Goal: Task Accomplishment & Management: Manage account settings

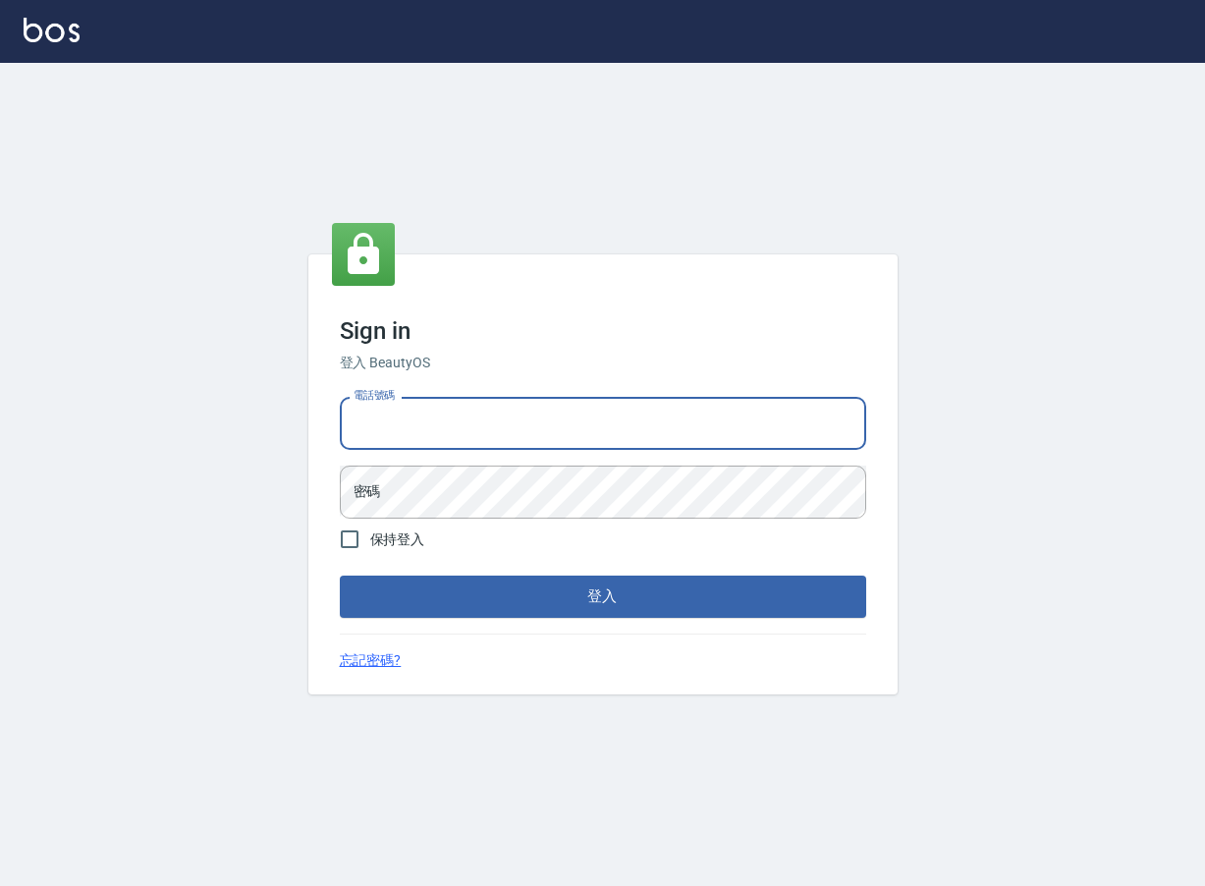
type input "0963199014"
click at [602, 596] on button "登入" at bounding box center [603, 595] width 526 height 41
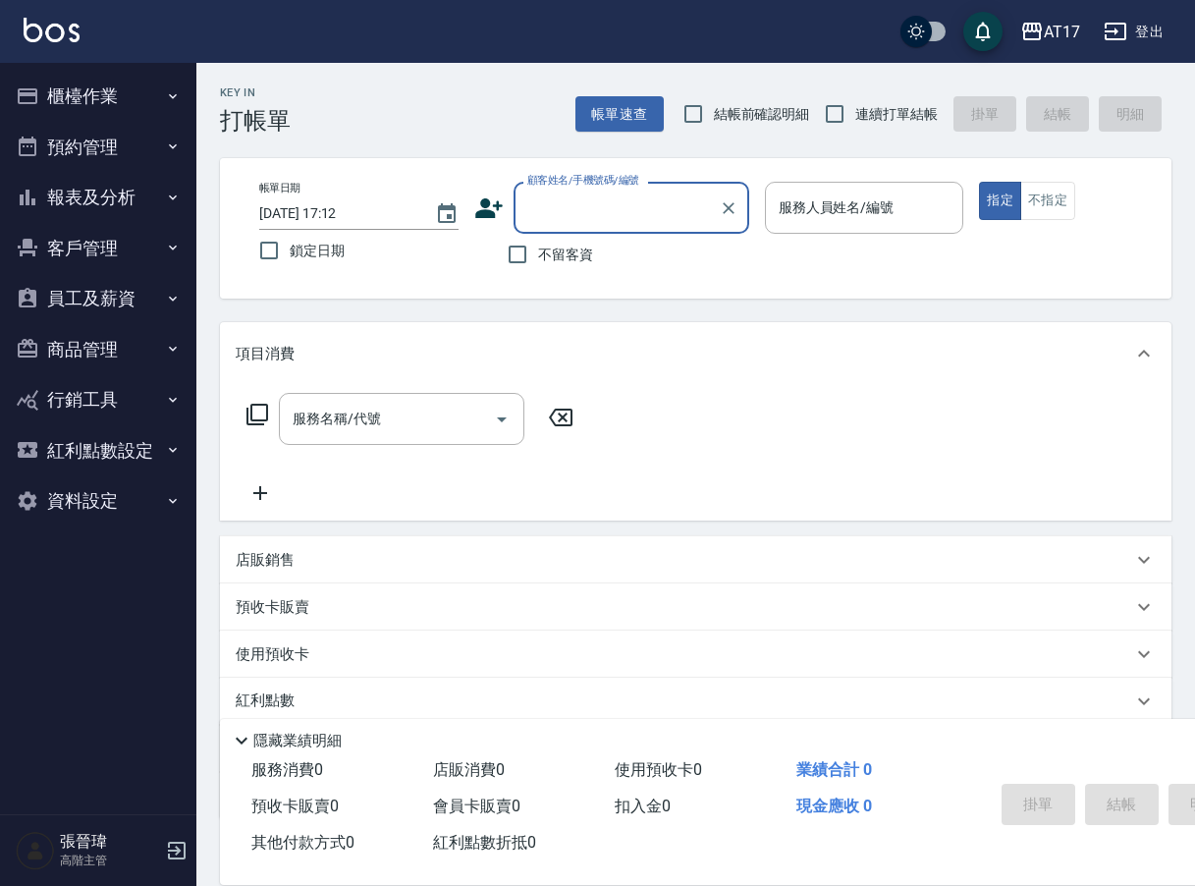
click at [100, 96] on button "櫃檯作業" at bounding box center [98, 96] width 181 height 51
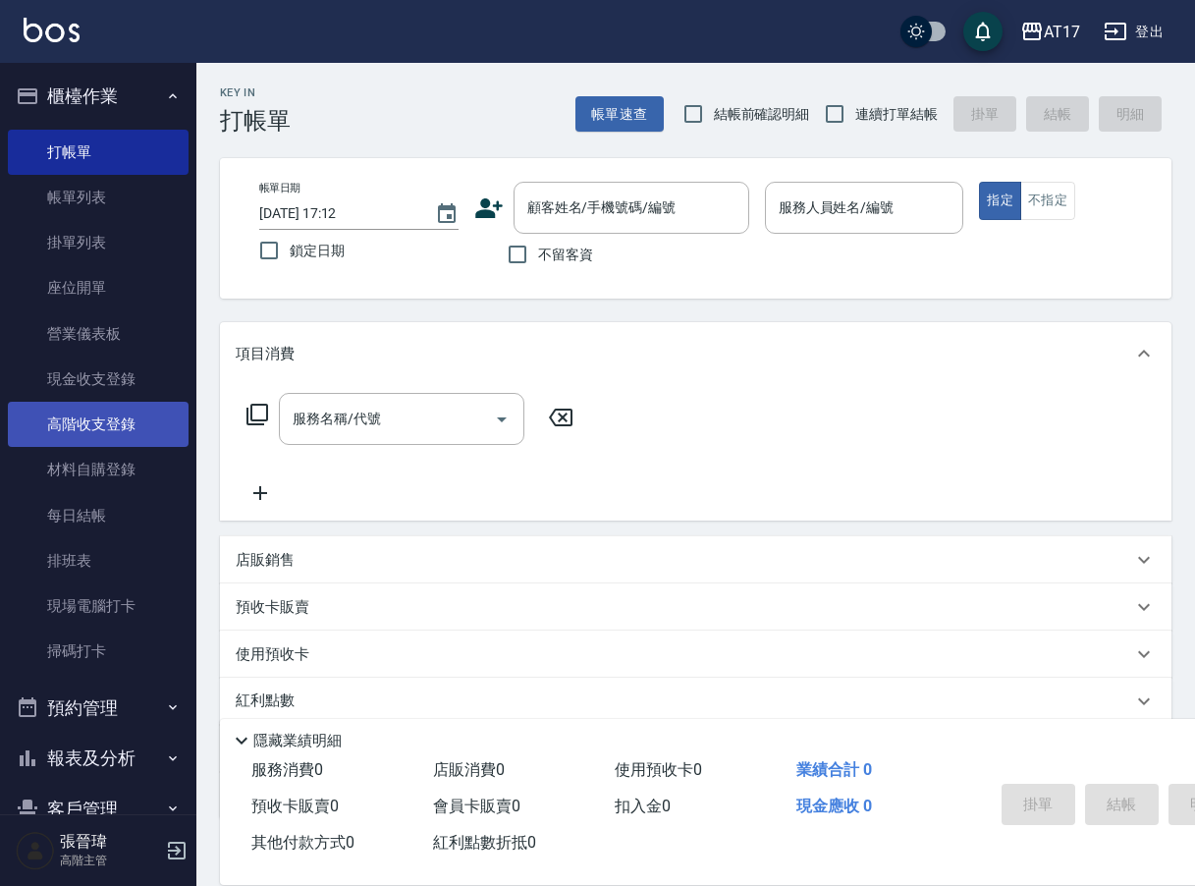
click at [121, 424] on link "高階收支登錄" at bounding box center [98, 424] width 181 height 45
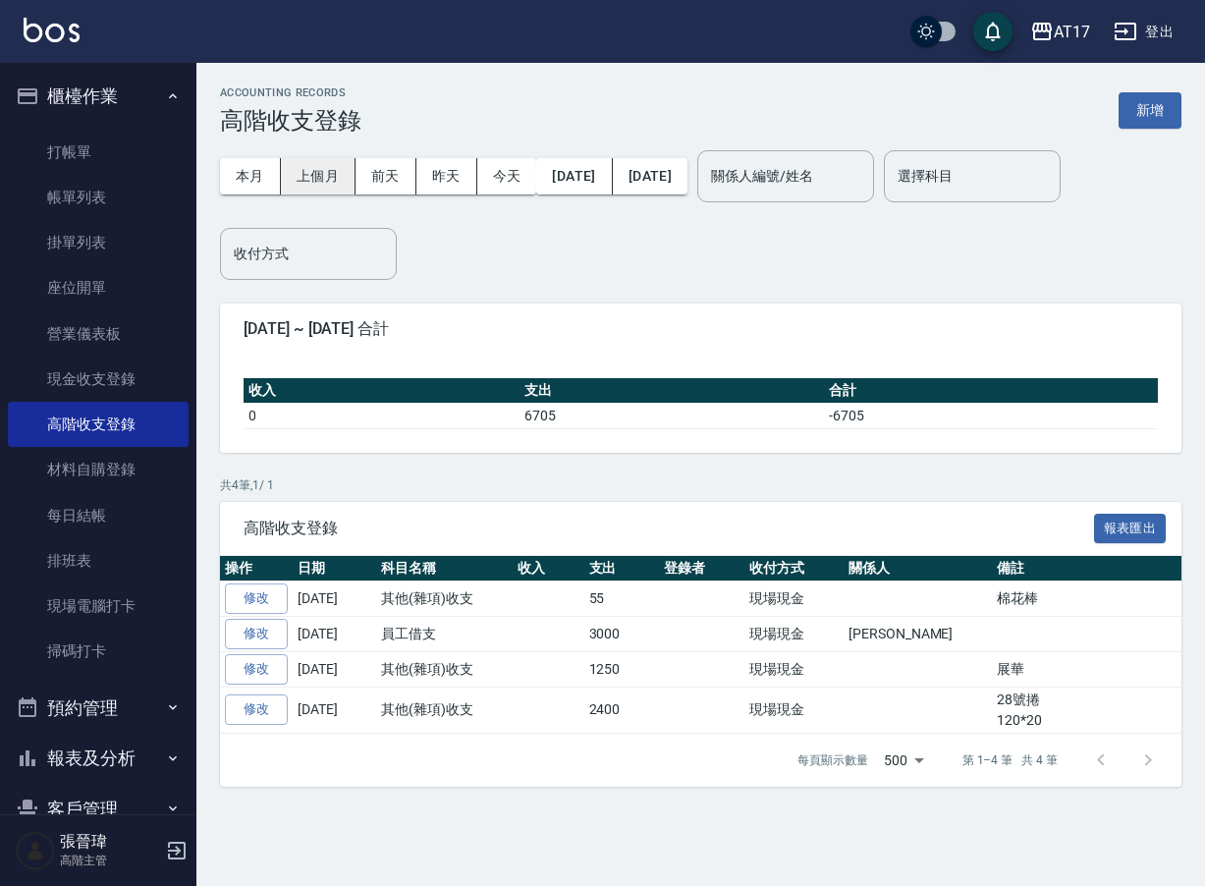
click at [291, 174] on button "上個月" at bounding box center [318, 176] width 75 height 36
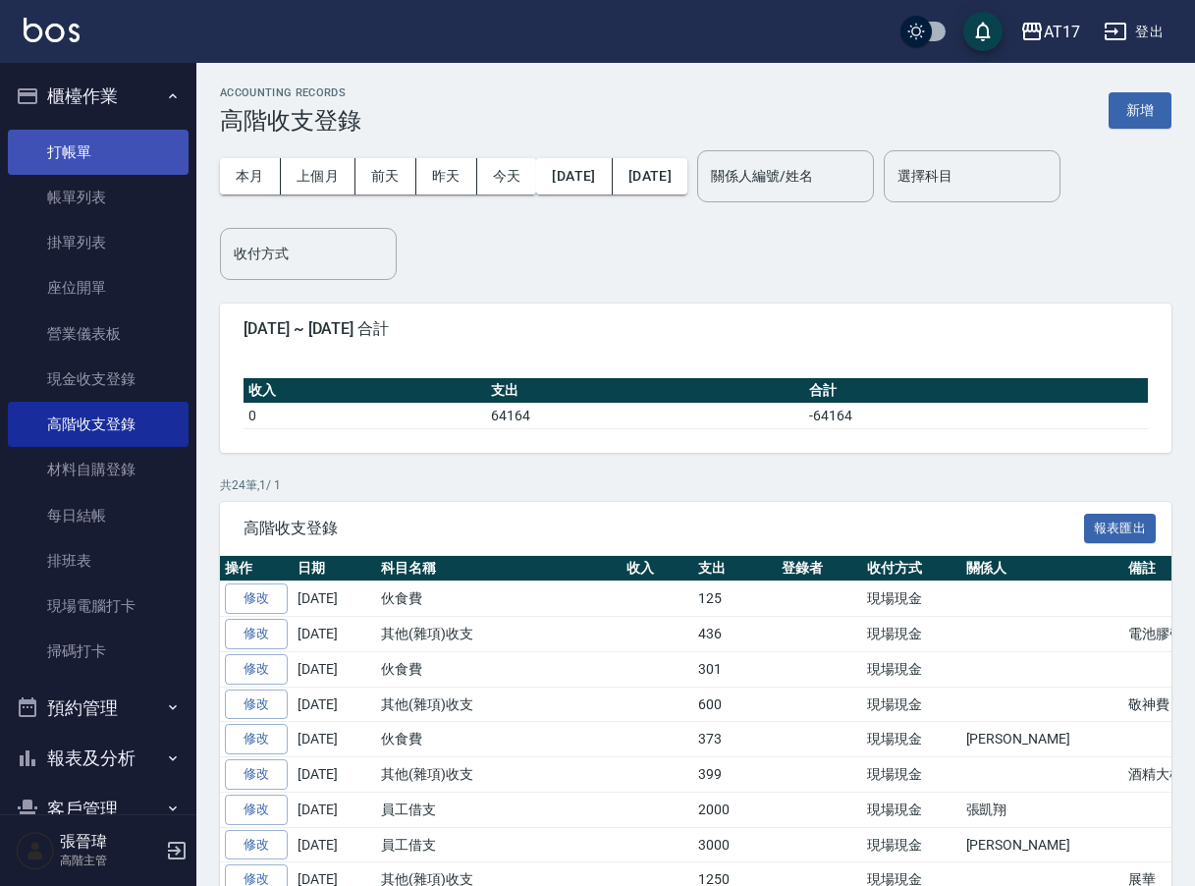
click at [105, 155] on link "打帳單" at bounding box center [98, 152] width 181 height 45
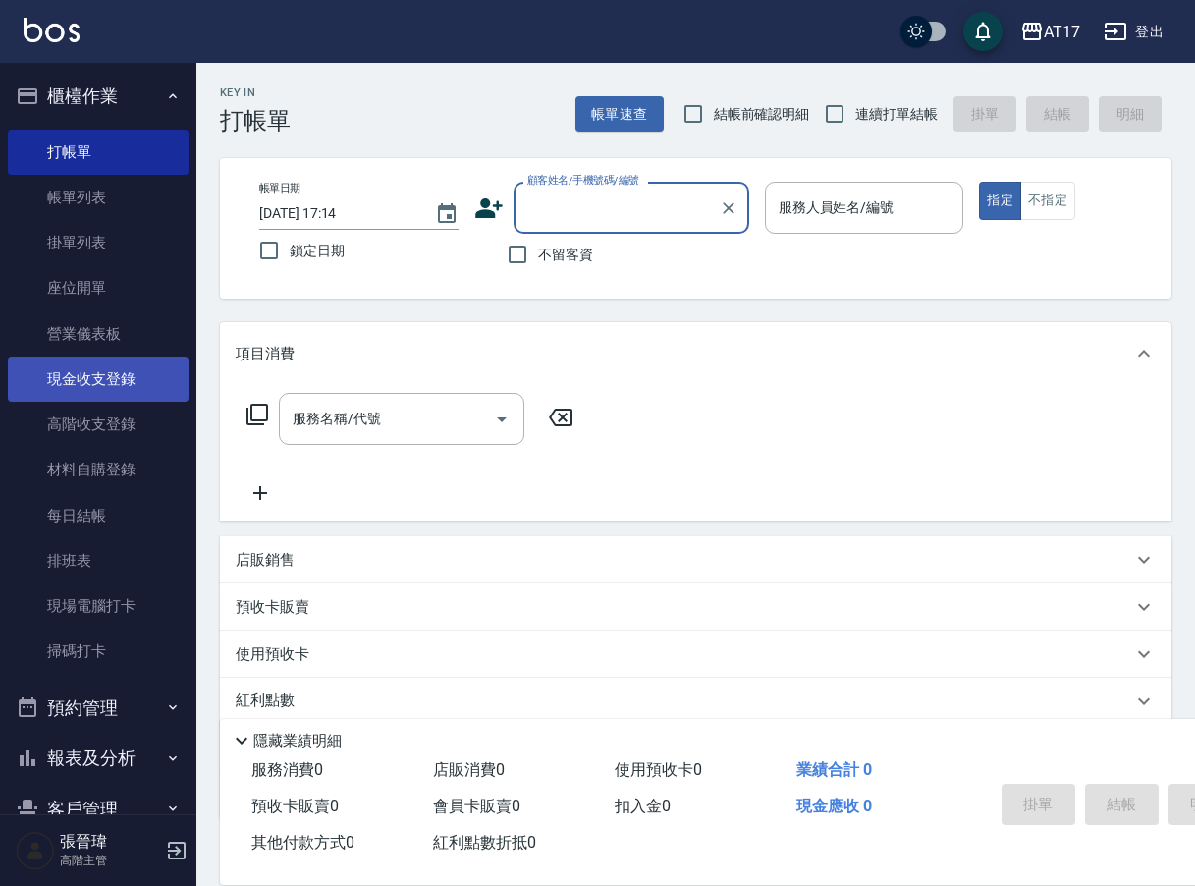
click at [125, 373] on link "現金收支登錄" at bounding box center [98, 378] width 181 height 45
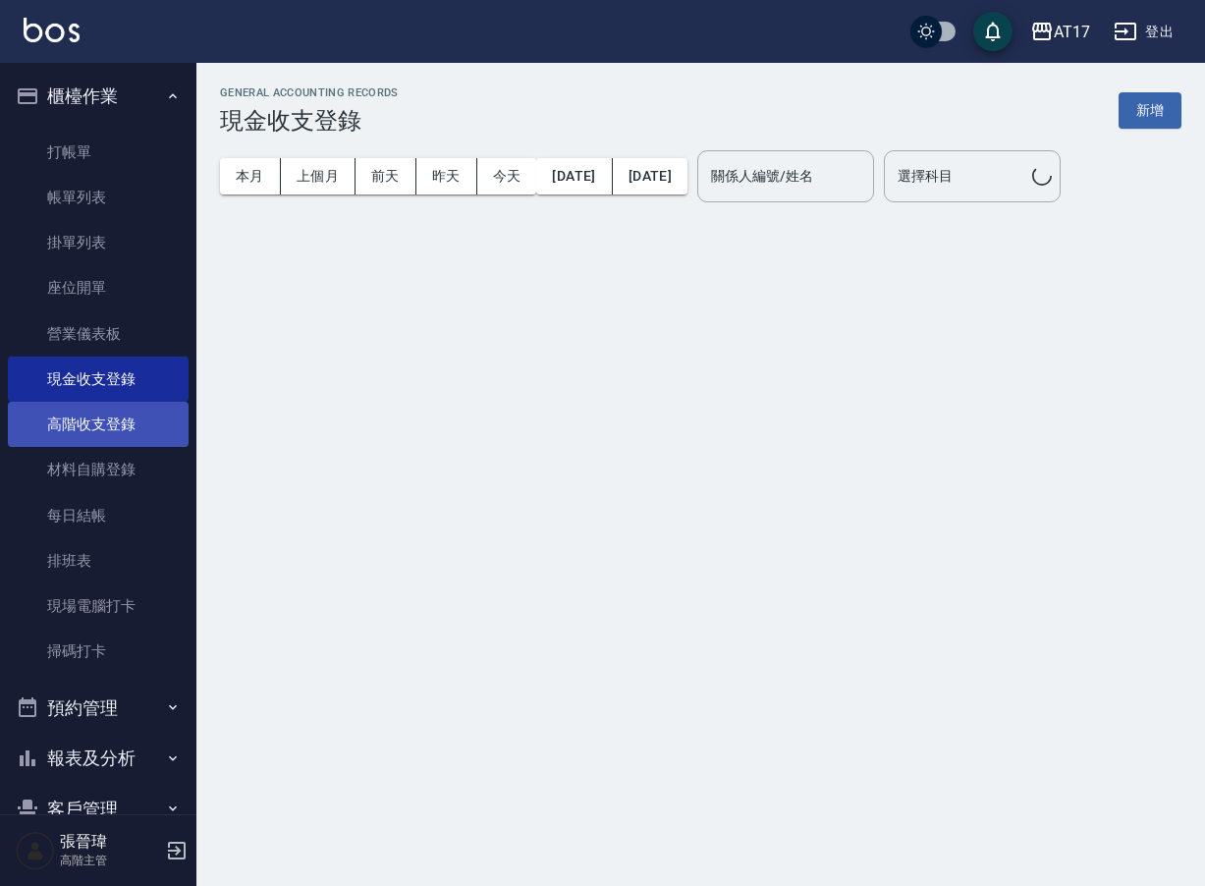
click at [115, 434] on link "高階收支登錄" at bounding box center [98, 424] width 181 height 45
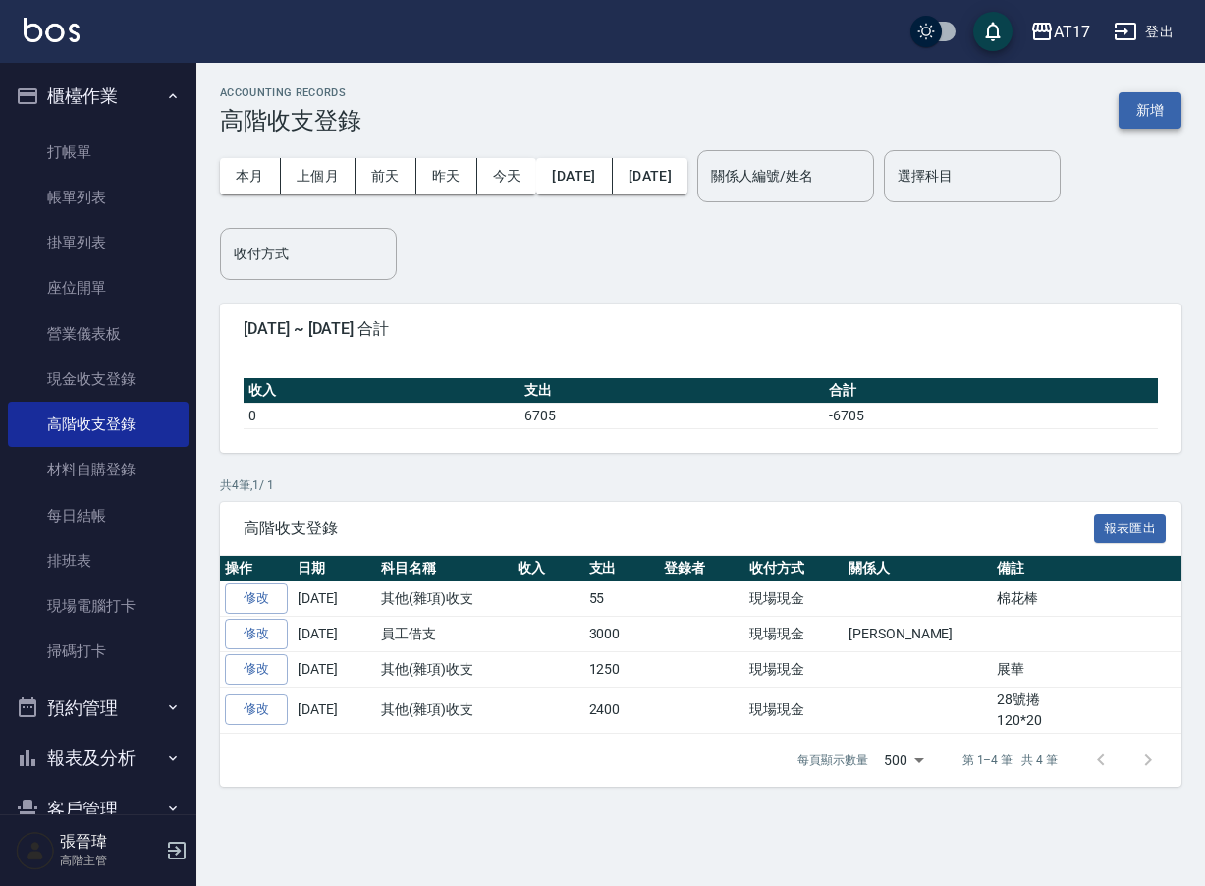
click at [1149, 106] on button "新增" at bounding box center [1149, 110] width 63 height 36
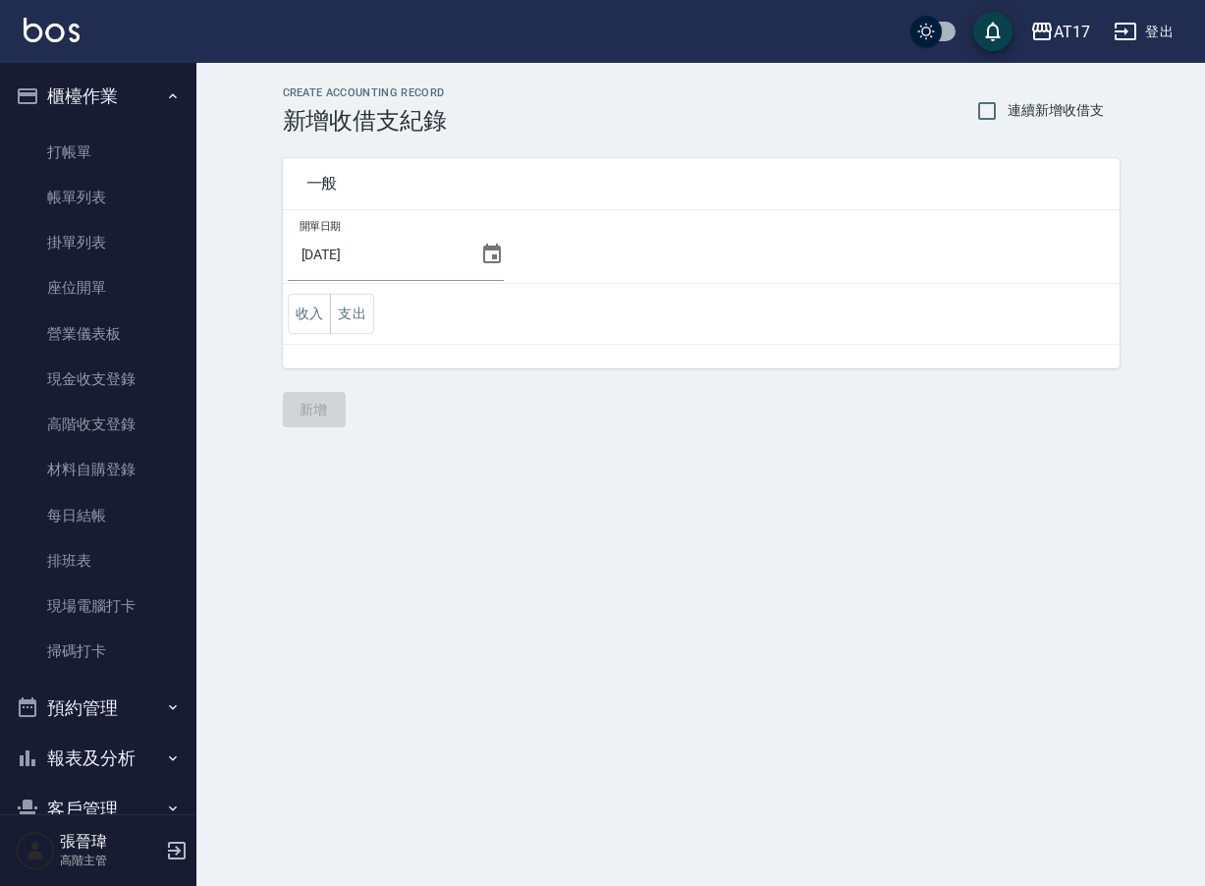
click at [497, 252] on icon at bounding box center [492, 254] width 24 height 24
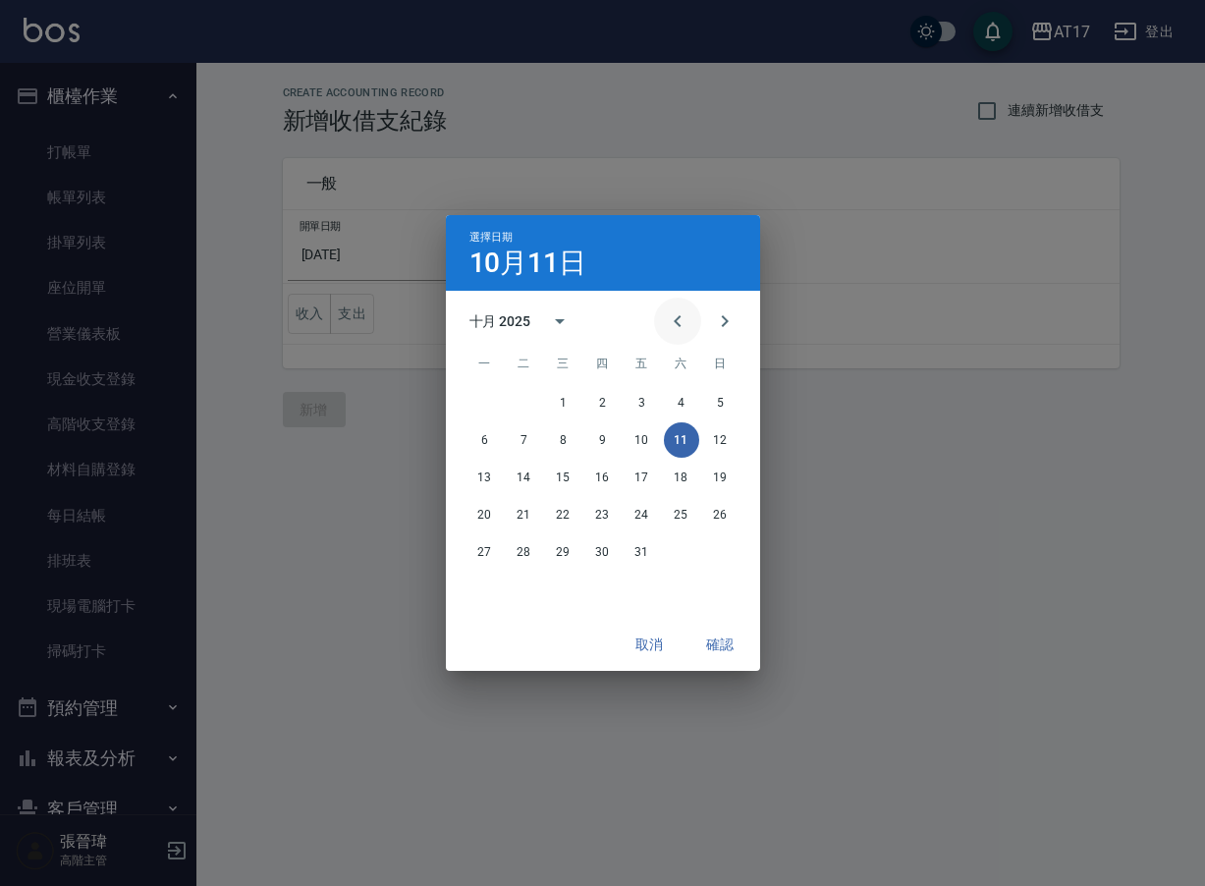
click at [684, 322] on icon "Previous month" at bounding box center [678, 321] width 24 height 24
drag, startPoint x: 523, startPoint y: 554, endPoint x: 469, endPoint y: 413, distance: 150.4
click at [523, 554] on button "30" at bounding box center [524, 551] width 35 height 35
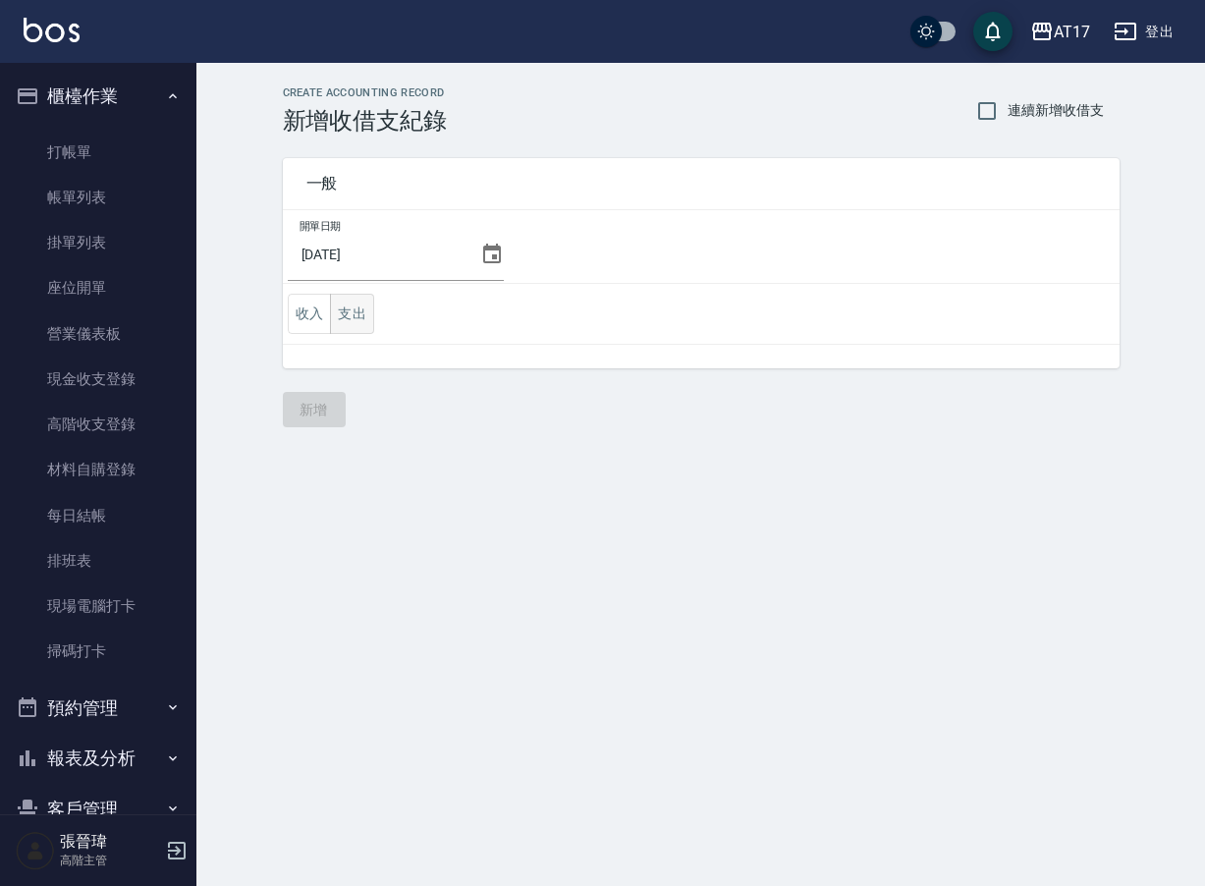
click at [370, 315] on button "支出" at bounding box center [352, 314] width 44 height 40
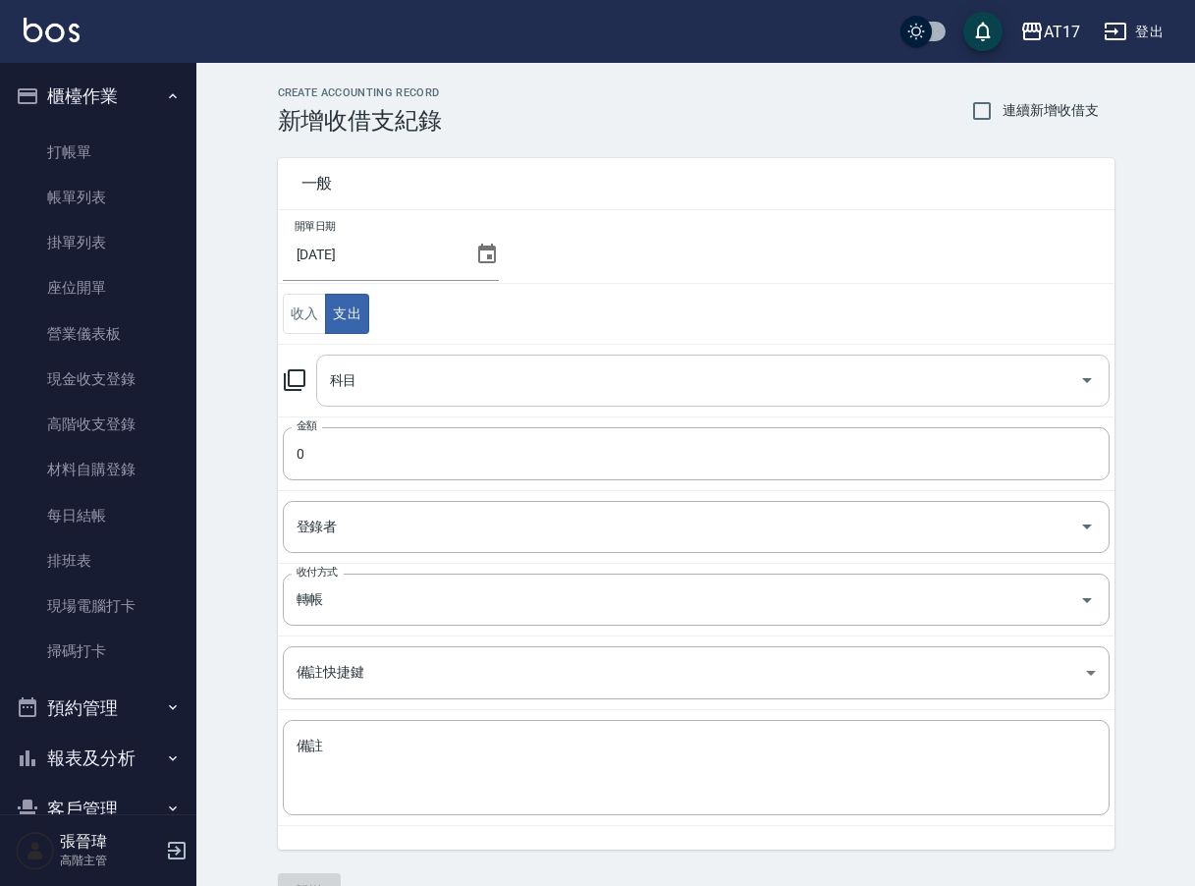
click at [432, 382] on input "科目" at bounding box center [698, 380] width 746 height 34
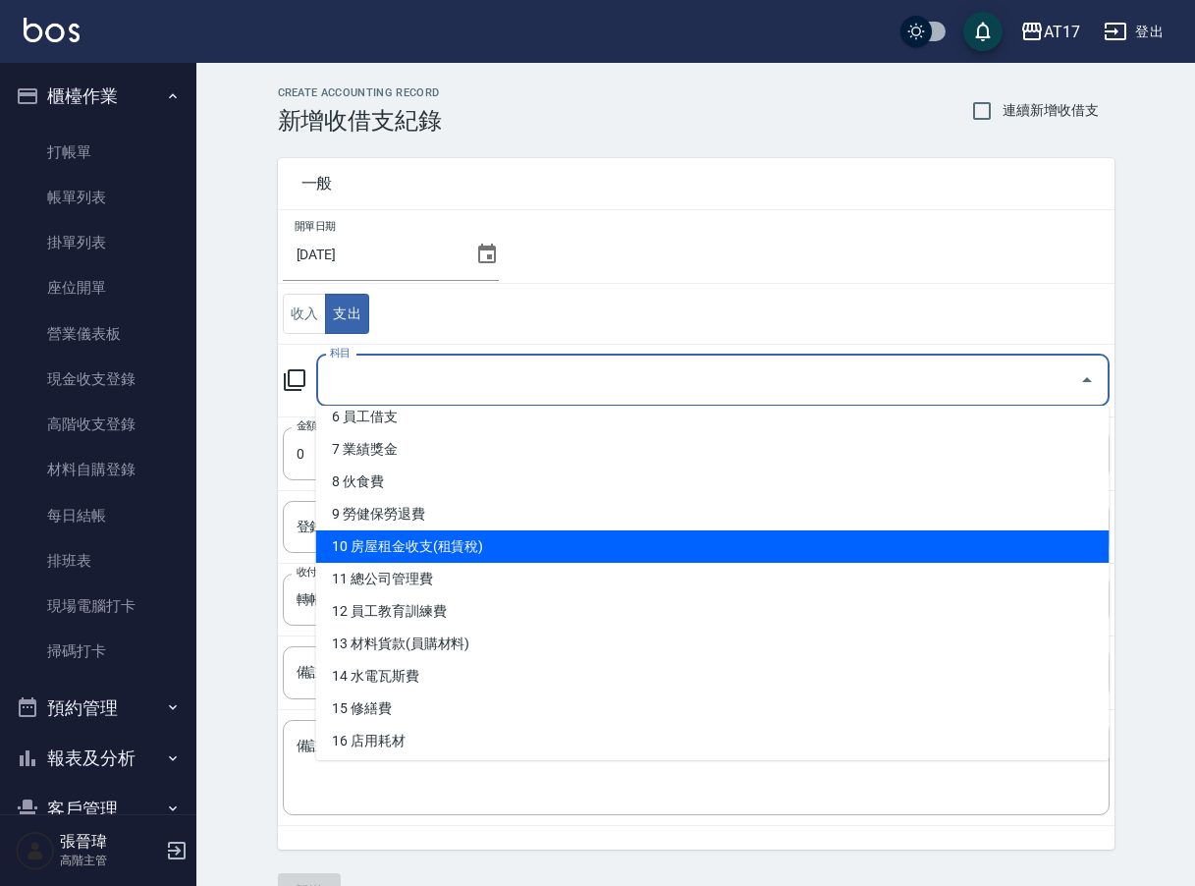
scroll to position [217, 0]
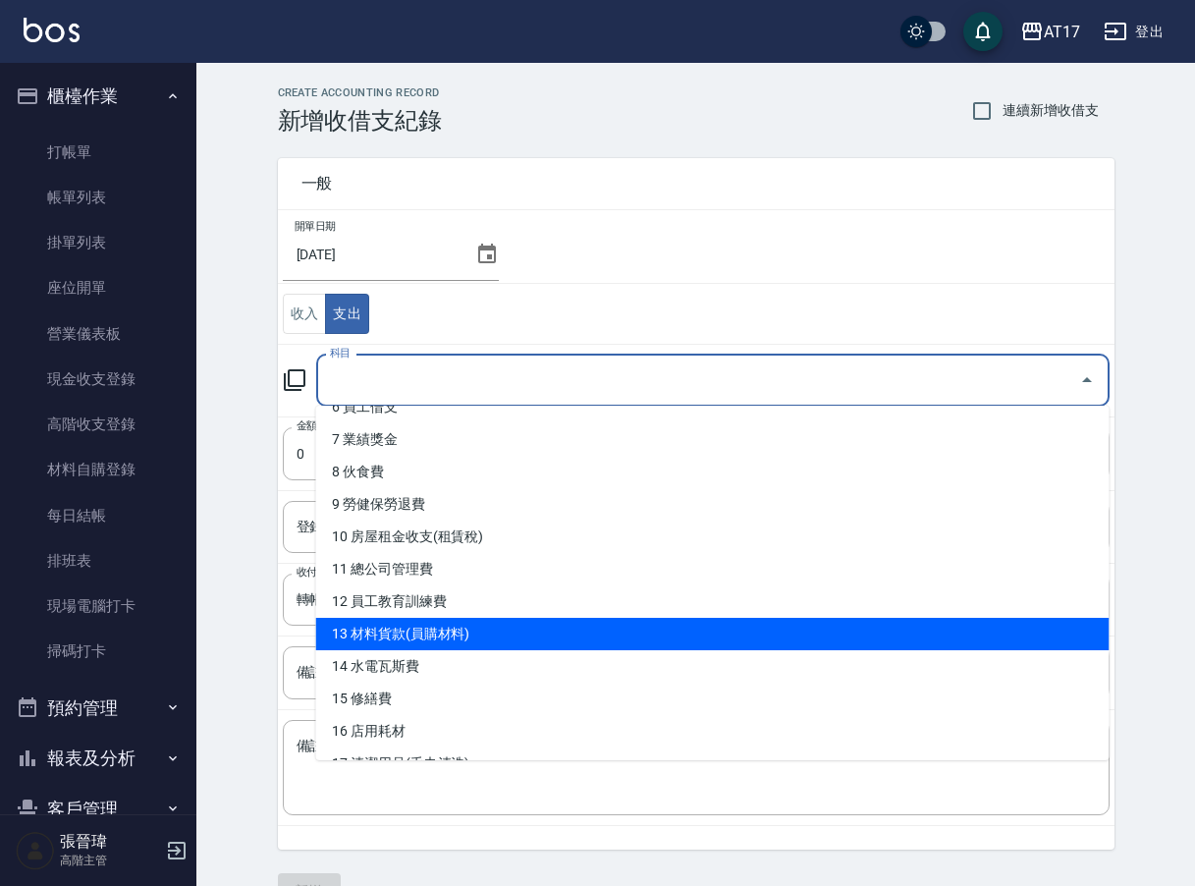
click at [603, 632] on li "13 材料貨款(員購材料)" at bounding box center [712, 634] width 793 height 32
type input "13 材料貨款(員購材料)"
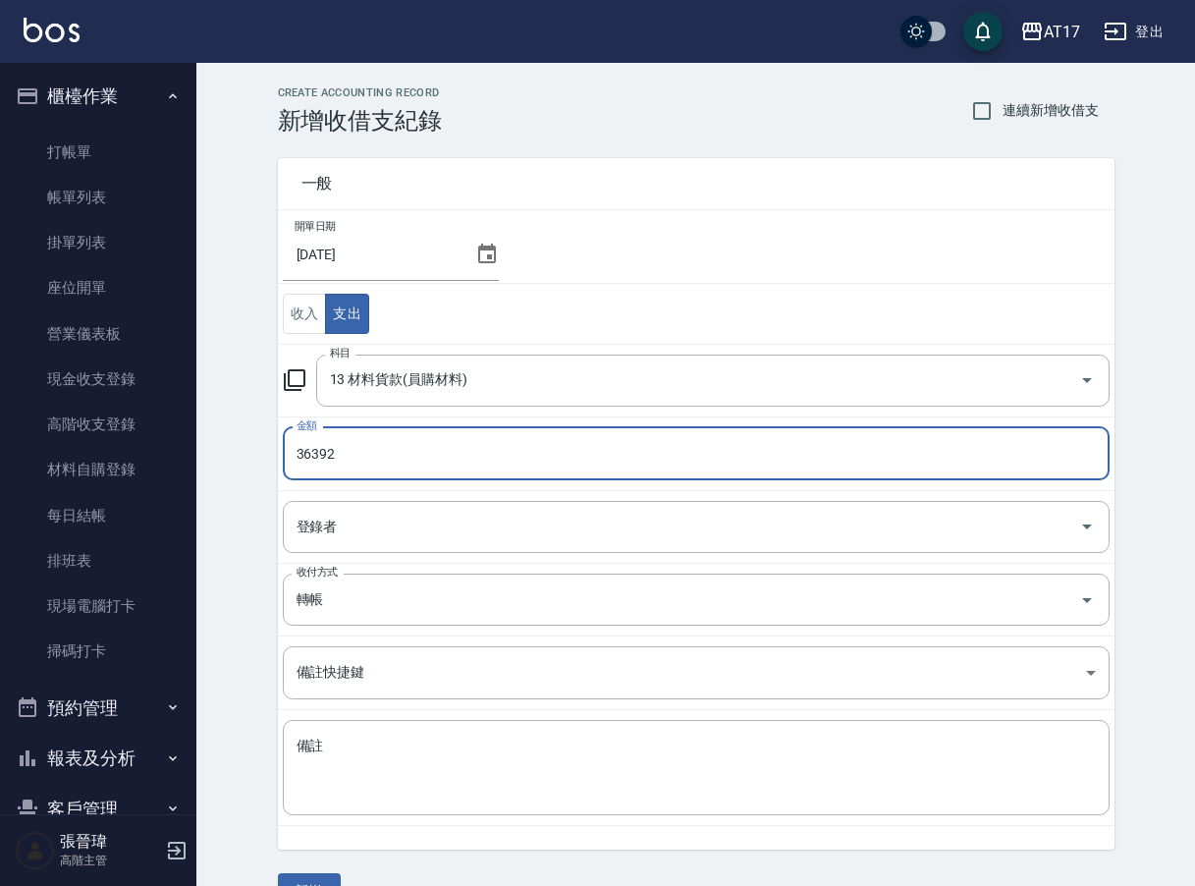
type input "36392"
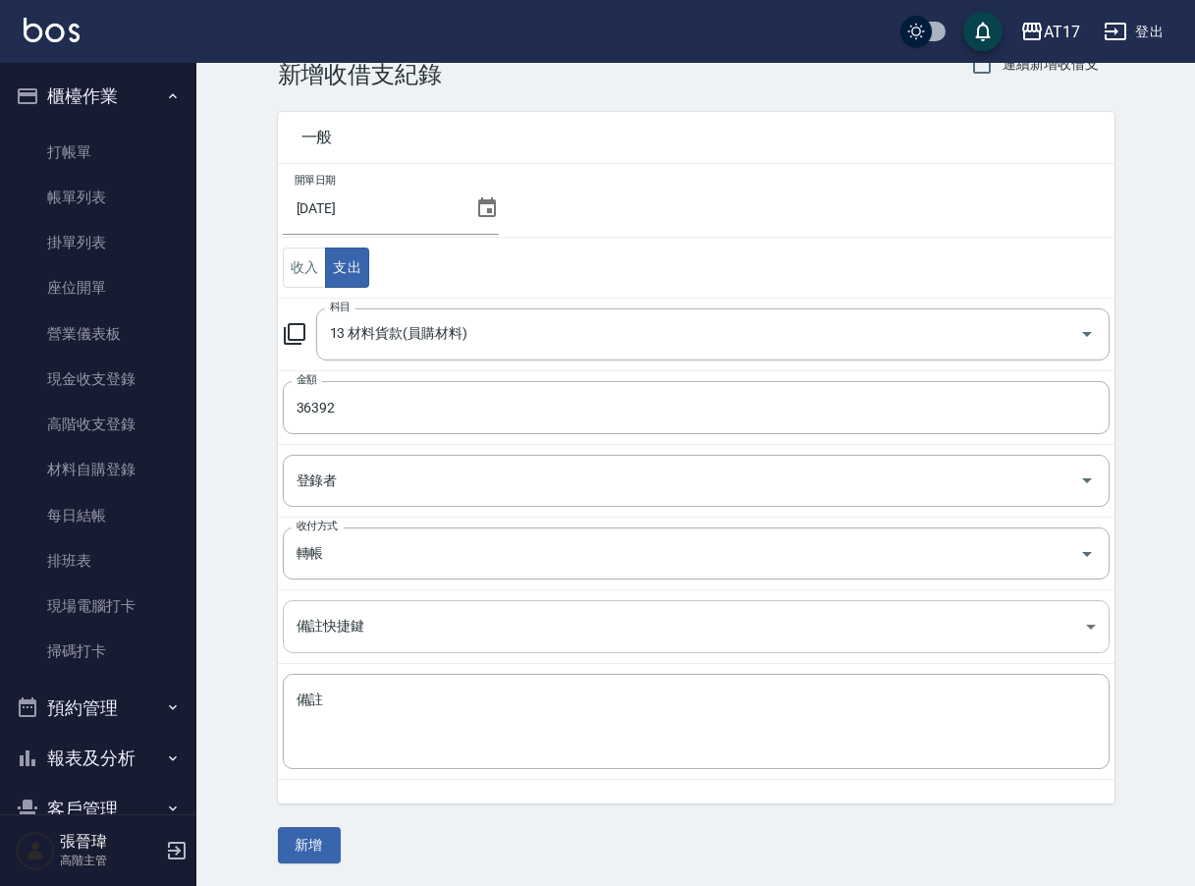
scroll to position [45, 0]
click at [310, 849] on button "新增" at bounding box center [309, 846] width 63 height 36
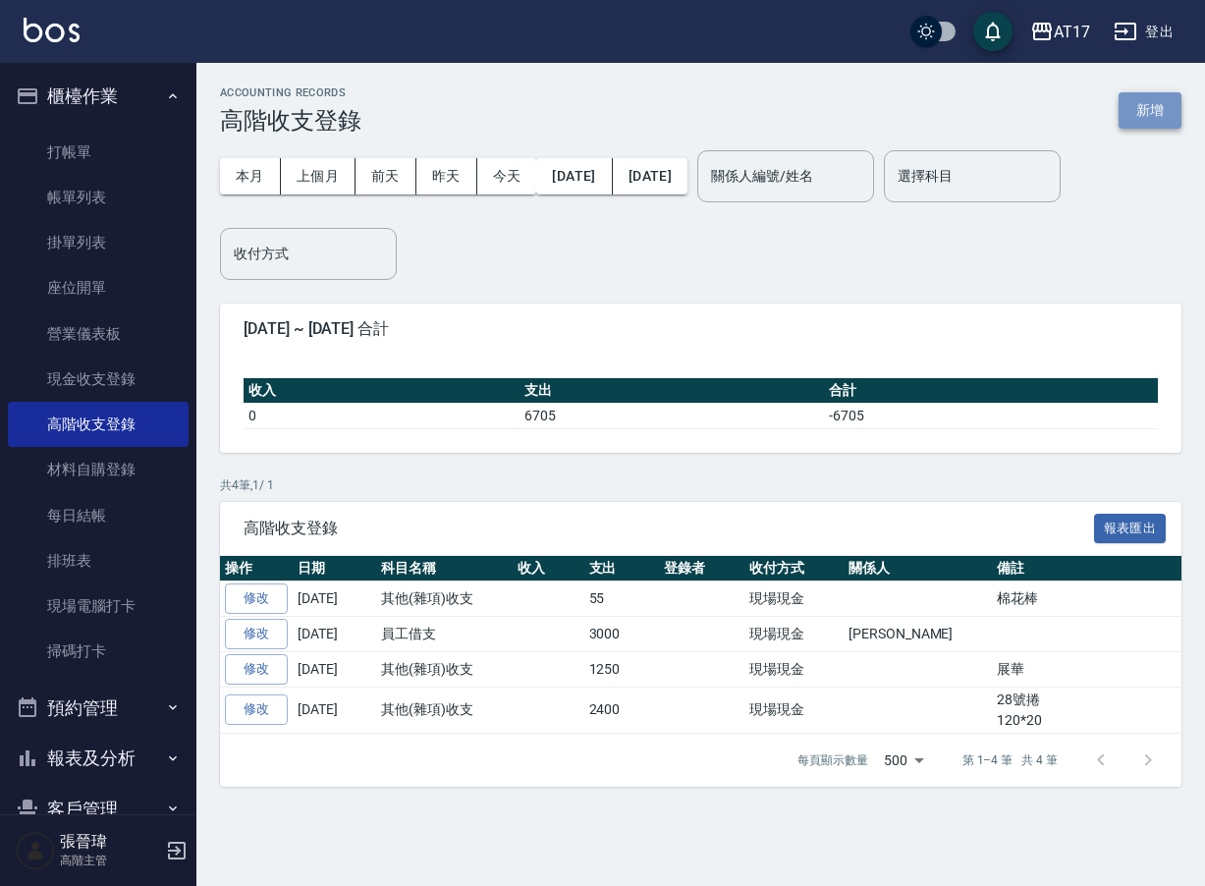
click at [1154, 108] on button "新增" at bounding box center [1149, 110] width 63 height 36
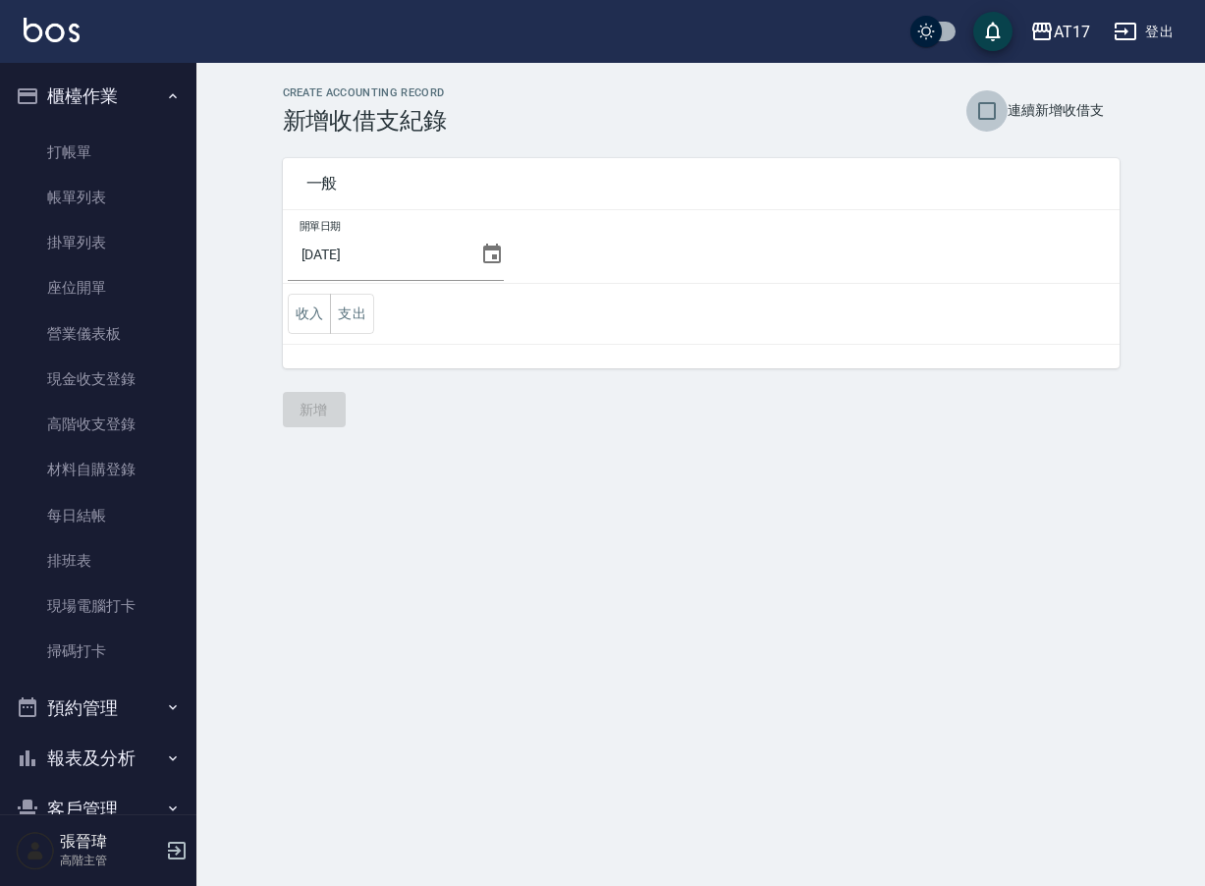
click at [995, 112] on input "連續新增收借支" at bounding box center [986, 110] width 41 height 41
checkbox input "true"
click at [356, 304] on button "支出" at bounding box center [352, 314] width 44 height 40
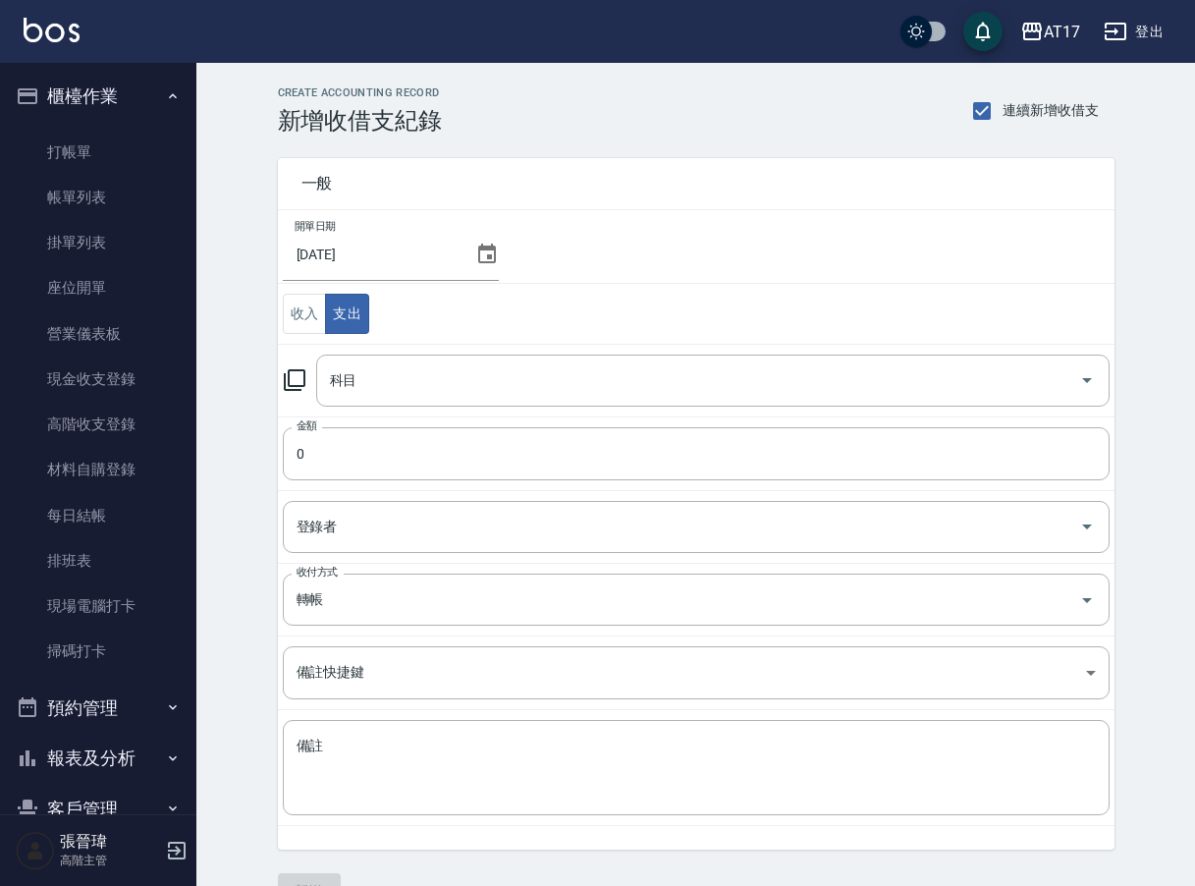
click at [475, 251] on icon at bounding box center [487, 254] width 24 height 24
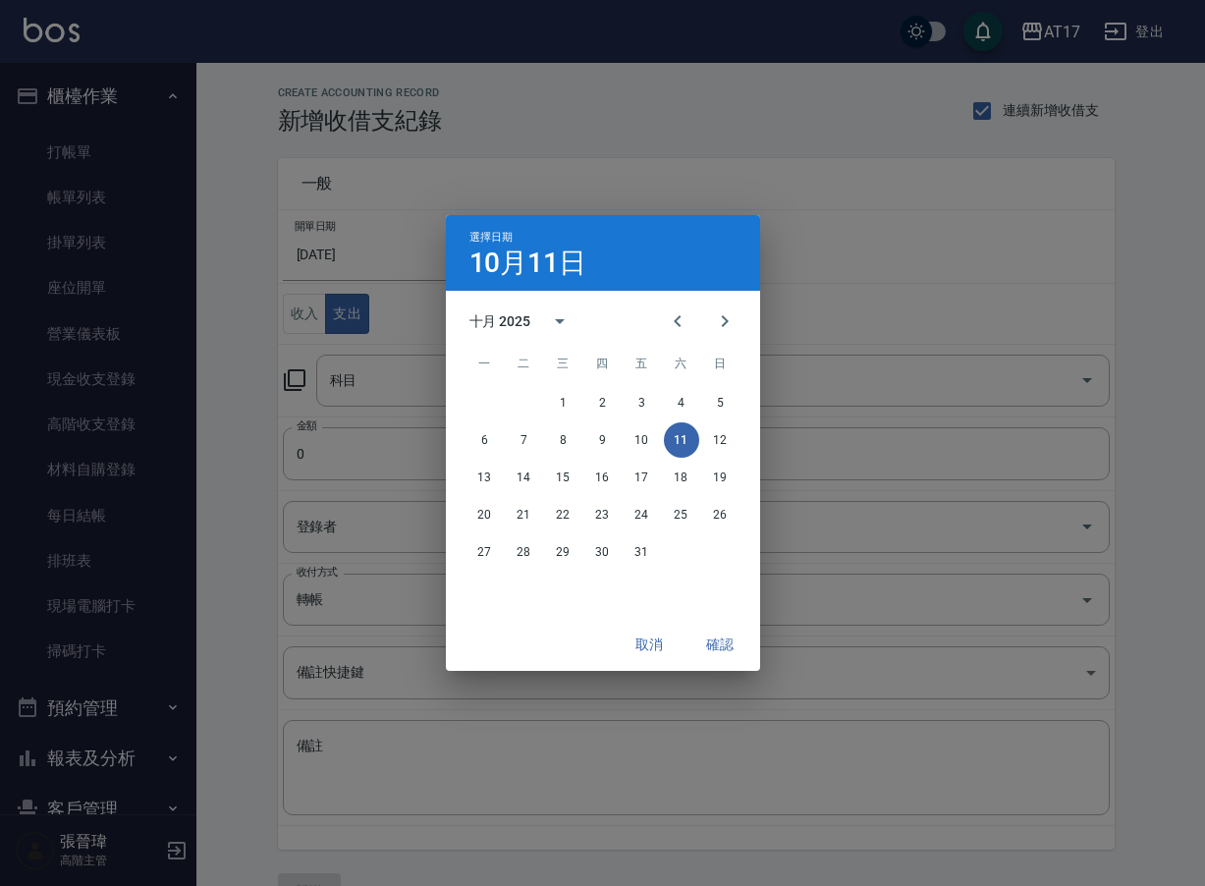
click at [483, 253] on h4 "10月11日" at bounding box center [528, 263] width 118 height 24
click at [684, 329] on icon "Previous month" at bounding box center [678, 321] width 24 height 24
click at [524, 554] on button "30" at bounding box center [524, 551] width 35 height 35
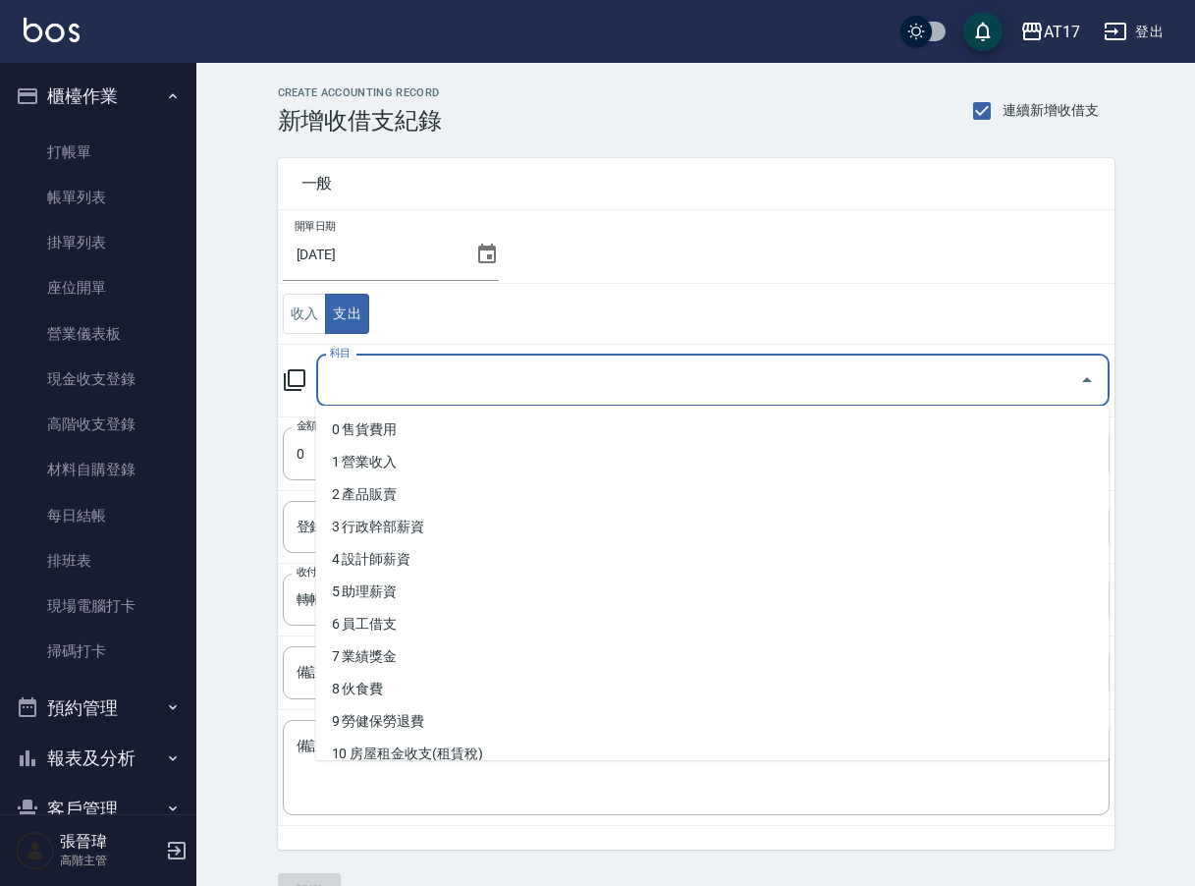
click at [527, 383] on input "科目" at bounding box center [698, 380] width 746 height 34
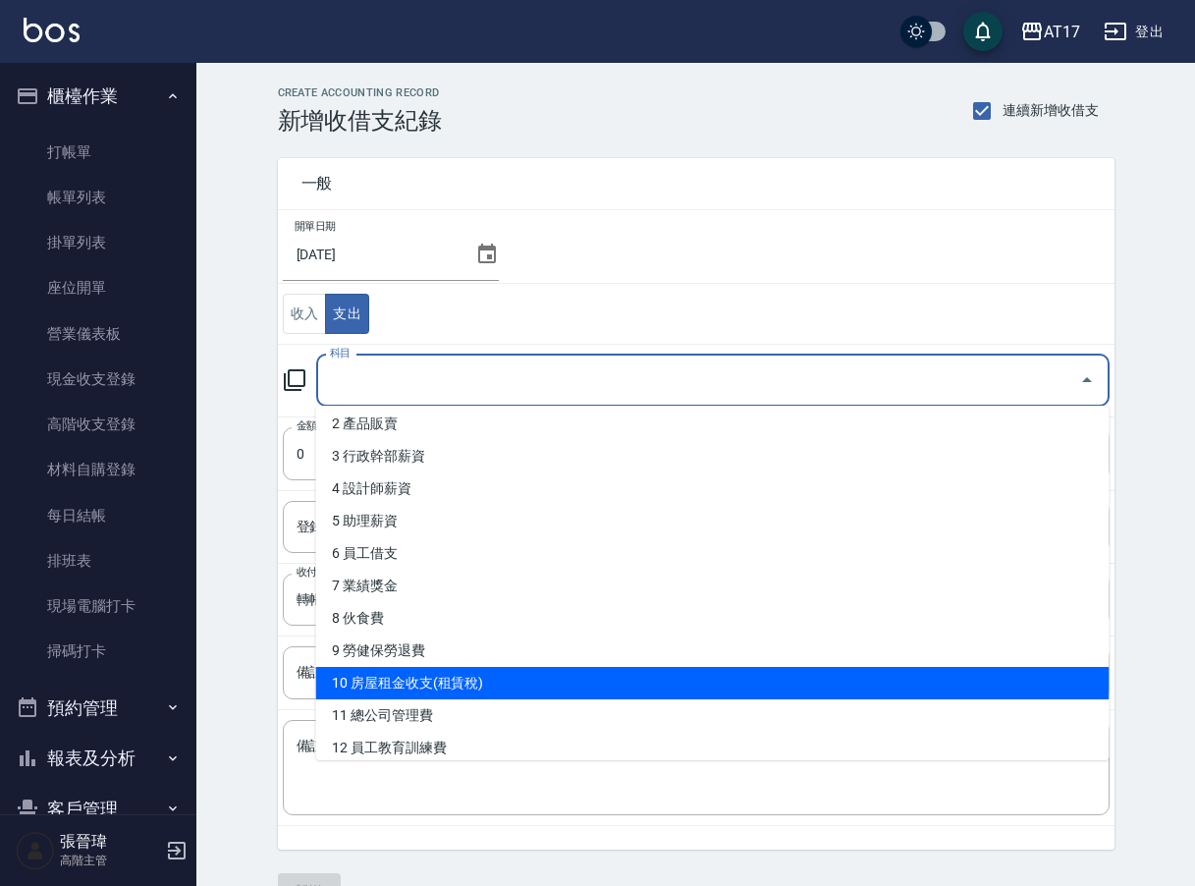
scroll to position [81, 0]
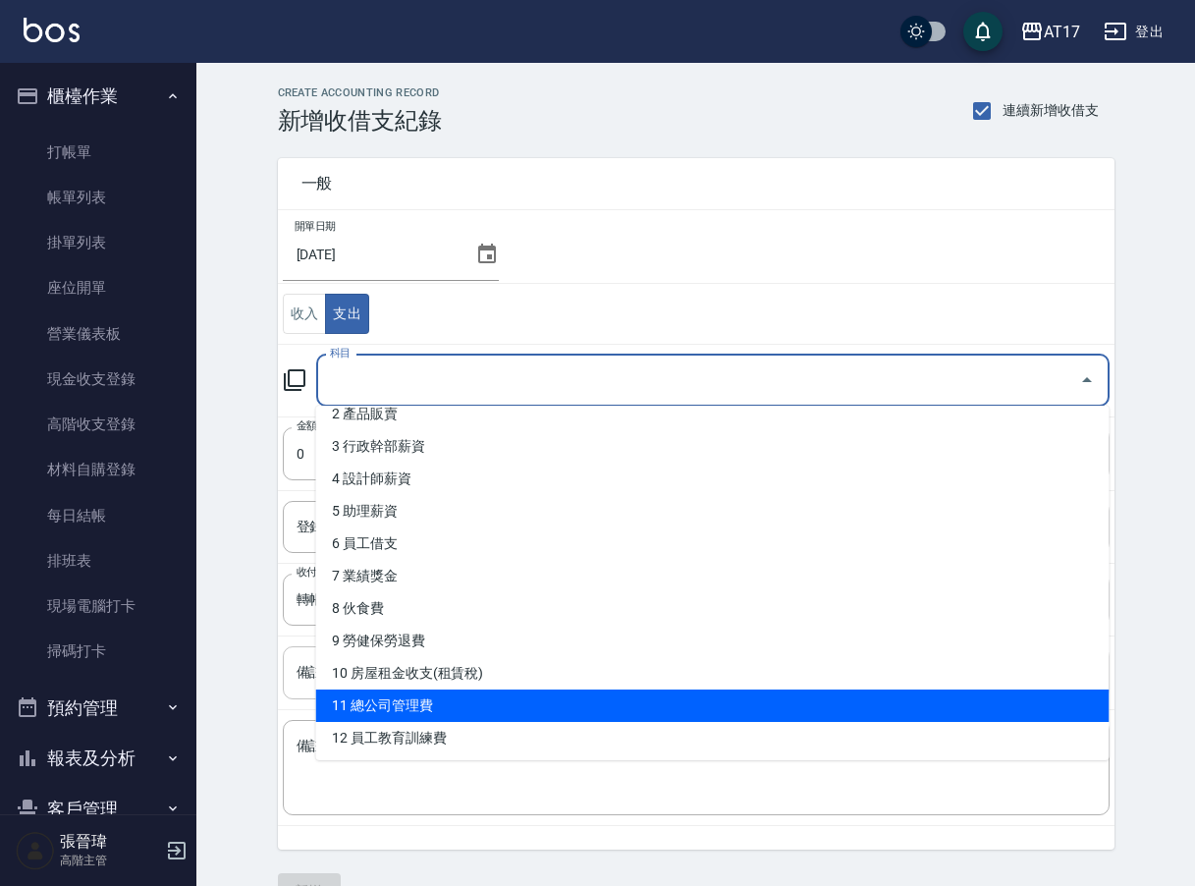
click at [444, 703] on li "11 總公司管理費" at bounding box center [712, 705] width 793 height 32
type input "11 總公司管理費"
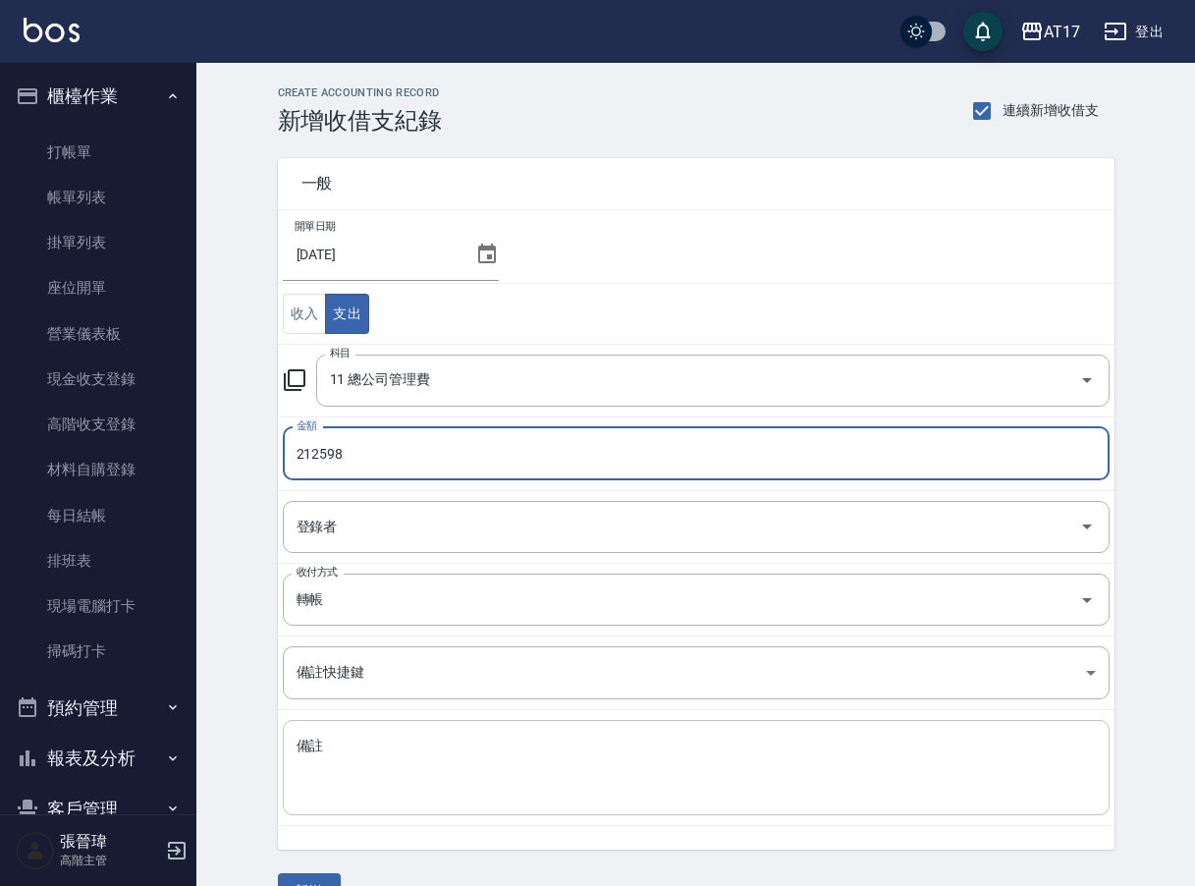
type input "212598"
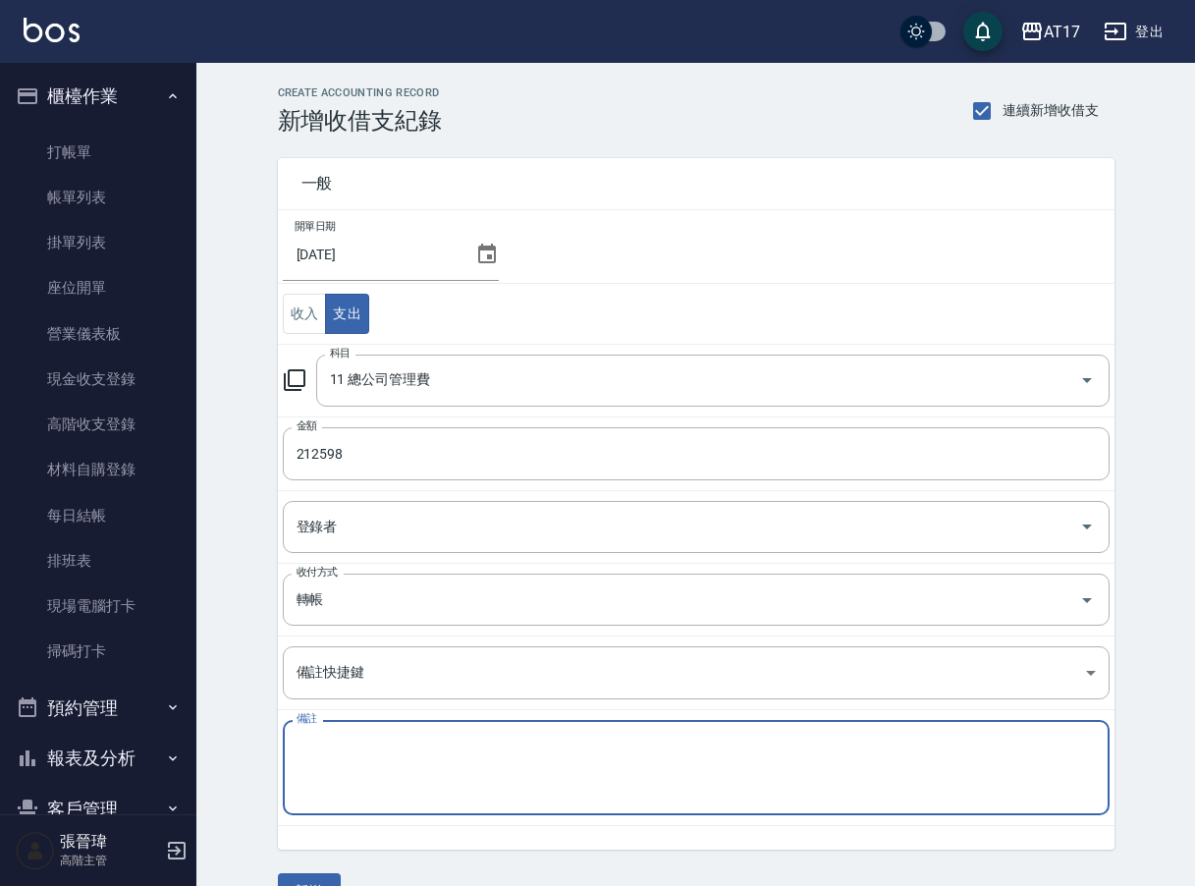
click at [462, 789] on textarea "備註" at bounding box center [695, 767] width 799 height 63
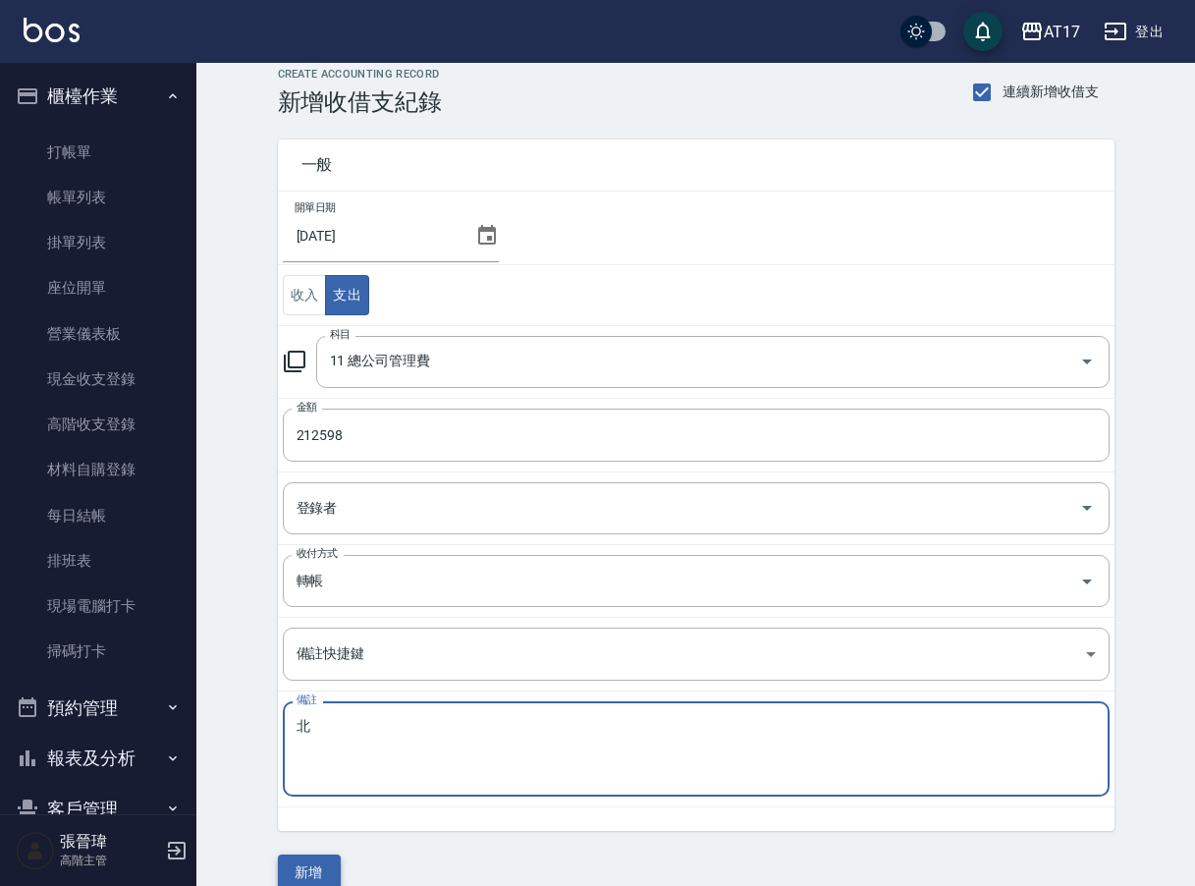
type textarea "北"
click at [303, 882] on button "新增" at bounding box center [309, 872] width 63 height 36
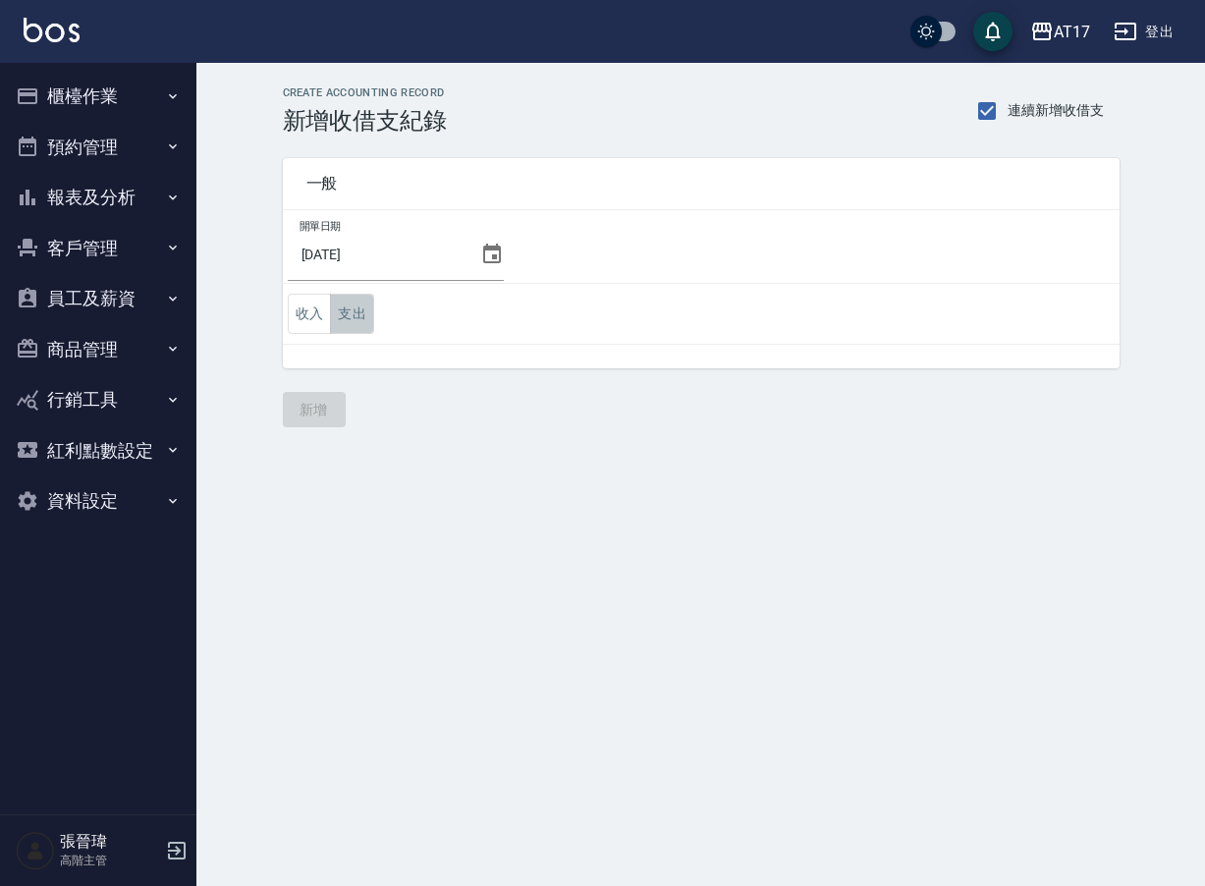
click at [362, 314] on button "支出" at bounding box center [352, 314] width 44 height 40
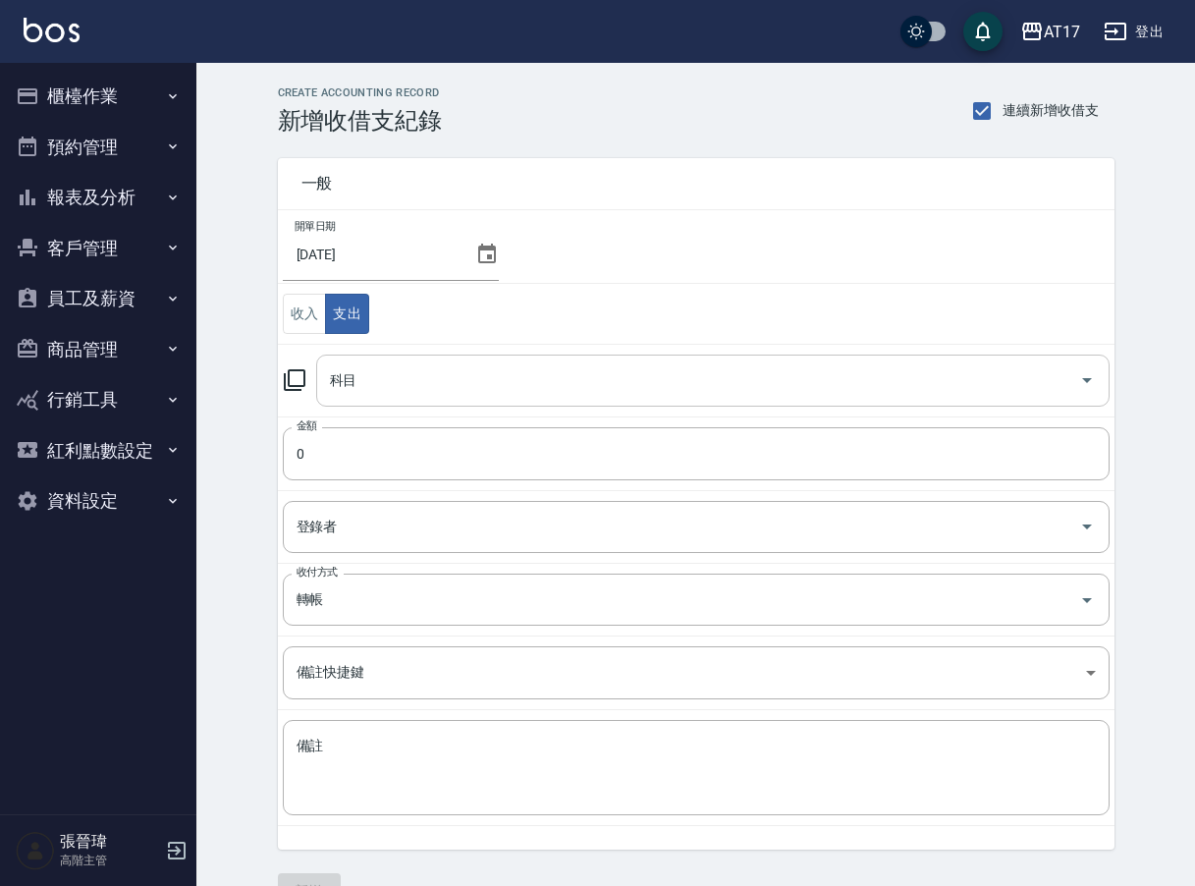
click at [422, 397] on input "科目" at bounding box center [698, 380] width 746 height 34
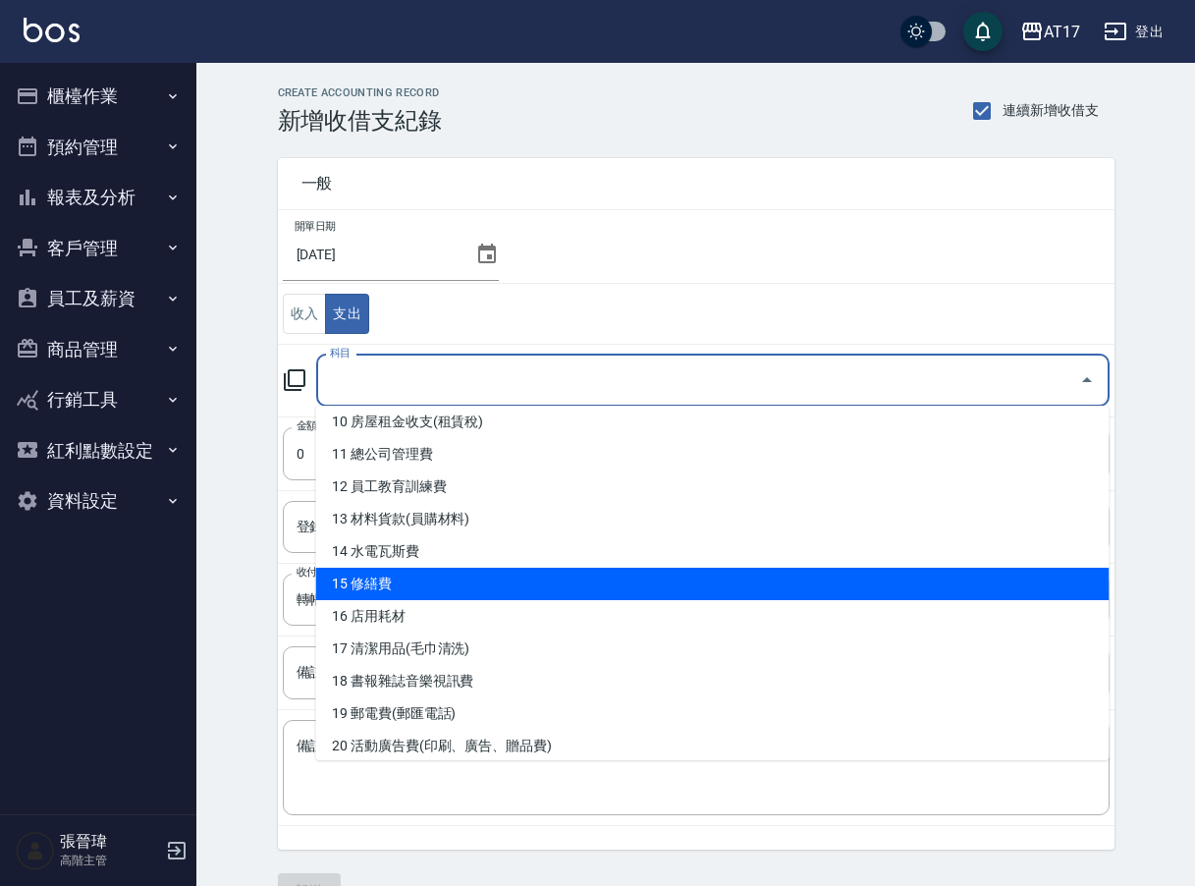
scroll to position [328, 0]
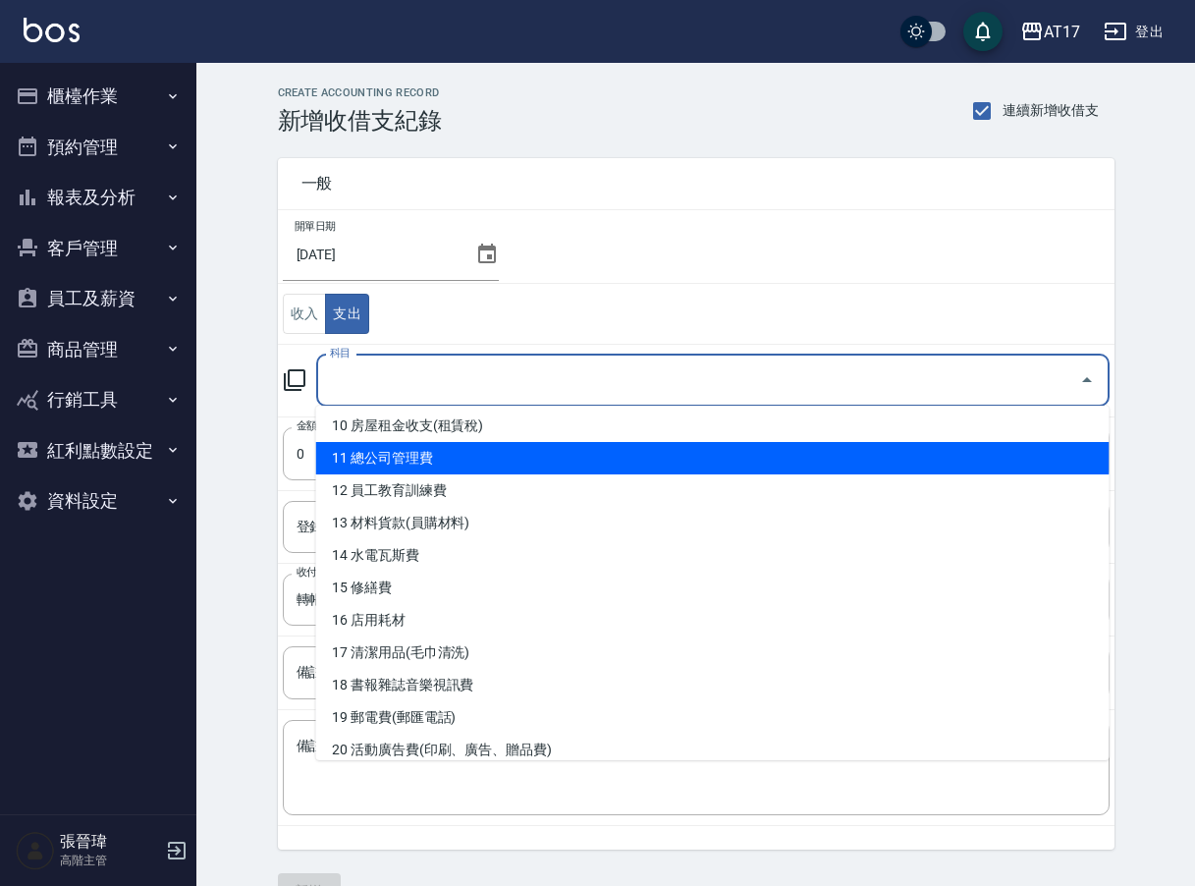
click at [426, 461] on li "11 總公司管理費" at bounding box center [712, 458] width 793 height 32
type input "11 總公司管理費"
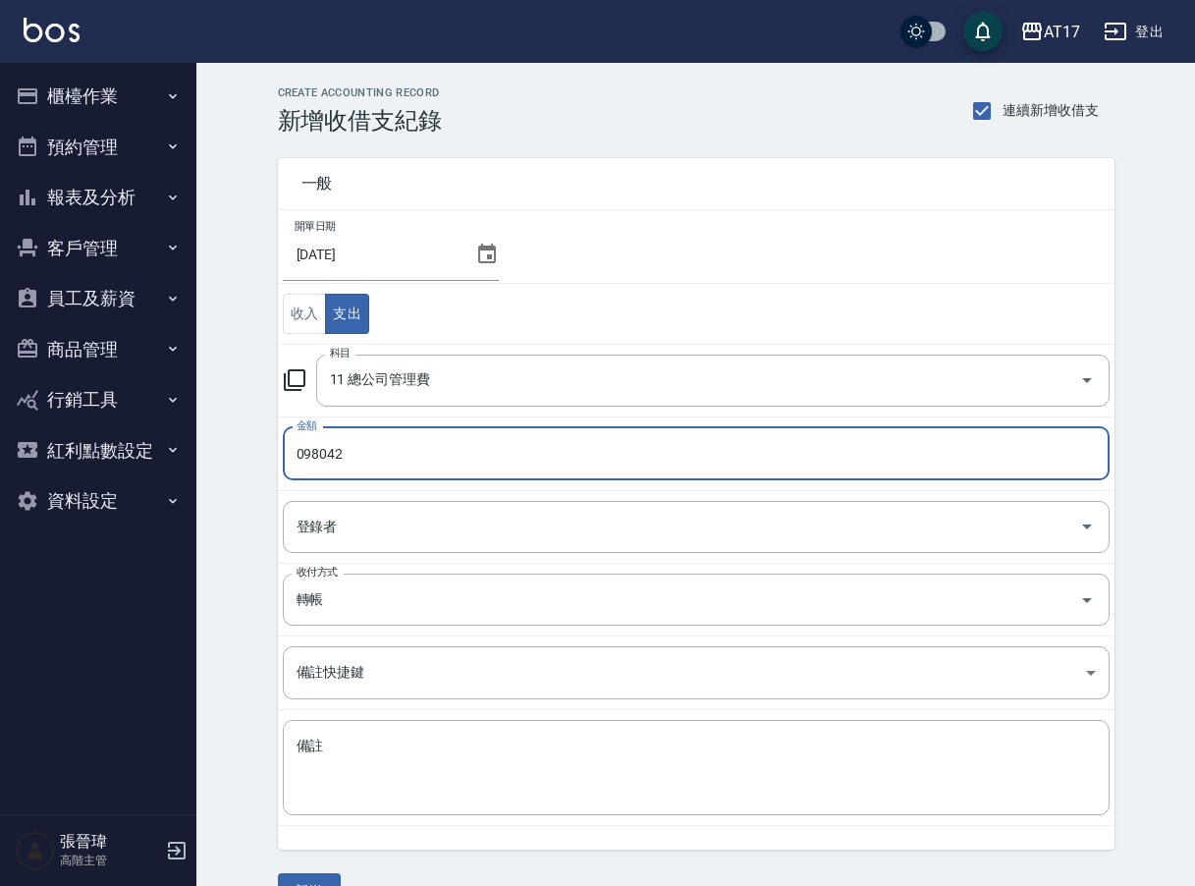
type input "098042"
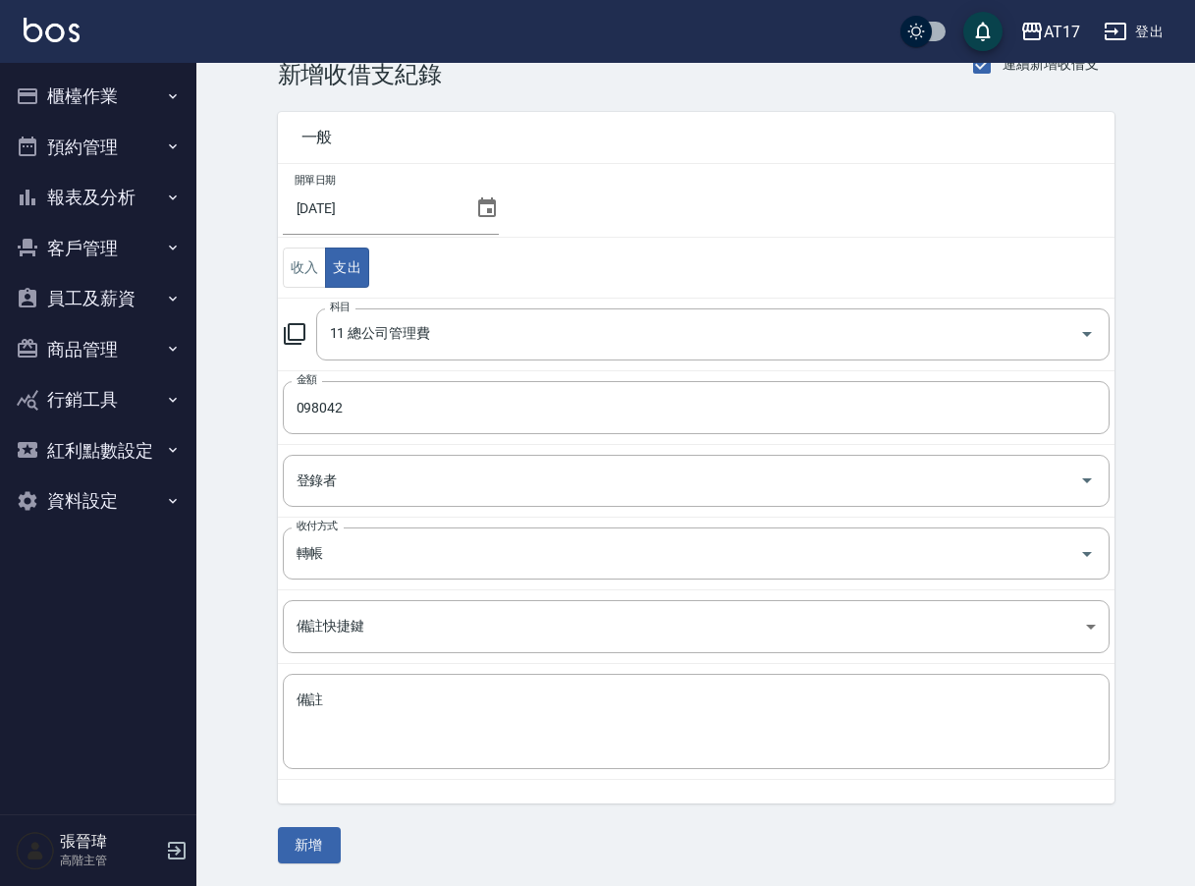
scroll to position [45, 0]
click at [309, 835] on button "新增" at bounding box center [309, 846] width 63 height 36
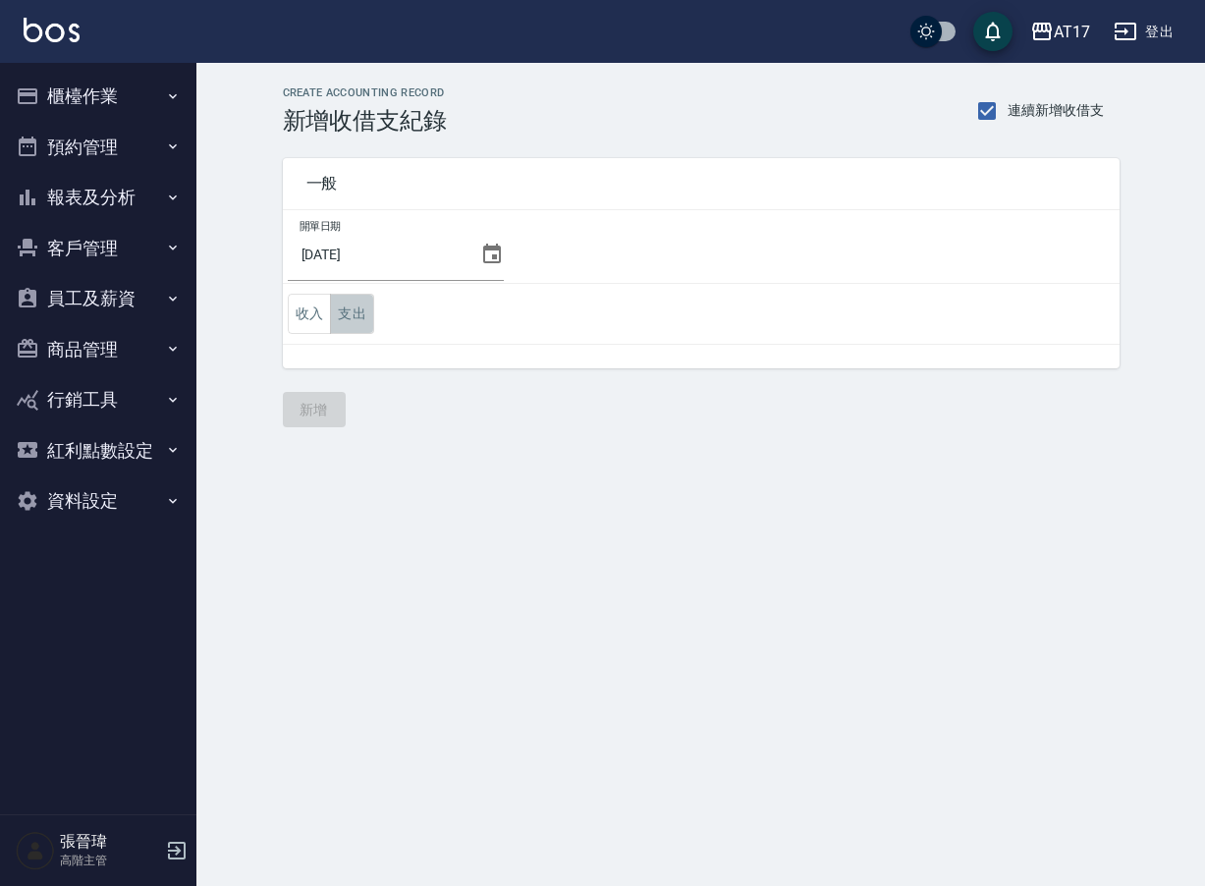
click at [352, 309] on button "支出" at bounding box center [352, 314] width 44 height 40
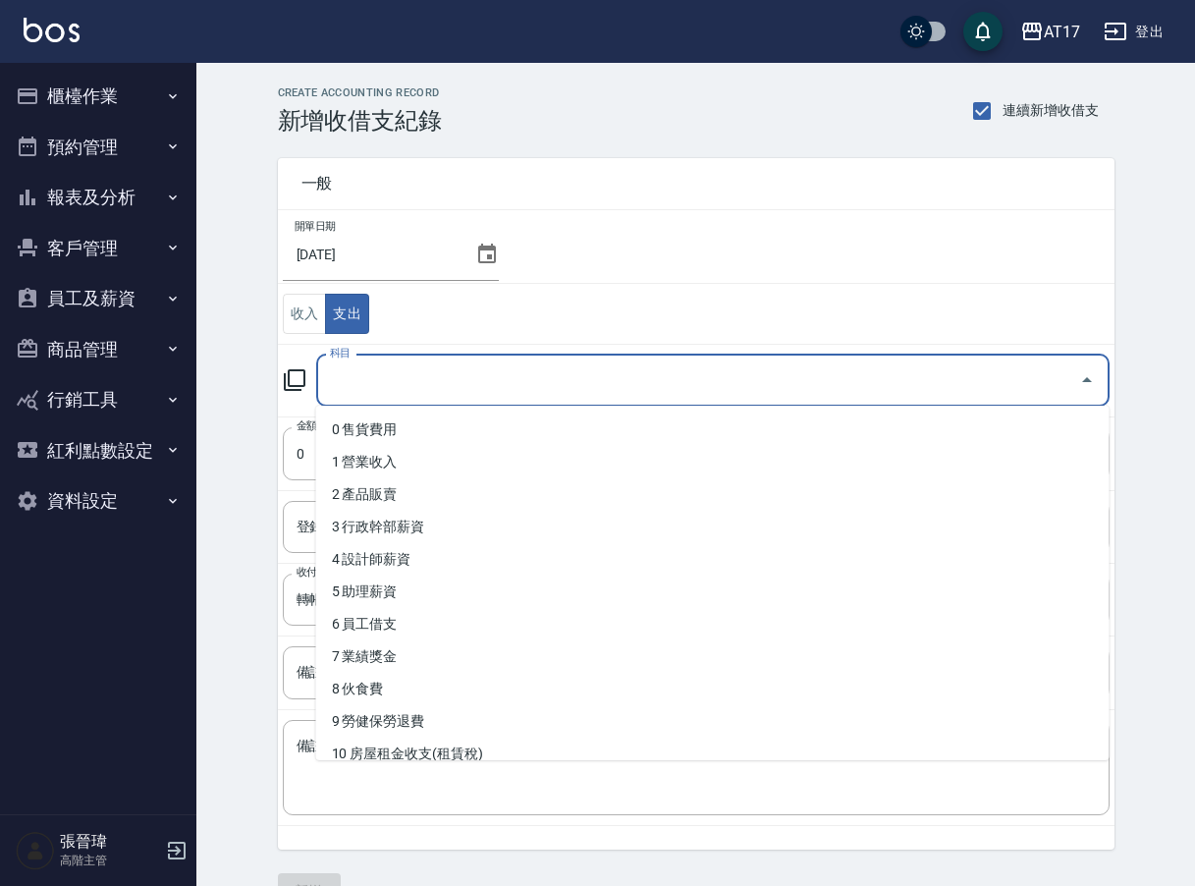
click at [515, 382] on input "科目" at bounding box center [698, 380] width 746 height 34
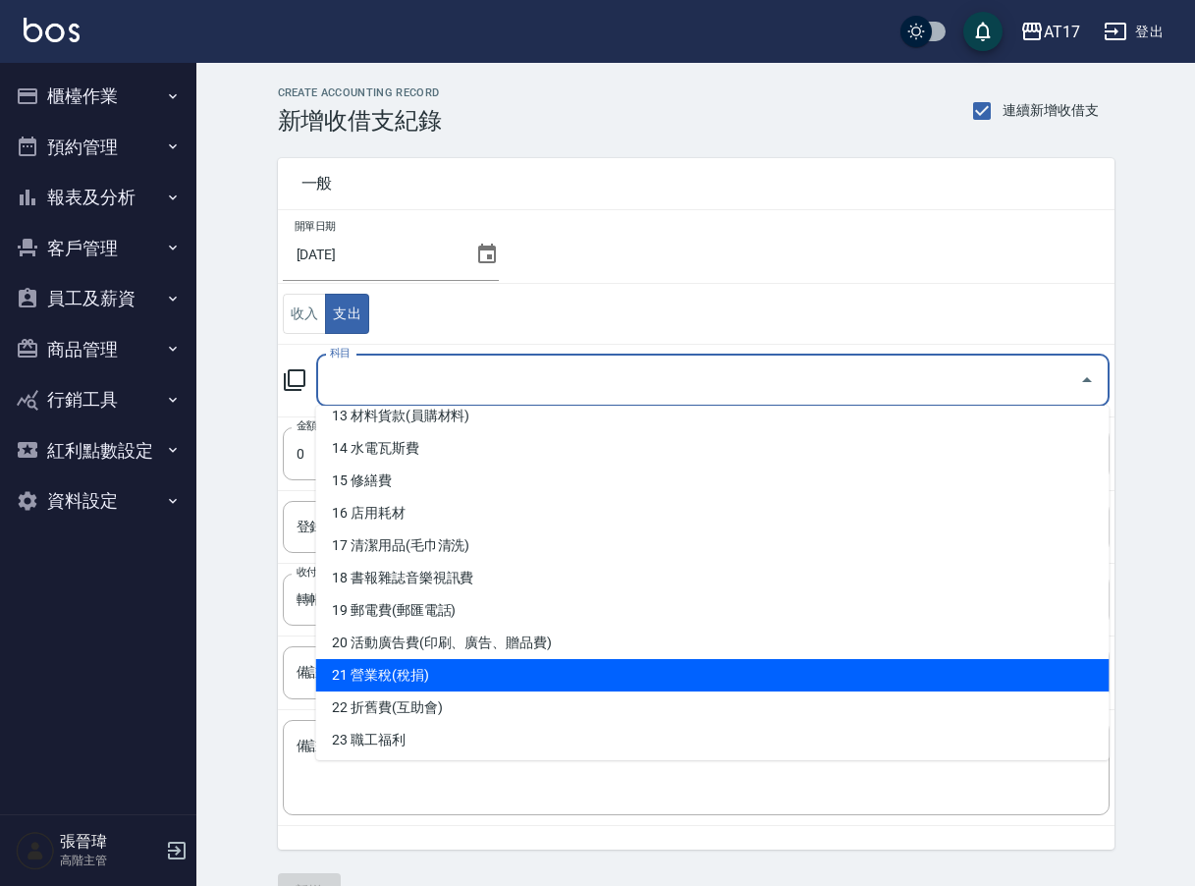
scroll to position [377, 0]
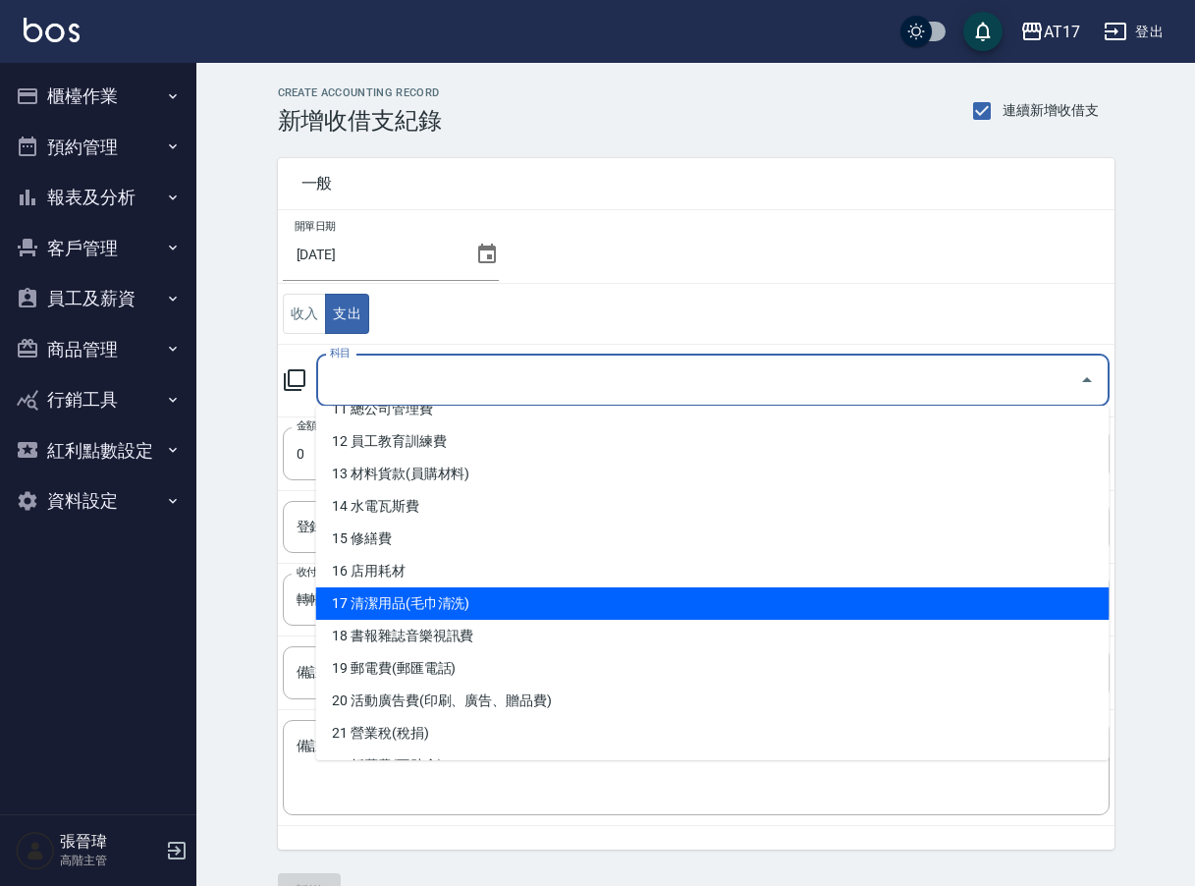
click at [572, 601] on li "17 清潔用品(毛巾清洗)" at bounding box center [712, 603] width 793 height 32
type input "17 清潔用品(毛巾清洗)"
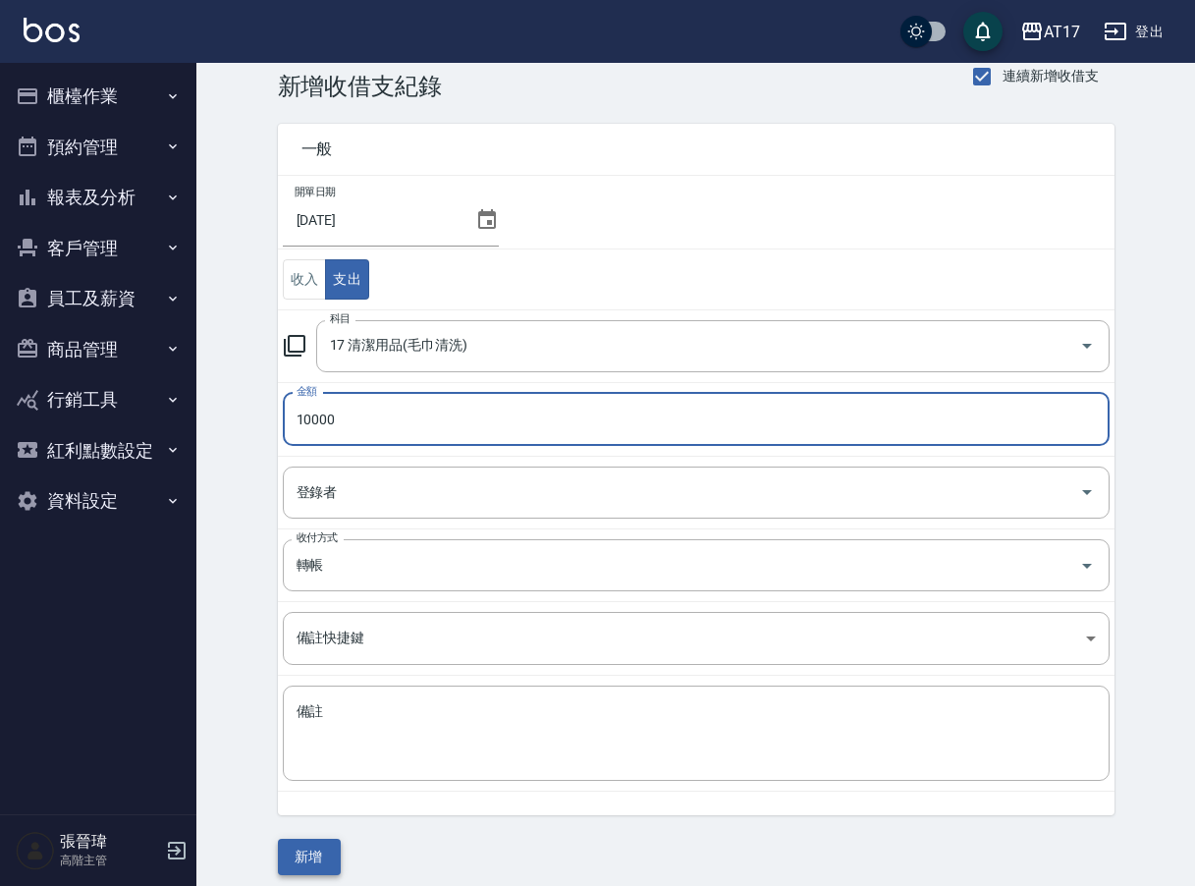
scroll to position [38, 0]
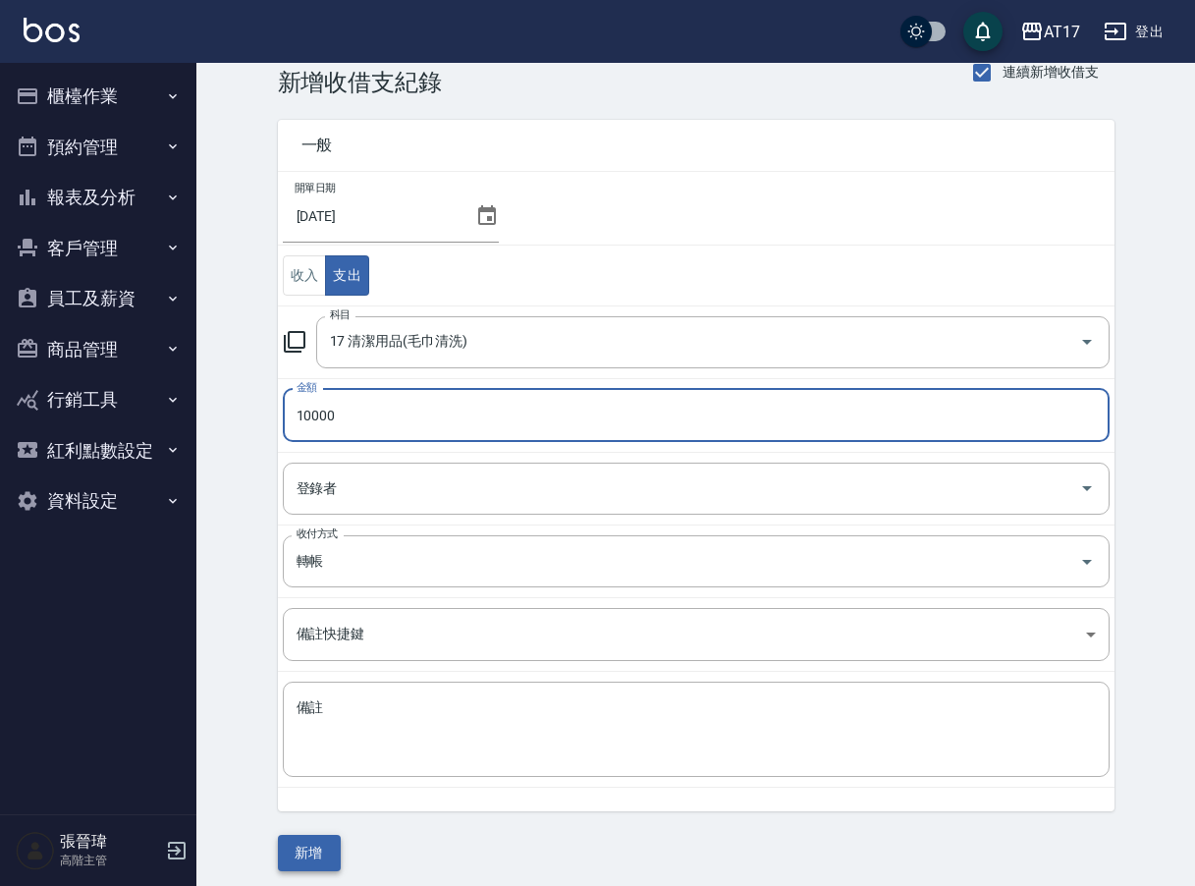
type input "10000"
click at [307, 853] on button "新增" at bounding box center [309, 852] width 63 height 36
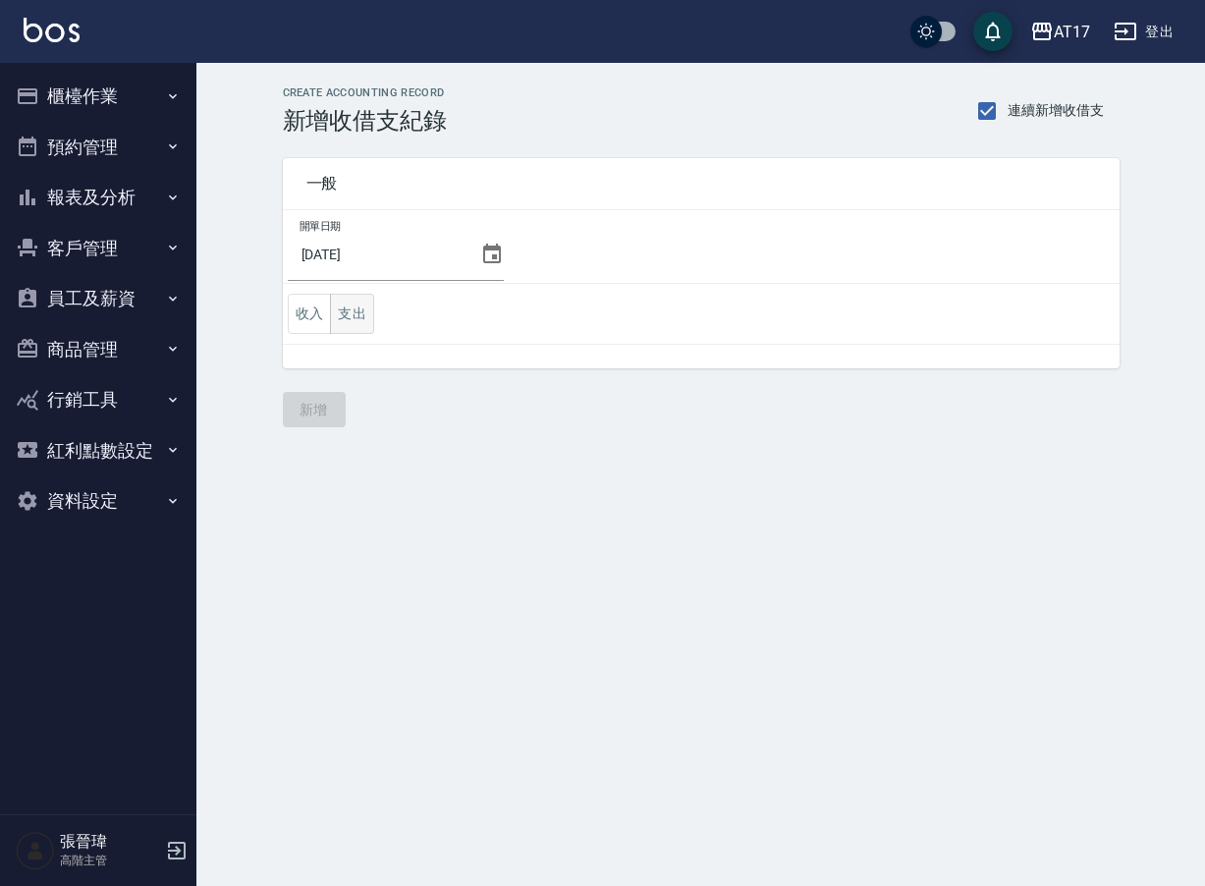
click at [341, 304] on button "支出" at bounding box center [352, 314] width 44 height 40
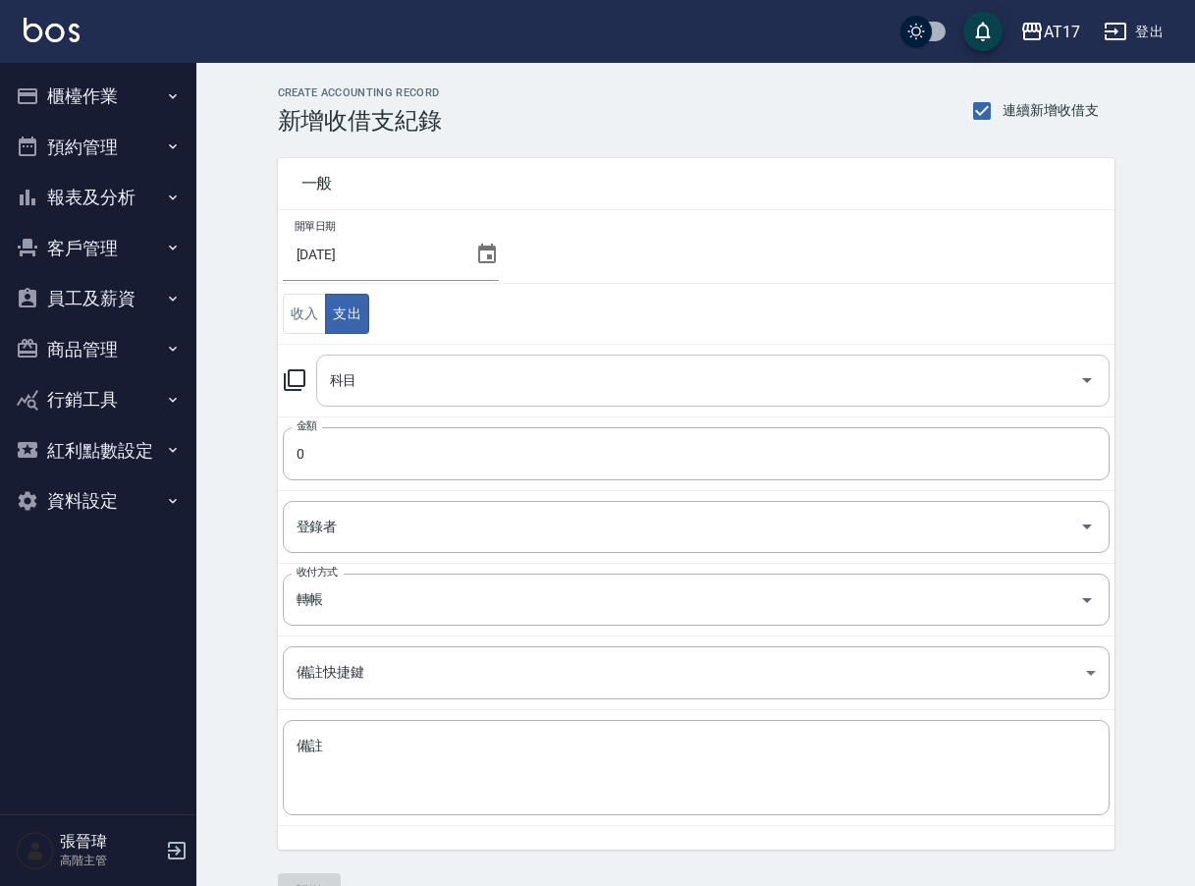
click at [412, 402] on div "科目" at bounding box center [712, 380] width 793 height 52
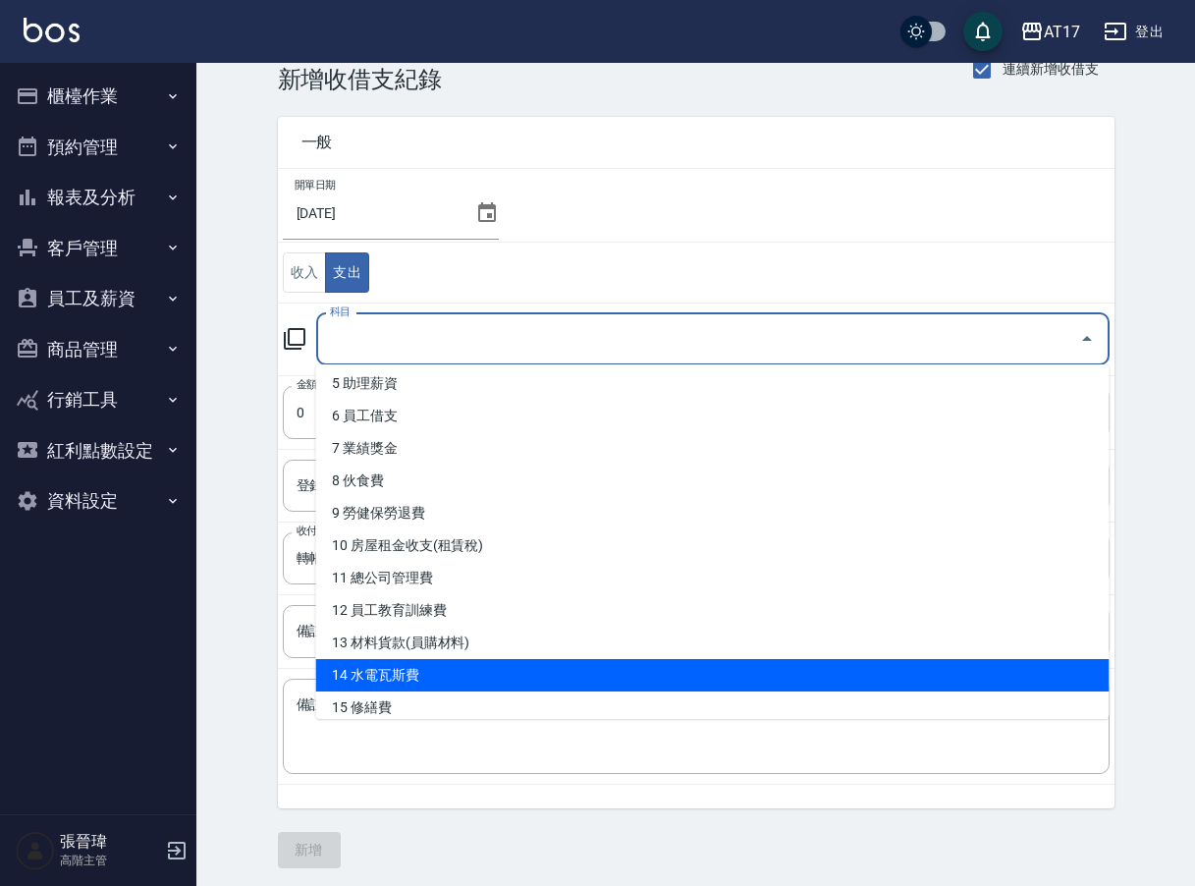
scroll to position [163, 0]
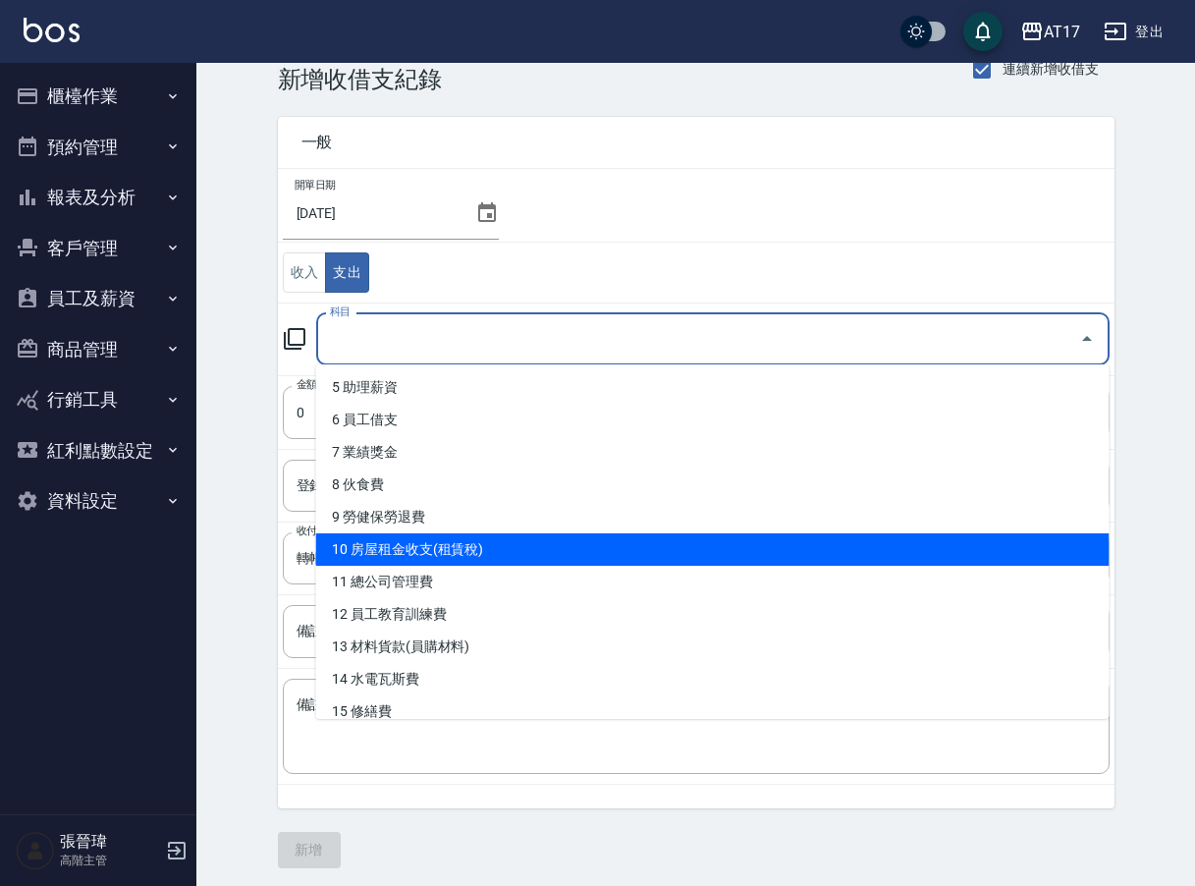
click at [454, 552] on li "10 房屋租金收支(租賃稅)" at bounding box center [712, 549] width 793 height 32
type input "10 房屋租金收支(租賃稅)"
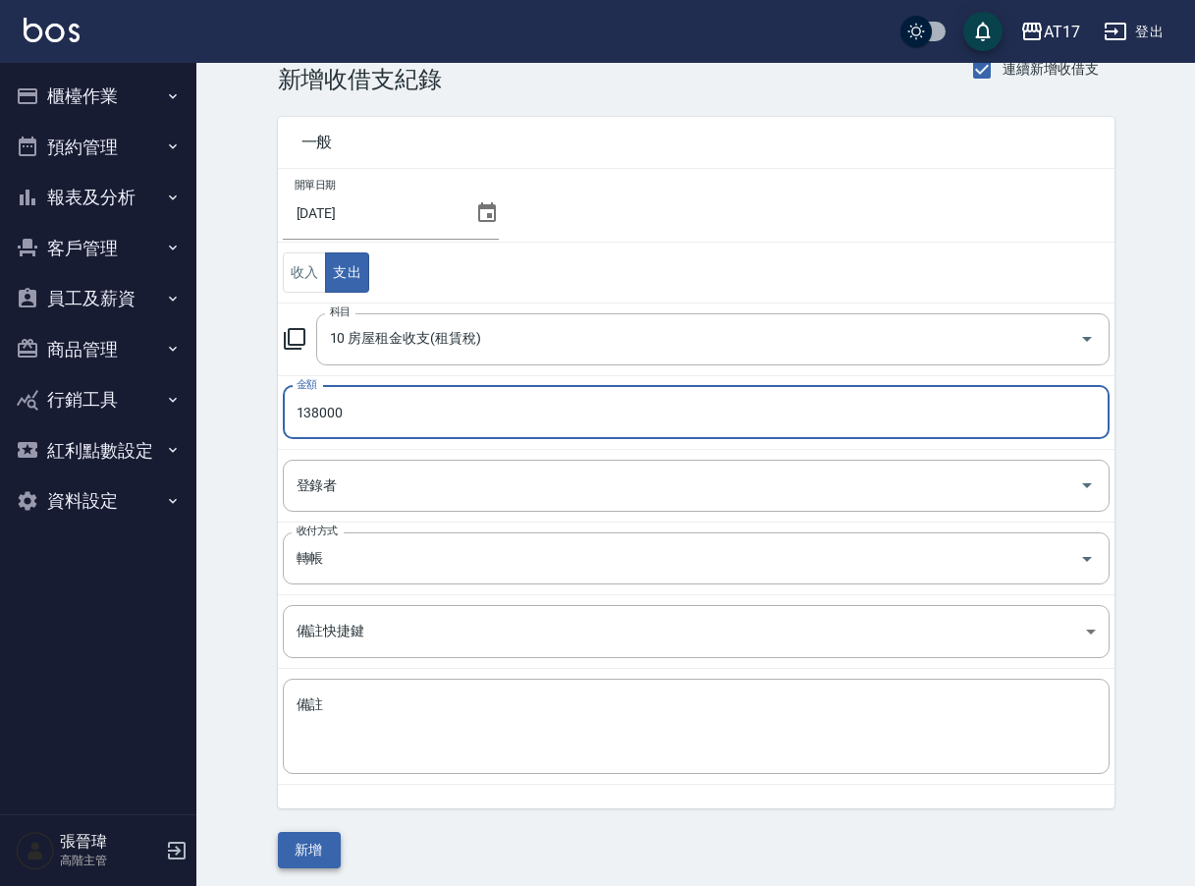
type input "138000"
click at [315, 858] on button "新增" at bounding box center [309, 850] width 63 height 36
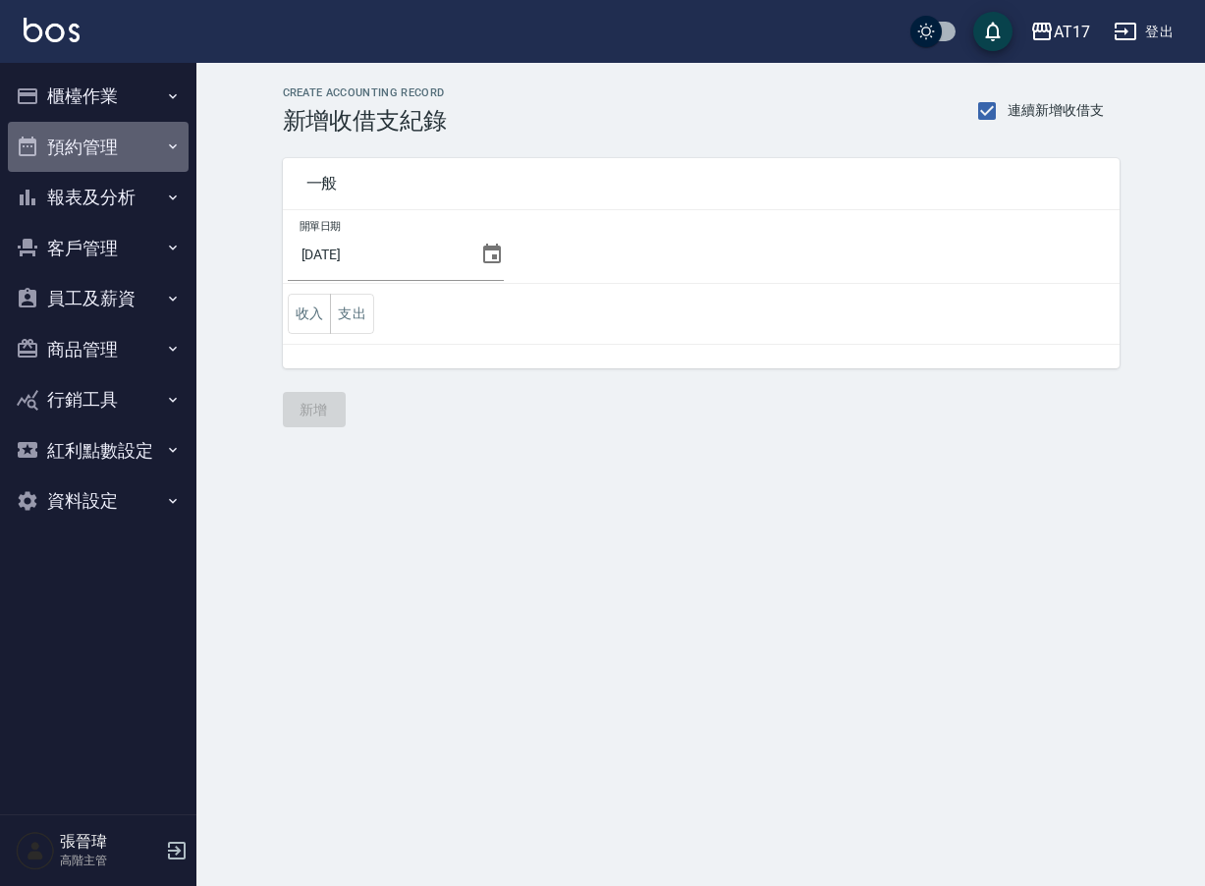
click at [128, 149] on button "預約管理" at bounding box center [98, 147] width 181 height 51
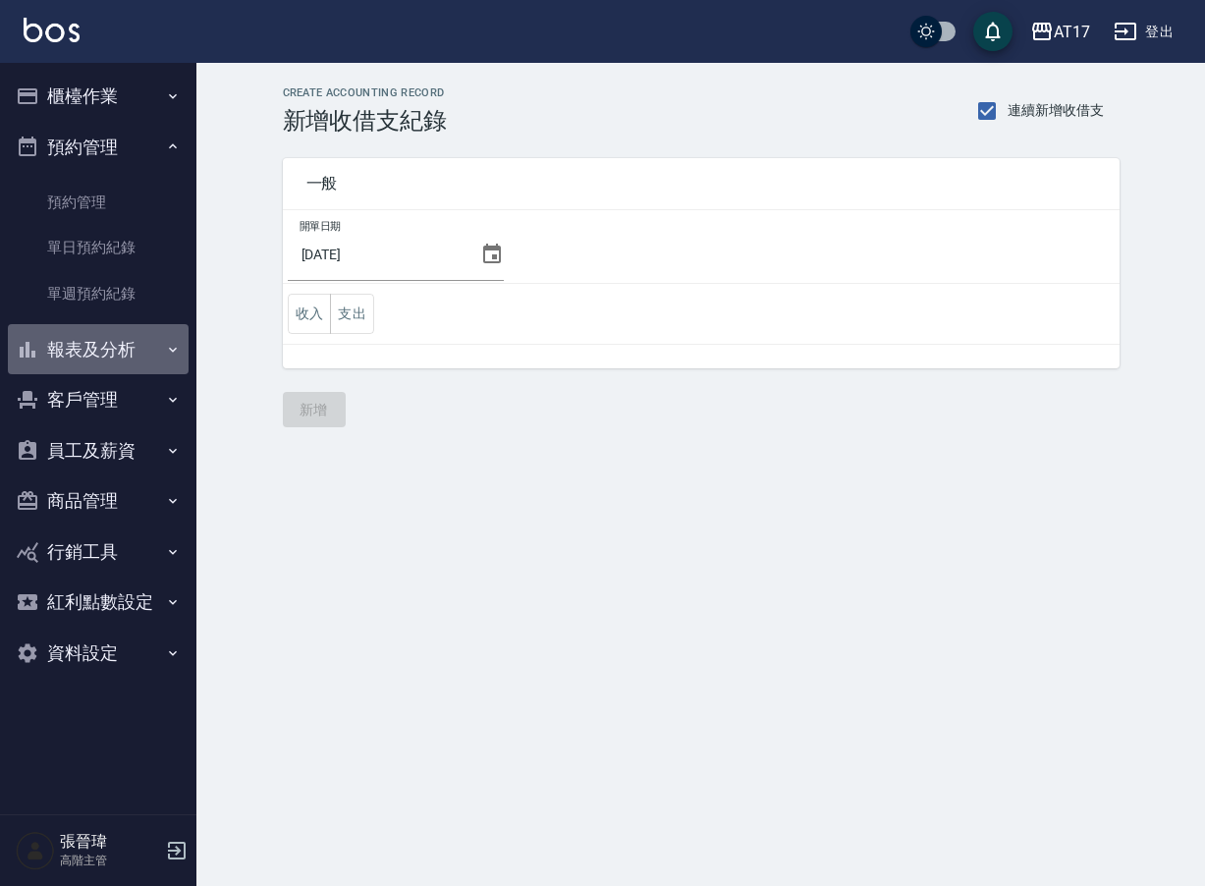
drag, startPoint x: 123, startPoint y: 350, endPoint x: 122, endPoint y: 370, distance: 19.7
click at [123, 350] on button "報表及分析" at bounding box center [98, 349] width 181 height 51
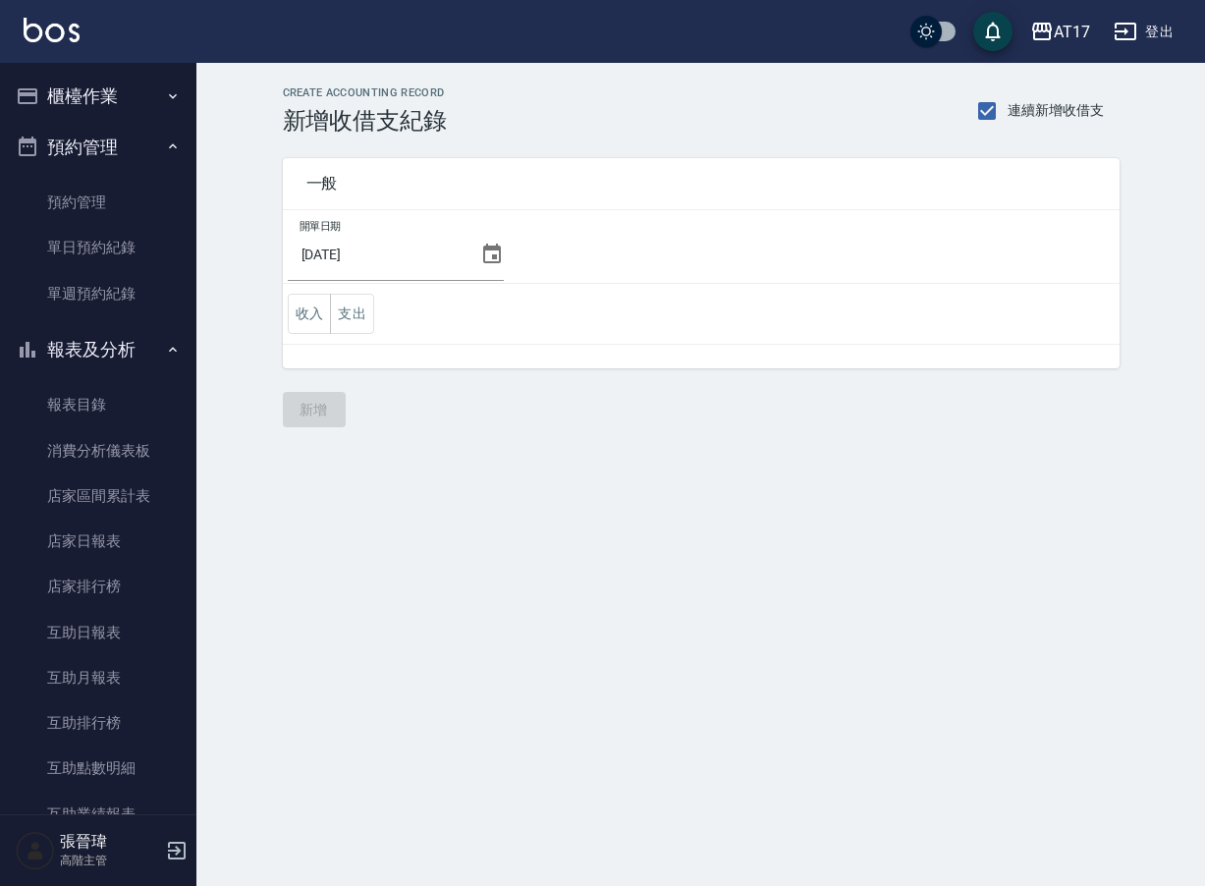
click at [114, 102] on button "櫃檯作業" at bounding box center [98, 96] width 181 height 51
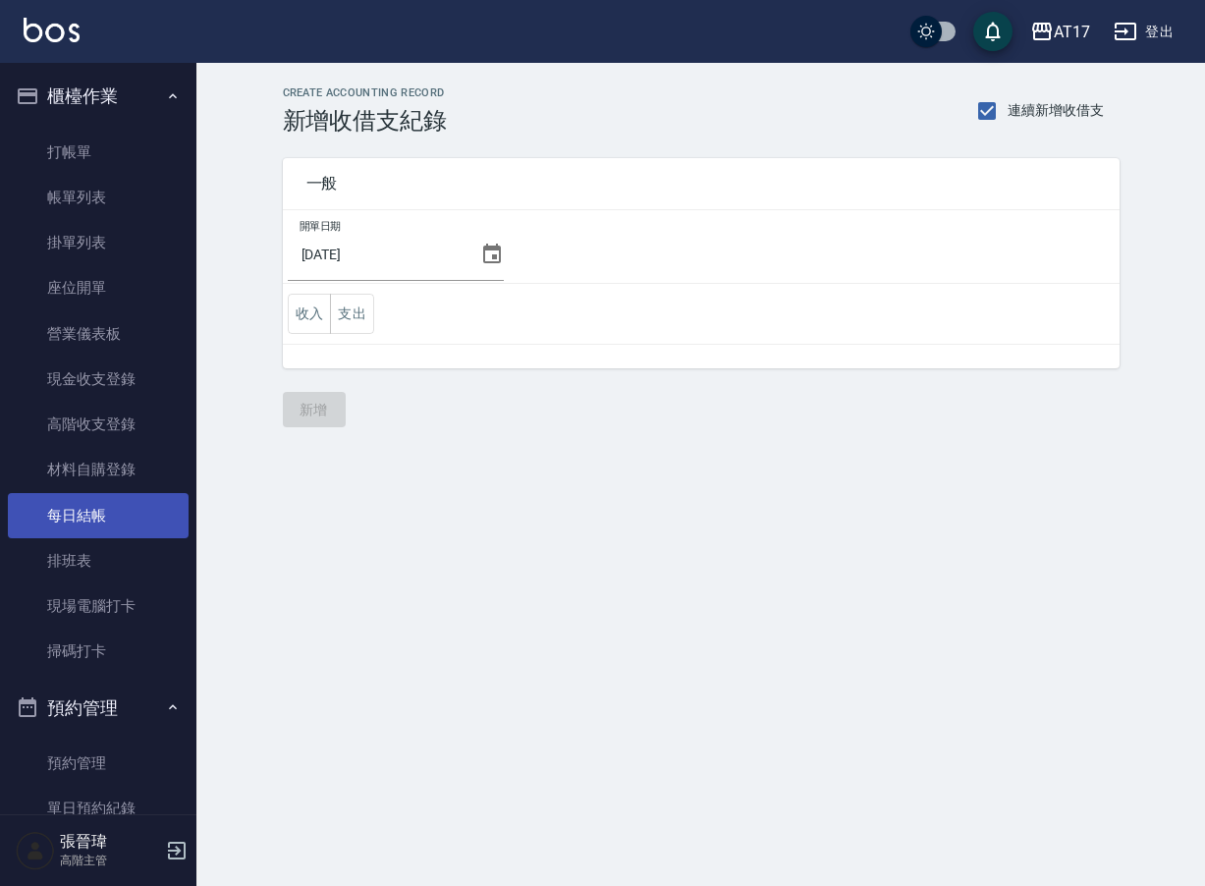
click at [103, 516] on link "每日結帳" at bounding box center [98, 515] width 181 height 45
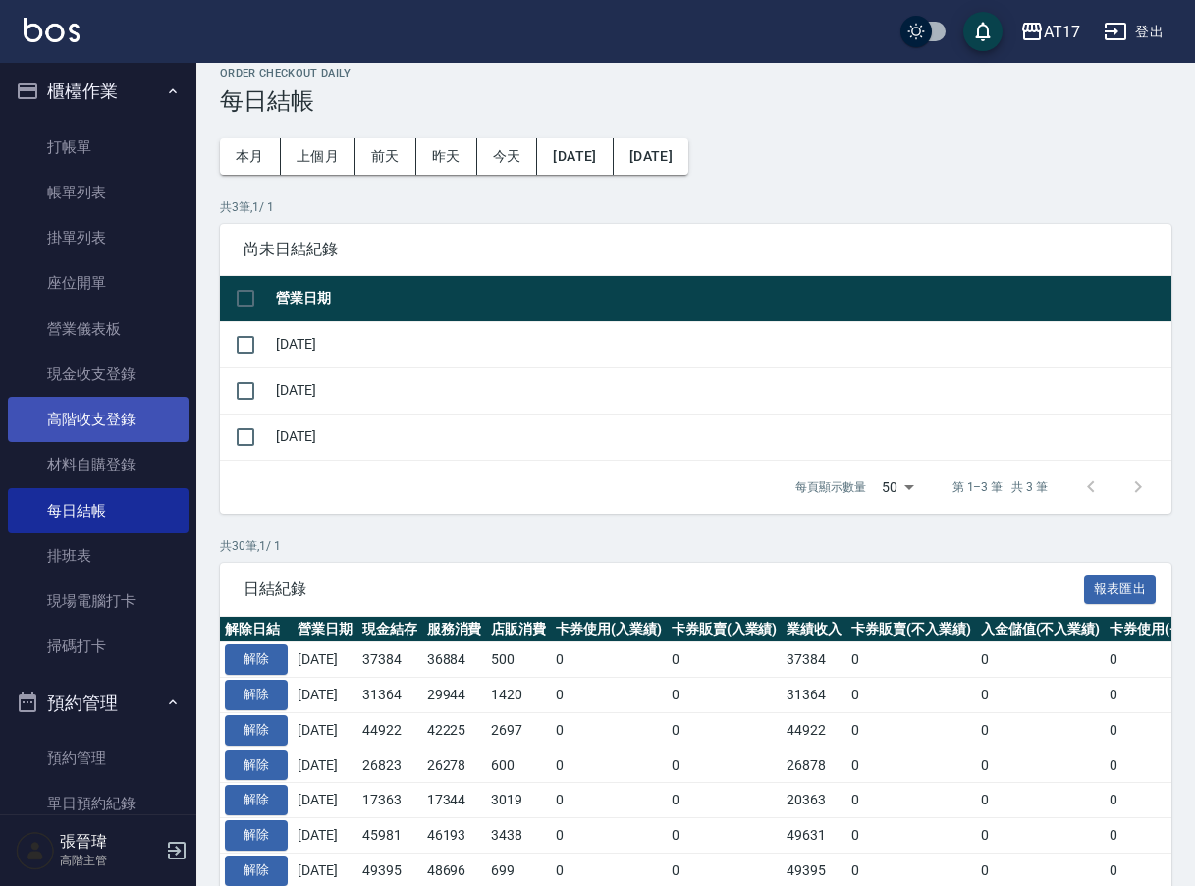
scroll to position [21, 1]
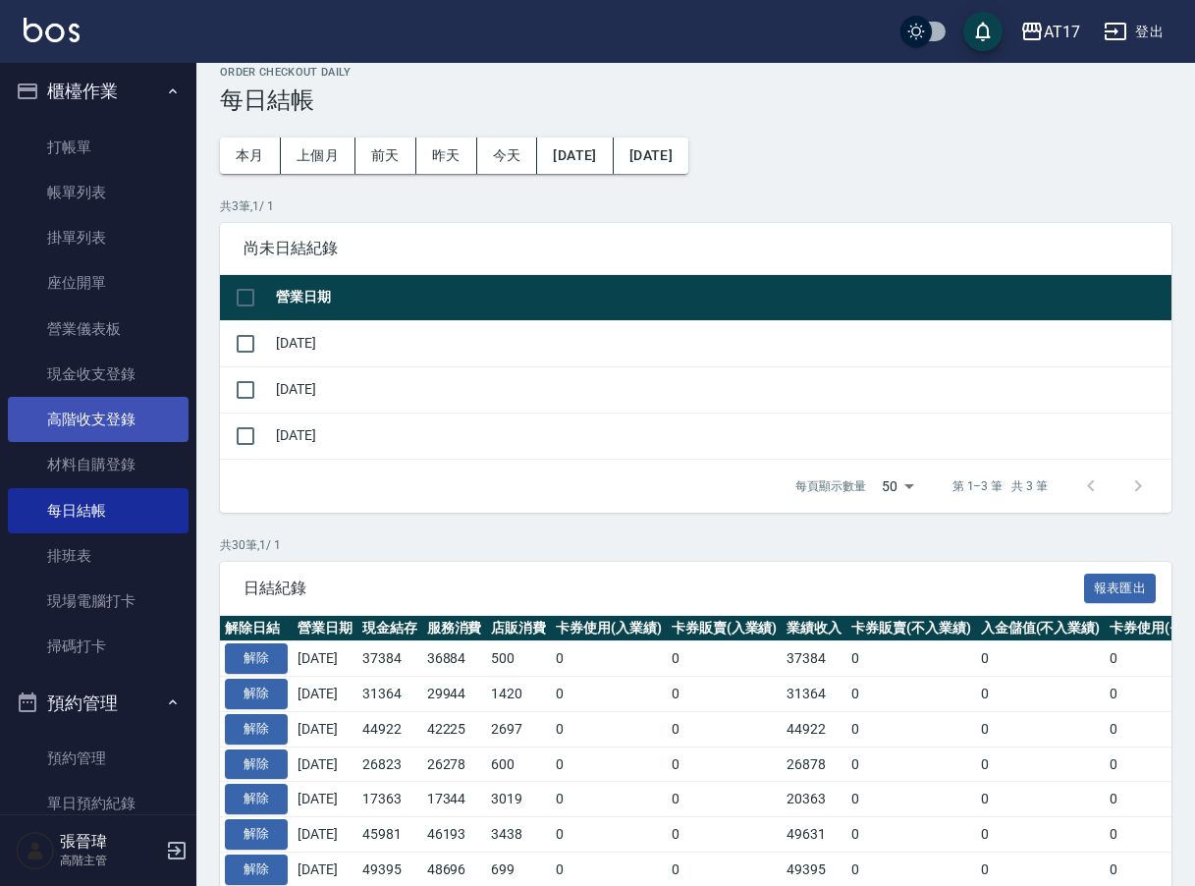
click at [127, 424] on link "高階收支登錄" at bounding box center [98, 419] width 181 height 45
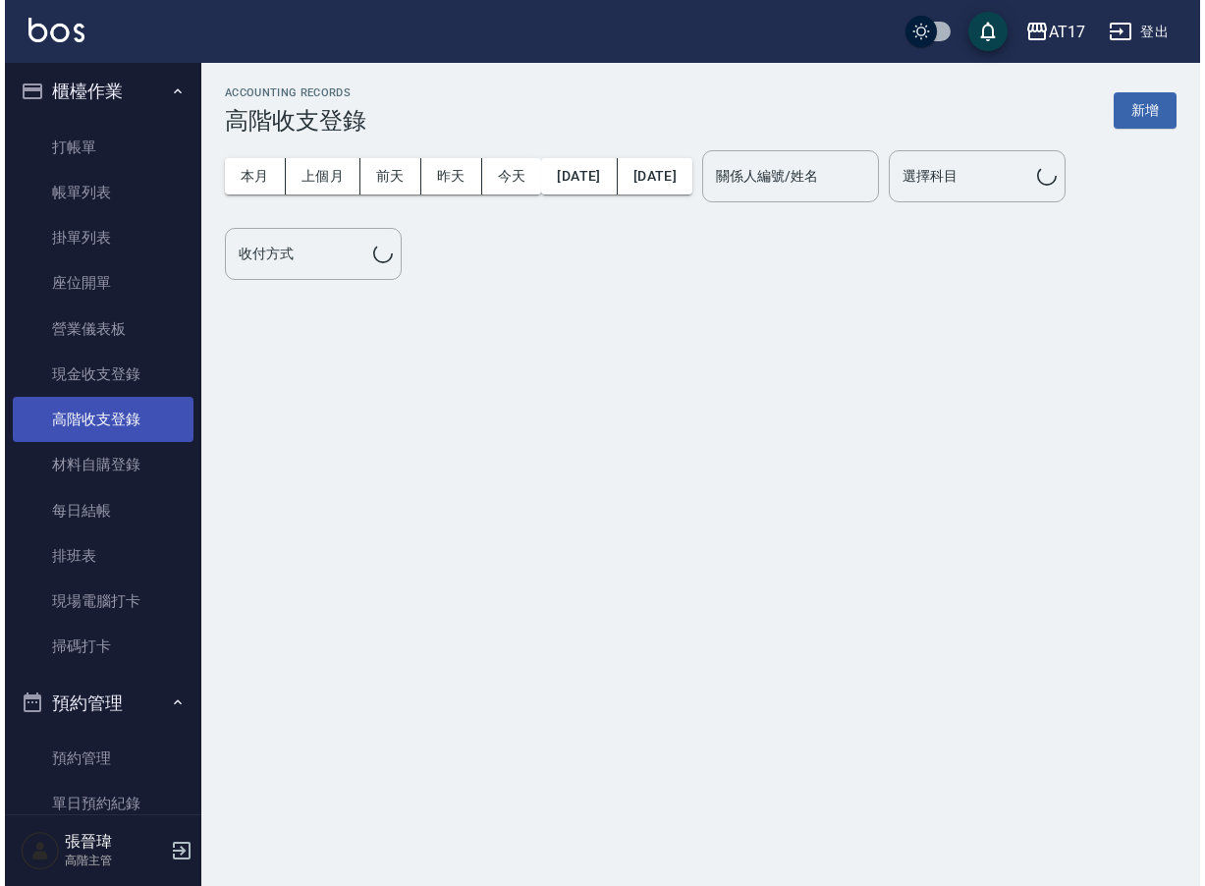
scroll to position [22, 0]
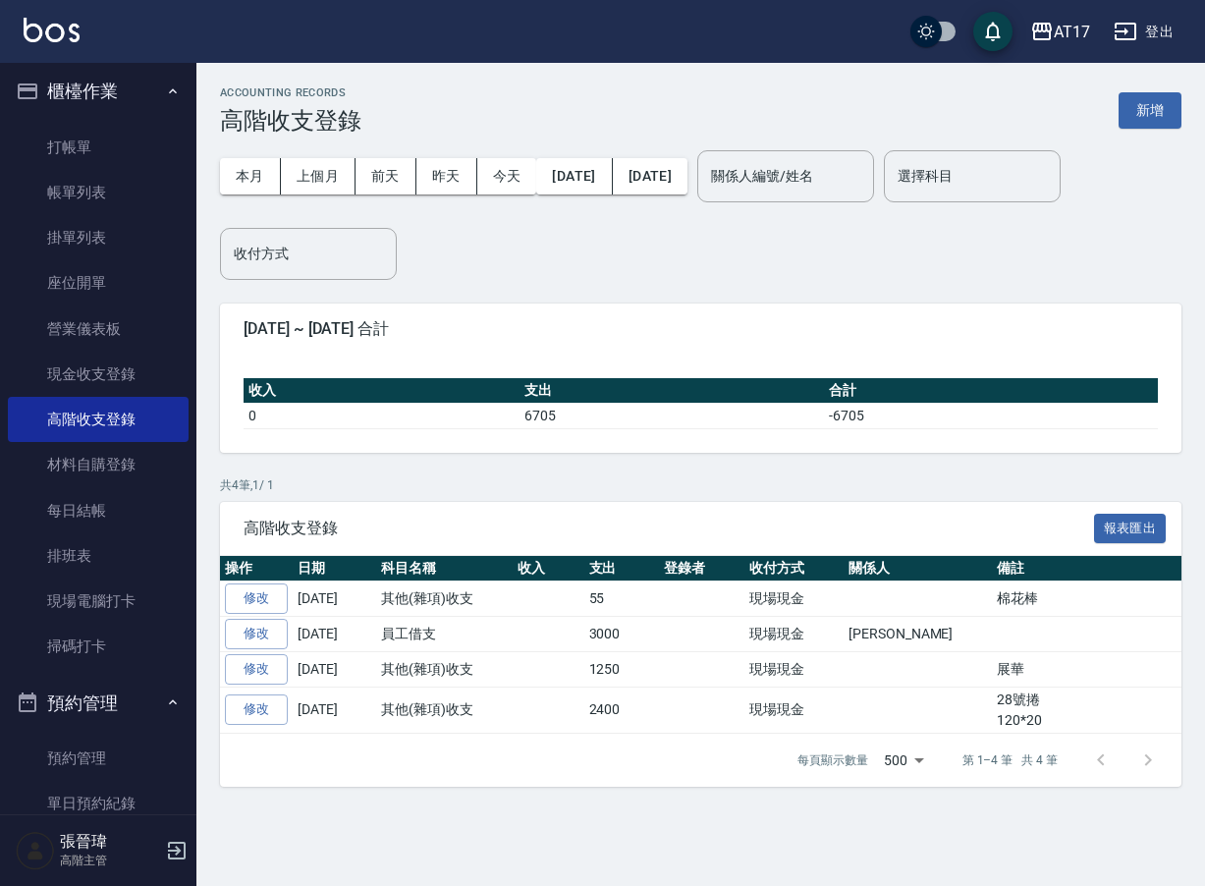
click at [329, 177] on div "本月 上個月 前天 昨天 今天 2025/10/01 2025/10/11" at bounding box center [453, 175] width 467 height 83
click at [320, 178] on div "本月 上個月 前天 昨天 今天 2025/10/01 2025/10/11" at bounding box center [453, 175] width 467 height 83
click at [459, 249] on div "本月 上個月 前天 昨天 今天 2025/10/01 2025/10/11 關係人編號/姓名 關係人編號/姓名 選擇科目 選擇科目 收付方式 收付方式" at bounding box center [700, 206] width 961 height 145
click at [314, 179] on div "本月 上個月 前天 昨天 今天 2025/10/01 2025/10/11" at bounding box center [453, 175] width 467 height 83
click at [112, 374] on link "現金收支登錄" at bounding box center [98, 373] width 181 height 45
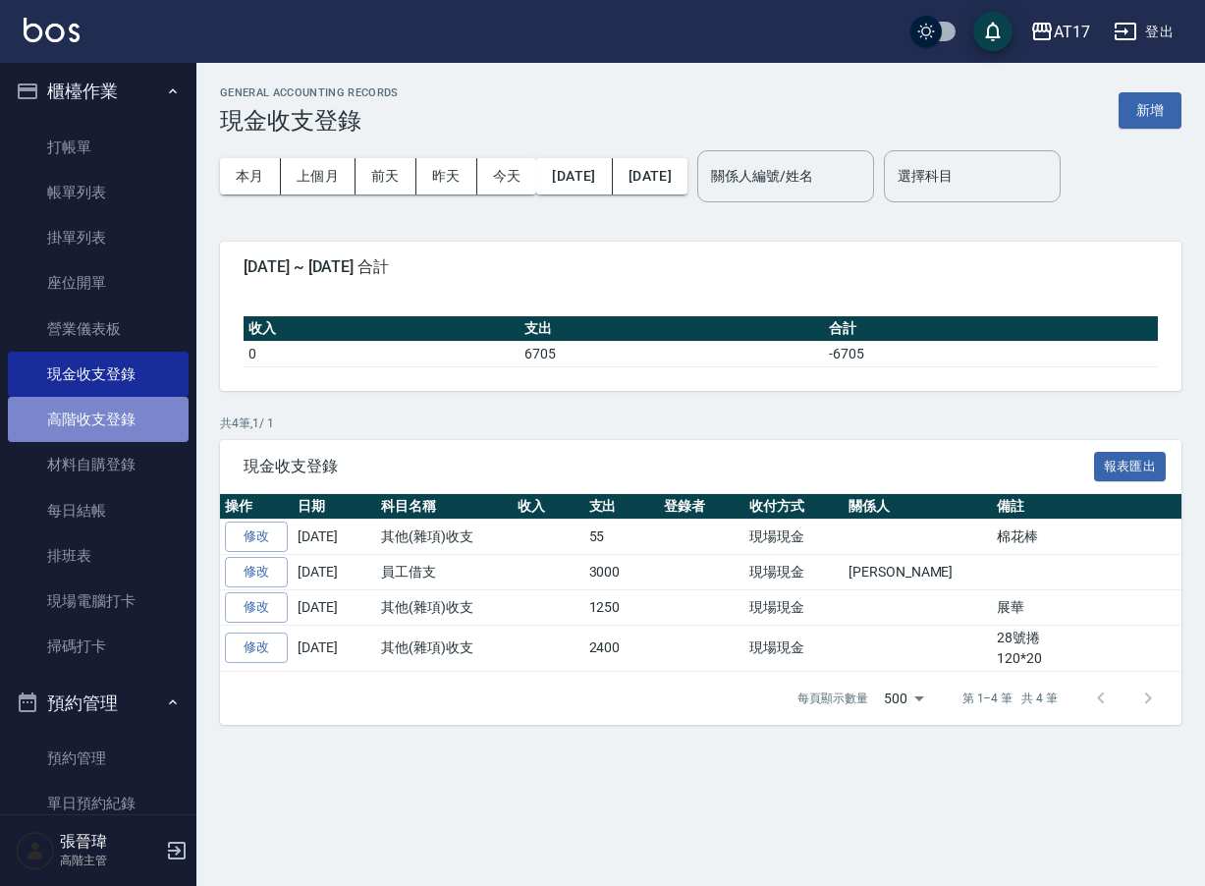
click at [110, 403] on link "高階收支登錄" at bounding box center [98, 419] width 181 height 45
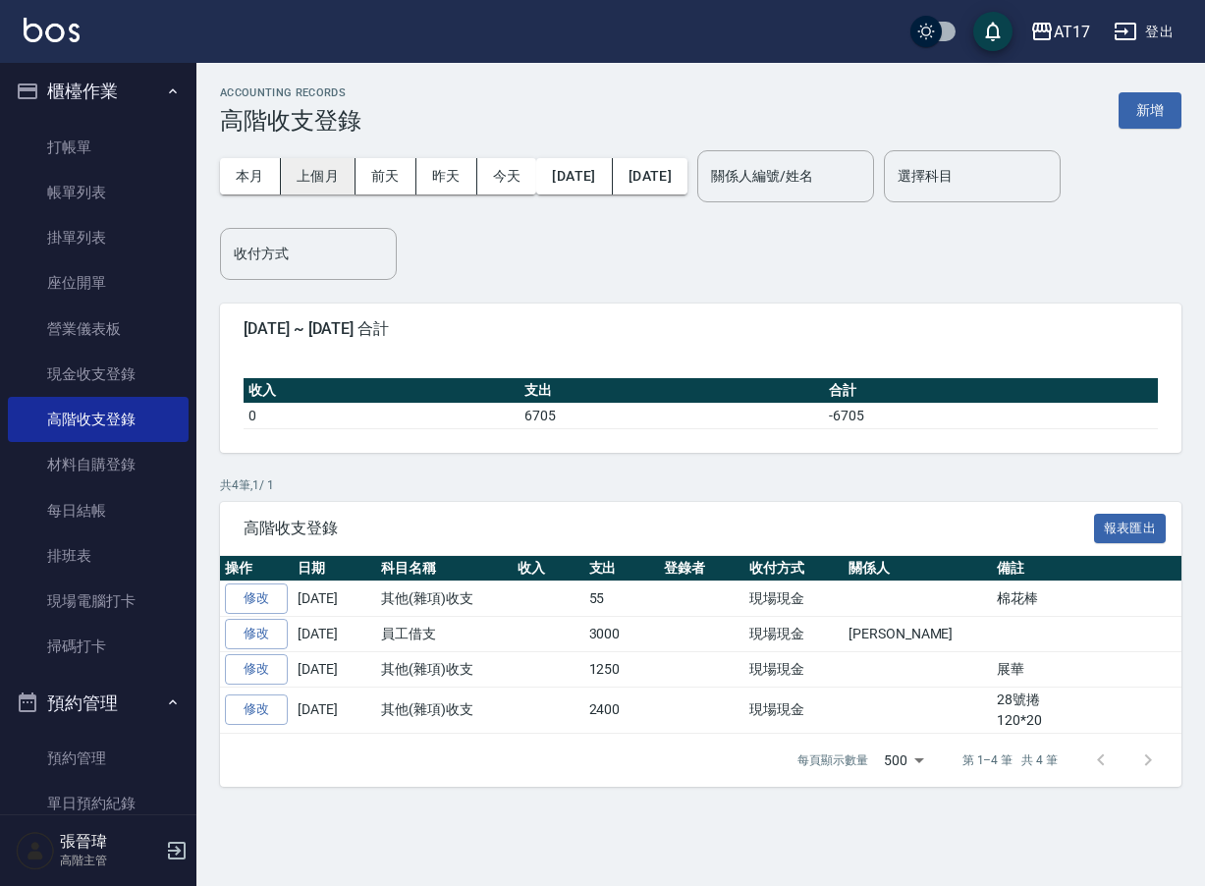
click at [323, 163] on button "上個月" at bounding box center [318, 176] width 75 height 36
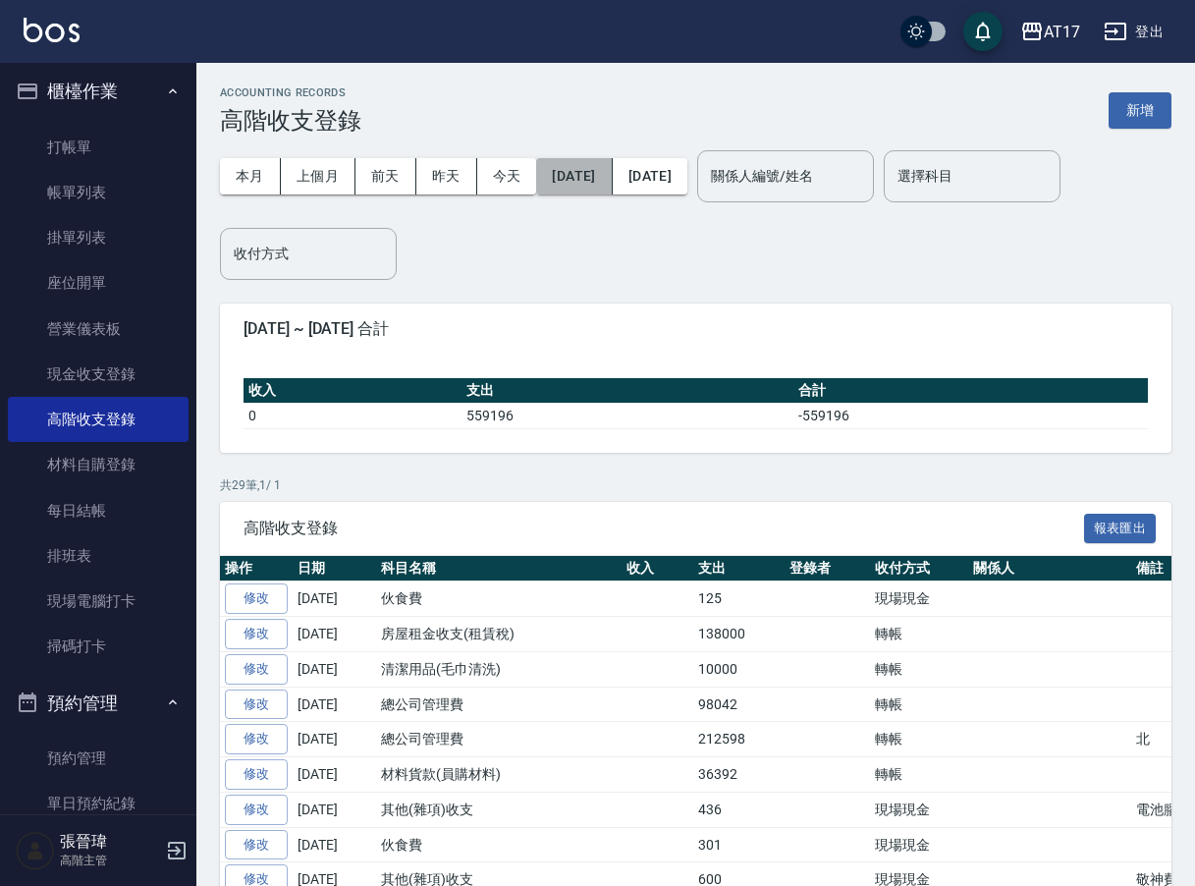
click at [566, 180] on button "2025/09/01" at bounding box center [574, 176] width 76 height 36
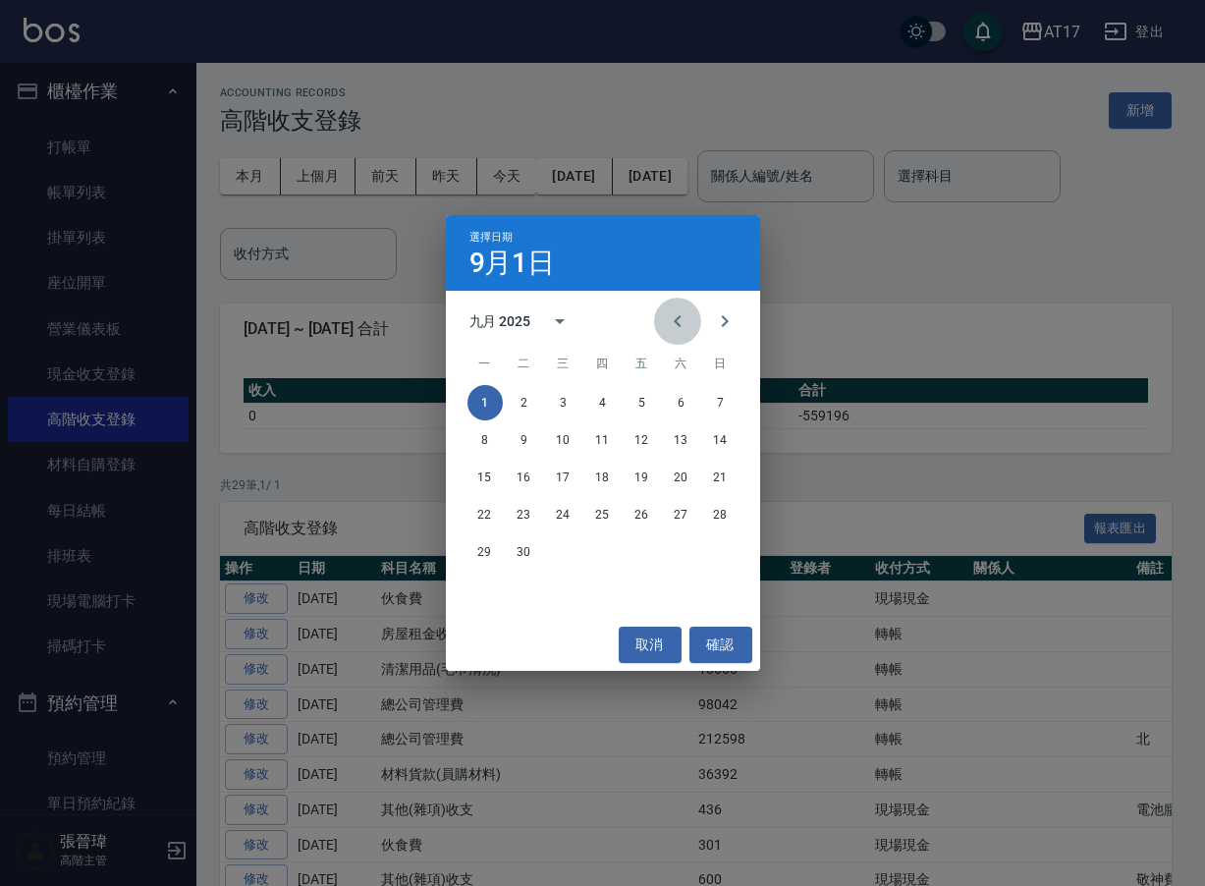
click at [673, 325] on icon "Previous month" at bounding box center [678, 321] width 24 height 24
click at [681, 323] on icon "Previous month" at bounding box center [678, 321] width 24 height 24
click at [609, 555] on button "31" at bounding box center [602, 551] width 35 height 35
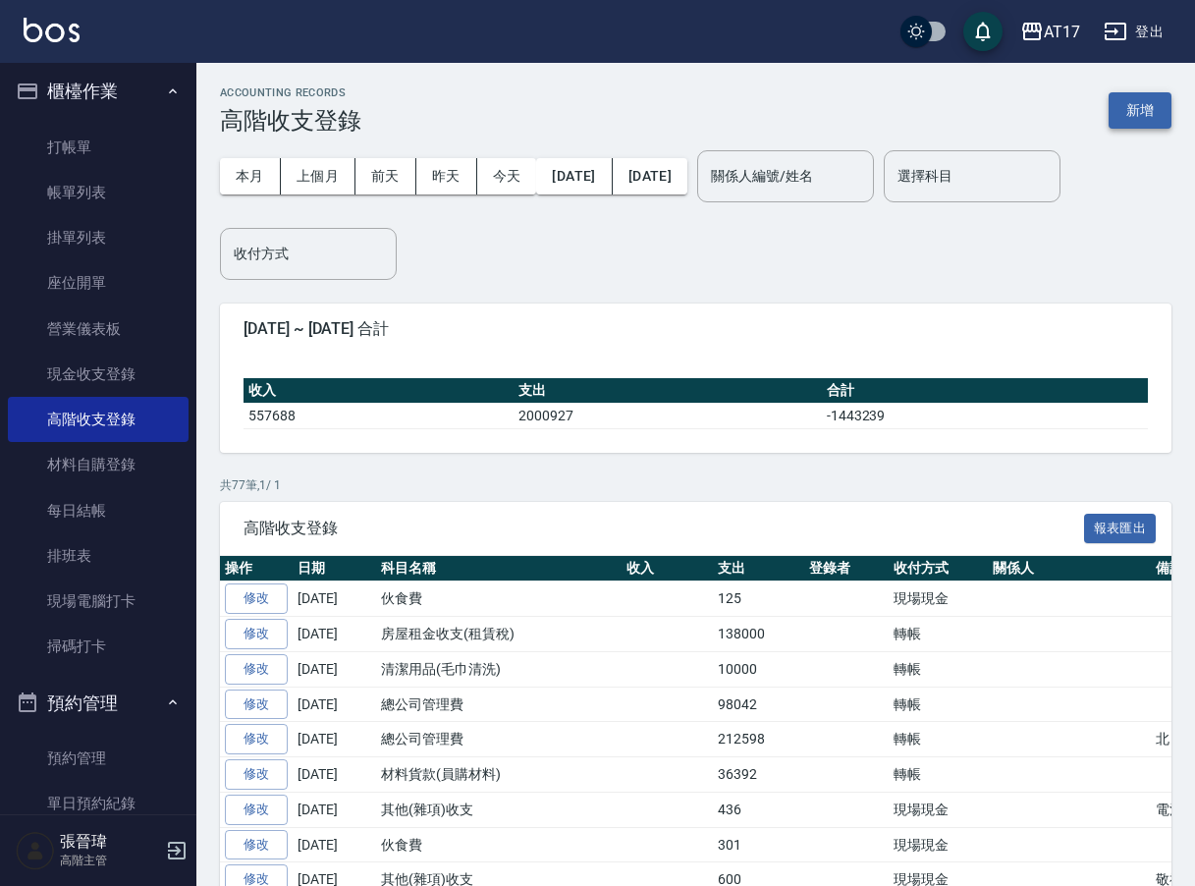
click at [1133, 119] on button "新增" at bounding box center [1139, 110] width 63 height 36
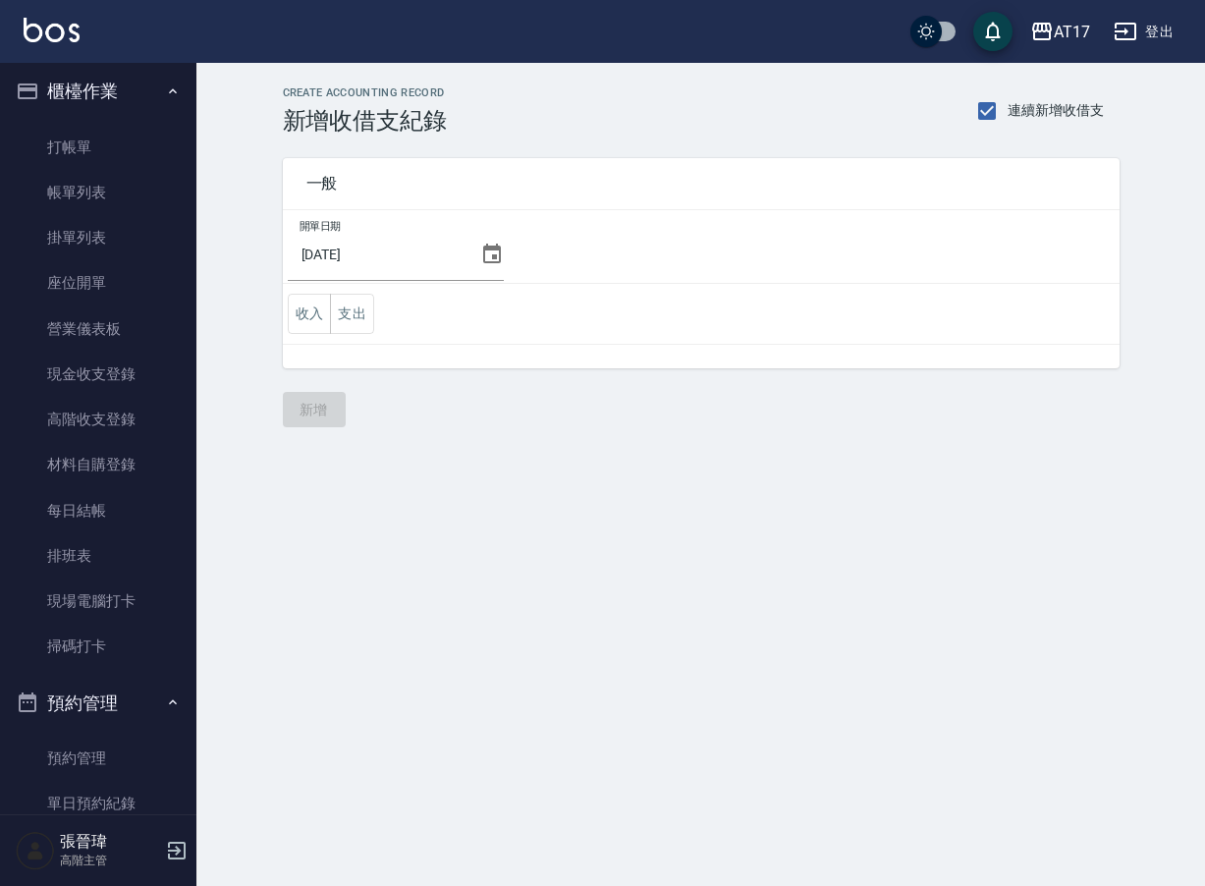
click at [484, 254] on icon at bounding box center [492, 254] width 24 height 24
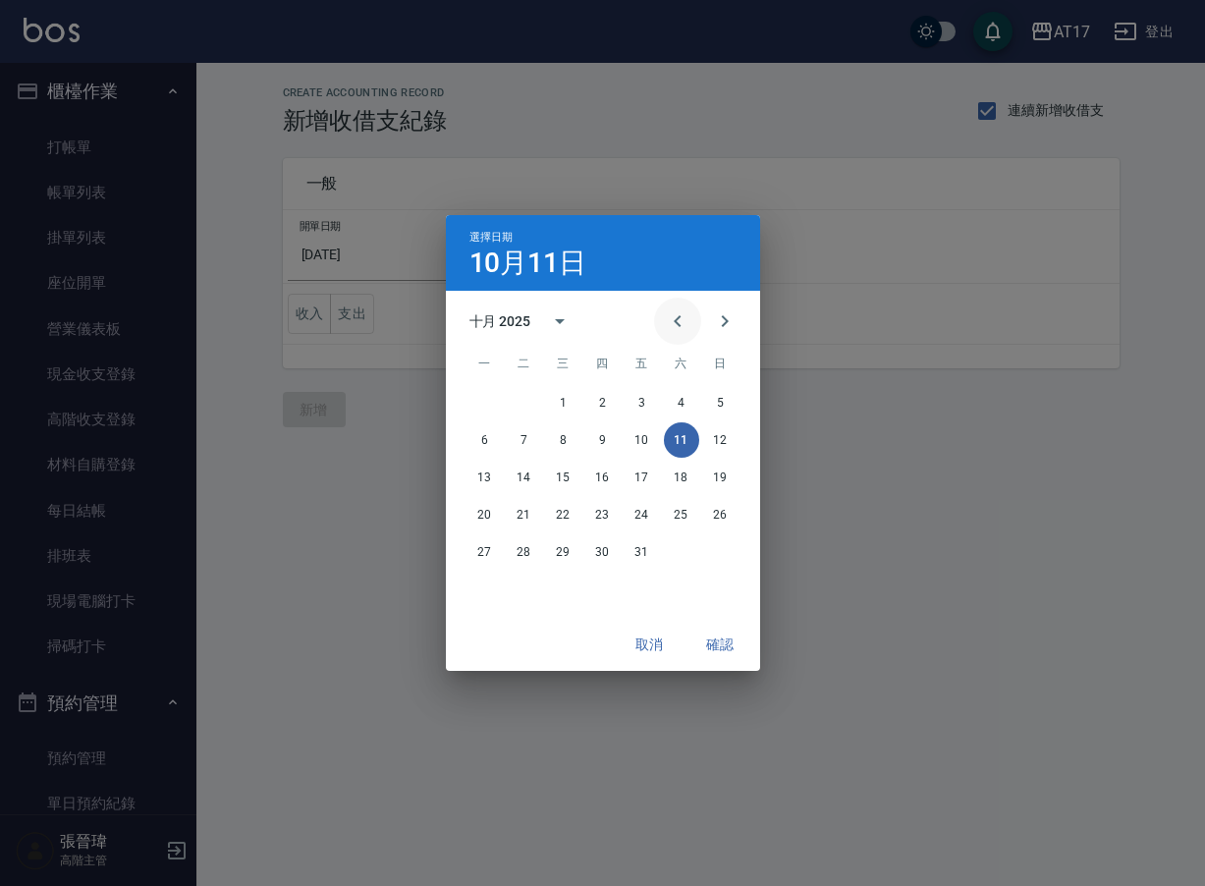
click at [682, 328] on icon "Previous month" at bounding box center [678, 321] width 24 height 24
click at [531, 549] on button "30" at bounding box center [524, 551] width 35 height 35
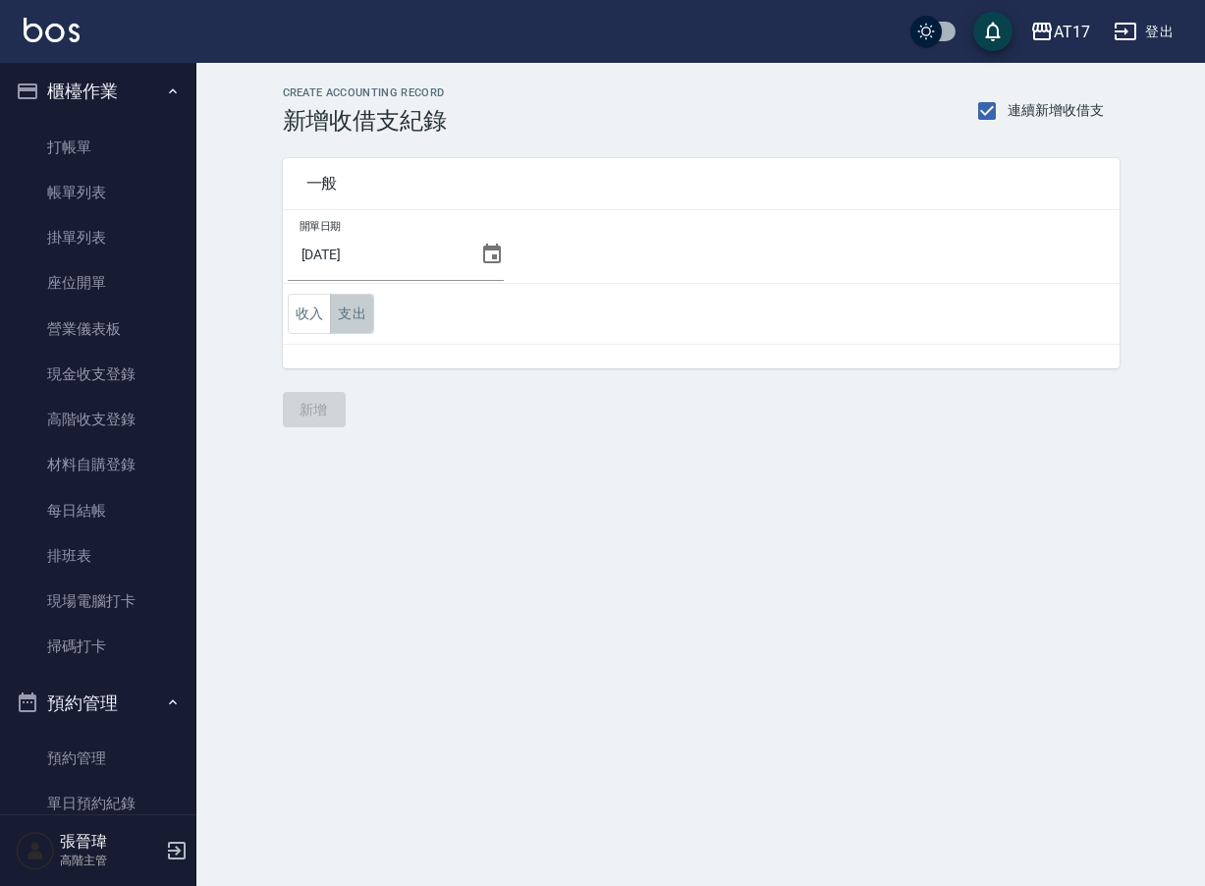
click at [363, 314] on button "支出" at bounding box center [352, 314] width 44 height 40
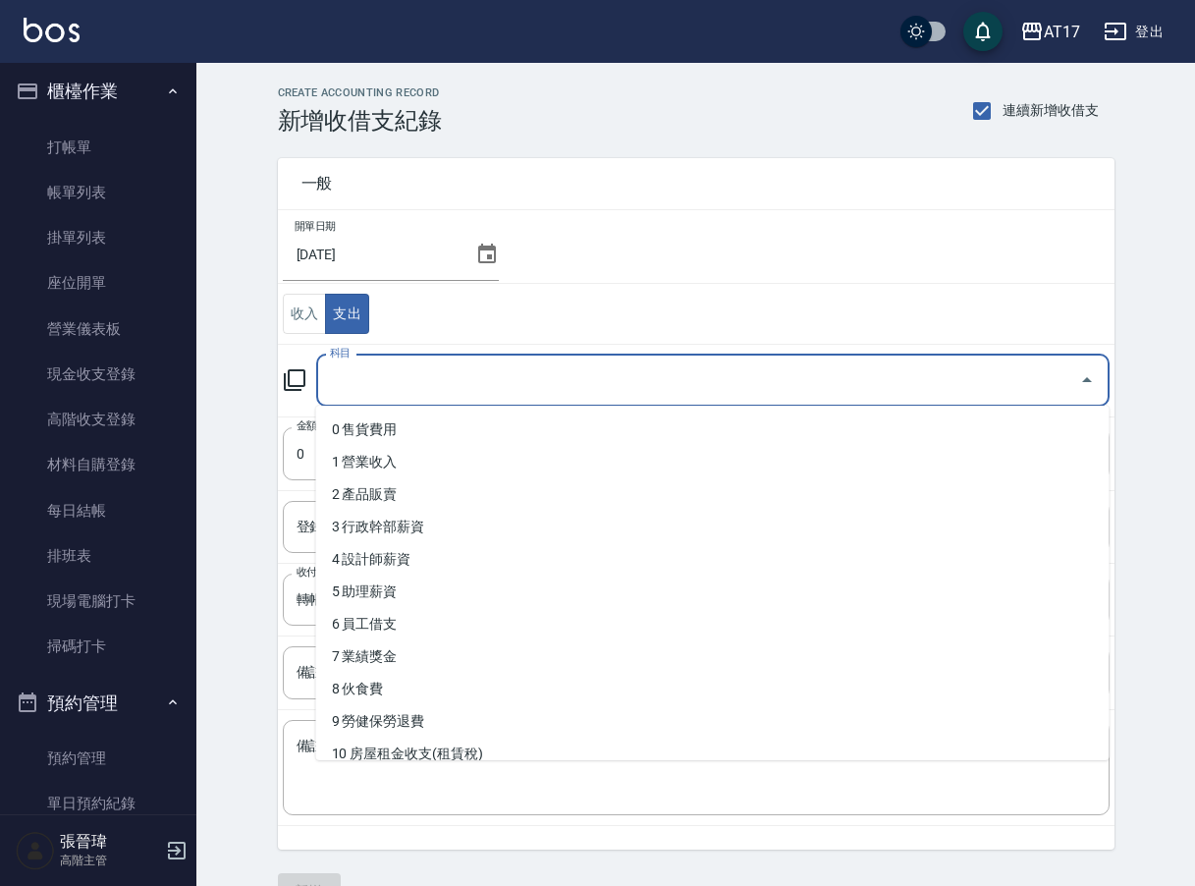
click at [359, 394] on input "科目" at bounding box center [698, 380] width 746 height 34
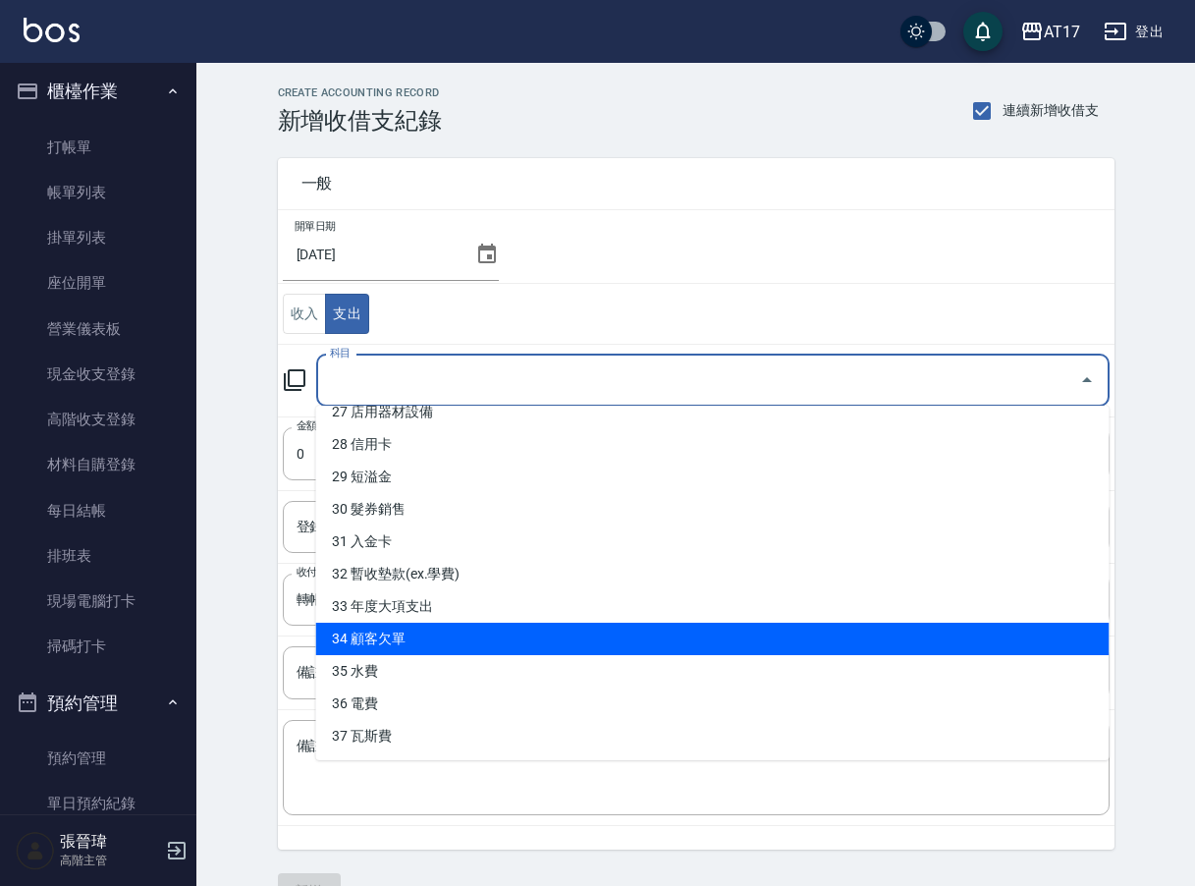
scroll to position [892, 0]
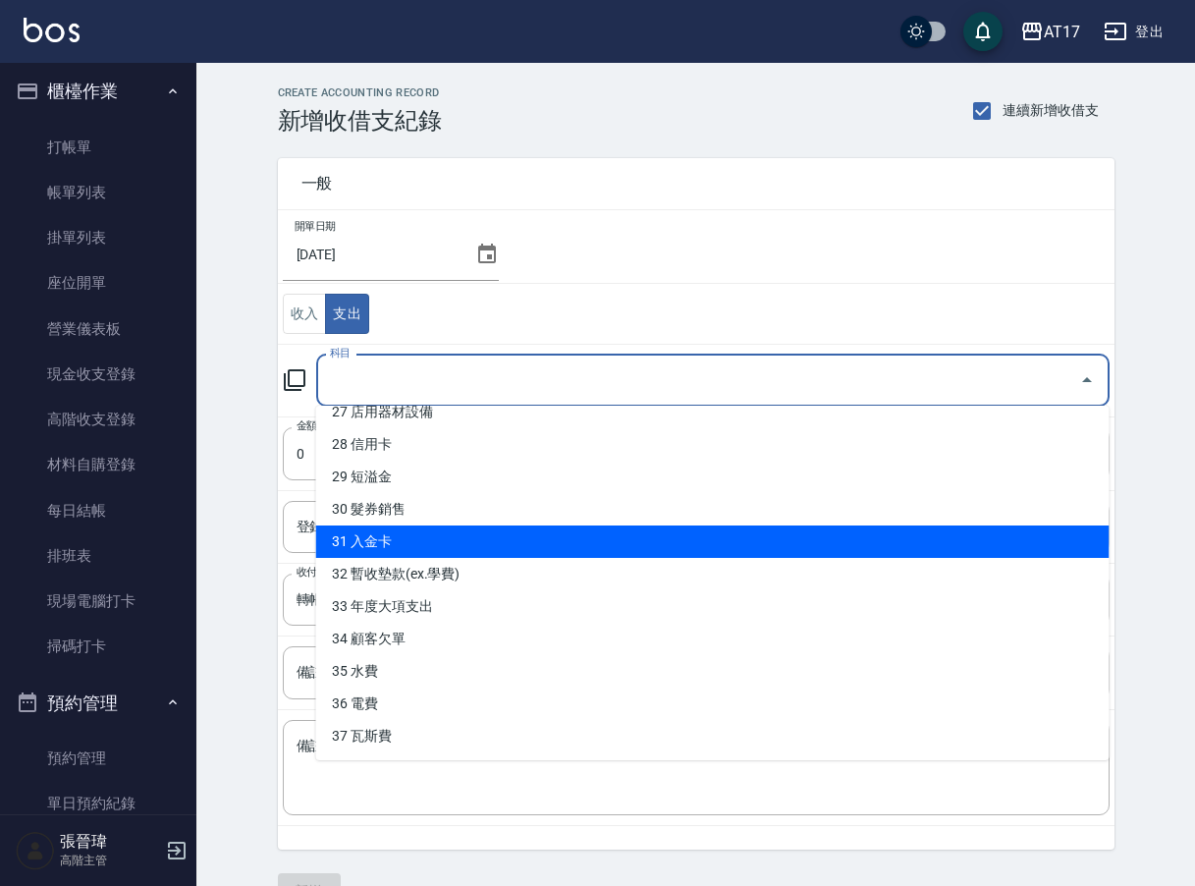
click at [409, 534] on li "31 入金卡" at bounding box center [712, 541] width 793 height 32
type input "31 入金卡"
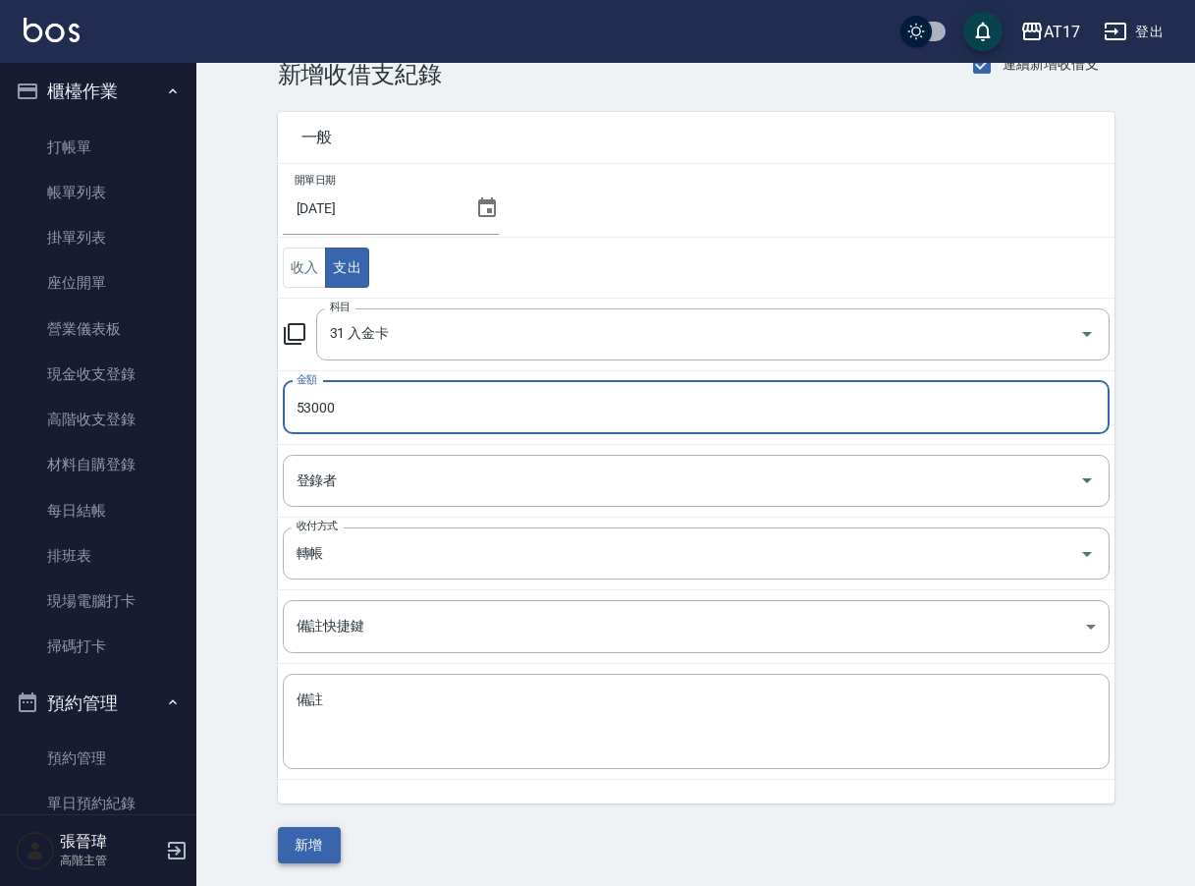
scroll to position [45, 0]
type input "53000"
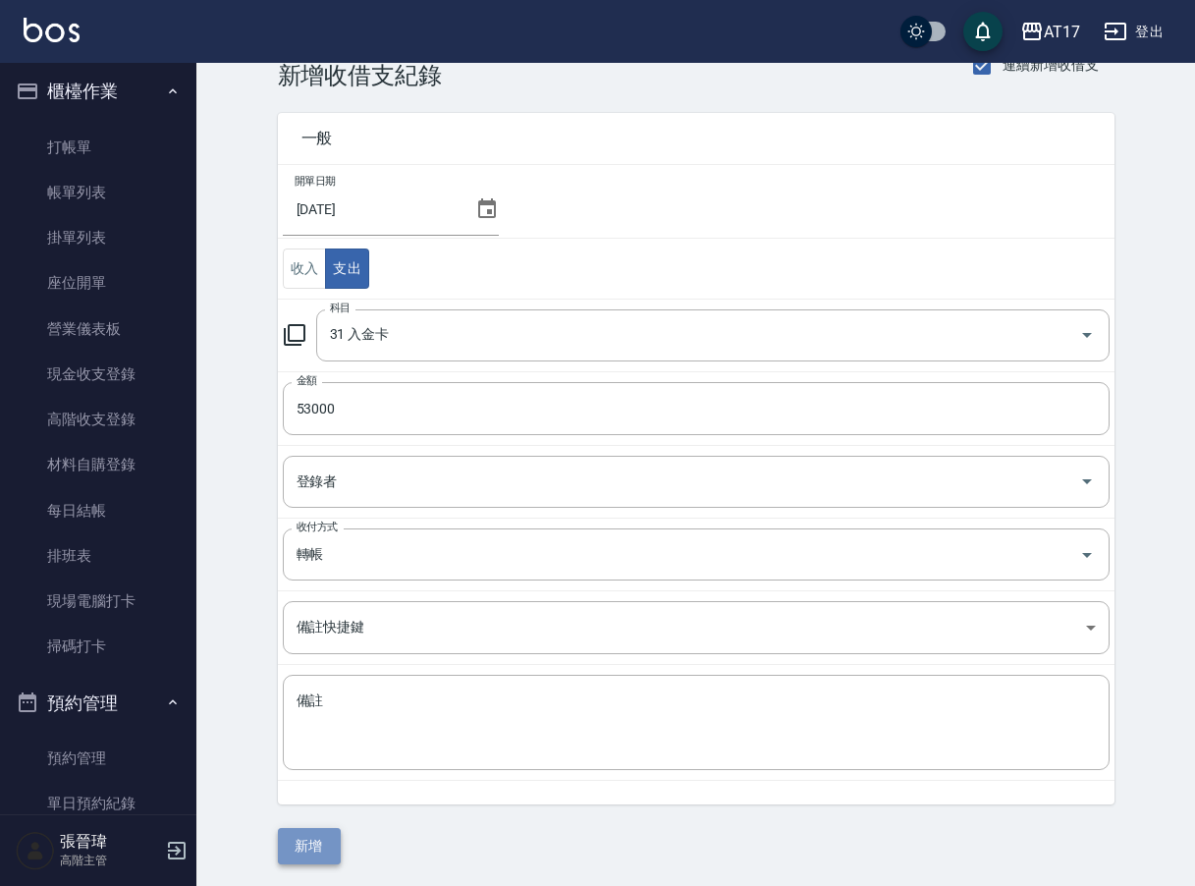
click at [302, 839] on button "新增" at bounding box center [309, 846] width 63 height 36
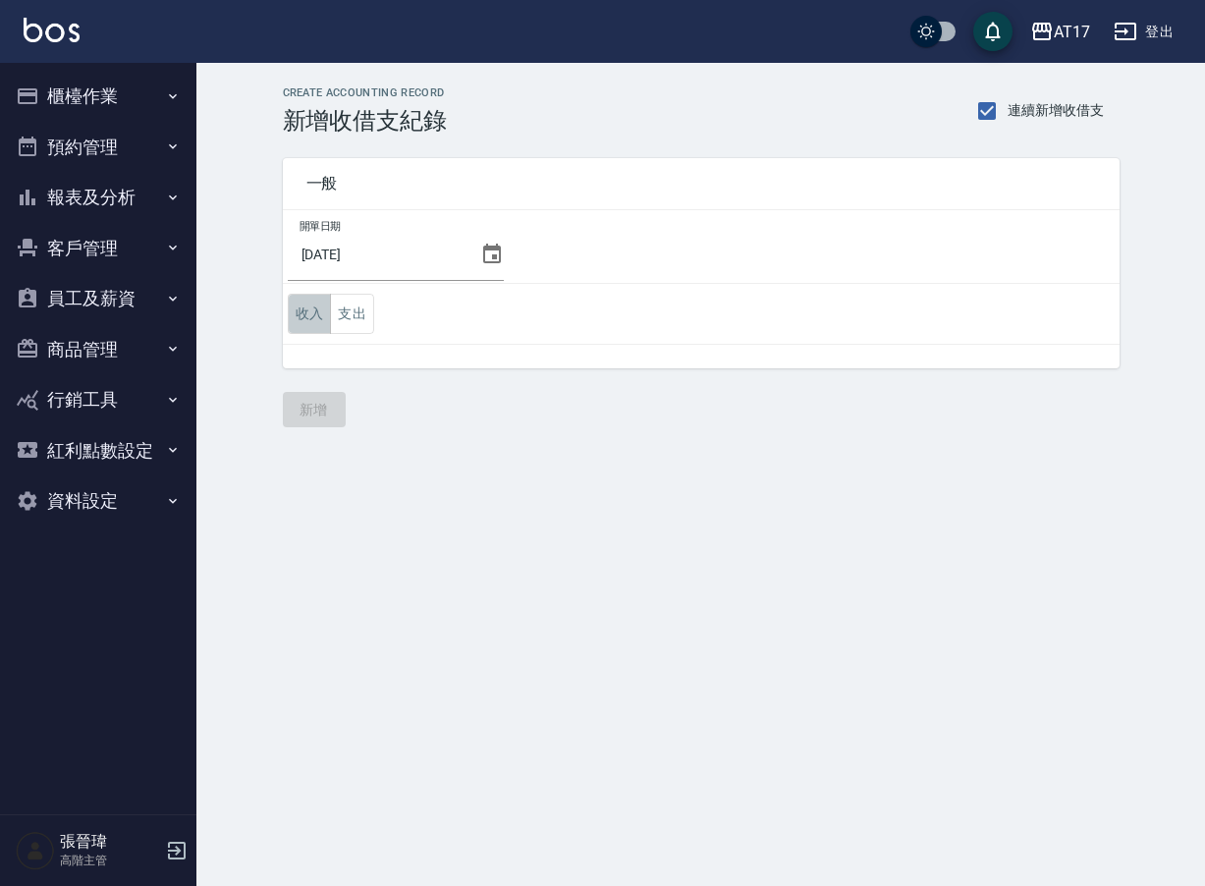
drag, startPoint x: 310, startPoint y: 307, endPoint x: 319, endPoint y: 315, distance: 11.8
click at [310, 306] on button "收入" at bounding box center [310, 314] width 44 height 40
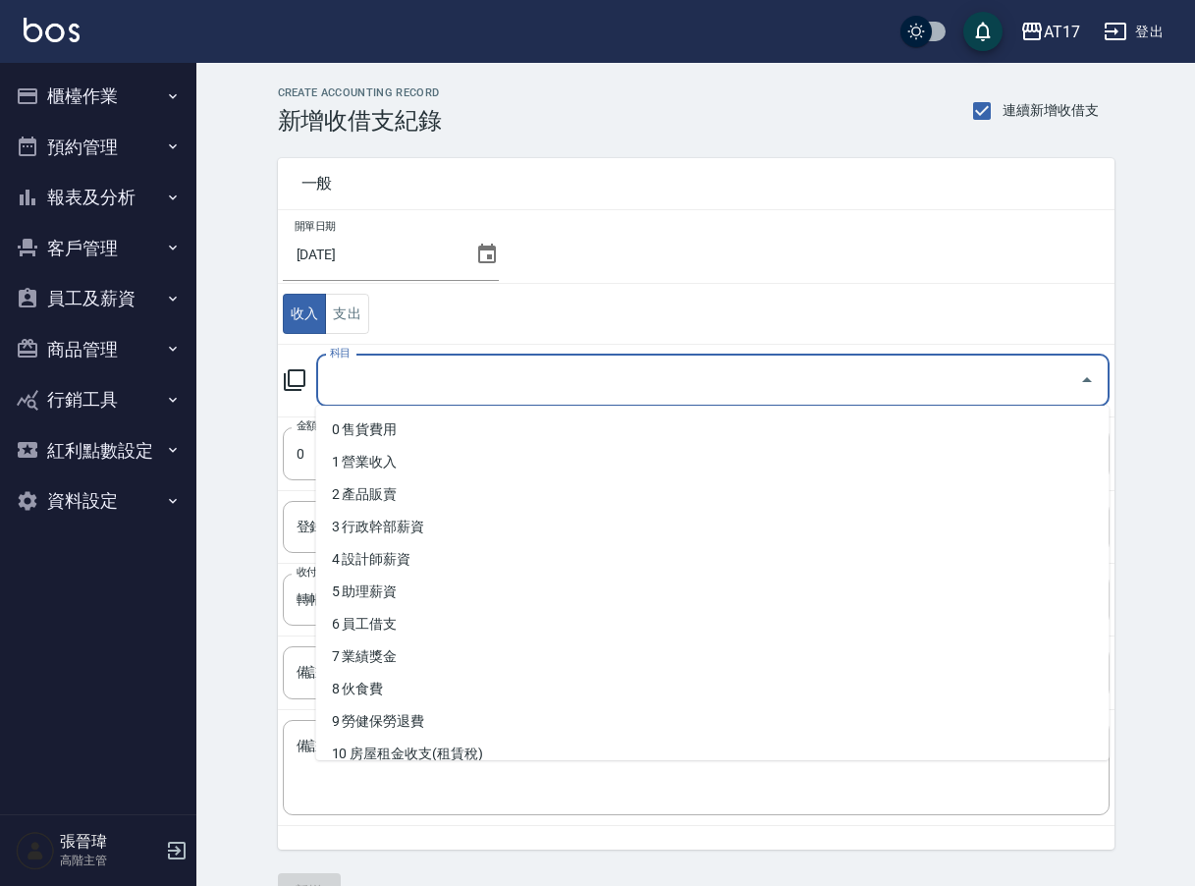
click at [371, 367] on input "科目" at bounding box center [698, 380] width 746 height 34
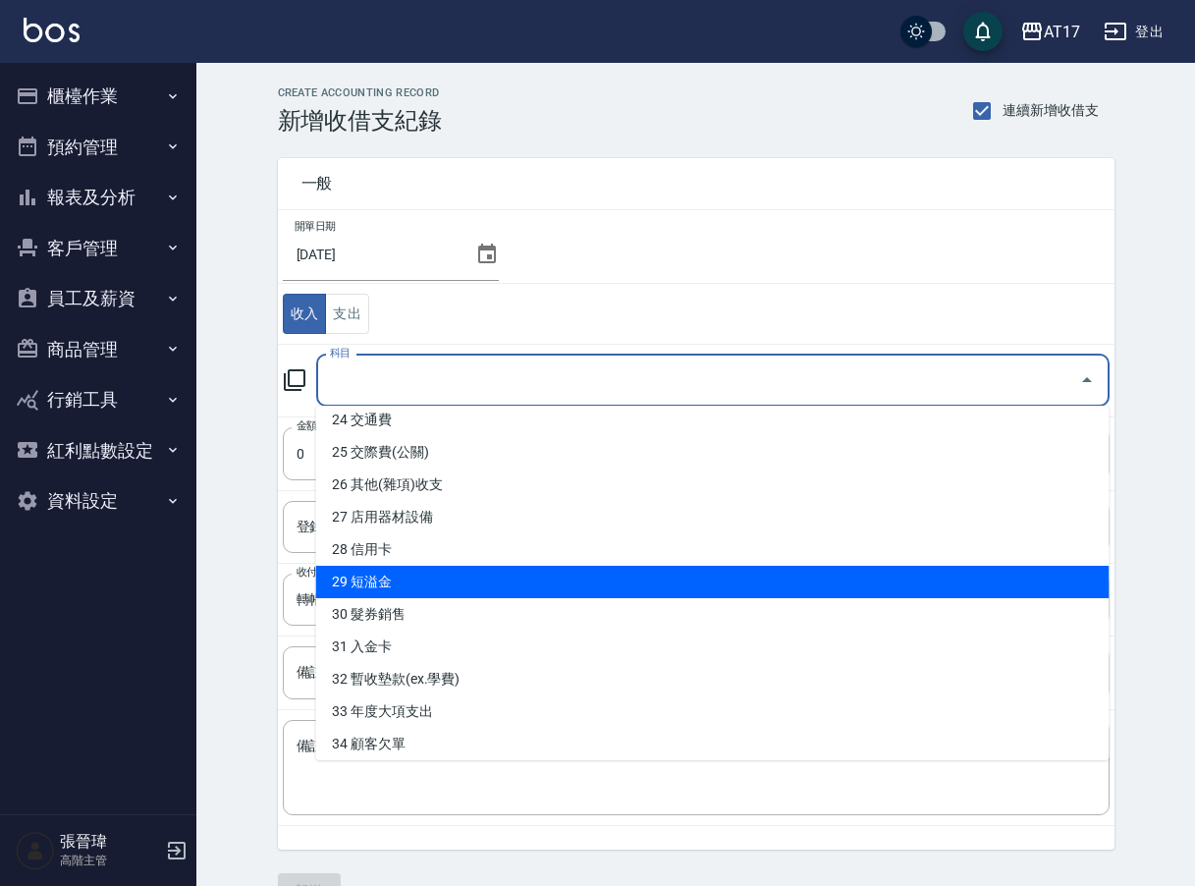
scroll to position [791, 0]
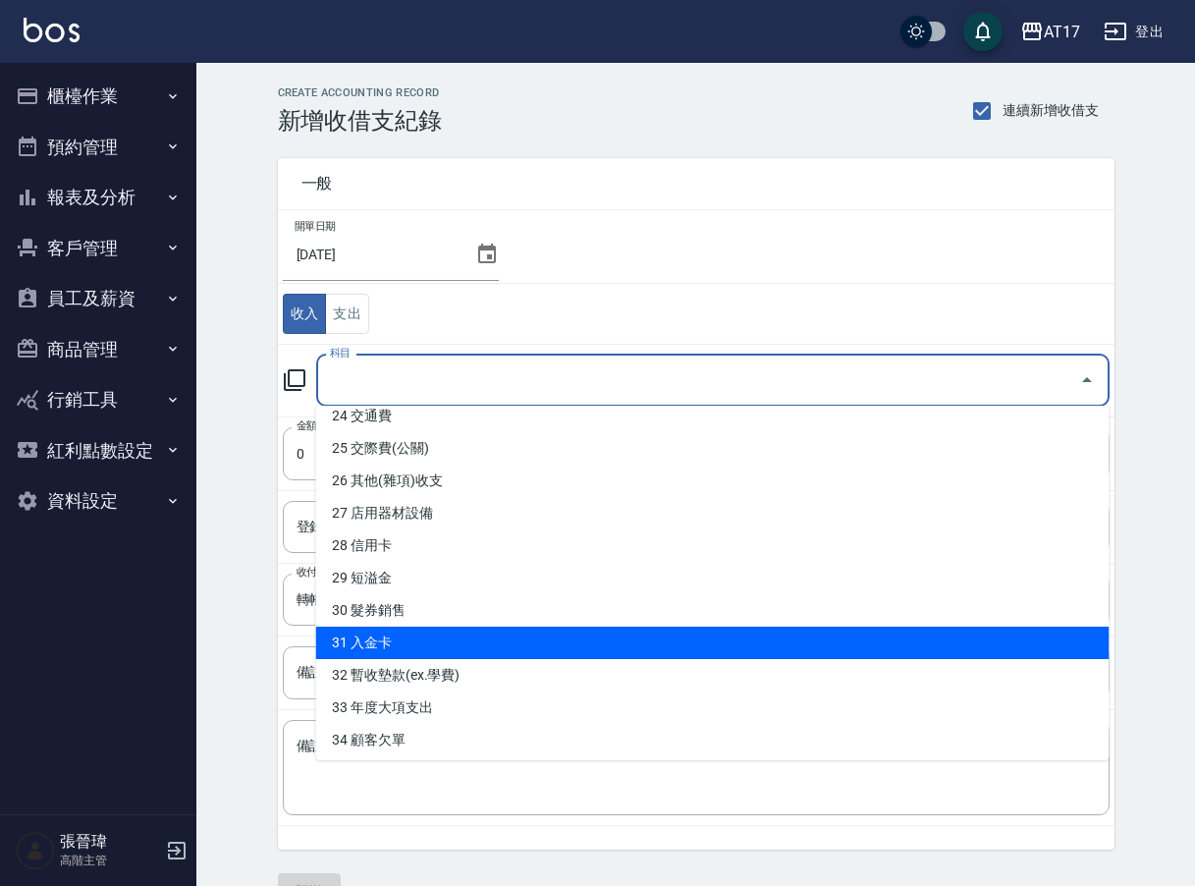
click at [426, 635] on li "31 入金卡" at bounding box center [712, 642] width 793 height 32
type input "31 入金卡"
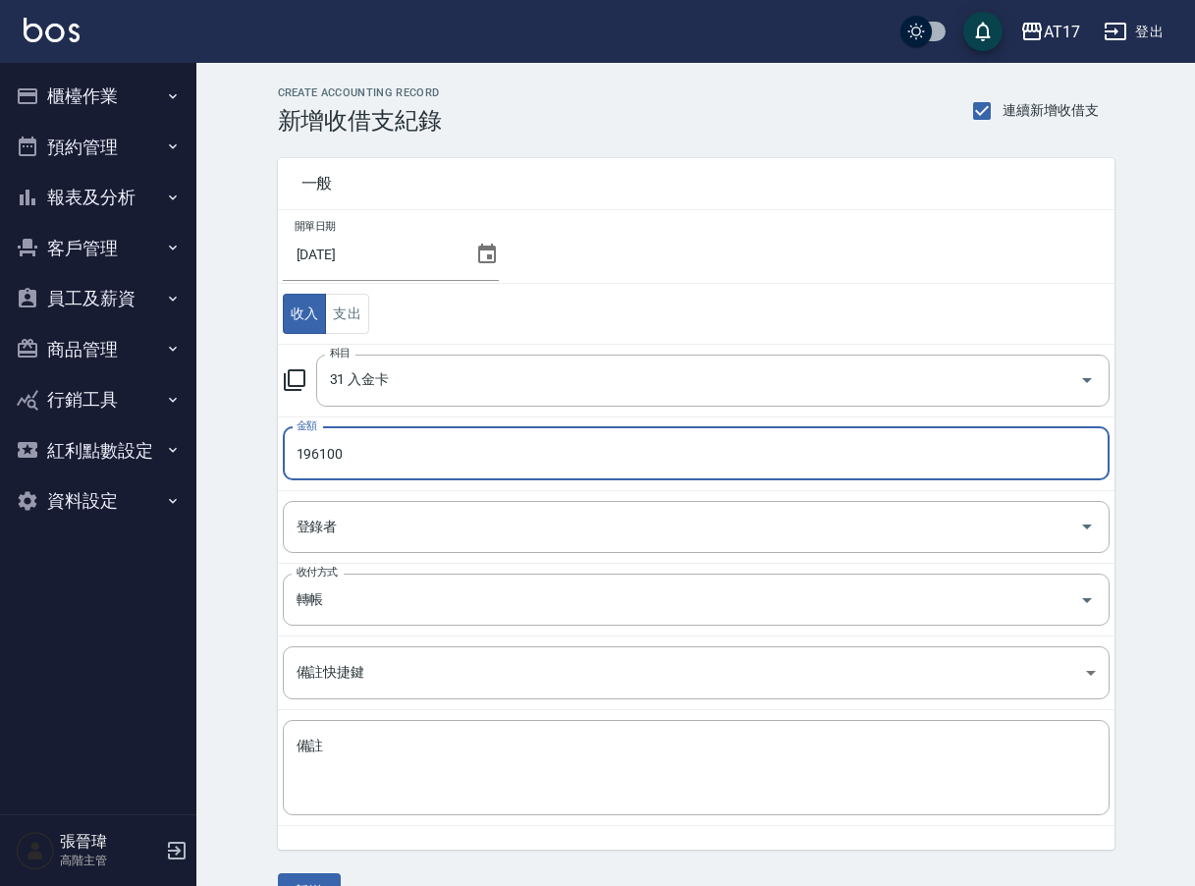
type input "196100"
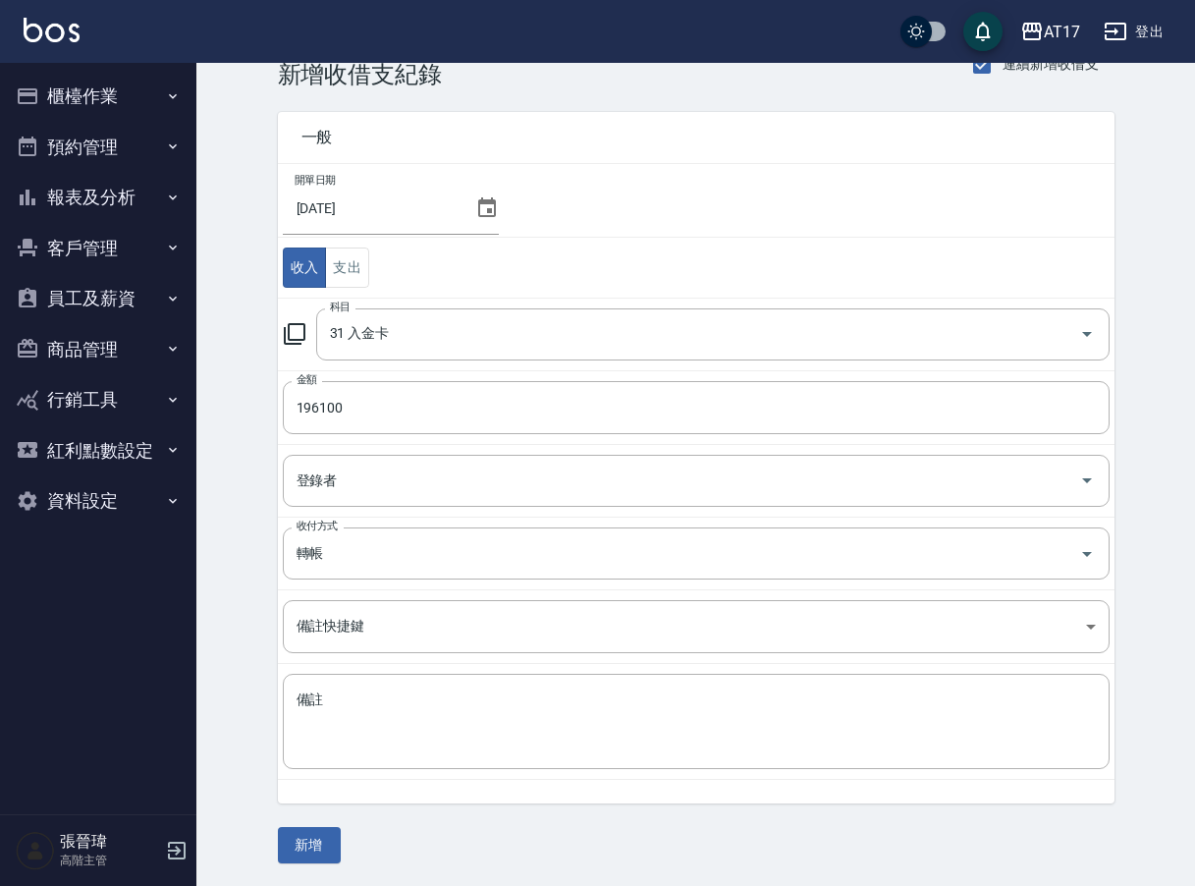
scroll to position [45, 0]
click at [323, 849] on button "新增" at bounding box center [309, 846] width 63 height 36
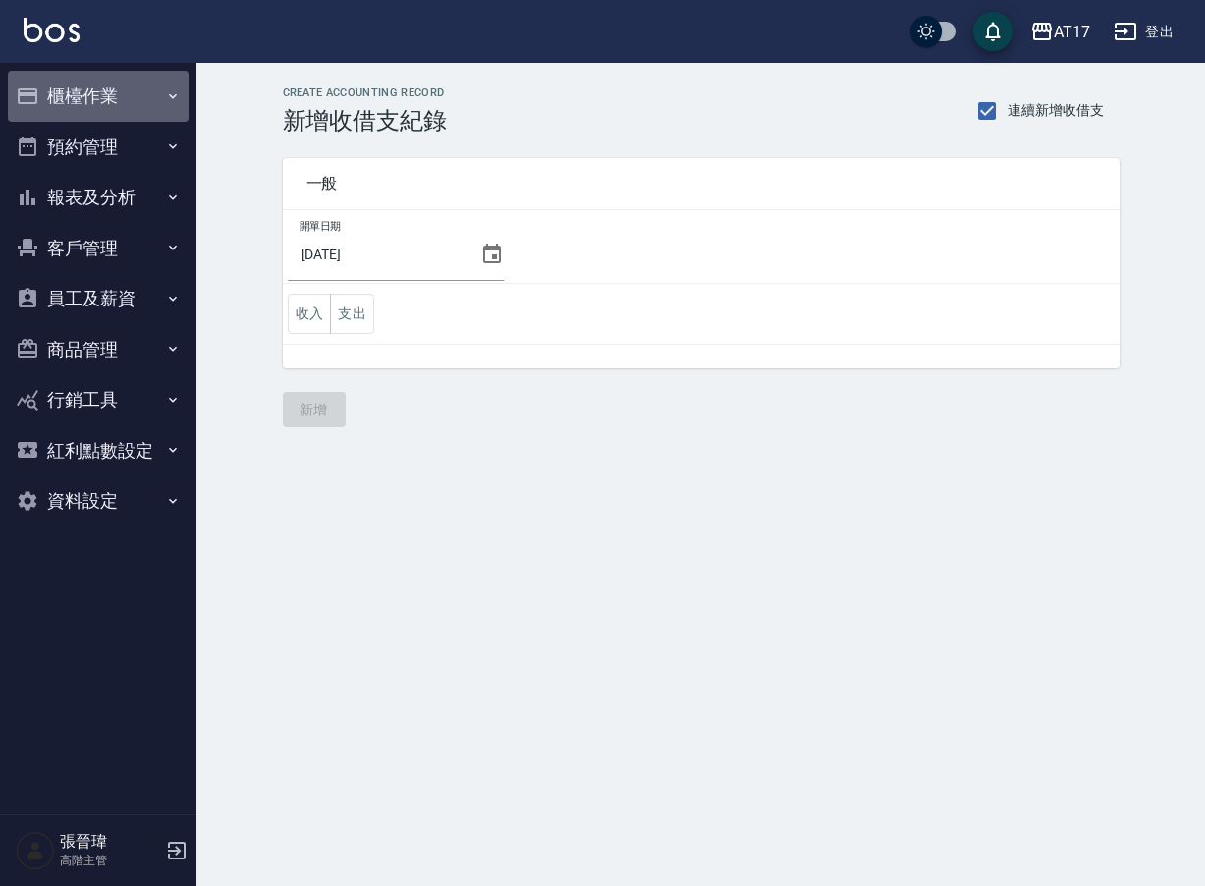
click at [123, 87] on button "櫃檯作業" at bounding box center [98, 96] width 181 height 51
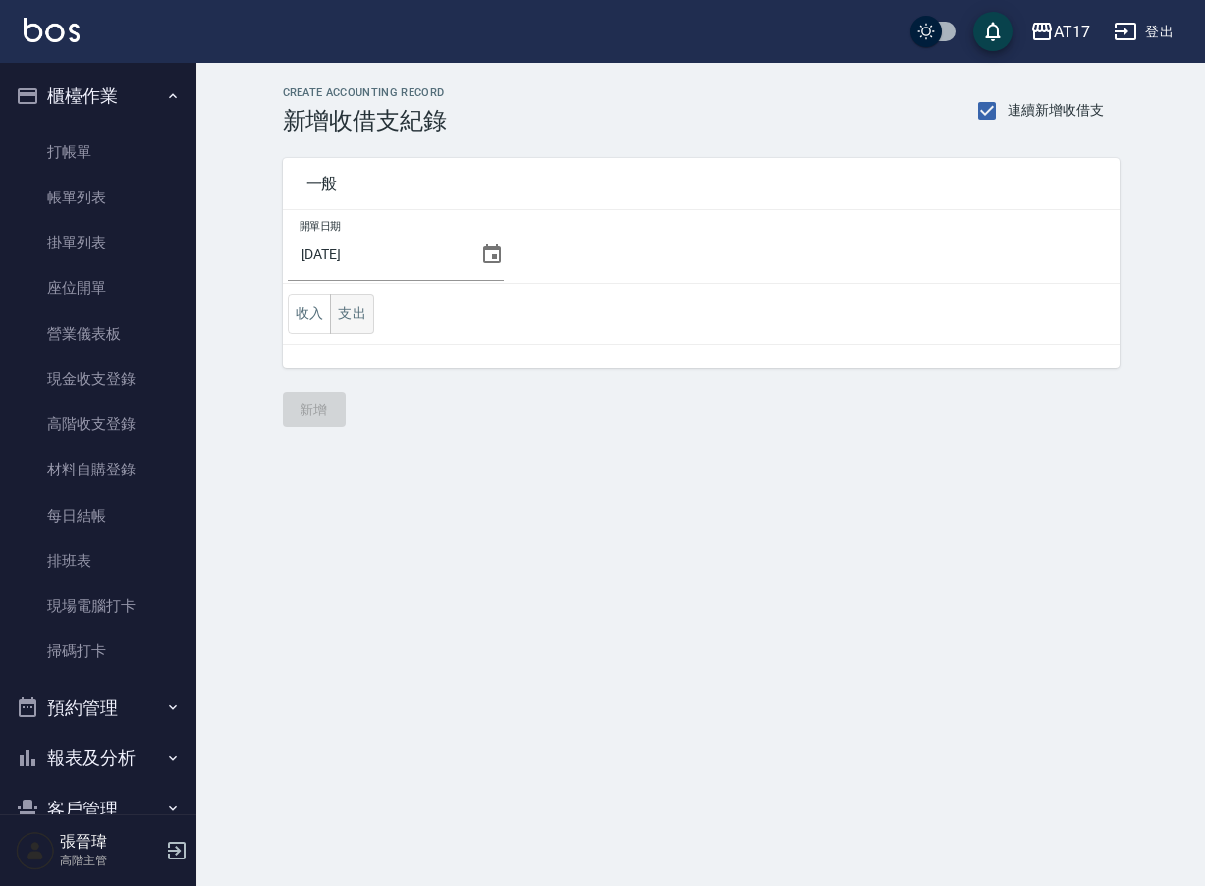
click at [360, 322] on button "支出" at bounding box center [352, 314] width 44 height 40
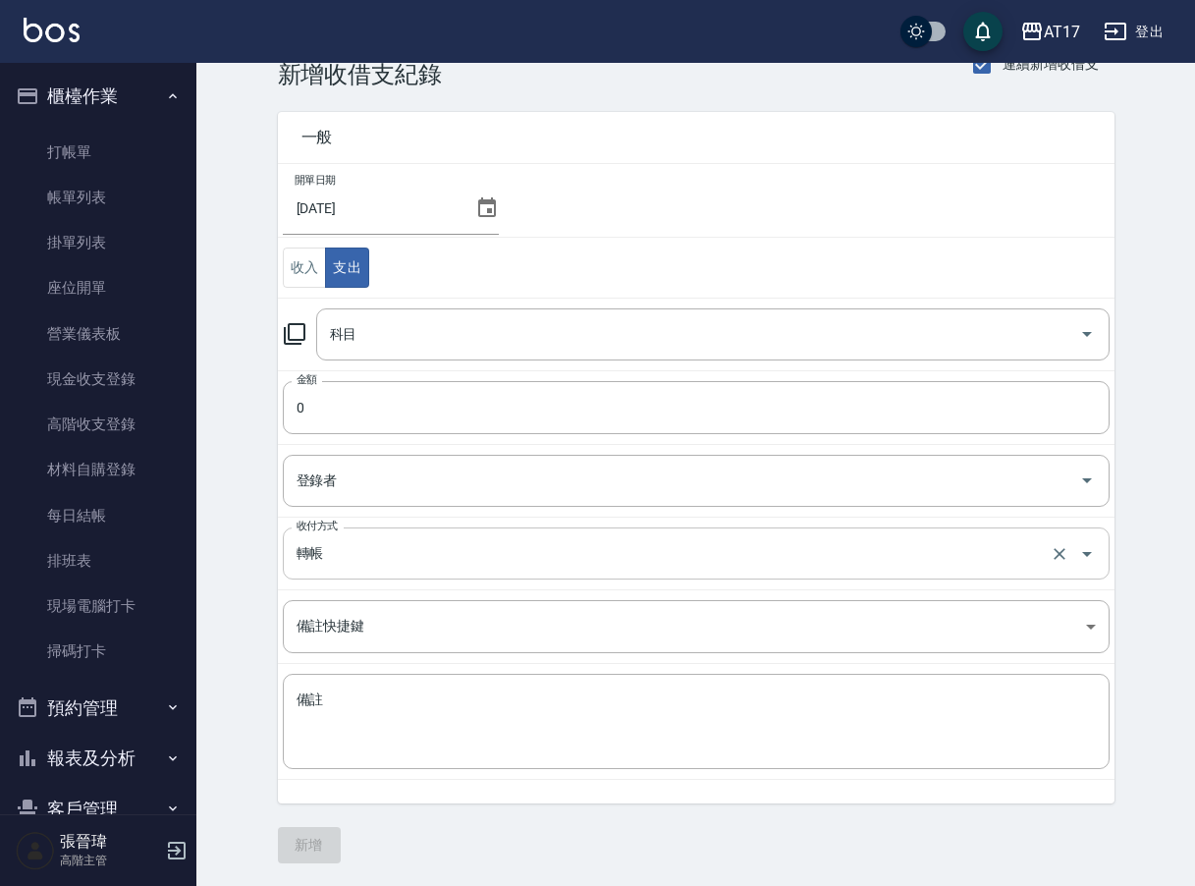
scroll to position [45, 0]
click at [740, 352] on div "科目" at bounding box center [712, 335] width 793 height 52
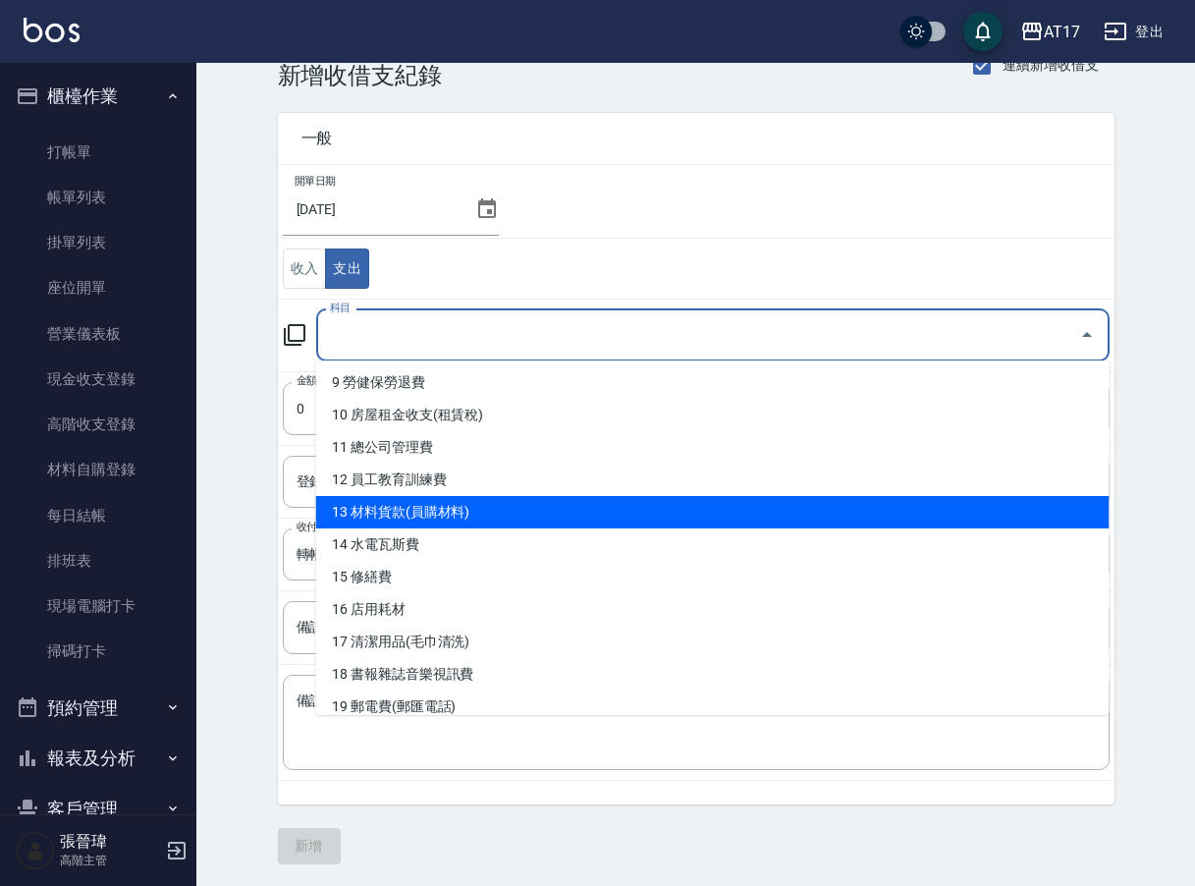
scroll to position [296, 0]
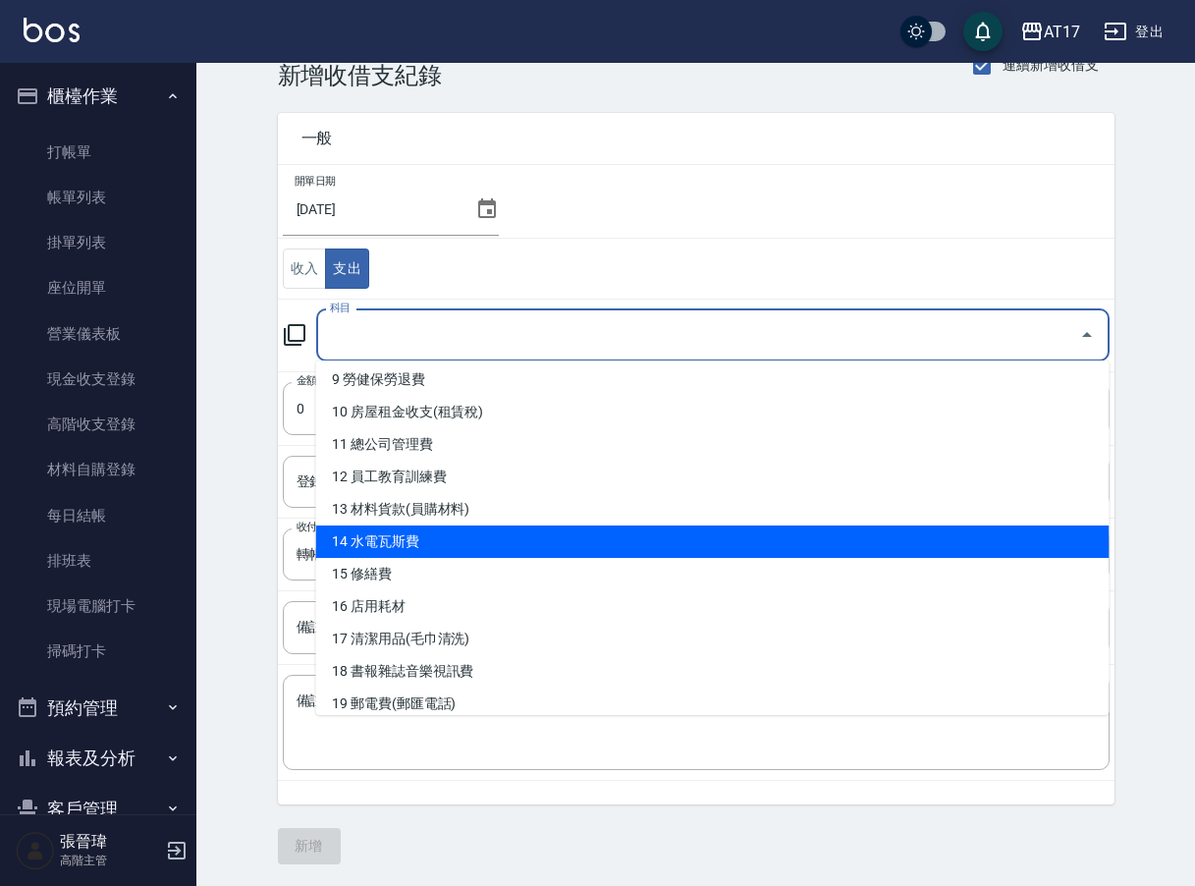
click at [697, 542] on li "14 水電瓦斯費" at bounding box center [712, 541] width 793 height 32
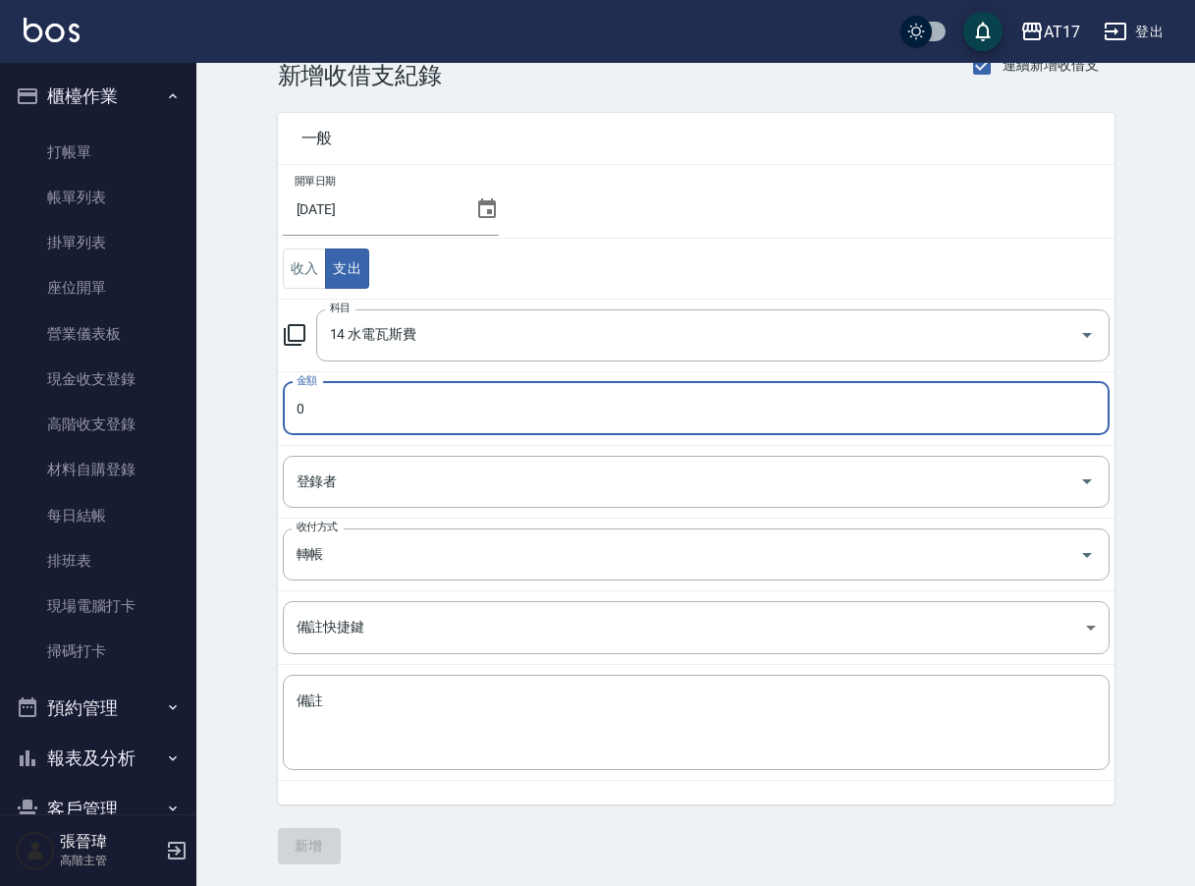
type input "14 水電瓦斯費"
type input "63000"
click at [321, 850] on button "新增" at bounding box center [309, 846] width 63 height 36
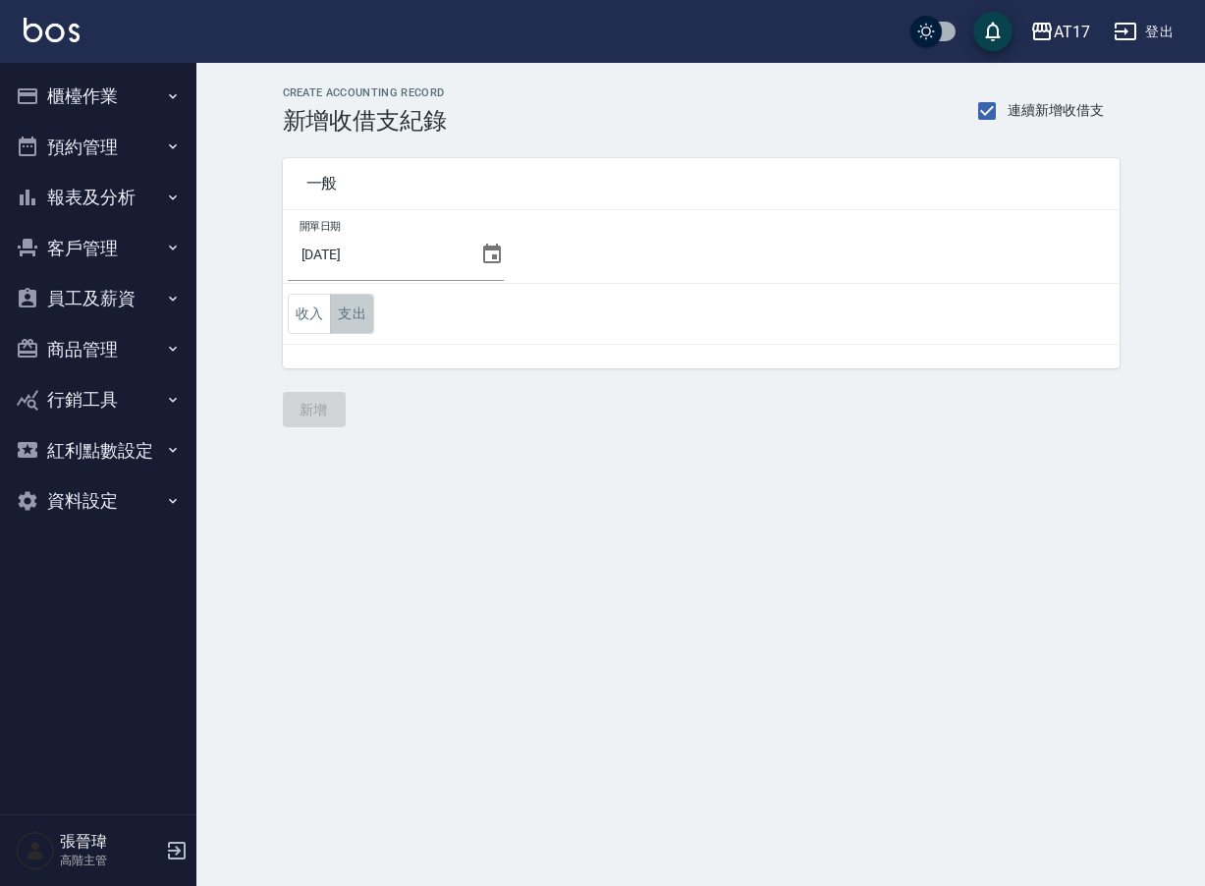
click at [360, 319] on button "支出" at bounding box center [352, 314] width 44 height 40
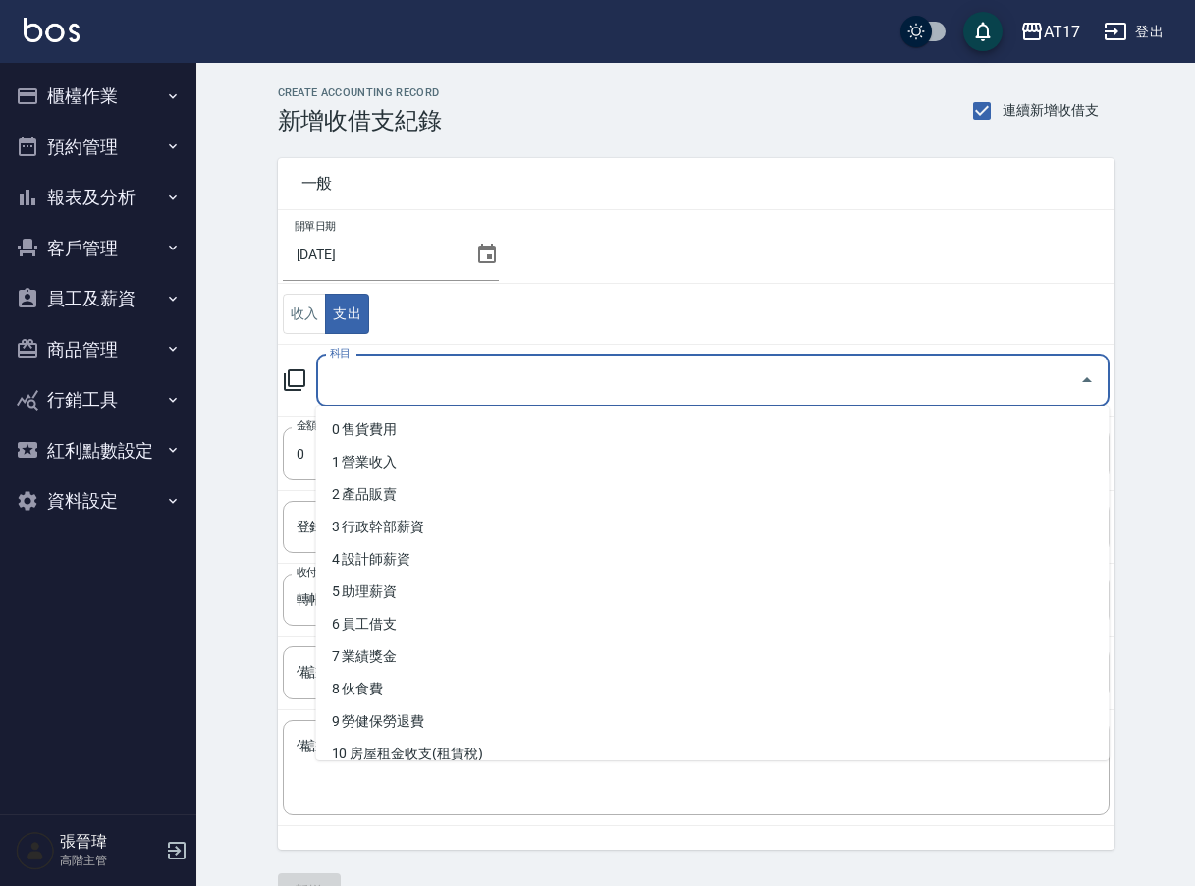
click at [428, 384] on input "科目" at bounding box center [698, 380] width 746 height 34
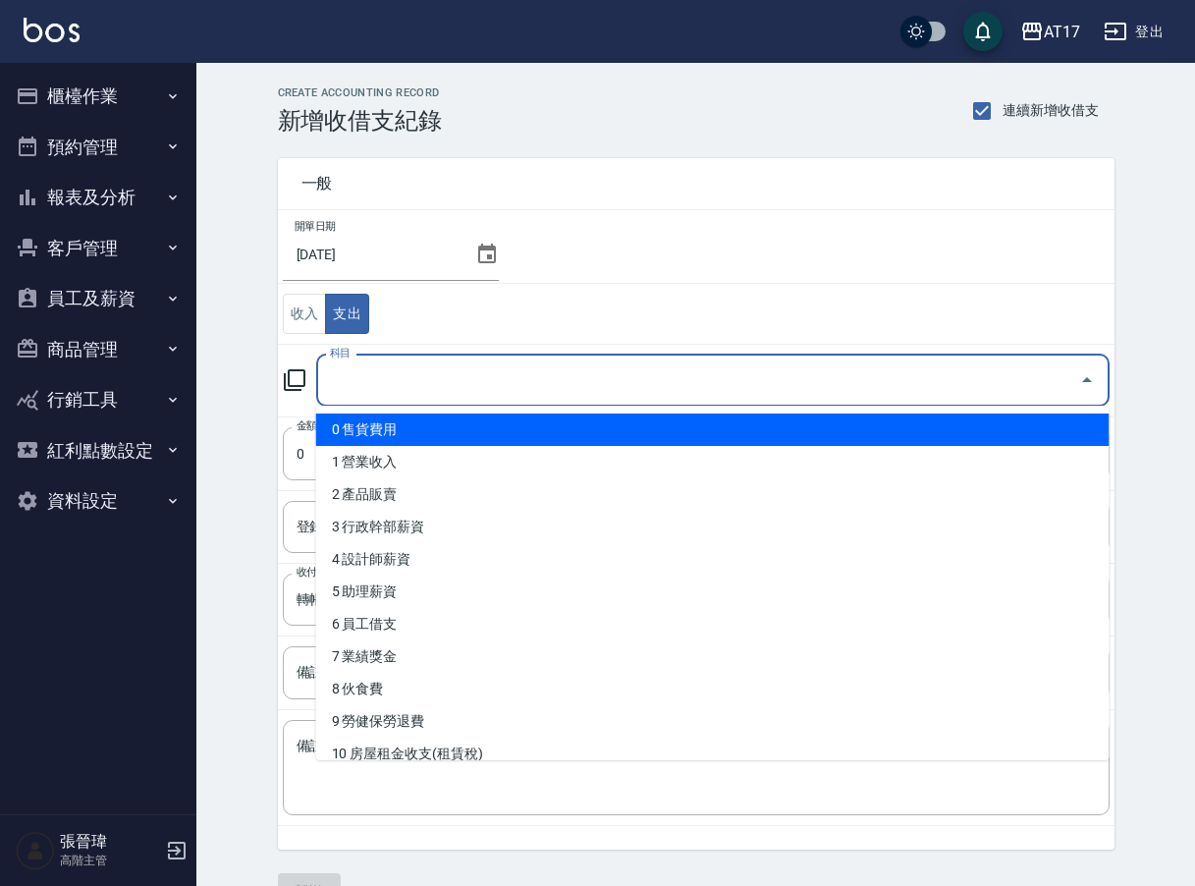
click at [96, 198] on button "報表及分析" at bounding box center [98, 197] width 181 height 51
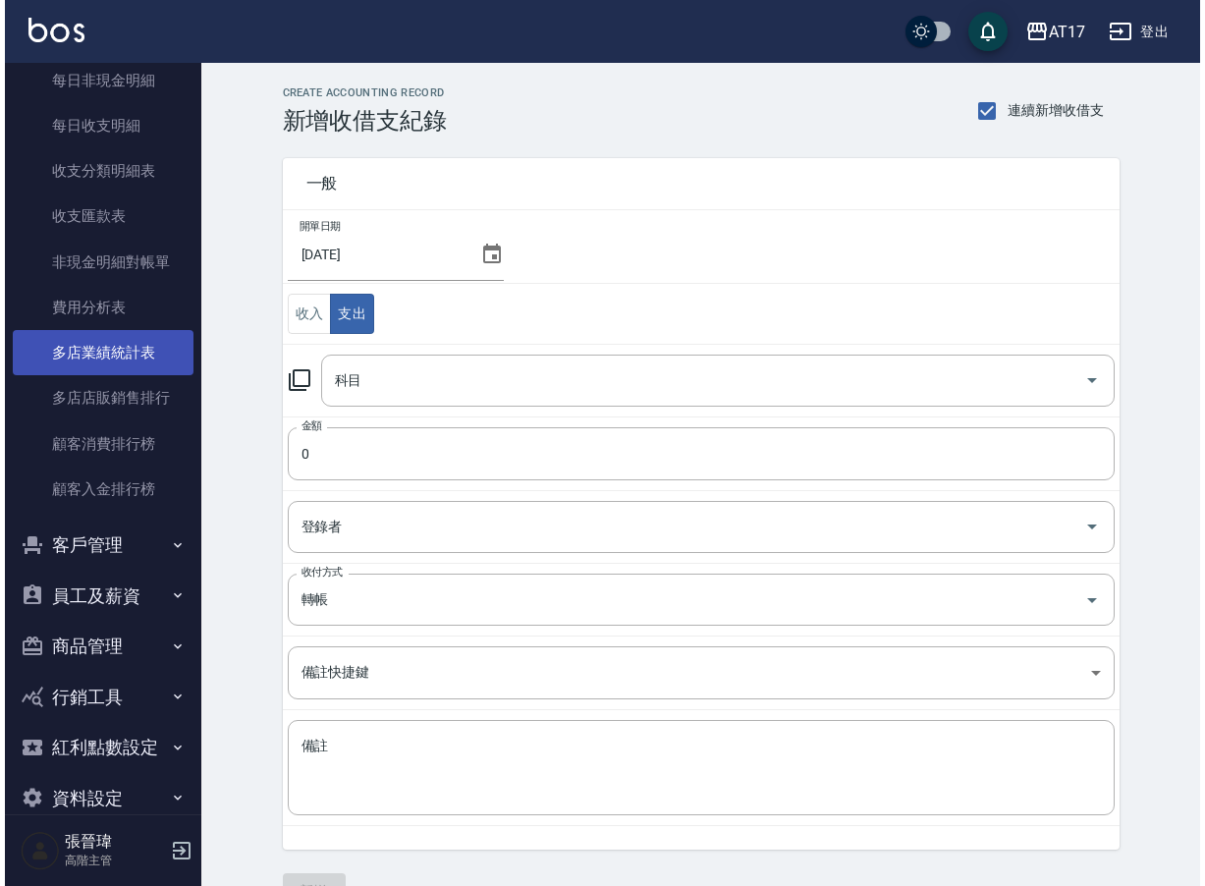
scroll to position [1627, 0]
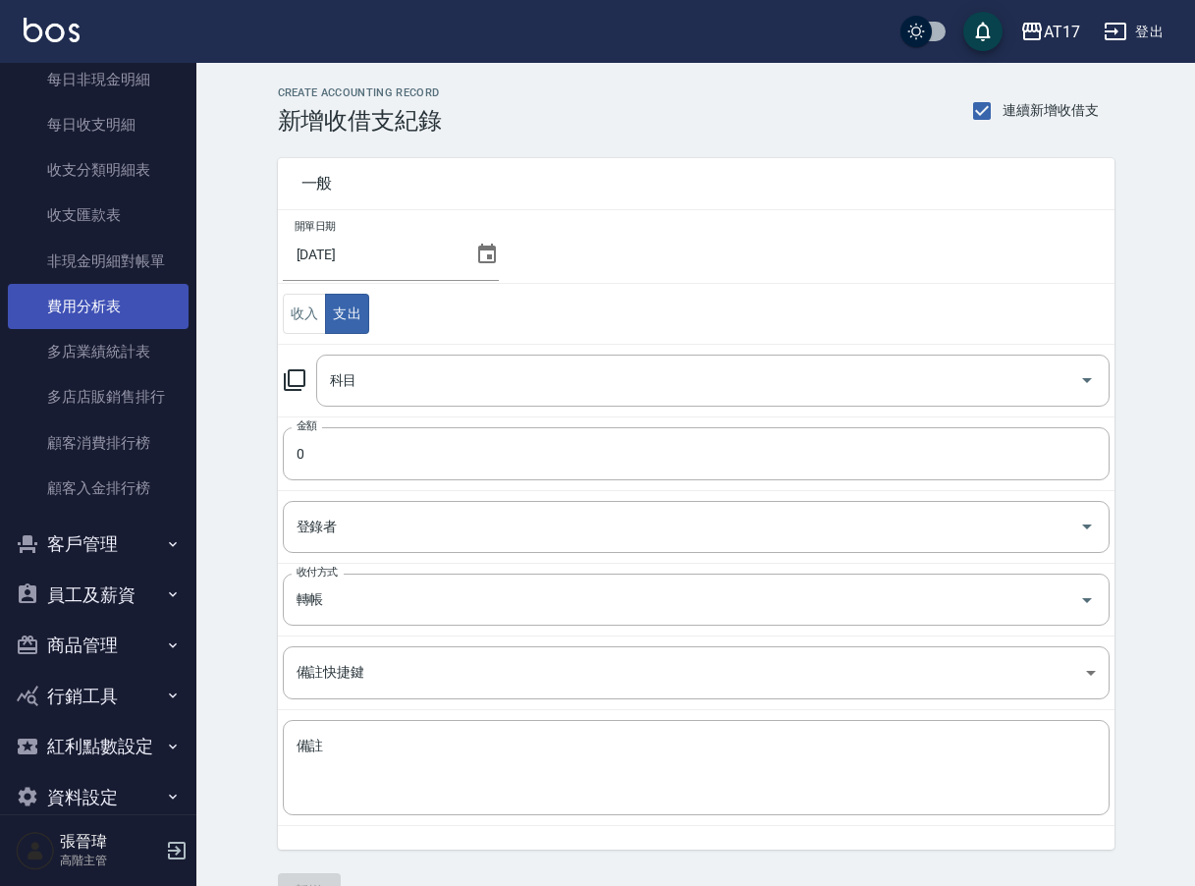
click at [119, 296] on link "費用分析表" at bounding box center [98, 306] width 181 height 45
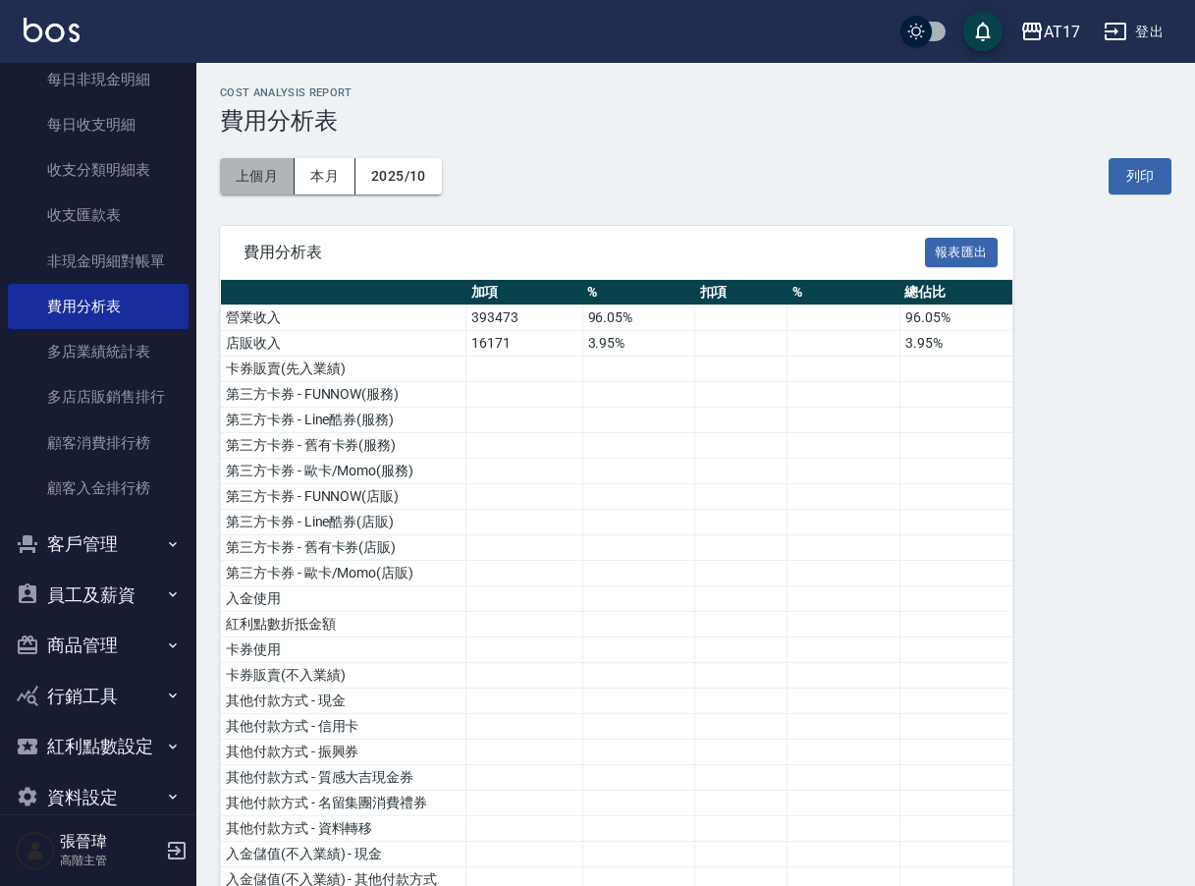
click at [270, 160] on button "上個月" at bounding box center [257, 176] width 75 height 36
click at [959, 251] on button "報表匯出" at bounding box center [961, 253] width 73 height 30
click at [1049, 37] on div "AT17" at bounding box center [1062, 32] width 36 height 25
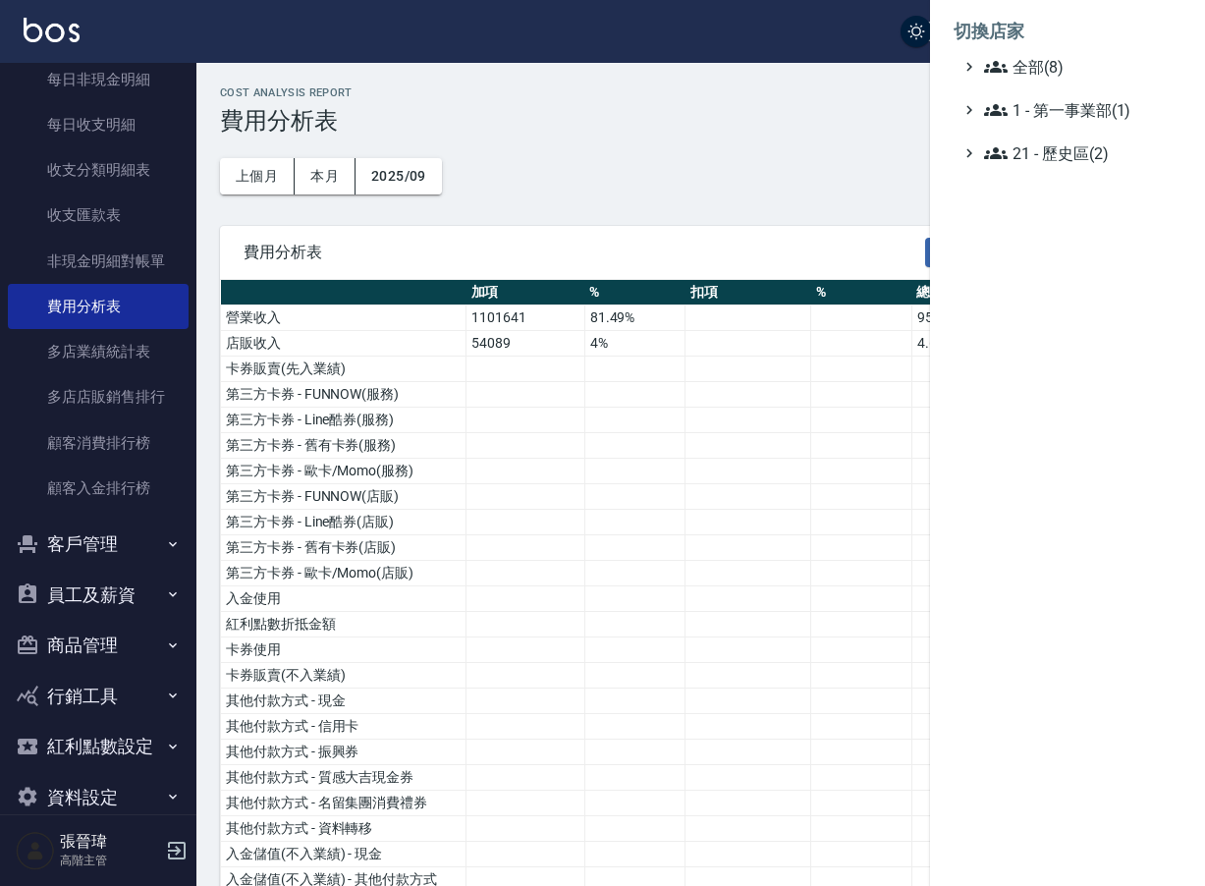
drag, startPoint x: 577, startPoint y: 366, endPoint x: 364, endPoint y: 339, distance: 214.8
click at [573, 366] on div at bounding box center [602, 443] width 1205 height 886
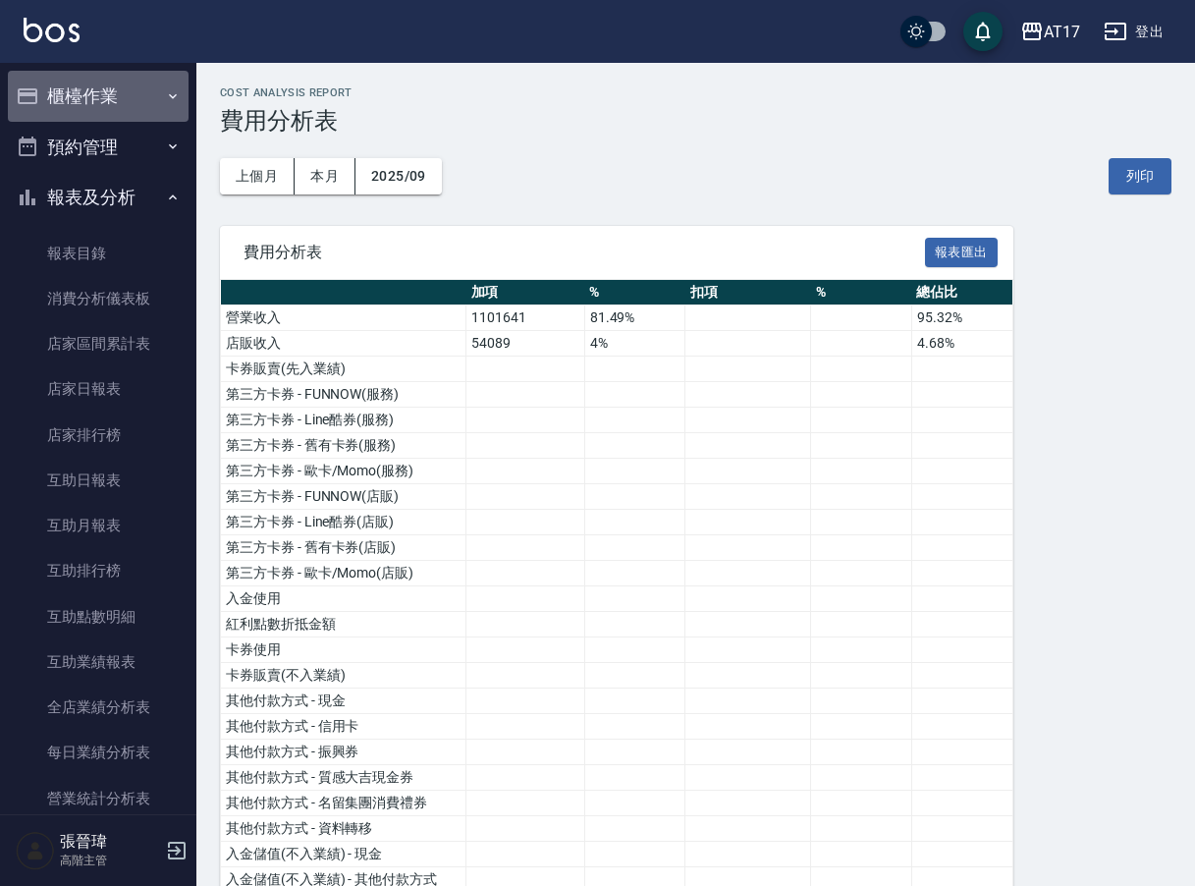
click at [121, 109] on button "櫃檯作業" at bounding box center [98, 96] width 181 height 51
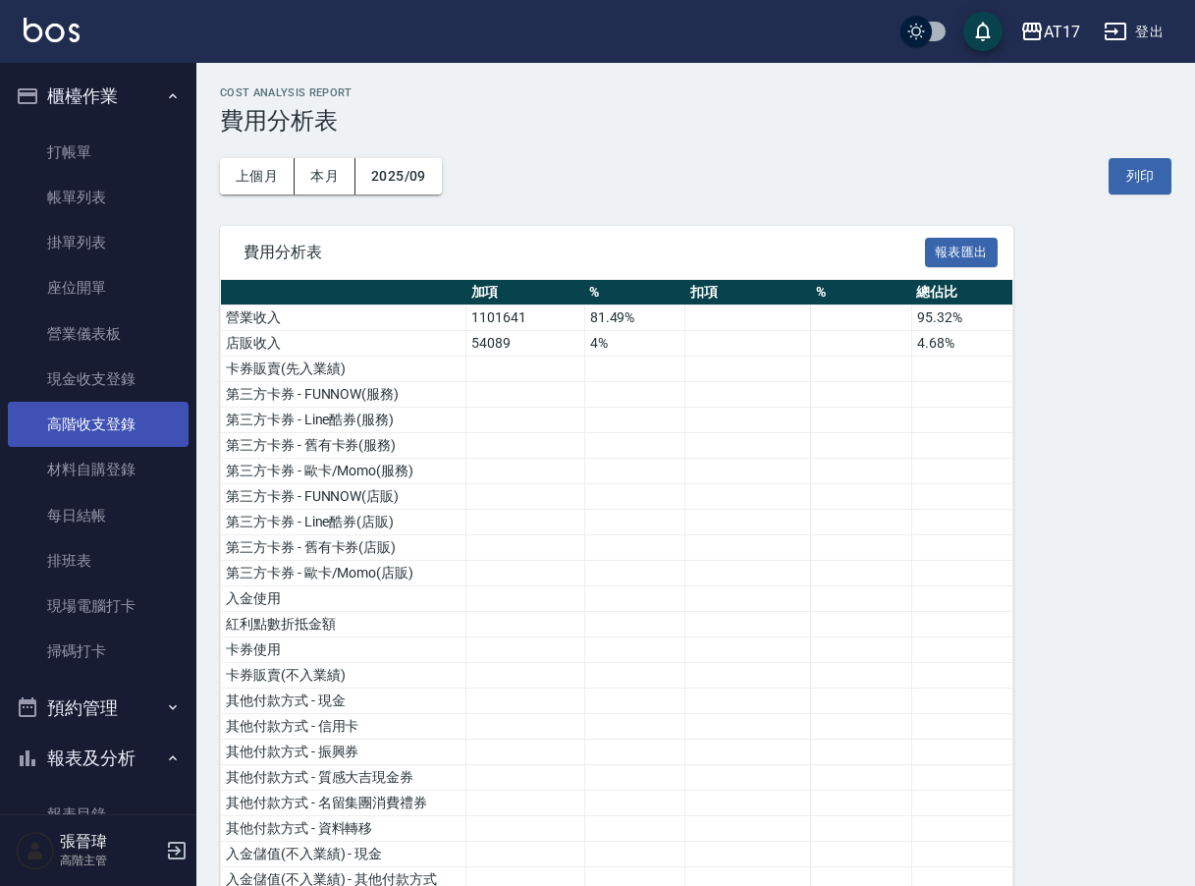
click at [108, 423] on link "高階收支登錄" at bounding box center [98, 424] width 181 height 45
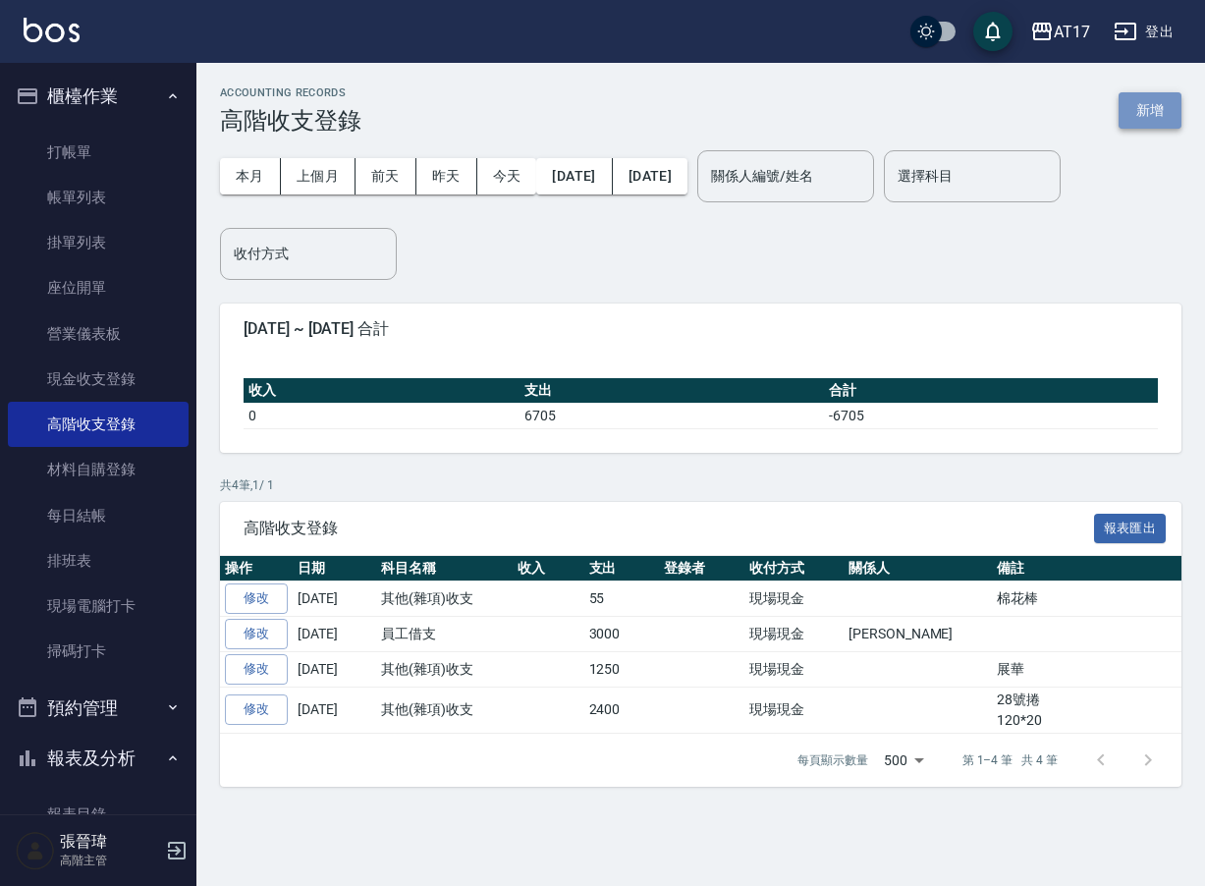
click at [1150, 120] on button "新增" at bounding box center [1149, 110] width 63 height 36
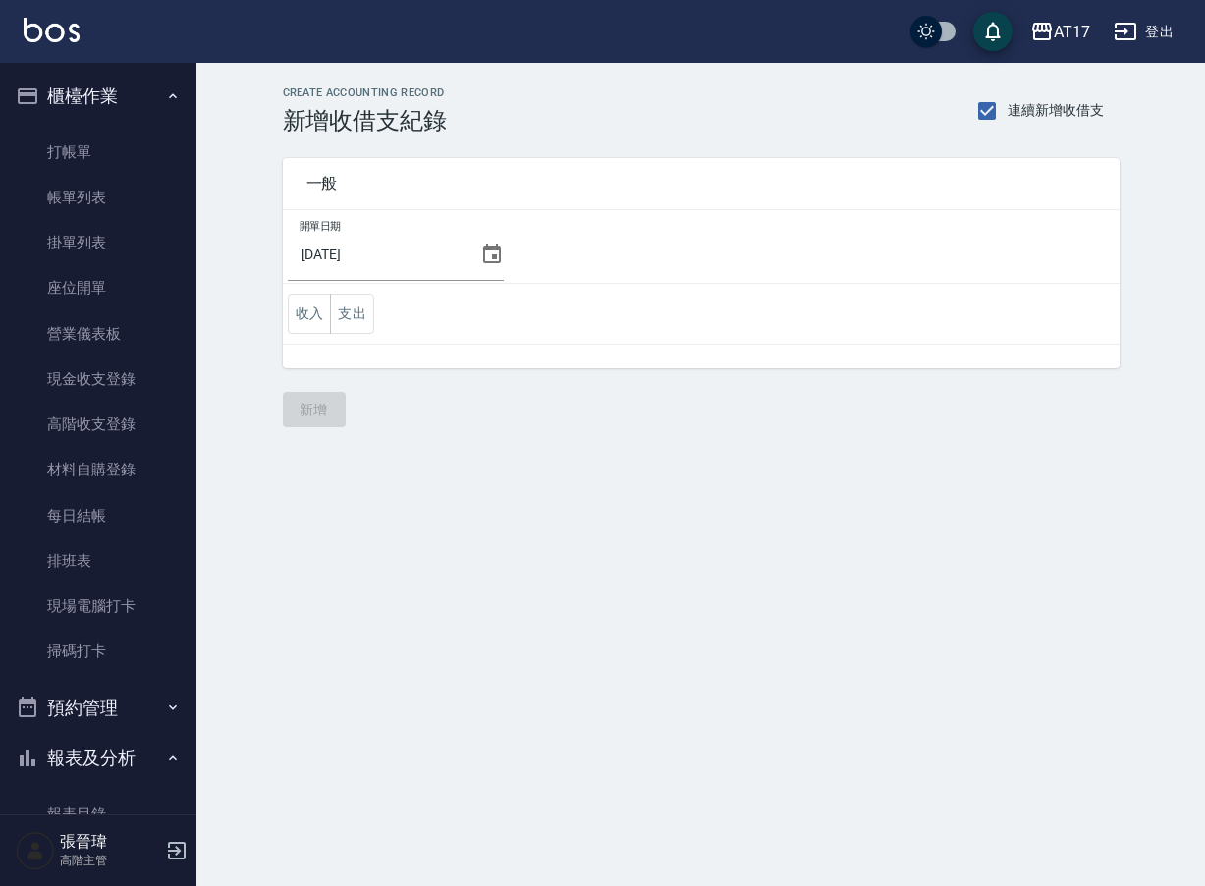
click at [488, 251] on icon at bounding box center [492, 254] width 24 height 24
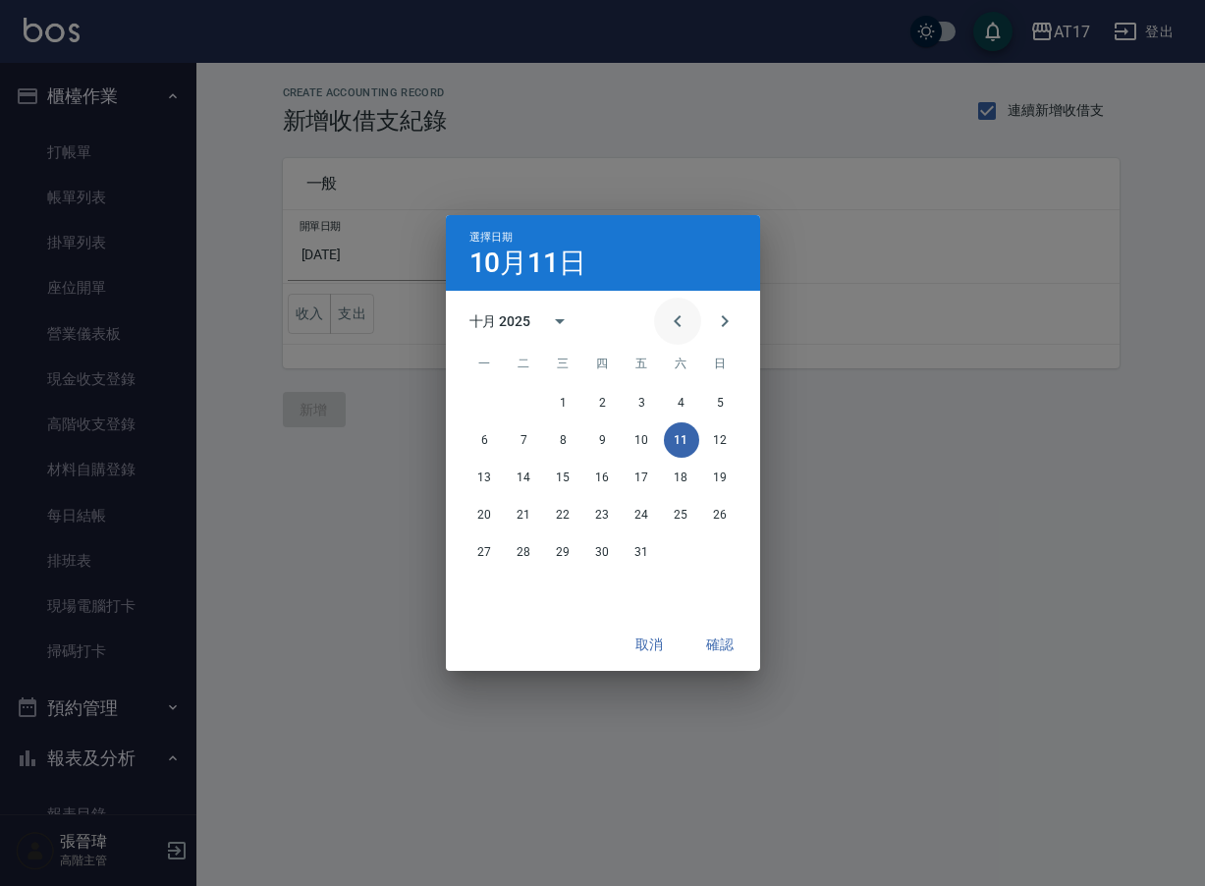
click at [671, 316] on icon "Previous month" at bounding box center [678, 321] width 24 height 24
click at [529, 554] on button "30" at bounding box center [524, 551] width 35 height 35
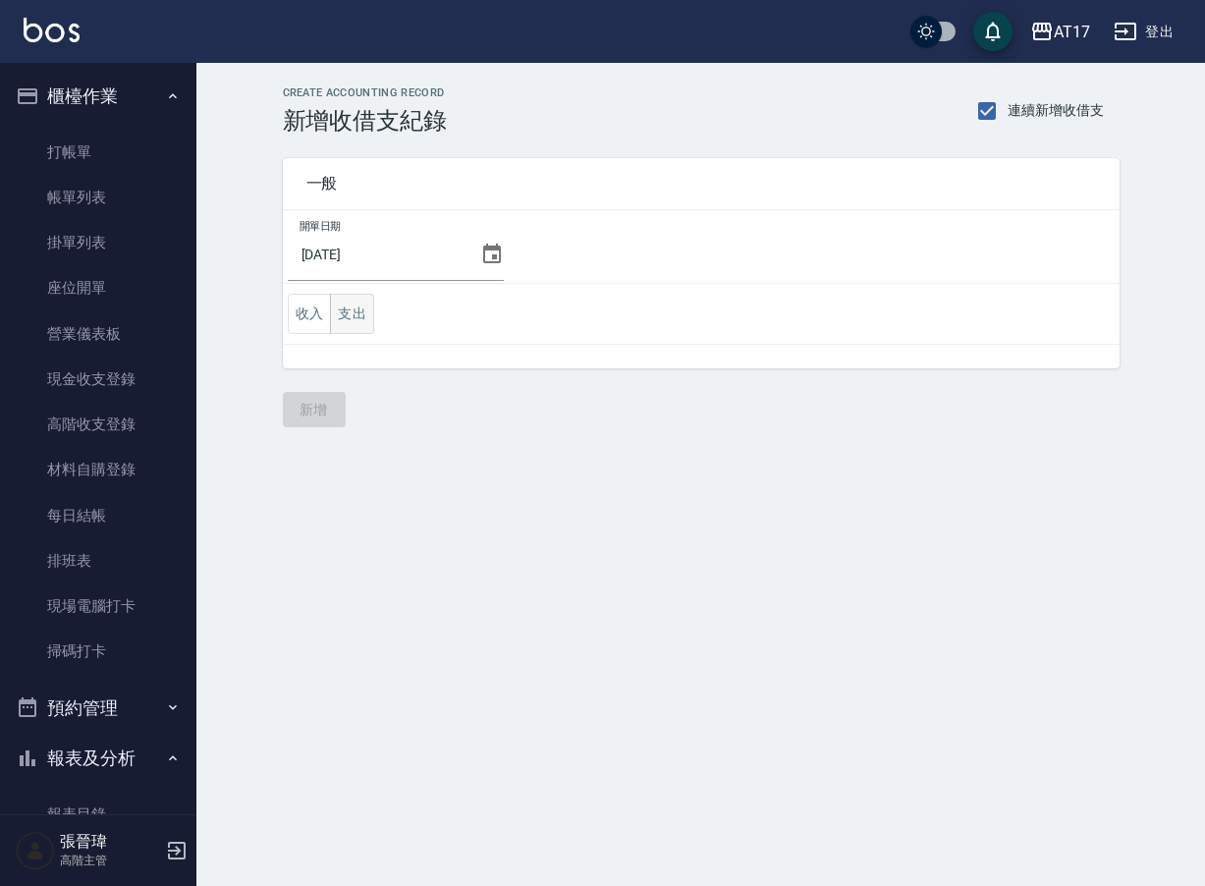
click at [350, 318] on button "支出" at bounding box center [352, 314] width 44 height 40
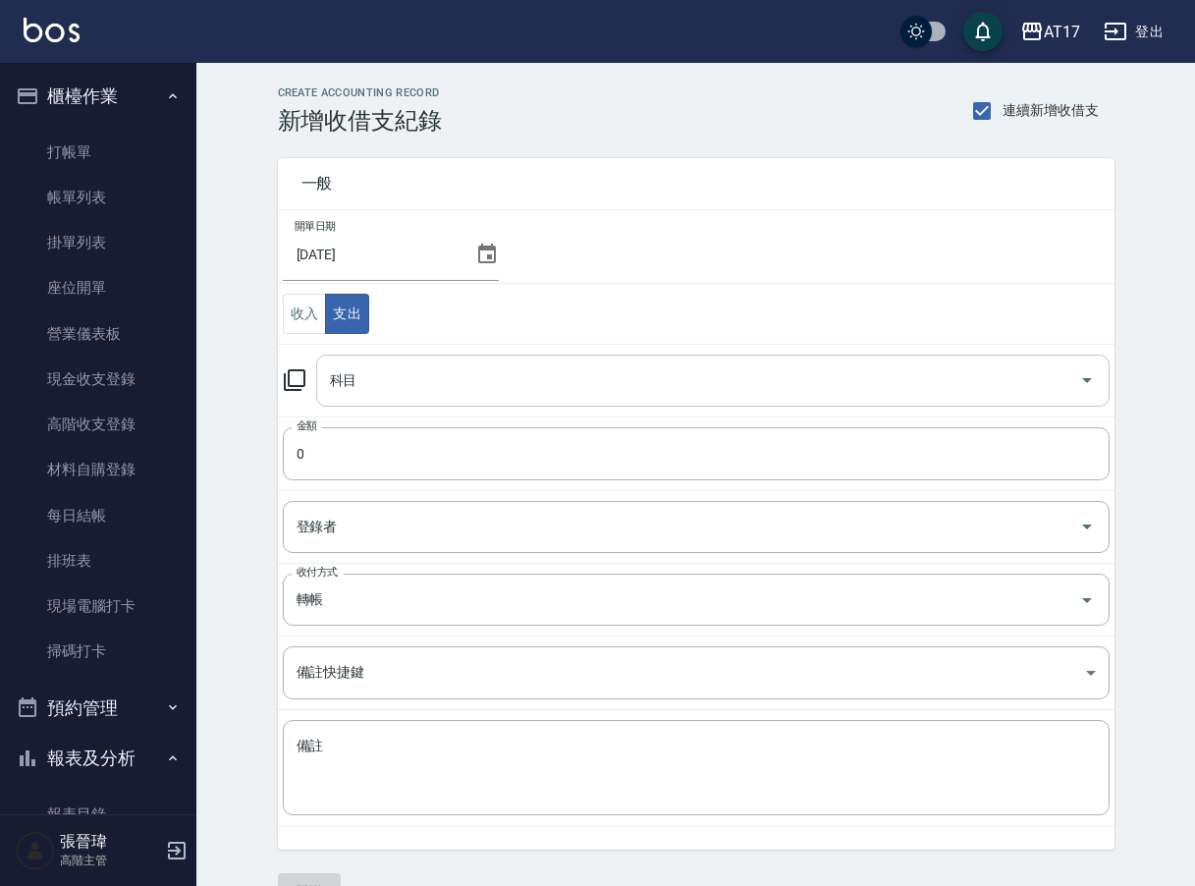
click at [390, 388] on input "科目" at bounding box center [698, 380] width 746 height 34
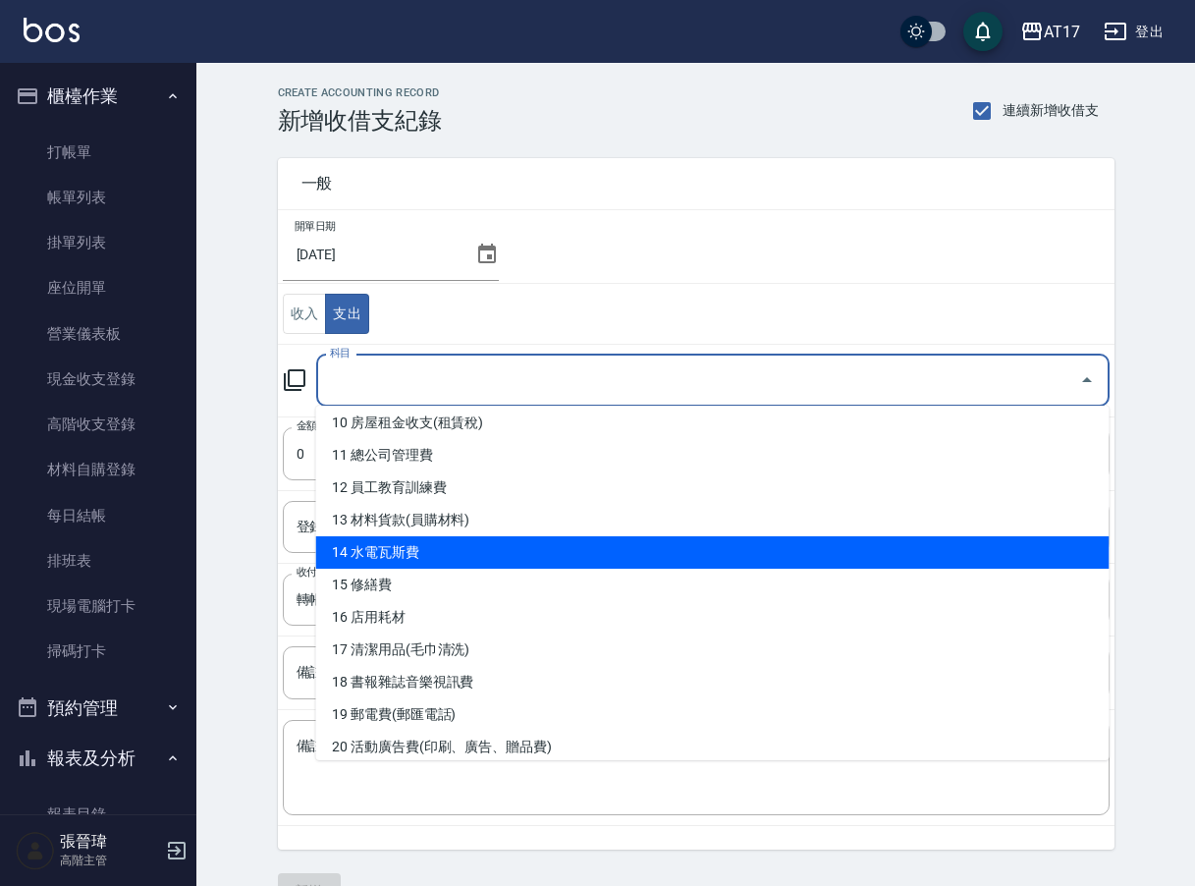
scroll to position [333, 0]
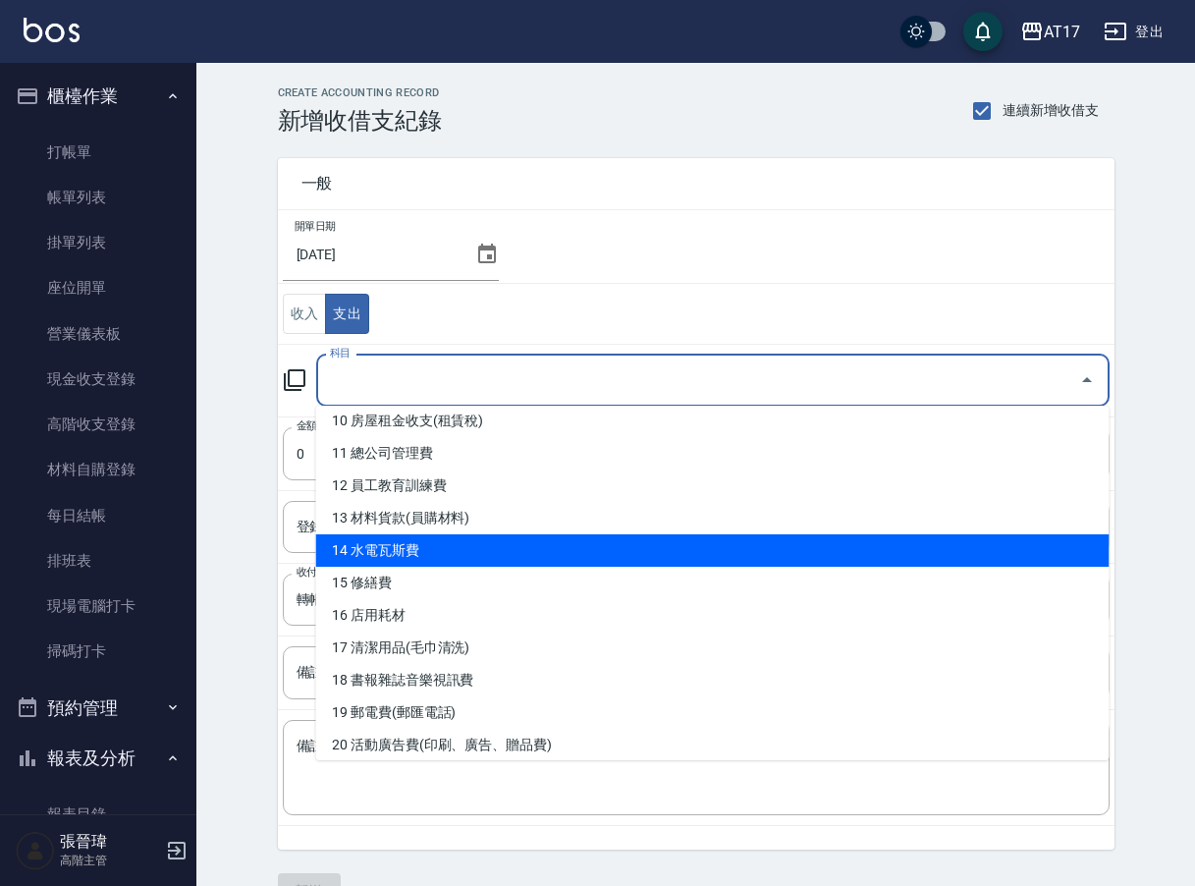
click at [532, 556] on li "14 水電瓦斯費" at bounding box center [712, 550] width 793 height 32
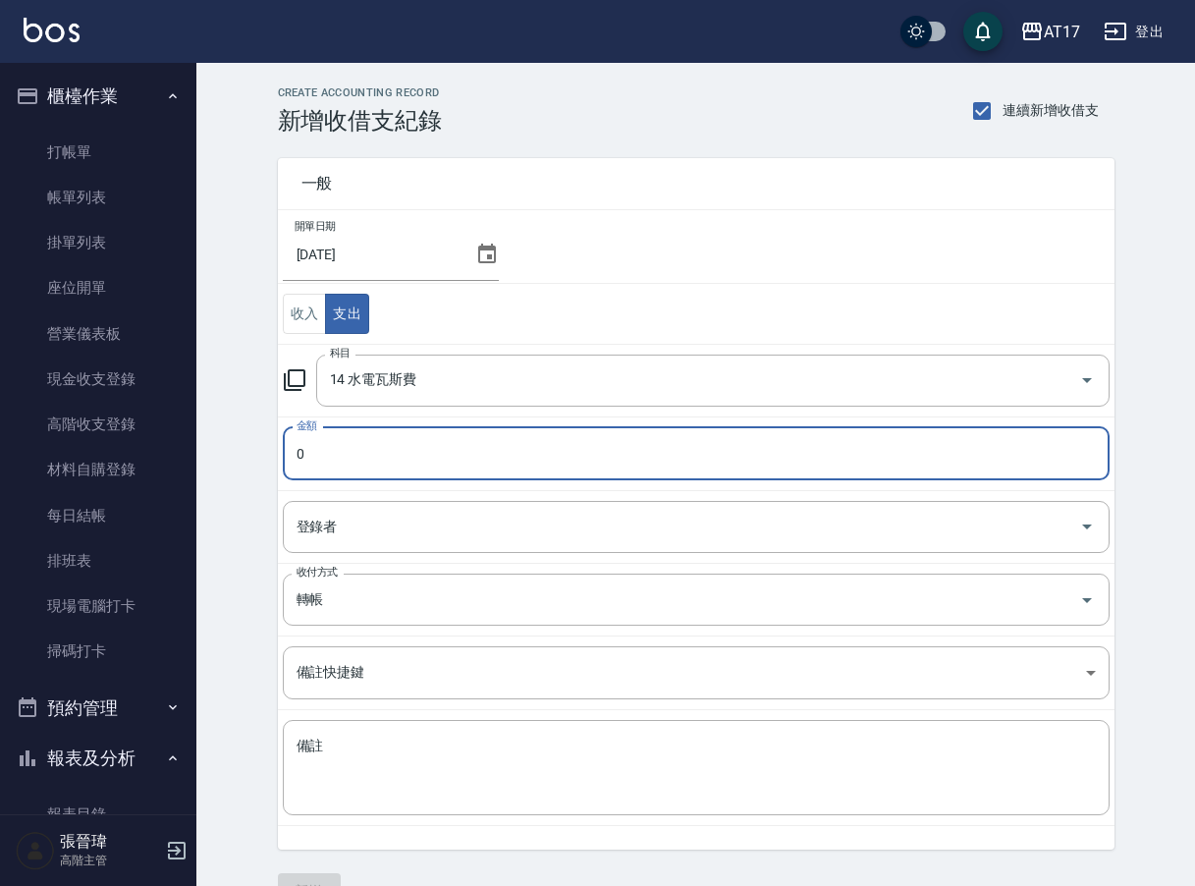
type input "14 水電瓦斯費"
type input "03090"
click at [311, 879] on button "新增" at bounding box center [309, 891] width 63 height 36
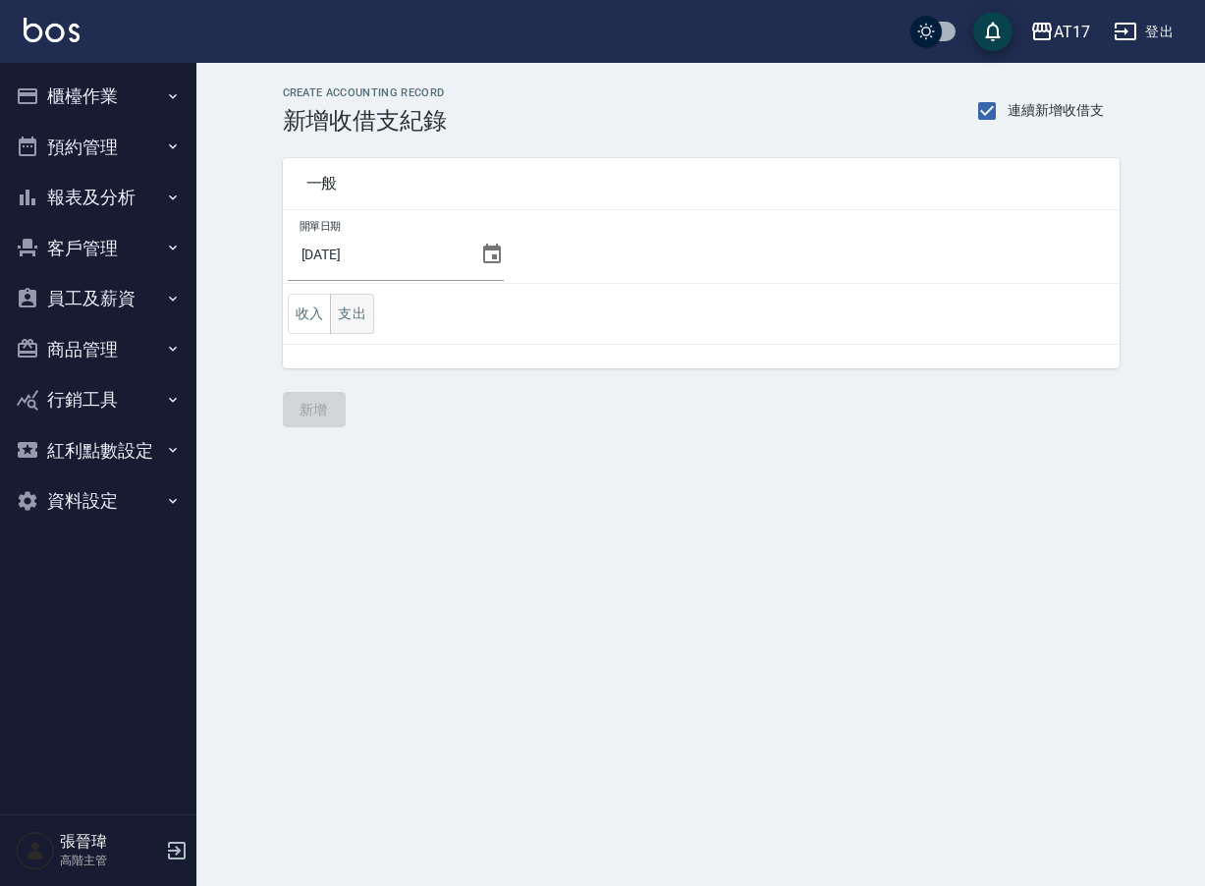
click at [358, 312] on button "支出" at bounding box center [352, 314] width 44 height 40
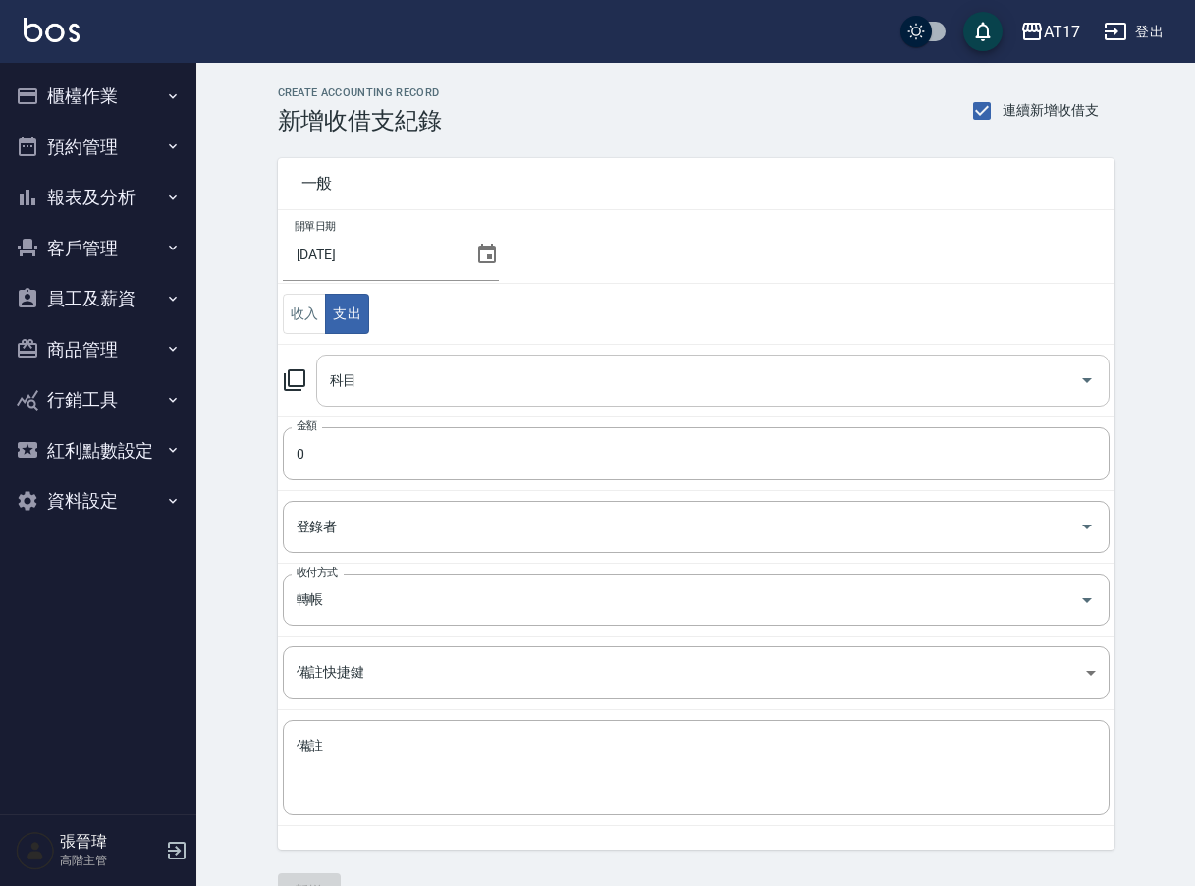
click at [481, 384] on input "科目" at bounding box center [698, 380] width 746 height 34
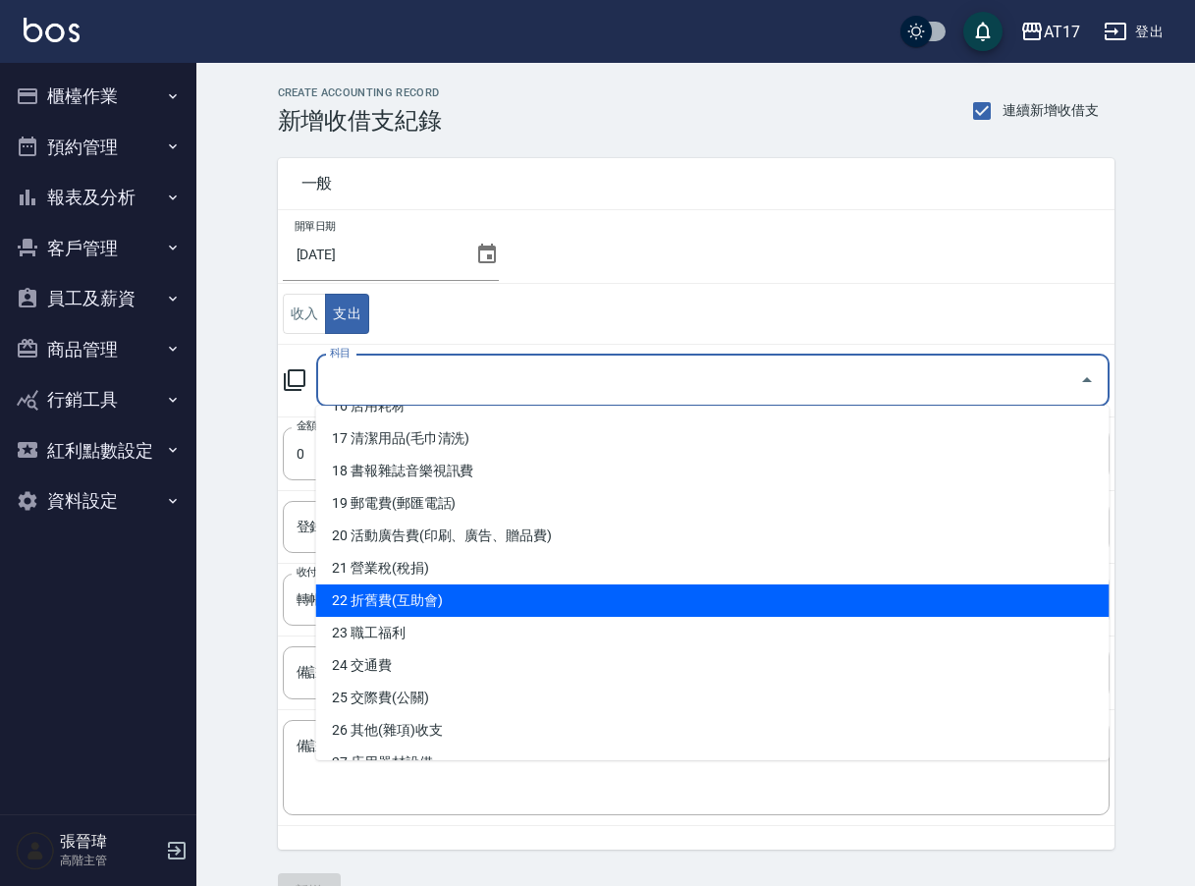
scroll to position [534, 0]
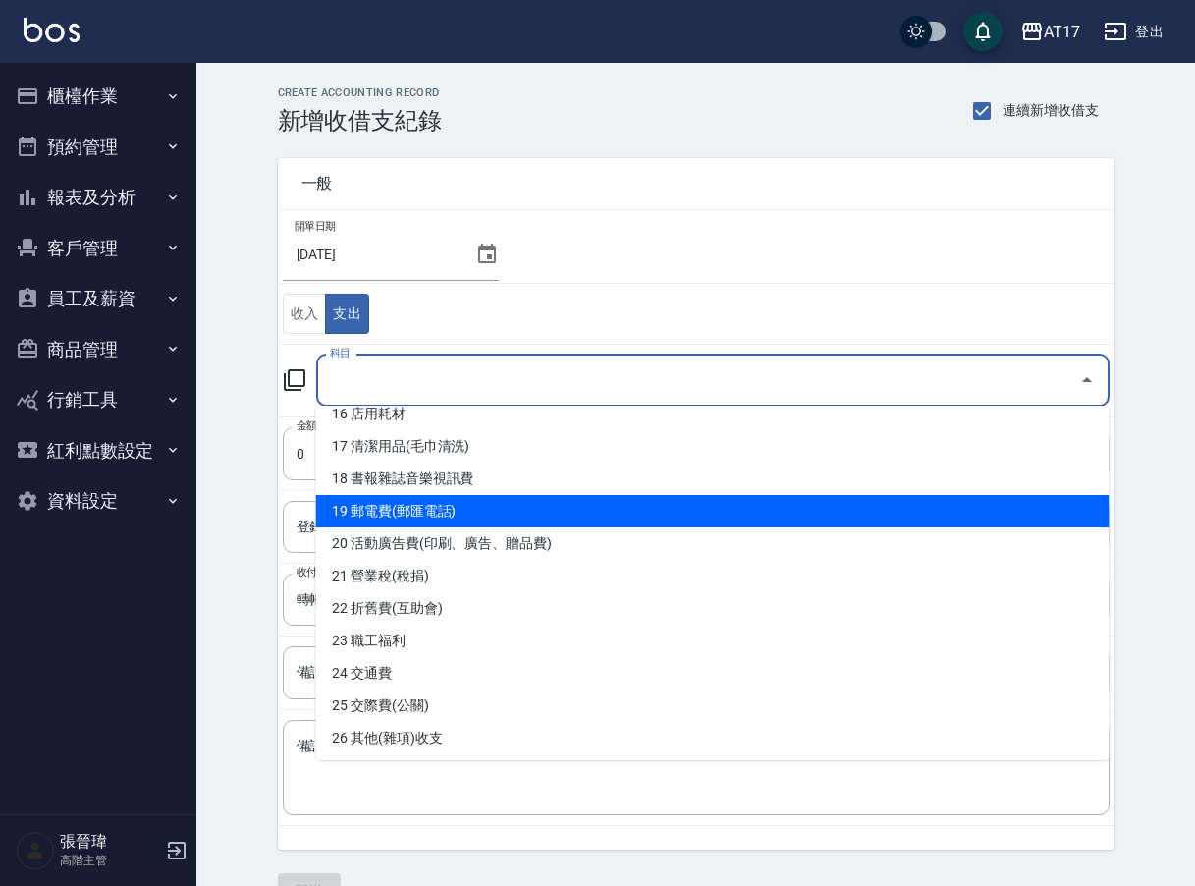
click at [486, 501] on li "19 郵電費(郵匯電話)" at bounding box center [712, 511] width 793 height 32
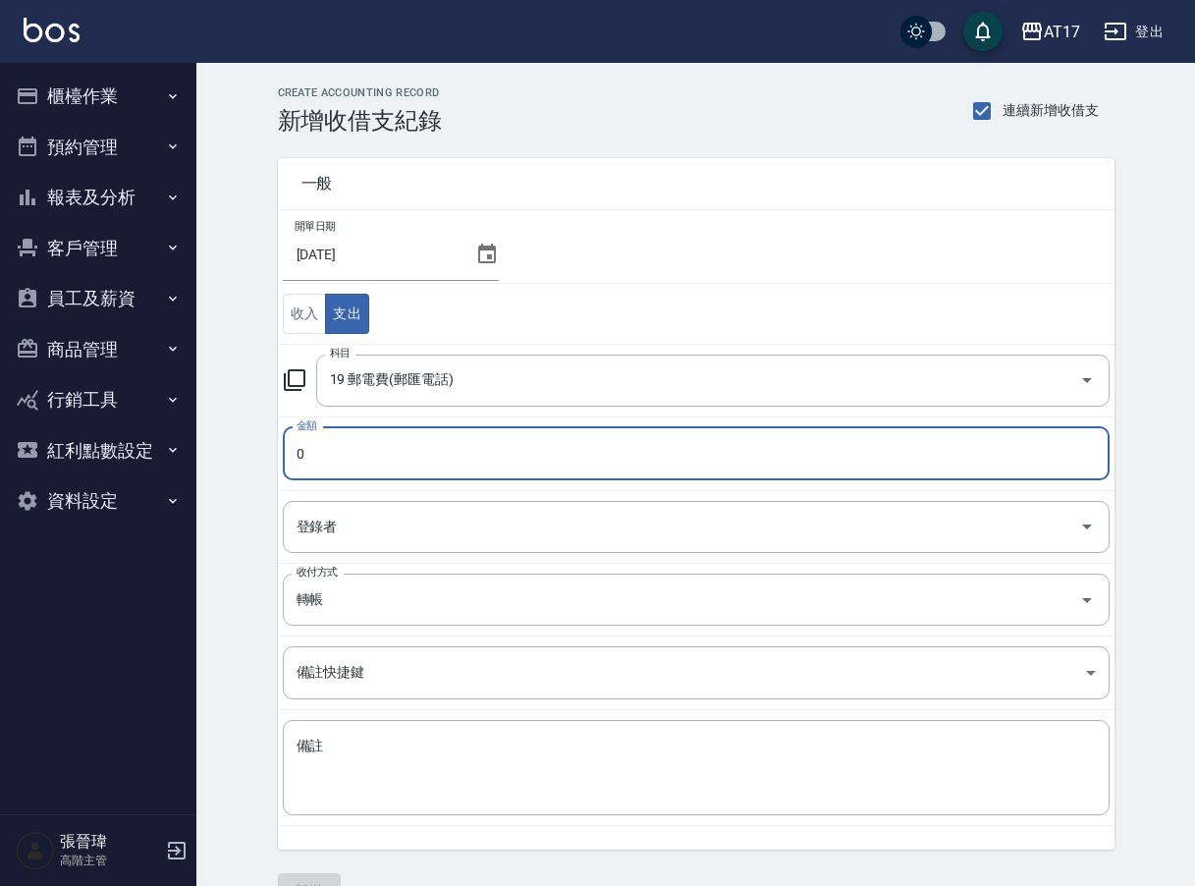
type input "19 郵電費(郵匯電話)"
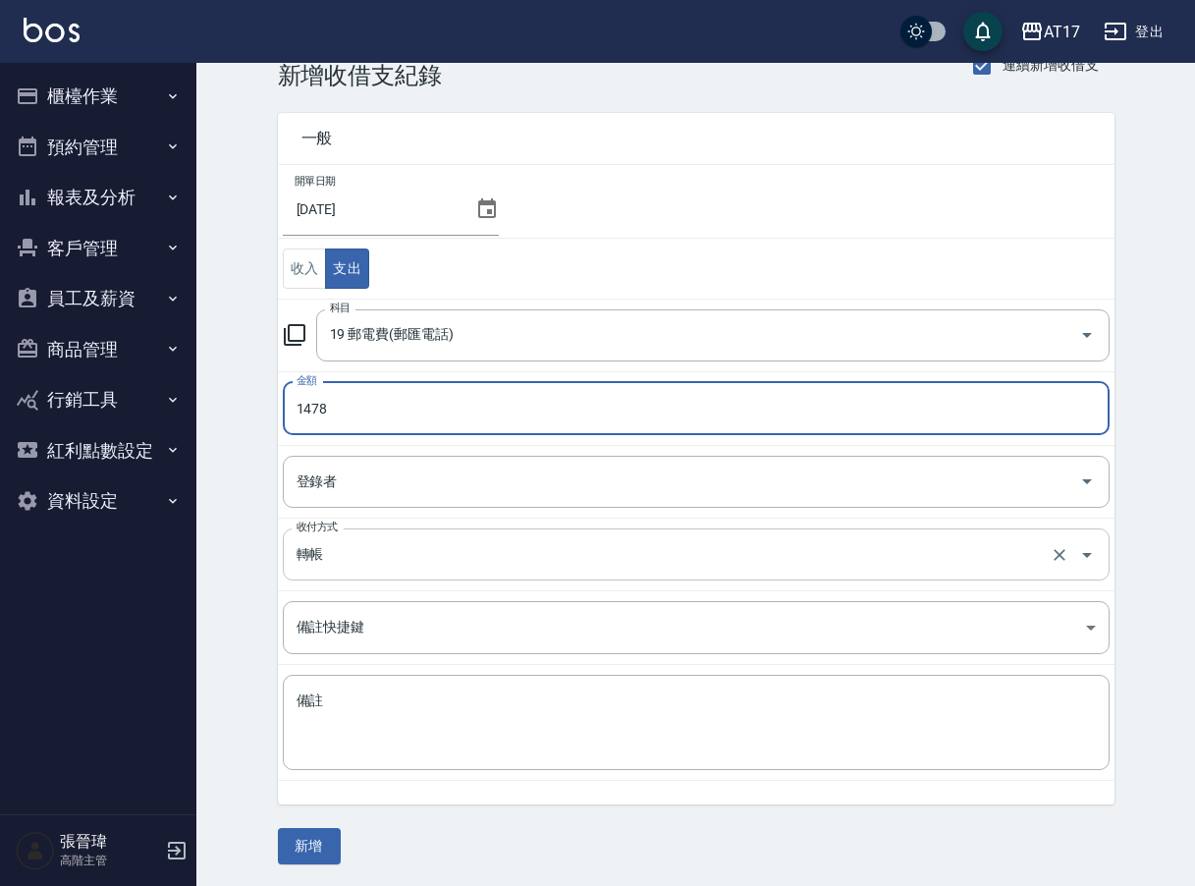
scroll to position [46, 0]
type input "1478"
click at [327, 834] on button "新增" at bounding box center [309, 845] width 63 height 36
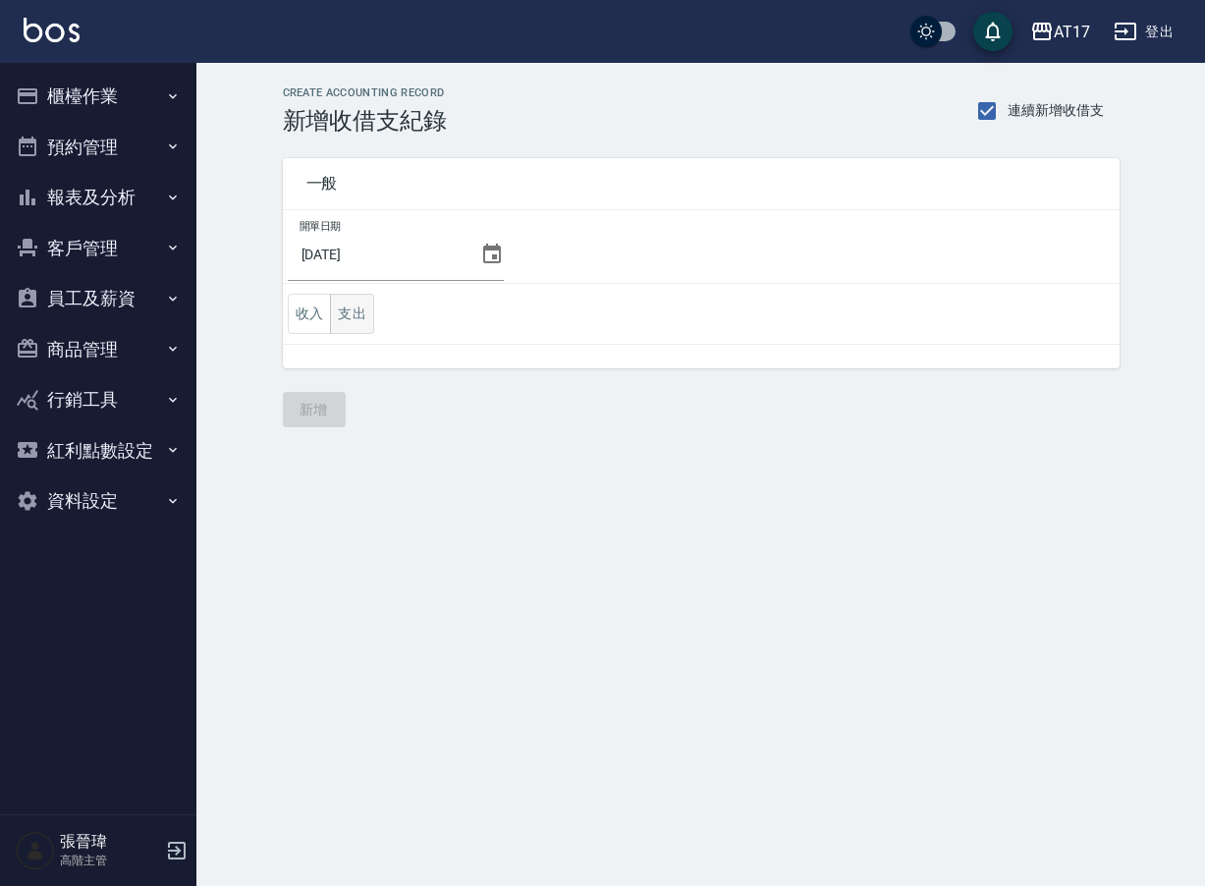
click at [362, 314] on button "支出" at bounding box center [352, 314] width 44 height 40
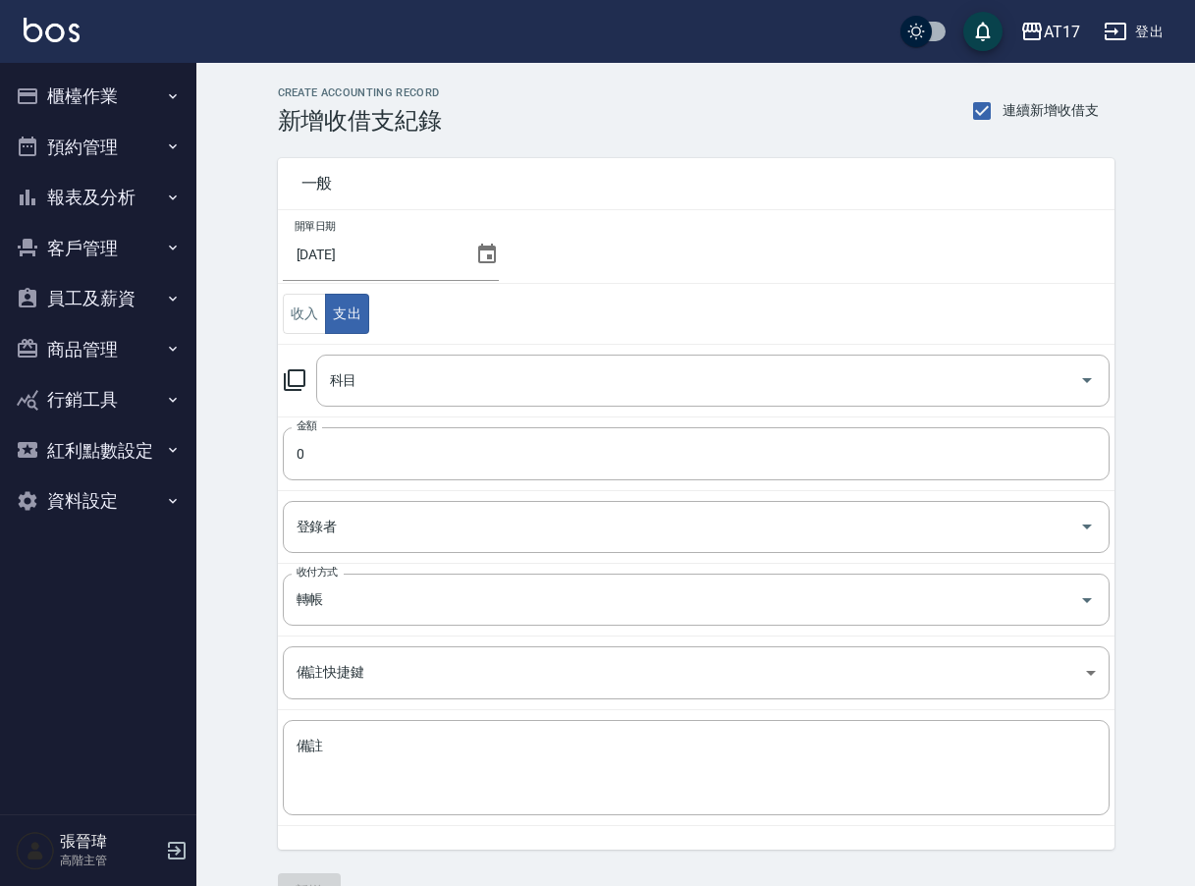
click at [96, 103] on button "櫃檯作業" at bounding box center [98, 96] width 181 height 51
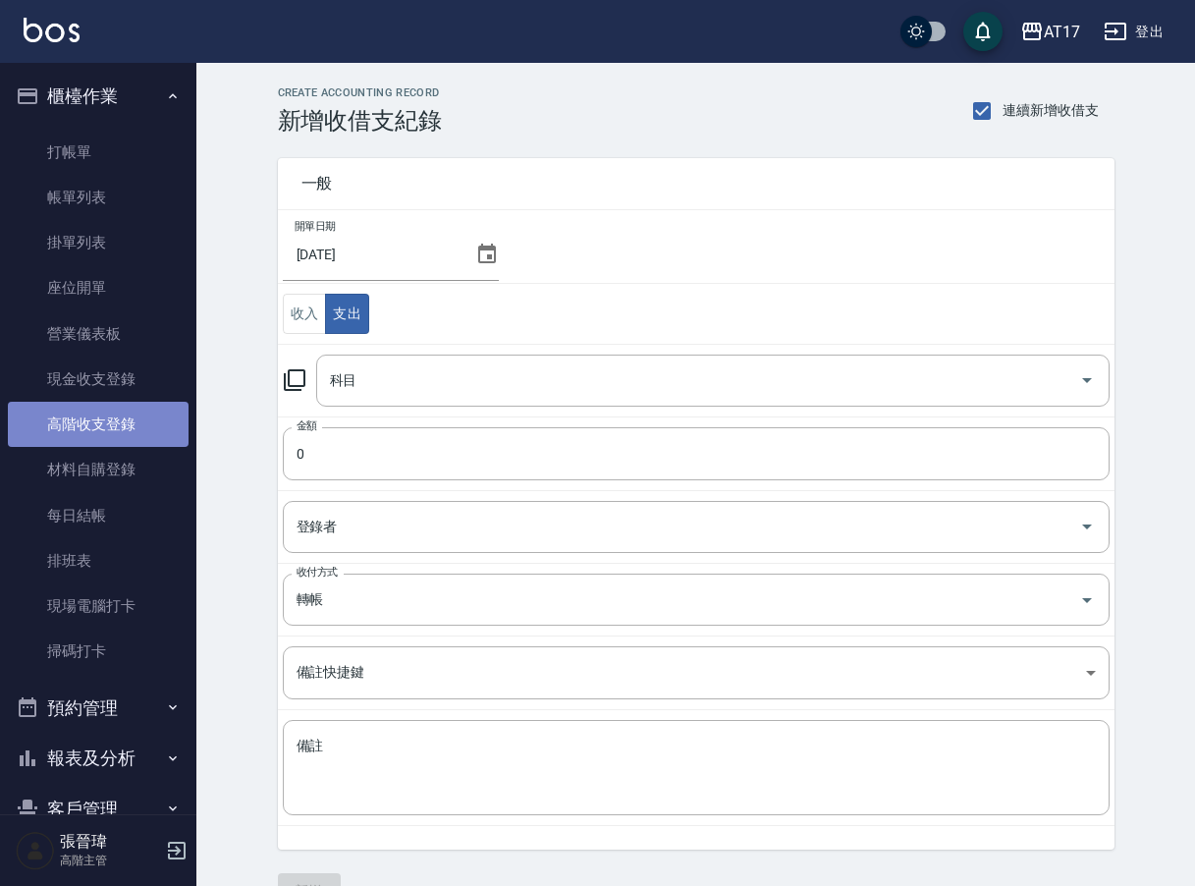
click at [110, 423] on link "高階收支登錄" at bounding box center [98, 424] width 181 height 45
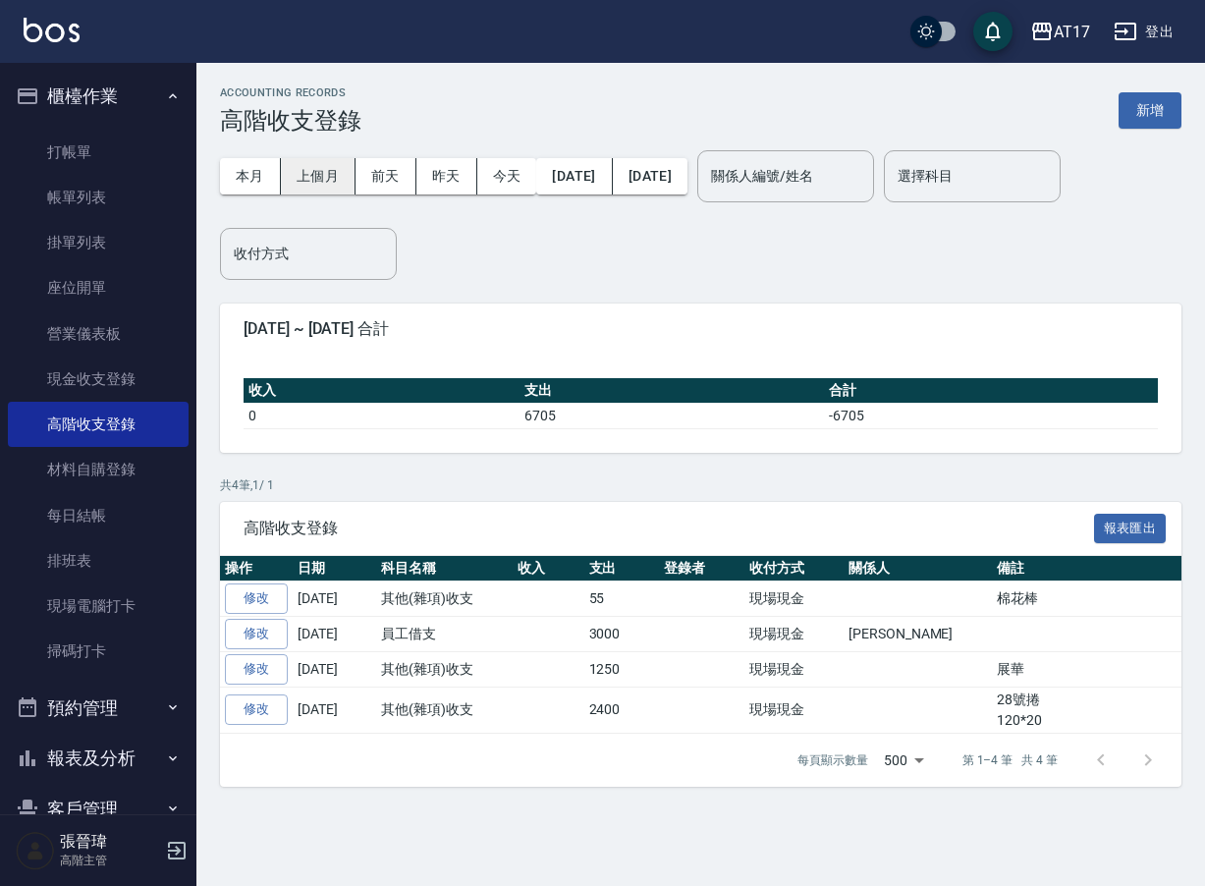
click at [310, 174] on button "上個月" at bounding box center [318, 176] width 75 height 36
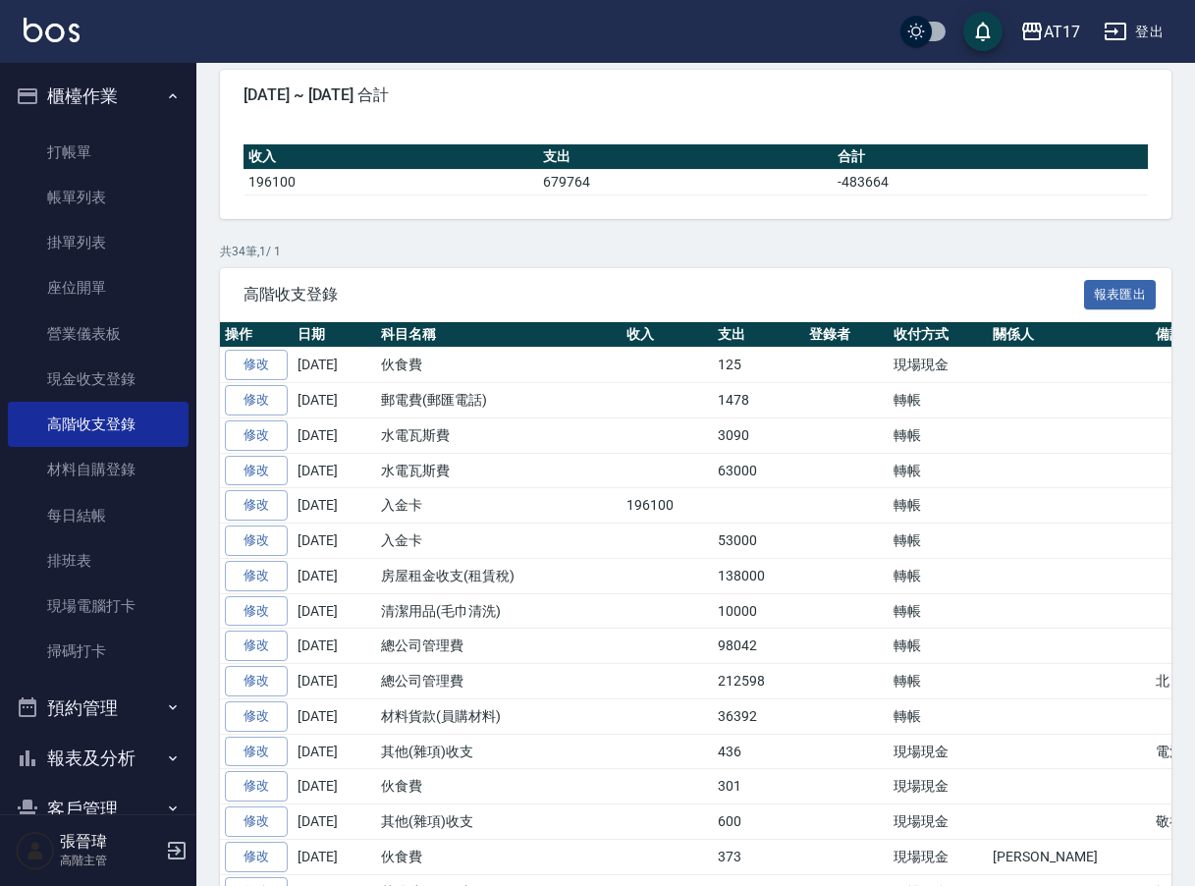
scroll to position [295, 0]
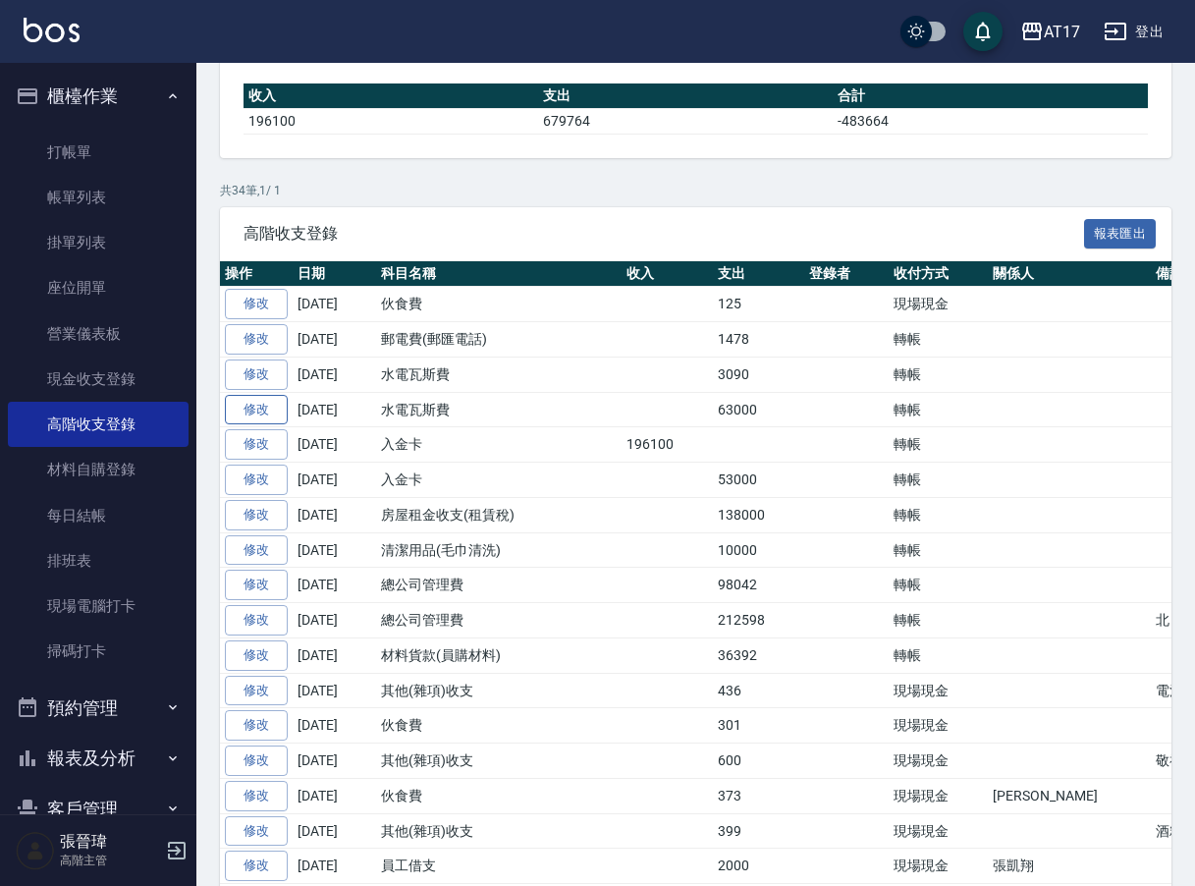
click at [262, 408] on link "修改" at bounding box center [256, 410] width 63 height 30
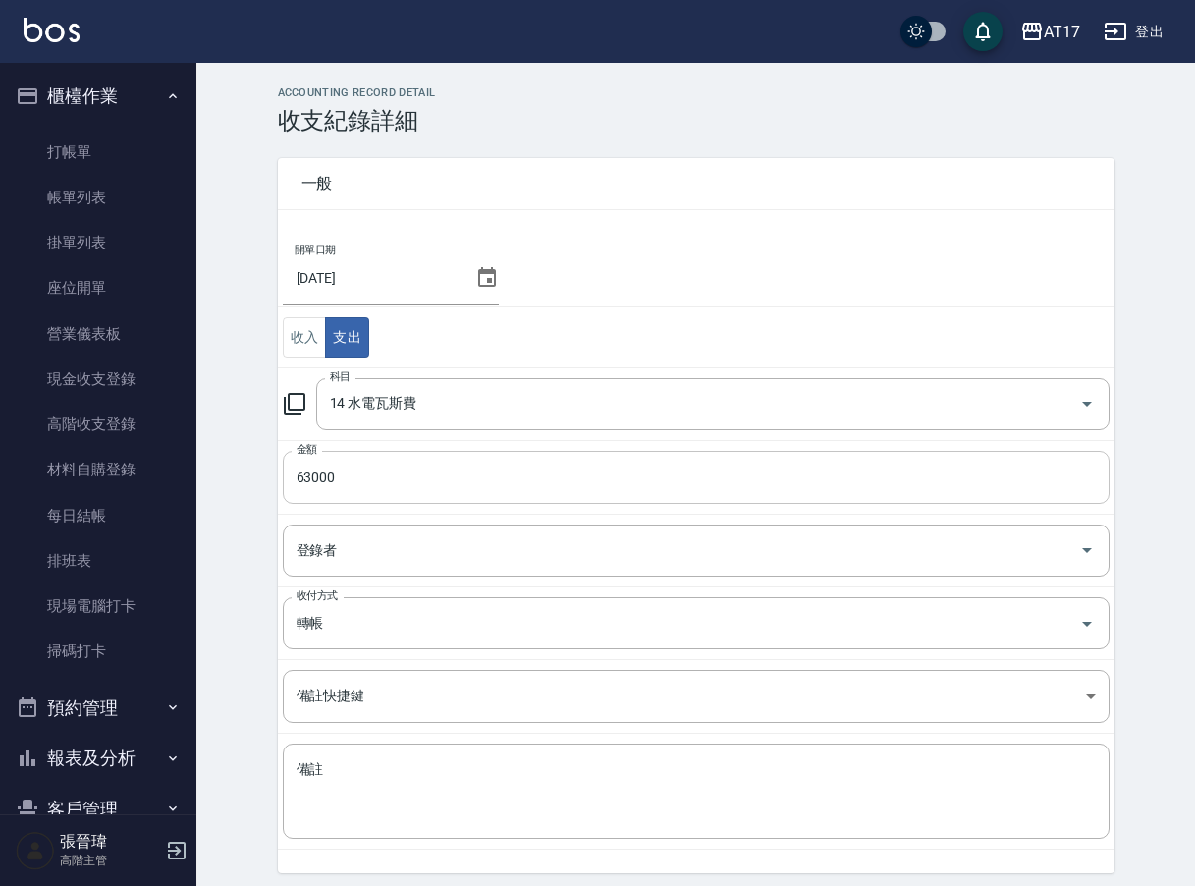
click at [355, 490] on input "63000" at bounding box center [696, 477] width 827 height 53
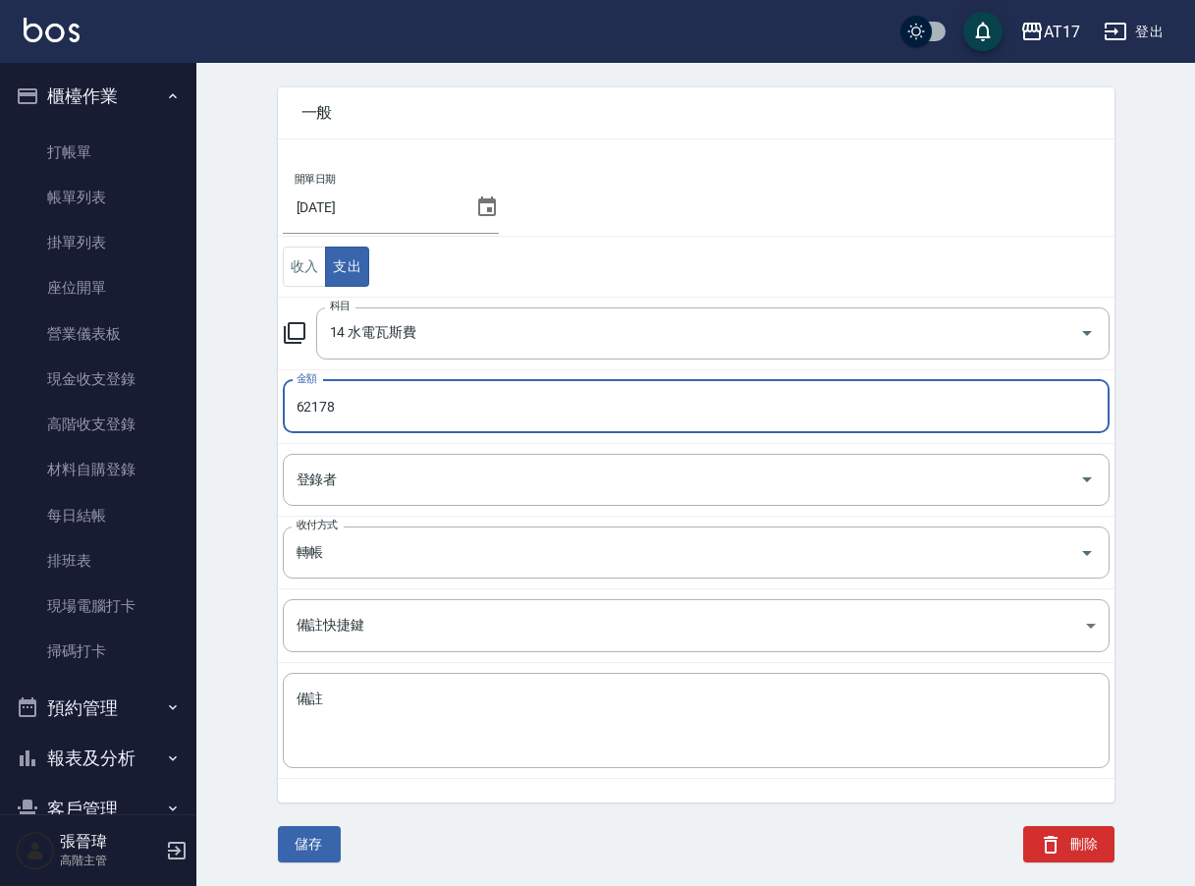
scroll to position [69, 0]
type input "62178"
click at [309, 841] on button "儲存" at bounding box center [309, 846] width 63 height 36
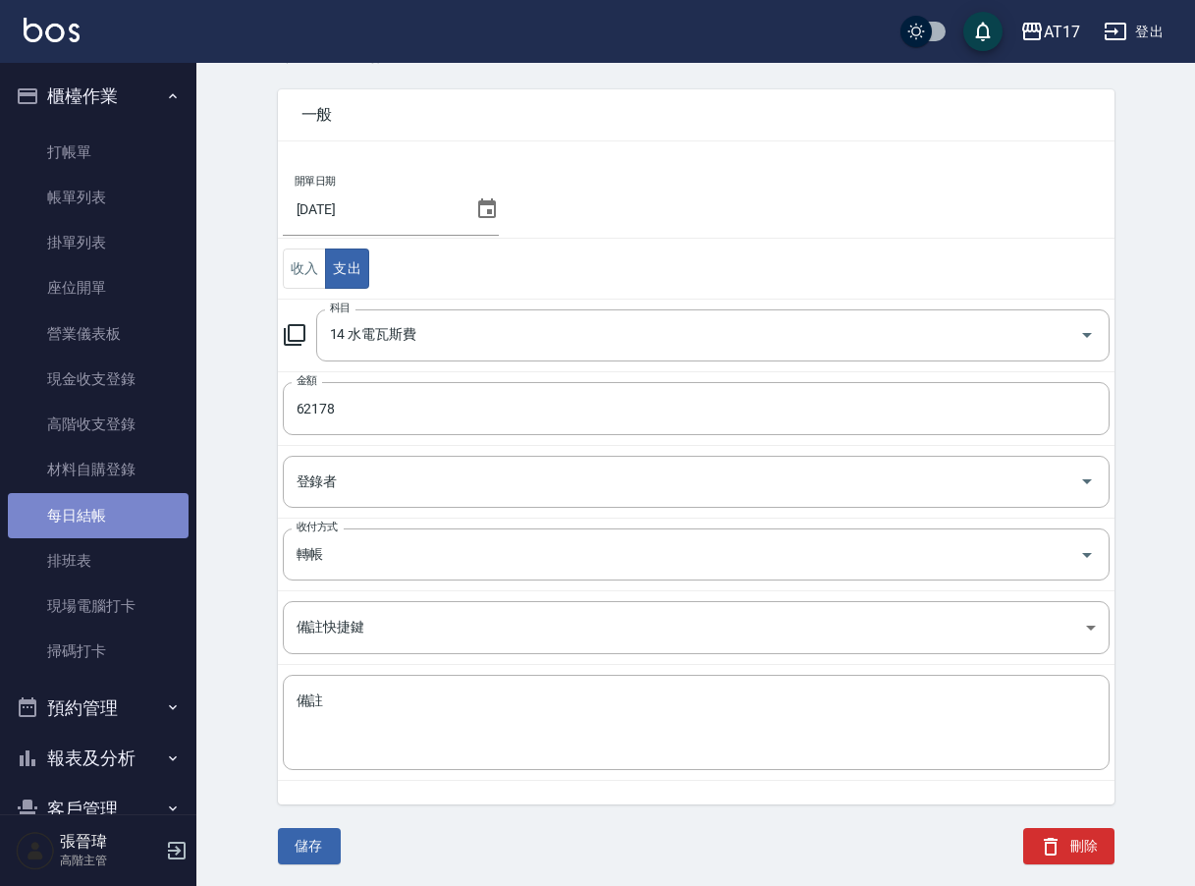
click at [97, 518] on link "每日結帳" at bounding box center [98, 515] width 181 height 45
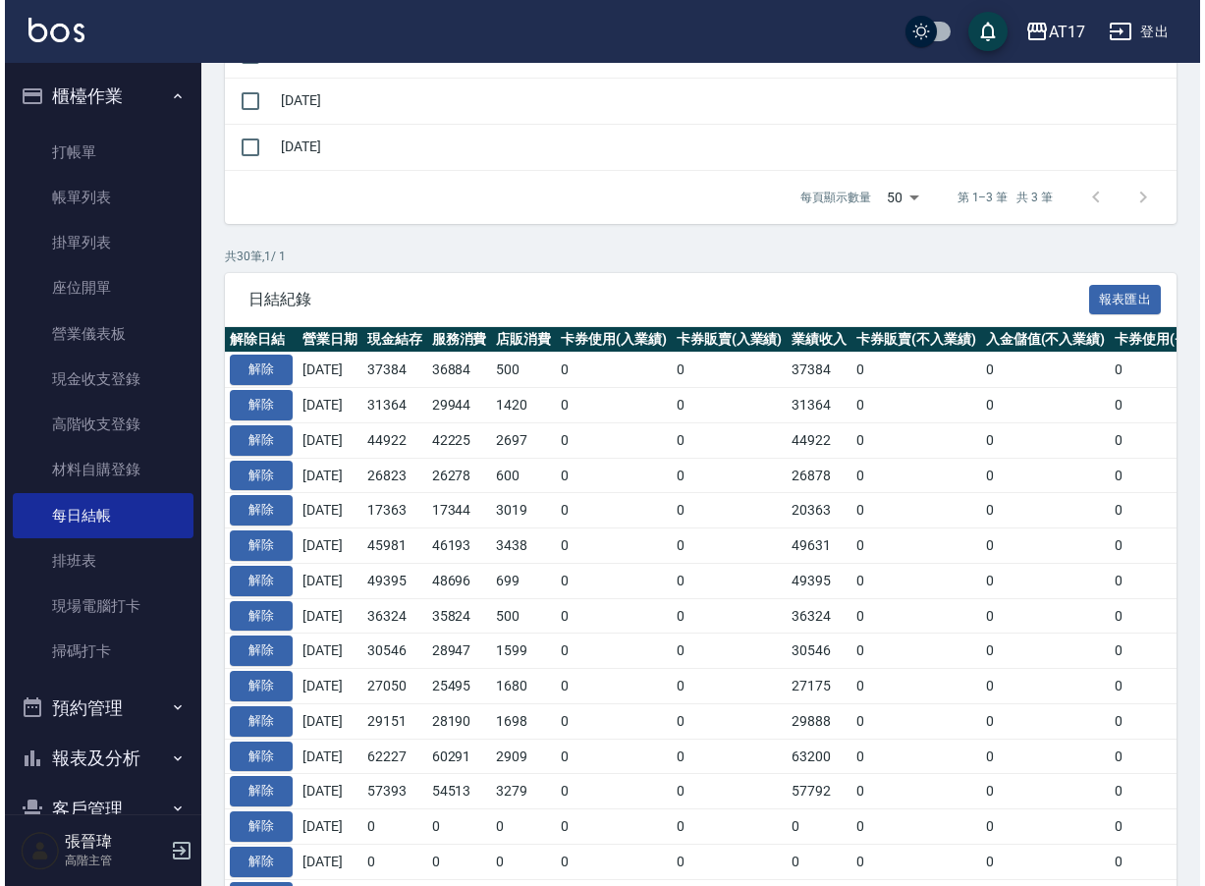
scroll to position [325, 0]
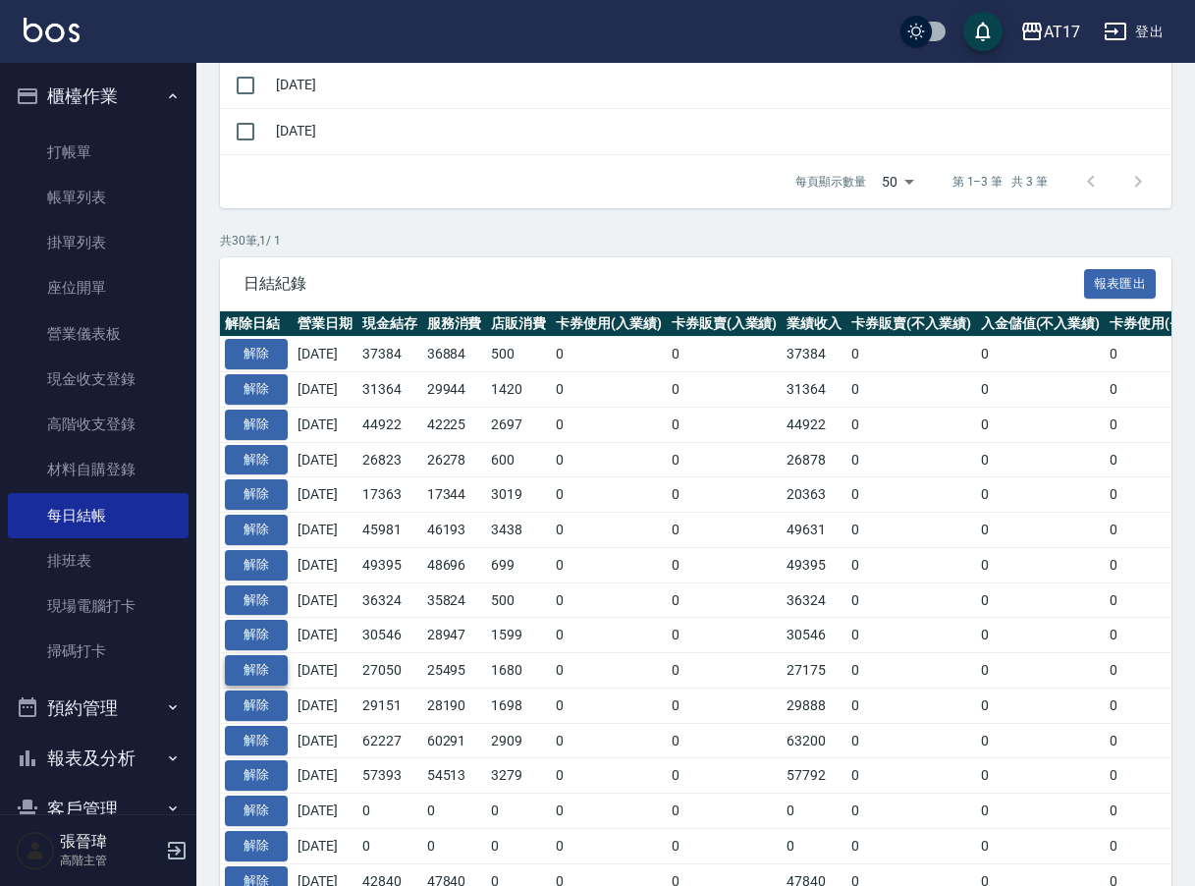
click at [267, 658] on button "解除" at bounding box center [256, 670] width 63 height 30
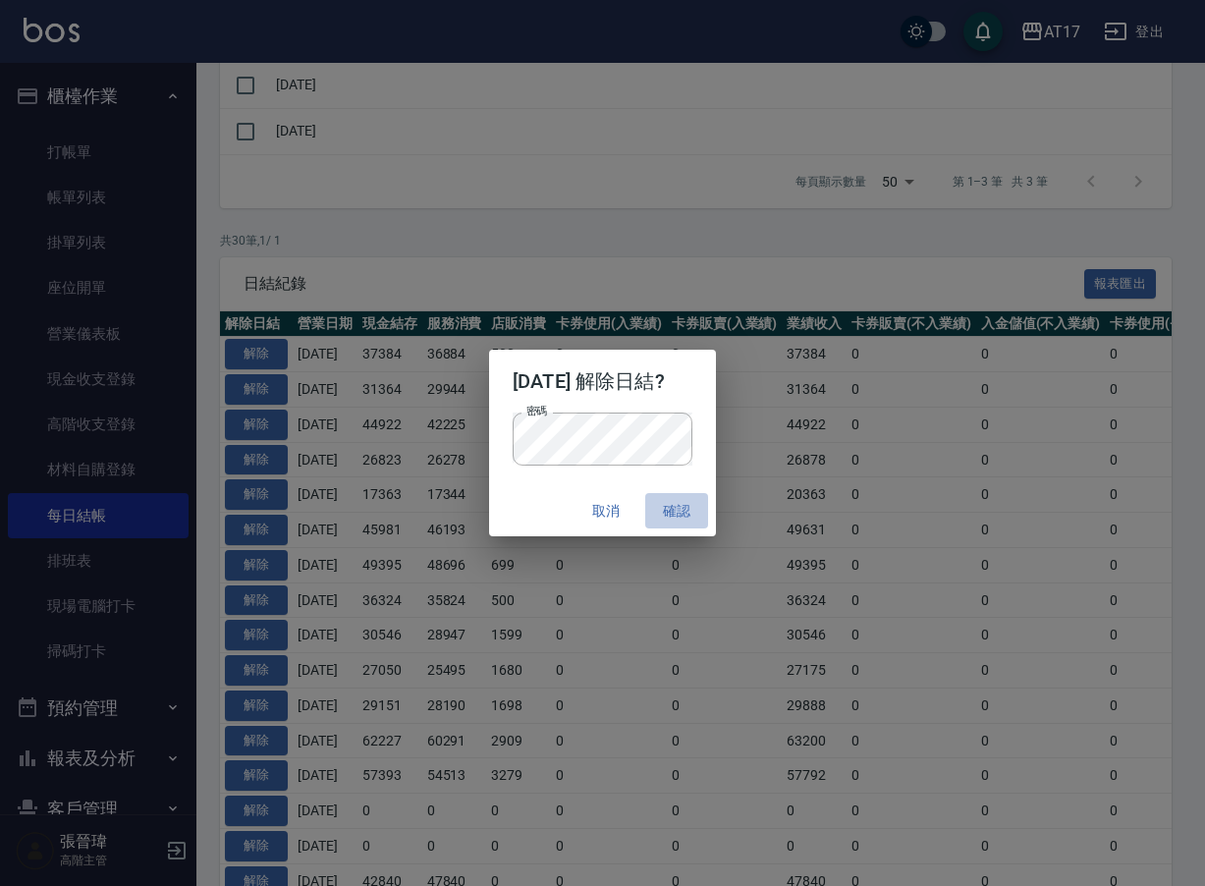
click at [691, 507] on button "確認" at bounding box center [676, 511] width 63 height 36
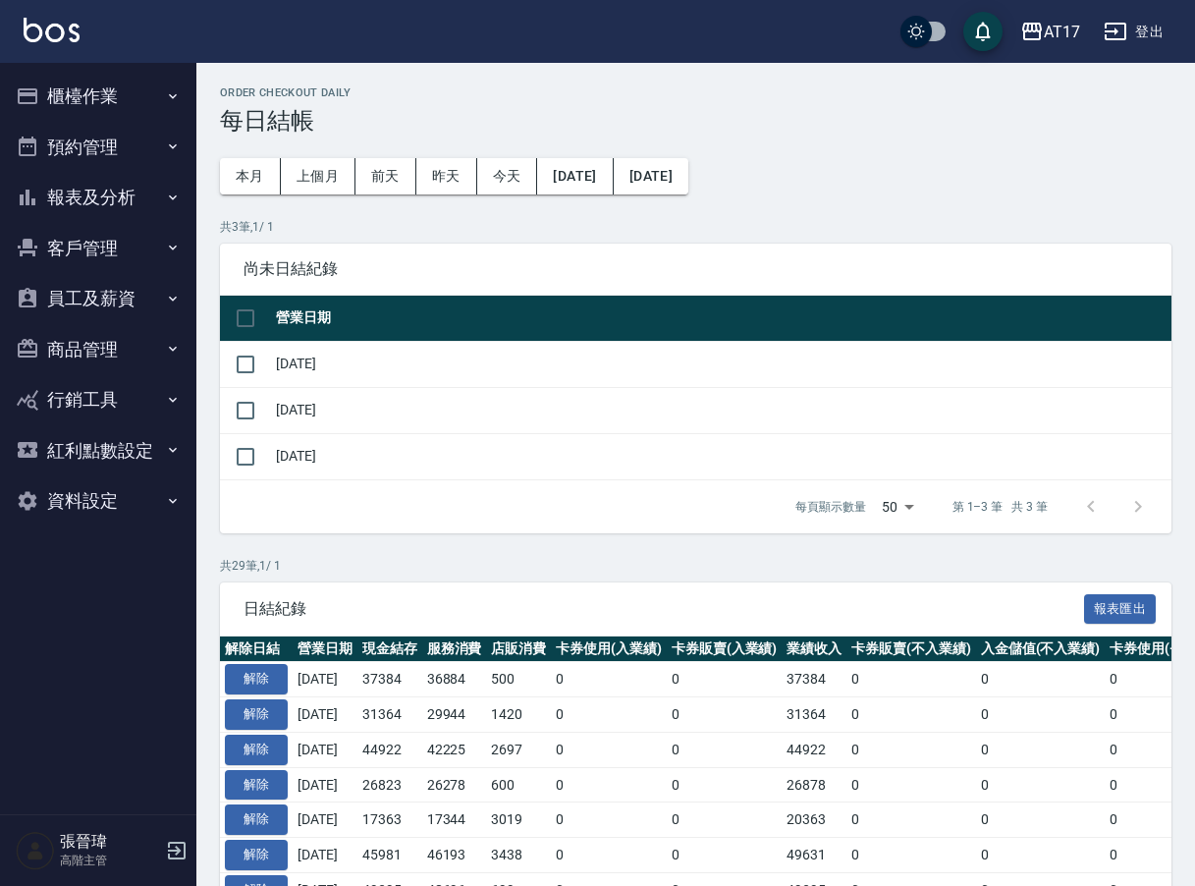
scroll to position [325, 0]
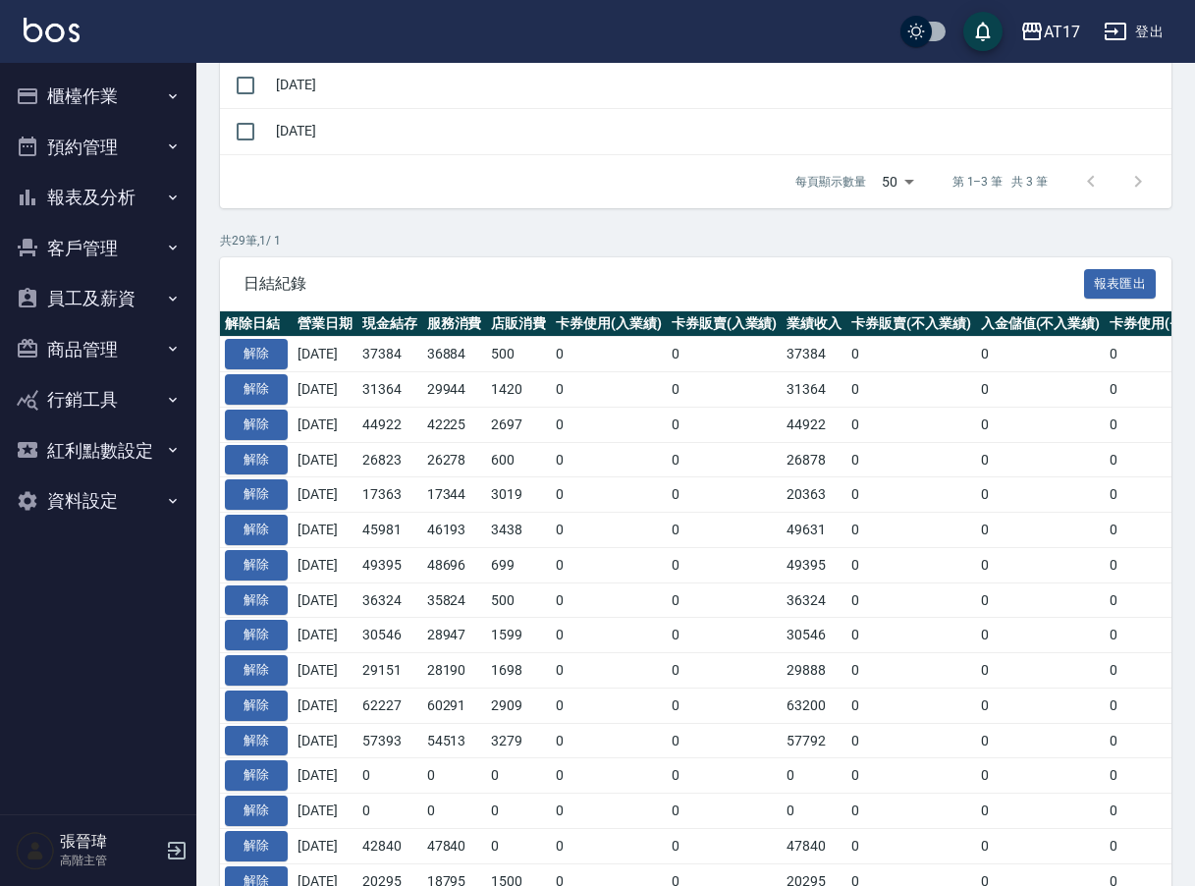
click at [142, 93] on button "櫃檯作業" at bounding box center [98, 96] width 181 height 51
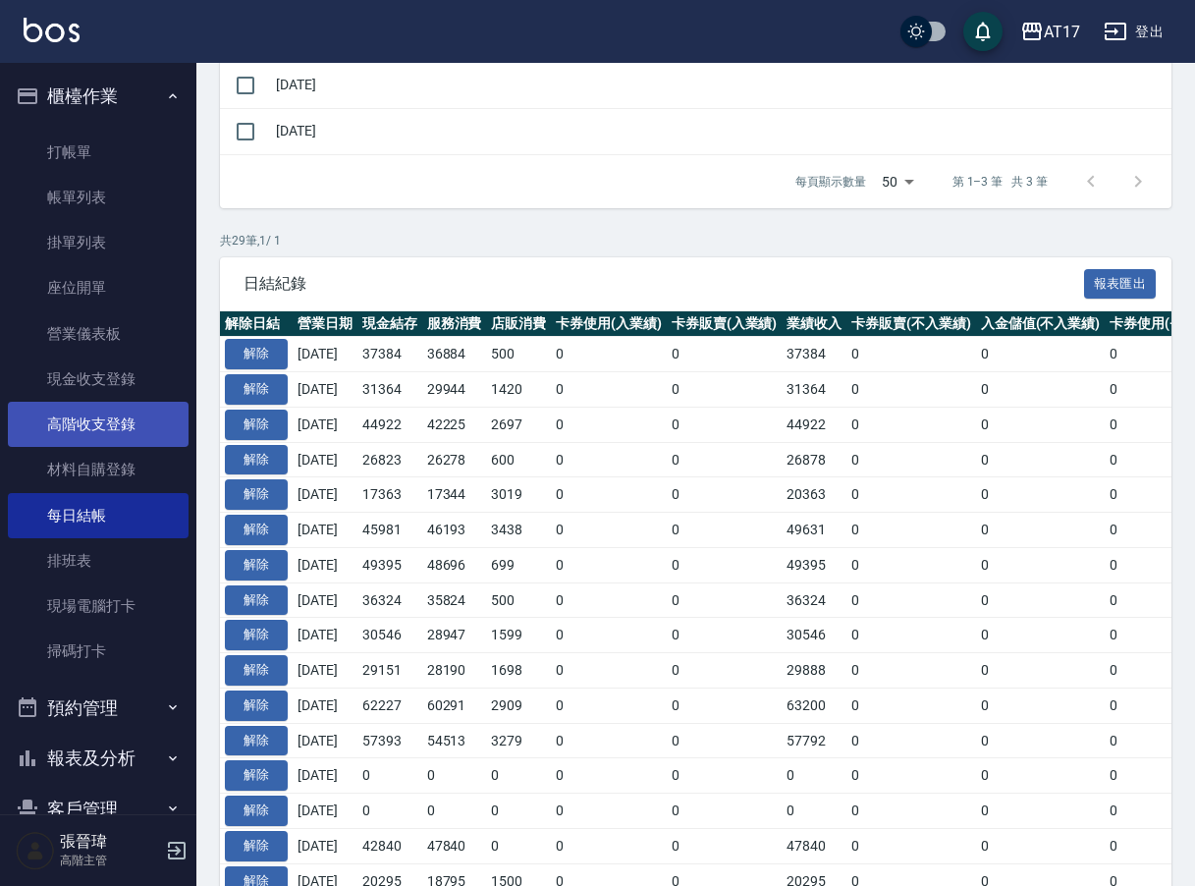
click at [126, 408] on link "高階收支登錄" at bounding box center [98, 424] width 181 height 45
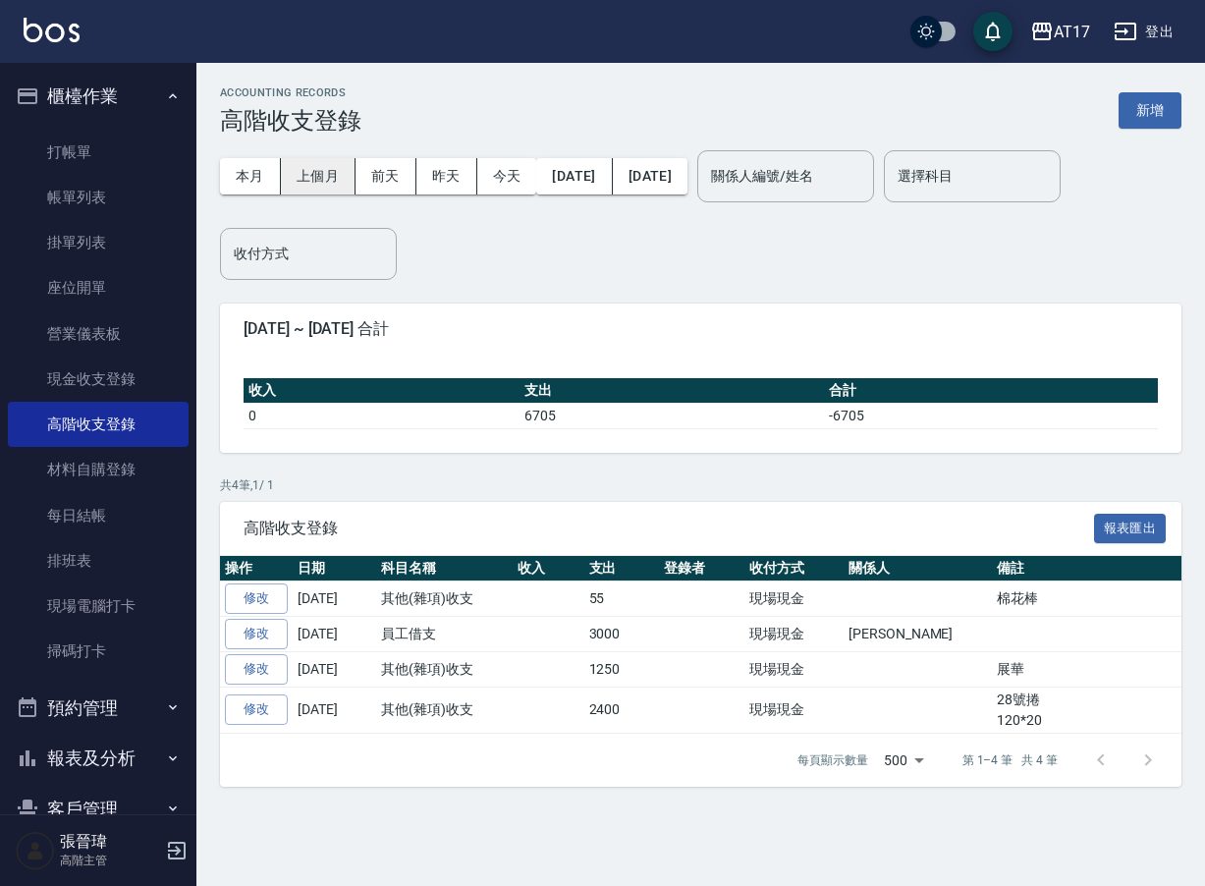
click at [323, 186] on button "上個月" at bounding box center [318, 176] width 75 height 36
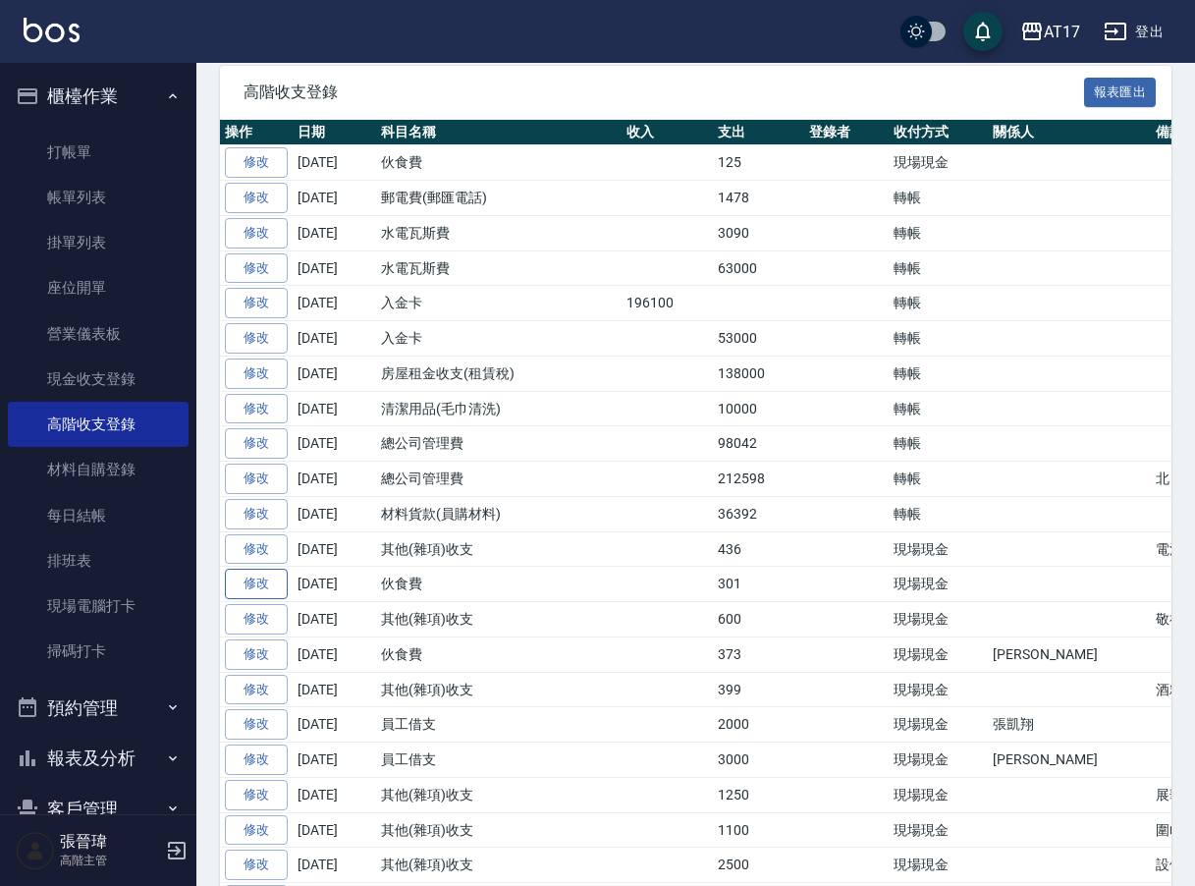
scroll to position [368, 0]
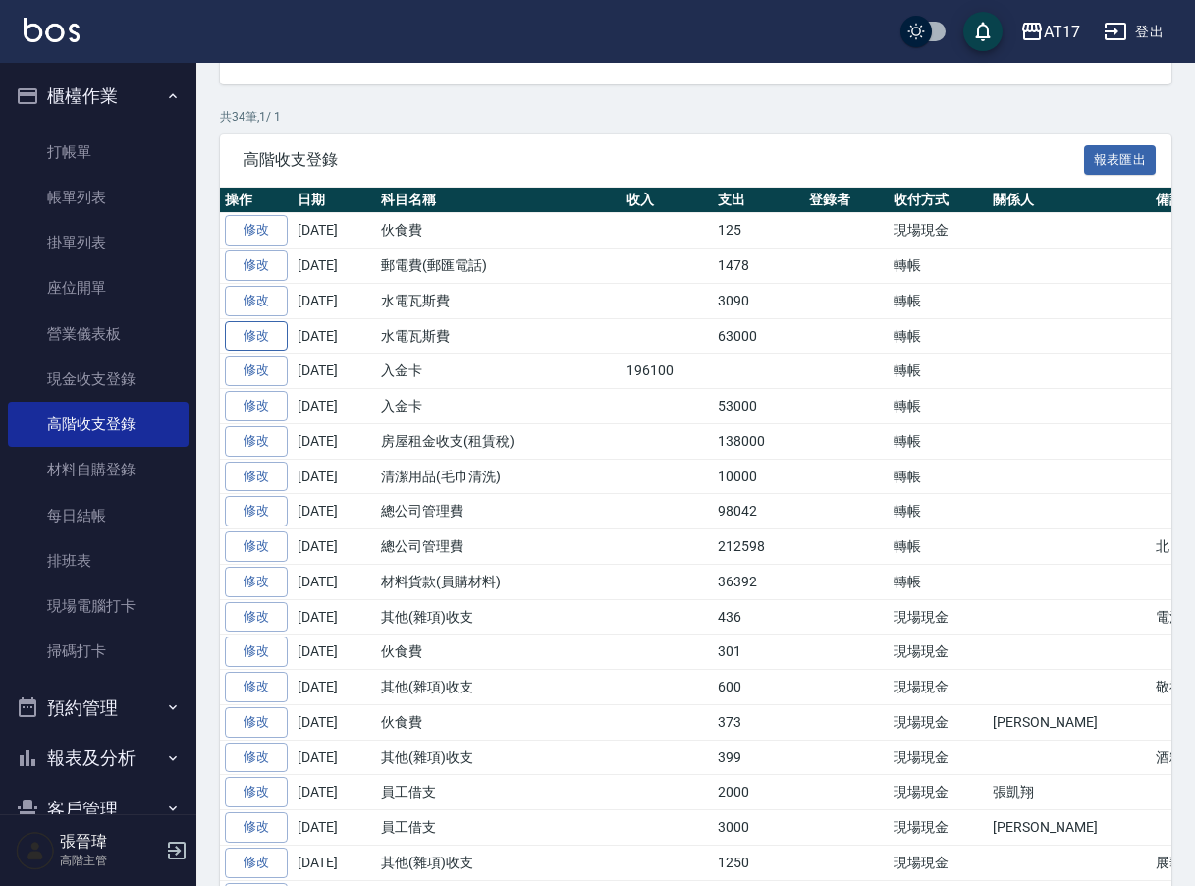
click at [271, 332] on link "修改" at bounding box center [256, 336] width 63 height 30
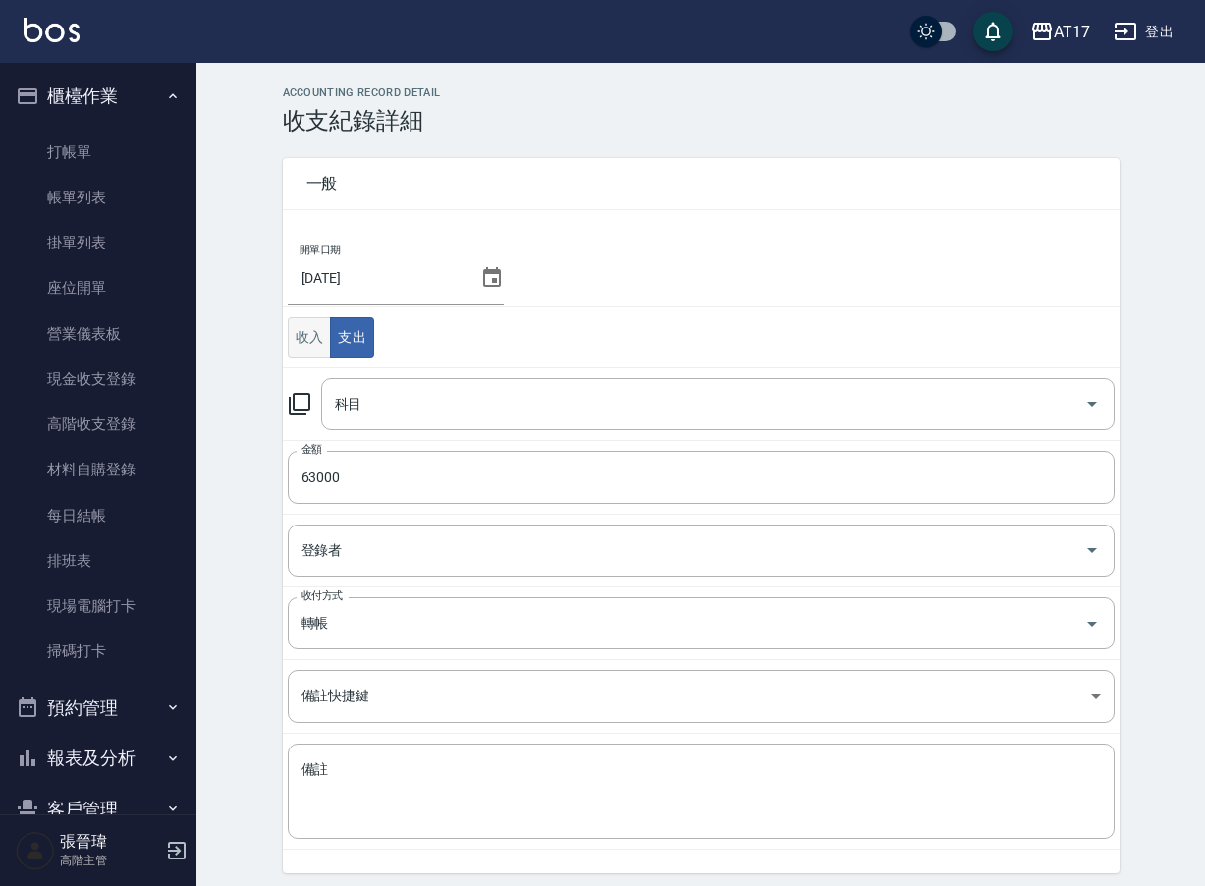
type input "14 水電瓦斯費"
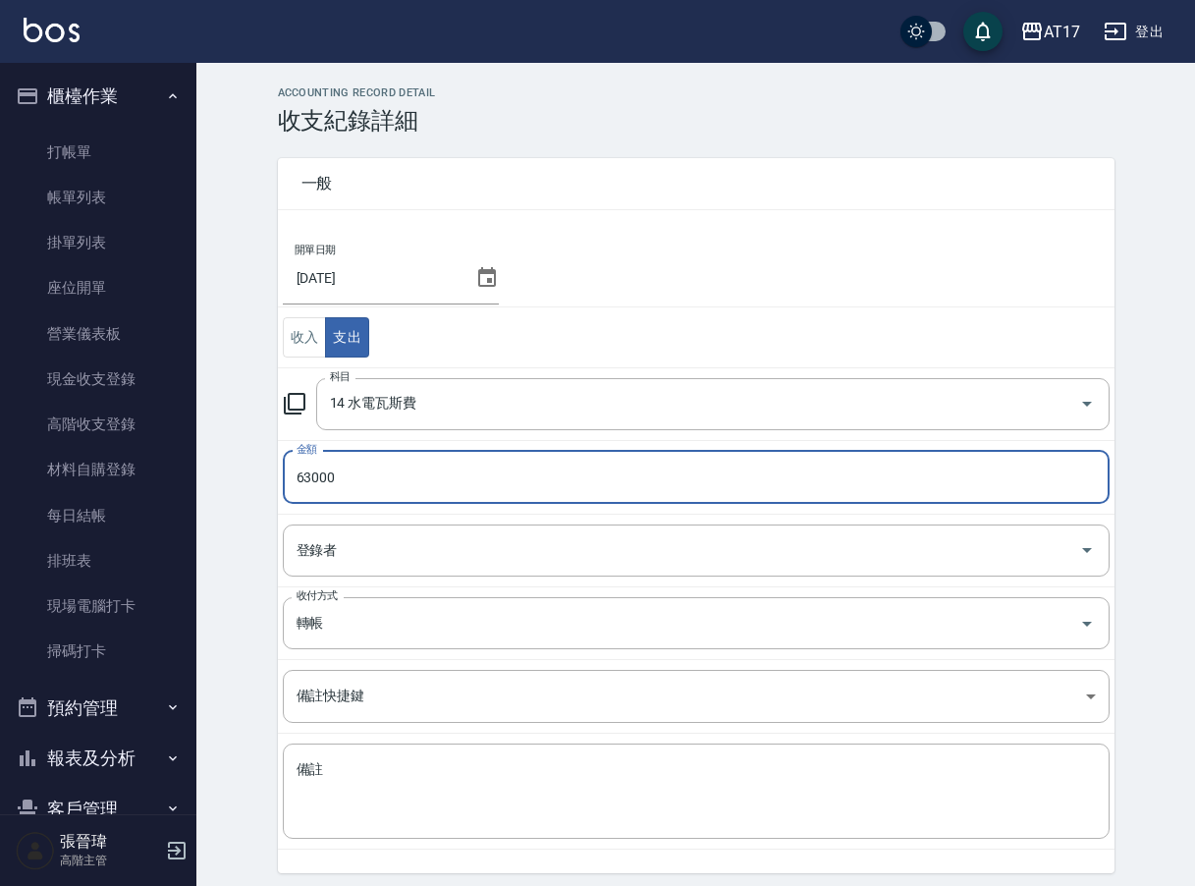
drag, startPoint x: 344, startPoint y: 482, endPoint x: 303, endPoint y: 476, distance: 40.7
click at [303, 476] on input "63000" at bounding box center [696, 477] width 827 height 53
type input "62178"
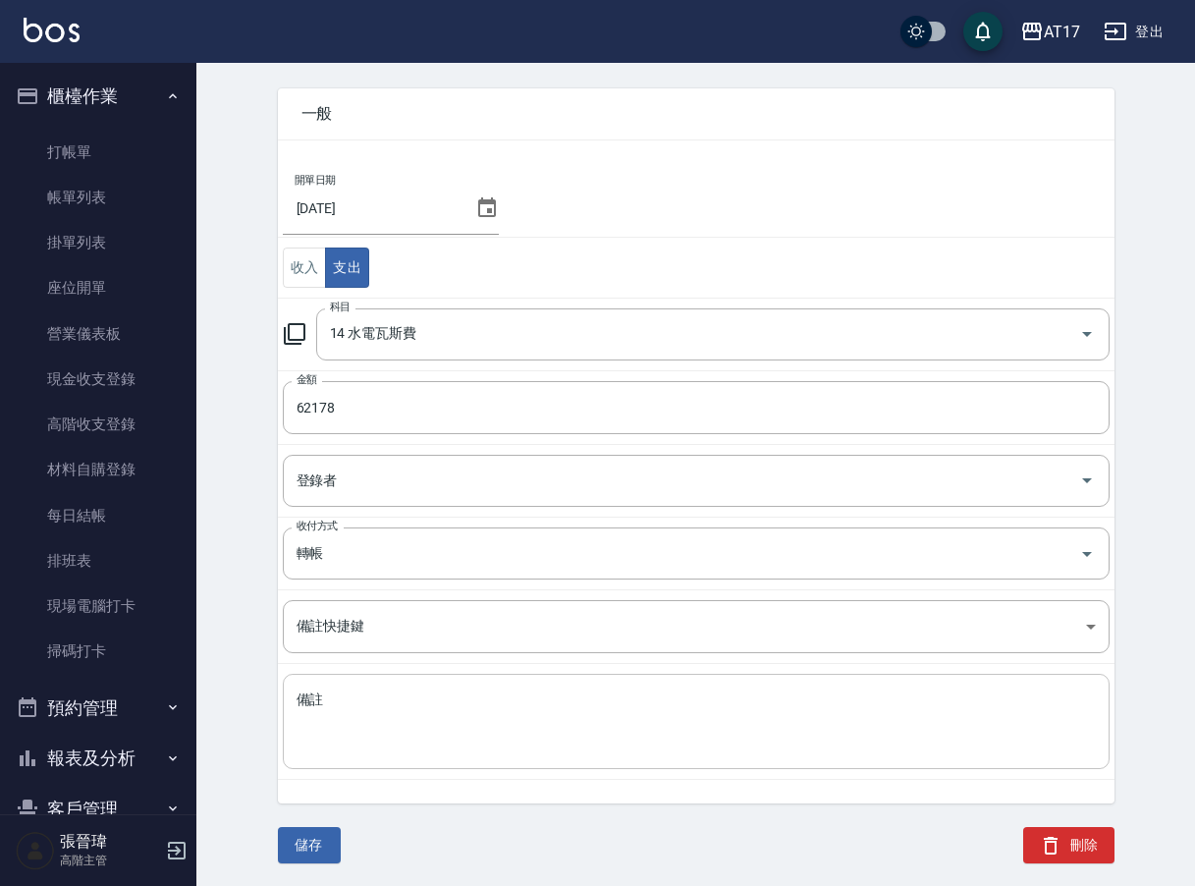
scroll to position [69, 0]
click at [323, 851] on button "儲存" at bounding box center [309, 846] width 63 height 36
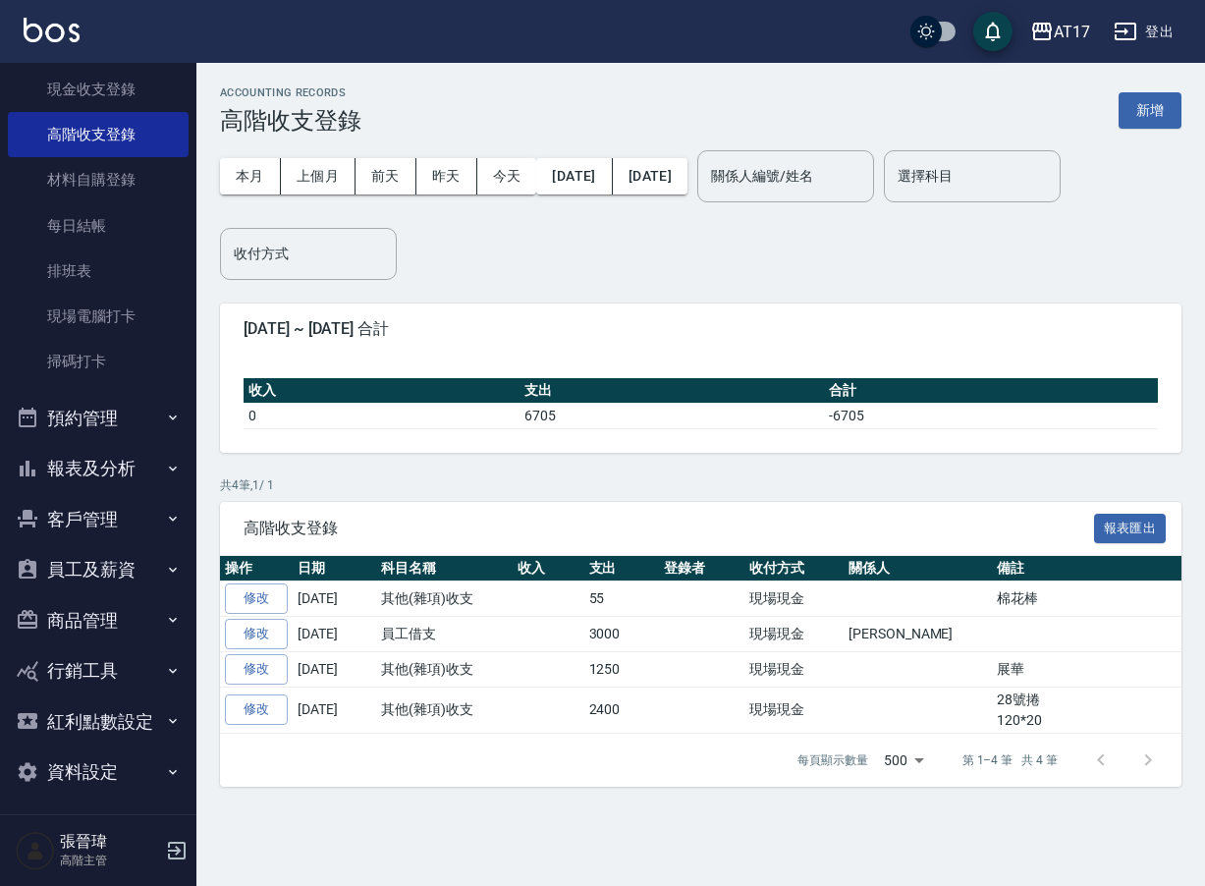
scroll to position [289, 0]
click at [115, 463] on button "報表及分析" at bounding box center [98, 469] width 181 height 51
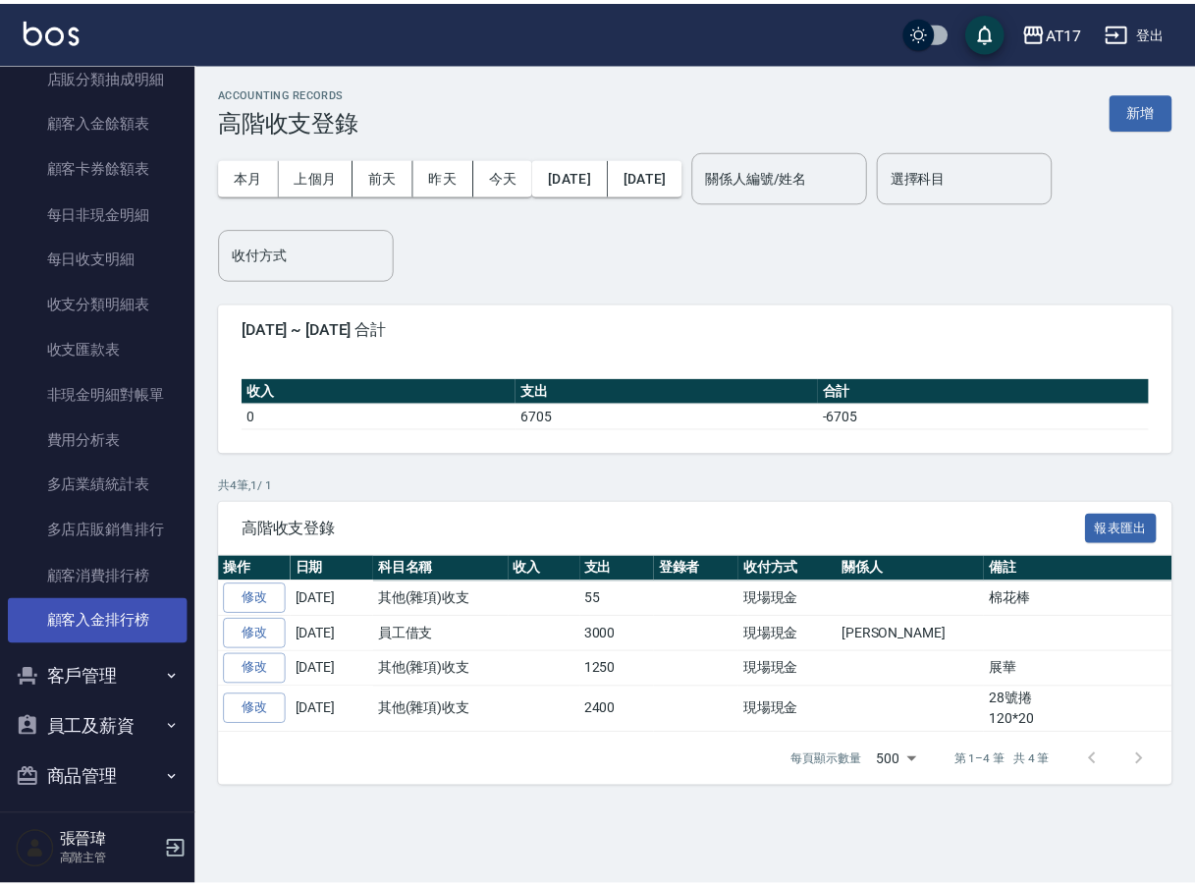
scroll to position [2063, 0]
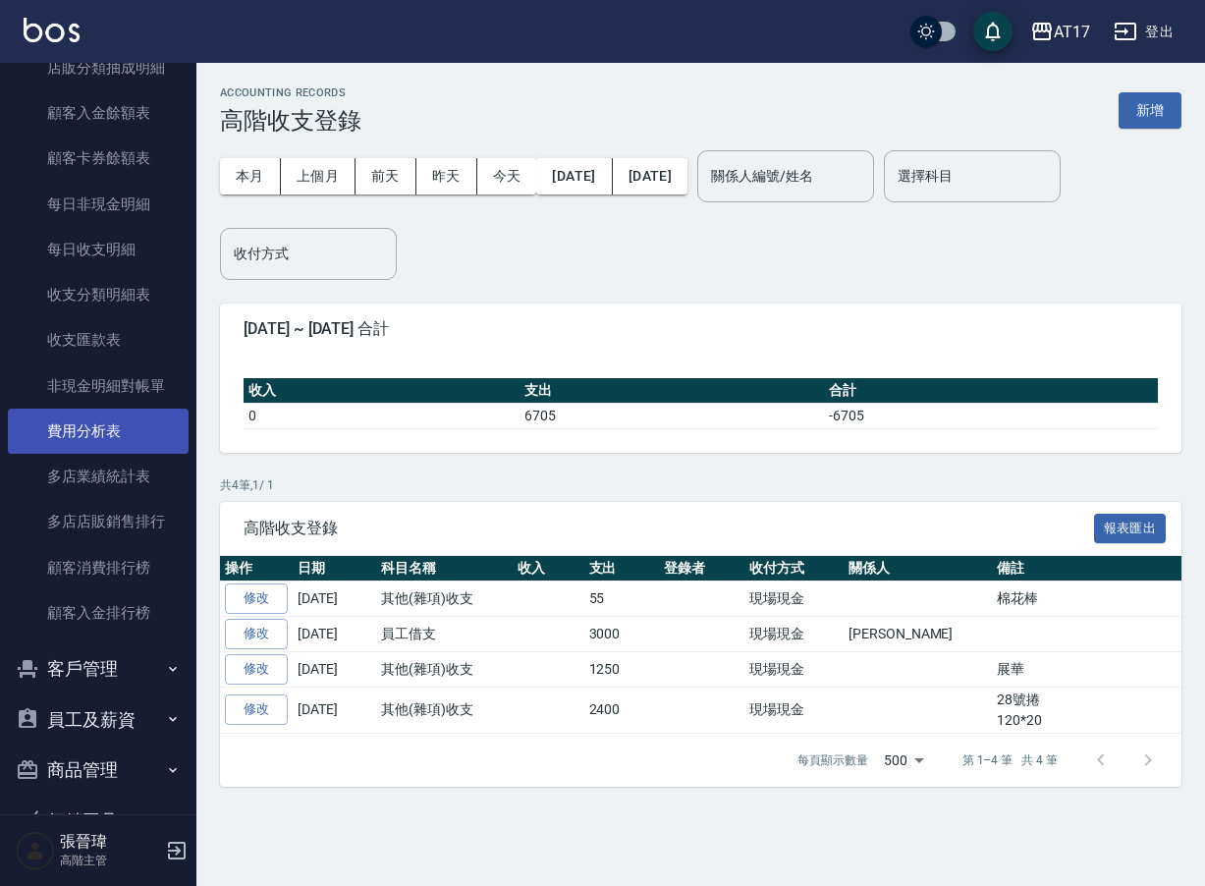
click at [132, 412] on link "費用分析表" at bounding box center [98, 430] width 181 height 45
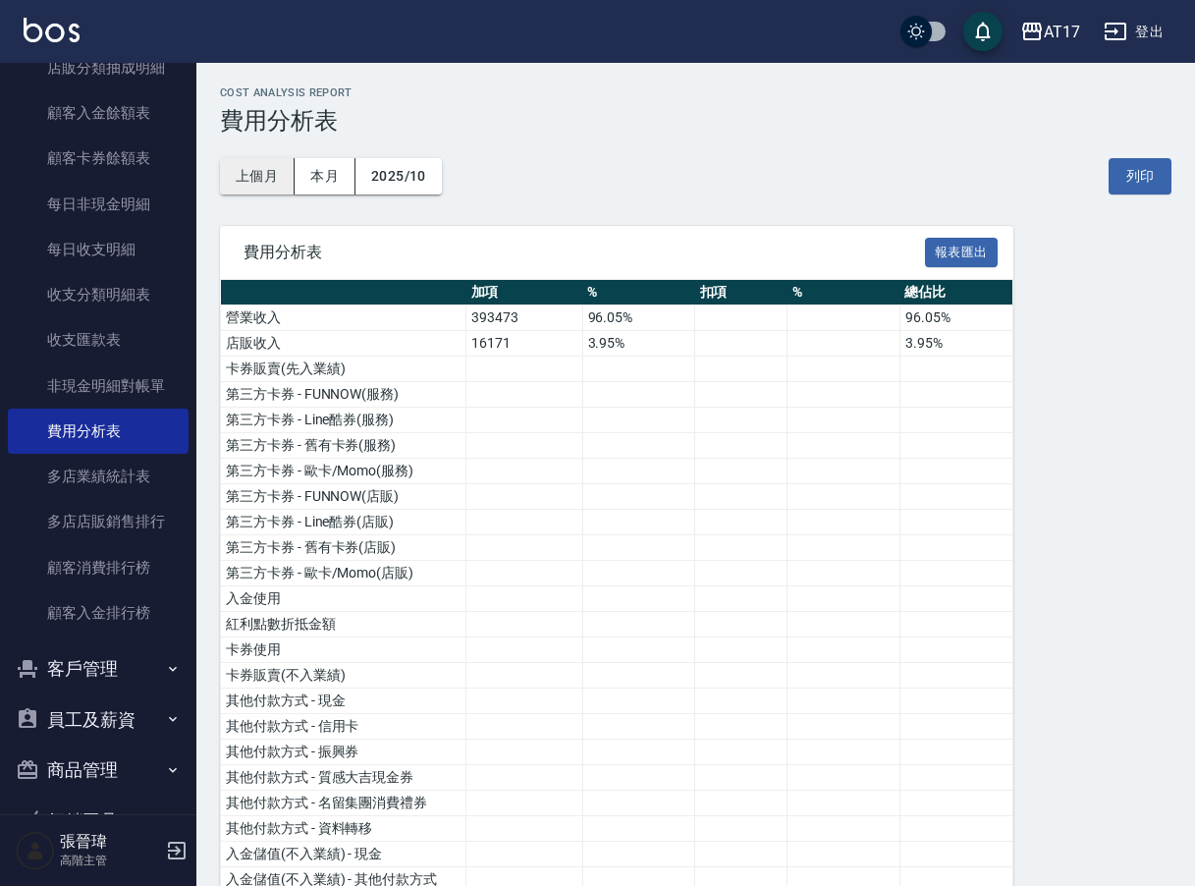
click at [254, 188] on button "上個月" at bounding box center [257, 176] width 75 height 36
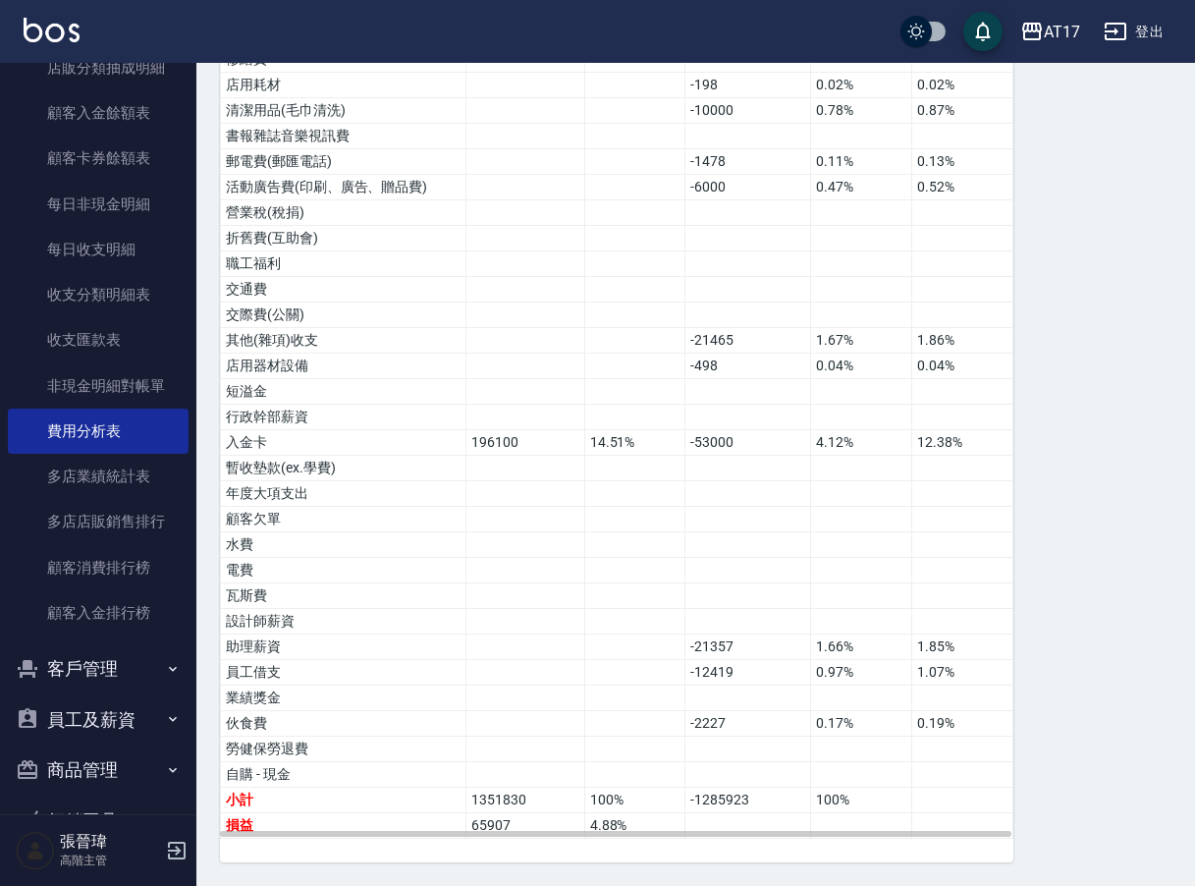
scroll to position [1049, 0]
click at [962, 2] on div "AT17 登出" at bounding box center [597, 31] width 1195 height 63
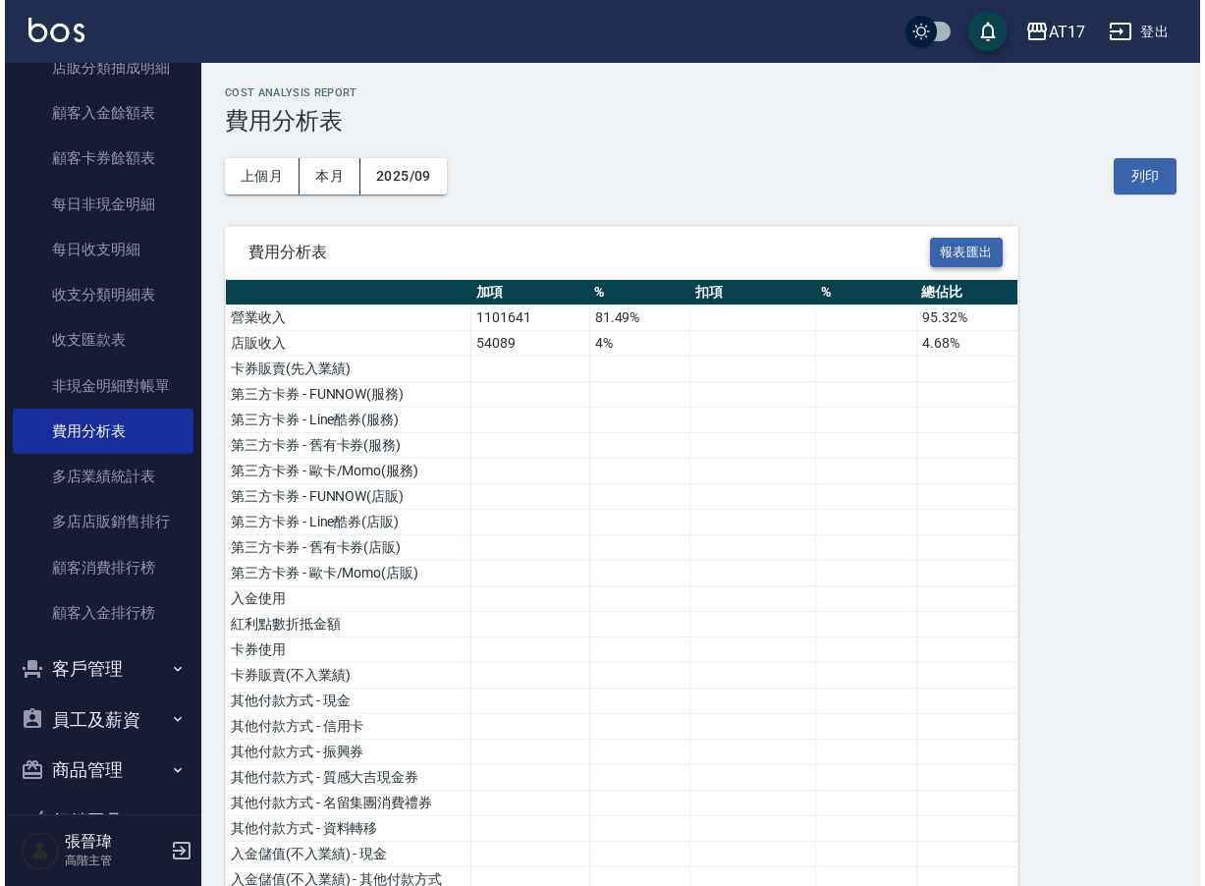
scroll to position [0, 0]
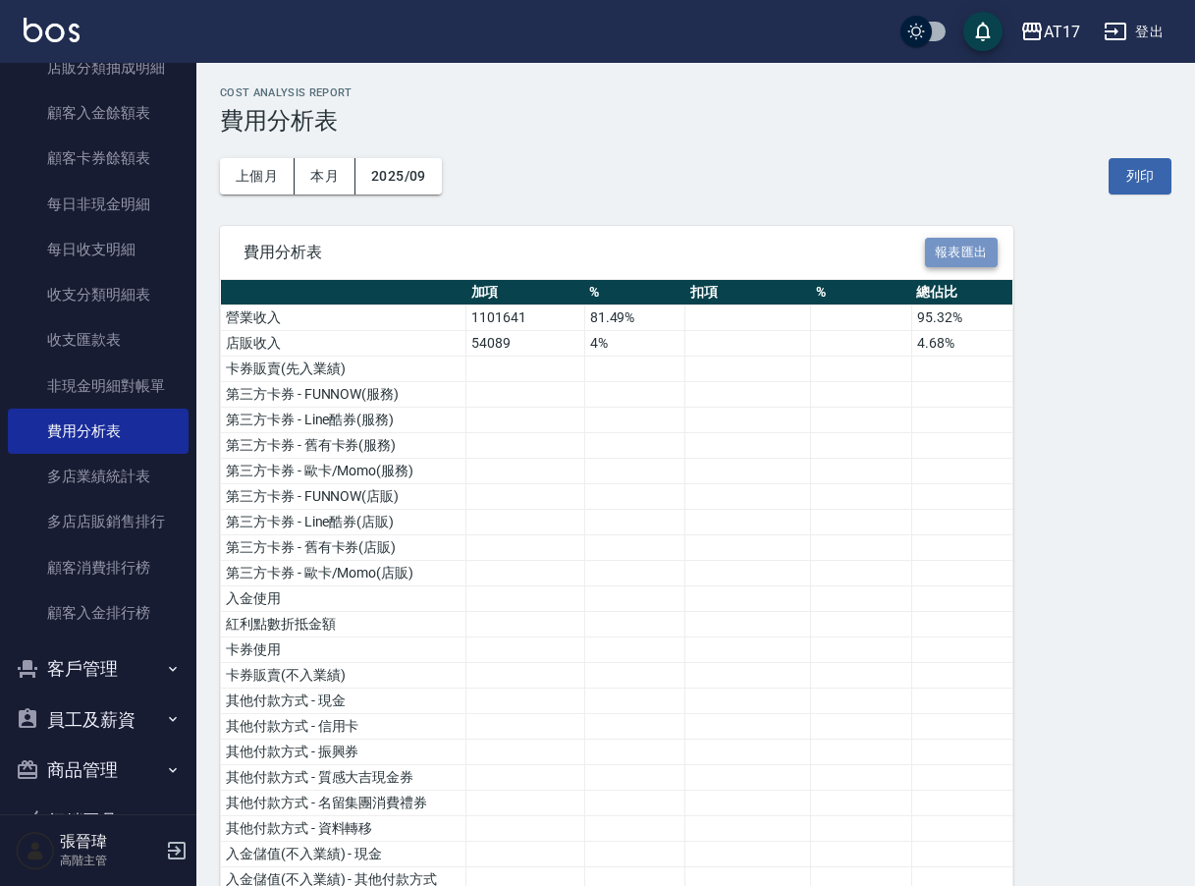
click at [967, 249] on button "報表匯出" at bounding box center [961, 253] width 73 height 30
click at [1073, 32] on div "AT17" at bounding box center [1062, 32] width 36 height 25
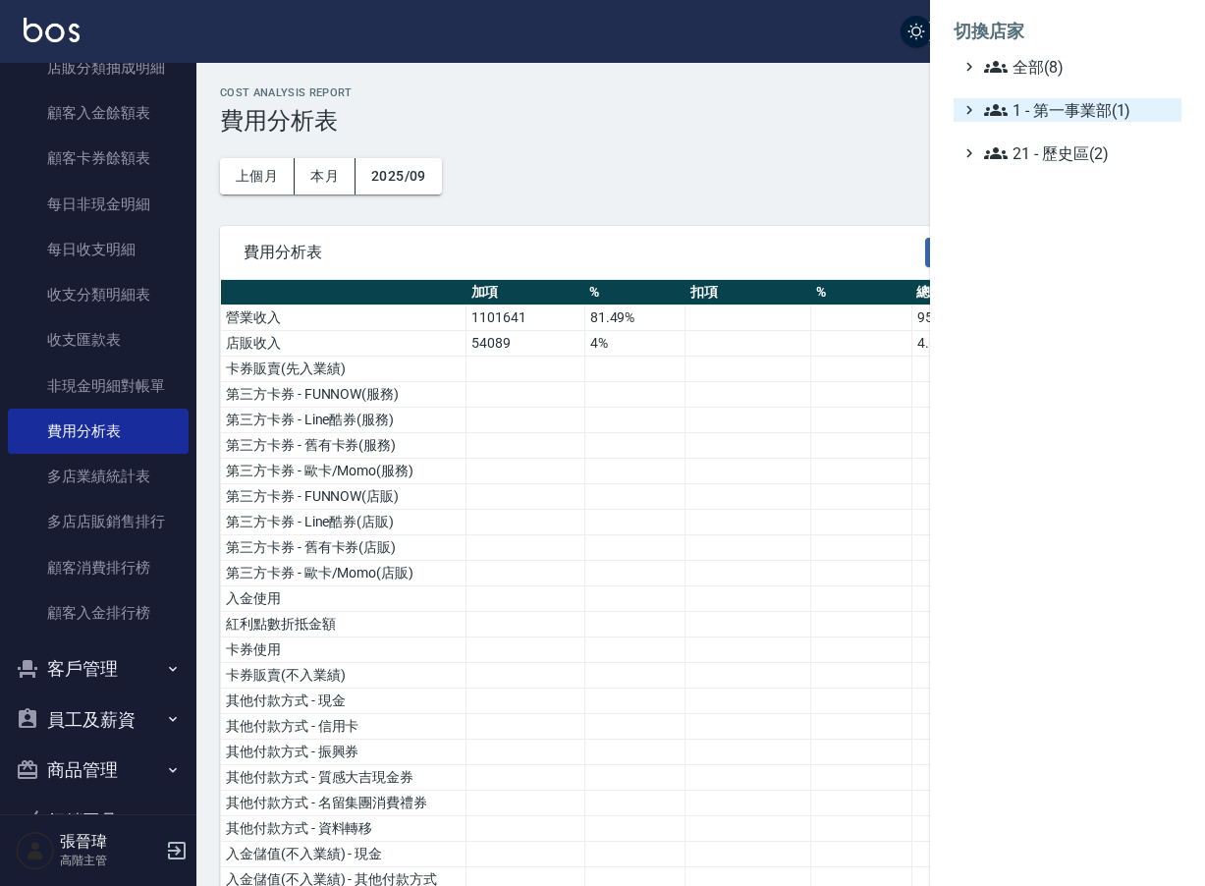
click at [1050, 116] on span "1 - 第一事業部(1)" at bounding box center [1078, 110] width 189 height 24
click at [1117, 143] on span "1.08 - 張晉瑋(6)" at bounding box center [1088, 134] width 170 height 24
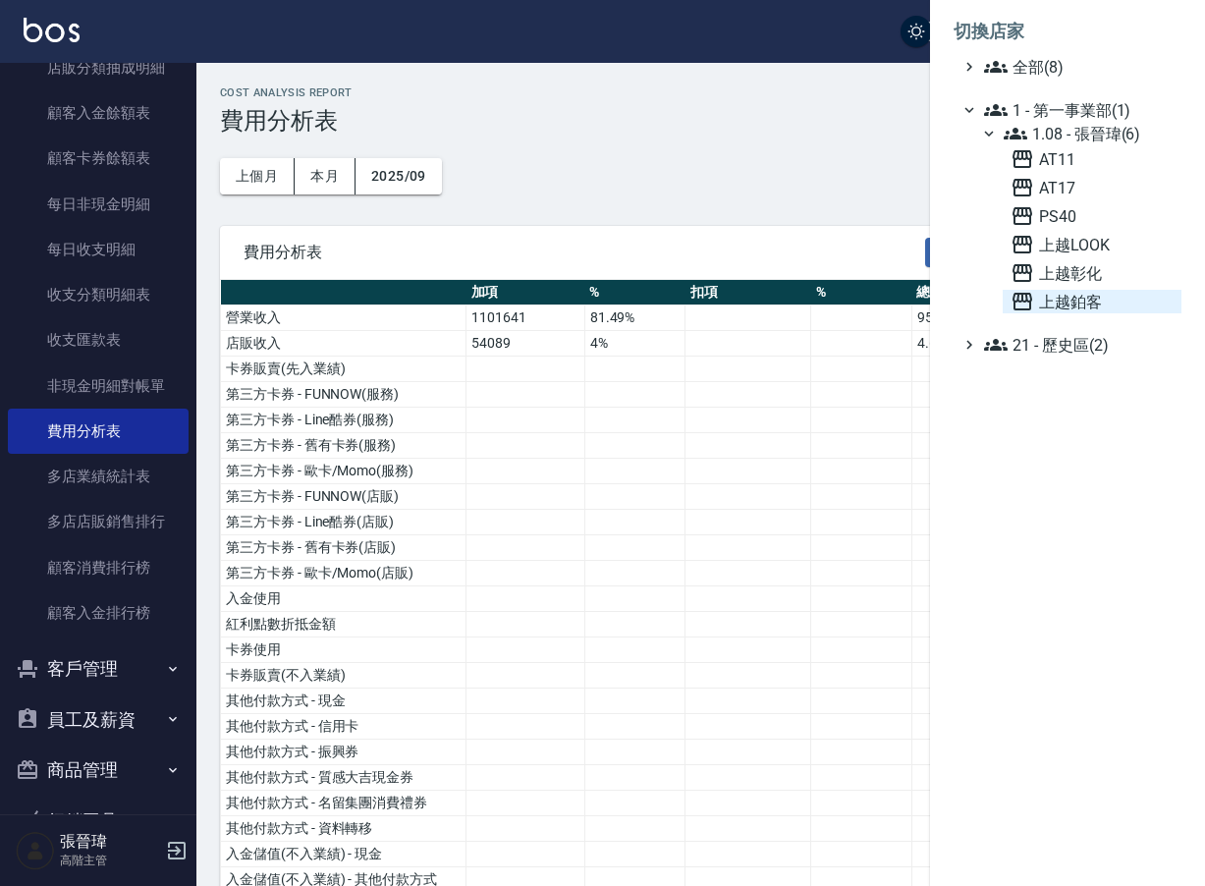
click at [1067, 294] on span "上越鉑客" at bounding box center [1091, 302] width 163 height 24
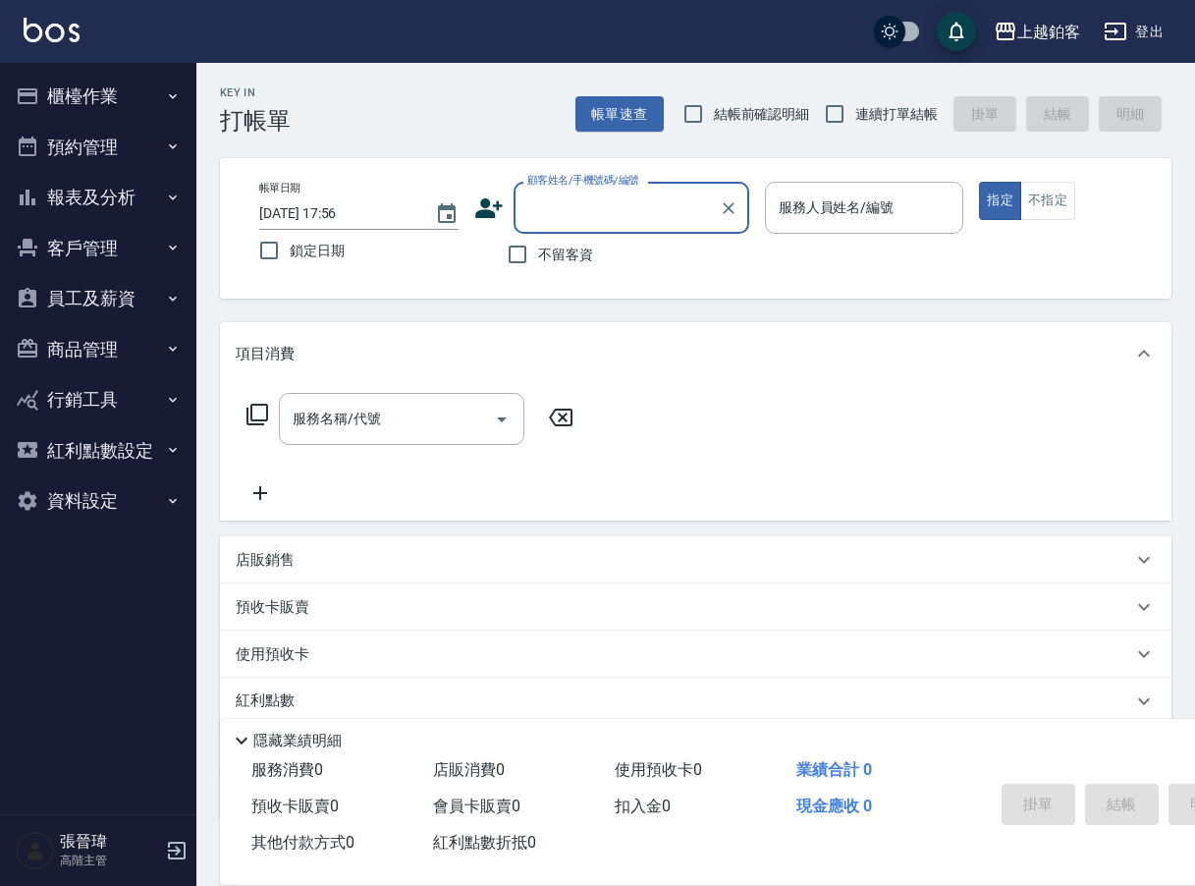
click at [127, 200] on button "報表及分析" at bounding box center [98, 197] width 181 height 51
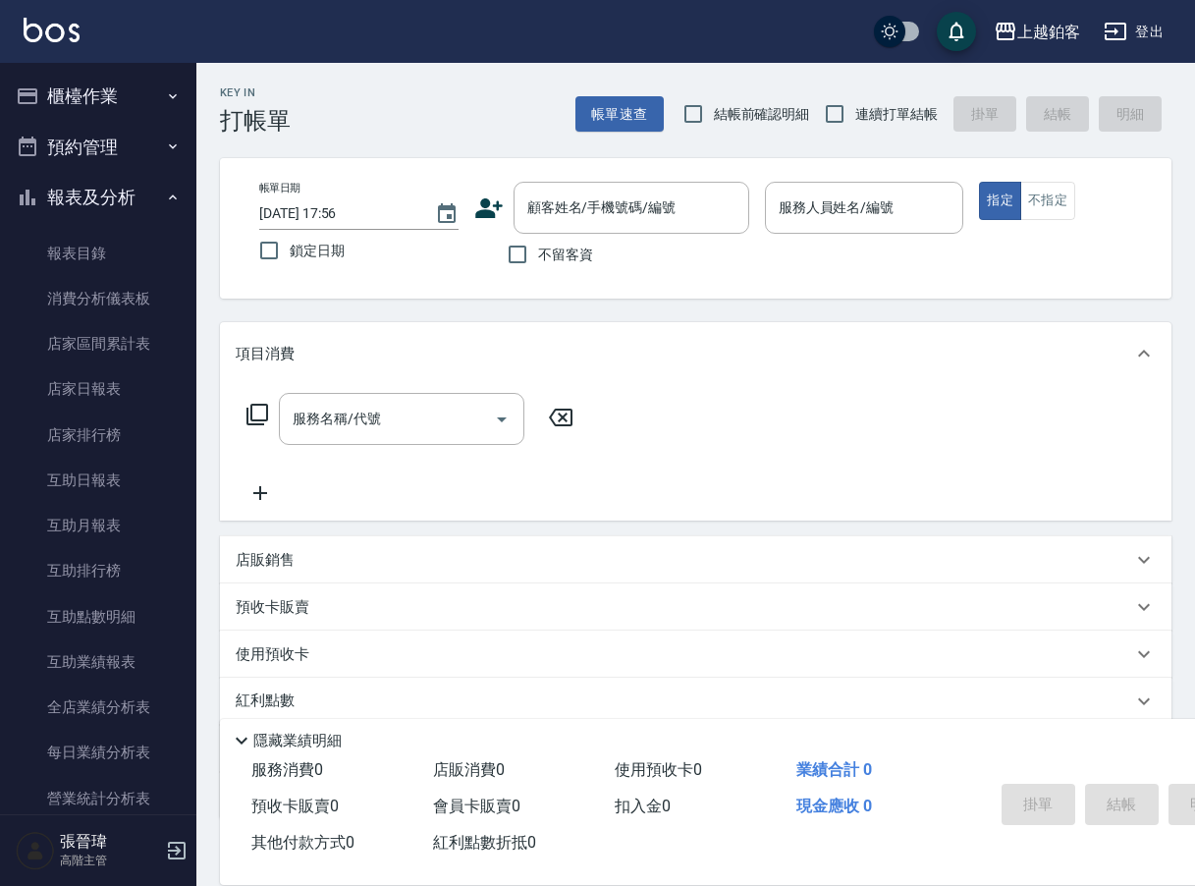
click at [138, 102] on button "櫃檯作業" at bounding box center [98, 96] width 181 height 51
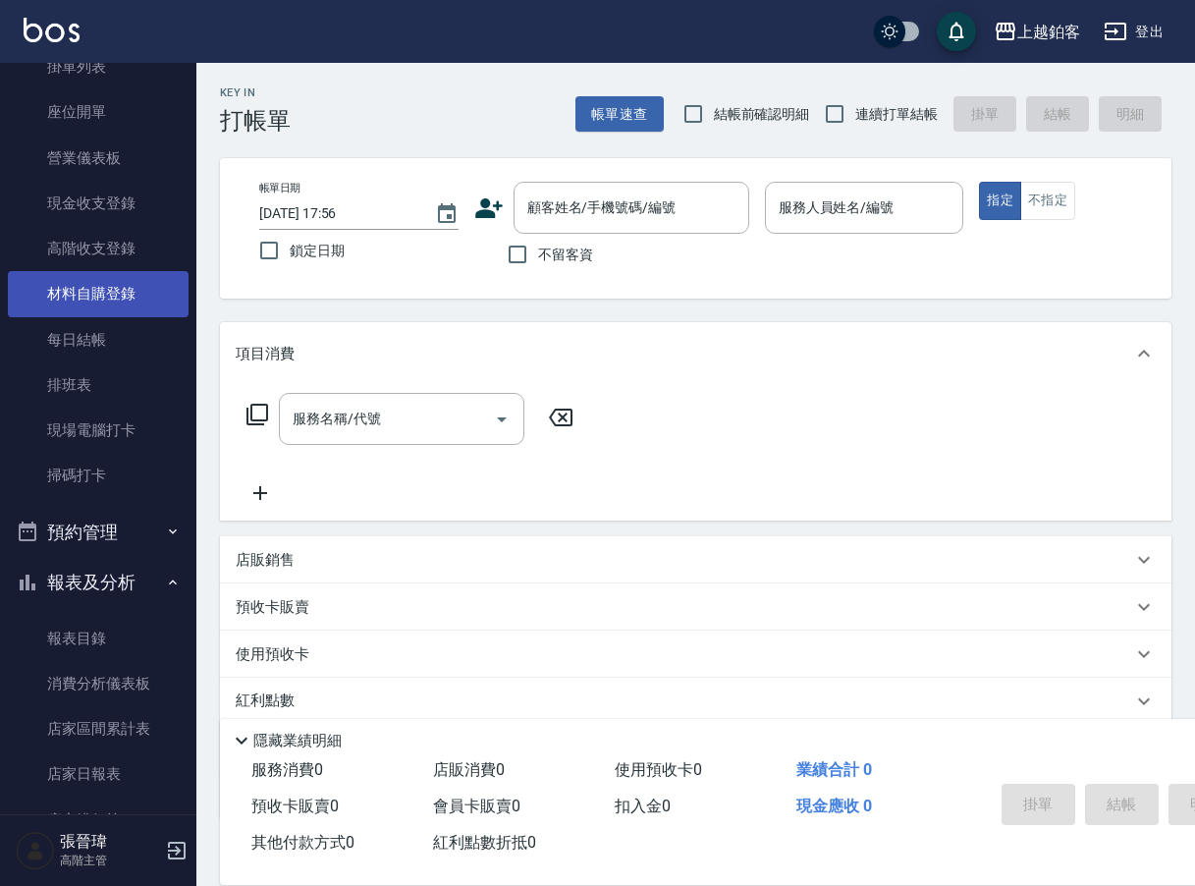
scroll to position [198, 0]
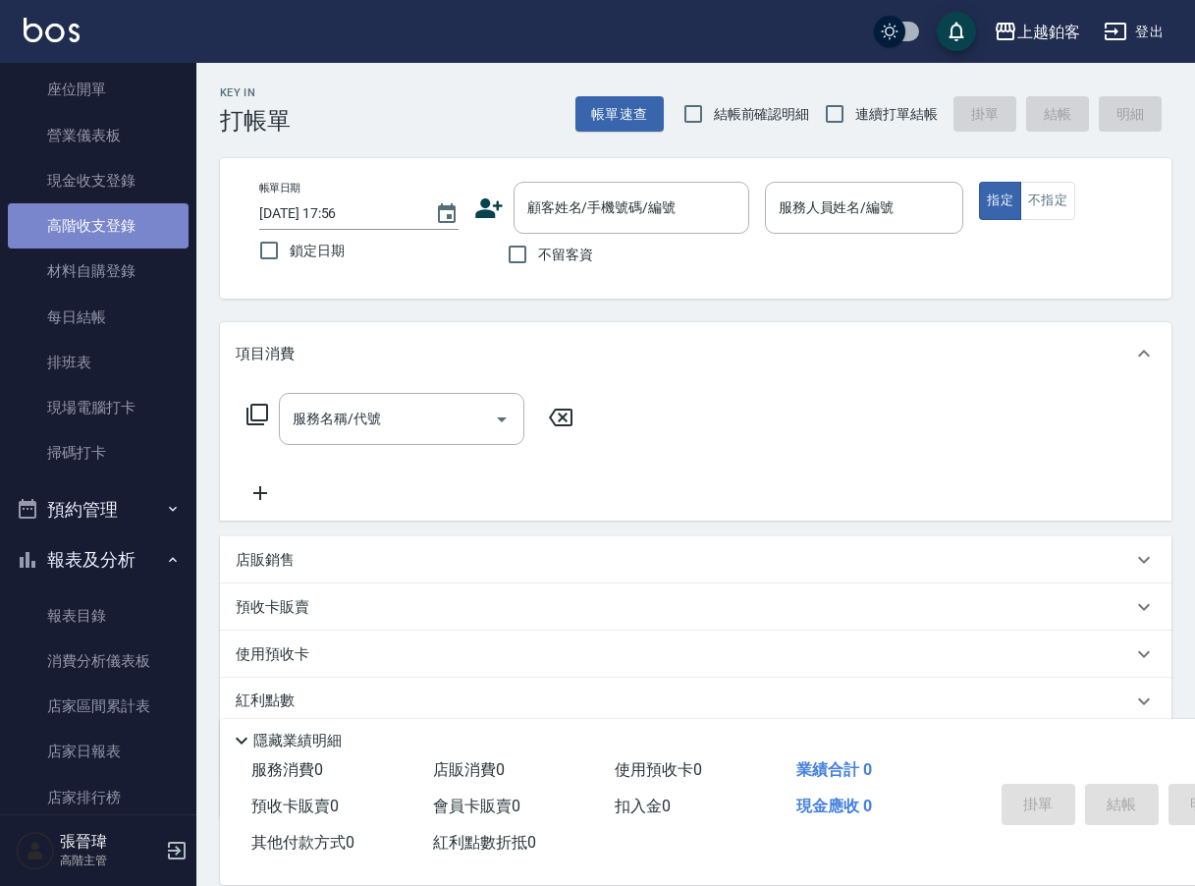
click at [134, 228] on link "高階收支登錄" at bounding box center [98, 225] width 181 height 45
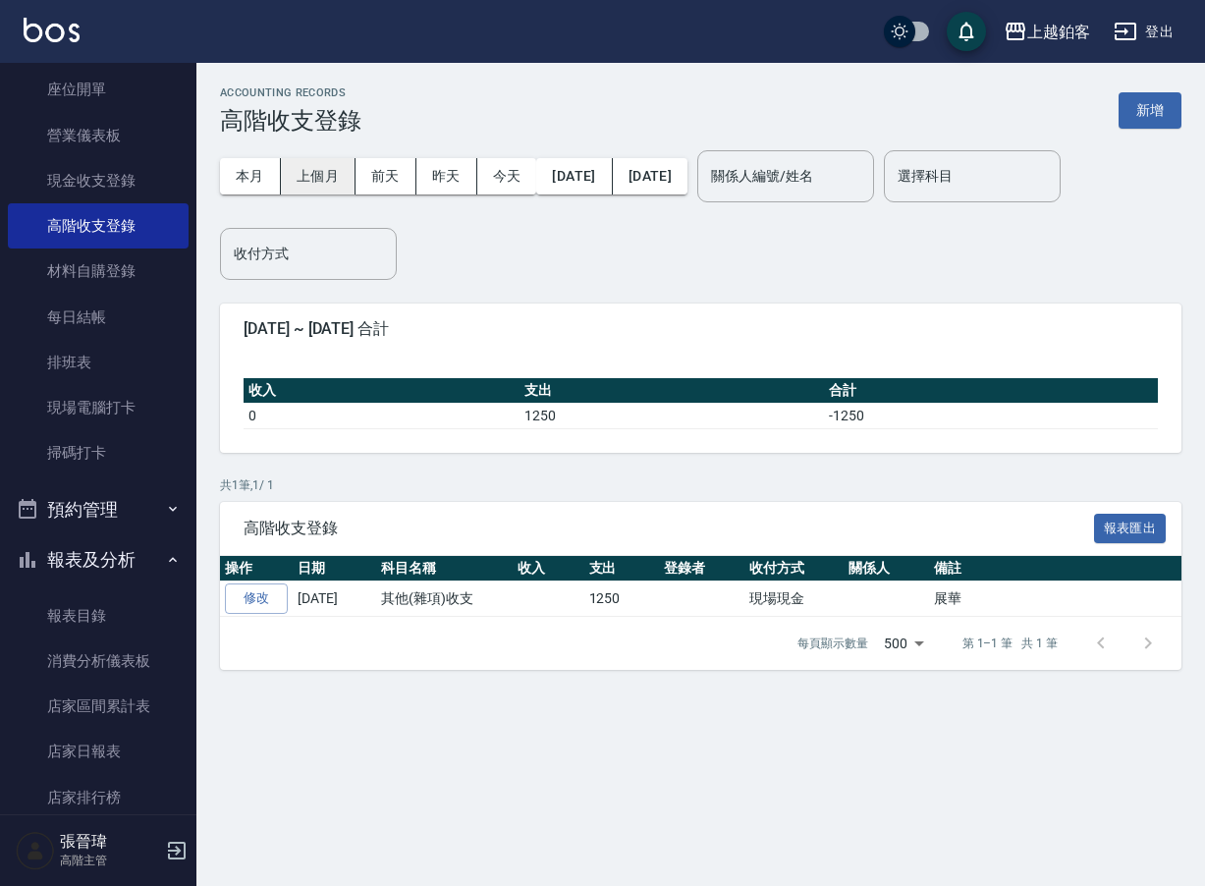
click at [300, 181] on button "上個月" at bounding box center [318, 176] width 75 height 36
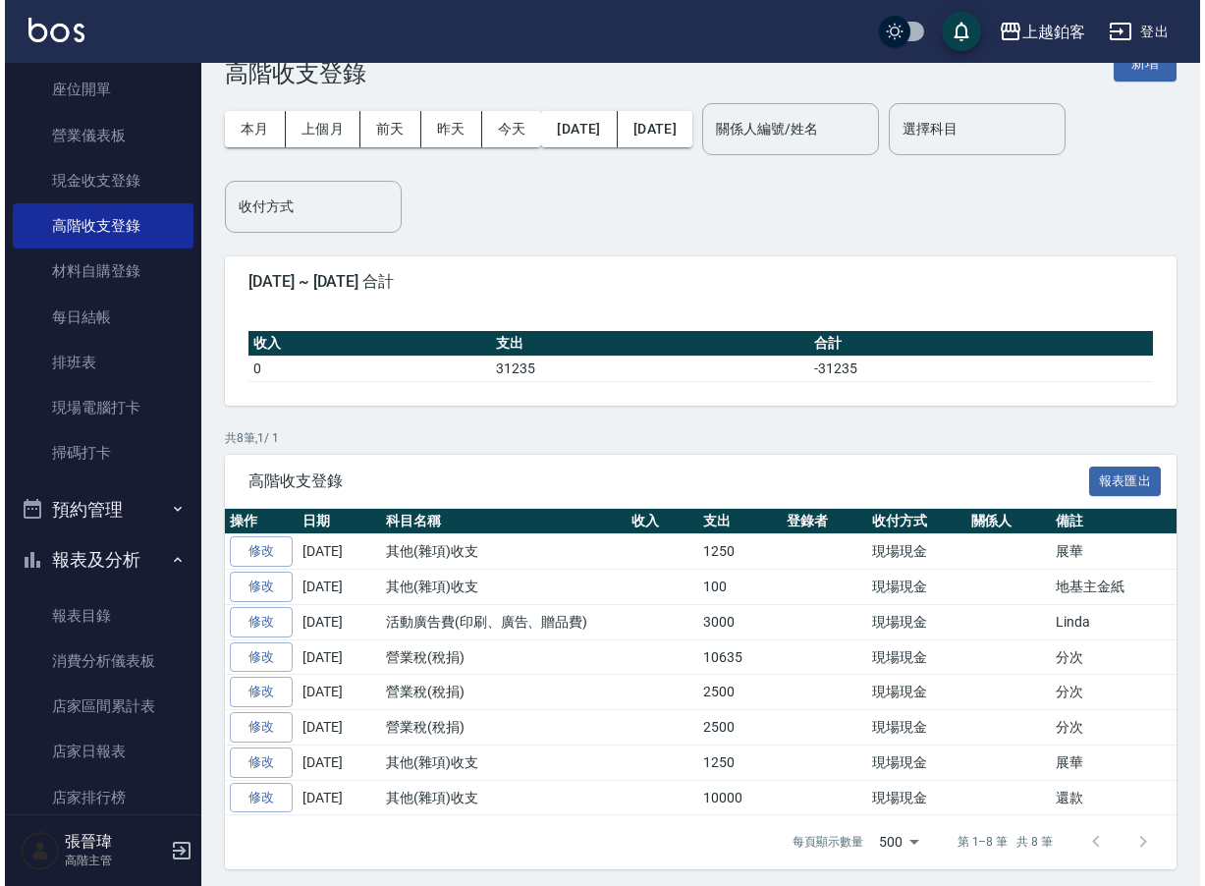
scroll to position [46, 0]
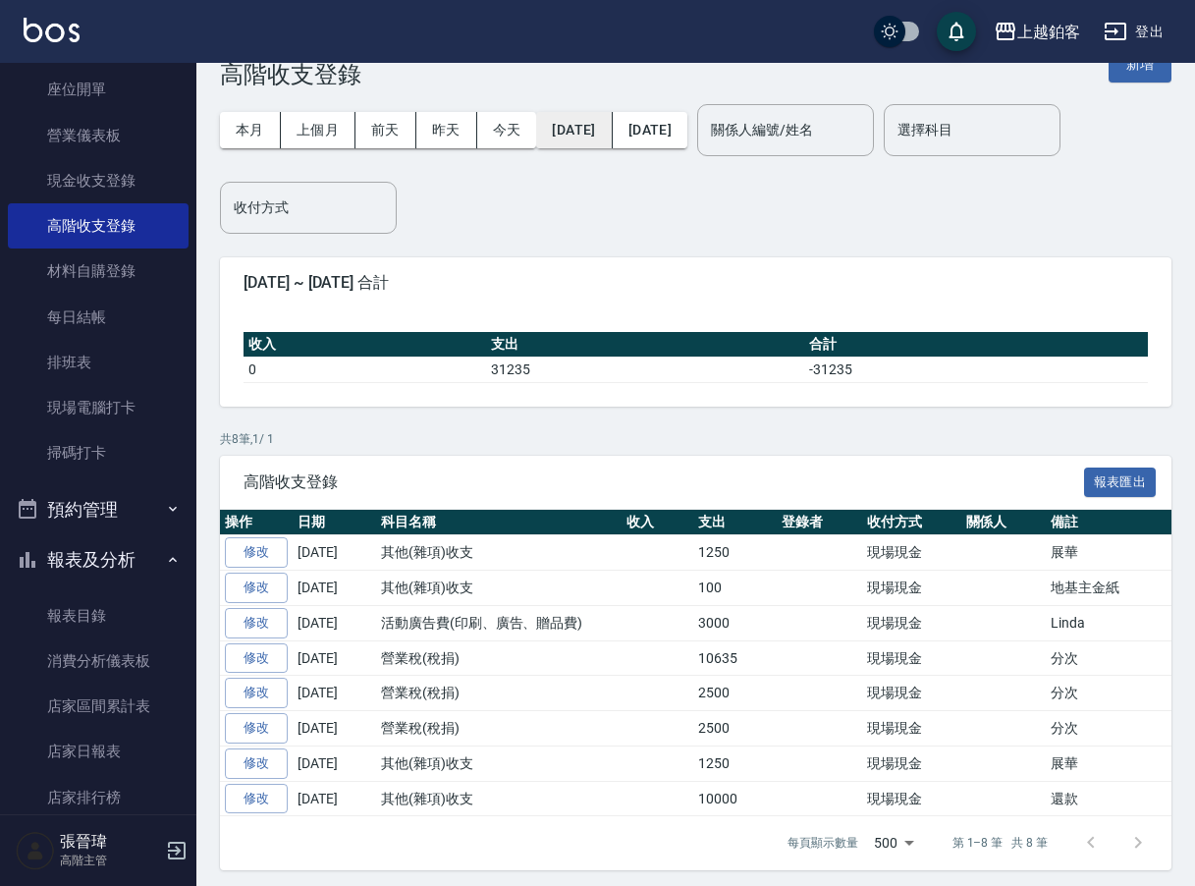
click at [584, 134] on button "[DATE]" at bounding box center [574, 130] width 76 height 36
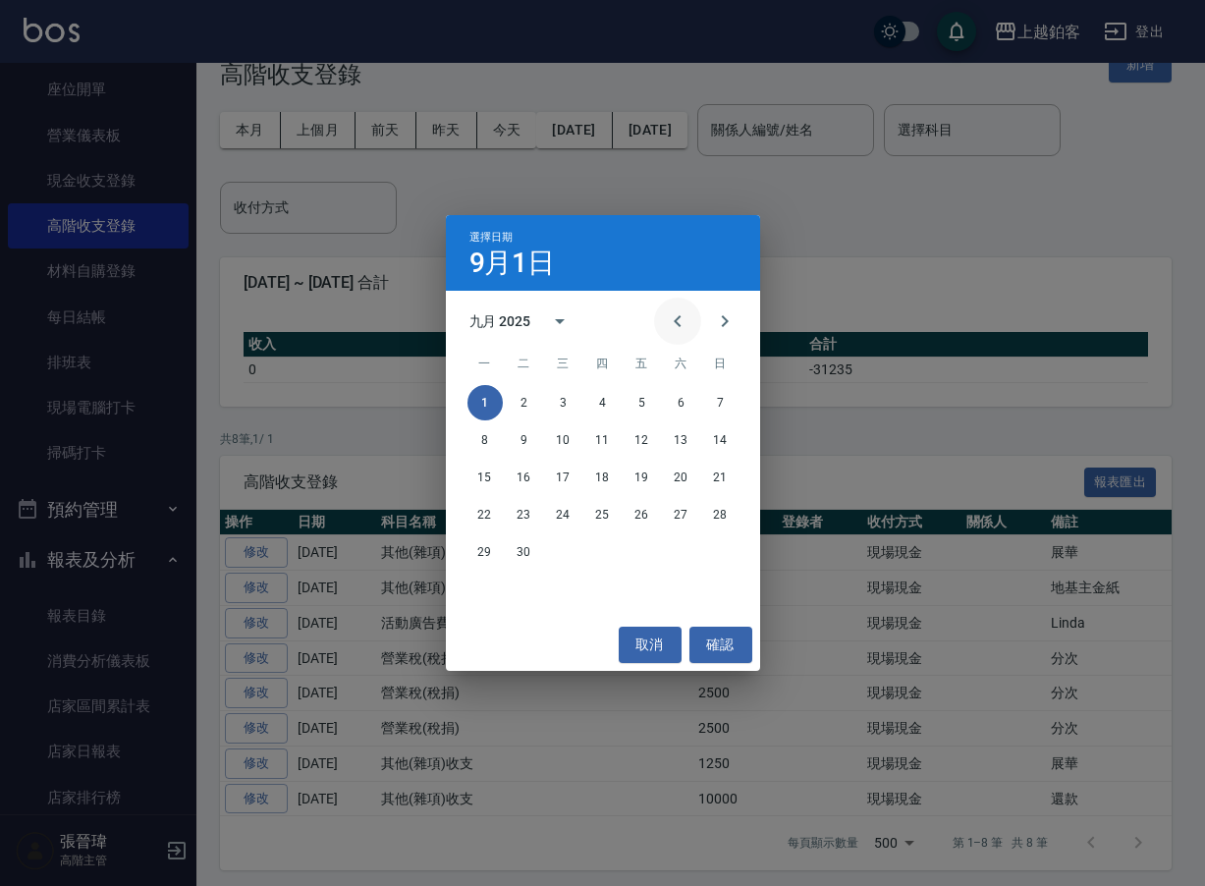
click at [673, 318] on icon "Previous month" at bounding box center [678, 321] width 24 height 24
click at [691, 554] on button "30" at bounding box center [681, 551] width 35 height 35
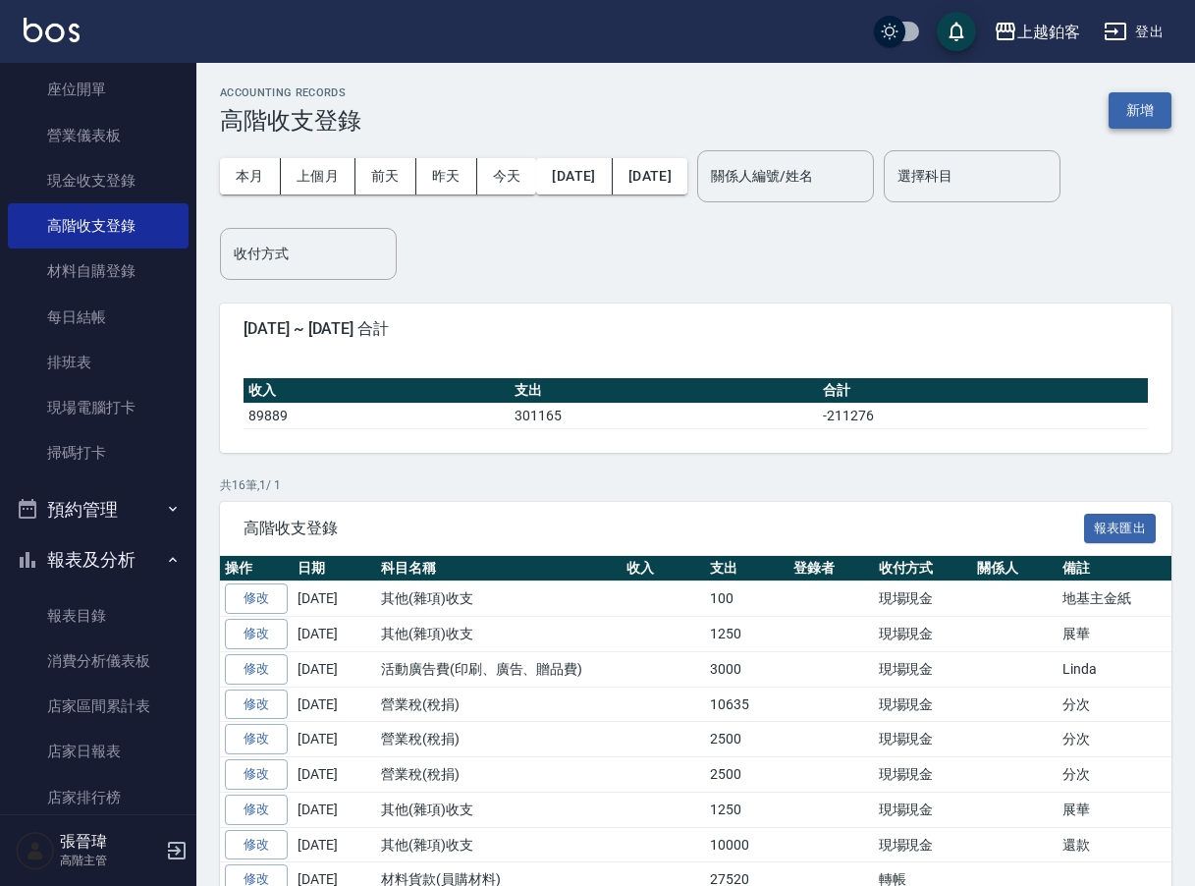
scroll to position [0, 0]
click at [1157, 110] on button "新增" at bounding box center [1139, 110] width 63 height 36
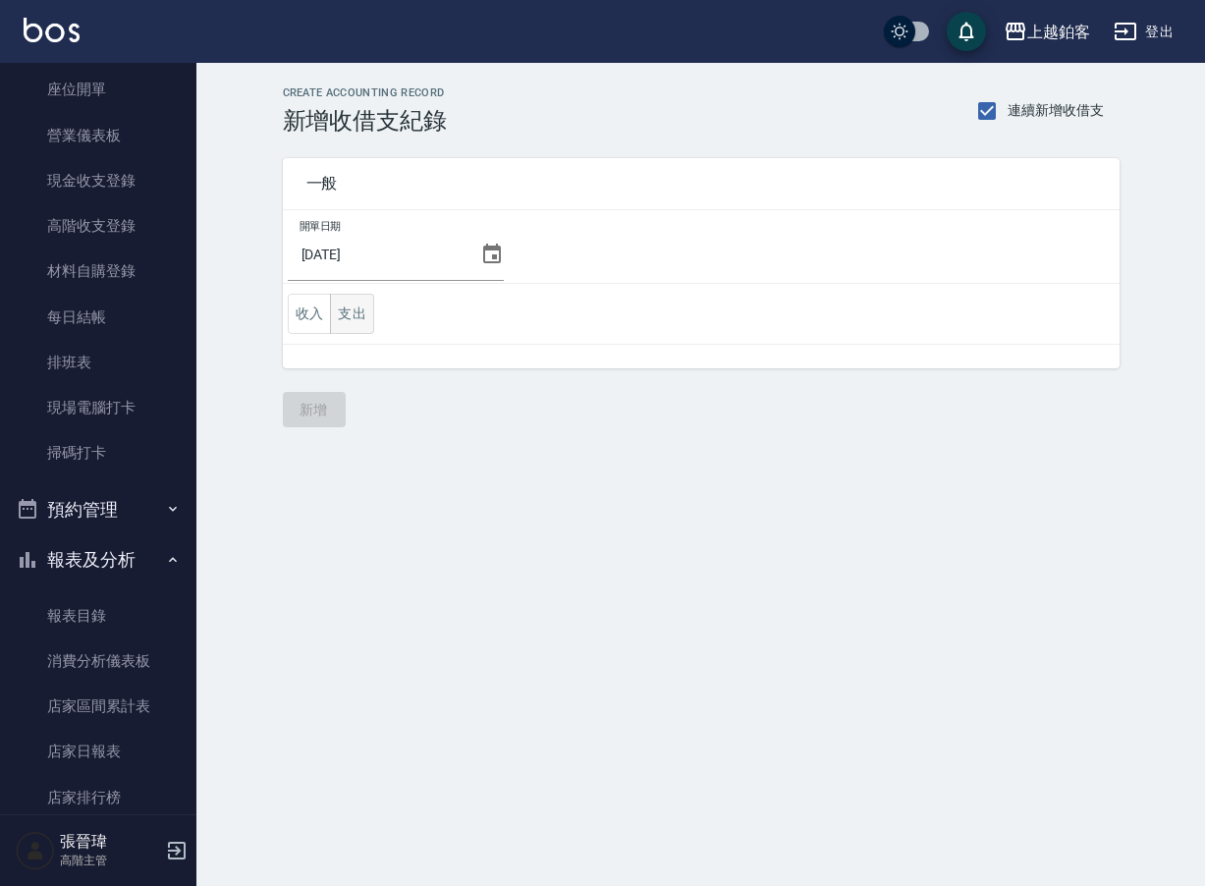
click at [360, 319] on button "支出" at bounding box center [352, 314] width 44 height 40
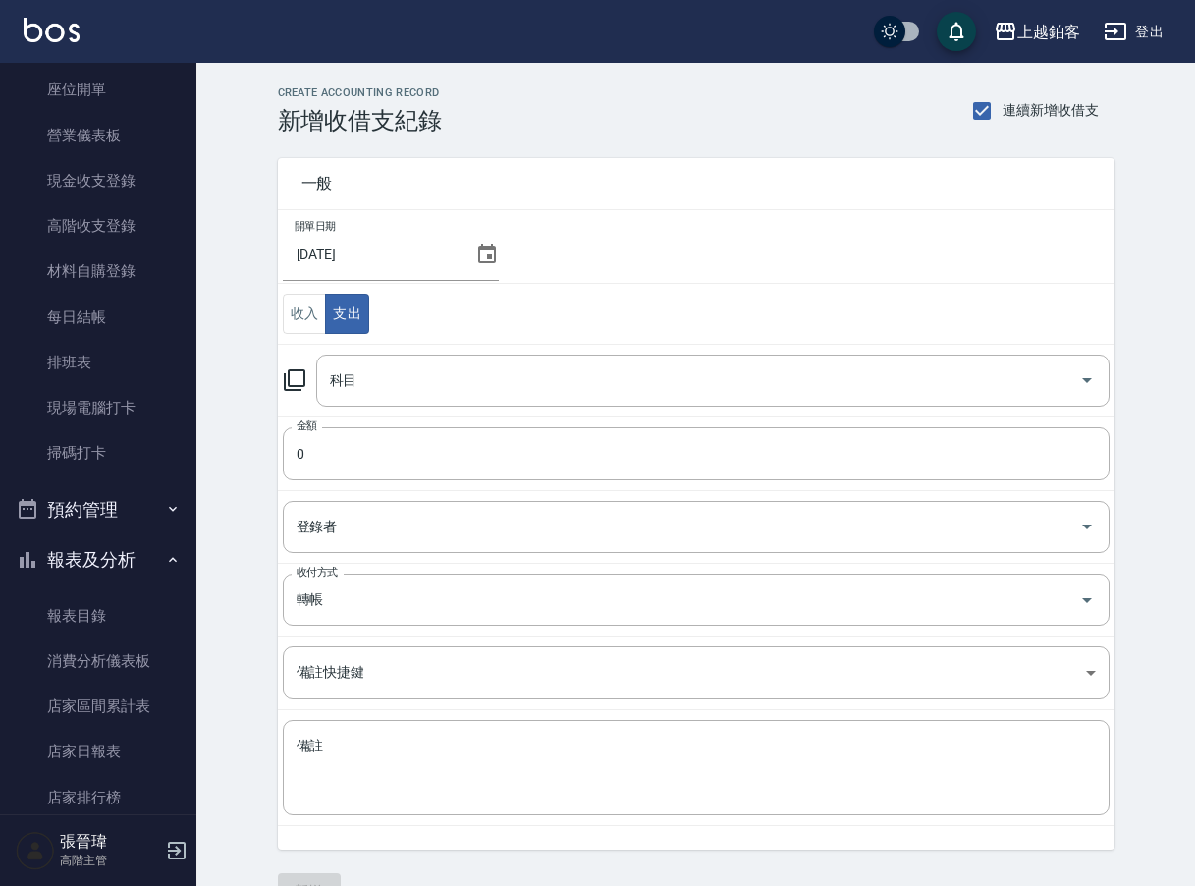
click at [477, 256] on icon at bounding box center [487, 254] width 24 height 24
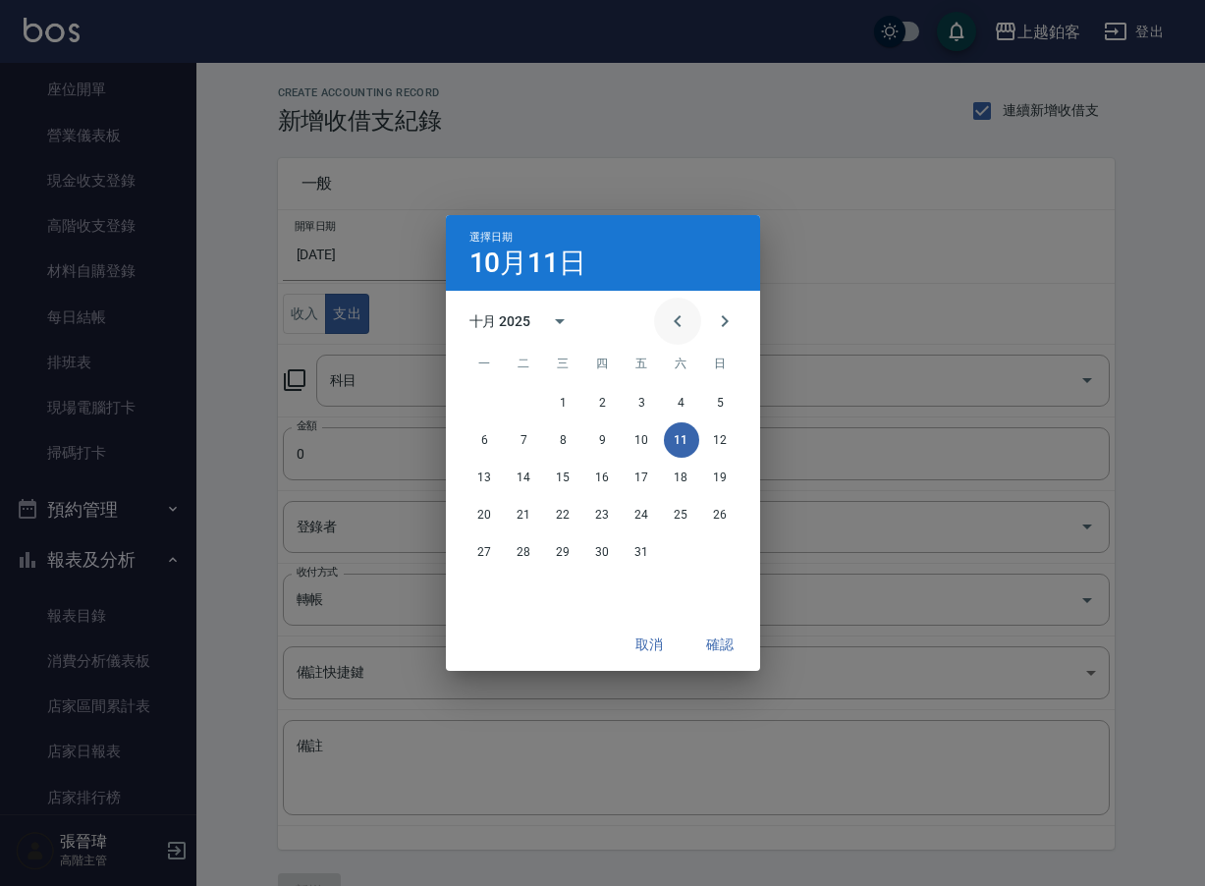
drag, startPoint x: 680, startPoint y: 316, endPoint x: 685, endPoint y: 342, distance: 26.0
click at [680, 317] on icon "Previous month" at bounding box center [678, 321] width 24 height 24
click at [526, 553] on button "30" at bounding box center [524, 551] width 35 height 35
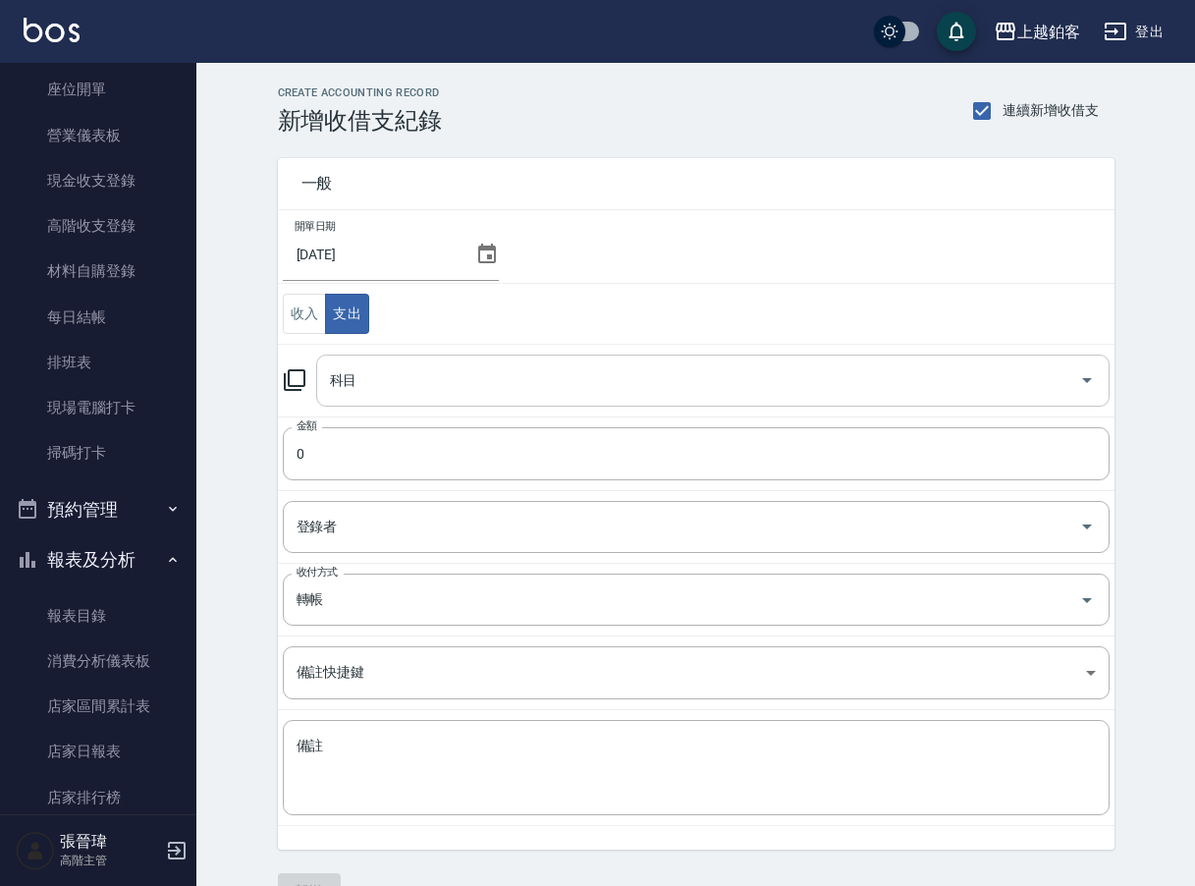
click at [530, 384] on input "科目" at bounding box center [698, 380] width 746 height 34
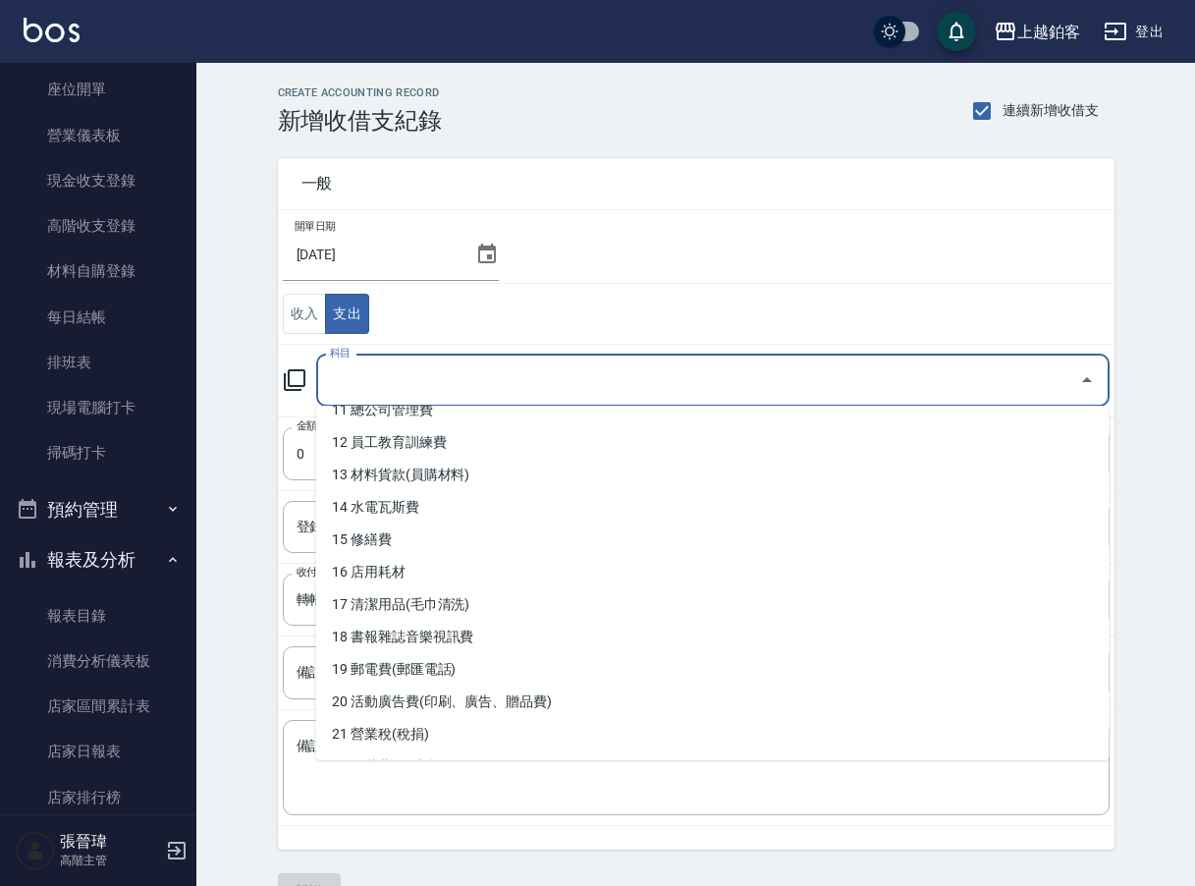
scroll to position [403, 0]
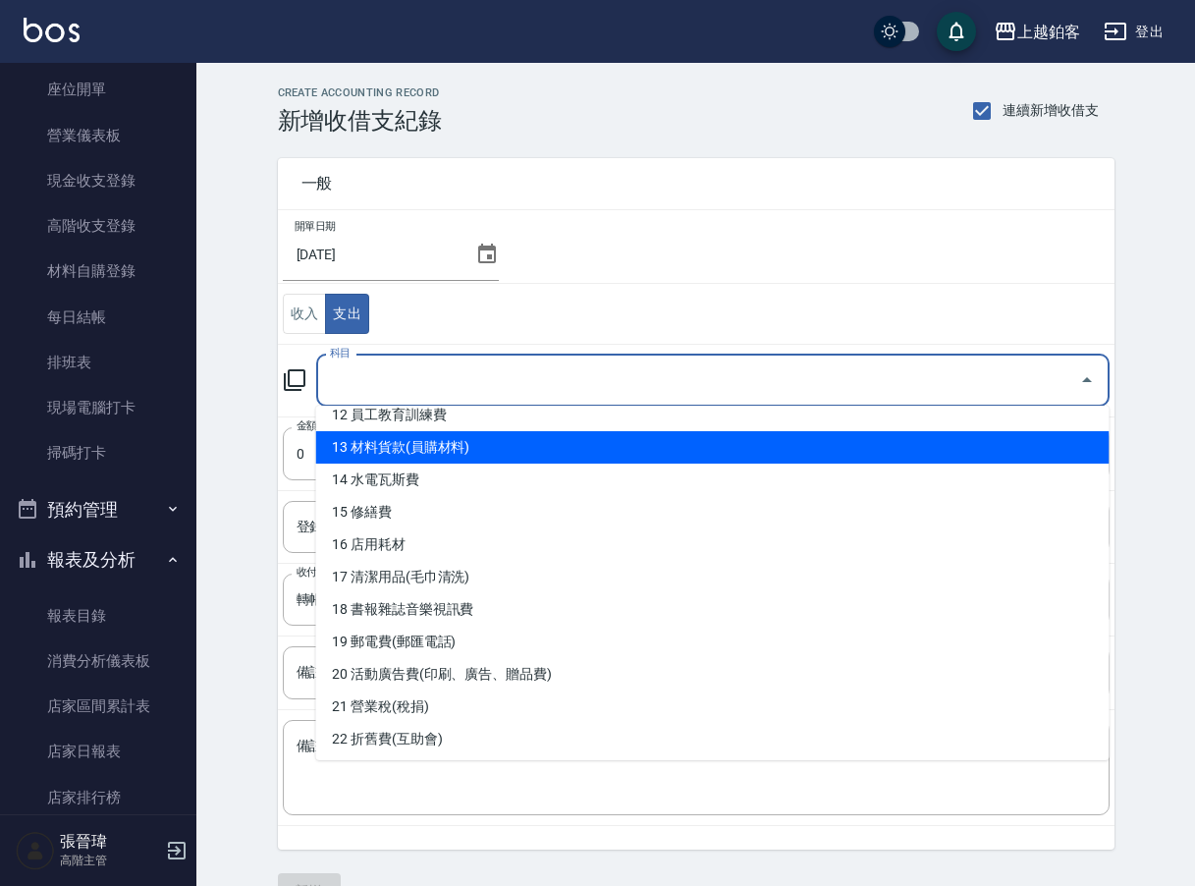
click at [479, 448] on li "13 材料貨款(員購材料)" at bounding box center [712, 447] width 793 height 32
type input "13 材料貨款(員購材料)"
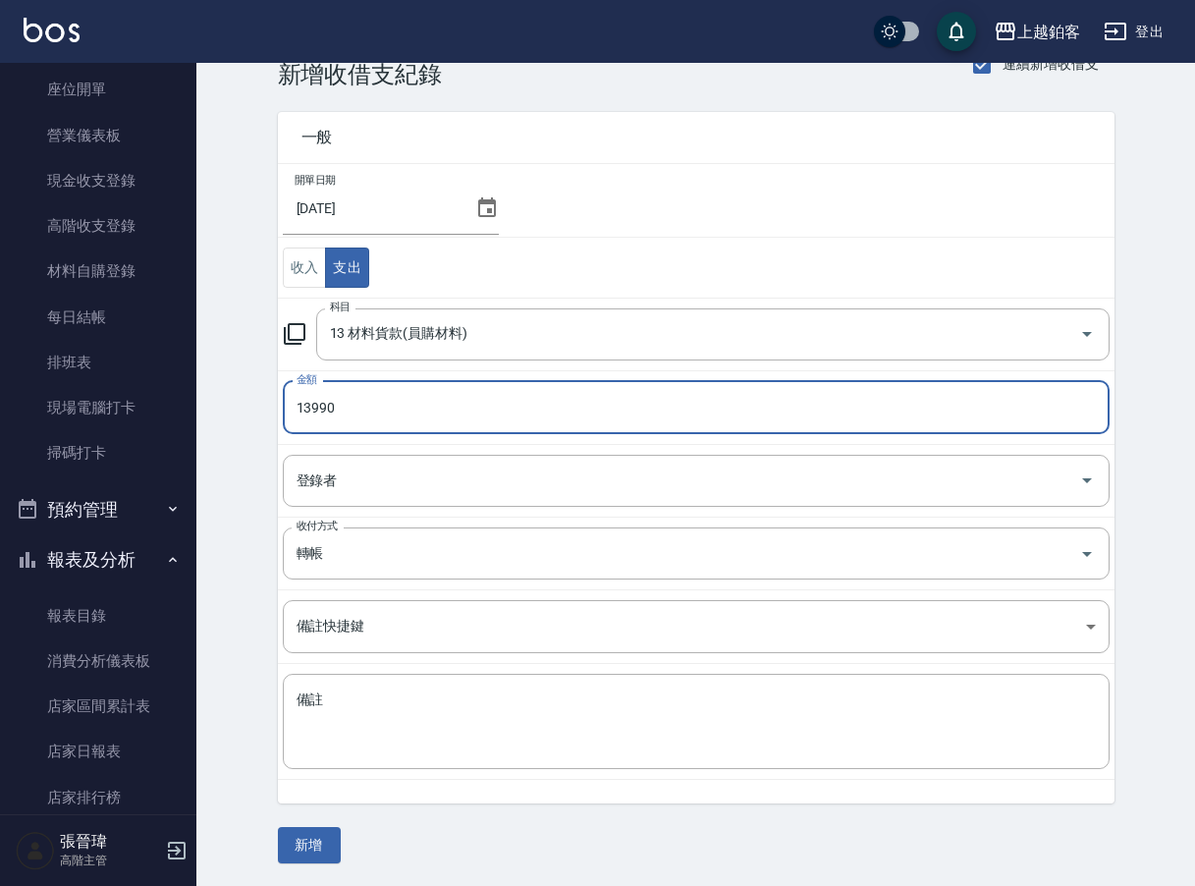
scroll to position [45, 0]
type input "13990"
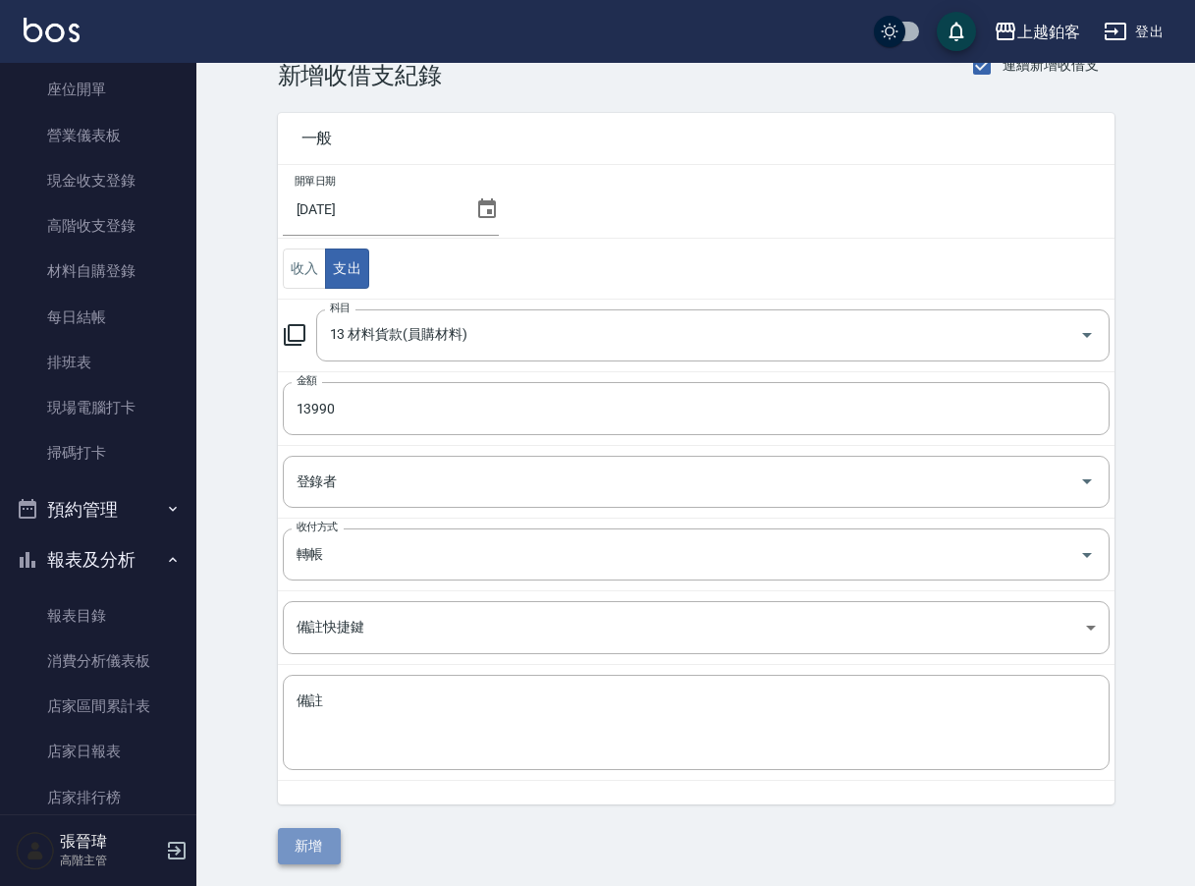
click at [314, 841] on button "新增" at bounding box center [309, 846] width 63 height 36
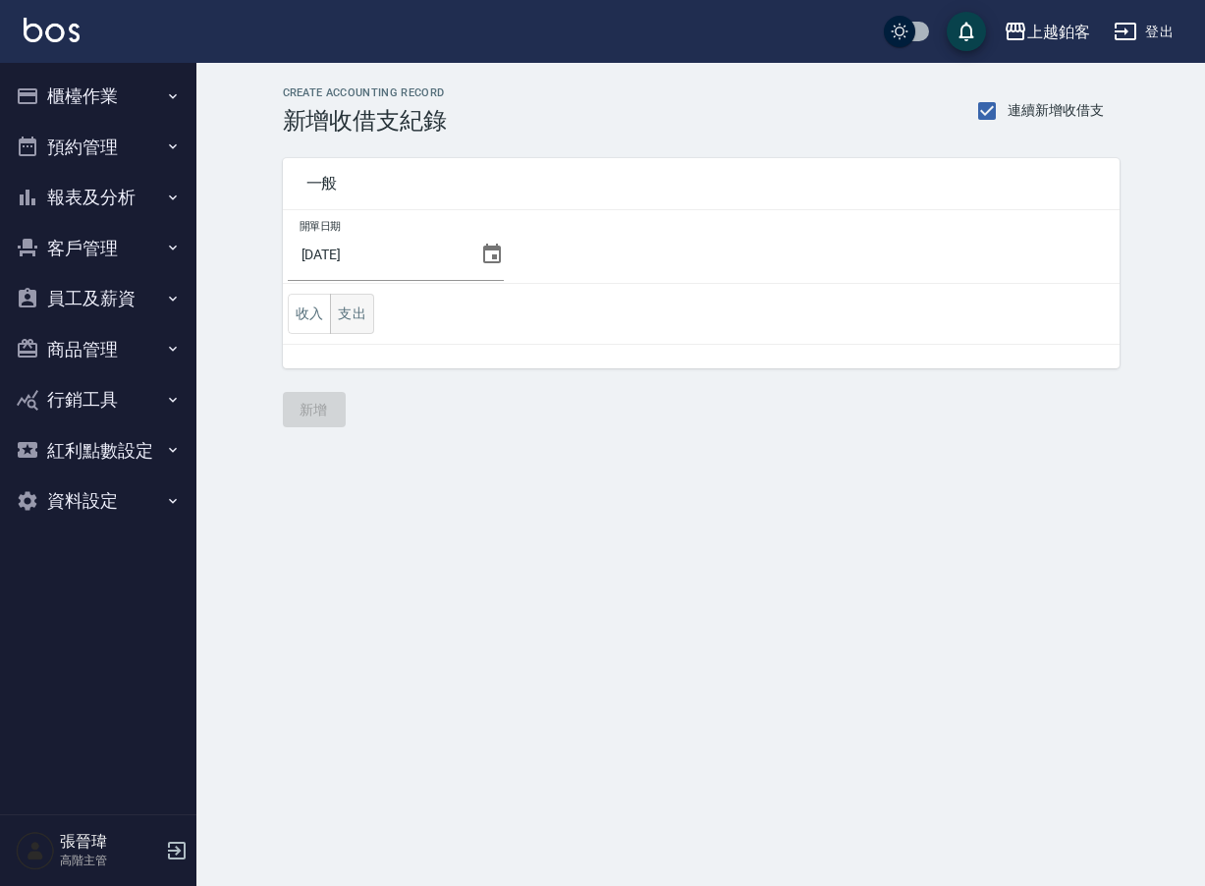
scroll to position [0, 1]
click at [349, 309] on button "支出" at bounding box center [352, 314] width 44 height 40
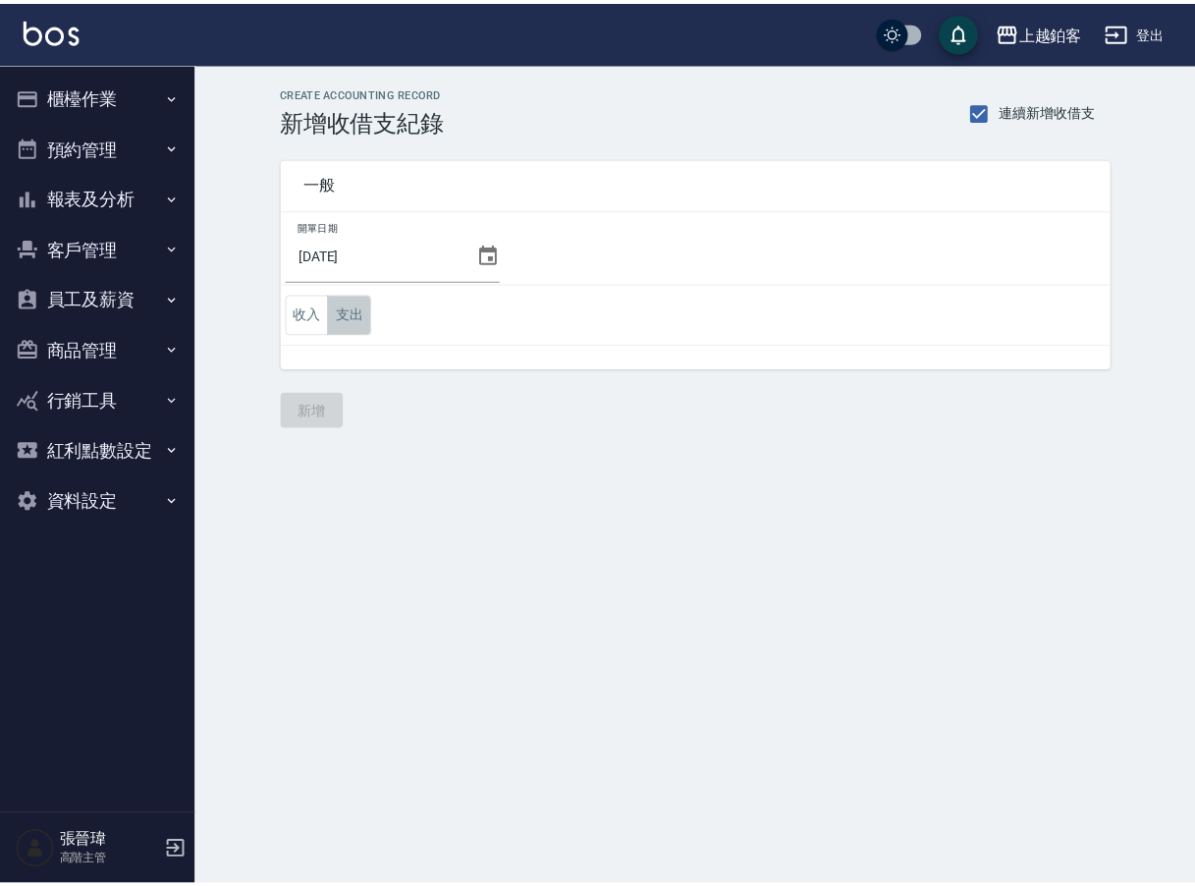
scroll to position [0, 0]
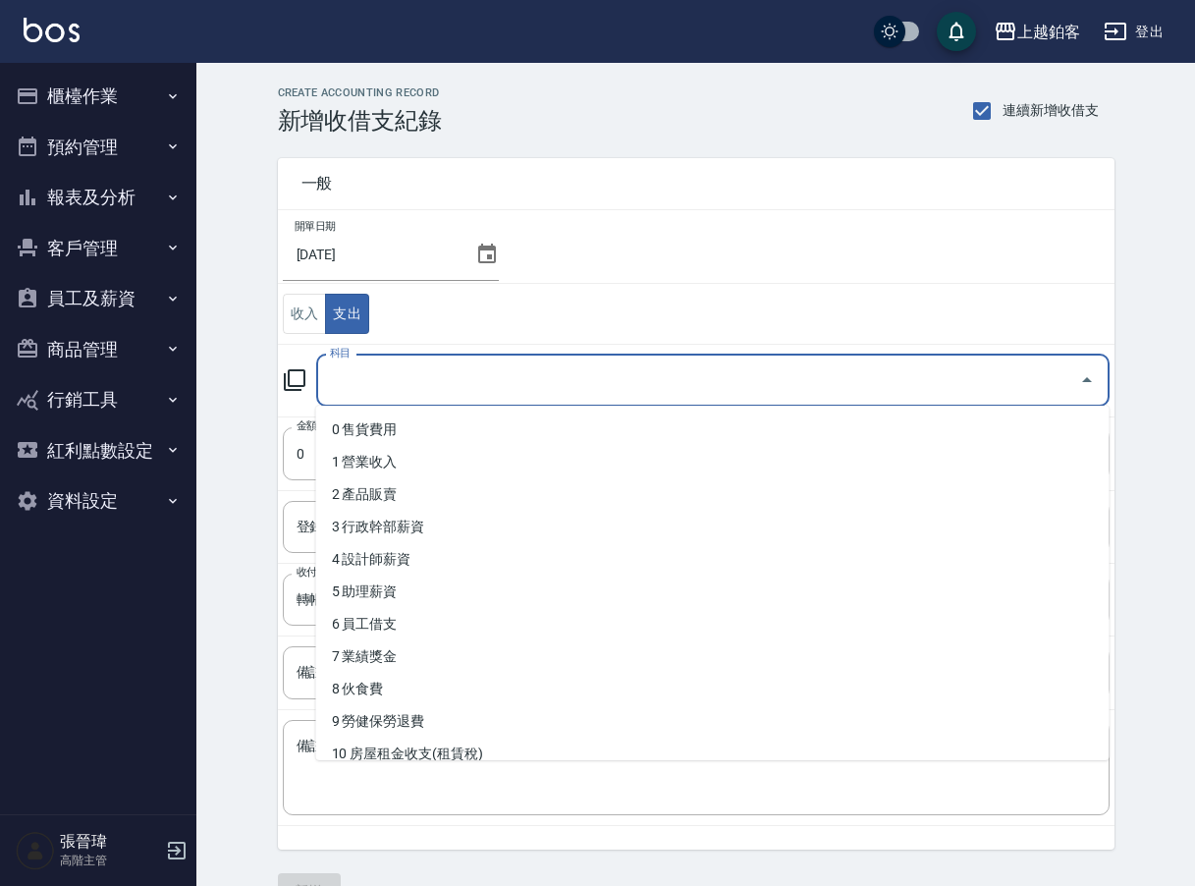
click at [549, 374] on input "科目" at bounding box center [698, 380] width 746 height 34
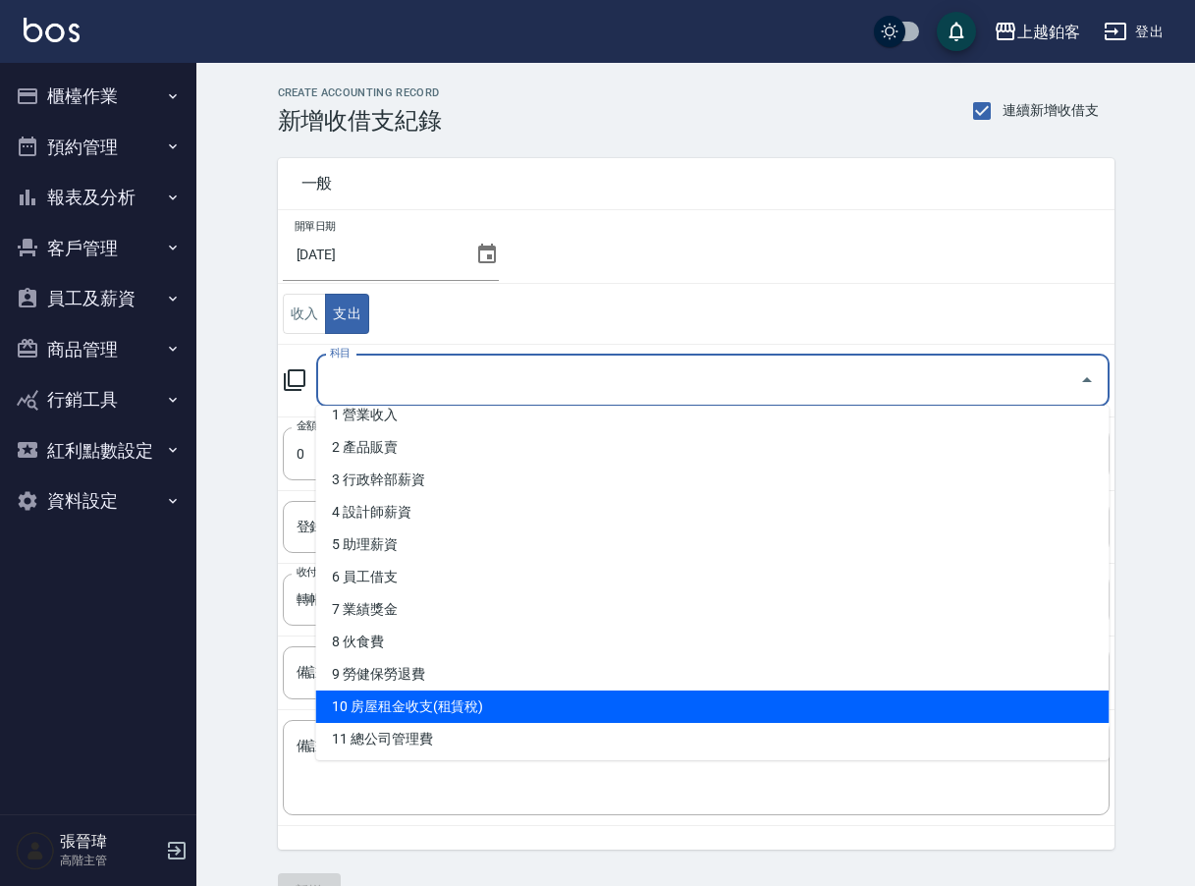
scroll to position [48, 0]
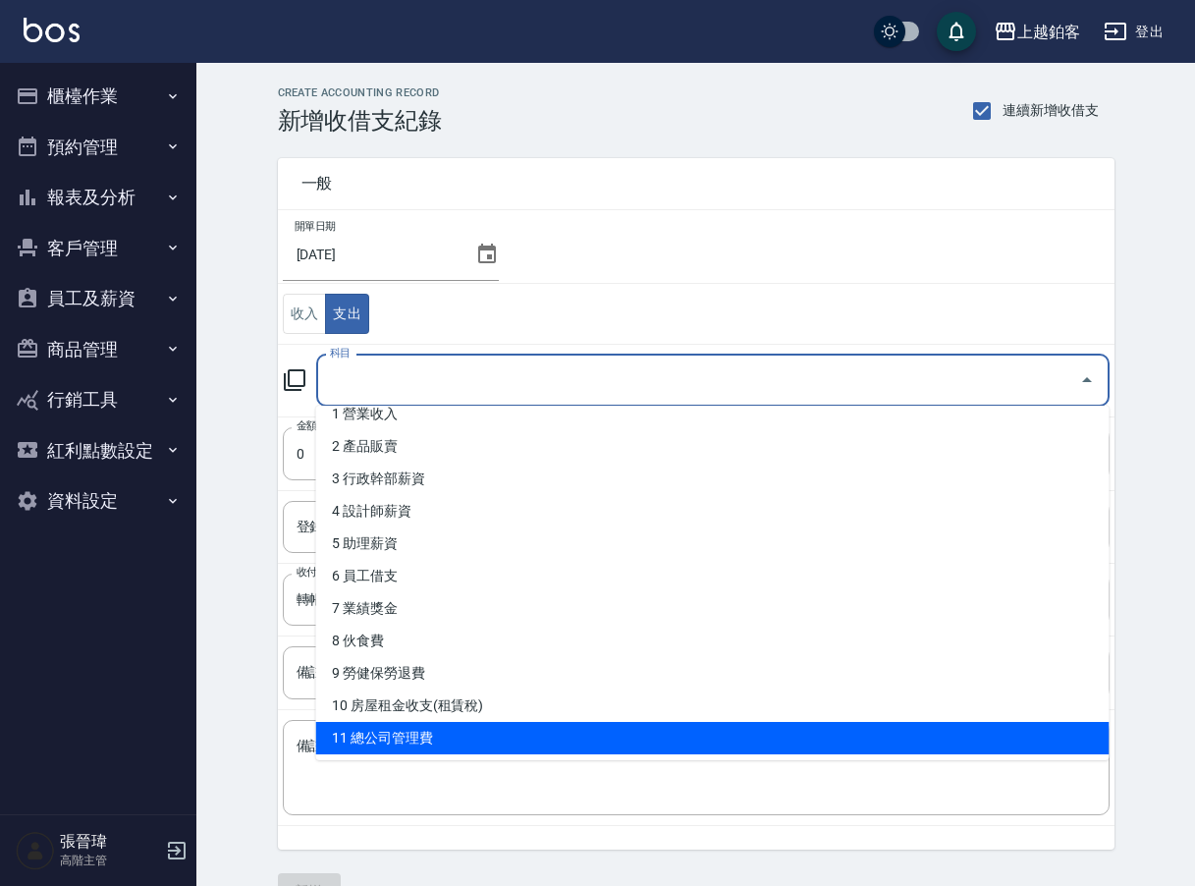
click at [417, 727] on li "11 總公司管理費" at bounding box center [712, 738] width 793 height 32
type input "11 總公司管理費"
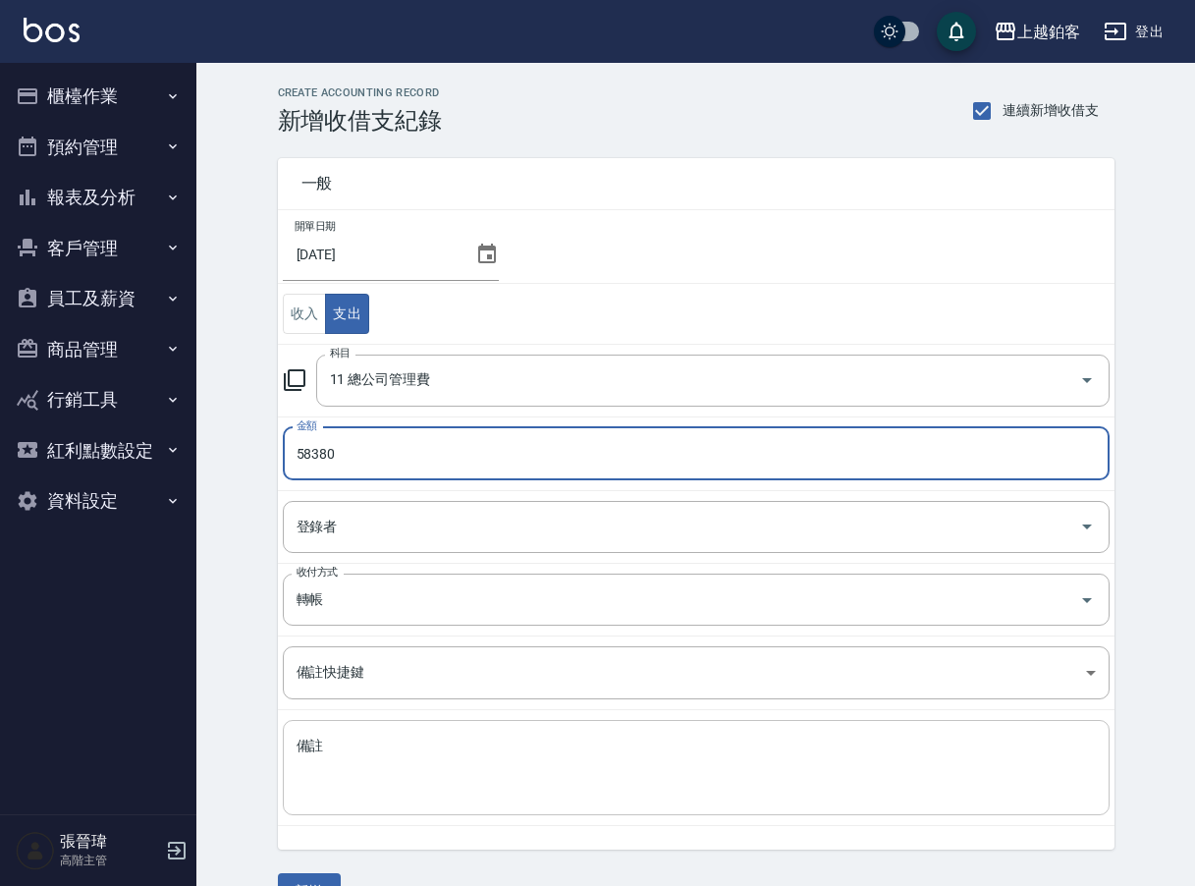
type input "58380"
click at [342, 778] on textarea "備註" at bounding box center [695, 767] width 799 height 63
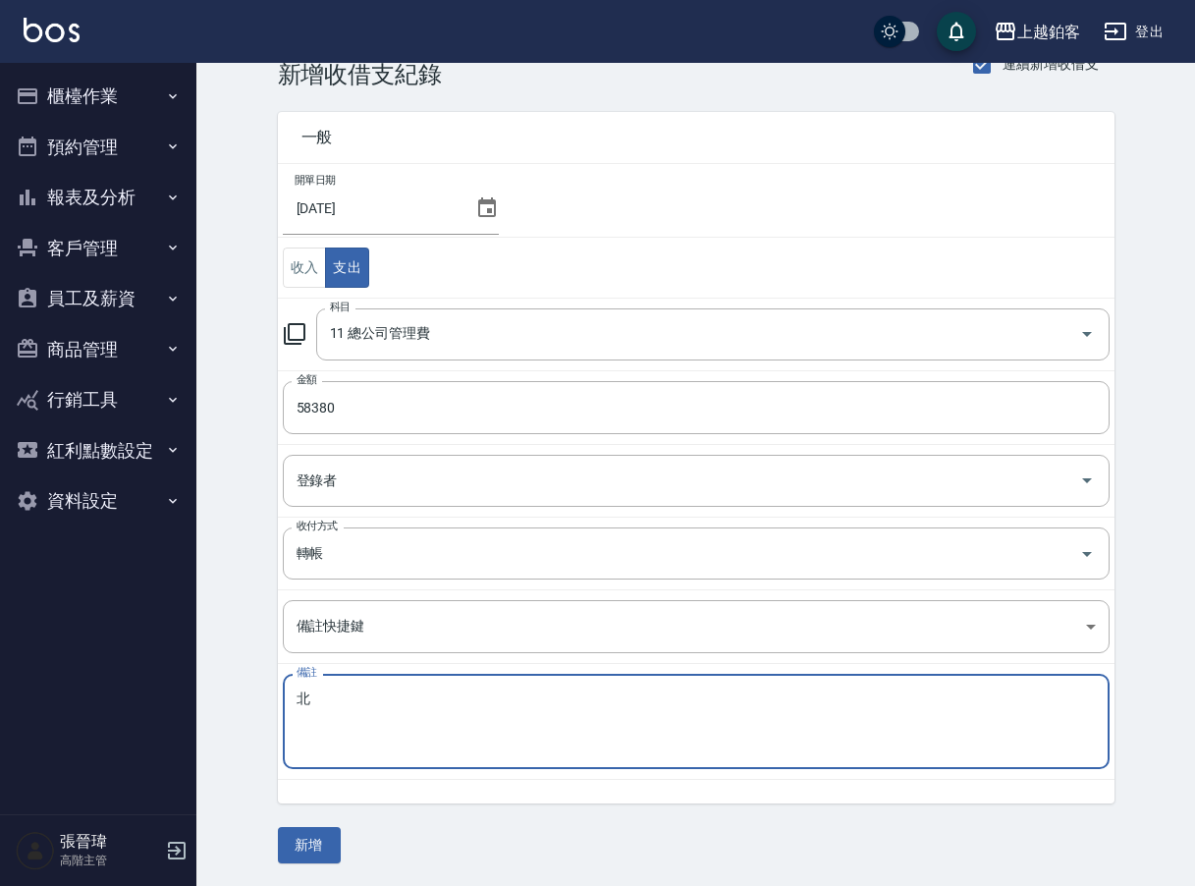
scroll to position [45, 0]
type textarea "北"
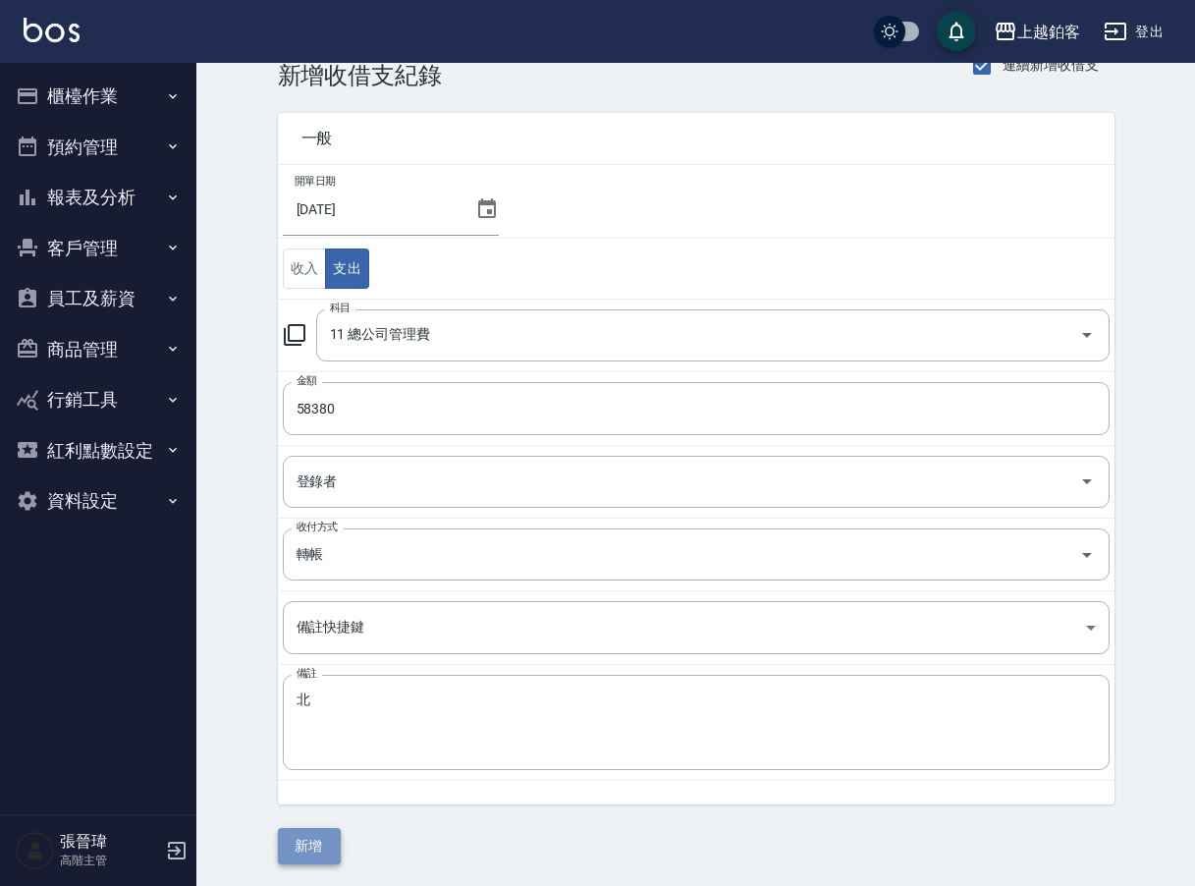
click at [324, 835] on button "新增" at bounding box center [309, 846] width 63 height 36
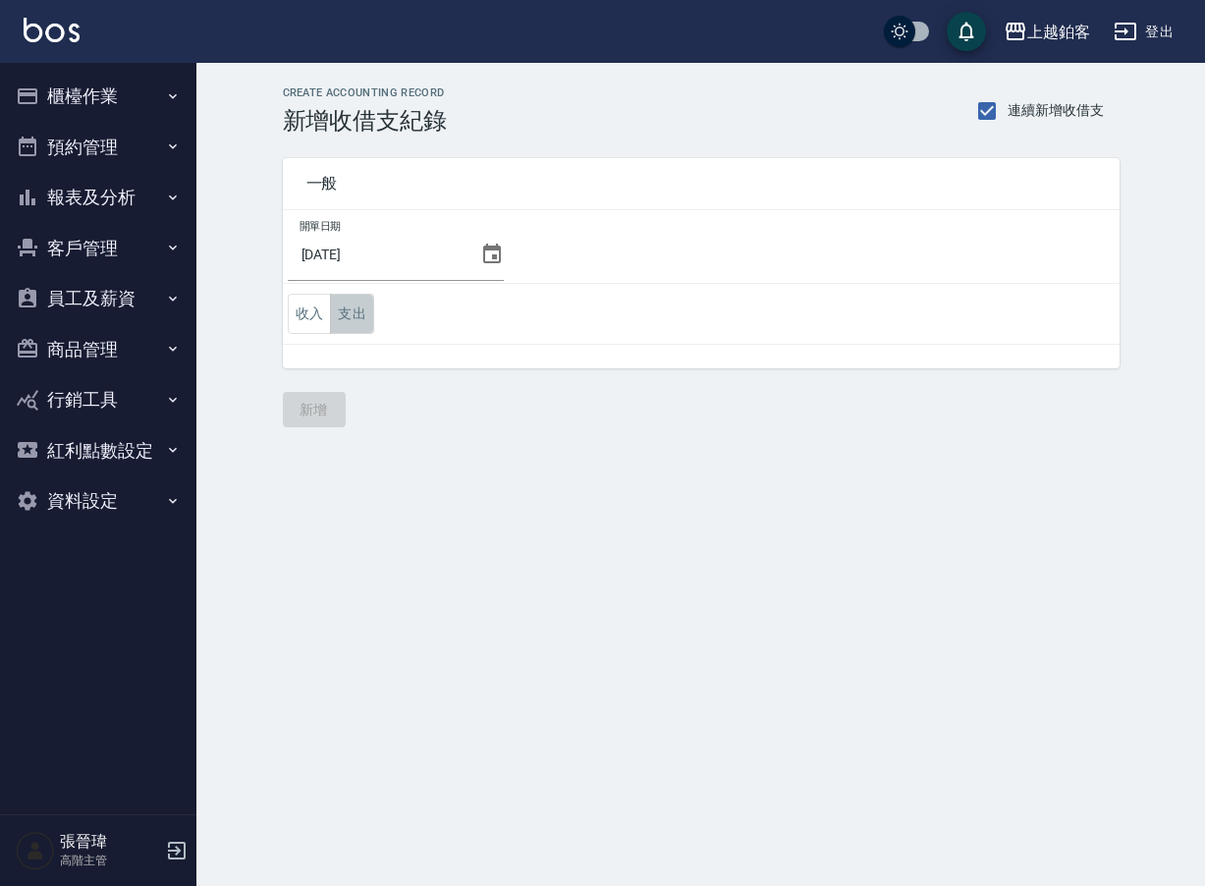
click at [357, 320] on button "支出" at bounding box center [352, 314] width 44 height 40
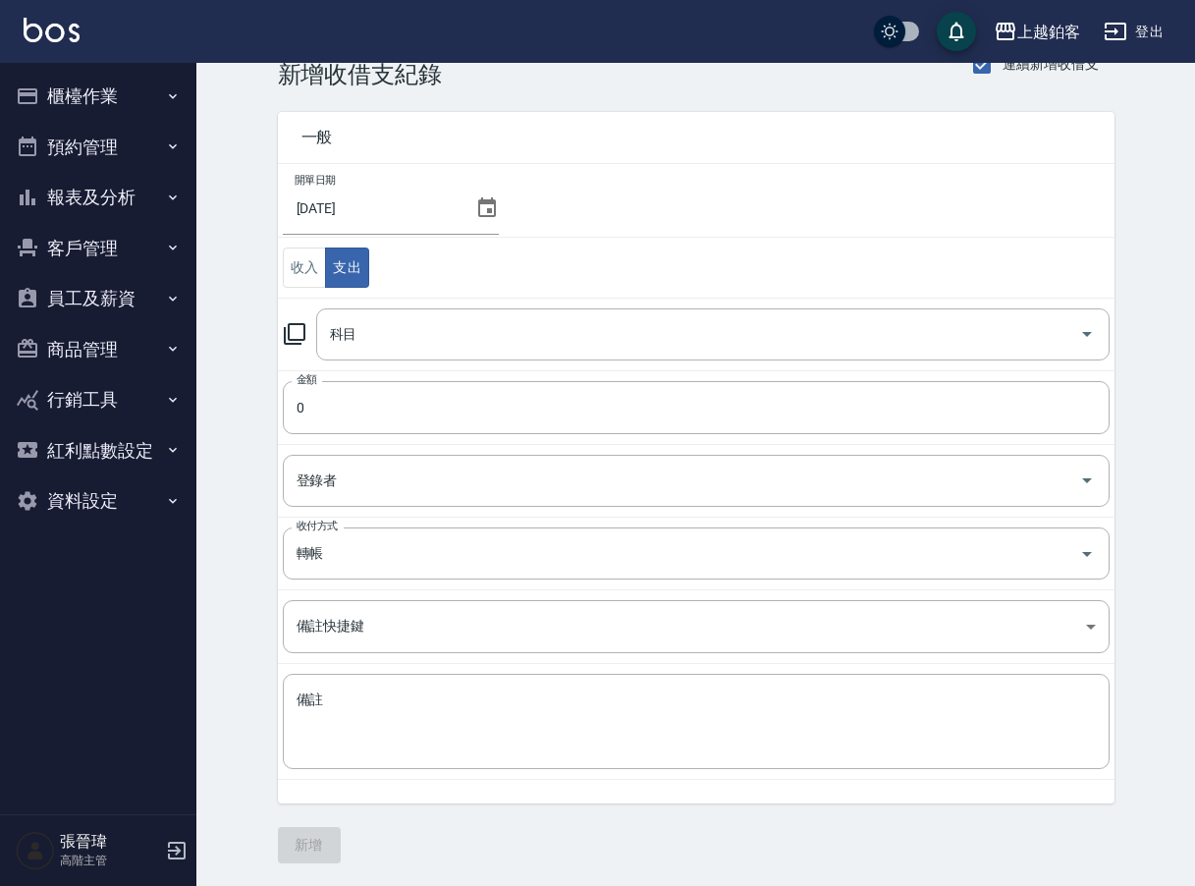
scroll to position [45, 0]
click at [478, 331] on input "科目" at bounding box center [698, 335] width 746 height 34
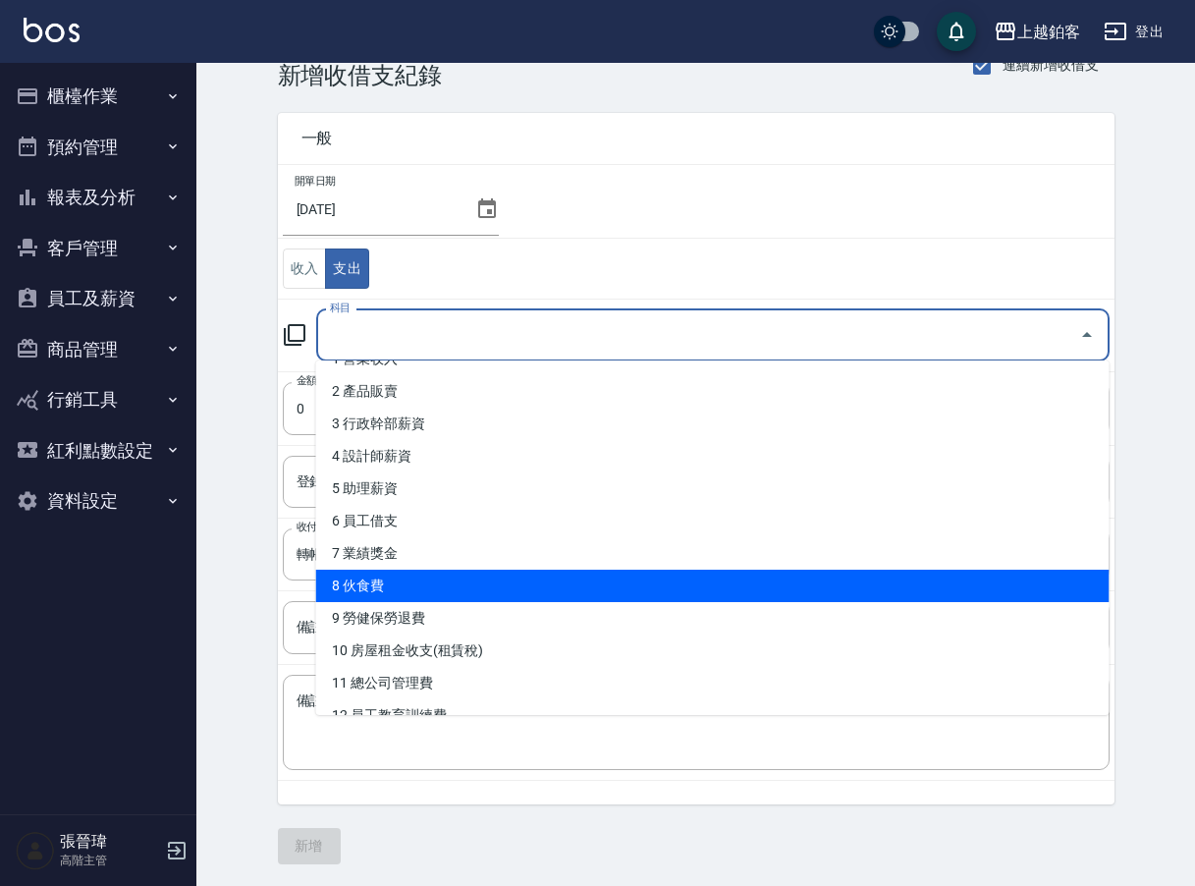
scroll to position [64, 0]
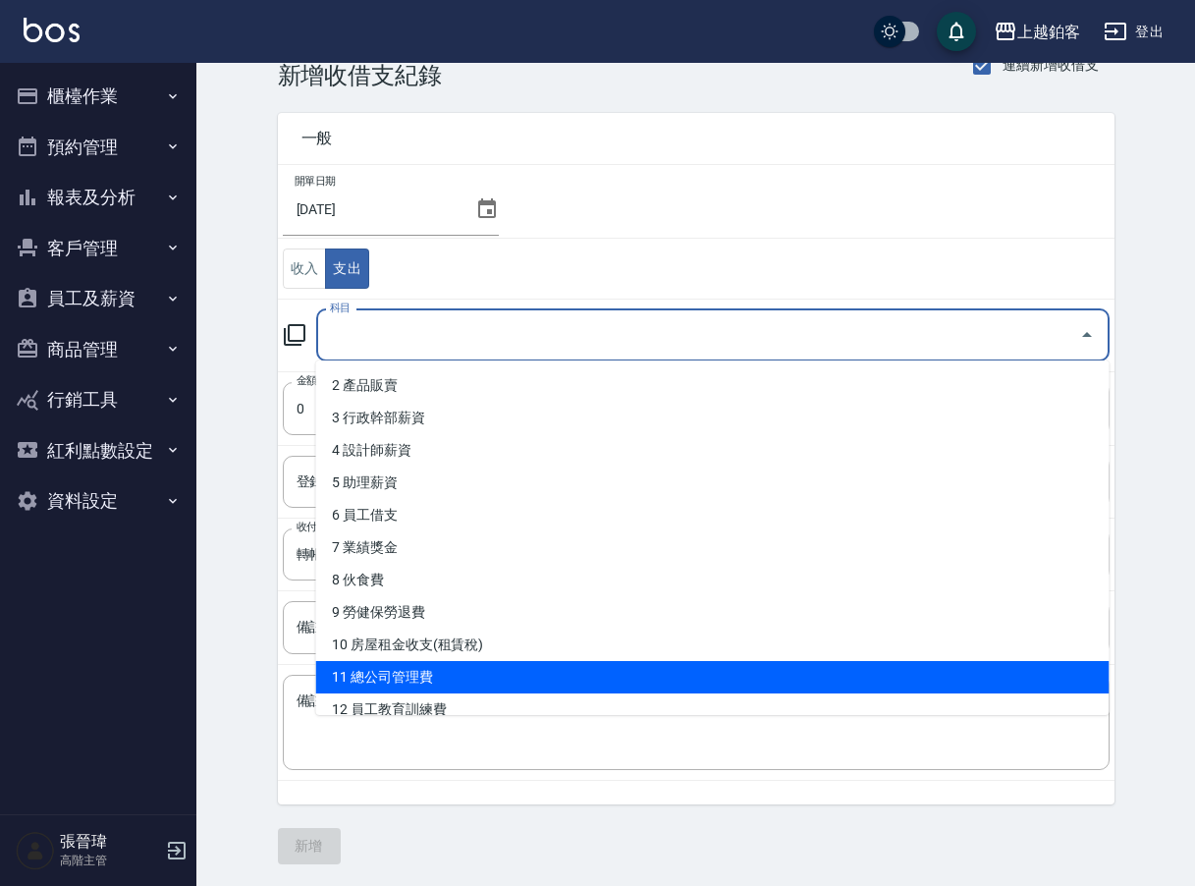
click at [421, 669] on li "11 總公司管理費" at bounding box center [712, 677] width 793 height 32
type input "11 總公司管理費"
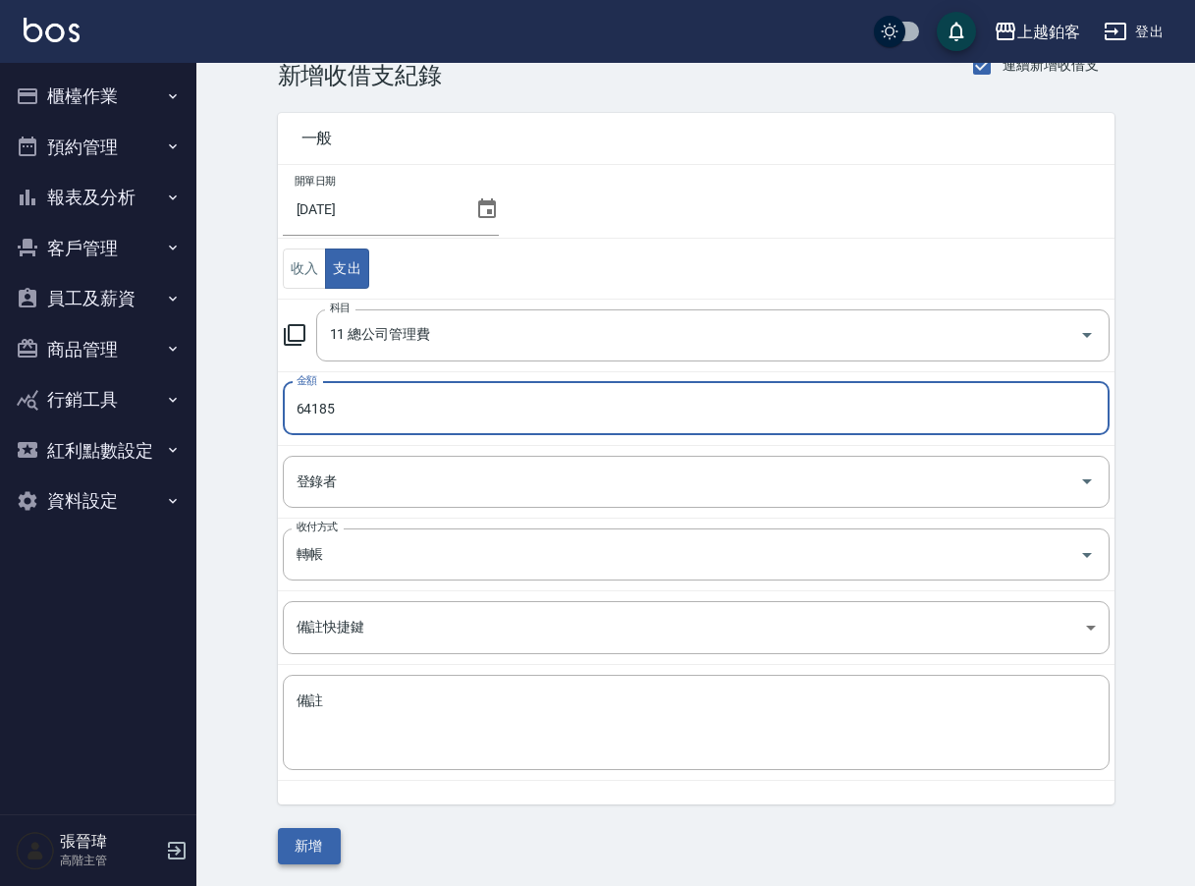
type input "64185"
click at [308, 836] on button "新增" at bounding box center [309, 846] width 63 height 36
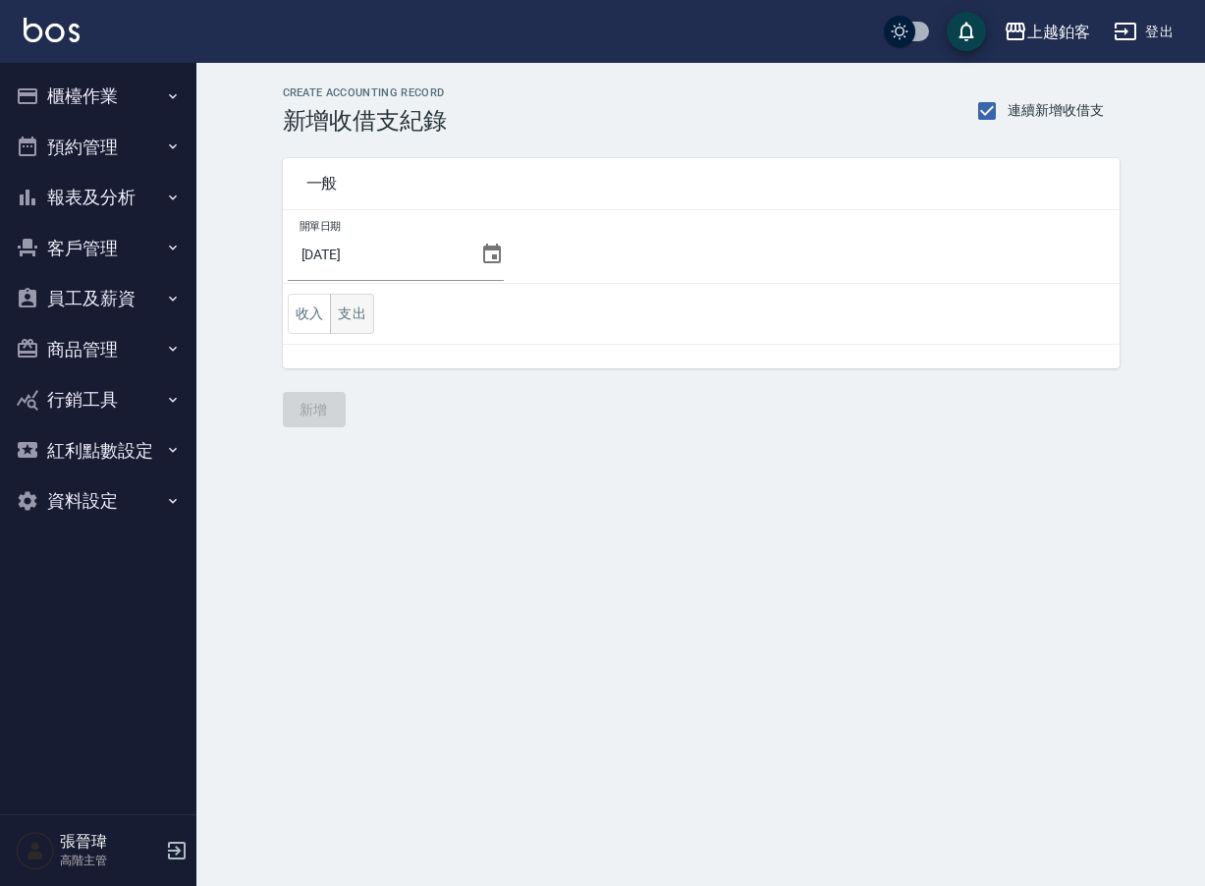
click at [365, 320] on button "支出" at bounding box center [352, 314] width 44 height 40
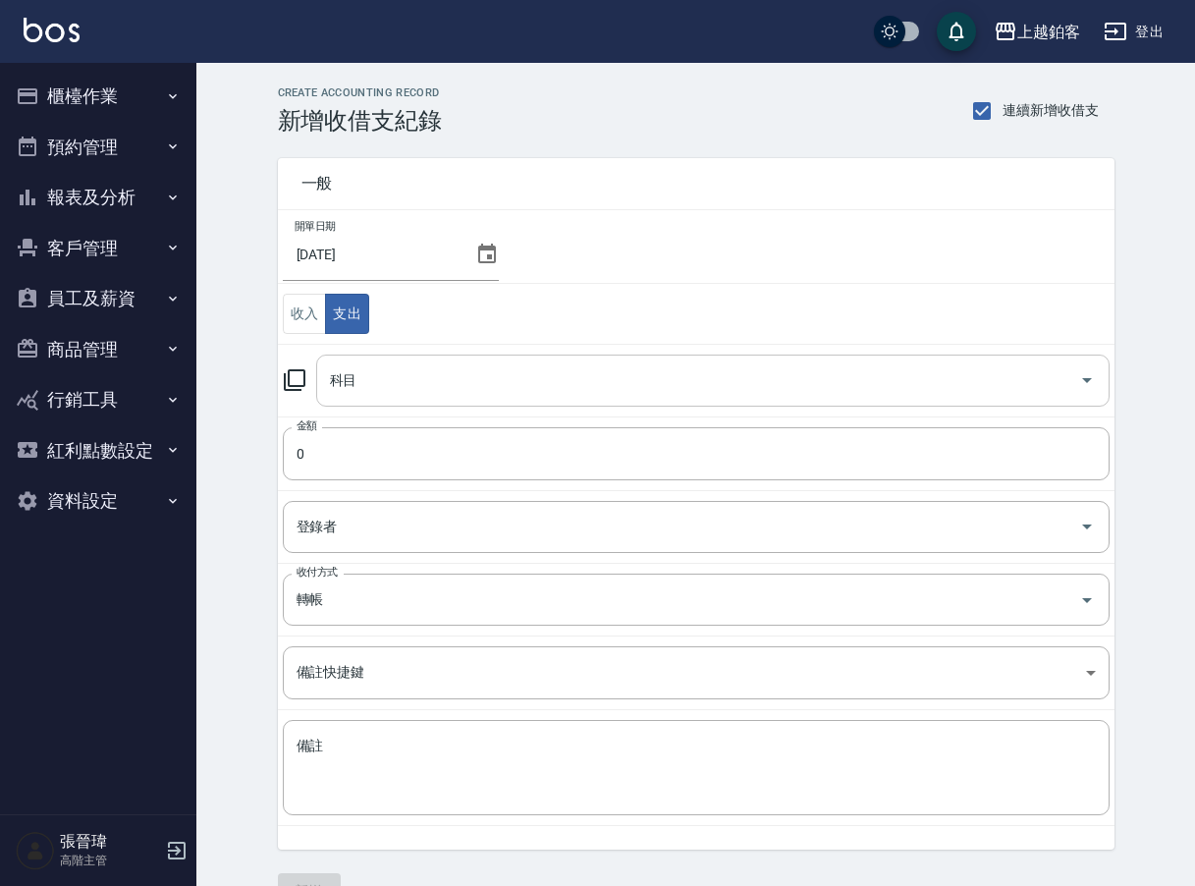
click at [450, 381] on input "科目" at bounding box center [698, 380] width 746 height 34
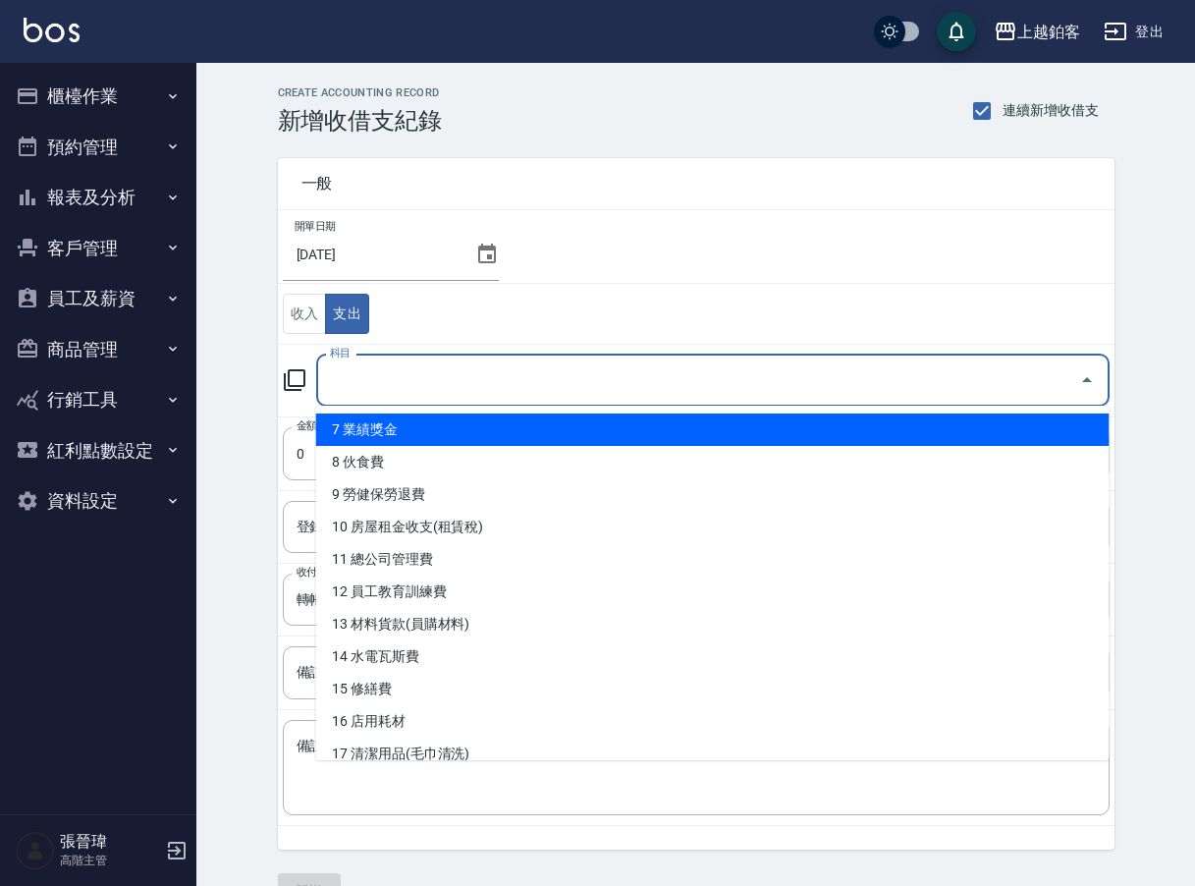
scroll to position [233, 0]
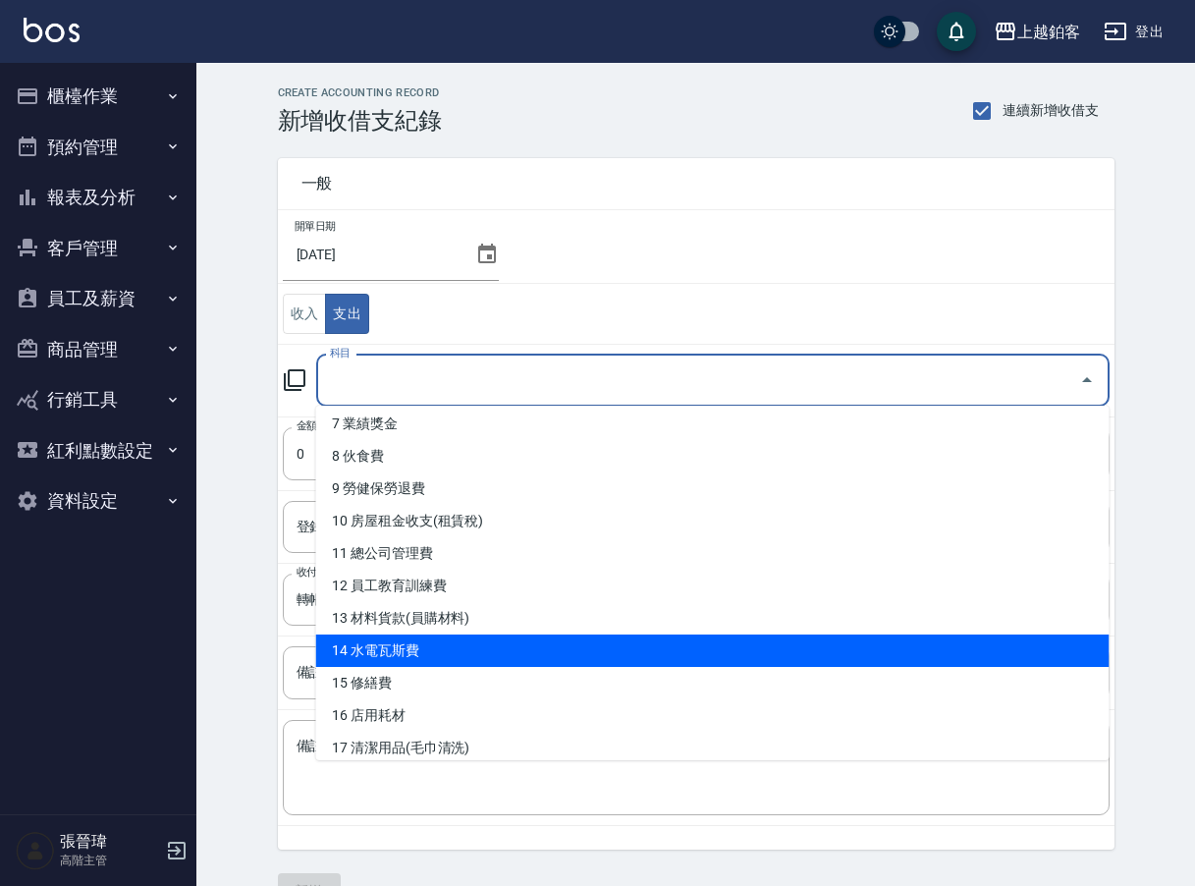
click at [578, 655] on li "14 水電瓦斯費" at bounding box center [712, 650] width 793 height 32
type input "14 水電瓦斯費"
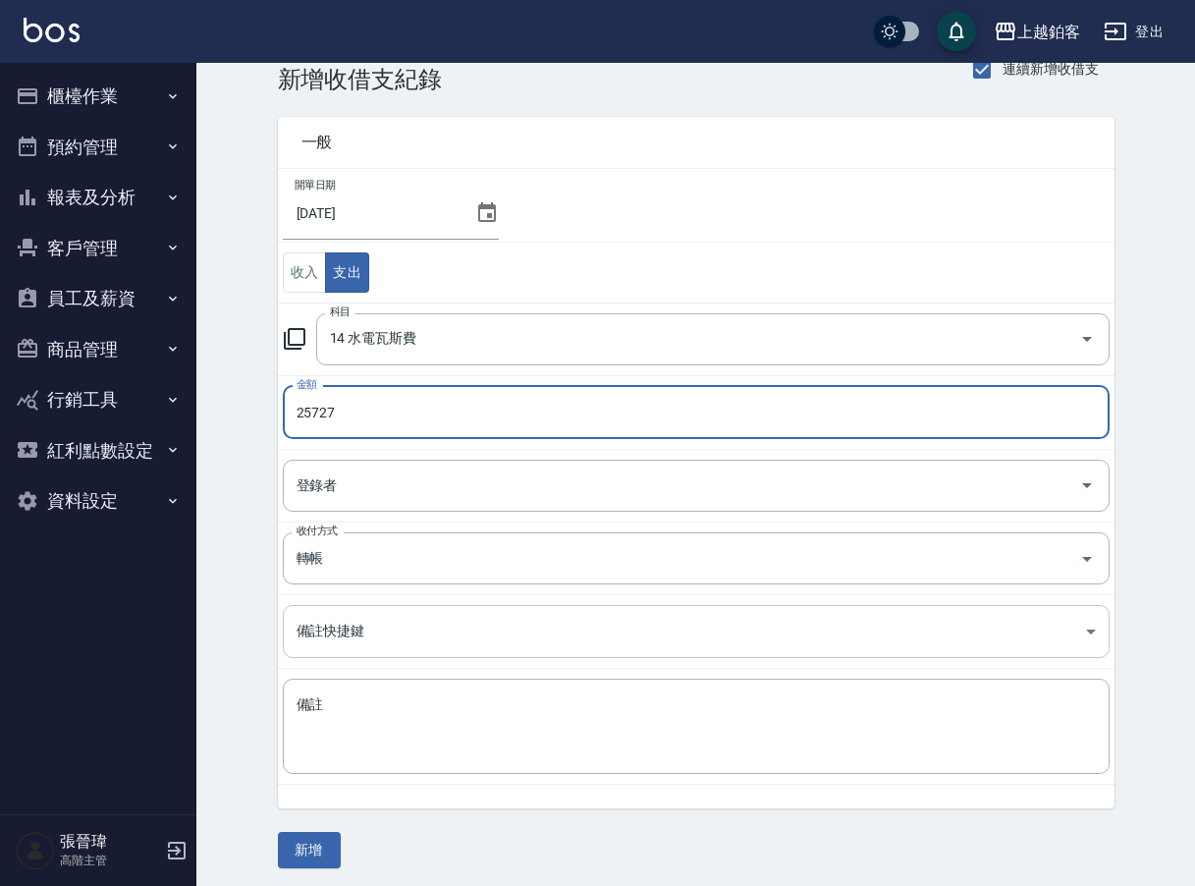
scroll to position [44, 0]
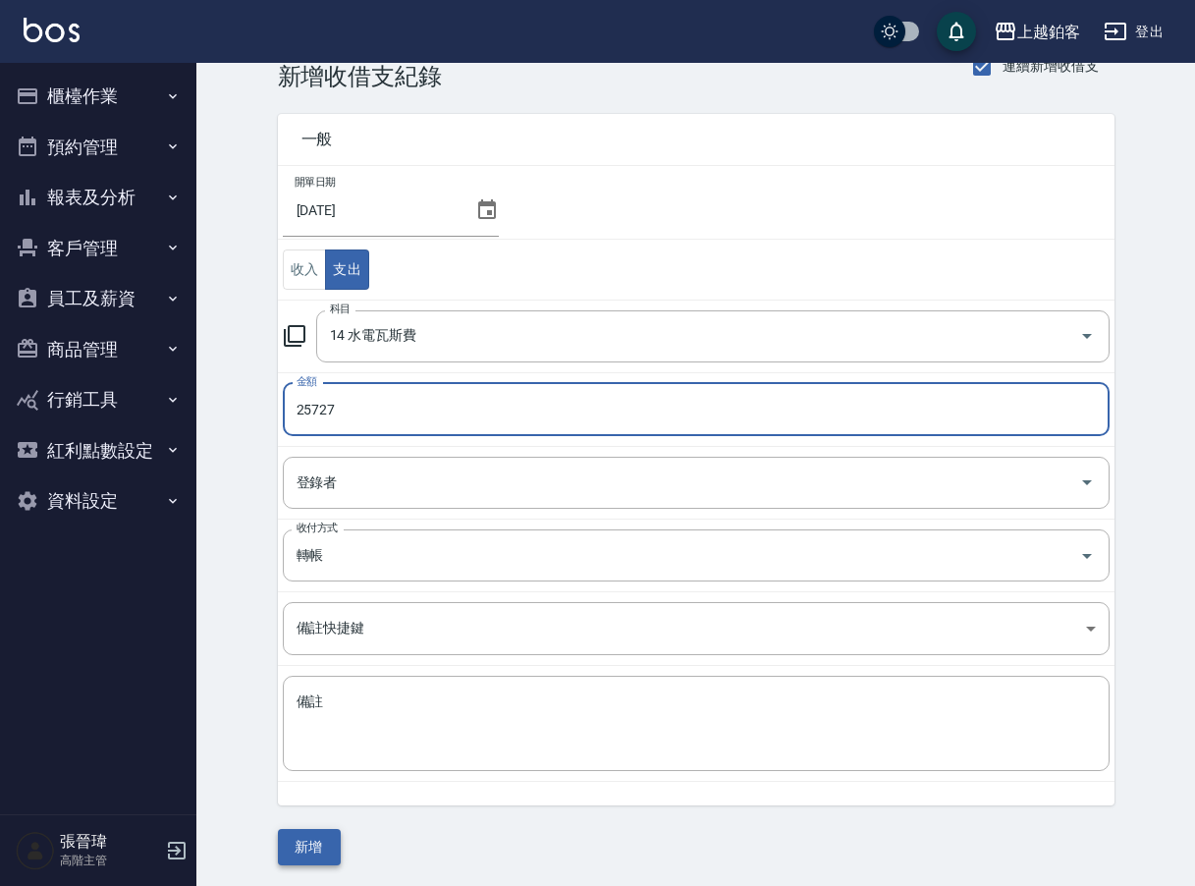
type input "25727"
click at [321, 837] on button "新增" at bounding box center [309, 847] width 63 height 36
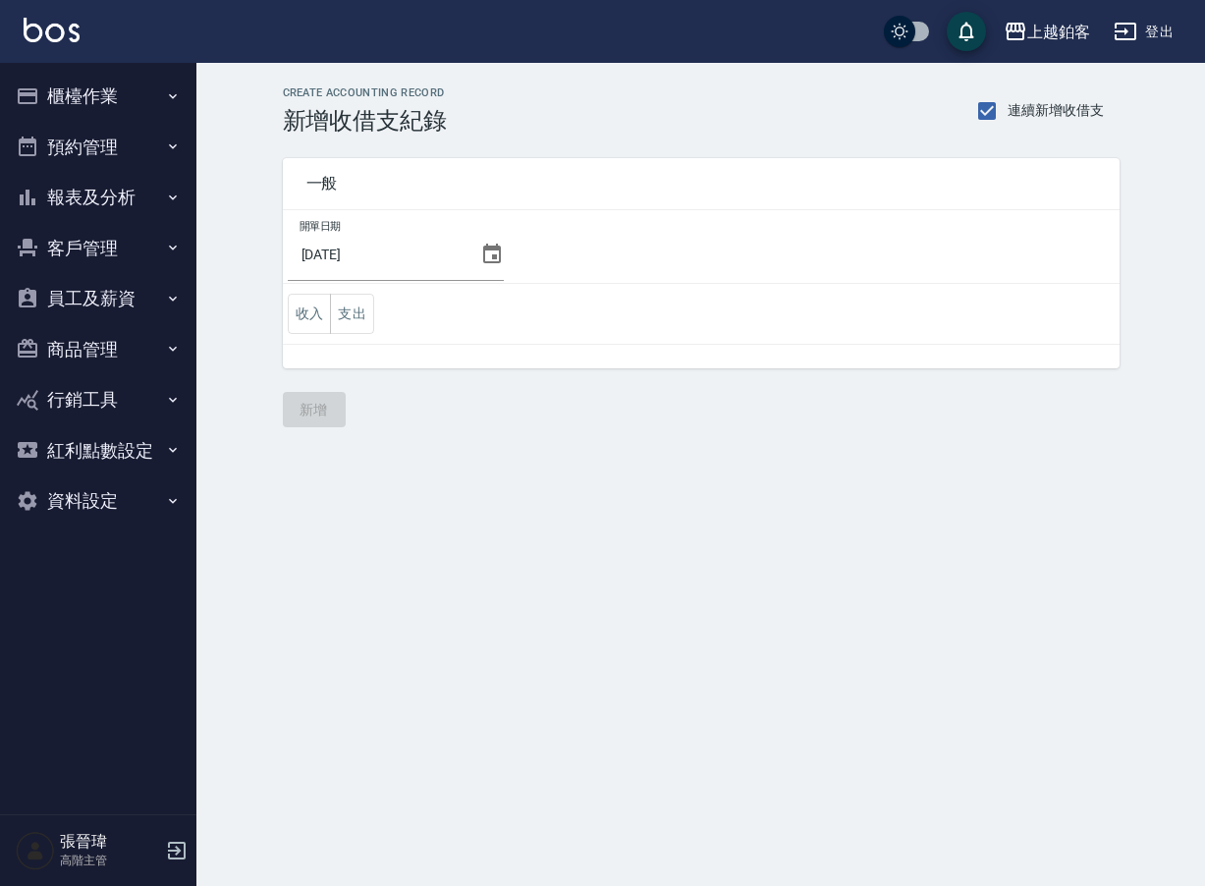
drag, startPoint x: 367, startPoint y: 313, endPoint x: 426, endPoint y: 340, distance: 64.6
click at [367, 313] on button "支出" at bounding box center [352, 314] width 44 height 40
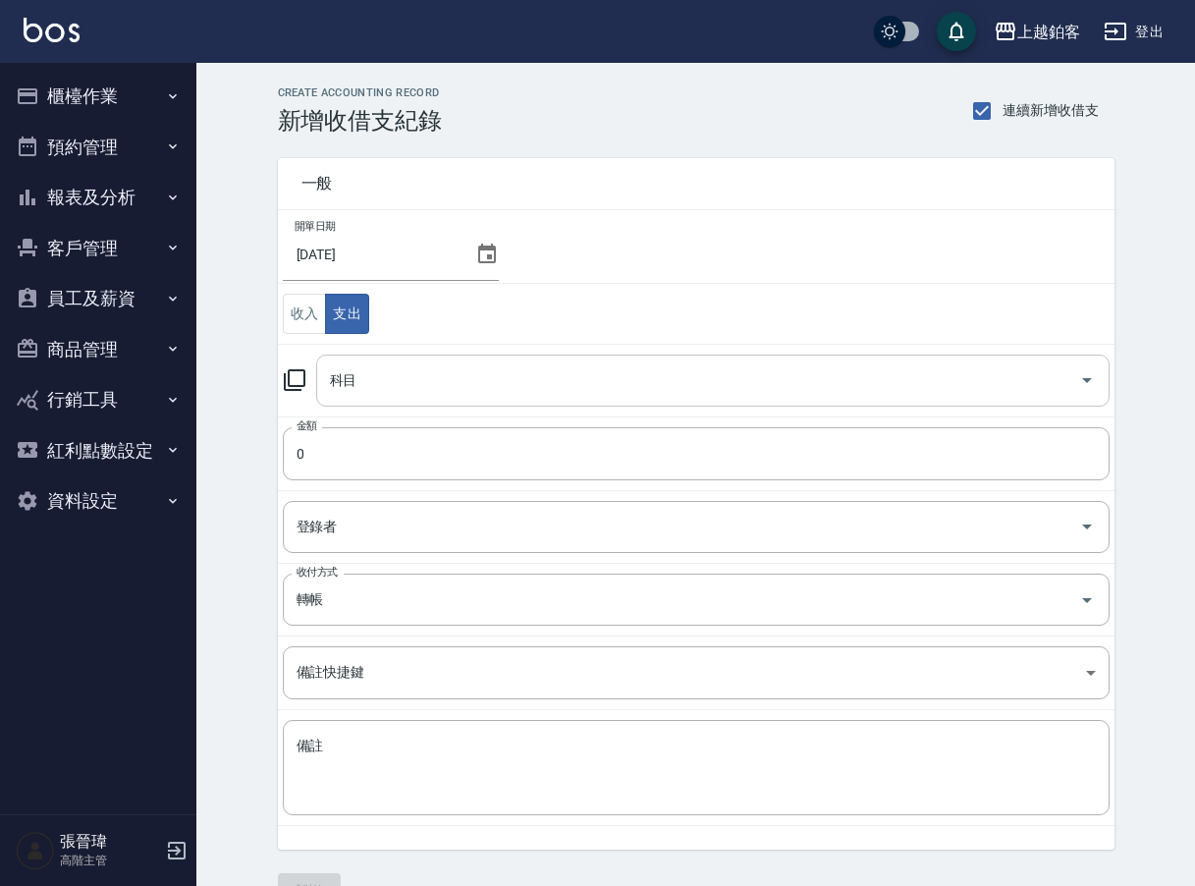
click at [503, 389] on input "科目" at bounding box center [698, 380] width 746 height 34
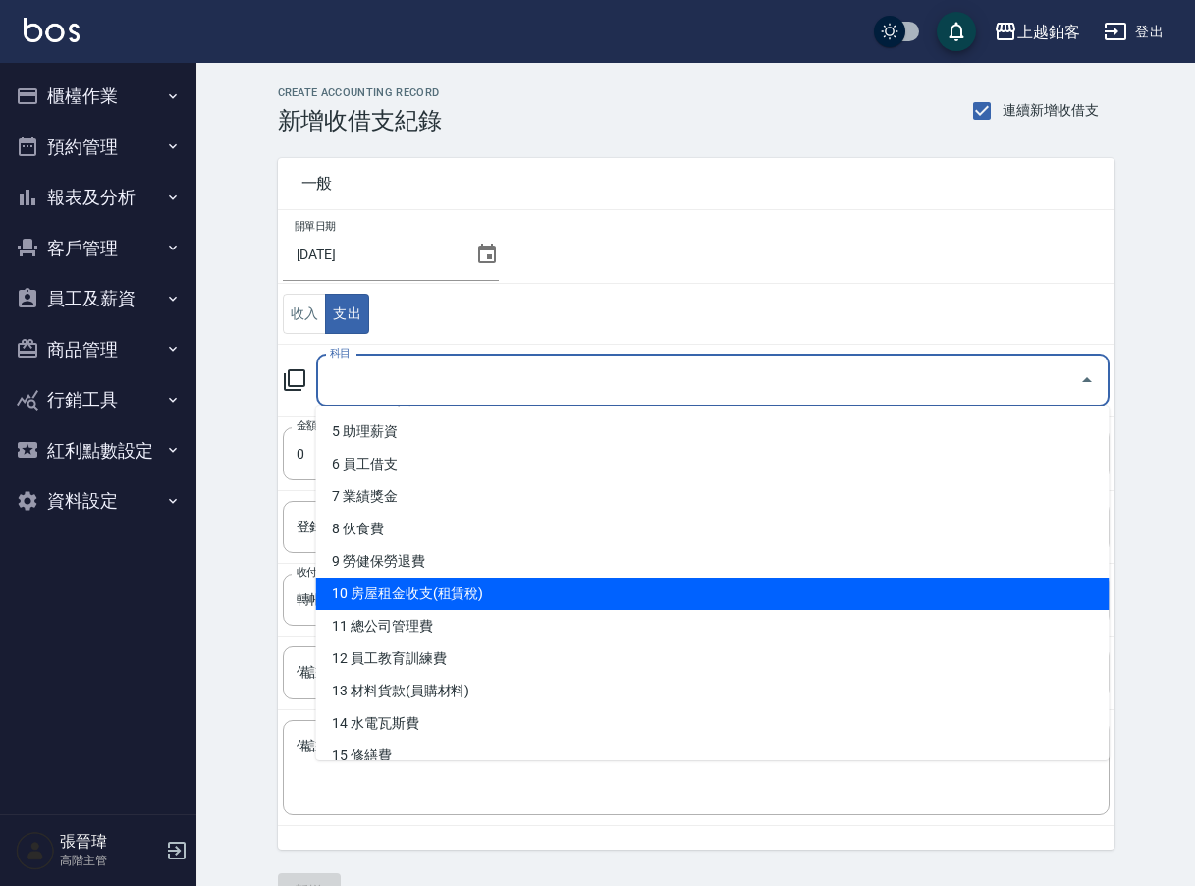
scroll to position [173, 0]
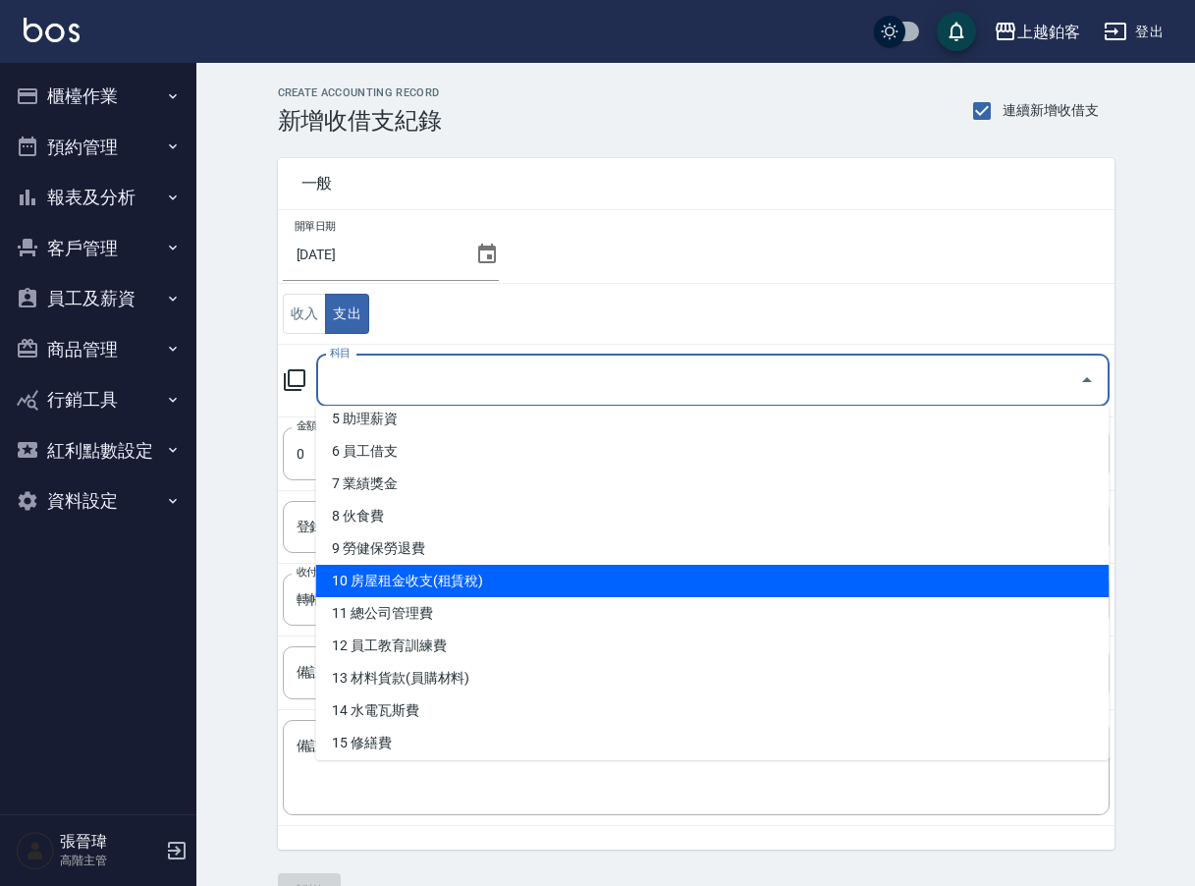
click at [486, 590] on li "10 房屋租金收支(租賃稅)" at bounding box center [712, 581] width 793 height 32
type input "10 房屋租金收支(租賃稅)"
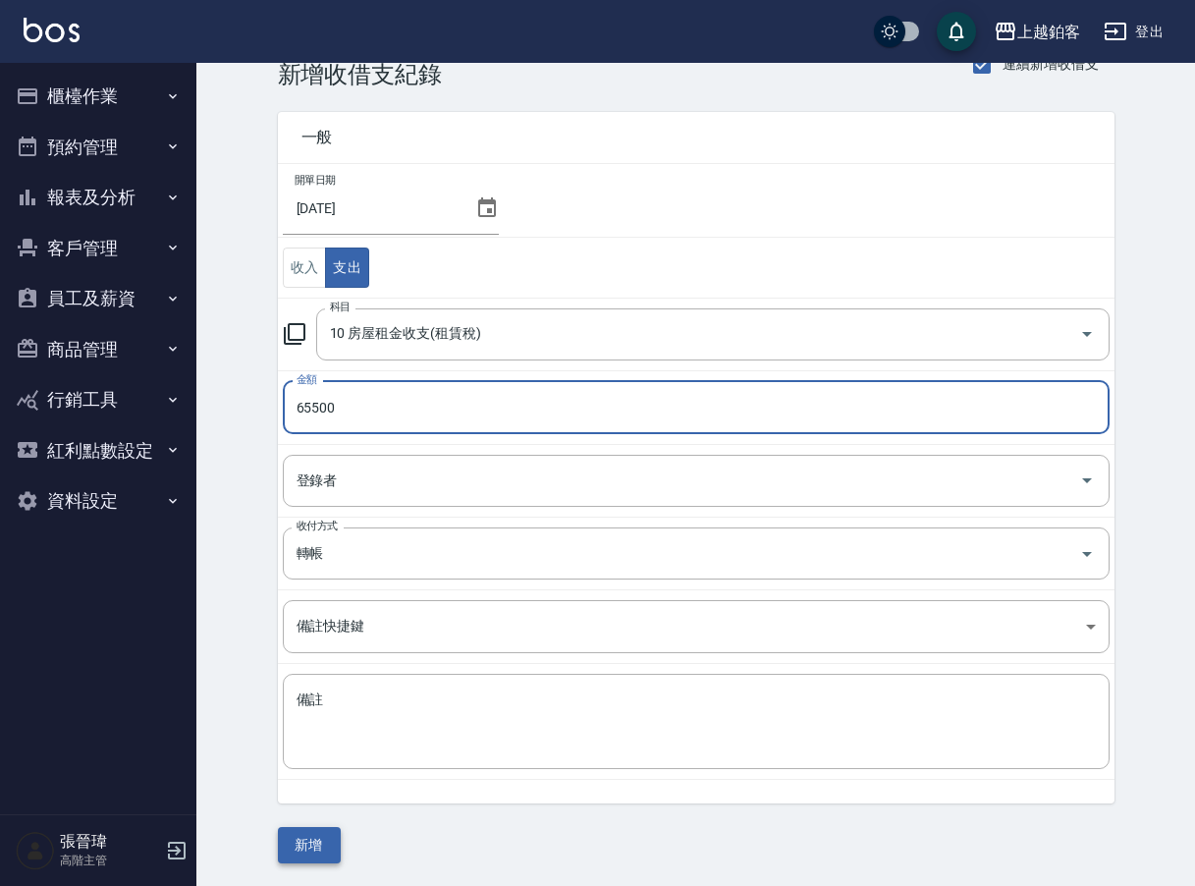
scroll to position [45, 0]
type input "65500"
click at [314, 847] on button "新增" at bounding box center [309, 846] width 63 height 36
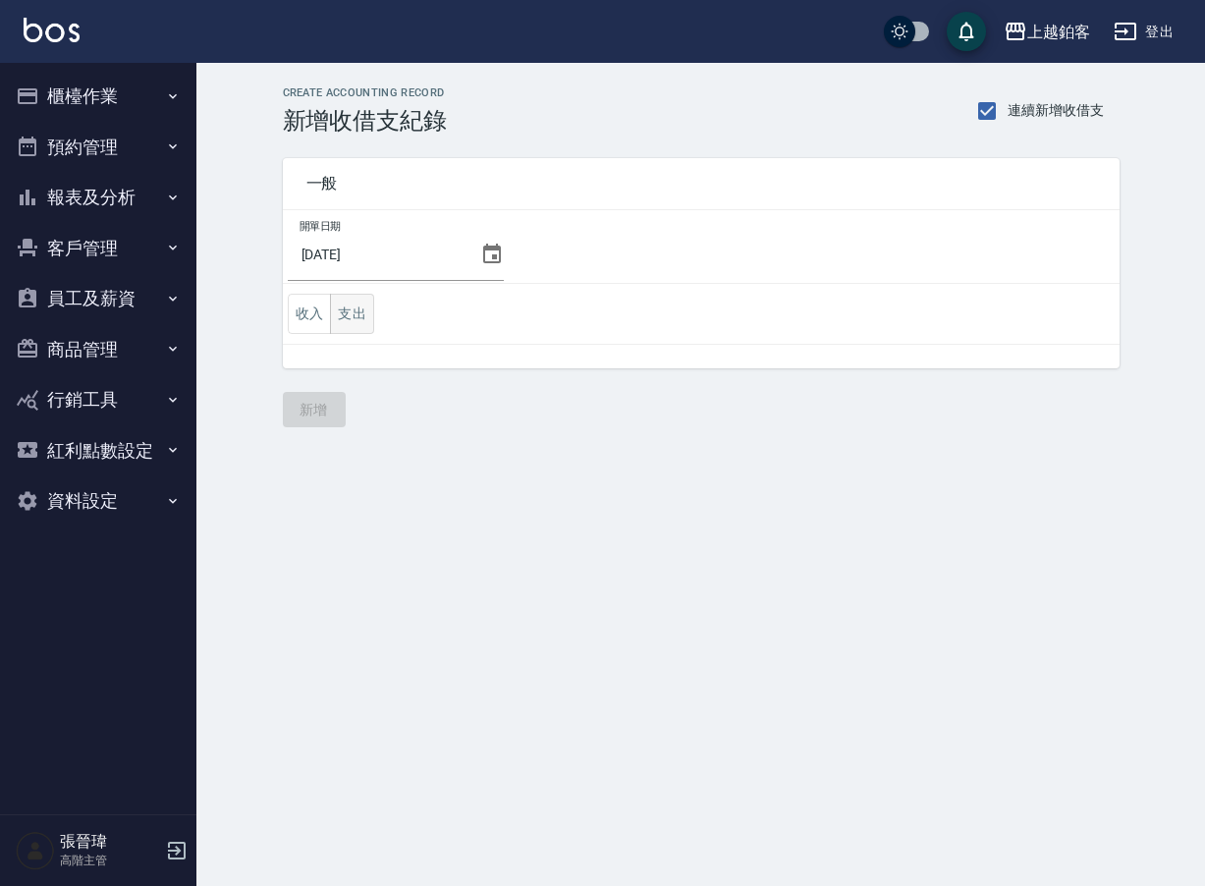
click at [357, 317] on button "支出" at bounding box center [352, 314] width 44 height 40
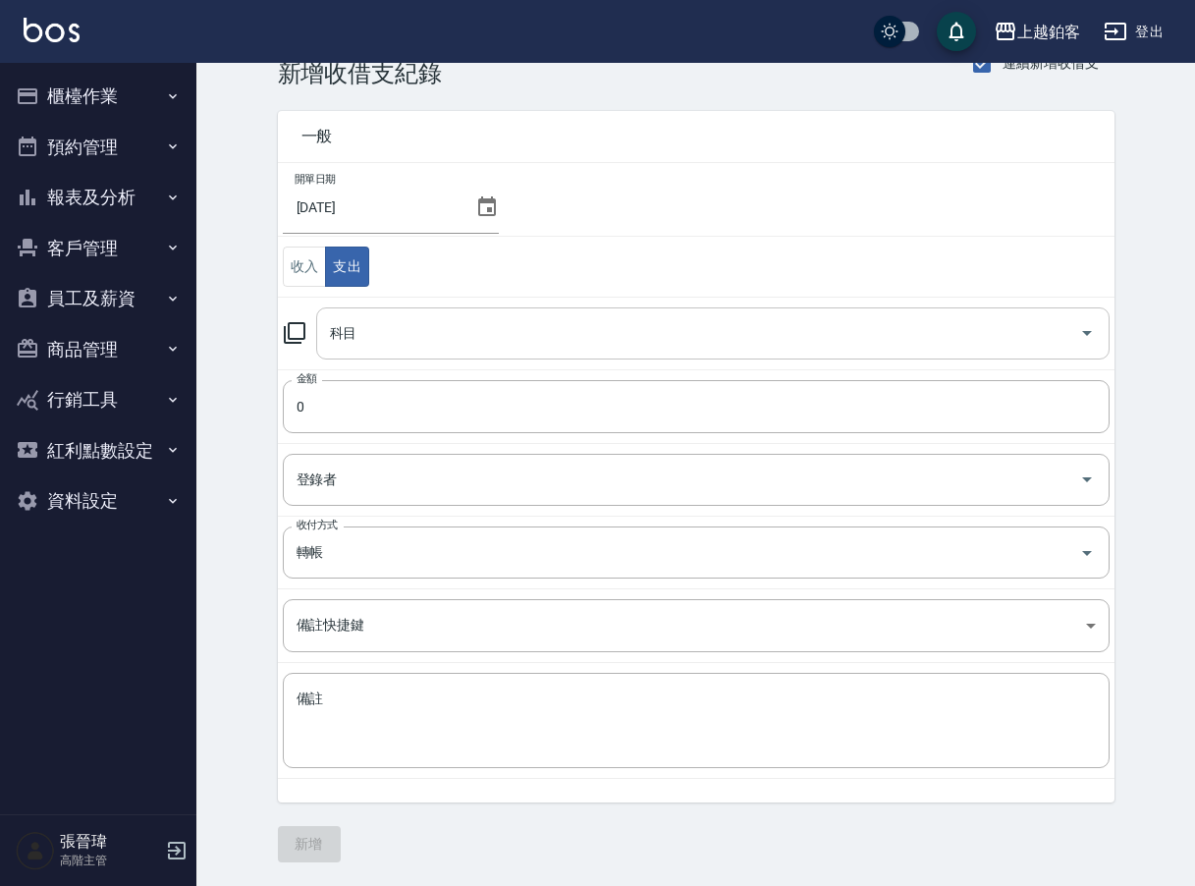
scroll to position [45, 0]
click at [439, 337] on input "科目" at bounding box center [698, 335] width 746 height 34
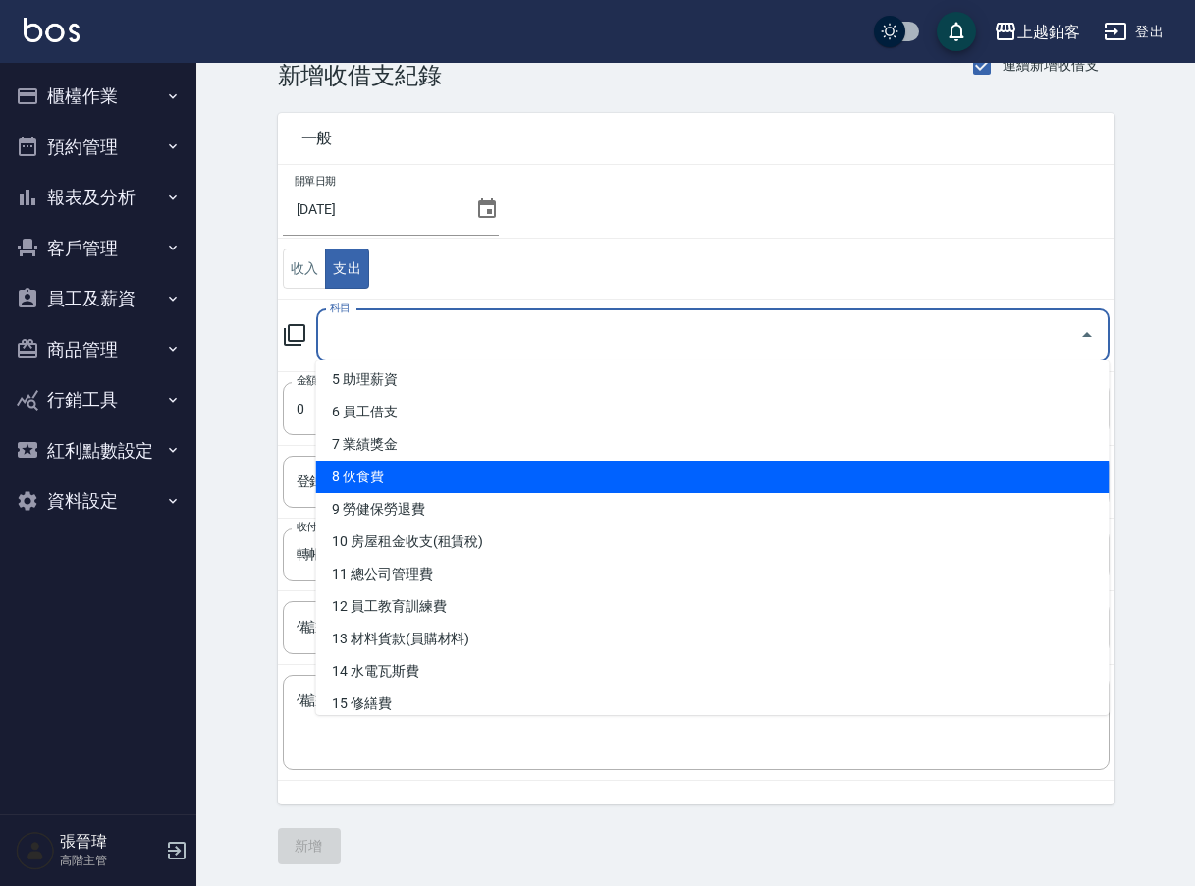
scroll to position [350, 0]
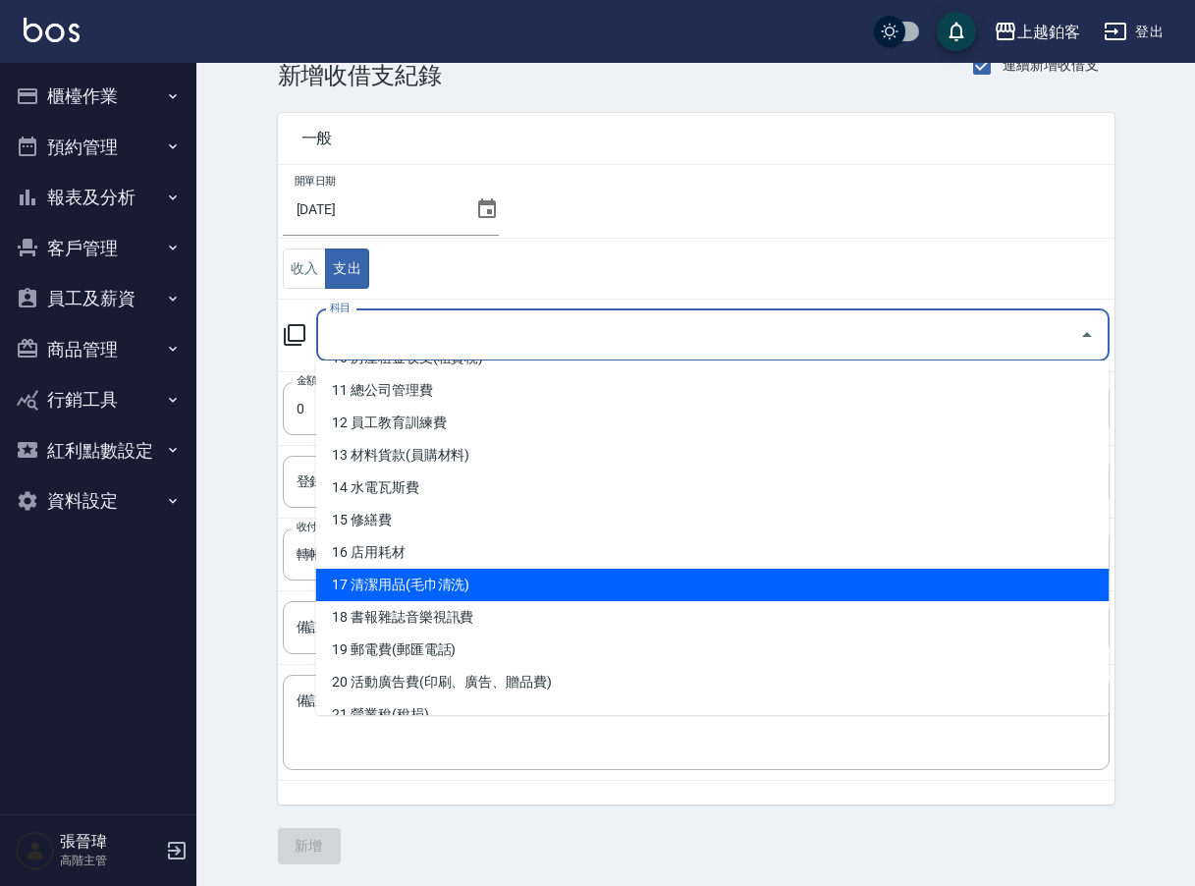
click at [490, 588] on li "17 清潔用品(毛巾清洗)" at bounding box center [712, 584] width 793 height 32
type input "17 清潔用品(毛巾清洗)"
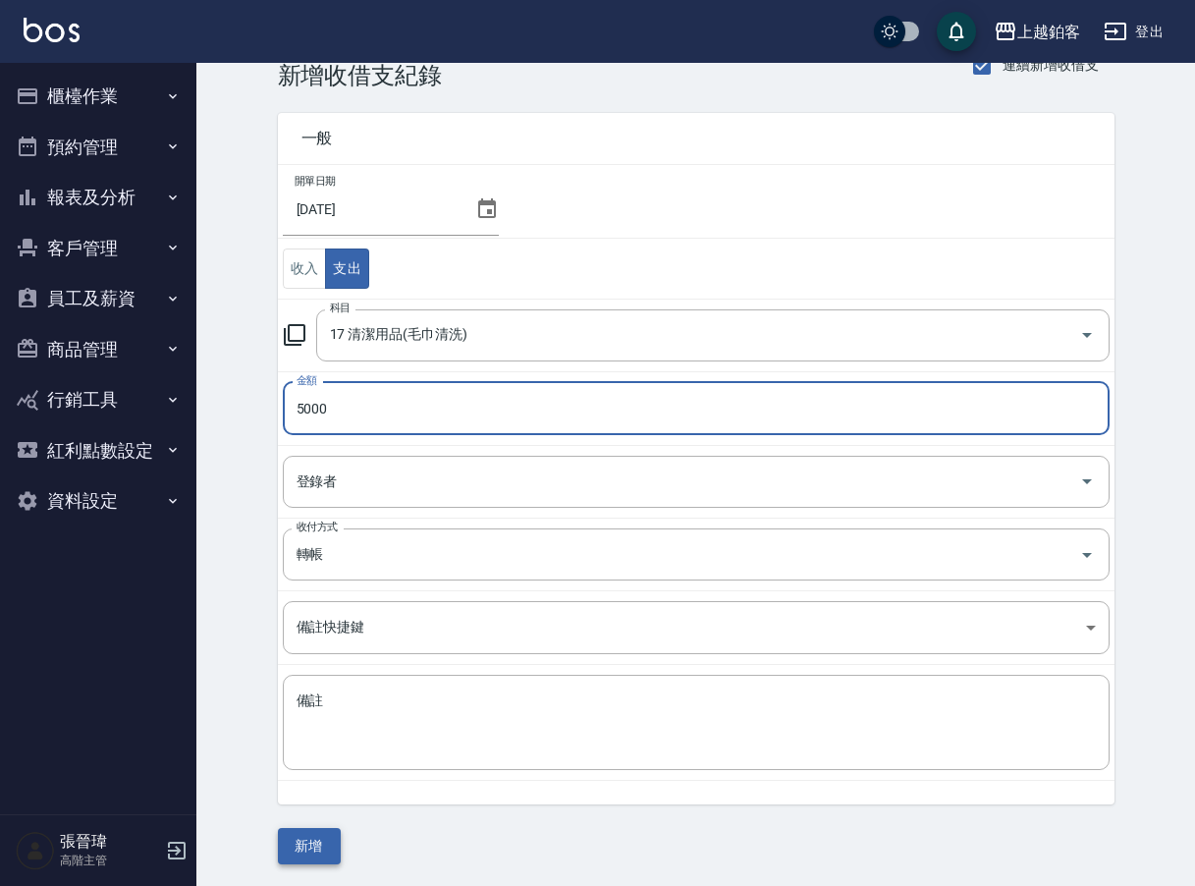
type input "5000"
click at [302, 843] on button "新增" at bounding box center [309, 846] width 63 height 36
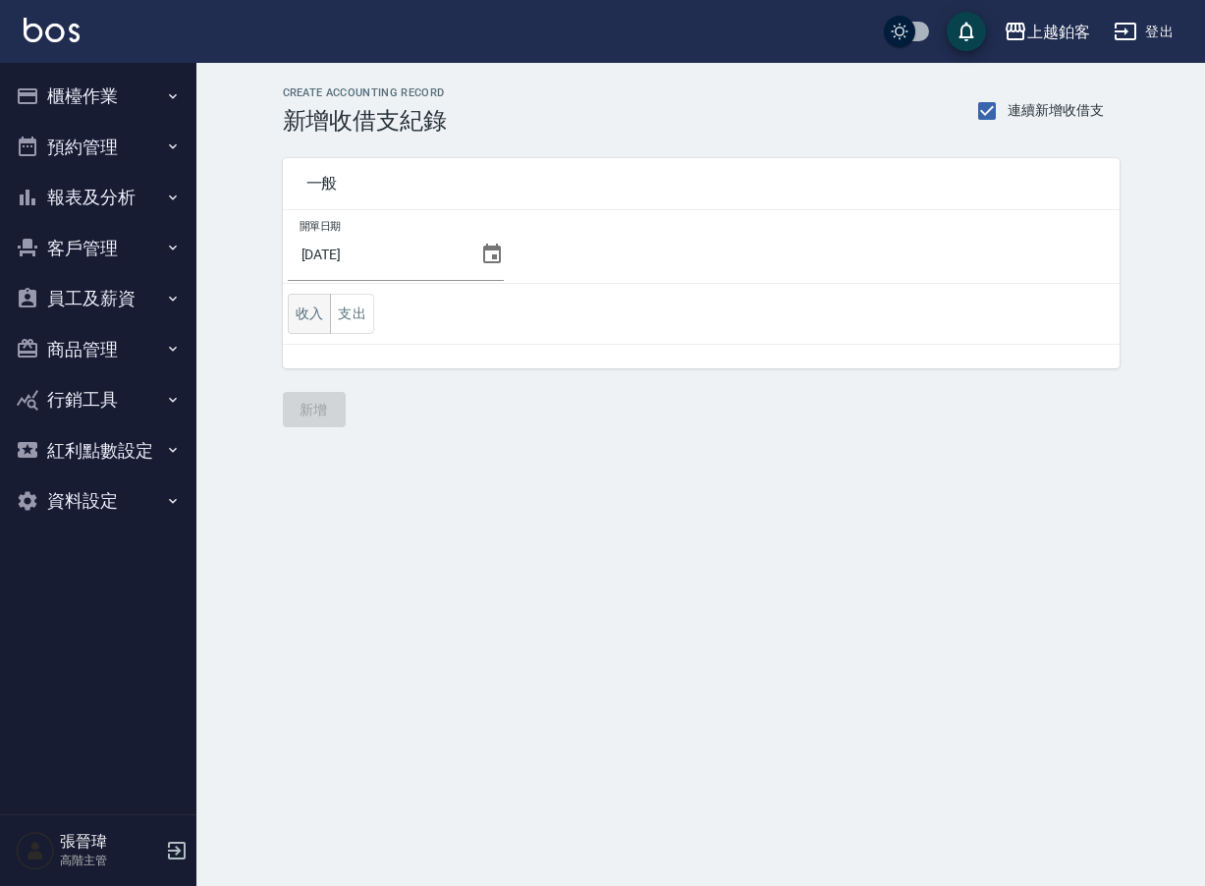
click at [315, 313] on button "收入" at bounding box center [310, 314] width 44 height 40
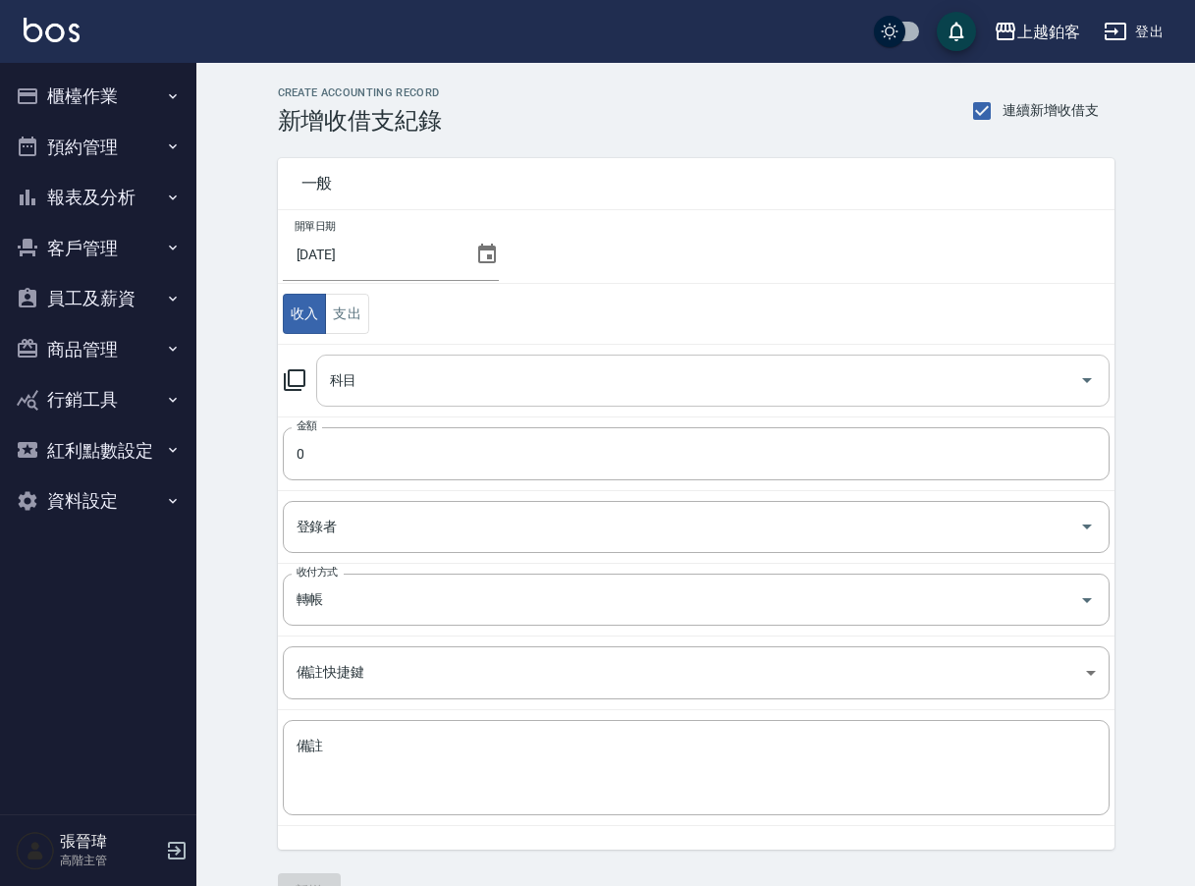
click at [458, 378] on input "科目" at bounding box center [698, 380] width 746 height 34
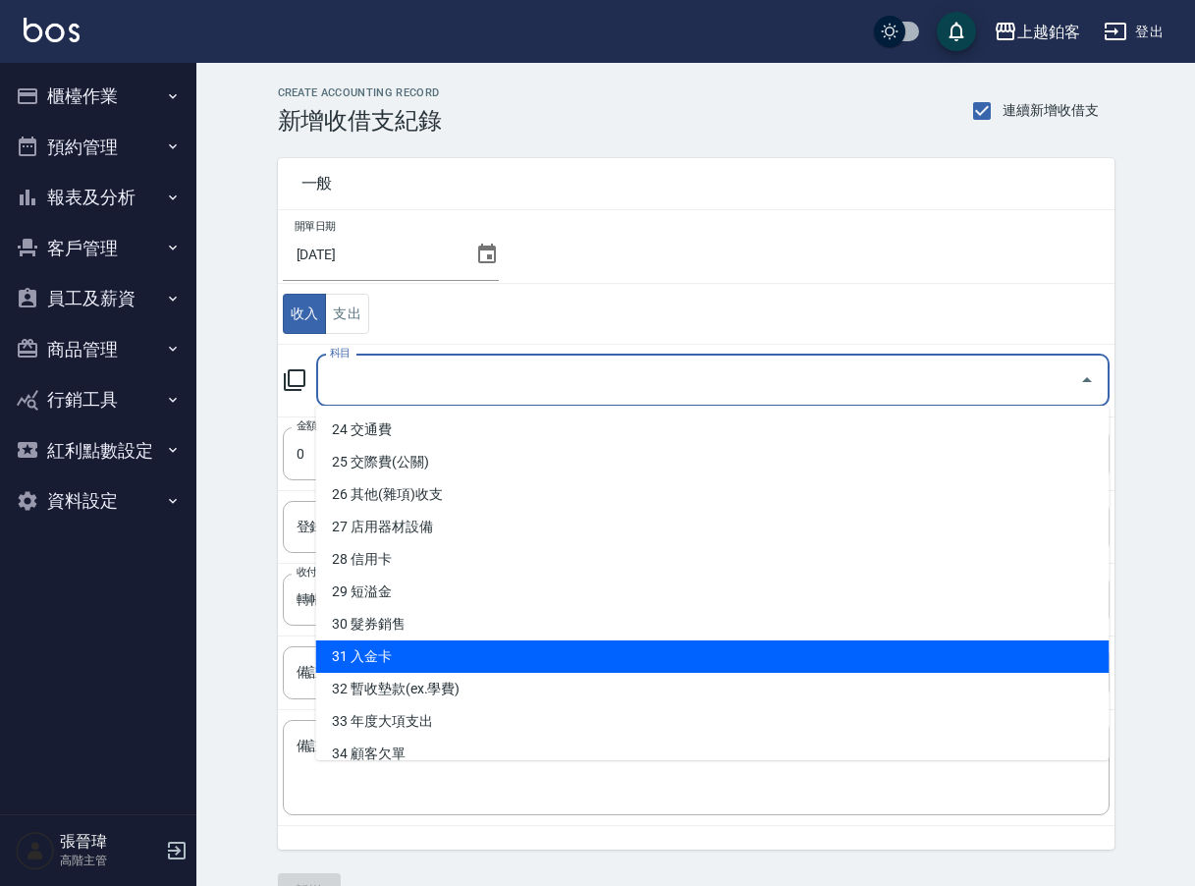
scroll to position [782, 0]
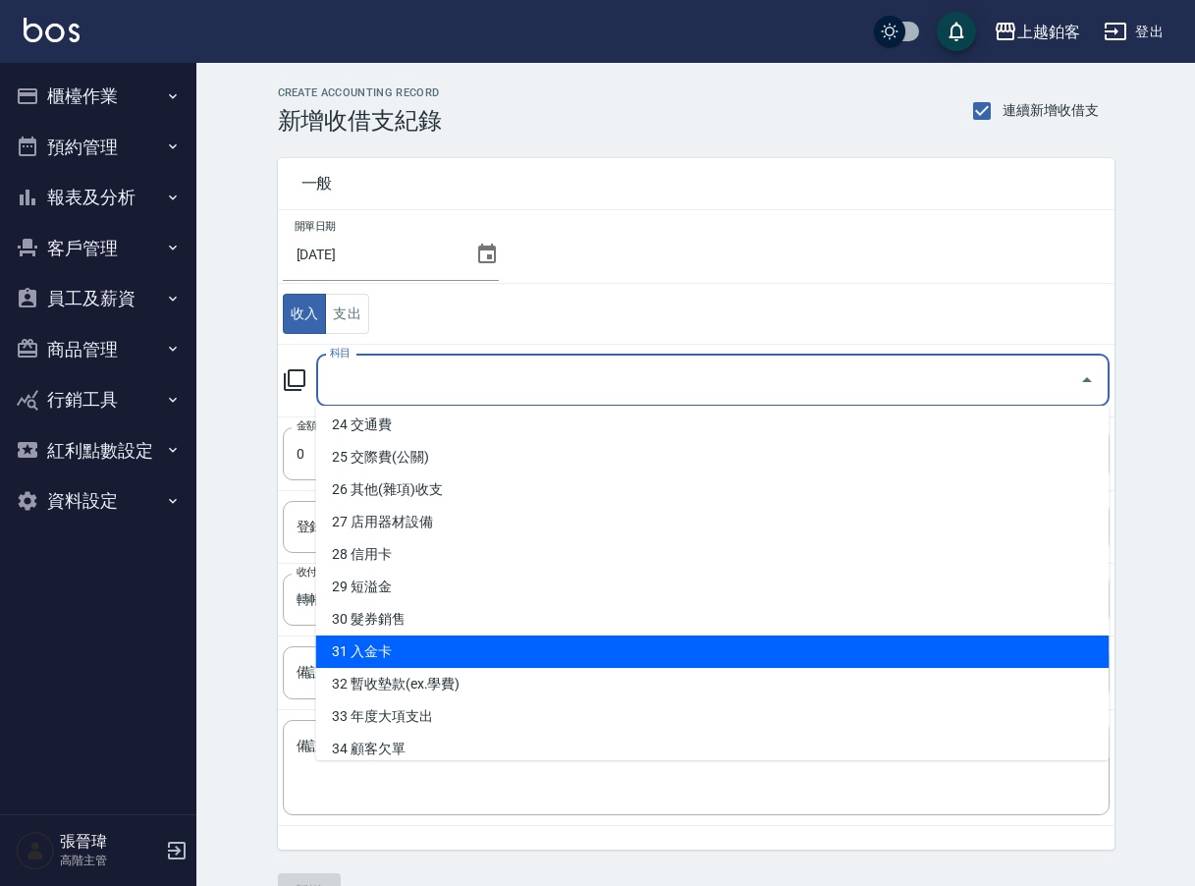
click at [529, 658] on li "31 入金卡" at bounding box center [712, 651] width 793 height 32
type input "31 入金卡"
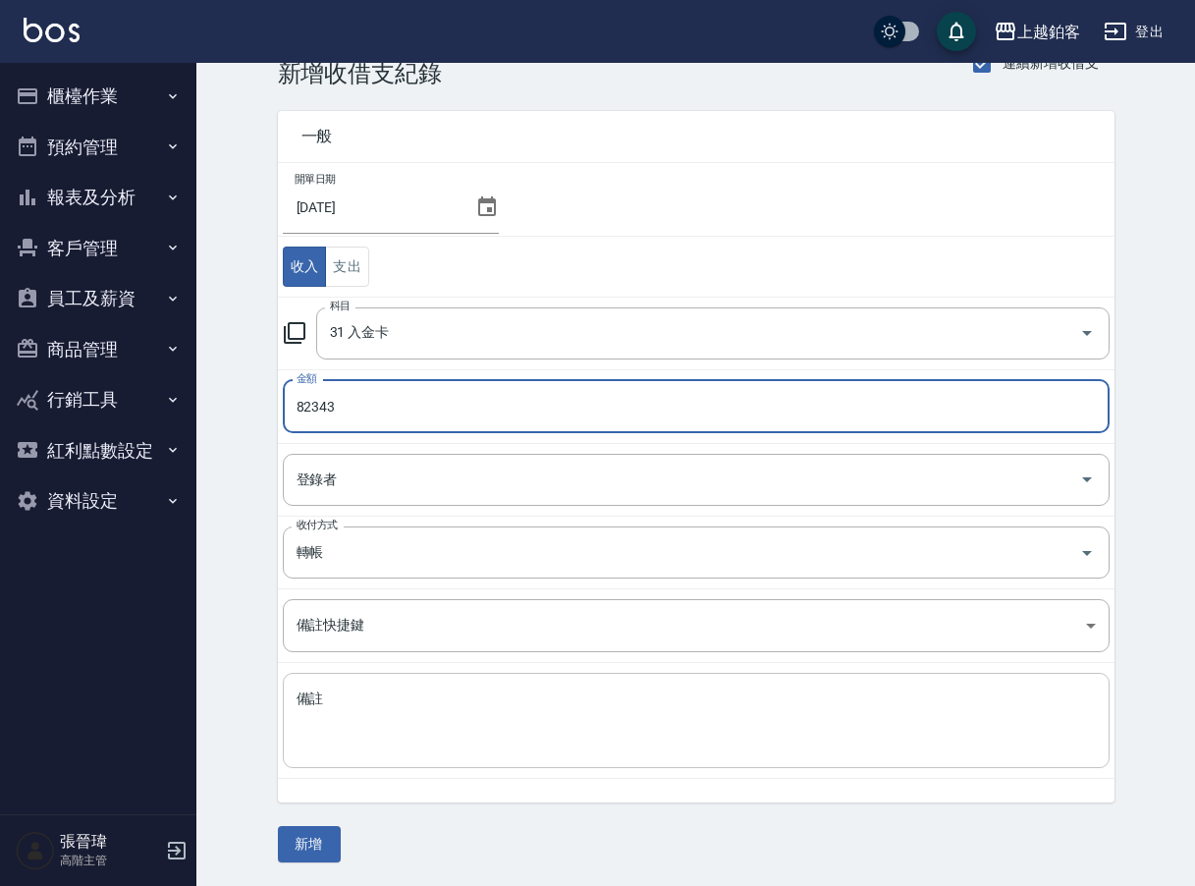
scroll to position [45, 0]
type input "82343"
click at [319, 852] on button "新增" at bounding box center [309, 846] width 63 height 36
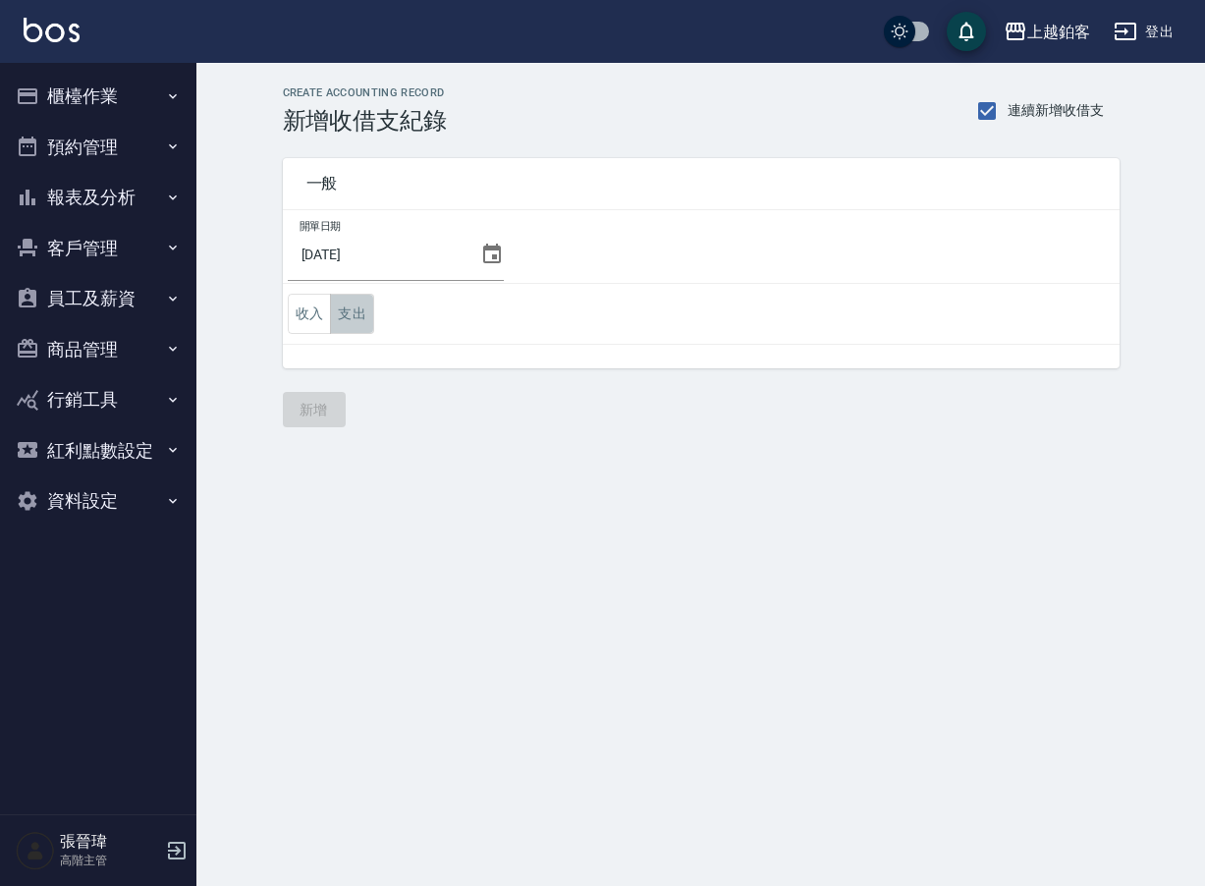
click at [356, 325] on button "支出" at bounding box center [352, 314] width 44 height 40
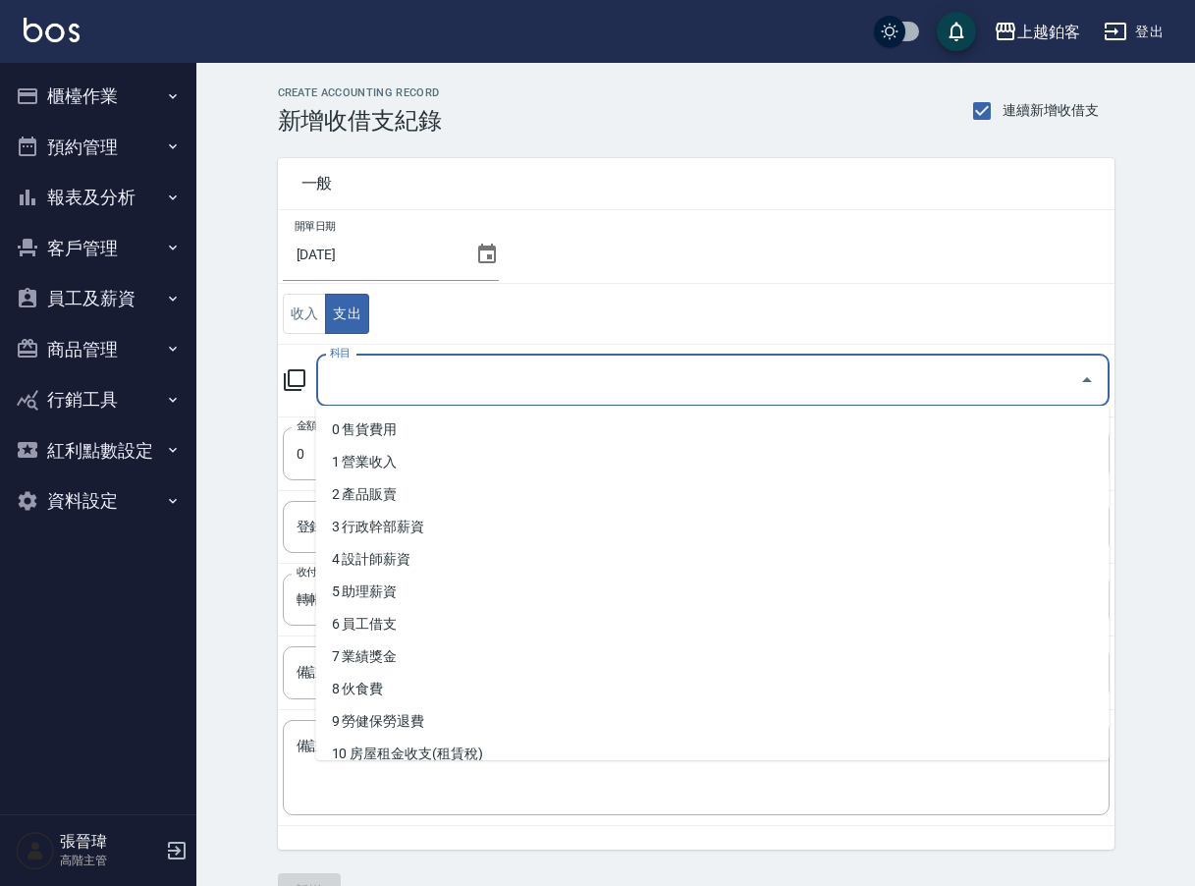
click at [475, 380] on input "科目" at bounding box center [698, 380] width 746 height 34
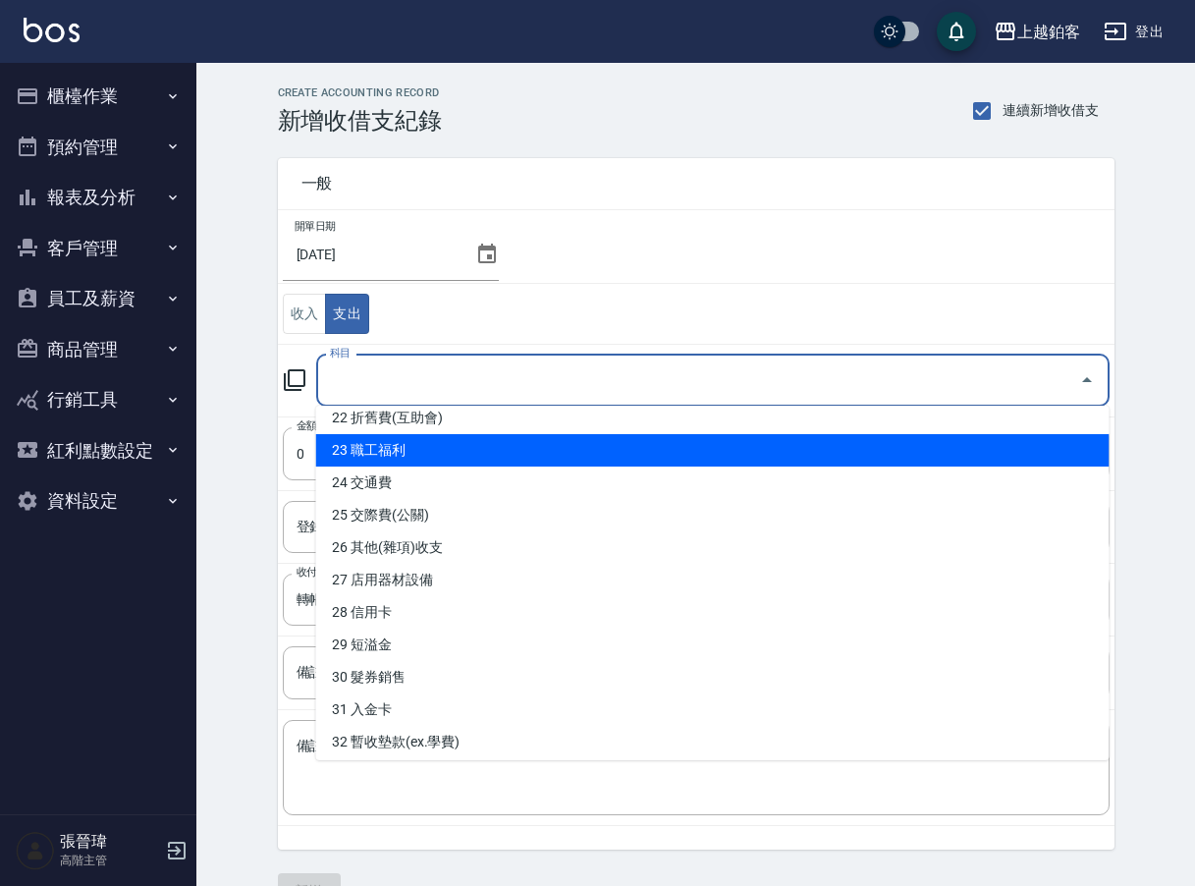
scroll to position [742, 0]
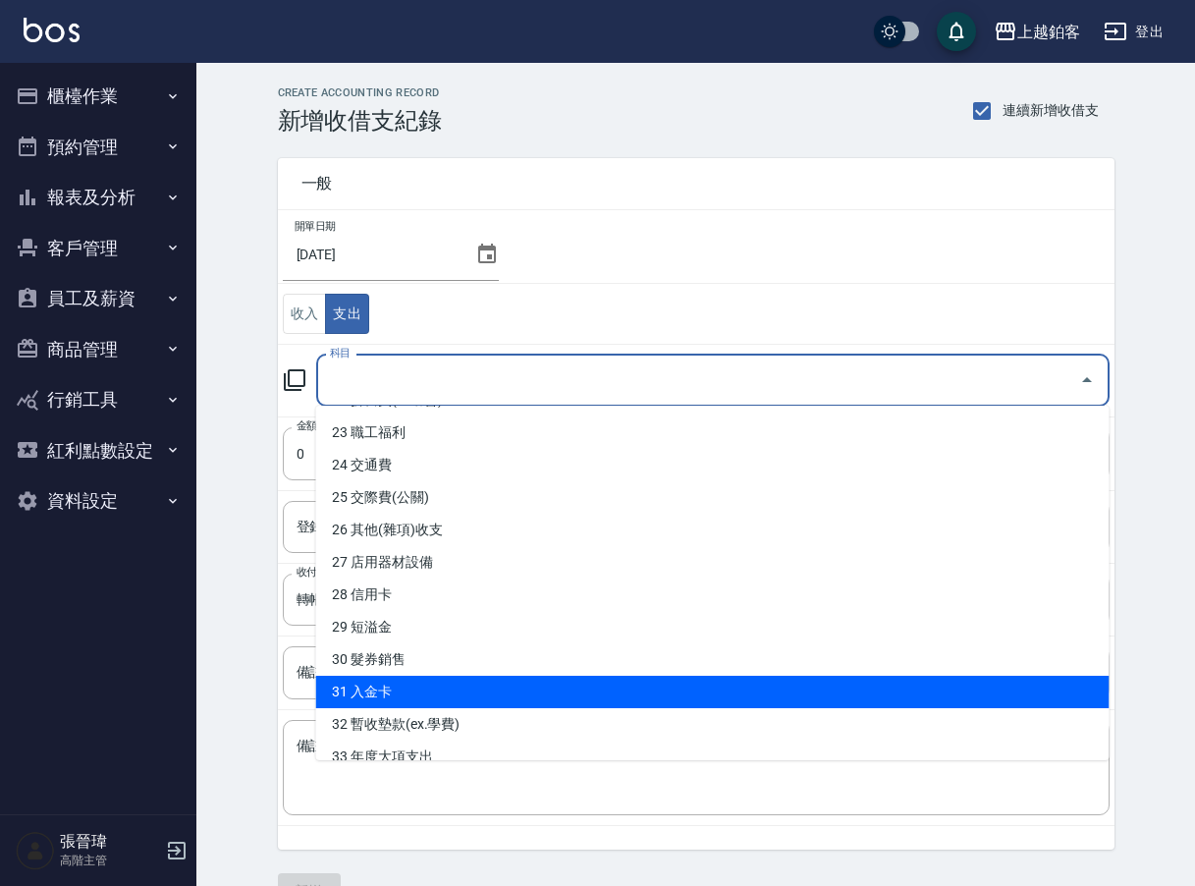
drag, startPoint x: 428, startPoint y: 692, endPoint x: 340, endPoint y: 486, distance: 224.3
click at [427, 692] on li "31 入金卡" at bounding box center [712, 691] width 793 height 32
type input "31 入金卡"
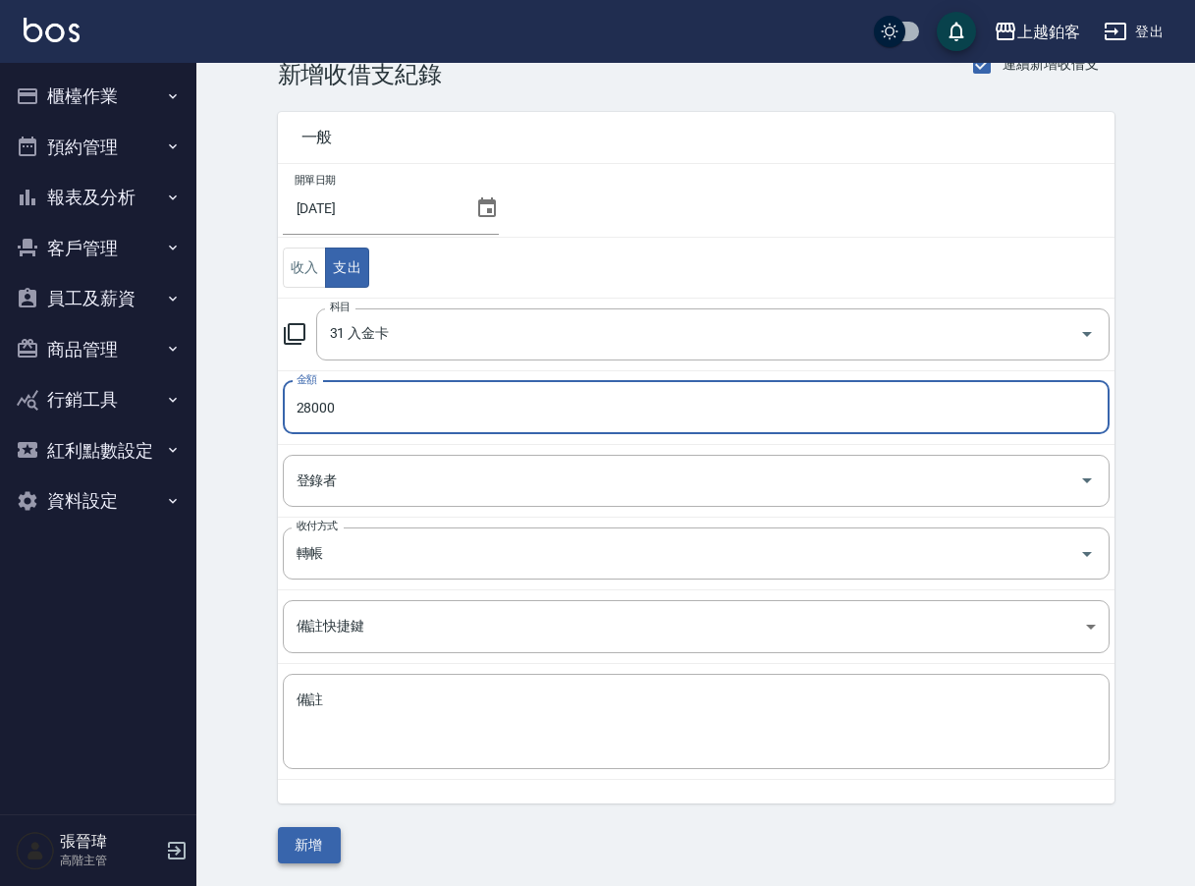
scroll to position [45, 0]
type input "28000"
click at [320, 839] on button "新增" at bounding box center [309, 846] width 63 height 36
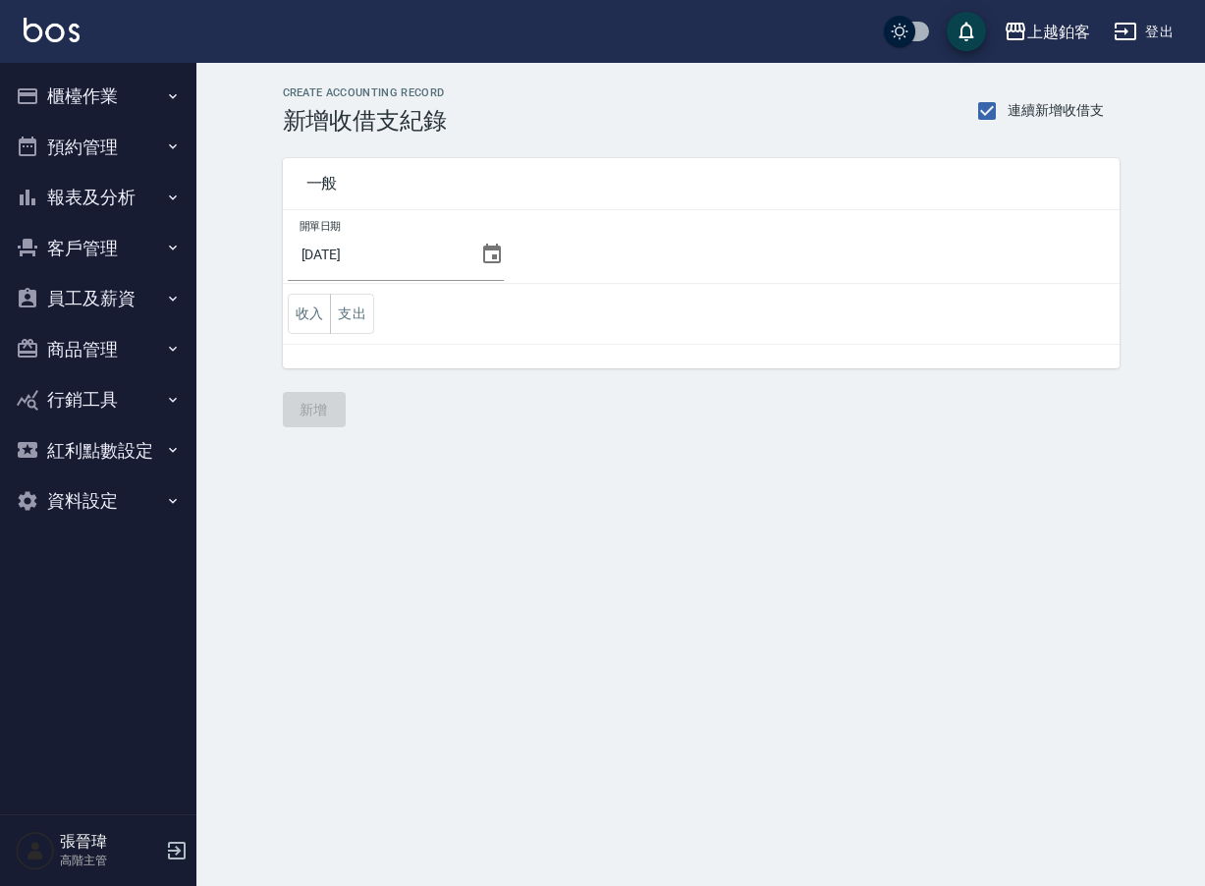
click at [110, 94] on button "櫃檯作業" at bounding box center [98, 96] width 181 height 51
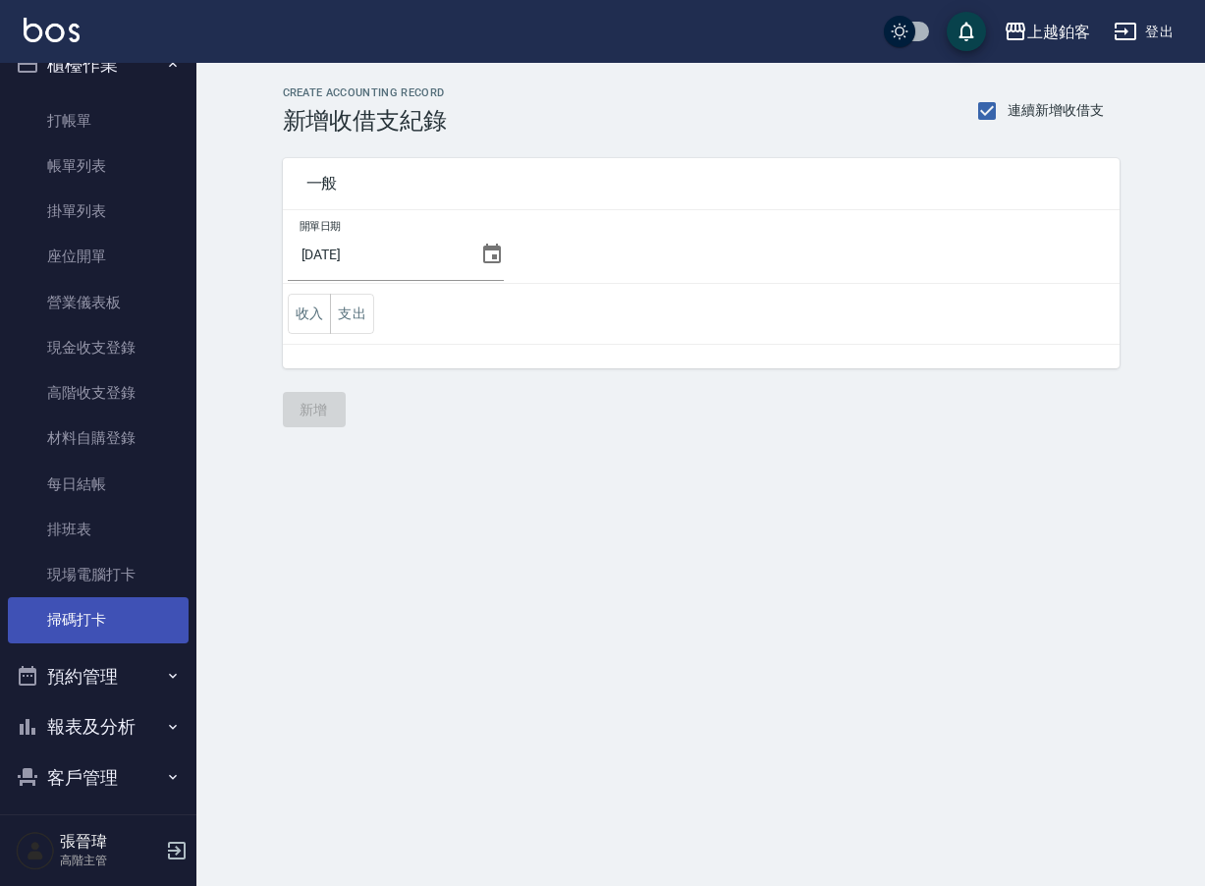
scroll to position [289, 0]
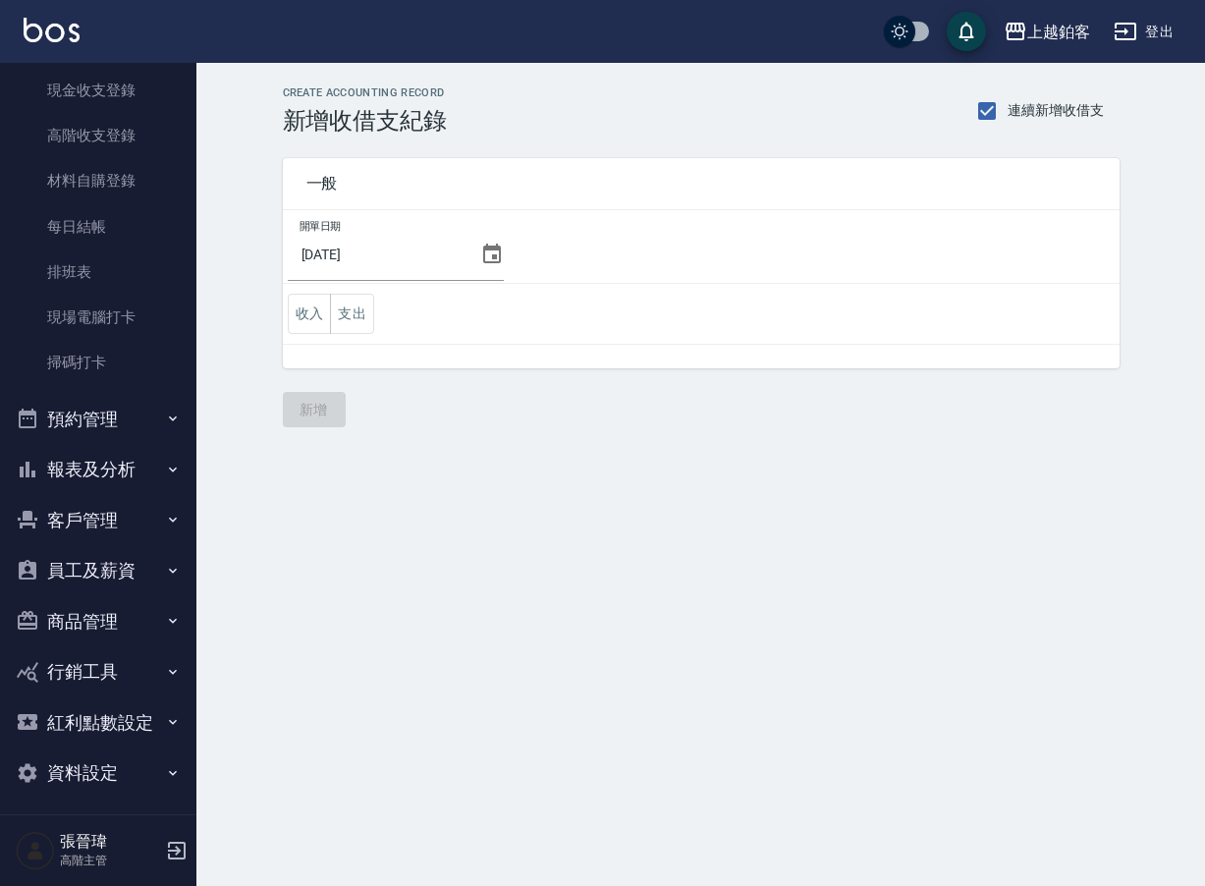
click at [123, 457] on button "報表及分析" at bounding box center [98, 469] width 181 height 51
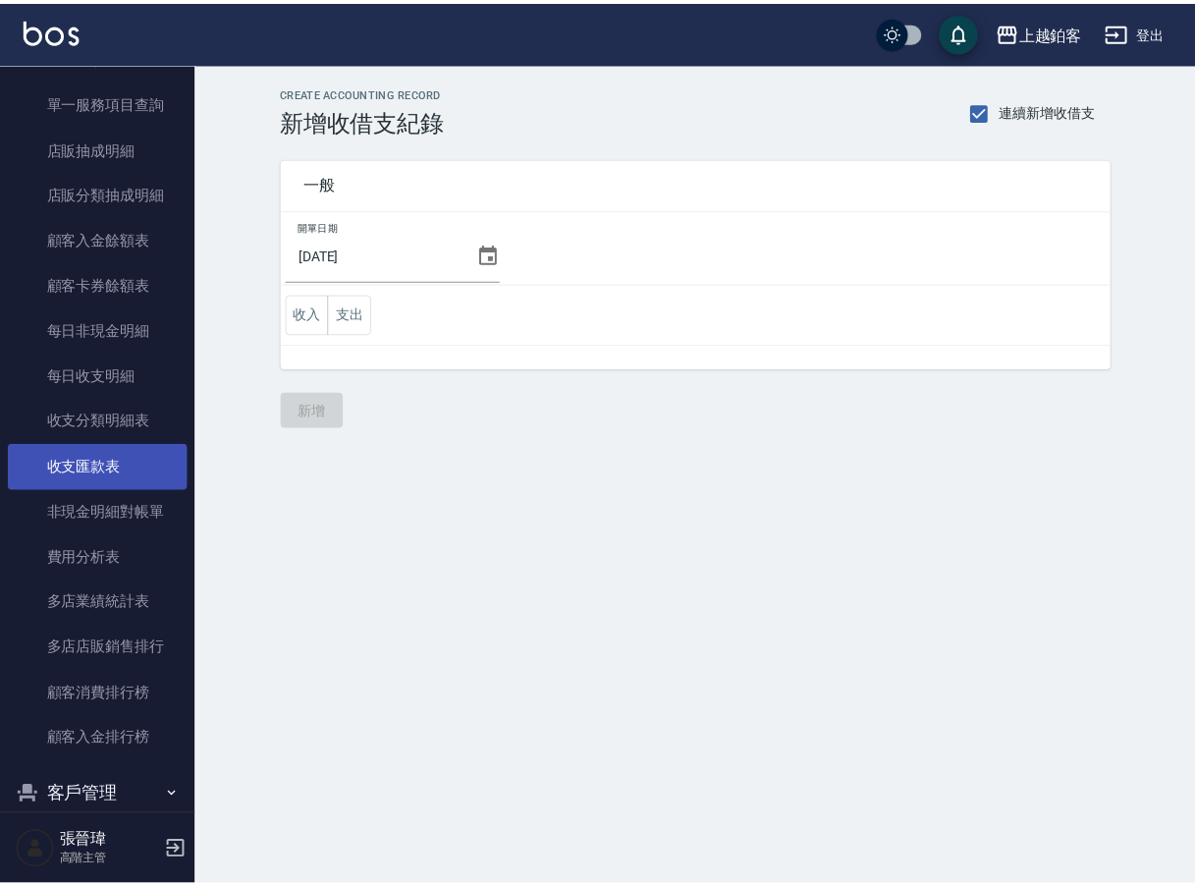
scroll to position [1947, 0]
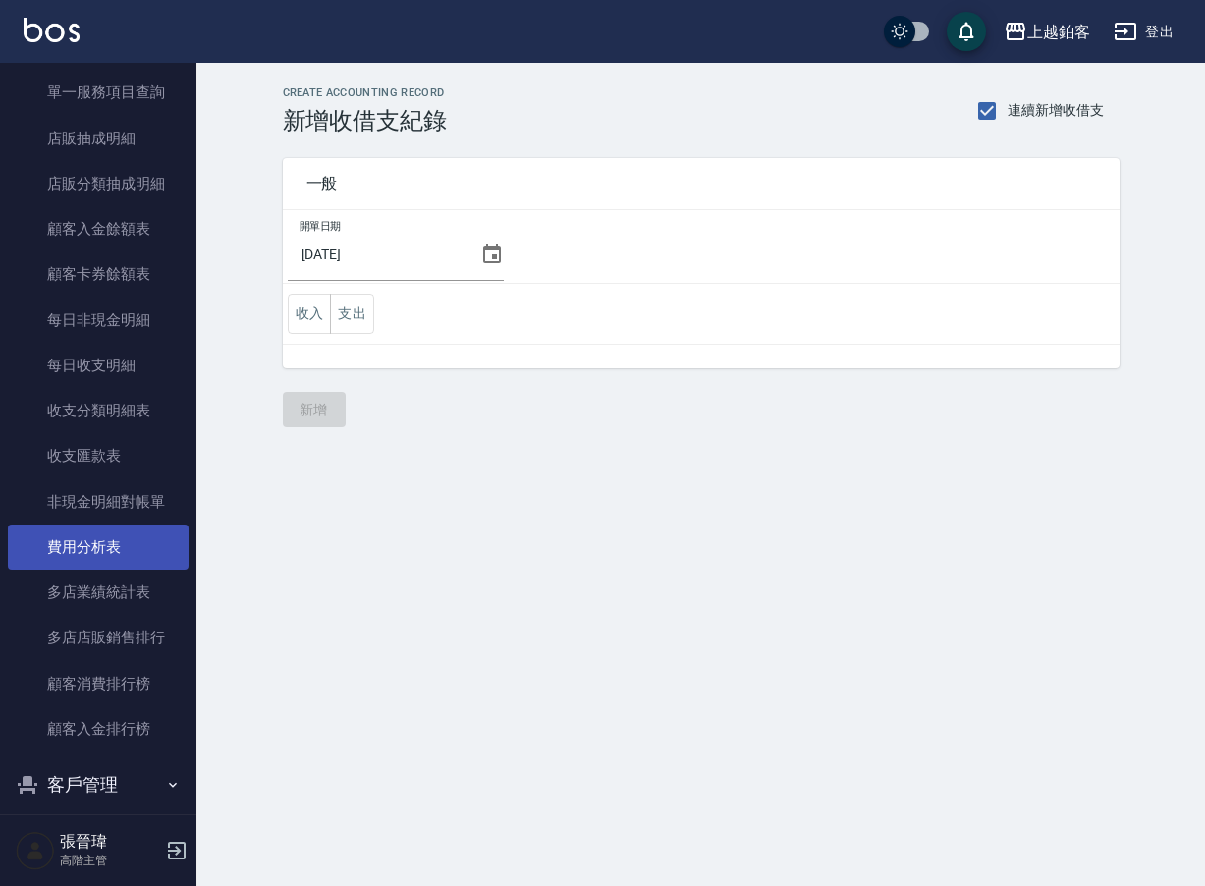
click at [107, 524] on link "費用分析表" at bounding box center [98, 546] width 181 height 45
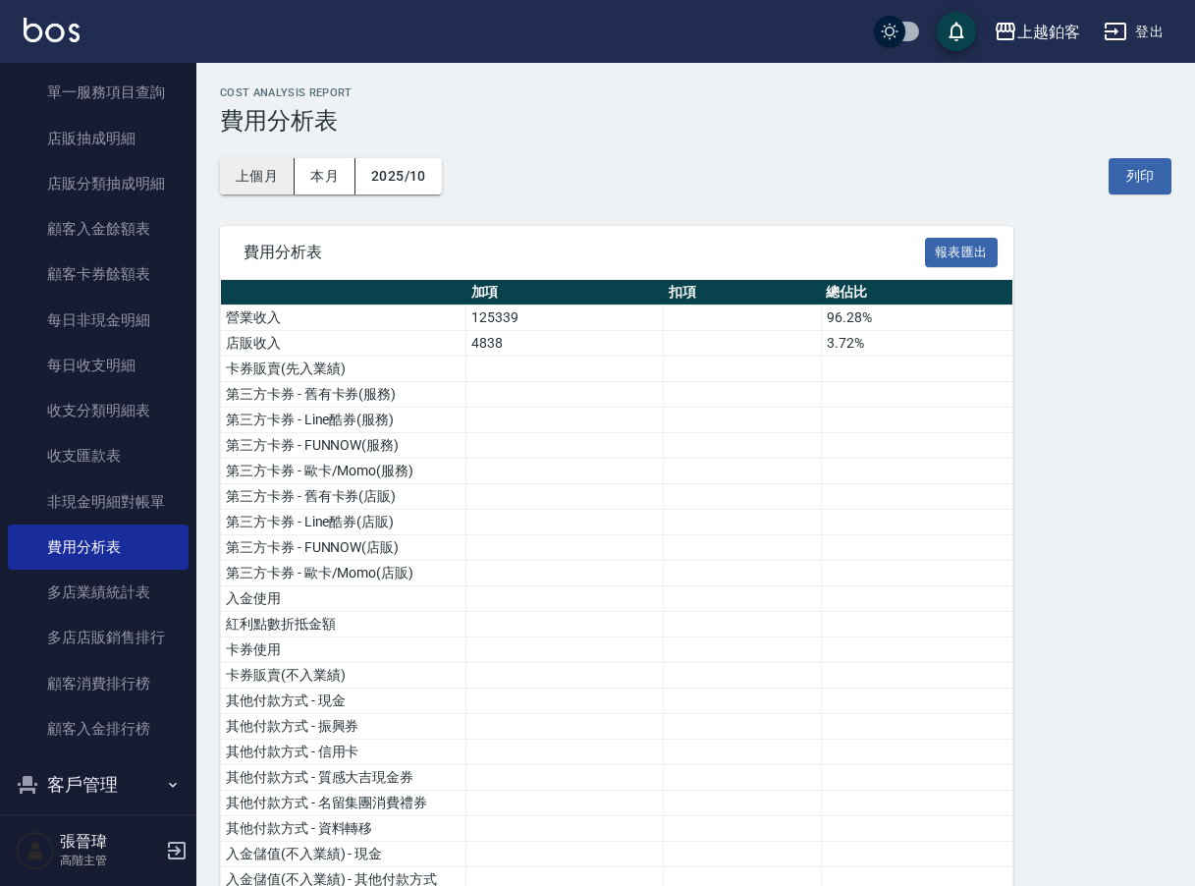
drag, startPoint x: 274, startPoint y: 175, endPoint x: 283, endPoint y: 183, distance: 11.8
click at [274, 175] on button "上個月" at bounding box center [257, 176] width 75 height 36
click at [961, 249] on button "報表匯出" at bounding box center [961, 253] width 73 height 30
click at [1061, 30] on div "上越鉑客" at bounding box center [1048, 32] width 63 height 25
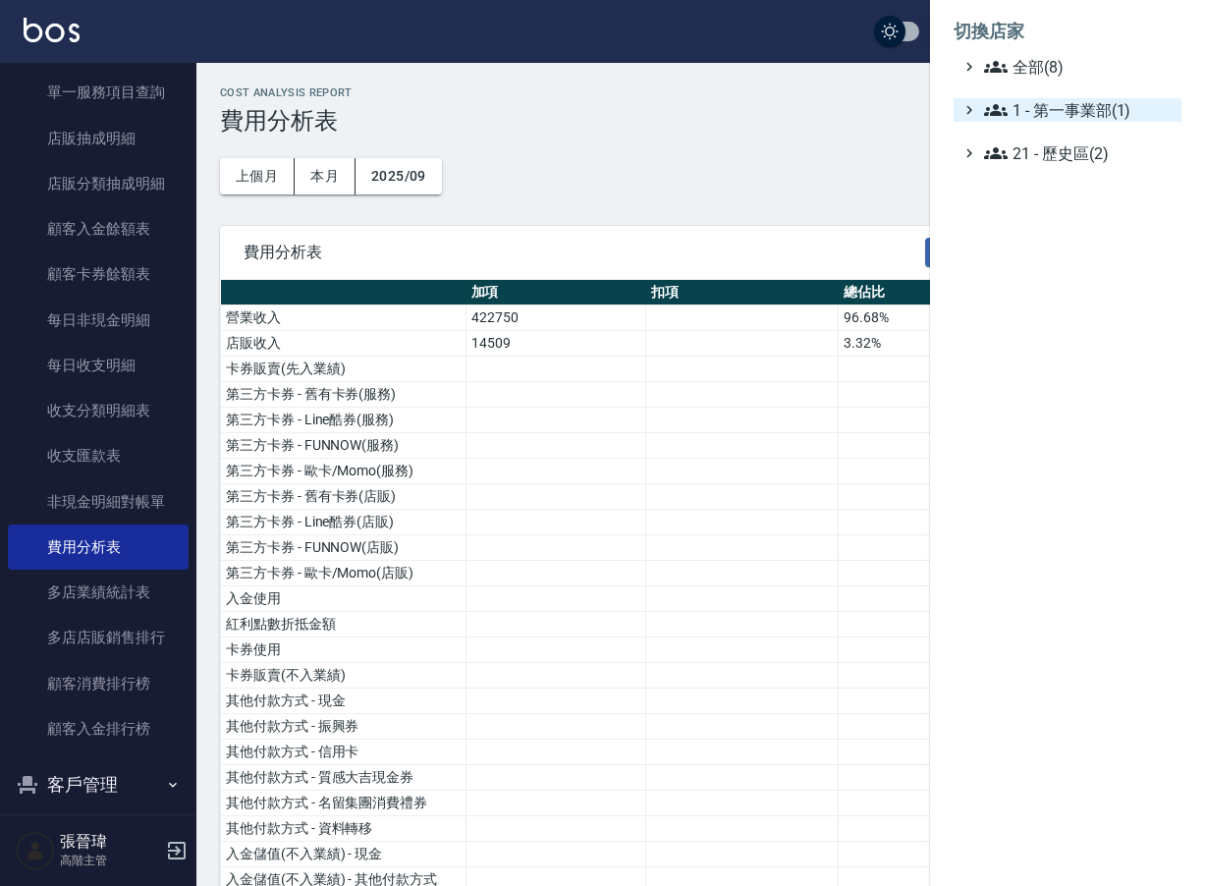
click at [1051, 117] on span "1 - 第一事業部(1)" at bounding box center [1078, 110] width 189 height 24
click at [1063, 140] on span "1.08 - 張晉瑋(6)" at bounding box center [1088, 134] width 170 height 24
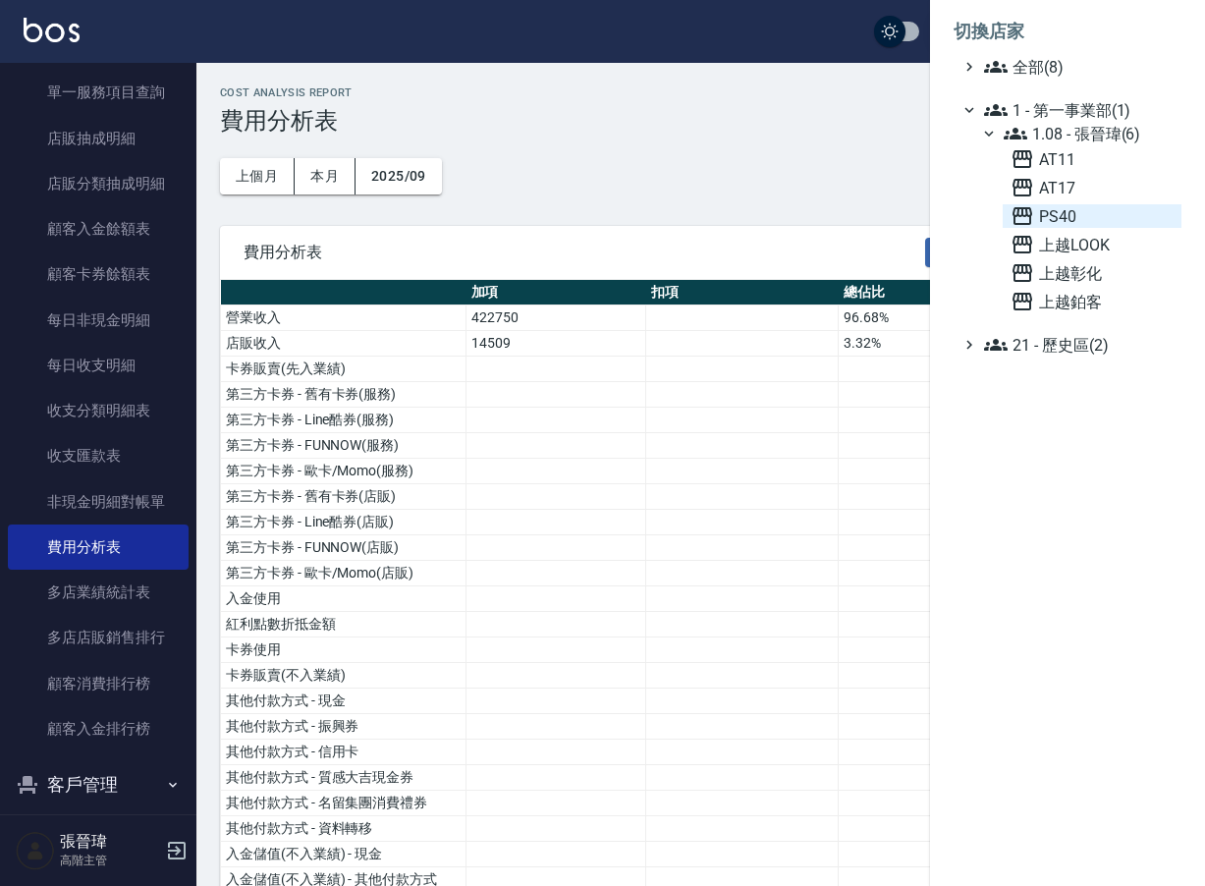
click at [1054, 225] on span "PS40" at bounding box center [1091, 216] width 163 height 24
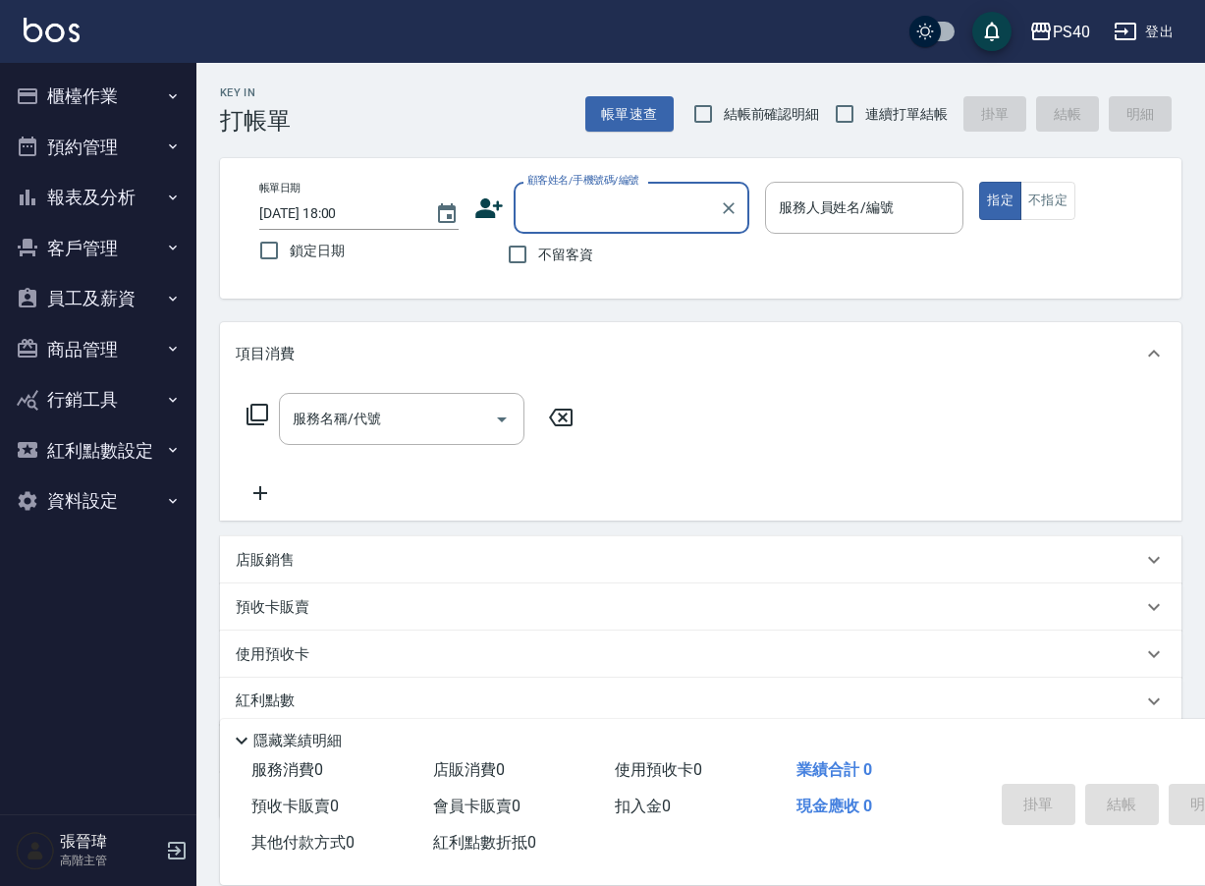
click at [145, 203] on button "報表及分析" at bounding box center [98, 197] width 181 height 51
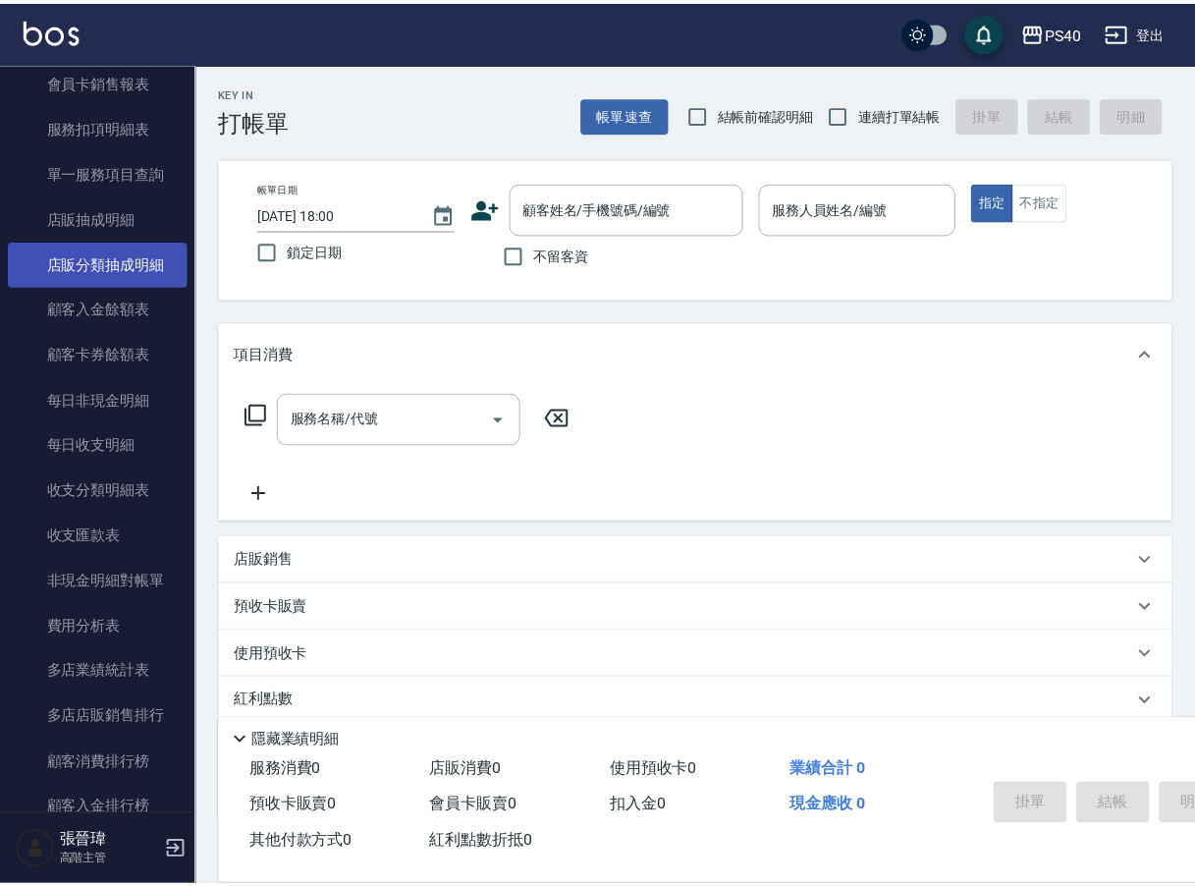
scroll to position [1497, 0]
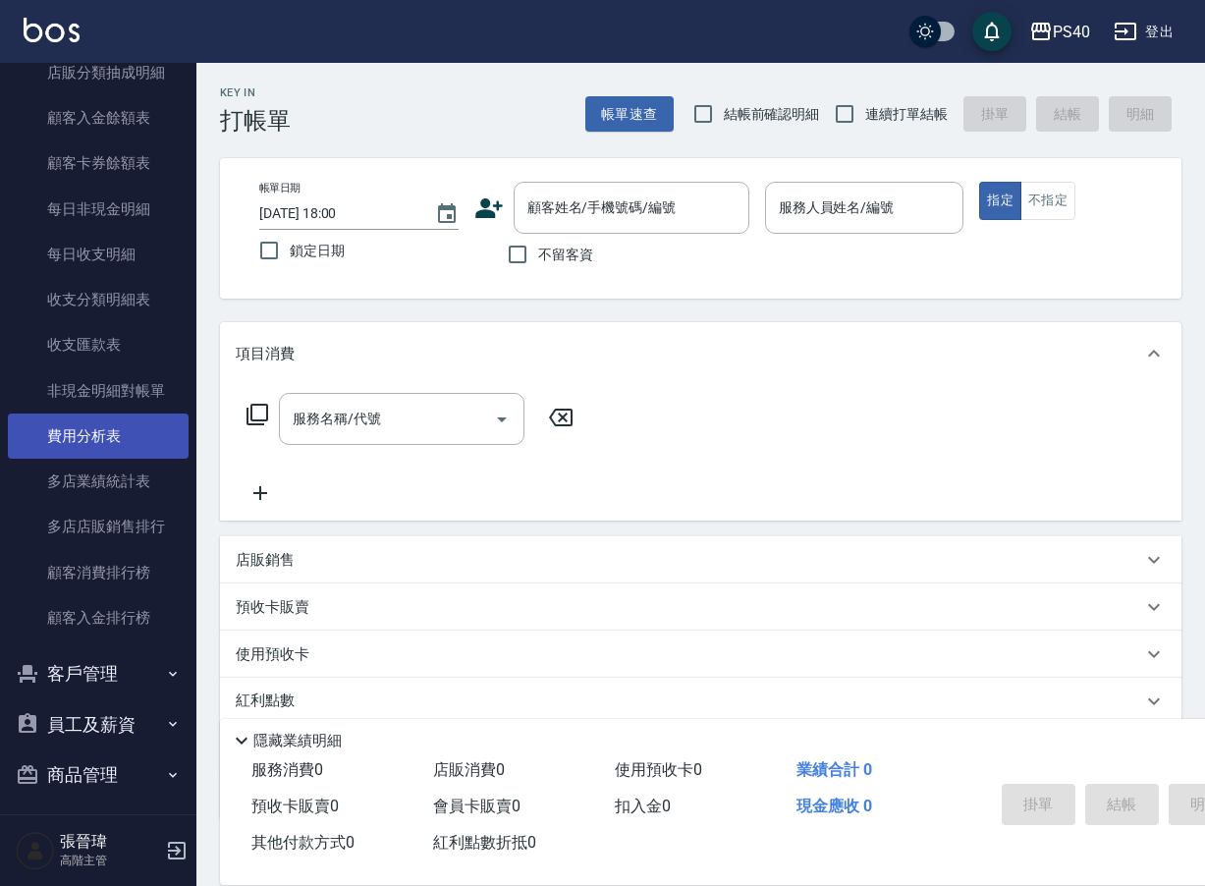
click at [126, 428] on link "費用分析表" at bounding box center [98, 435] width 181 height 45
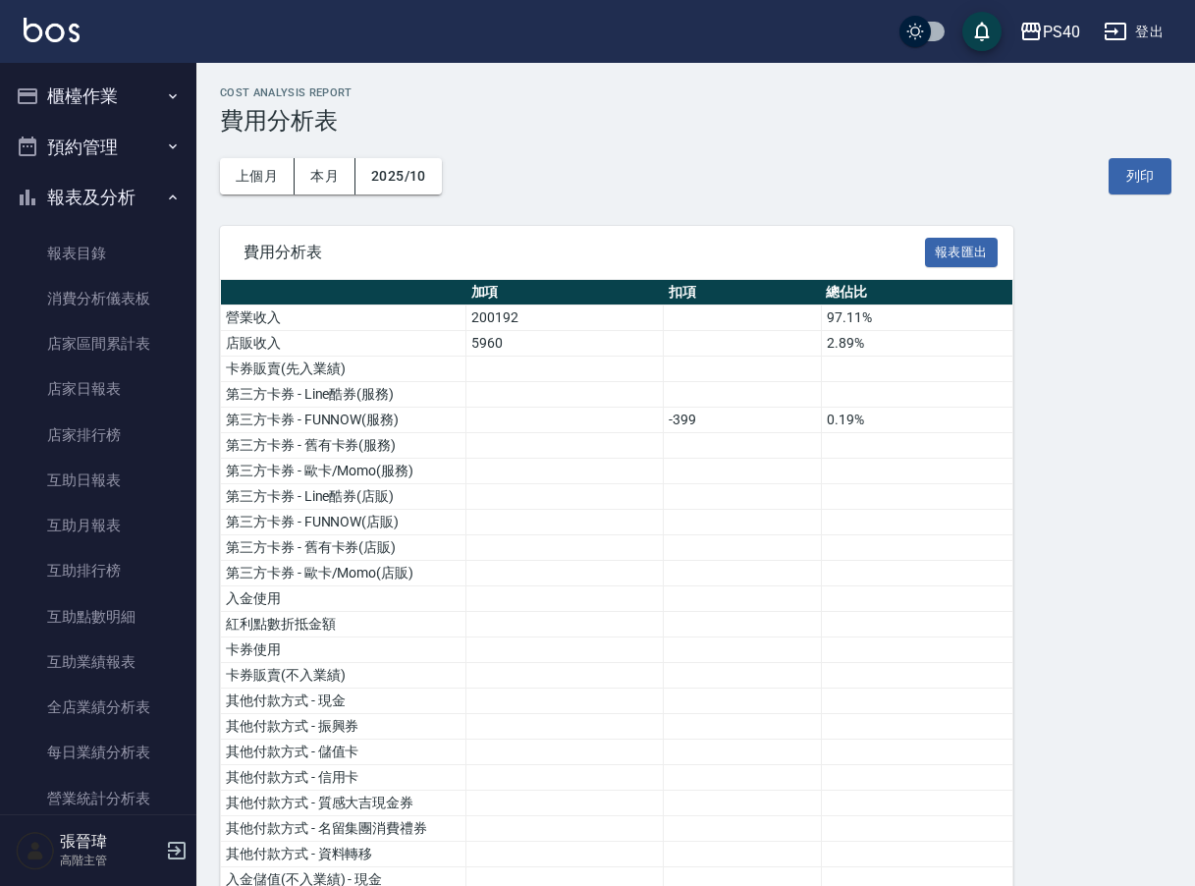
click at [165, 91] on icon "button" at bounding box center [173, 96] width 16 height 16
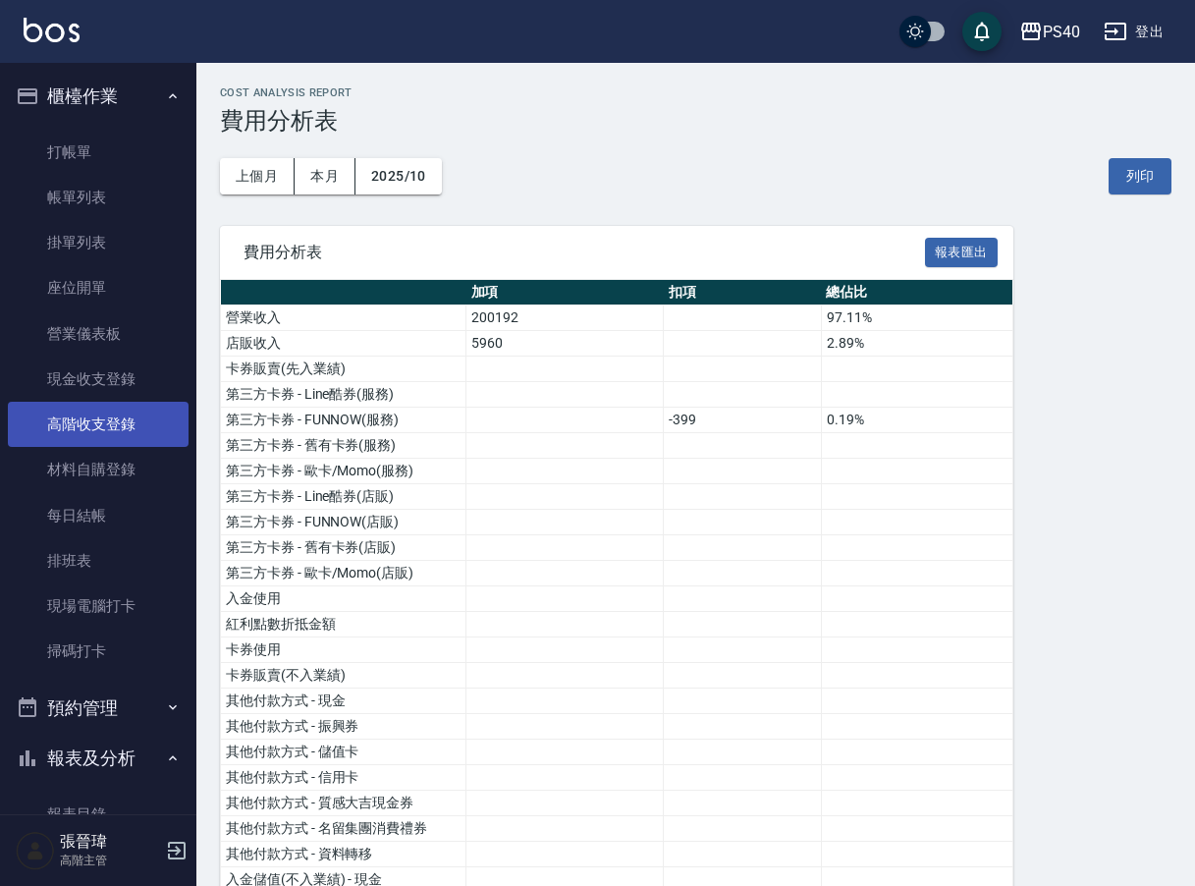
click at [109, 432] on link "高階收支登錄" at bounding box center [98, 424] width 181 height 45
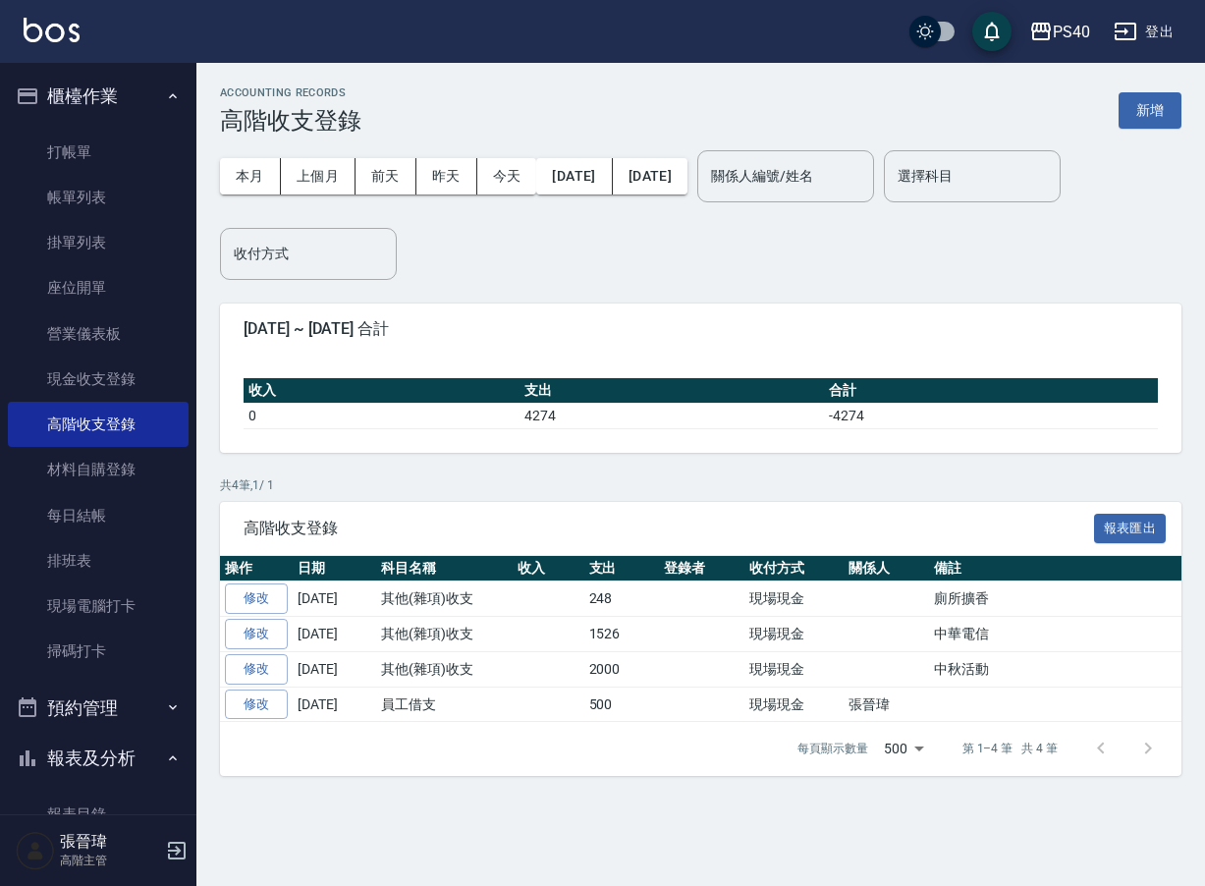
click at [341, 194] on div "本月 上個月 前天 昨天 今天 2025/10/01 2025/10/11" at bounding box center [453, 175] width 467 height 83
click at [343, 182] on button "上個月" at bounding box center [318, 176] width 75 height 36
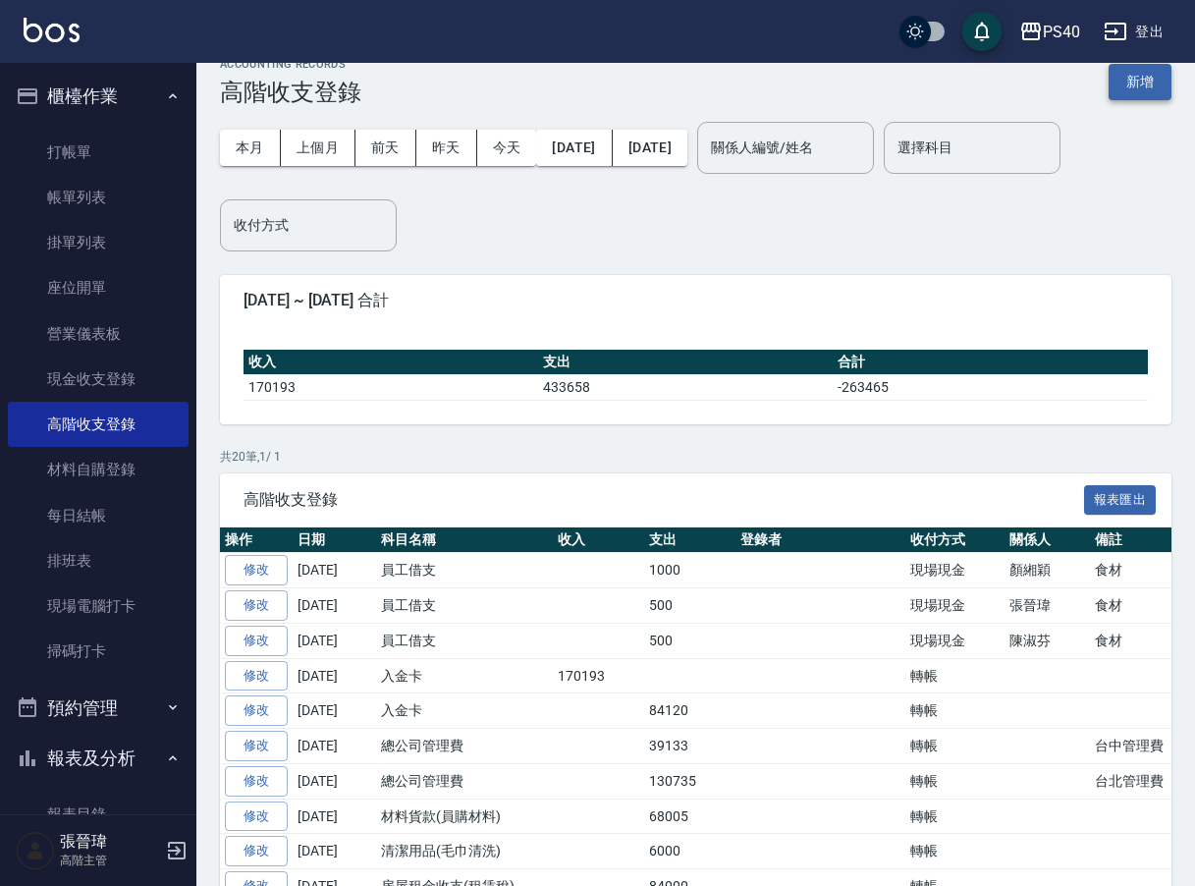
scroll to position [30, 0]
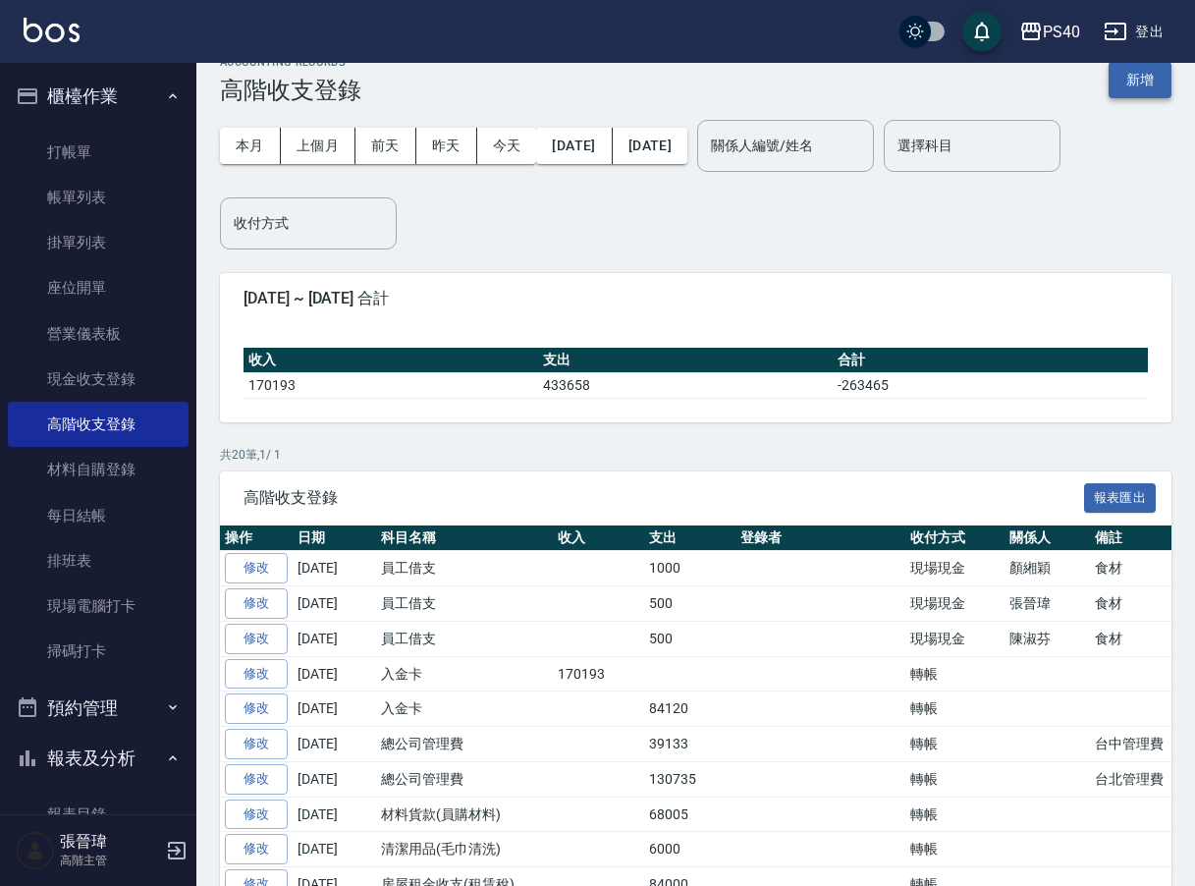
click at [1135, 85] on button "新增" at bounding box center [1139, 80] width 63 height 36
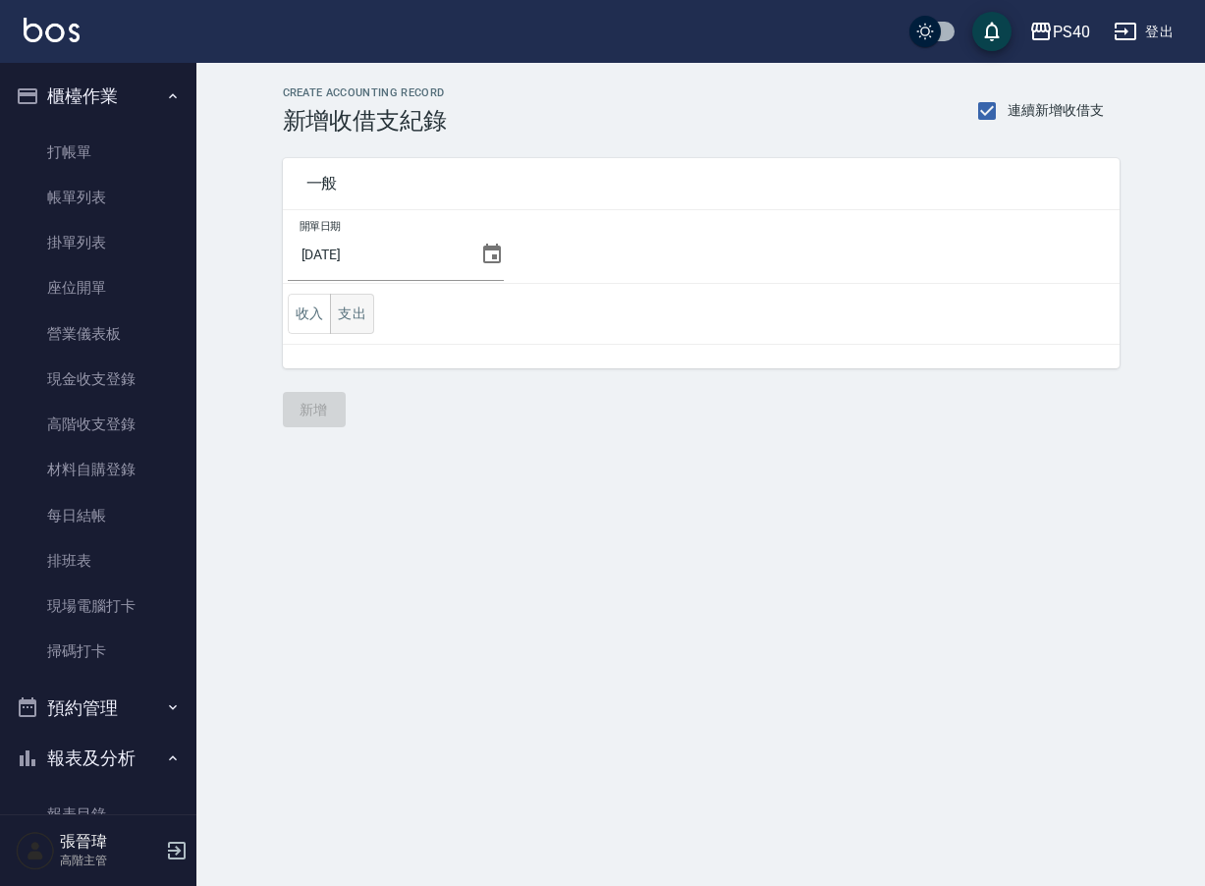
click at [362, 309] on button "支出" at bounding box center [352, 314] width 44 height 40
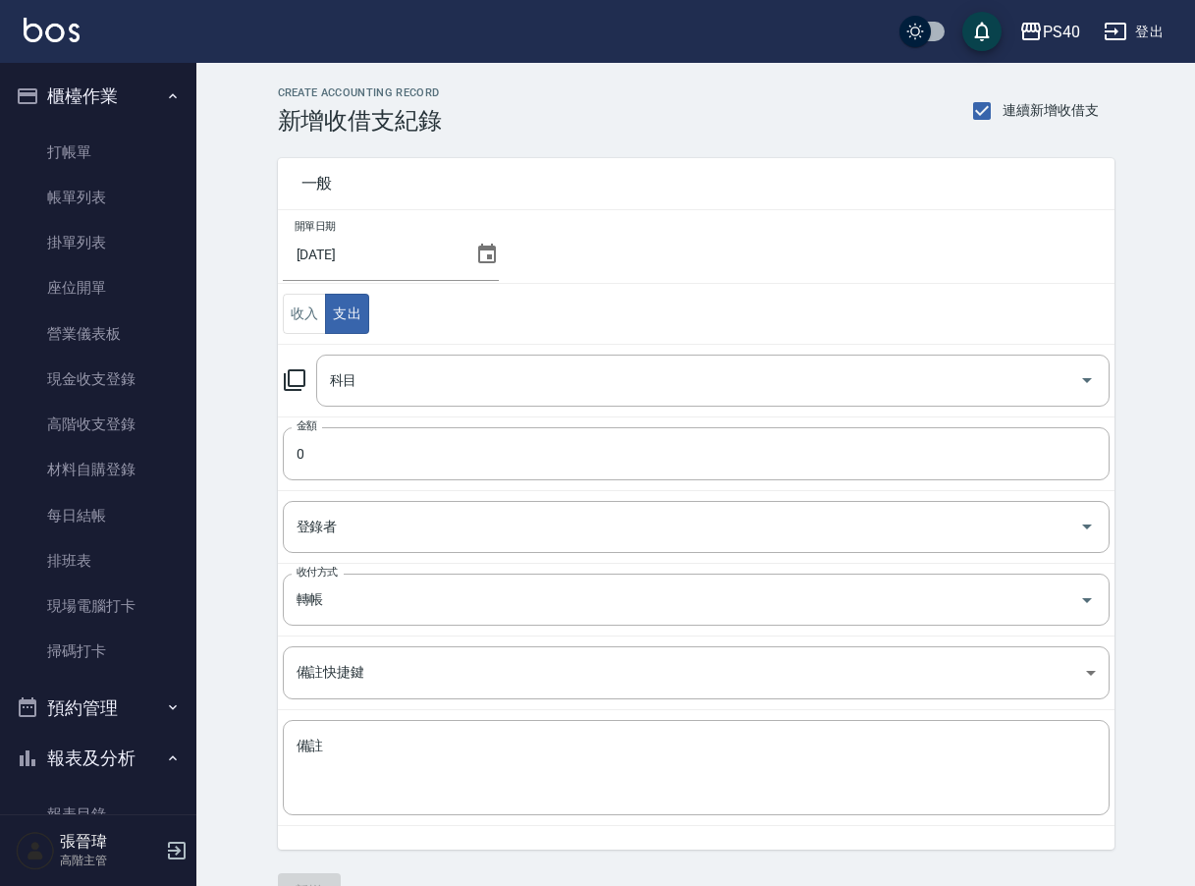
click at [486, 254] on icon at bounding box center [487, 253] width 18 height 20
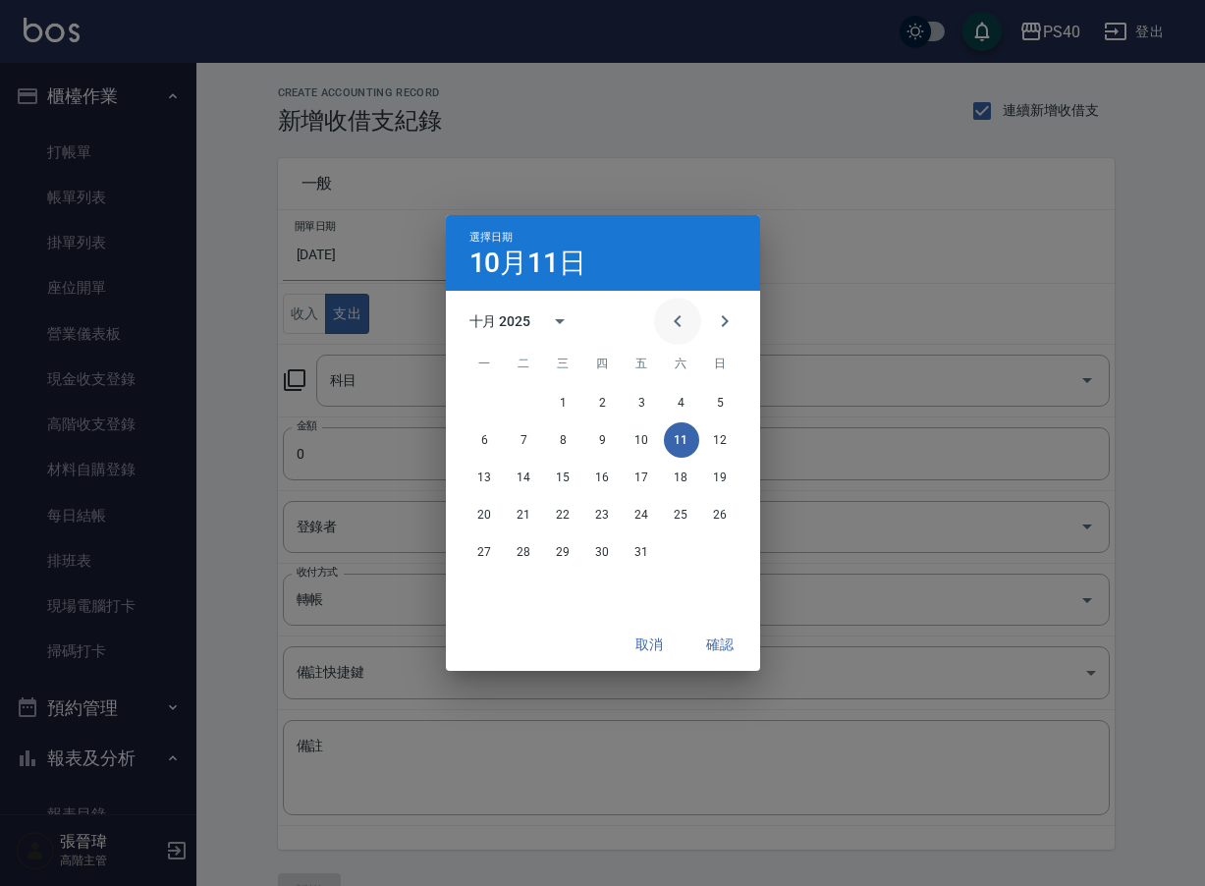
click at [677, 324] on icon "Previous month" at bounding box center [676, 321] width 7 height 12
click at [528, 549] on button "30" at bounding box center [524, 551] width 35 height 35
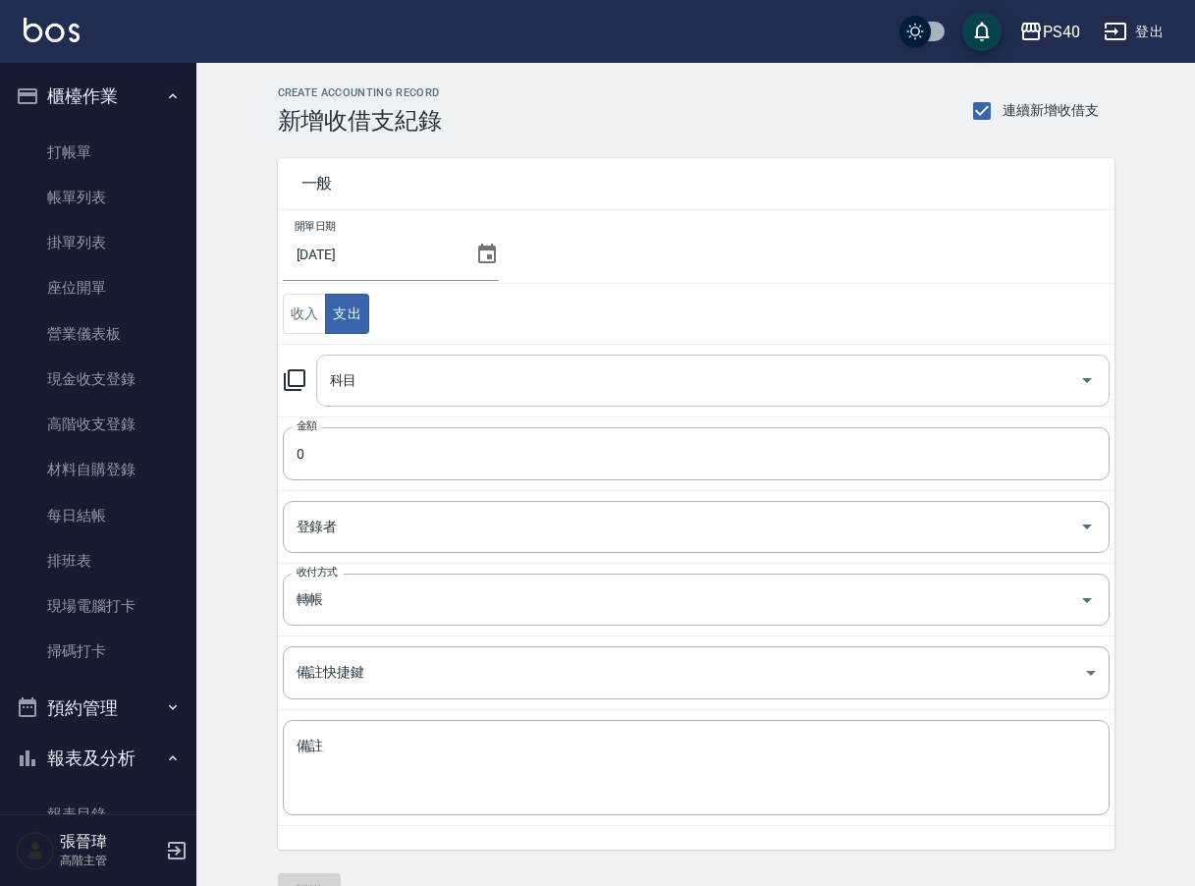
click at [488, 389] on input "科目" at bounding box center [698, 380] width 746 height 34
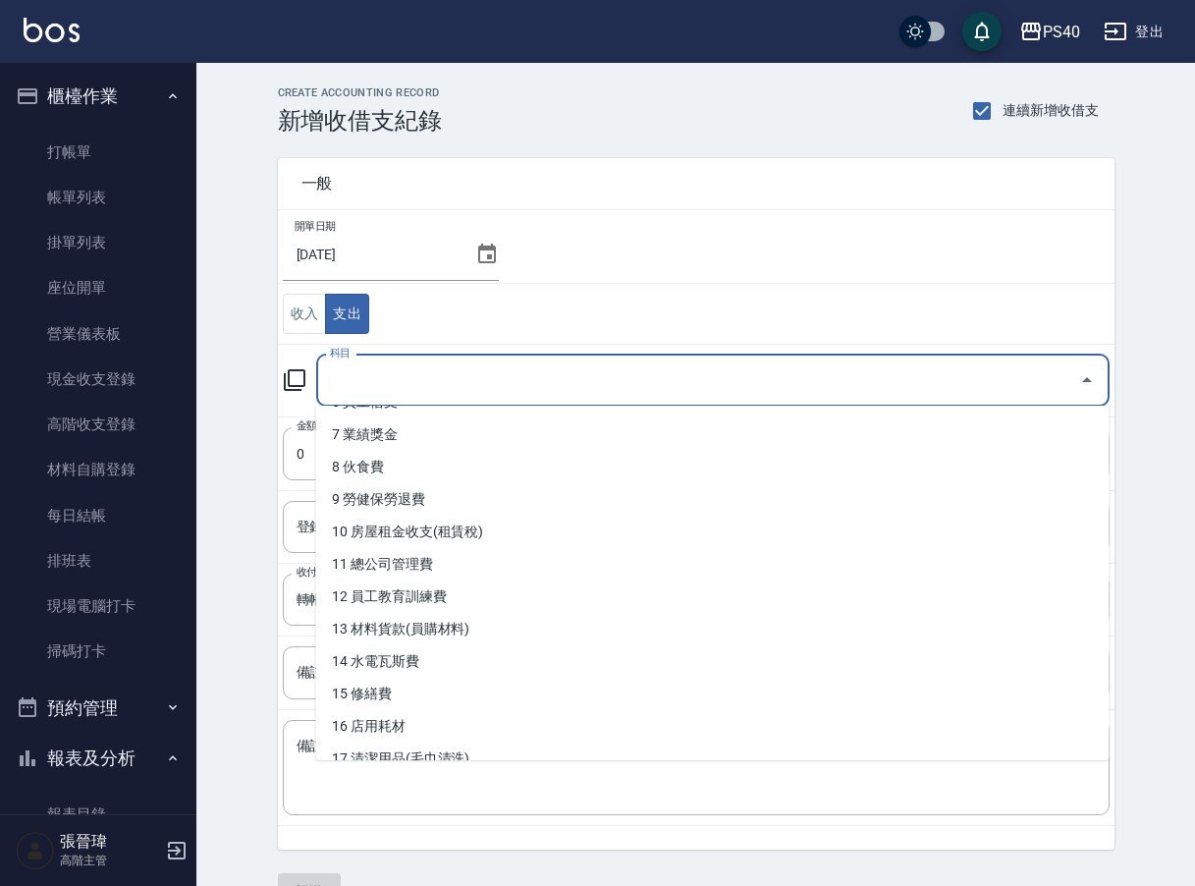
scroll to position [212, 0]
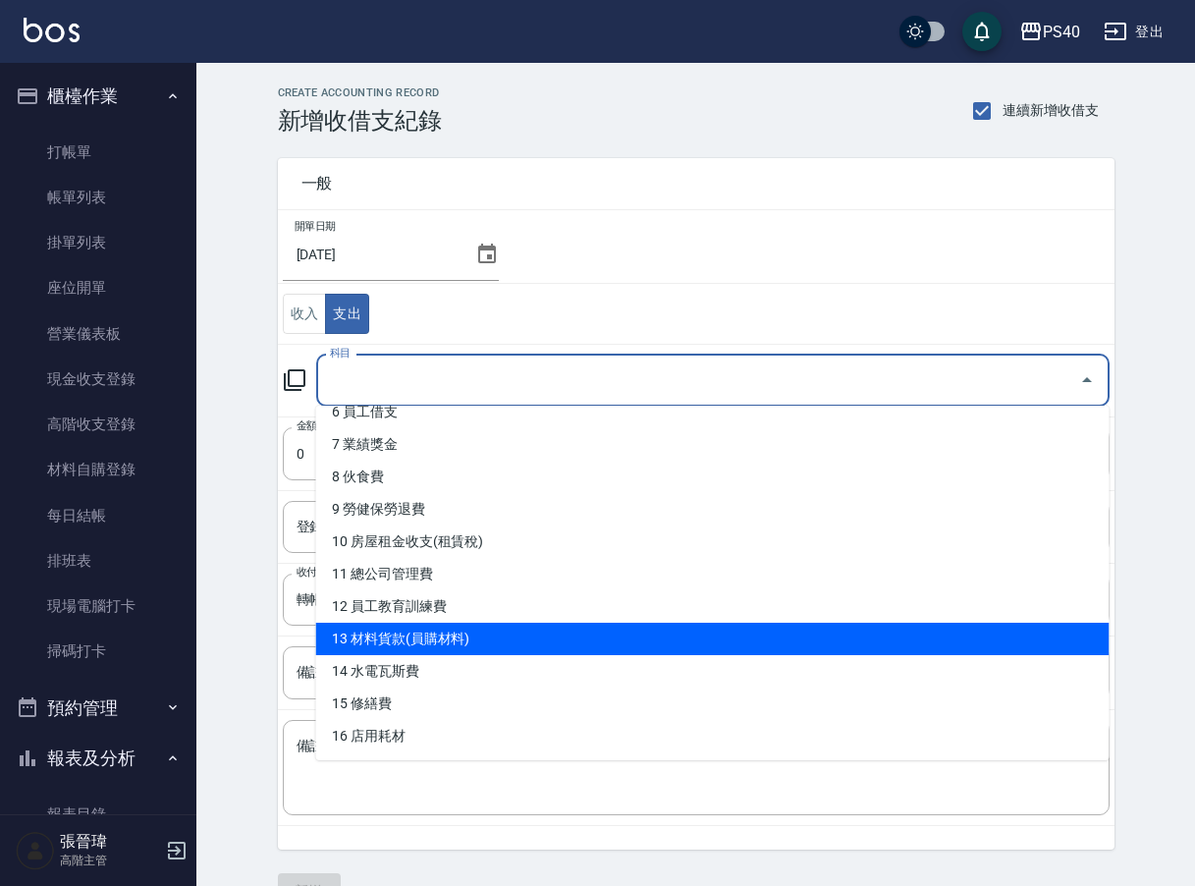
click at [477, 642] on li "13 材料貨款(員購材料)" at bounding box center [712, 638] width 793 height 32
type input "13 材料貨款(員購材料)"
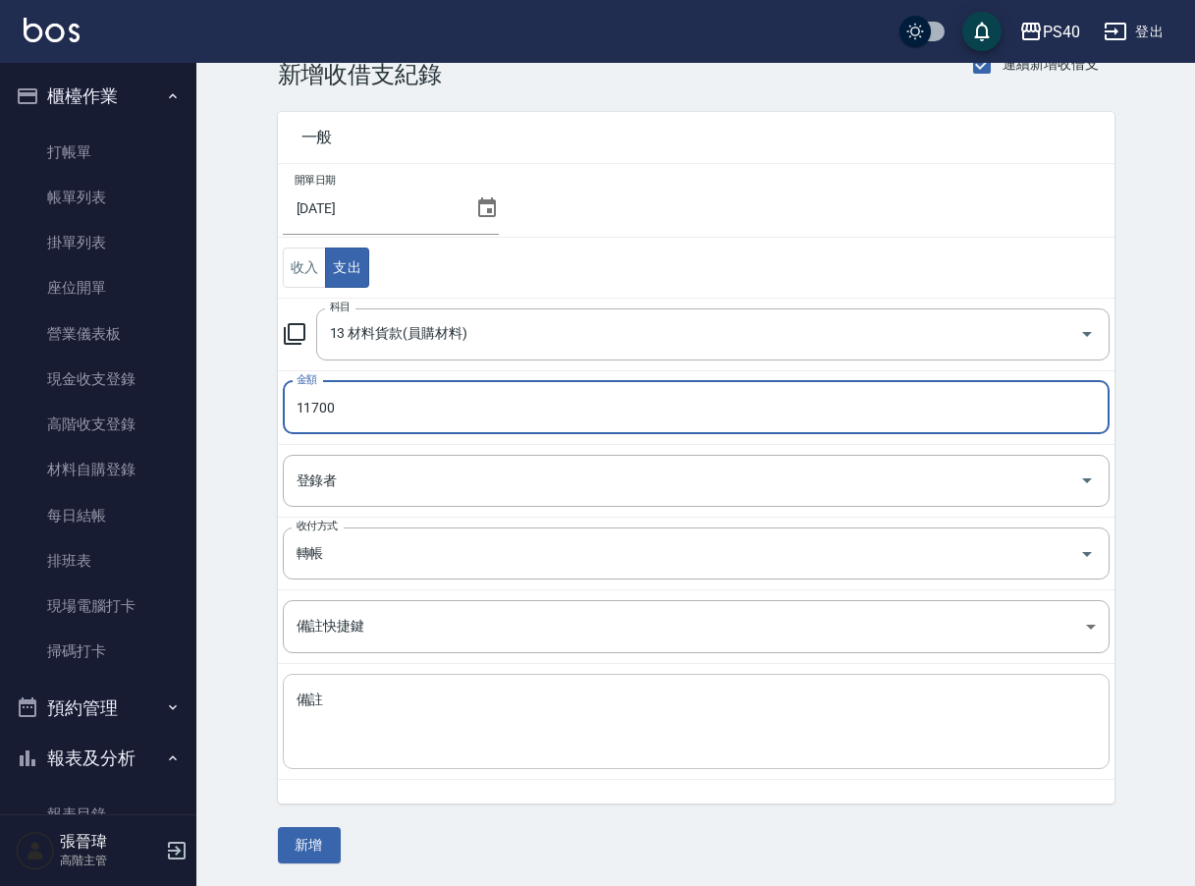
scroll to position [45, 0]
type input "11700"
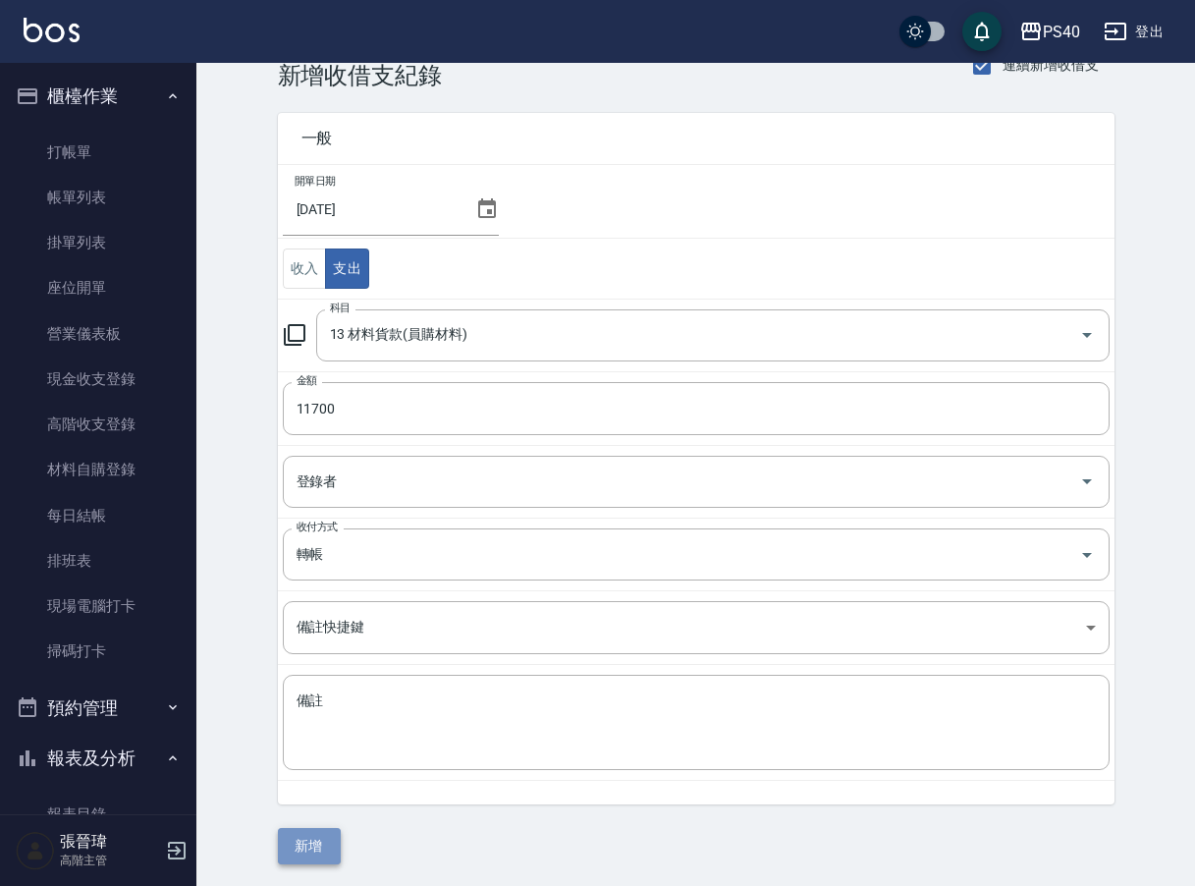
click at [298, 835] on button "新增" at bounding box center [309, 846] width 63 height 36
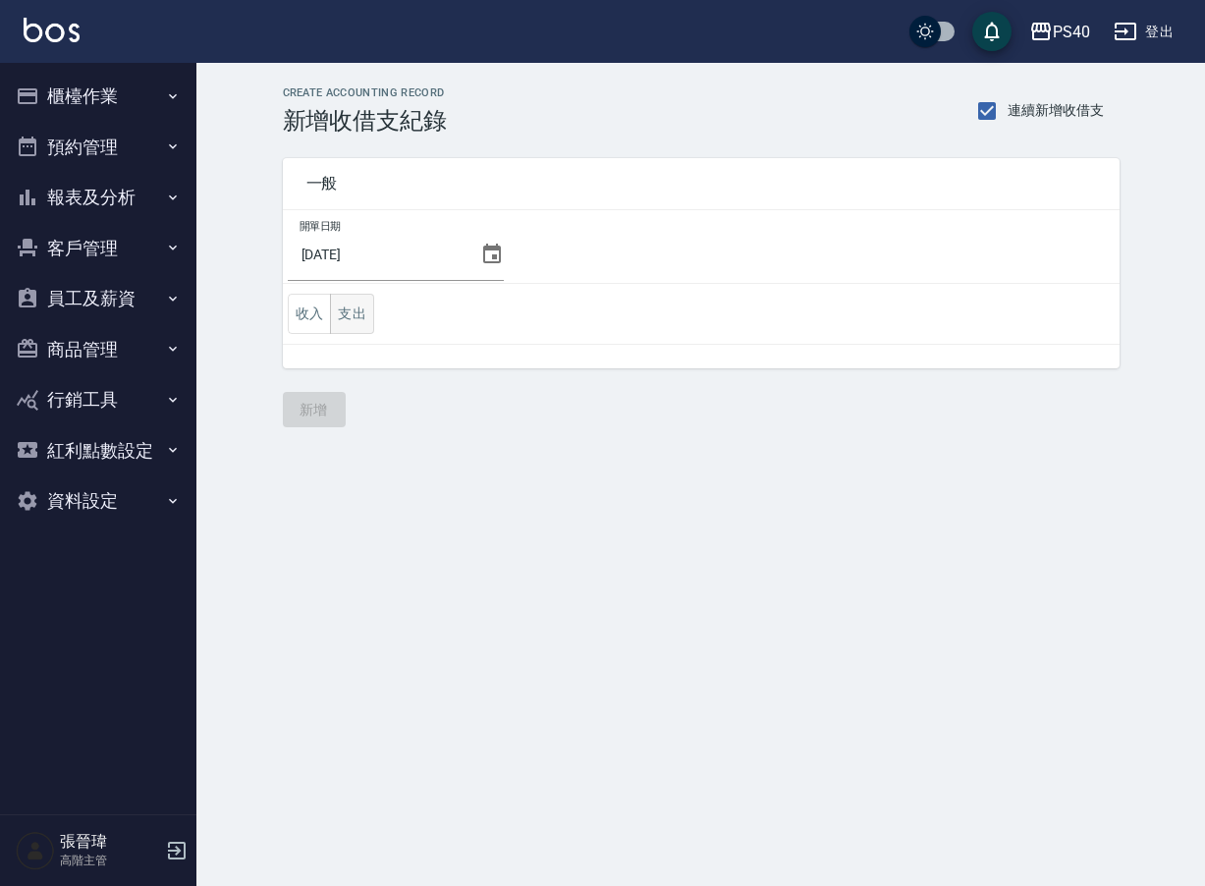
click at [347, 316] on button "支出" at bounding box center [352, 314] width 44 height 40
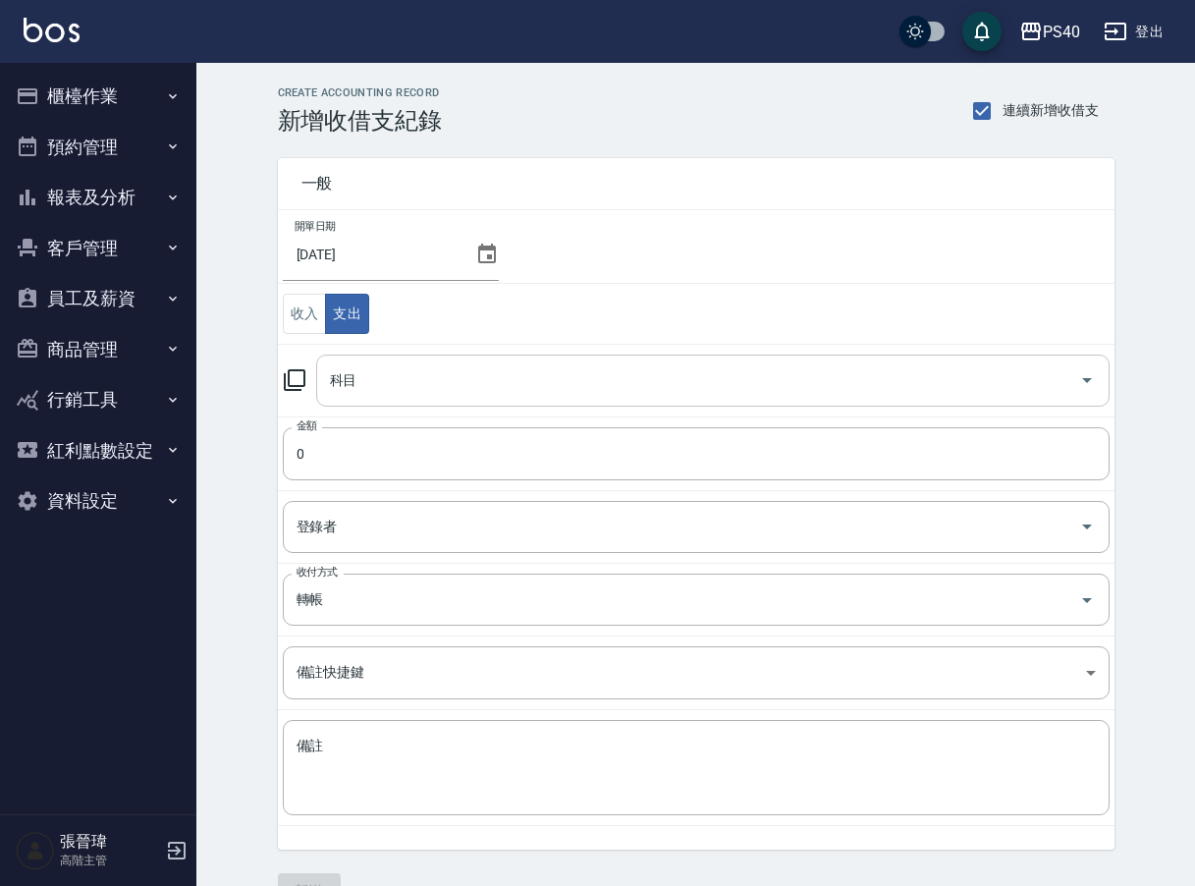
click at [420, 391] on input "科目" at bounding box center [698, 380] width 746 height 34
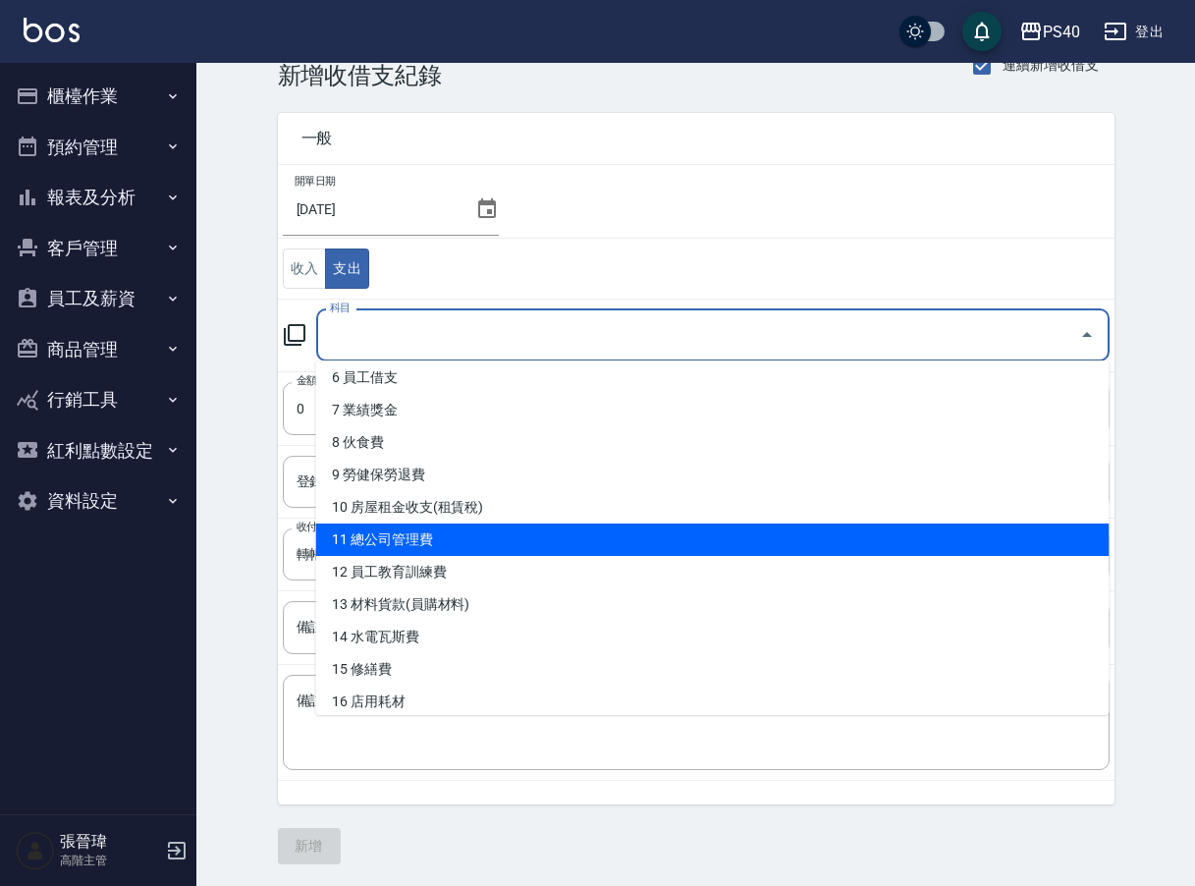
scroll to position [248, 0]
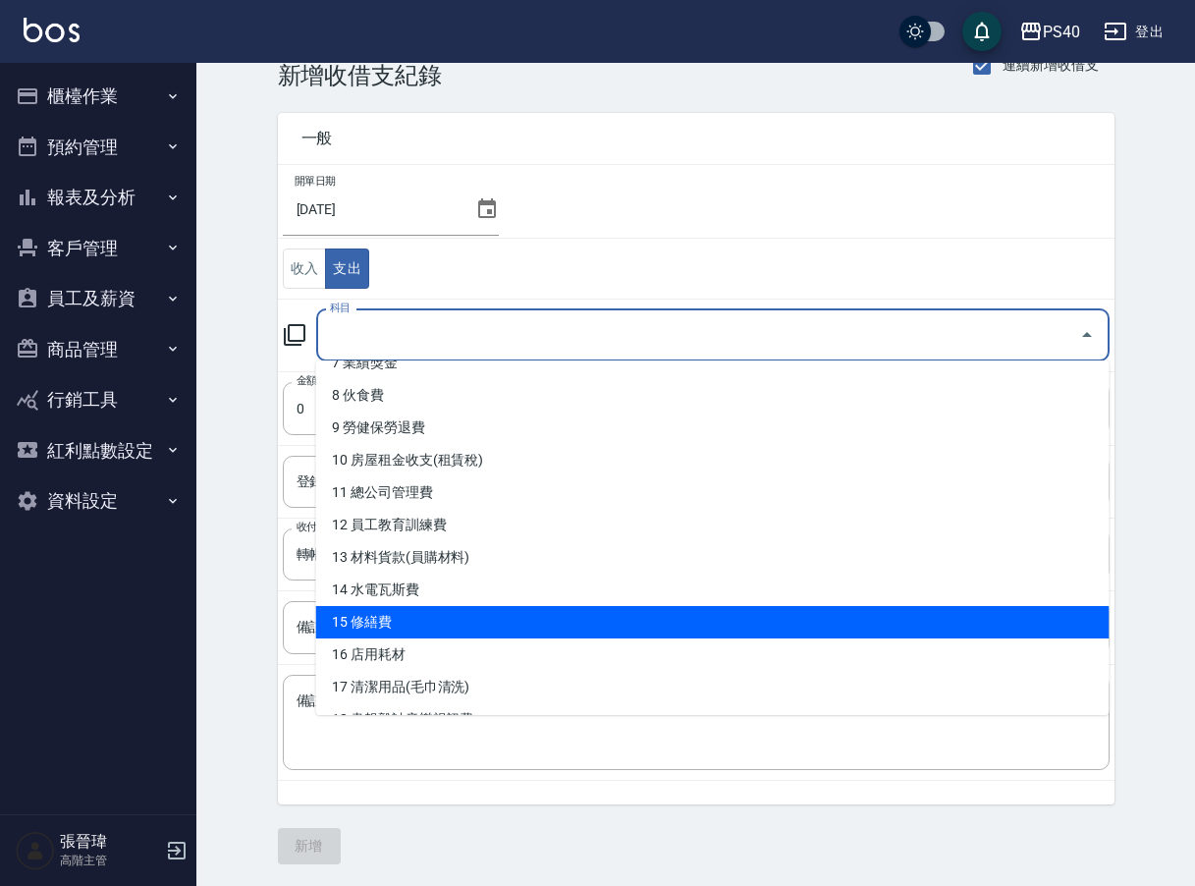
click at [493, 619] on li "15 修繕費" at bounding box center [712, 622] width 793 height 32
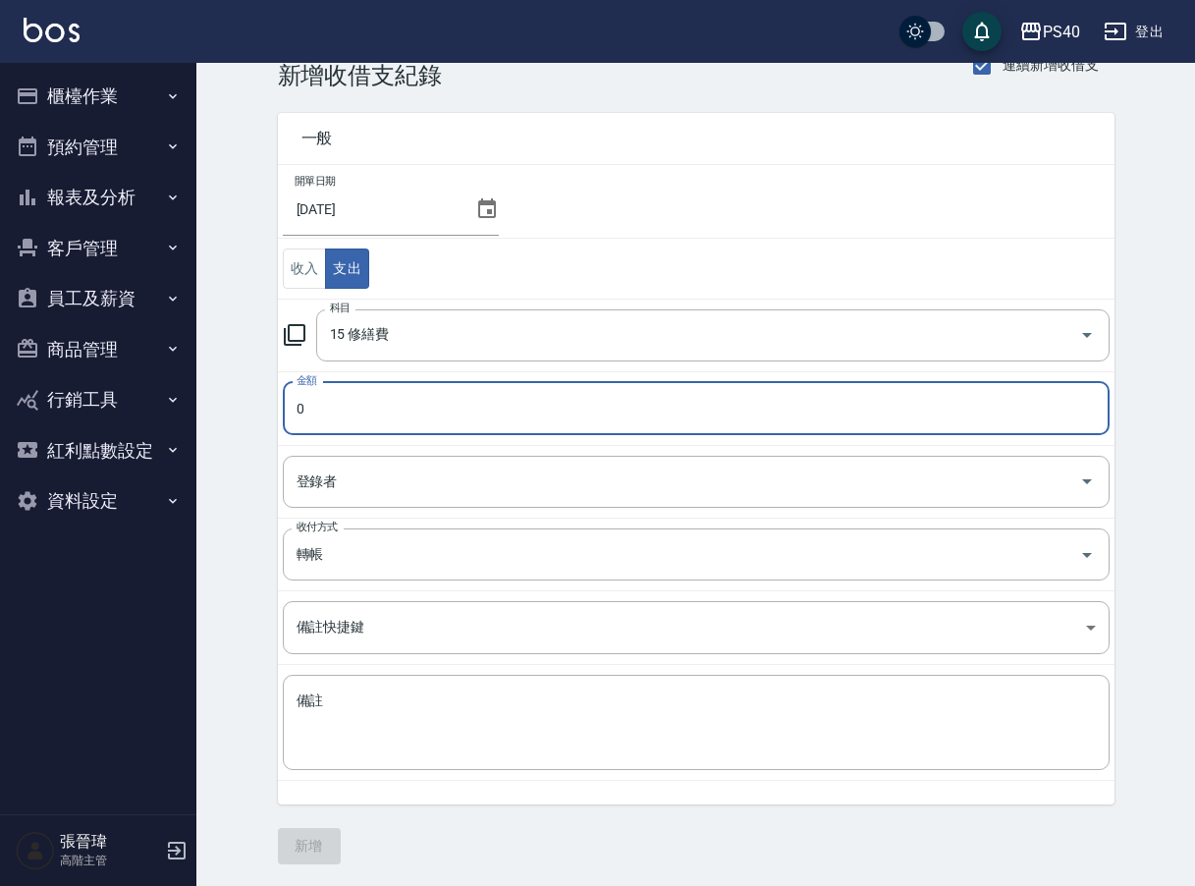
type input "15 修繕費"
type input "9021"
click at [467, 713] on textarea "備註" at bounding box center [695, 722] width 799 height 63
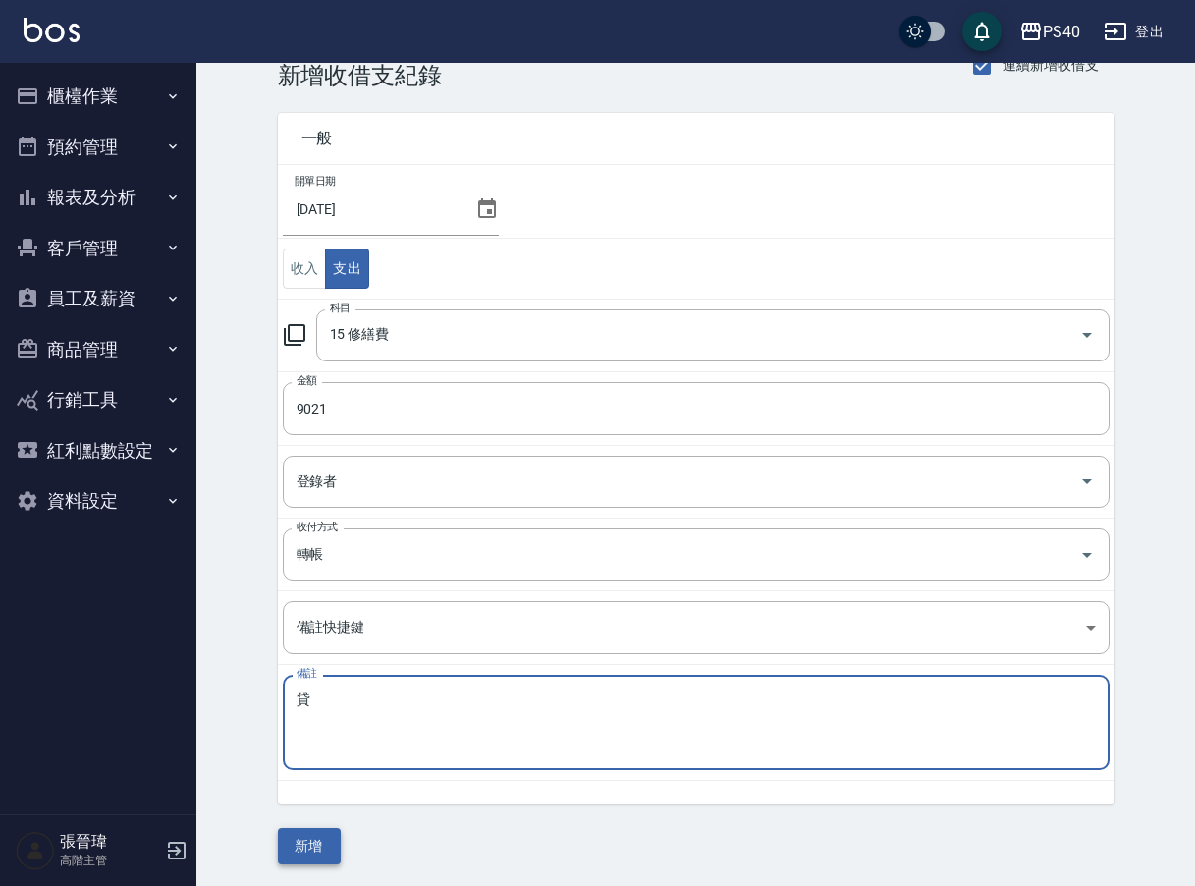
type textarea "貸"
click at [316, 842] on button "新增" at bounding box center [309, 846] width 63 height 36
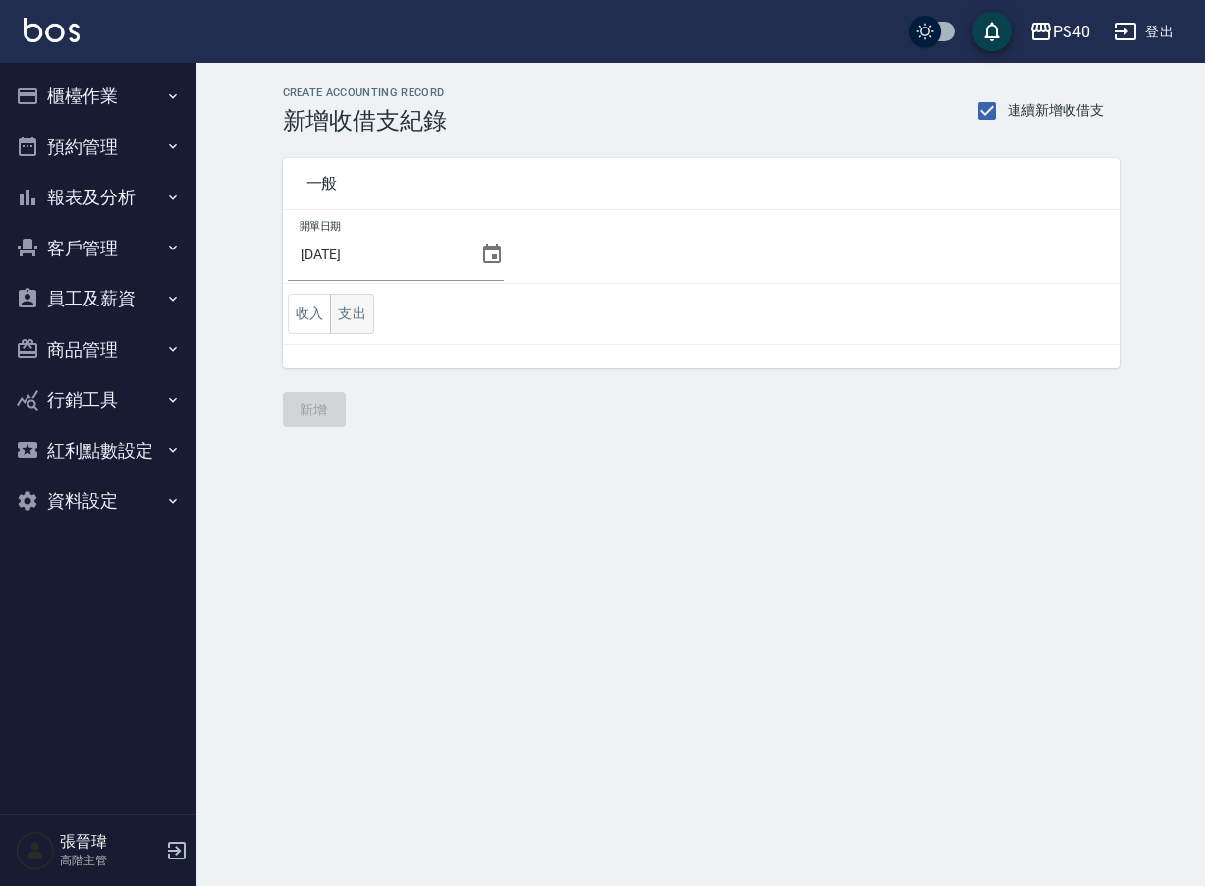
click at [366, 310] on button "支出" at bounding box center [352, 314] width 44 height 40
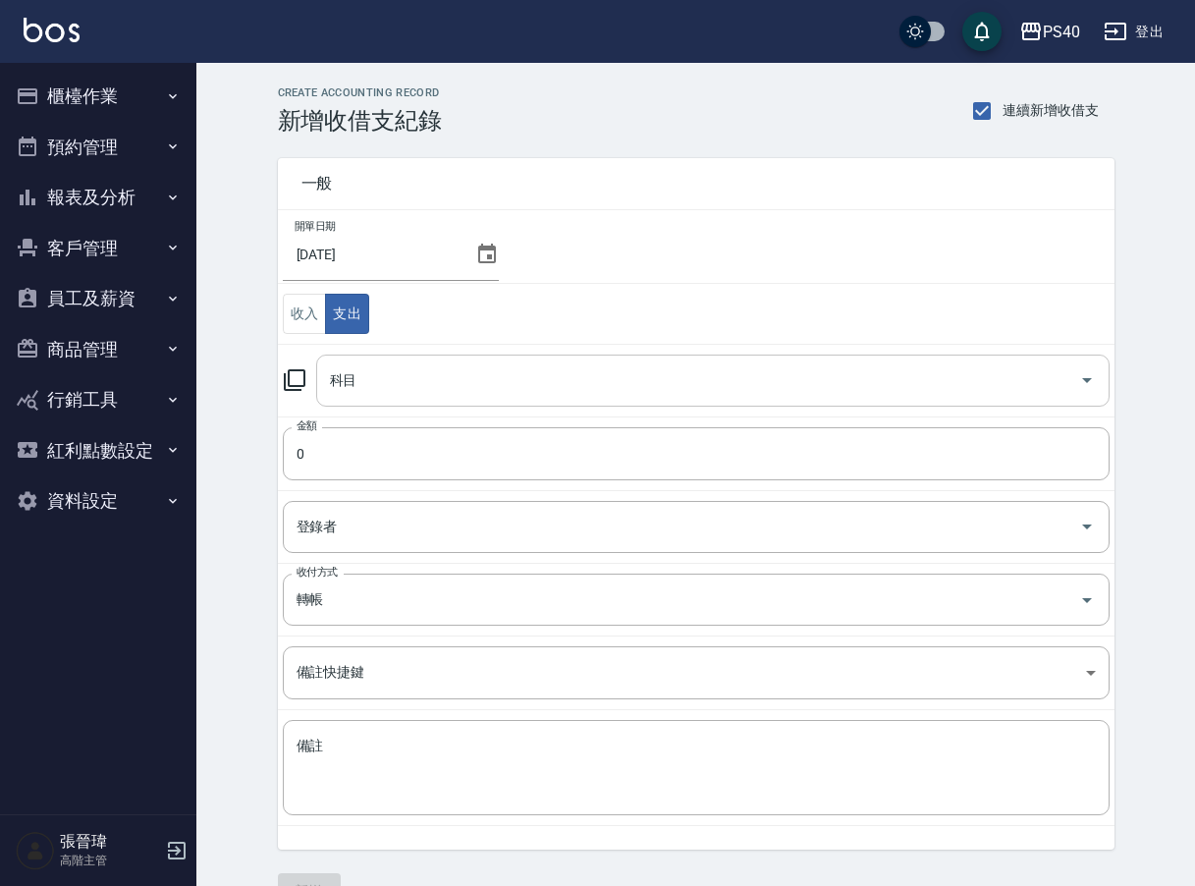
click at [469, 373] on input "科目" at bounding box center [698, 380] width 746 height 34
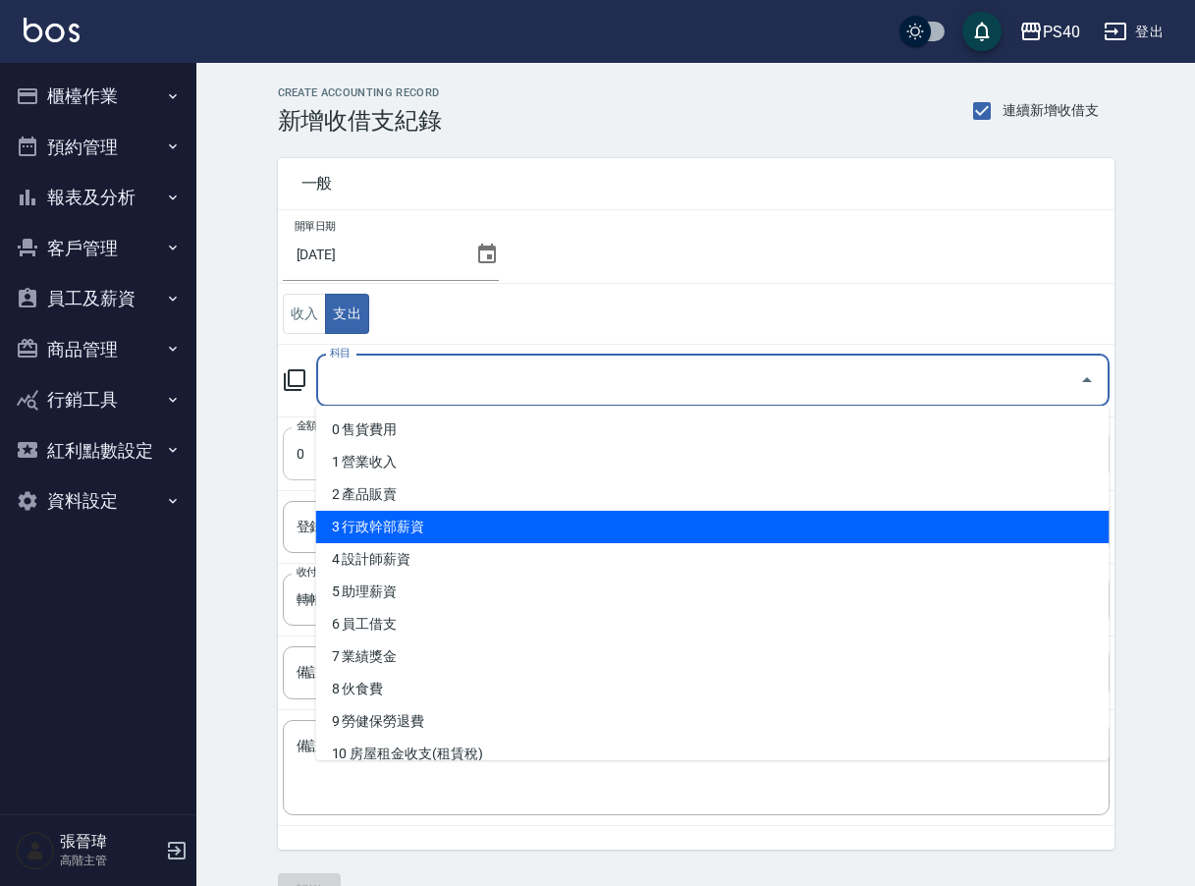
drag, startPoint x: 449, startPoint y: 519, endPoint x: 392, endPoint y: 426, distance: 109.3
click at [449, 519] on li "3 行政幹部薪資" at bounding box center [712, 527] width 793 height 32
type input "3 行政幹部薪資"
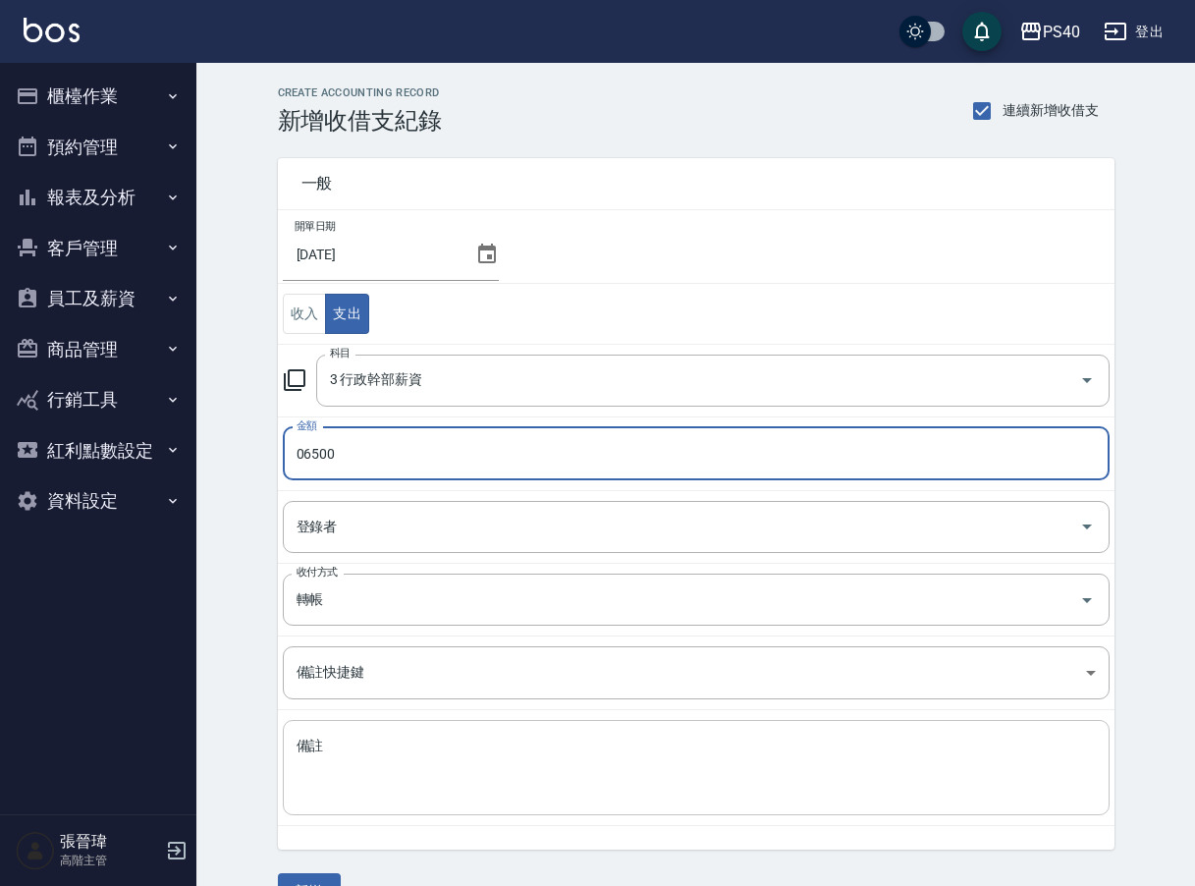
type input "06500"
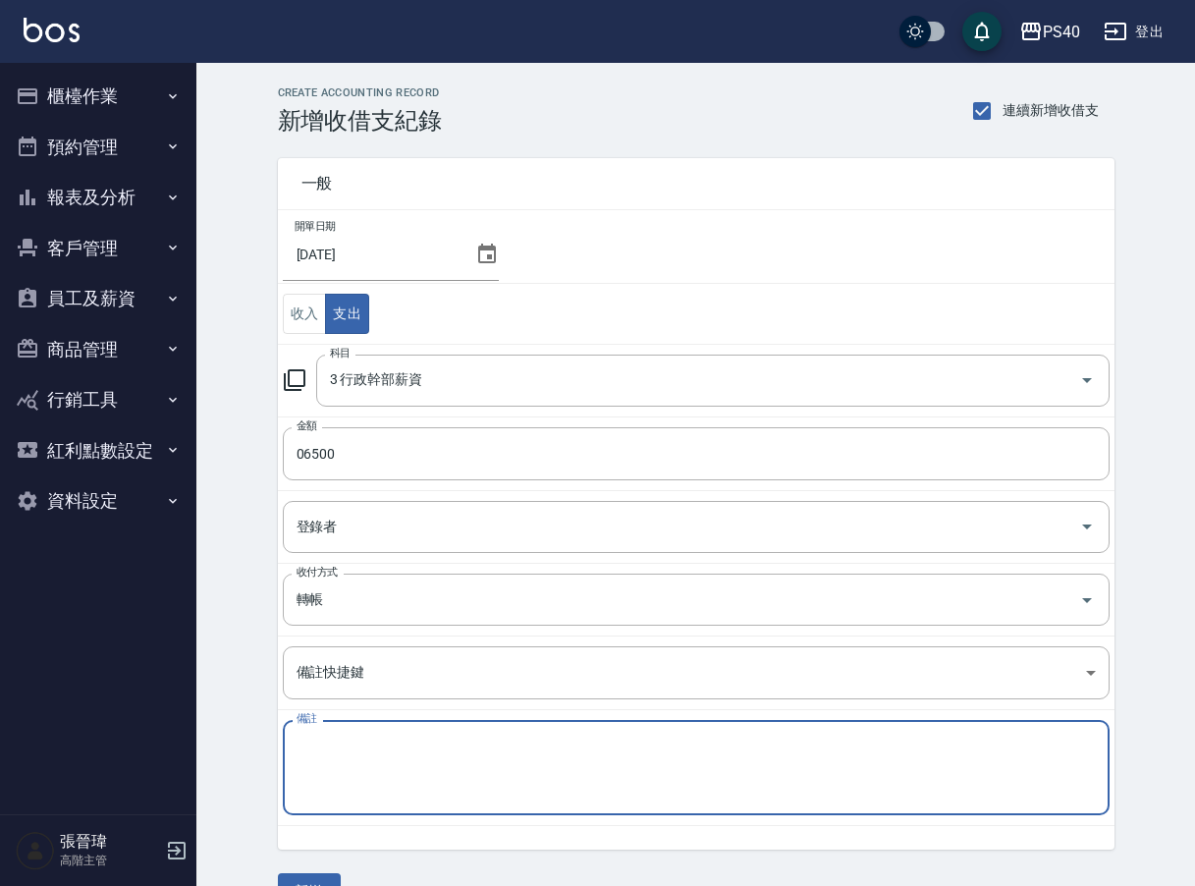
click at [372, 737] on textarea "備註" at bounding box center [695, 767] width 799 height 63
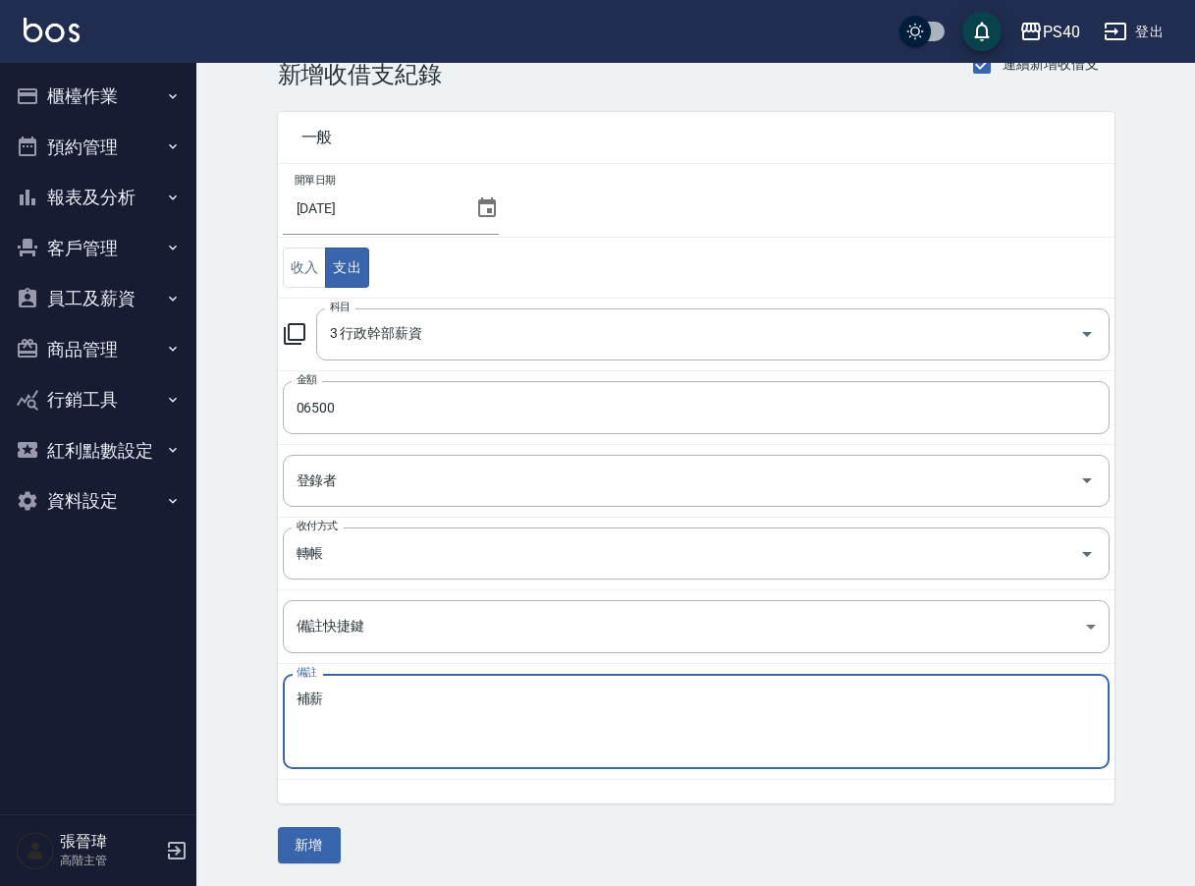
scroll to position [45, 0]
type textarea "補薪"
click at [319, 838] on button "新增" at bounding box center [309, 846] width 63 height 36
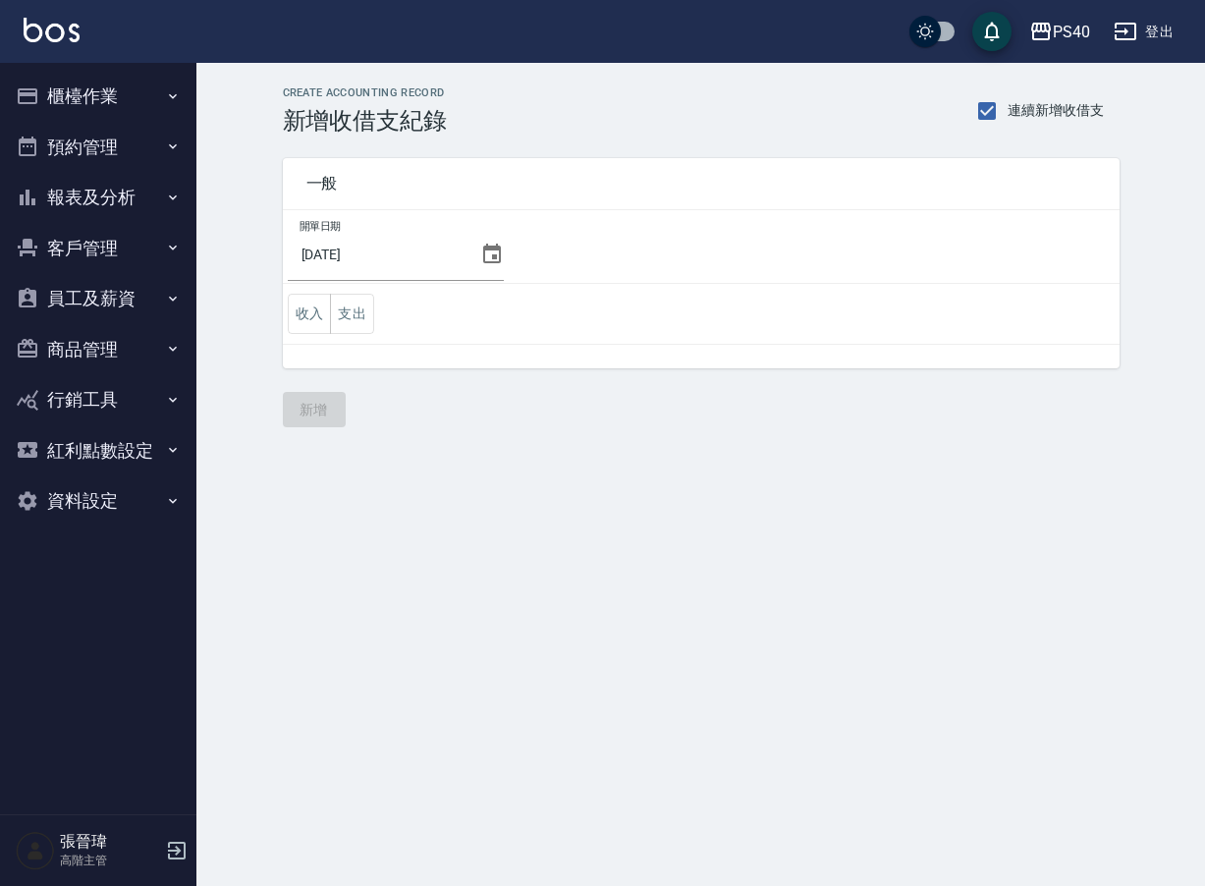
click at [130, 200] on button "報表及分析" at bounding box center [98, 197] width 181 height 51
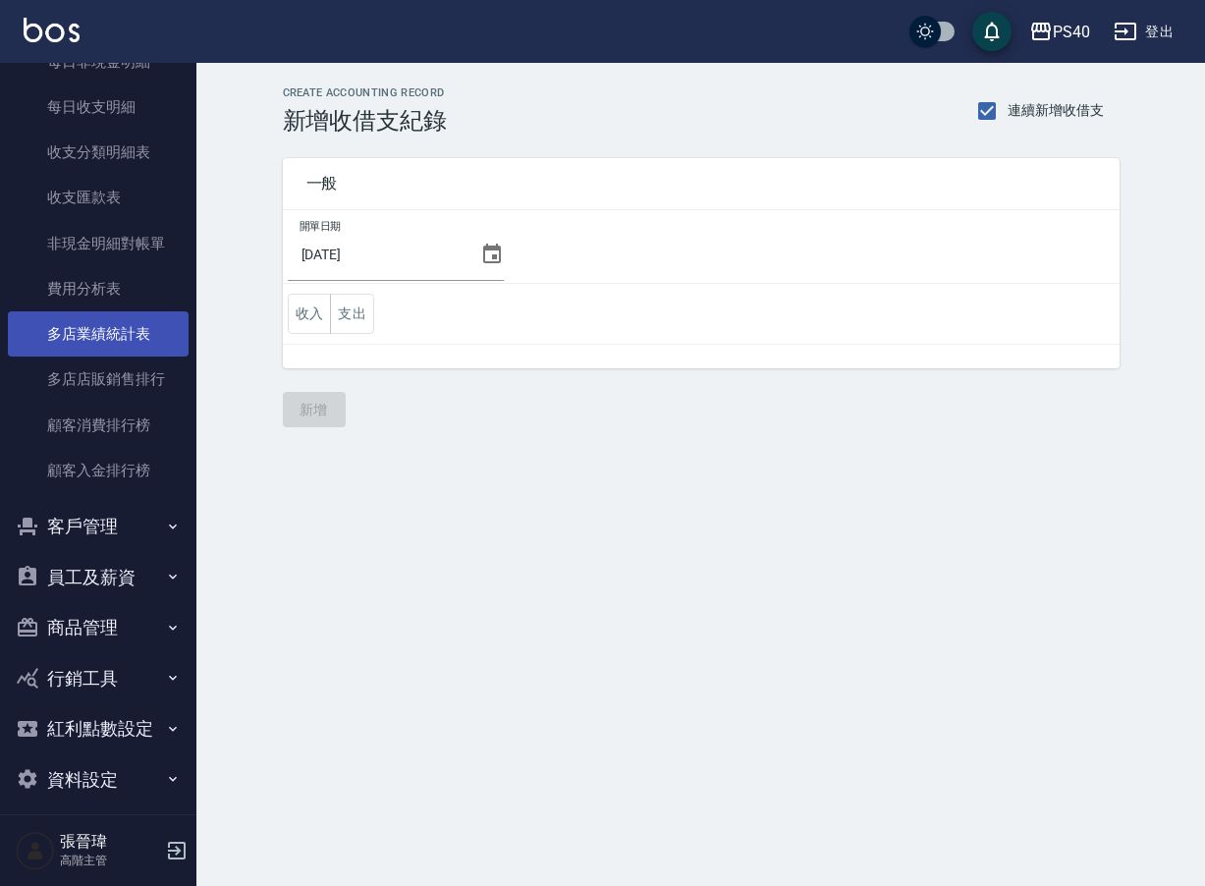
scroll to position [1643, 0]
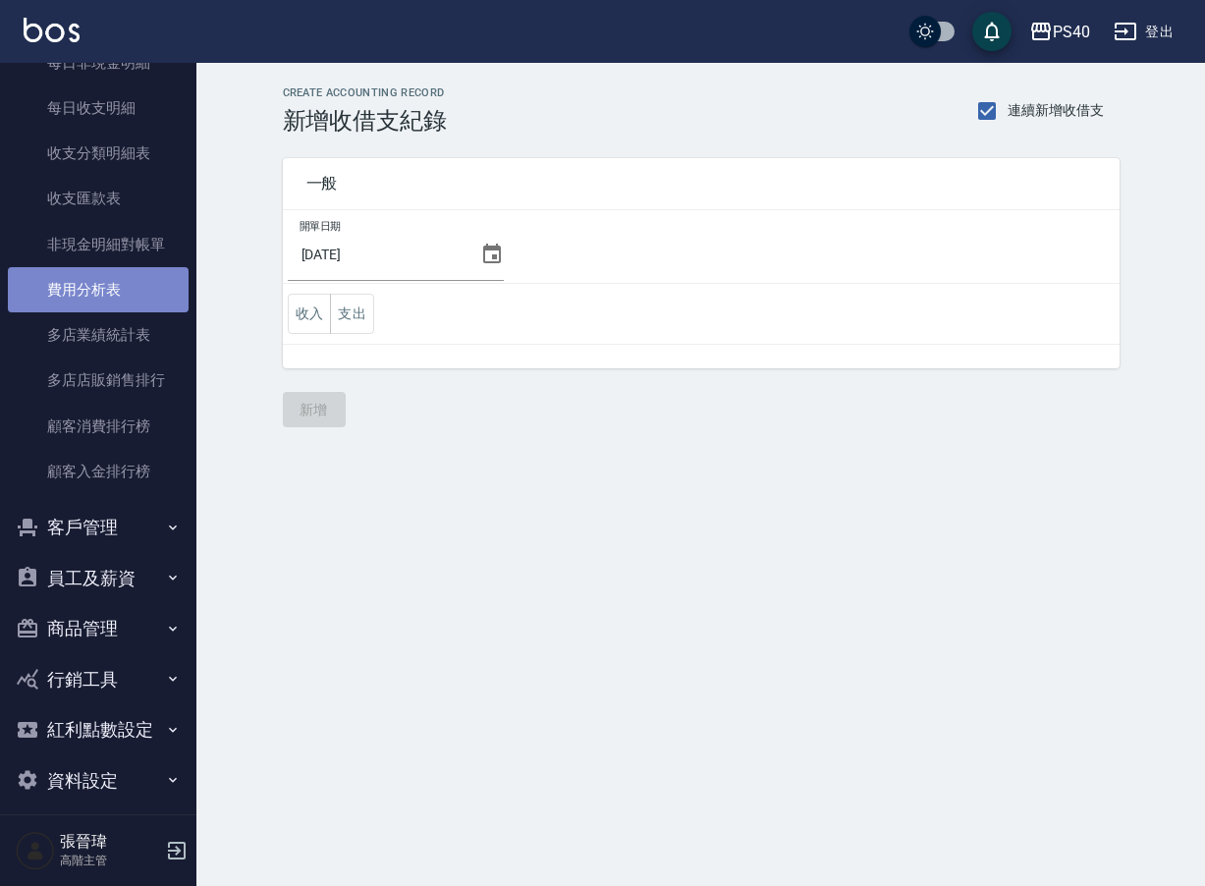
click at [113, 279] on link "費用分析表" at bounding box center [98, 289] width 181 height 45
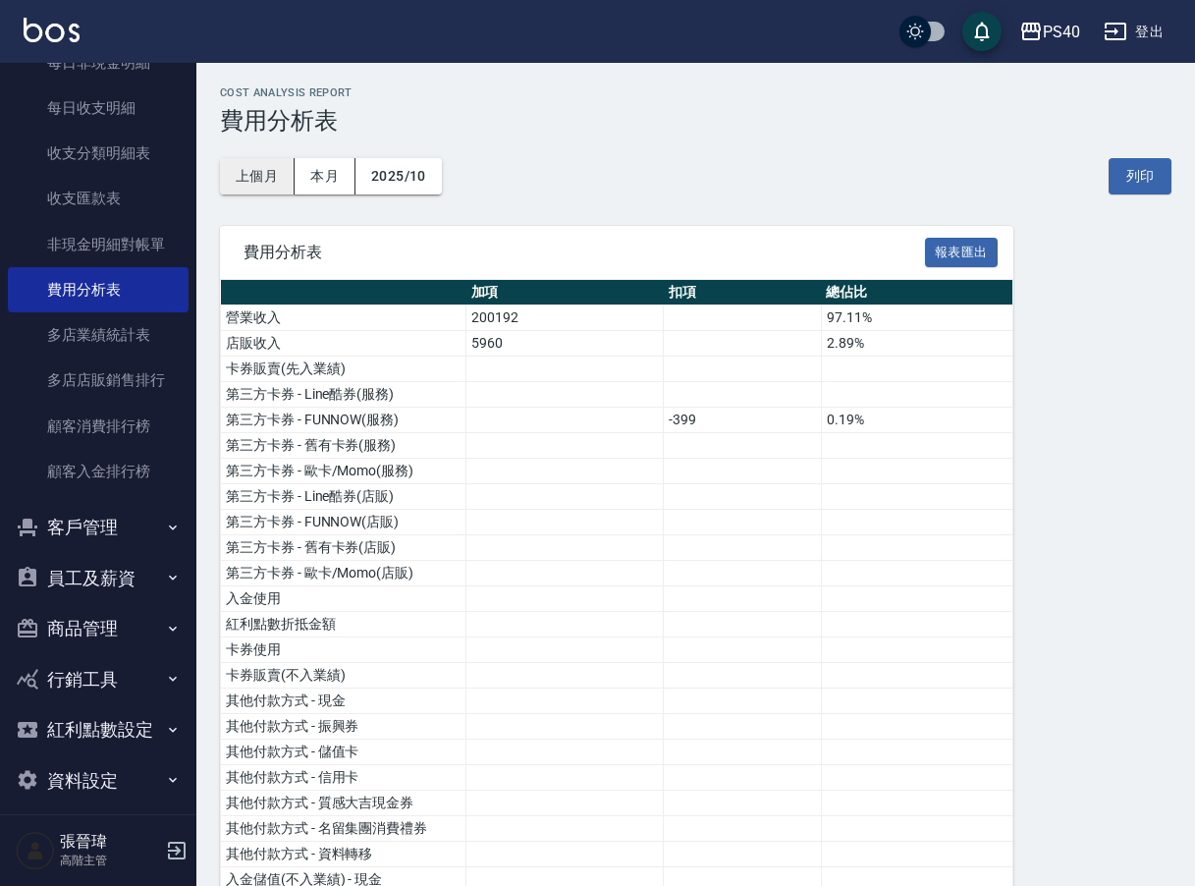
click at [276, 179] on button "上個月" at bounding box center [257, 176] width 75 height 36
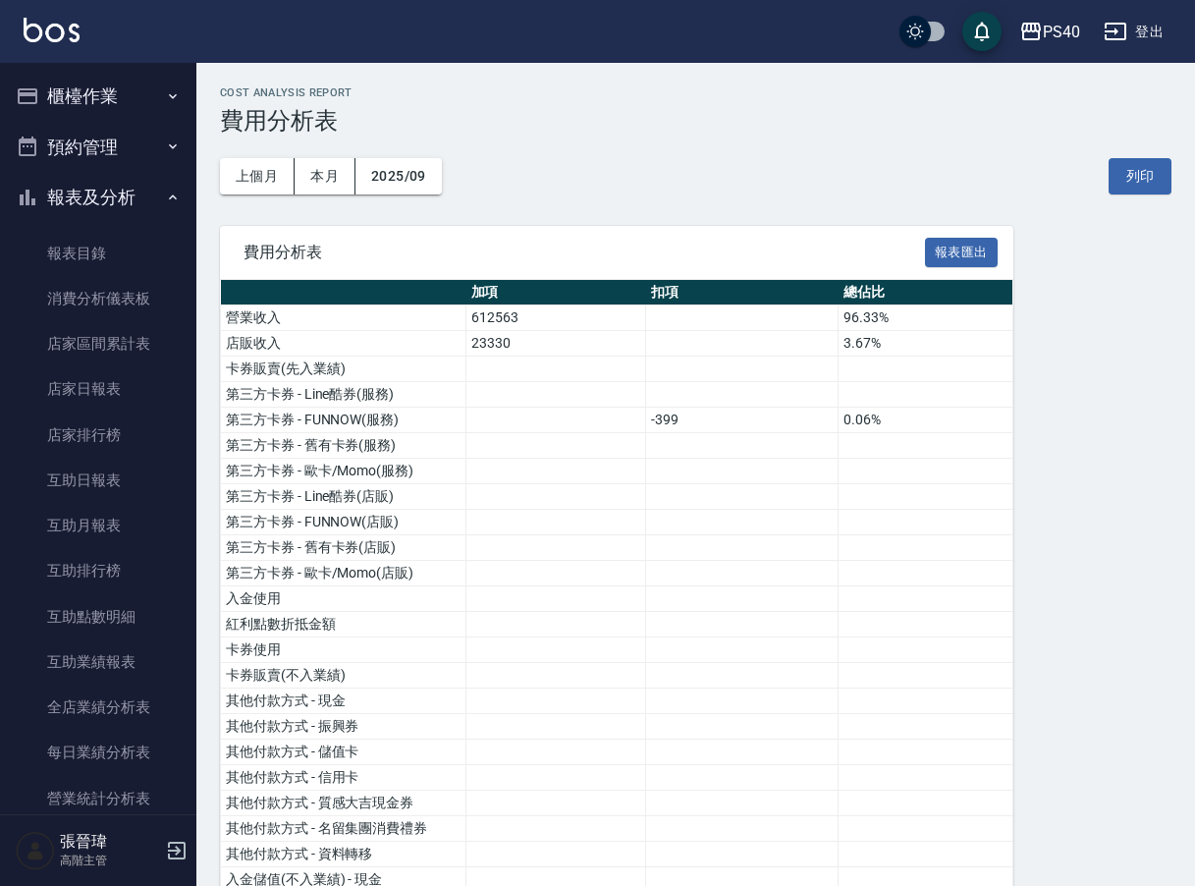
scroll to position [-1, 0]
click at [96, 100] on button "櫃檯作業" at bounding box center [98, 96] width 181 height 51
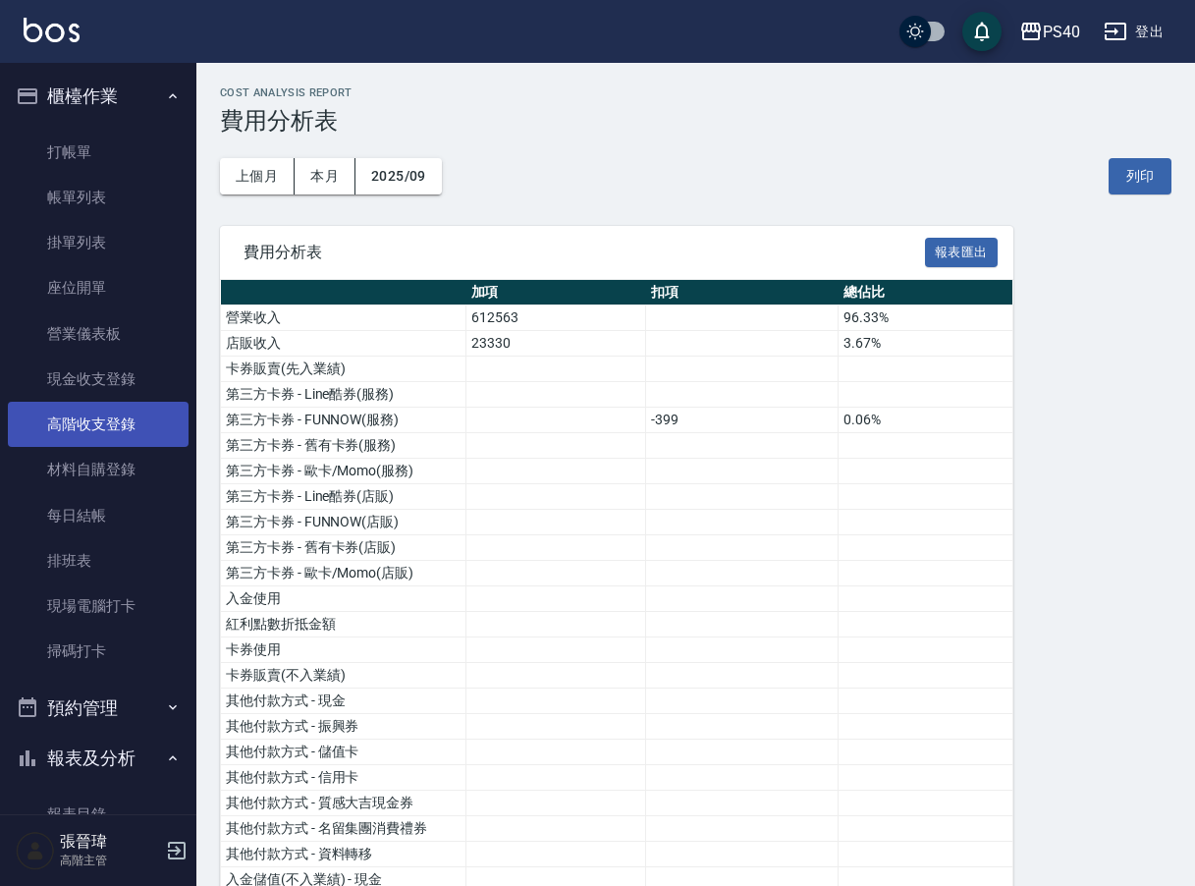
drag, startPoint x: 149, startPoint y: 418, endPoint x: 162, endPoint y: 401, distance: 21.8
click at [149, 417] on link "高階收支登錄" at bounding box center [98, 424] width 181 height 45
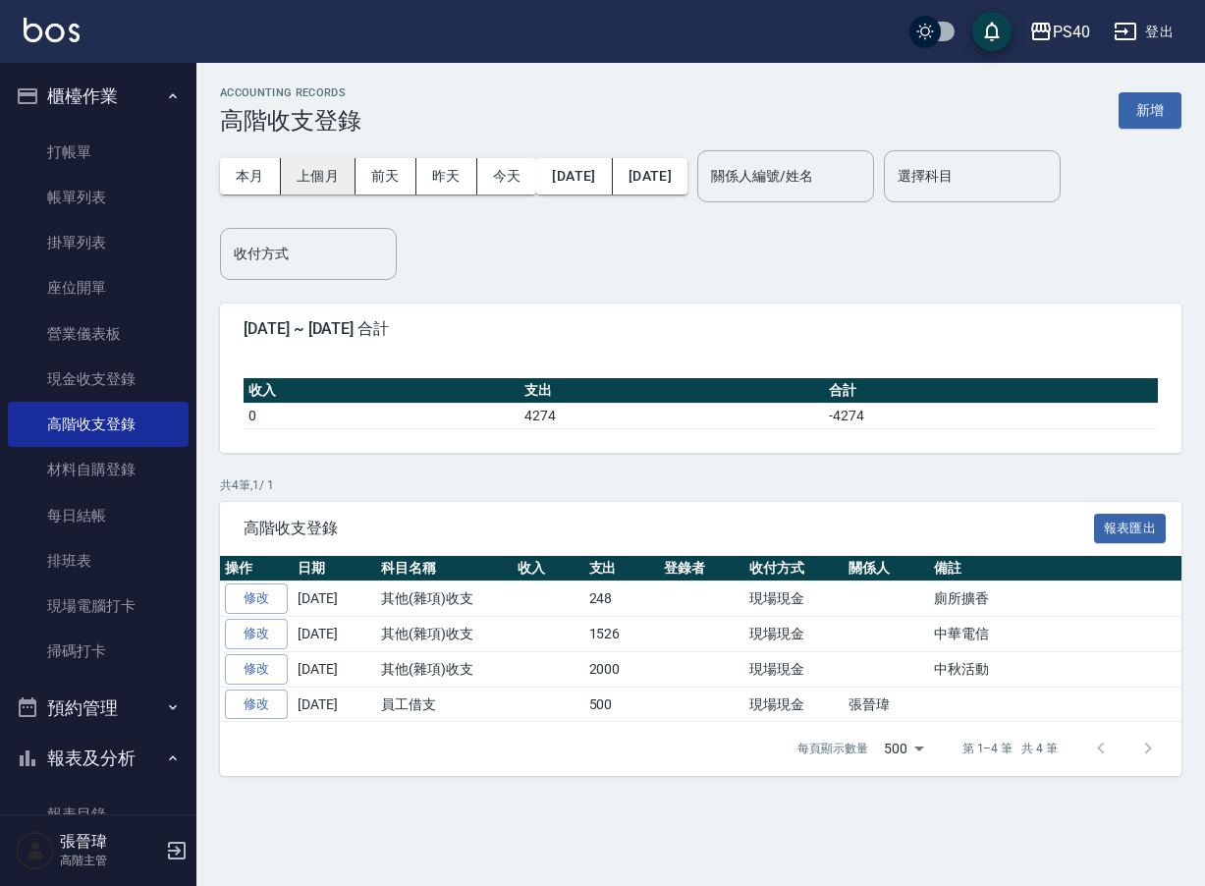
click at [307, 167] on button "上個月" at bounding box center [318, 176] width 75 height 36
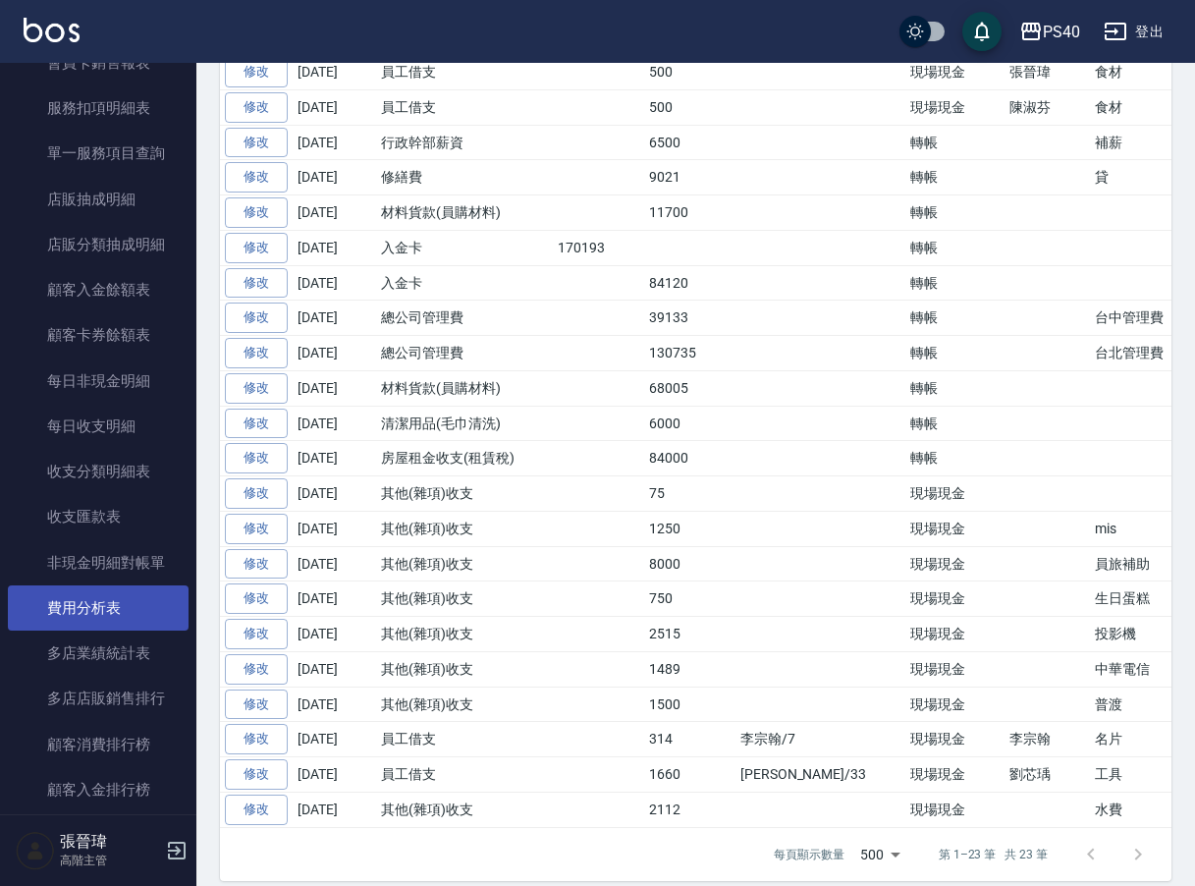
click at [82, 599] on link "費用分析表" at bounding box center [98, 605] width 181 height 45
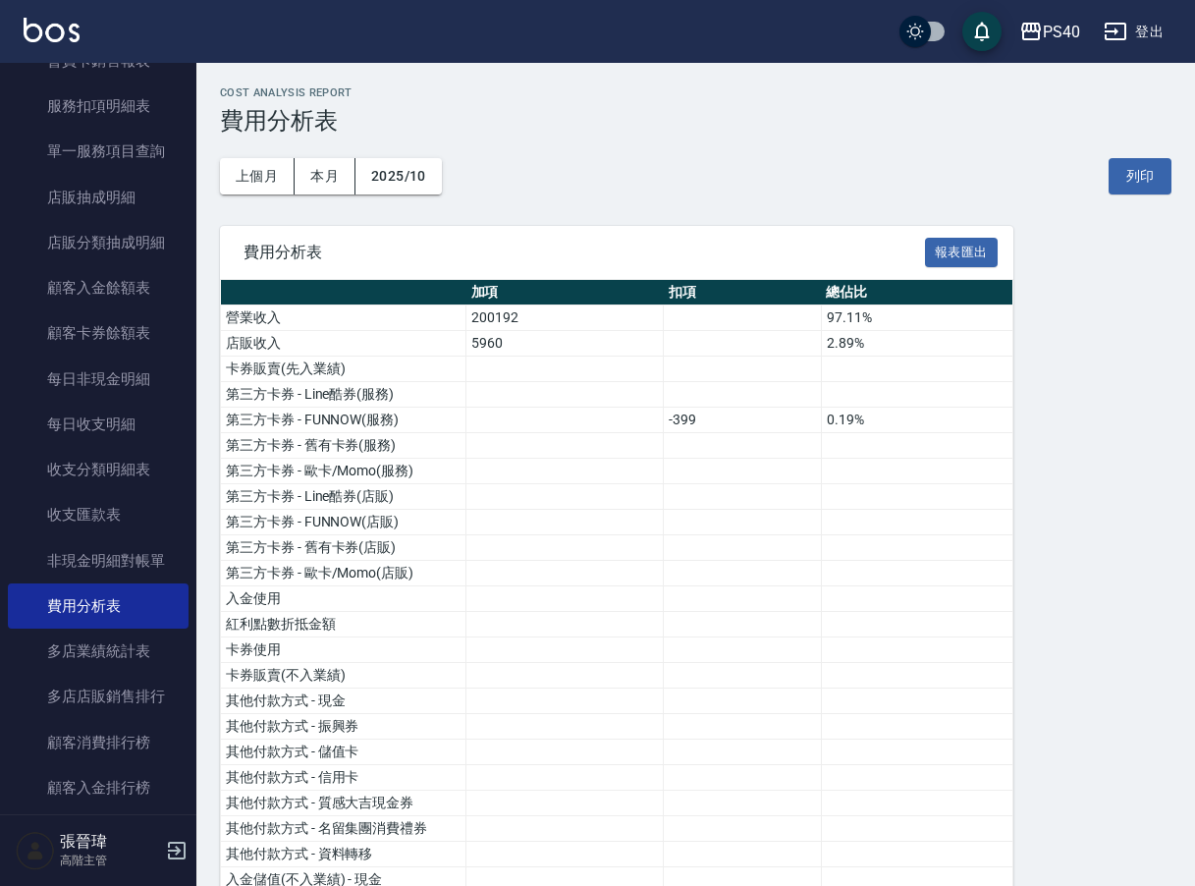
click at [970, 251] on button "報表匯出" at bounding box center [961, 253] width 73 height 30
click at [1036, 146] on div "上個月 本月 2025/10 列印" at bounding box center [695, 175] width 951 height 83
click at [1035, 32] on icon "button" at bounding box center [1031, 32] width 20 height 18
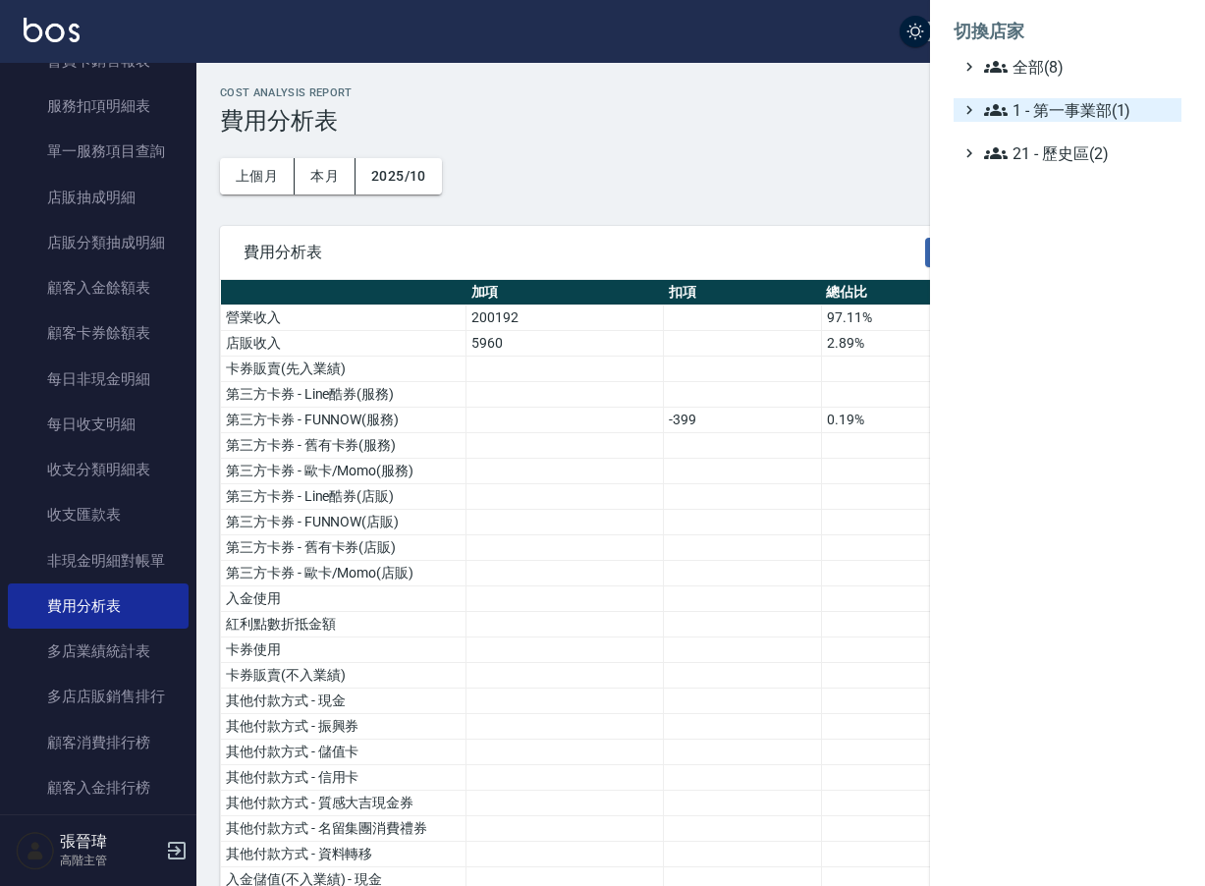
click at [1078, 109] on span "1 - 第一事業部(1)" at bounding box center [1078, 110] width 189 height 24
click at [1087, 134] on span "1.08 - 張晉瑋(6)" at bounding box center [1088, 134] width 170 height 24
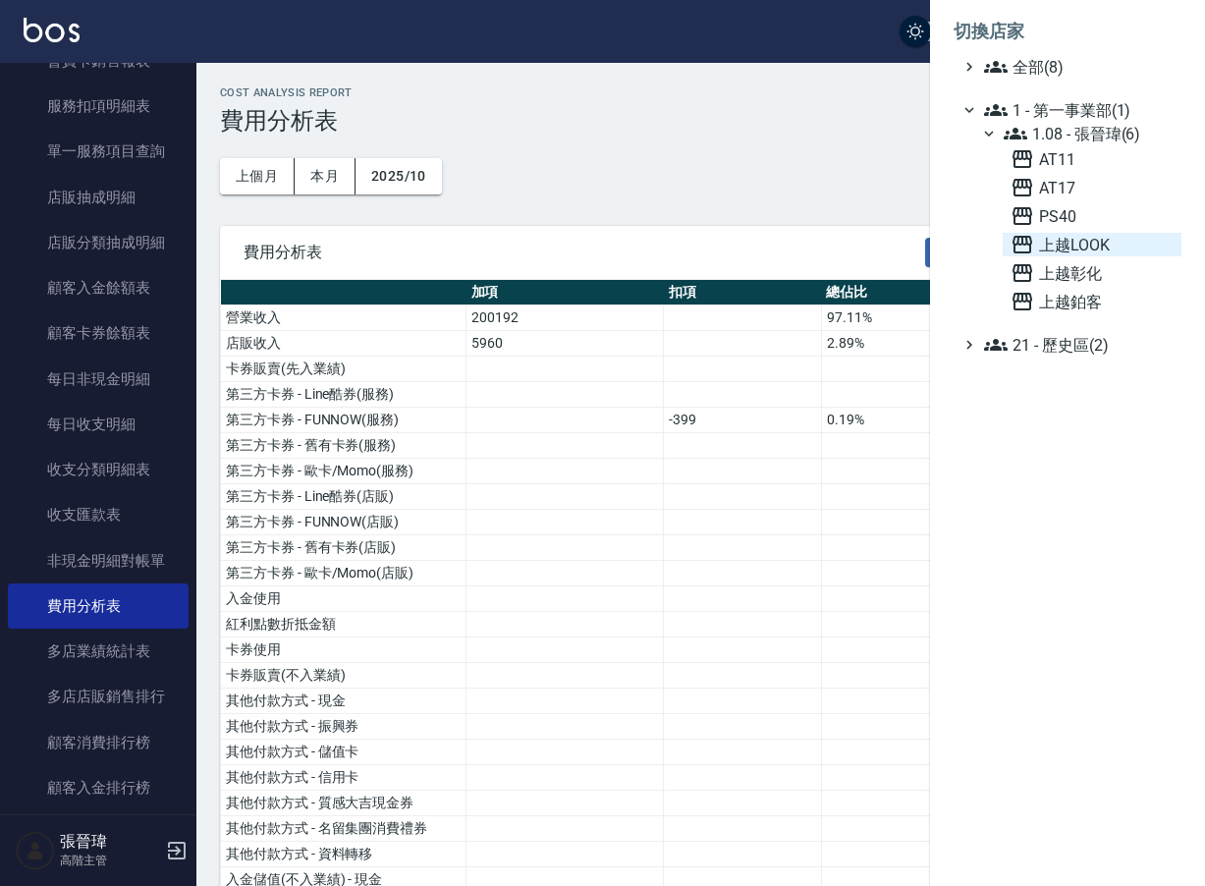
click at [1113, 242] on span "上越LOOK" at bounding box center [1091, 245] width 163 height 24
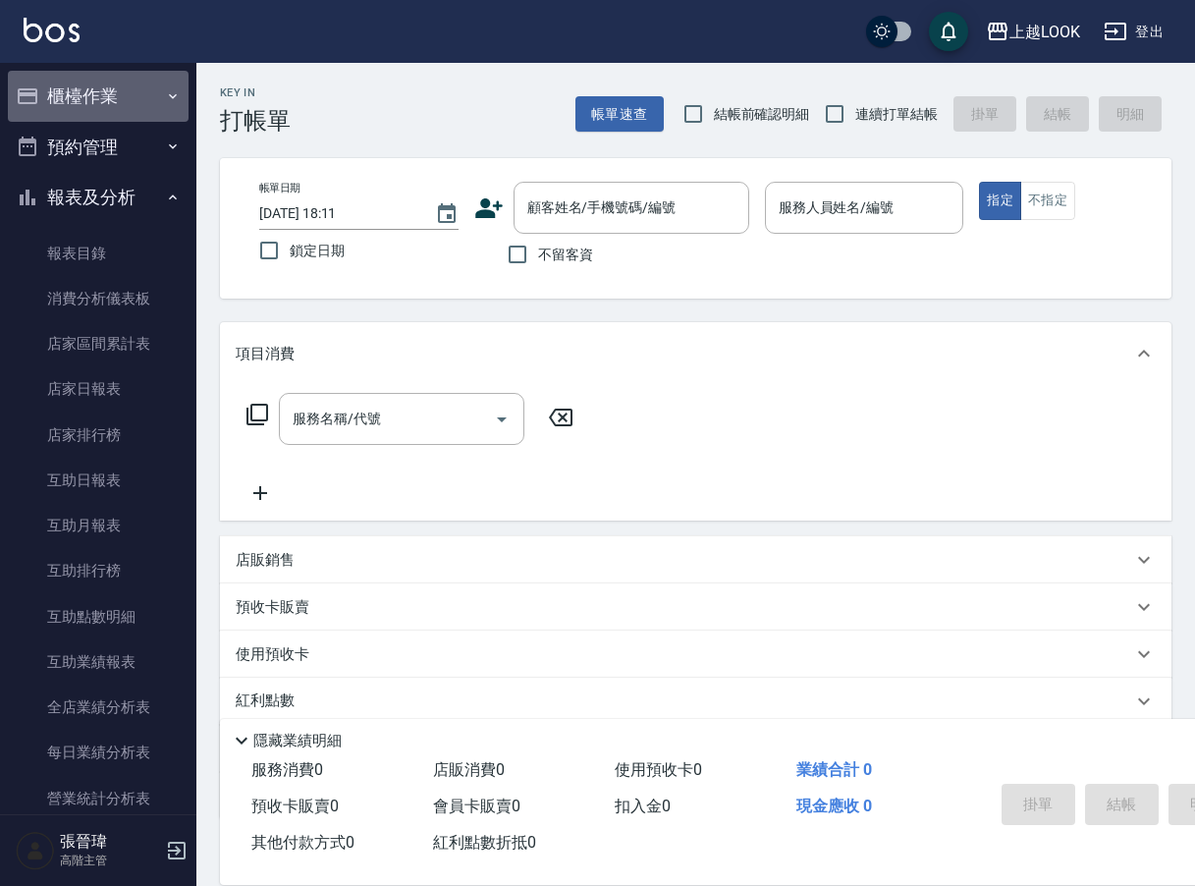
click at [136, 97] on button "櫃檯作業" at bounding box center [98, 96] width 181 height 51
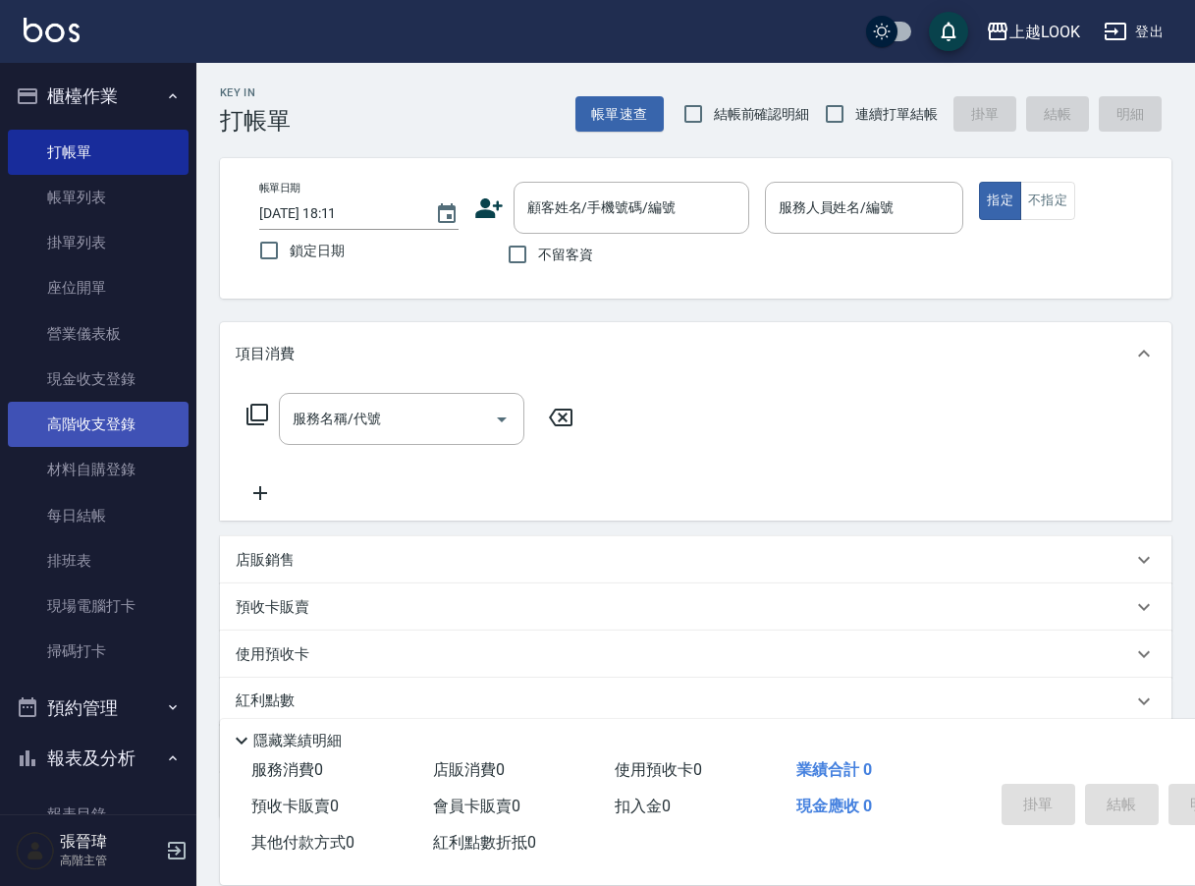
click at [118, 429] on link "高階收支登錄" at bounding box center [98, 424] width 181 height 45
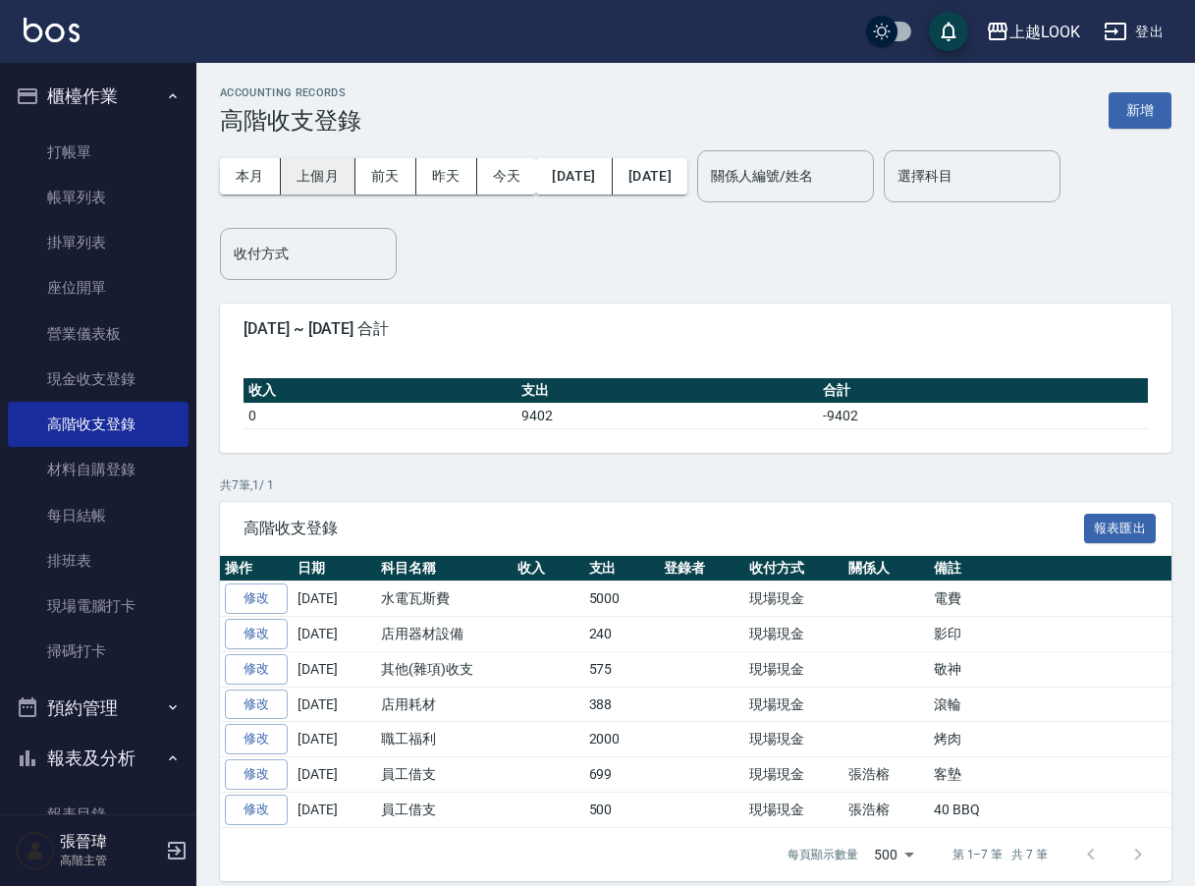
click at [327, 177] on button "上個月" at bounding box center [318, 176] width 75 height 36
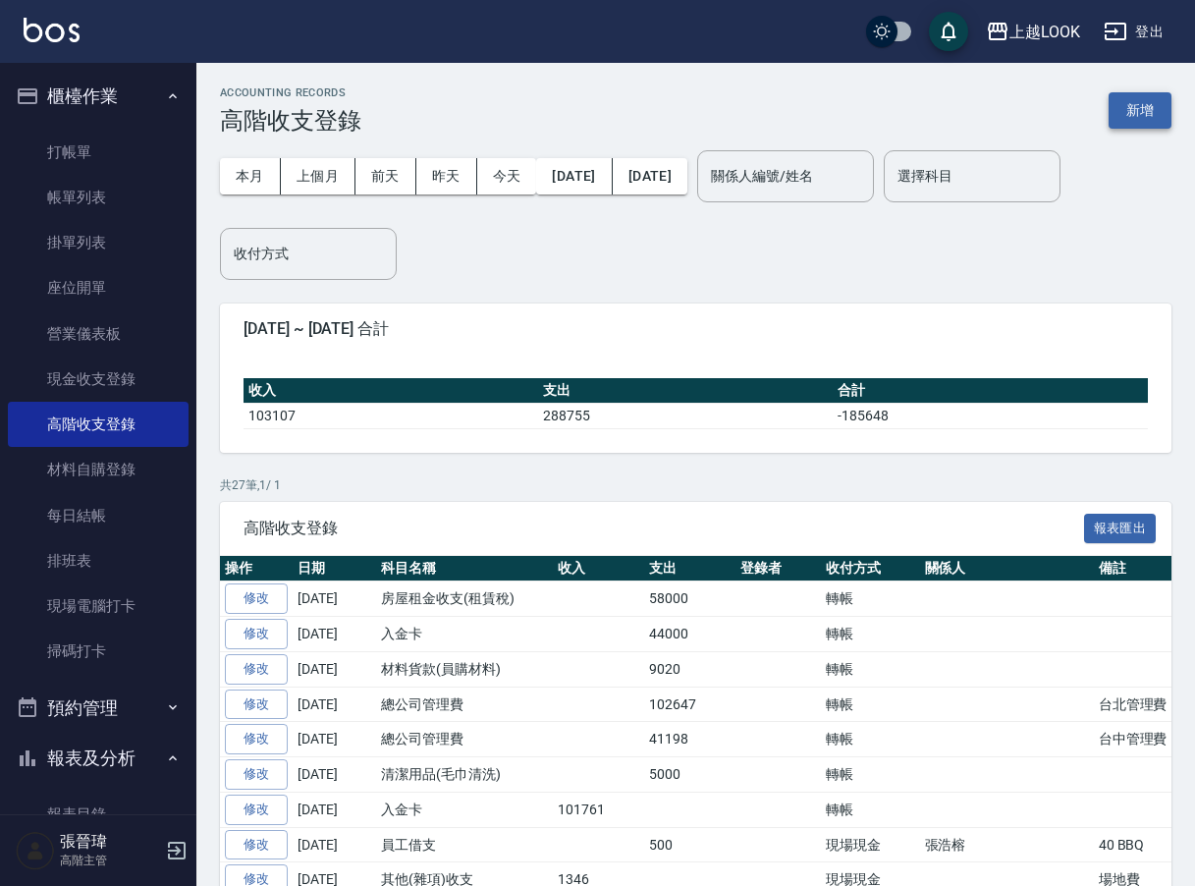
click at [1125, 108] on button "新增" at bounding box center [1139, 110] width 63 height 36
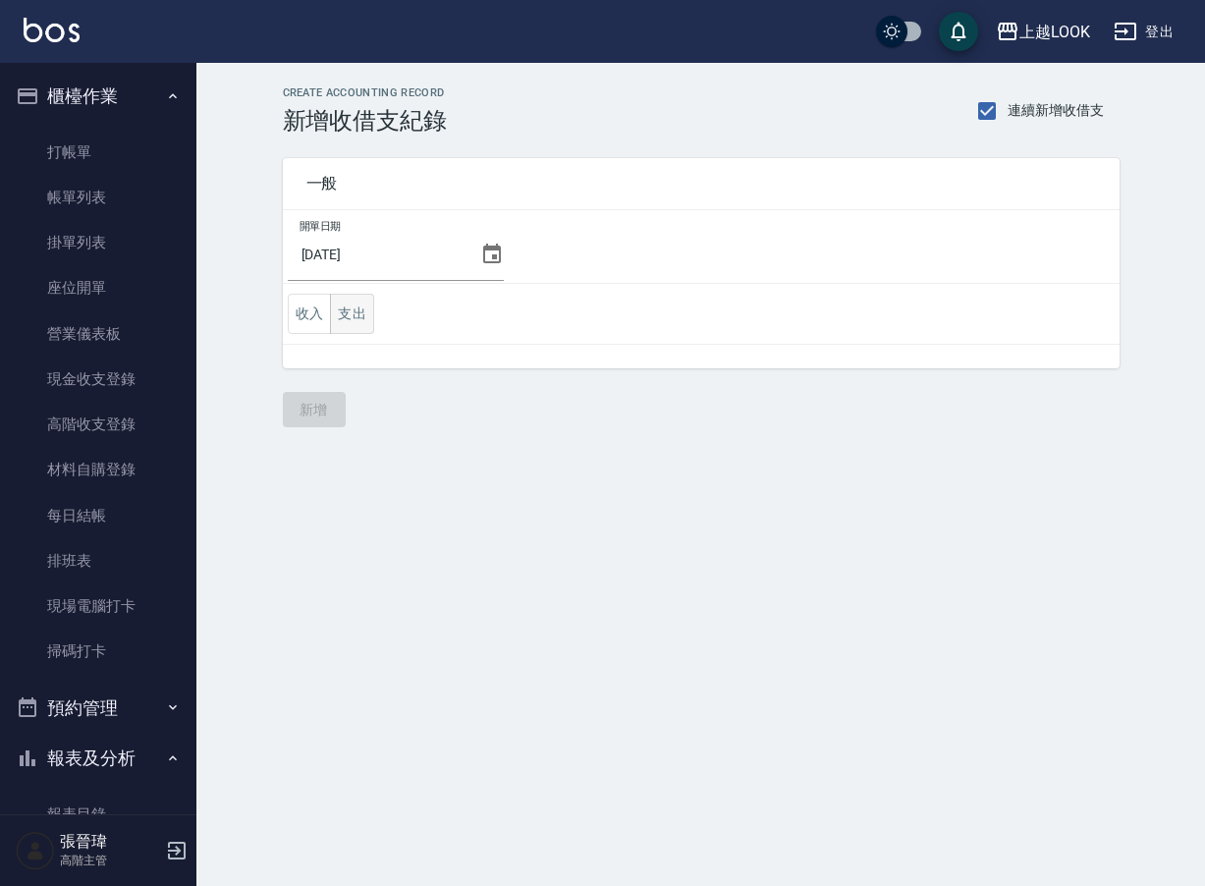
click at [353, 317] on button "支出" at bounding box center [352, 314] width 44 height 40
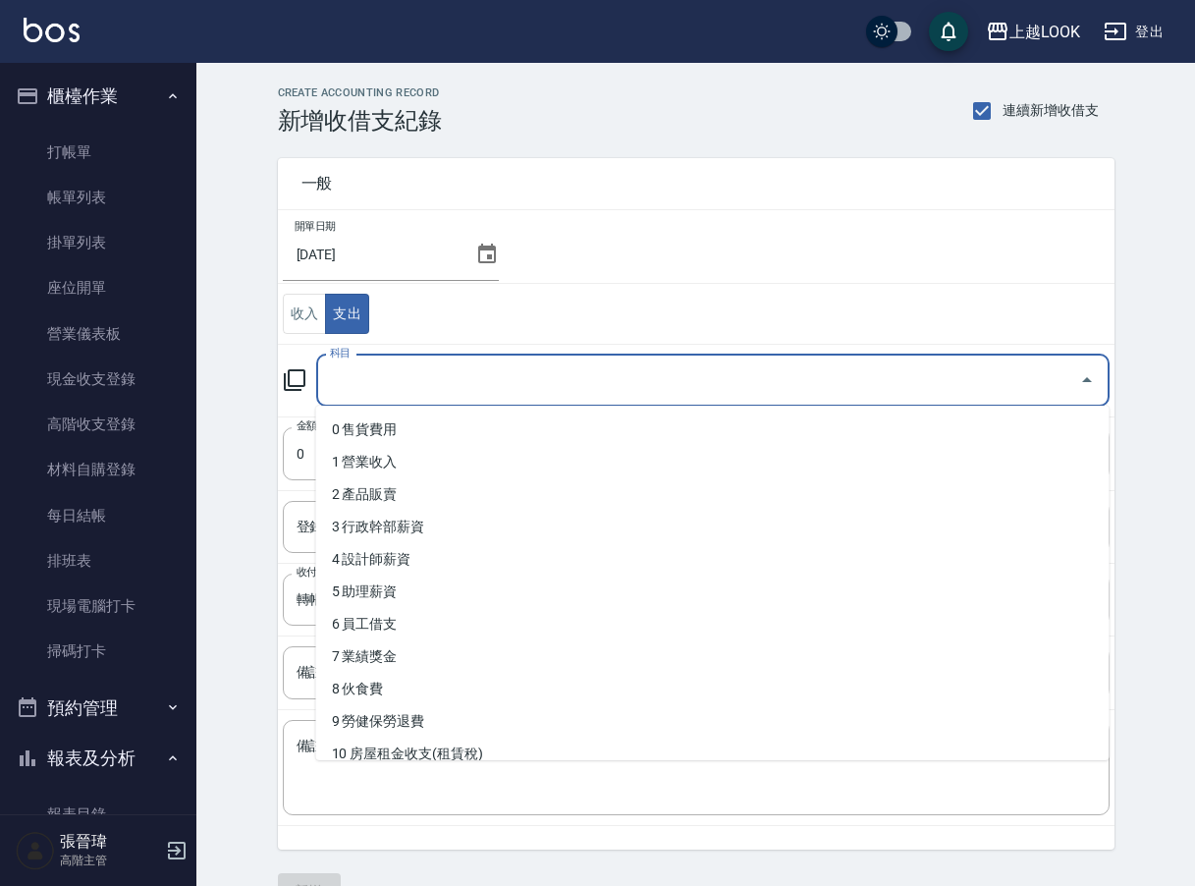
click at [485, 367] on input "科目" at bounding box center [698, 380] width 746 height 34
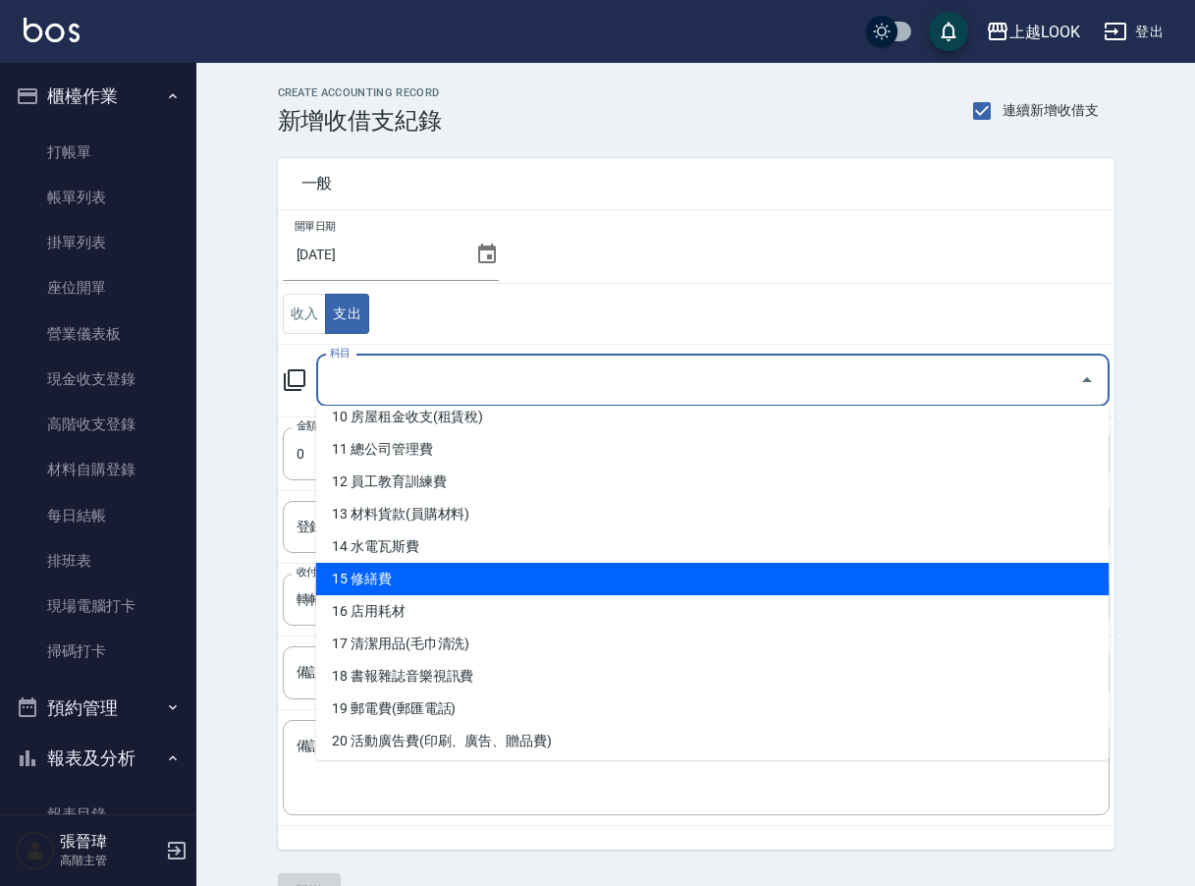
click at [524, 579] on li "15 修繕費" at bounding box center [712, 579] width 793 height 32
type input "15 修繕費"
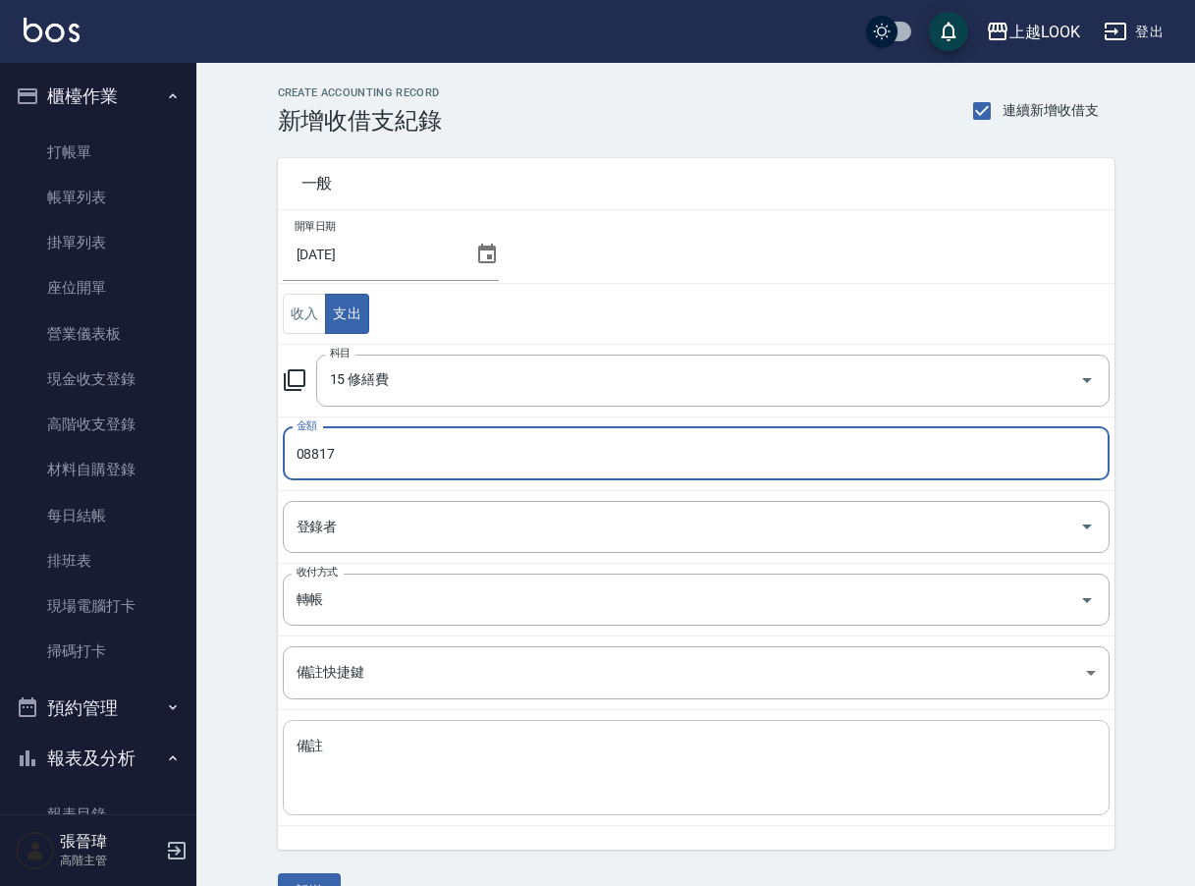
type input "08817"
click at [504, 775] on textarea "備註" at bounding box center [695, 767] width 799 height 63
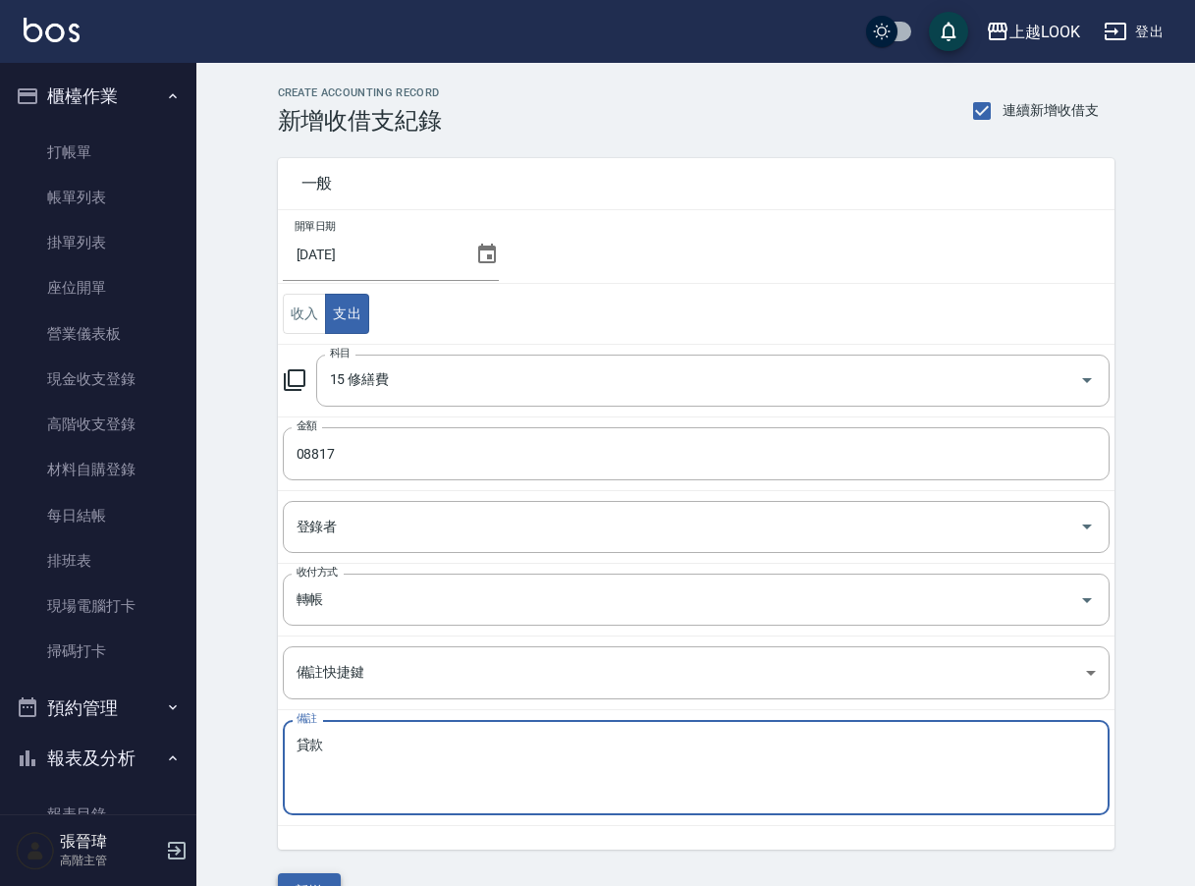
type textarea "貸款"
click at [325, 880] on button "新增" at bounding box center [309, 891] width 63 height 36
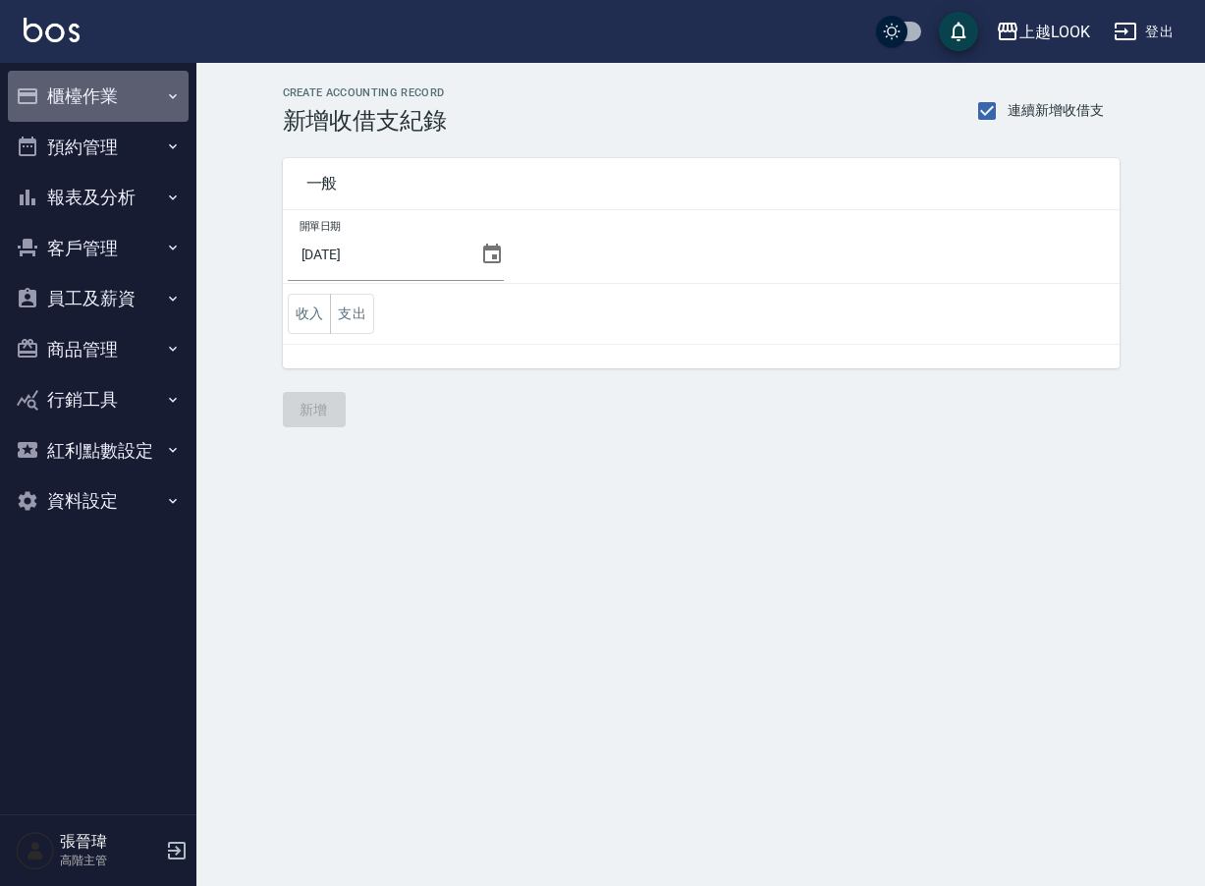
click at [115, 99] on button "櫃檯作業" at bounding box center [98, 96] width 181 height 51
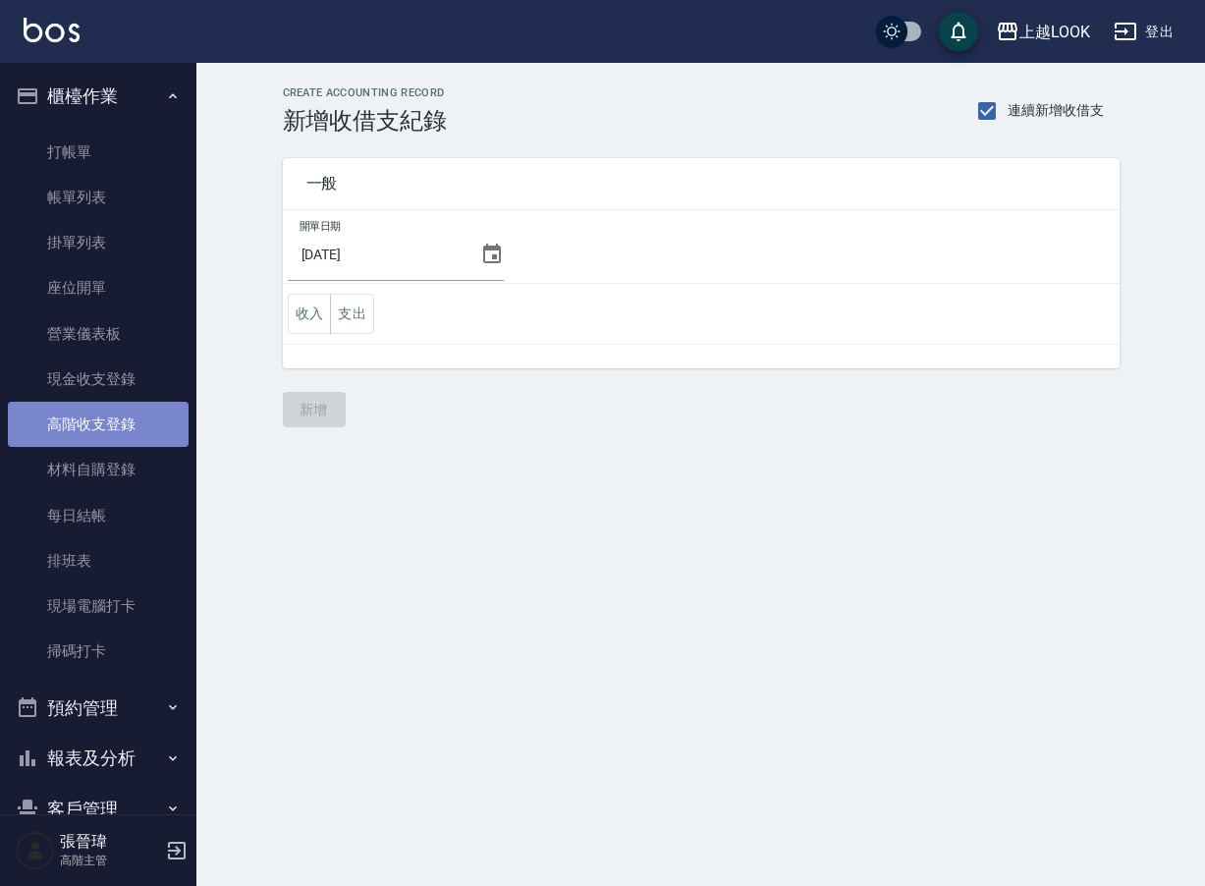
click at [140, 421] on link "高階收支登錄" at bounding box center [98, 424] width 181 height 45
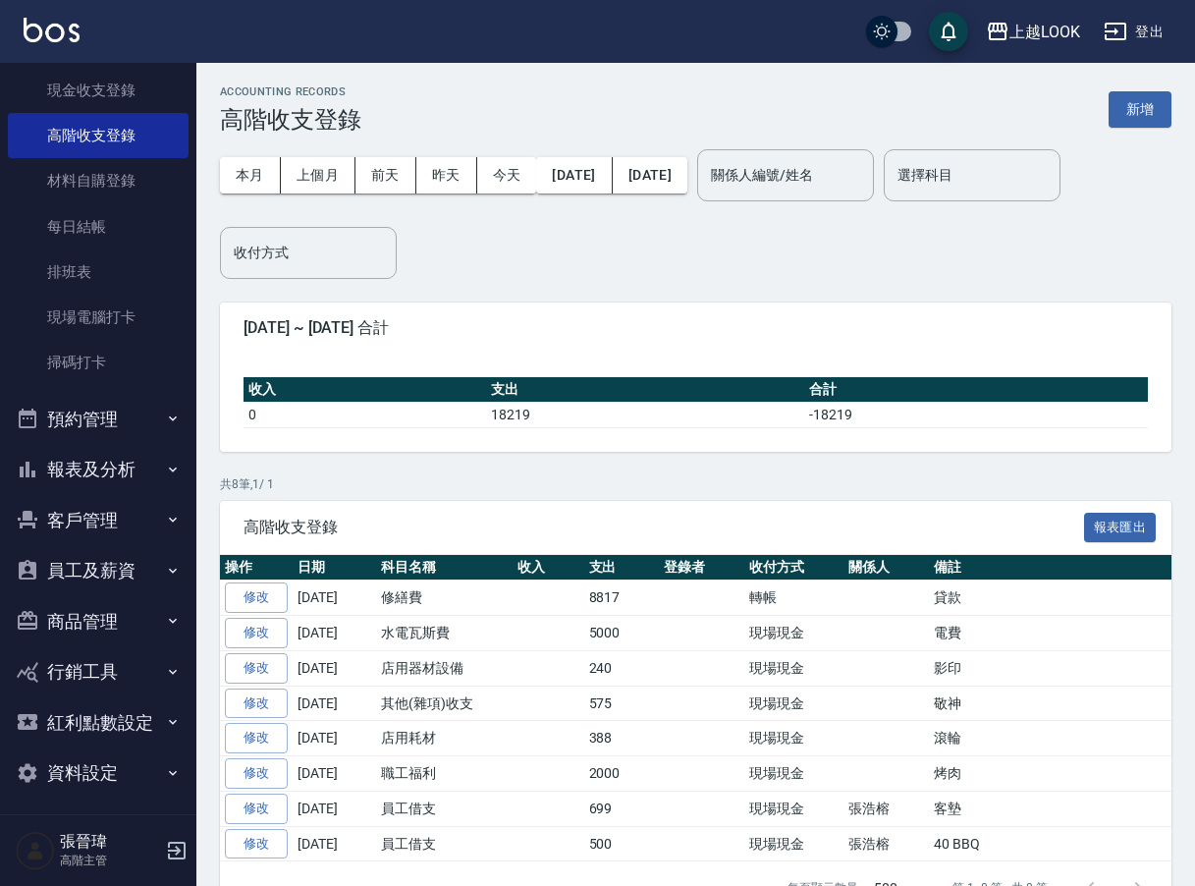
scroll to position [4, 1]
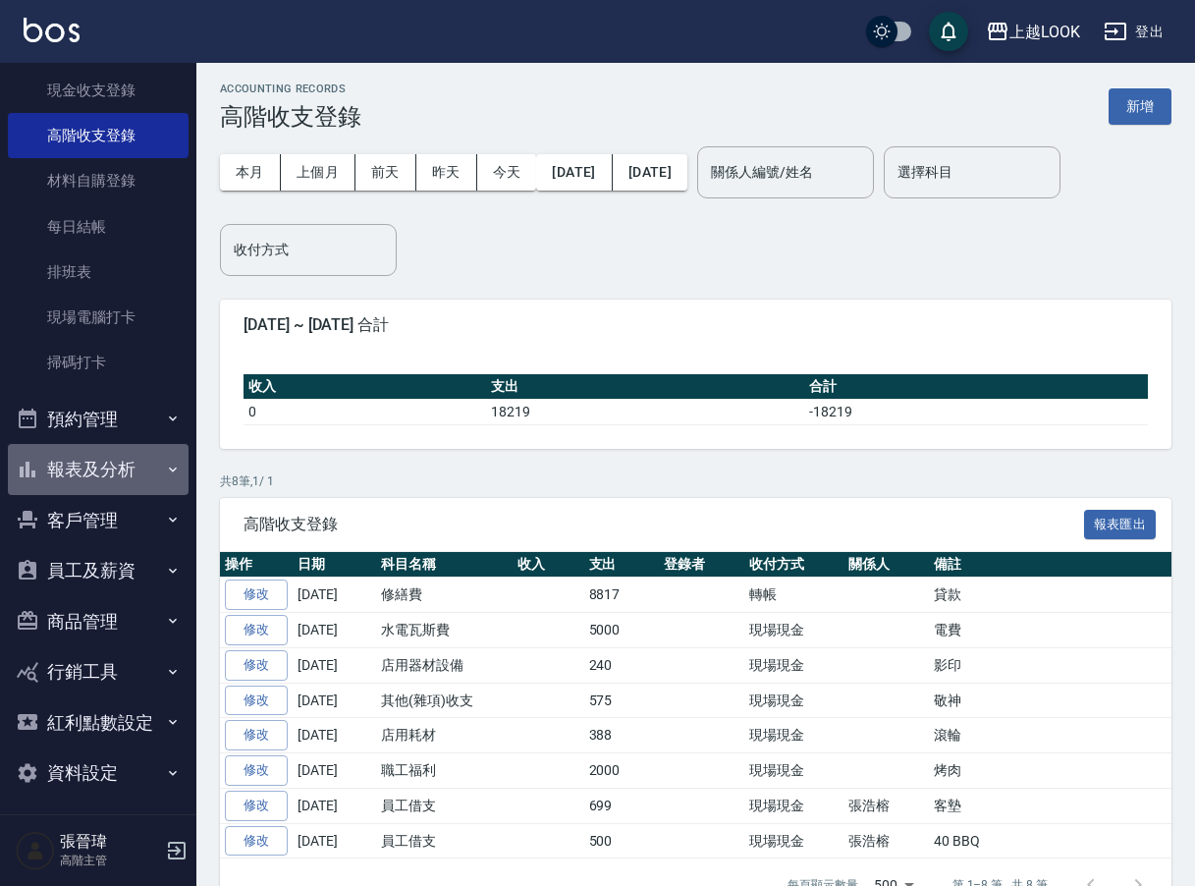
click at [132, 468] on button "報表及分析" at bounding box center [98, 469] width 181 height 51
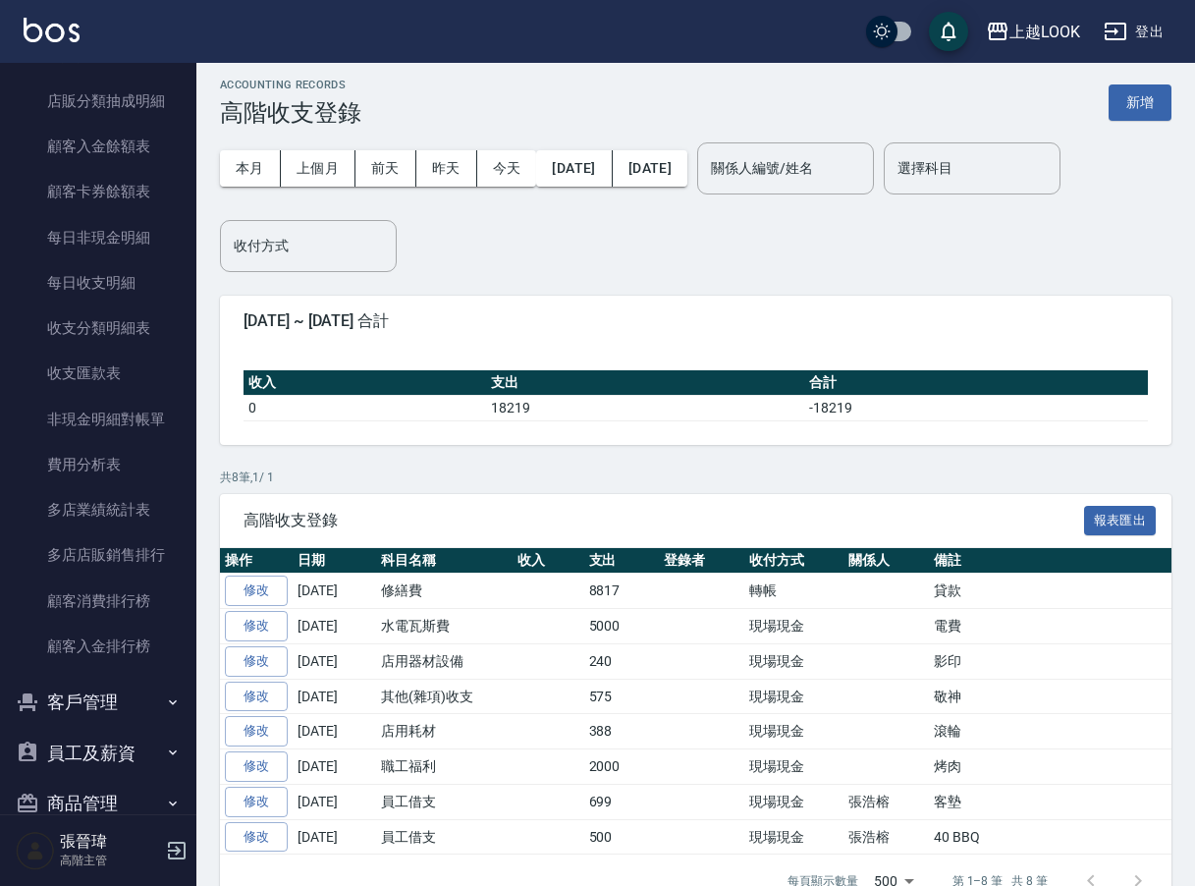
scroll to position [1985, 0]
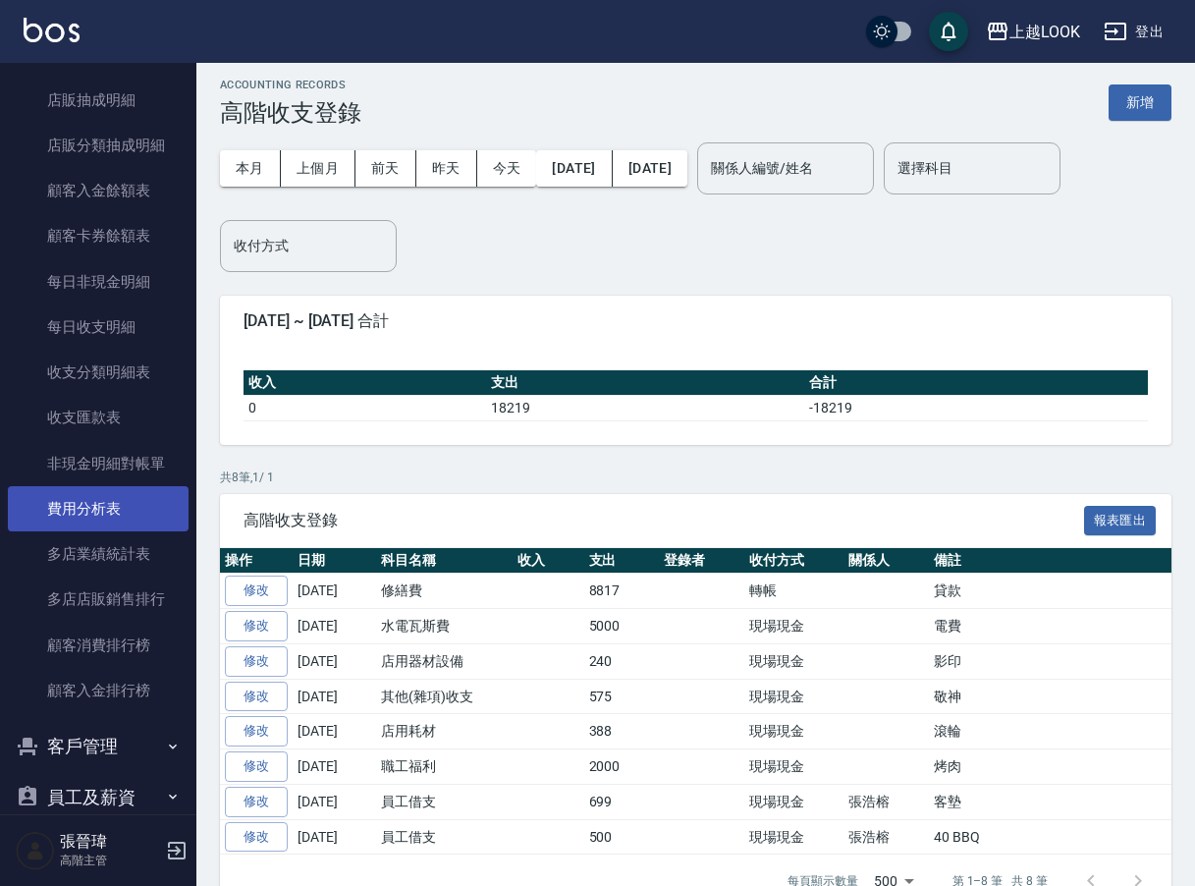
click at [103, 493] on link "費用分析表" at bounding box center [98, 508] width 181 height 45
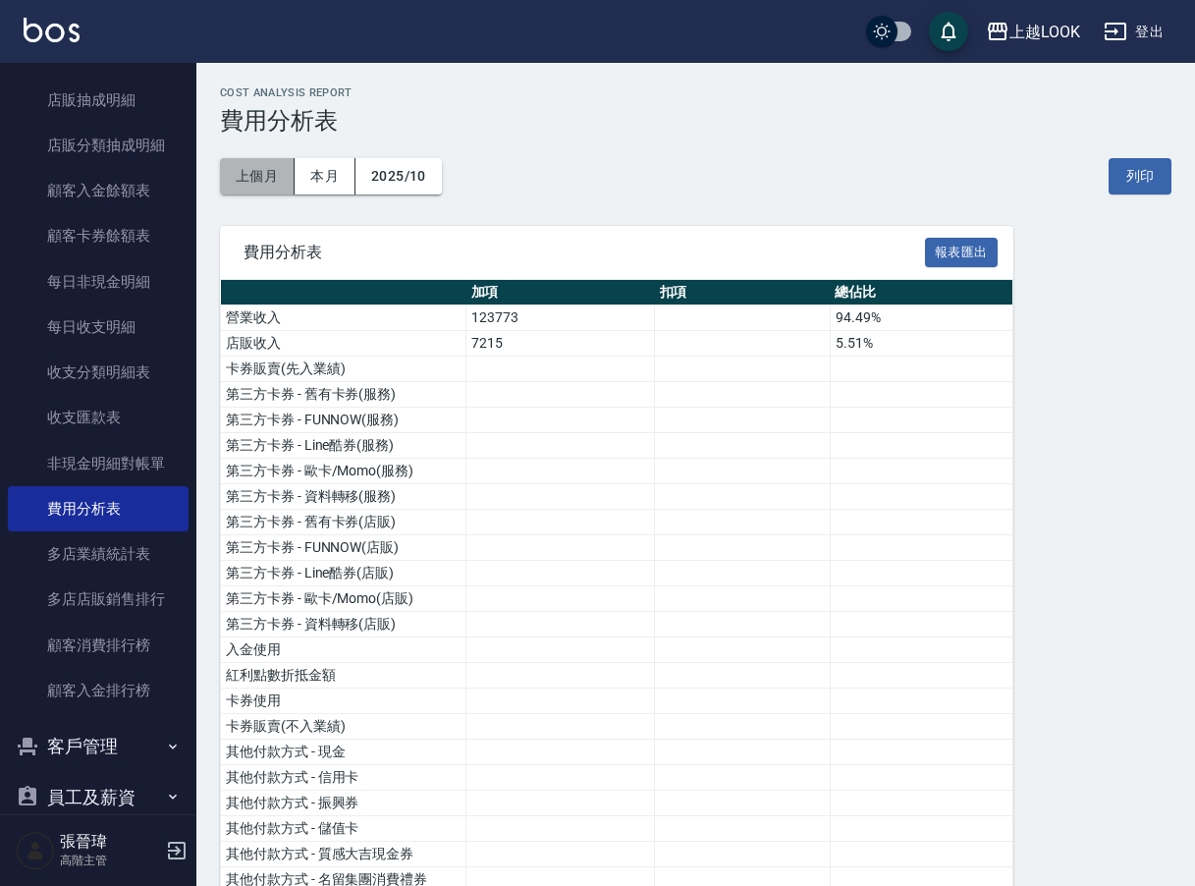
click at [255, 166] on button "上個月" at bounding box center [257, 176] width 75 height 36
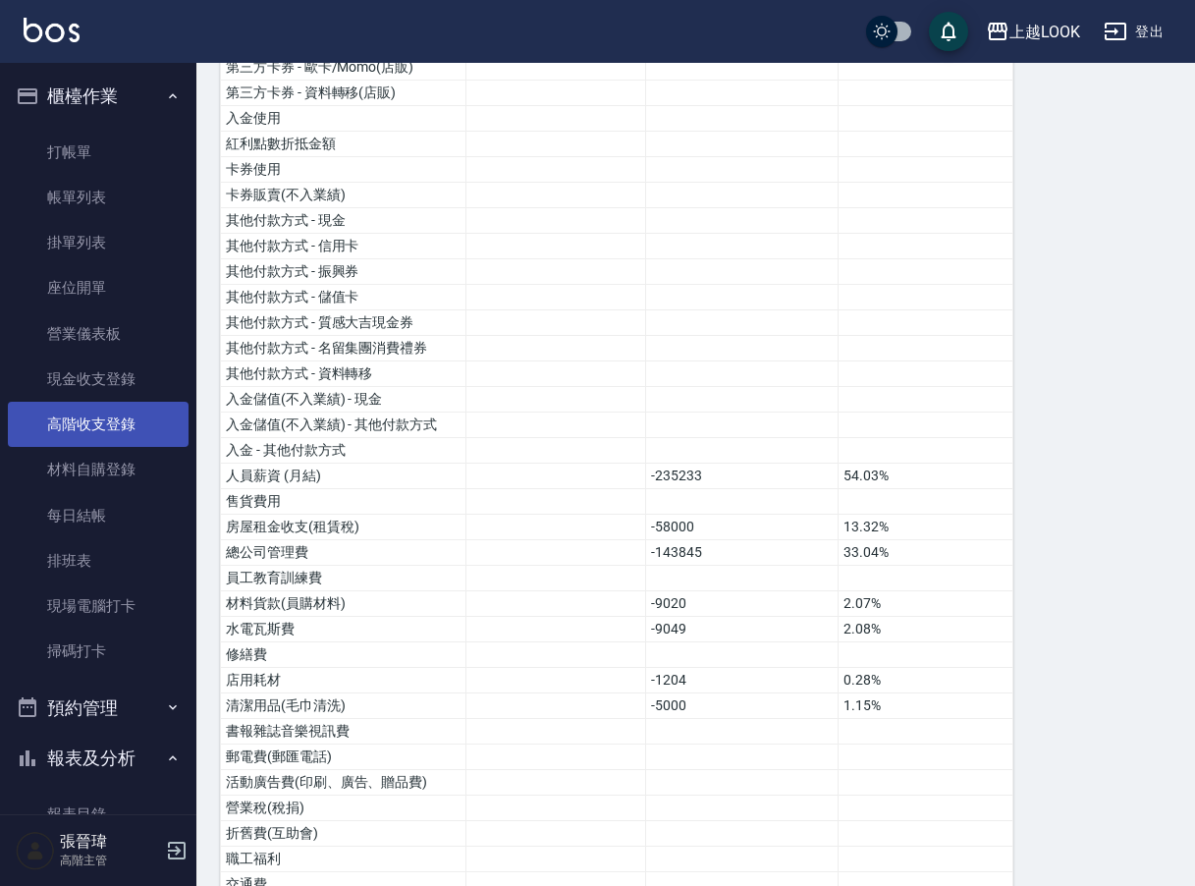
scroll to position [511, 0]
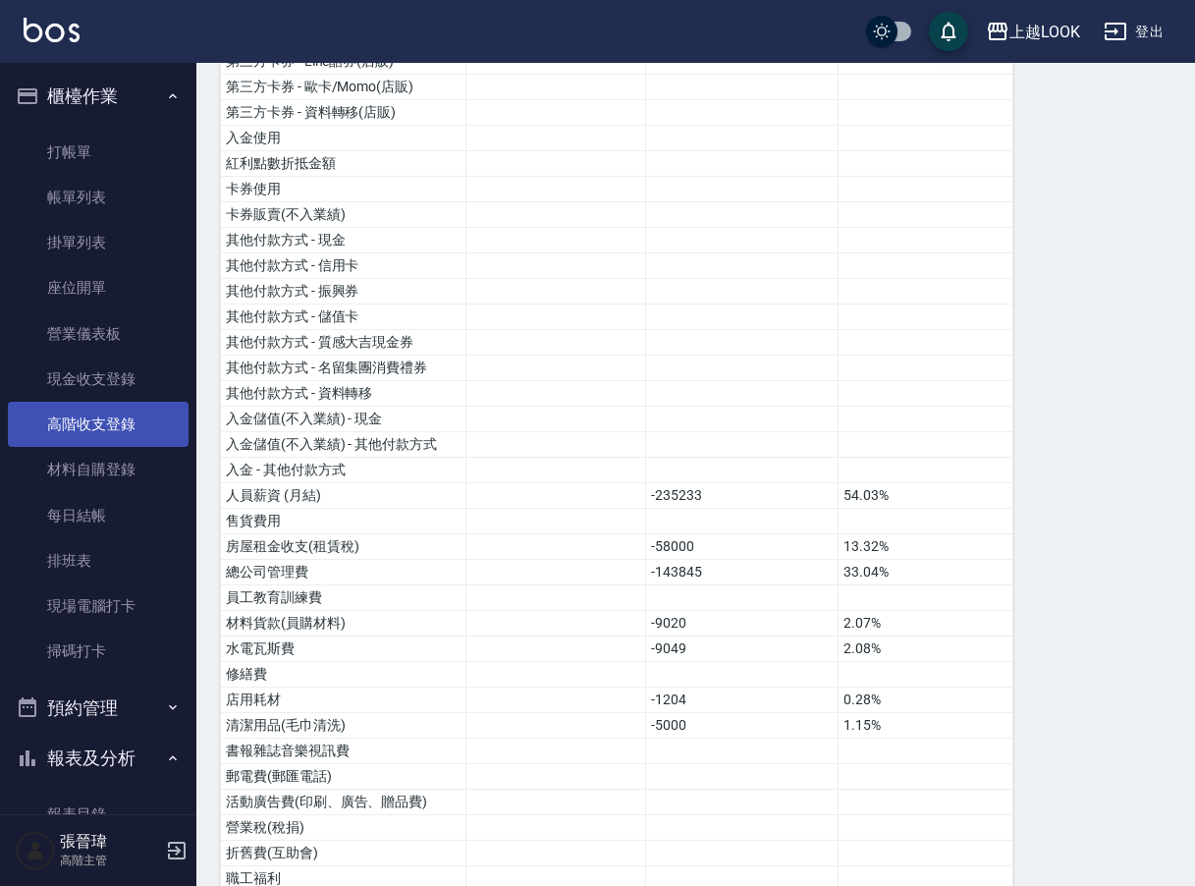
click at [132, 419] on link "高階收支登錄" at bounding box center [98, 424] width 181 height 45
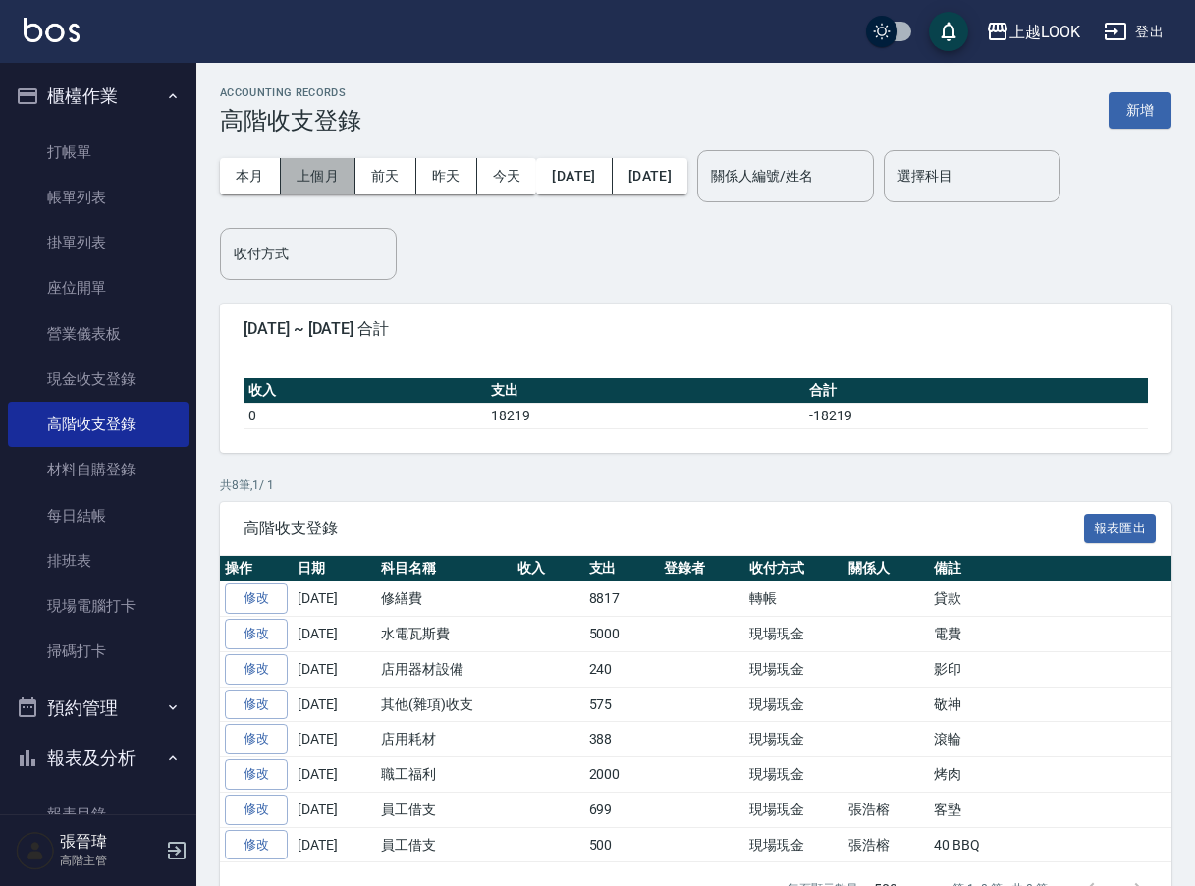
click at [349, 171] on button "上個月" at bounding box center [318, 176] width 75 height 36
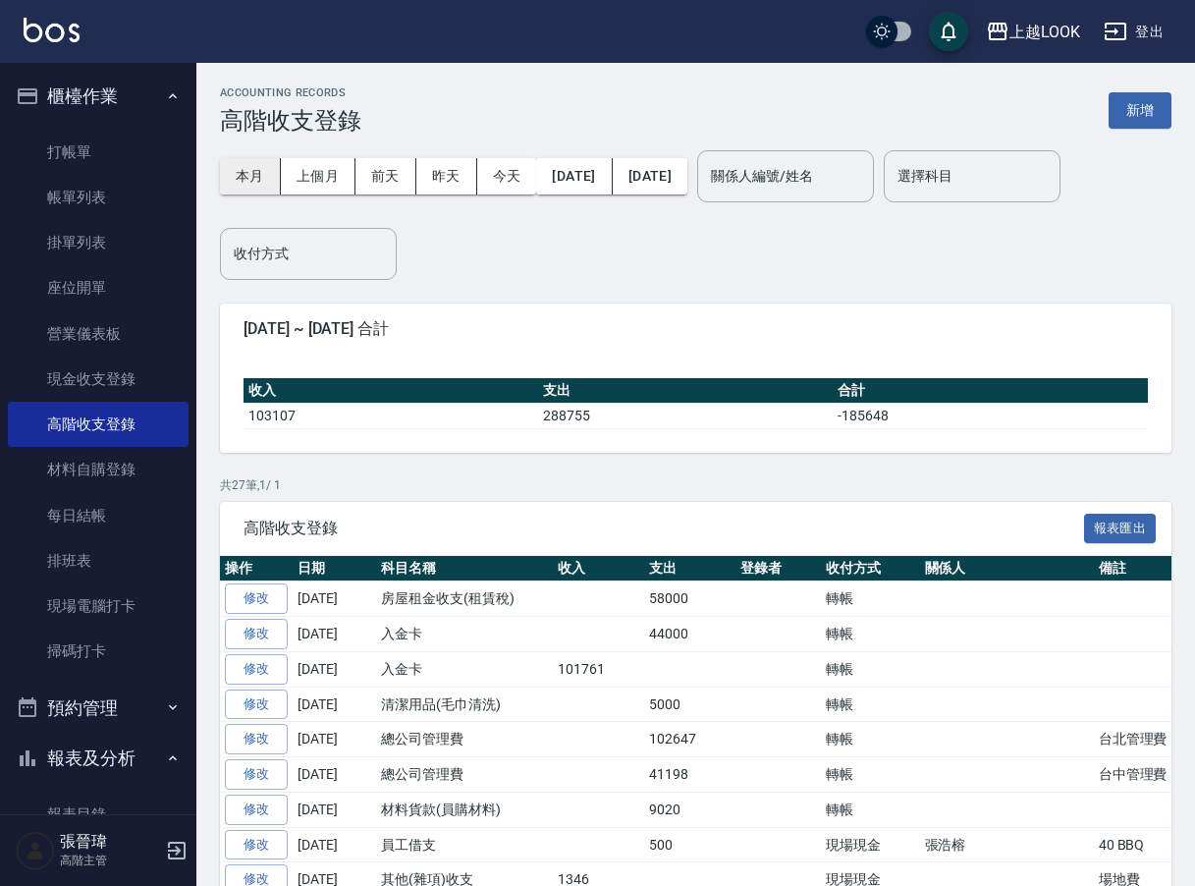
click at [235, 172] on button "本月" at bounding box center [250, 176] width 61 height 36
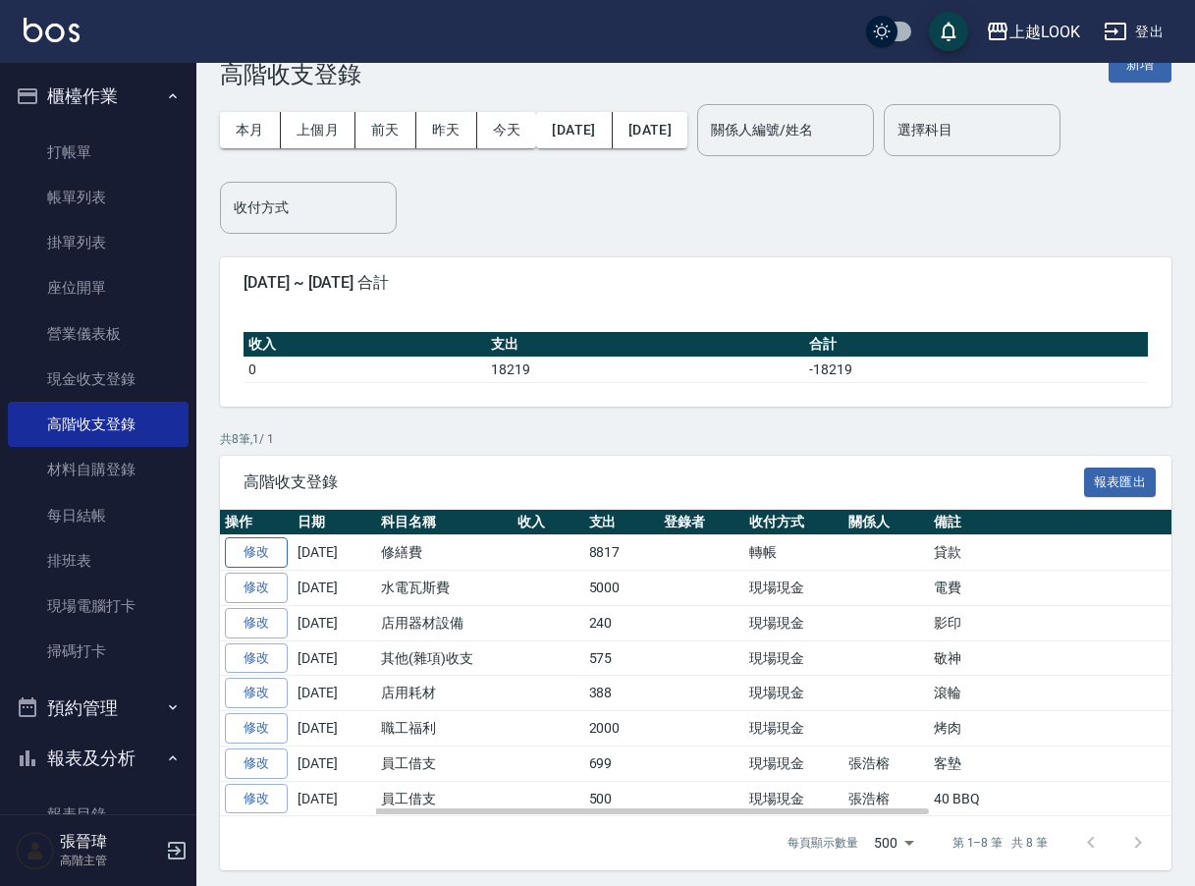
click at [262, 542] on link "修改" at bounding box center [256, 552] width 63 height 30
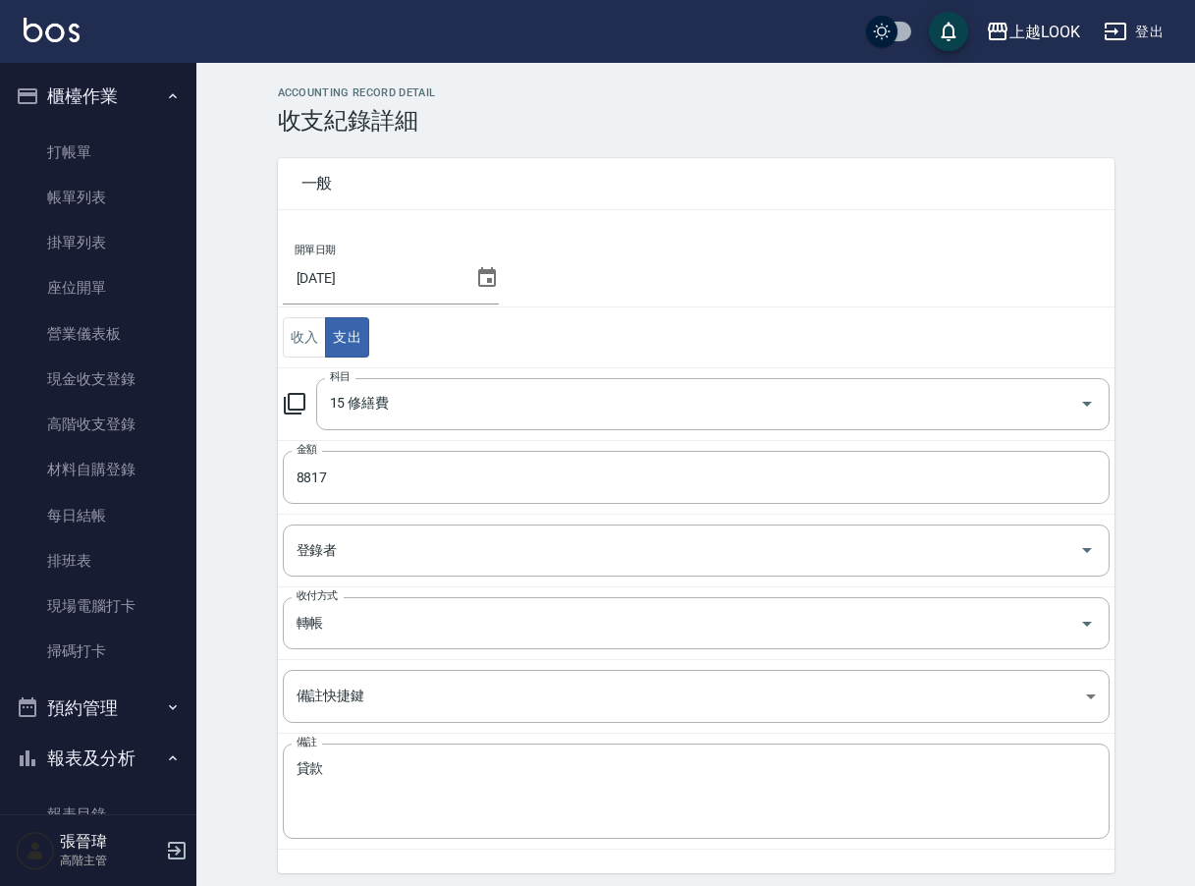
click at [486, 277] on icon at bounding box center [487, 278] width 24 height 24
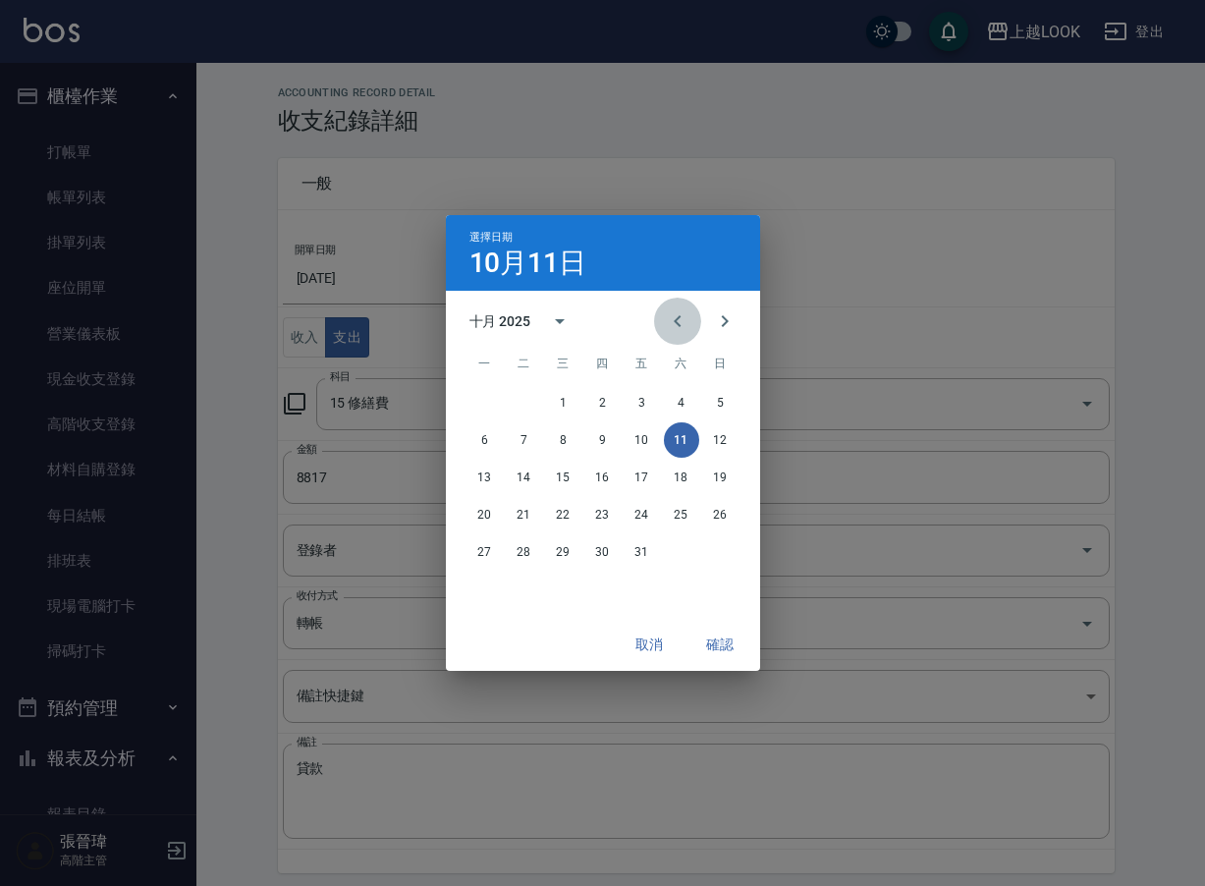
click at [686, 316] on icon "Previous month" at bounding box center [678, 321] width 24 height 24
click at [511, 547] on button "30" at bounding box center [524, 551] width 35 height 35
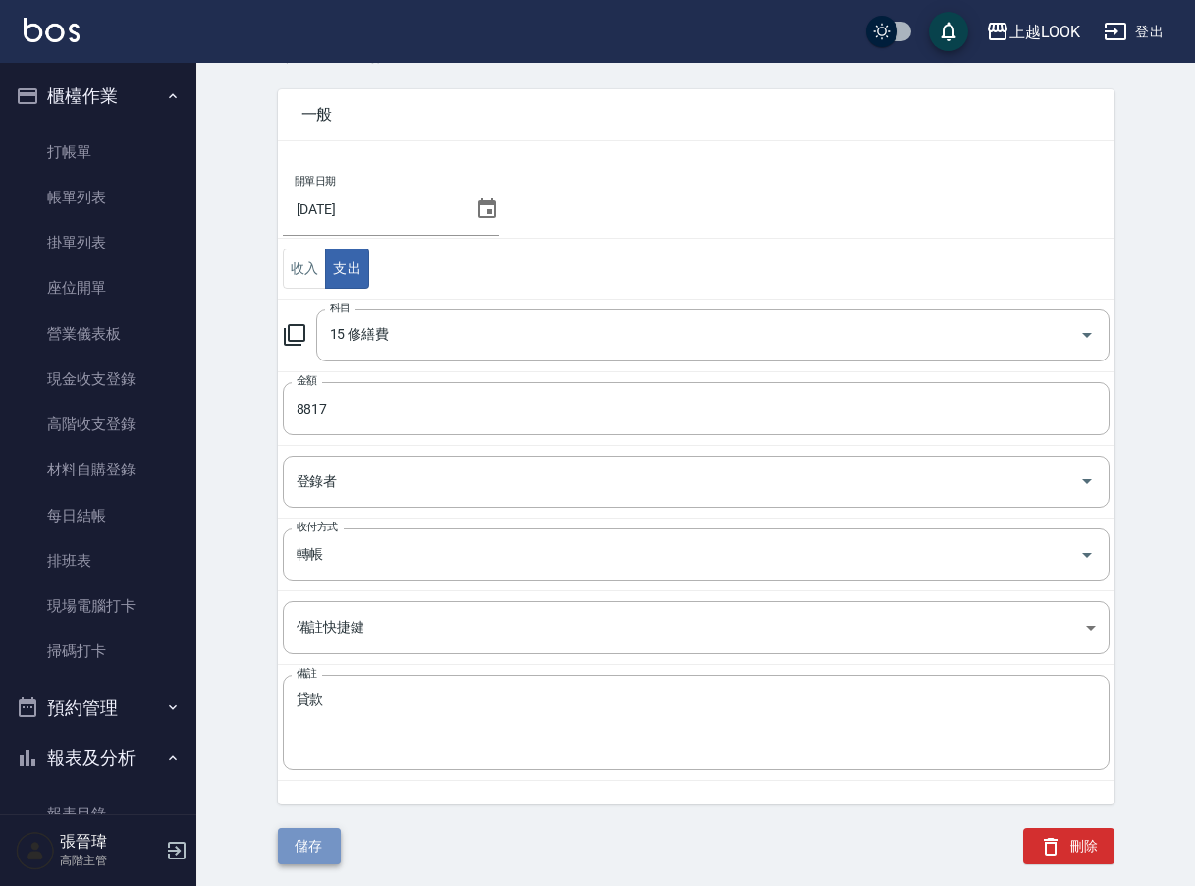
click at [306, 848] on button "儲存" at bounding box center [309, 846] width 63 height 36
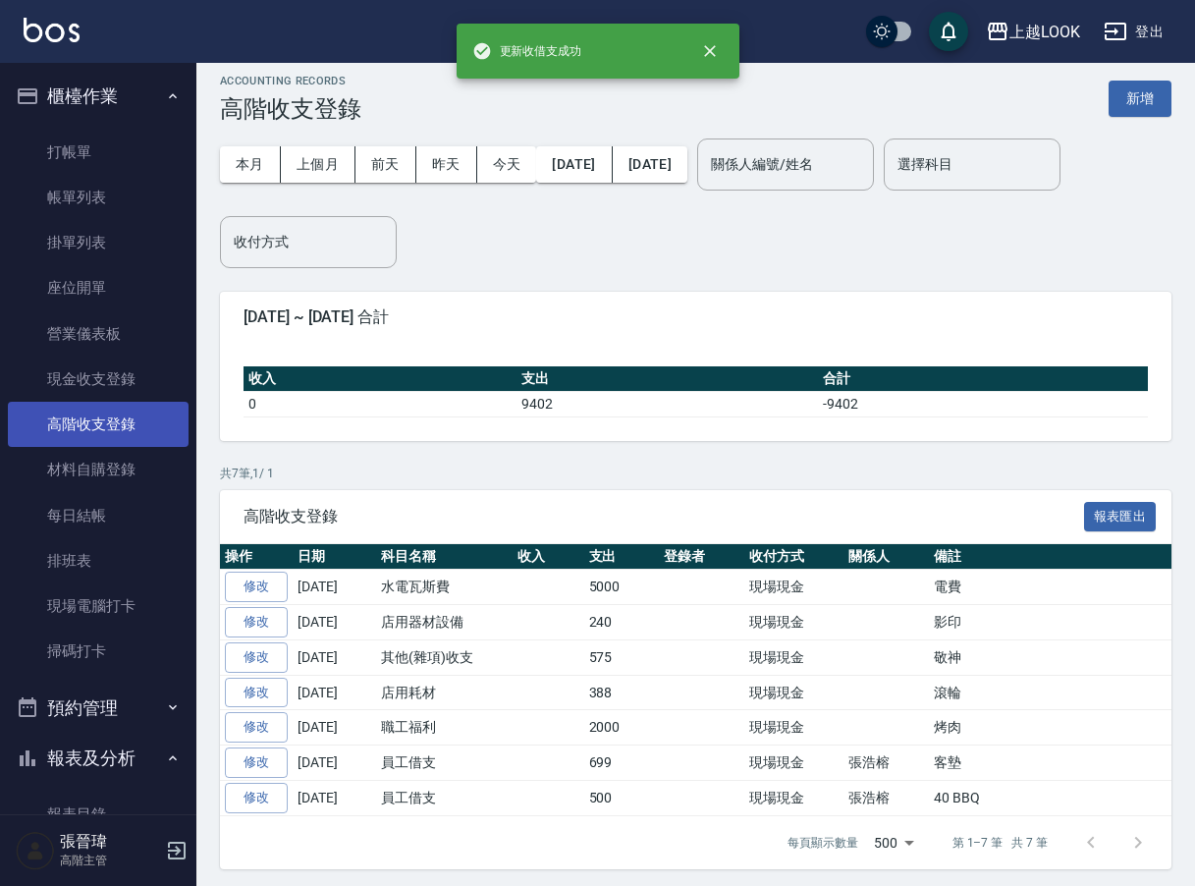
click at [109, 408] on link "高階收支登錄" at bounding box center [98, 424] width 181 height 45
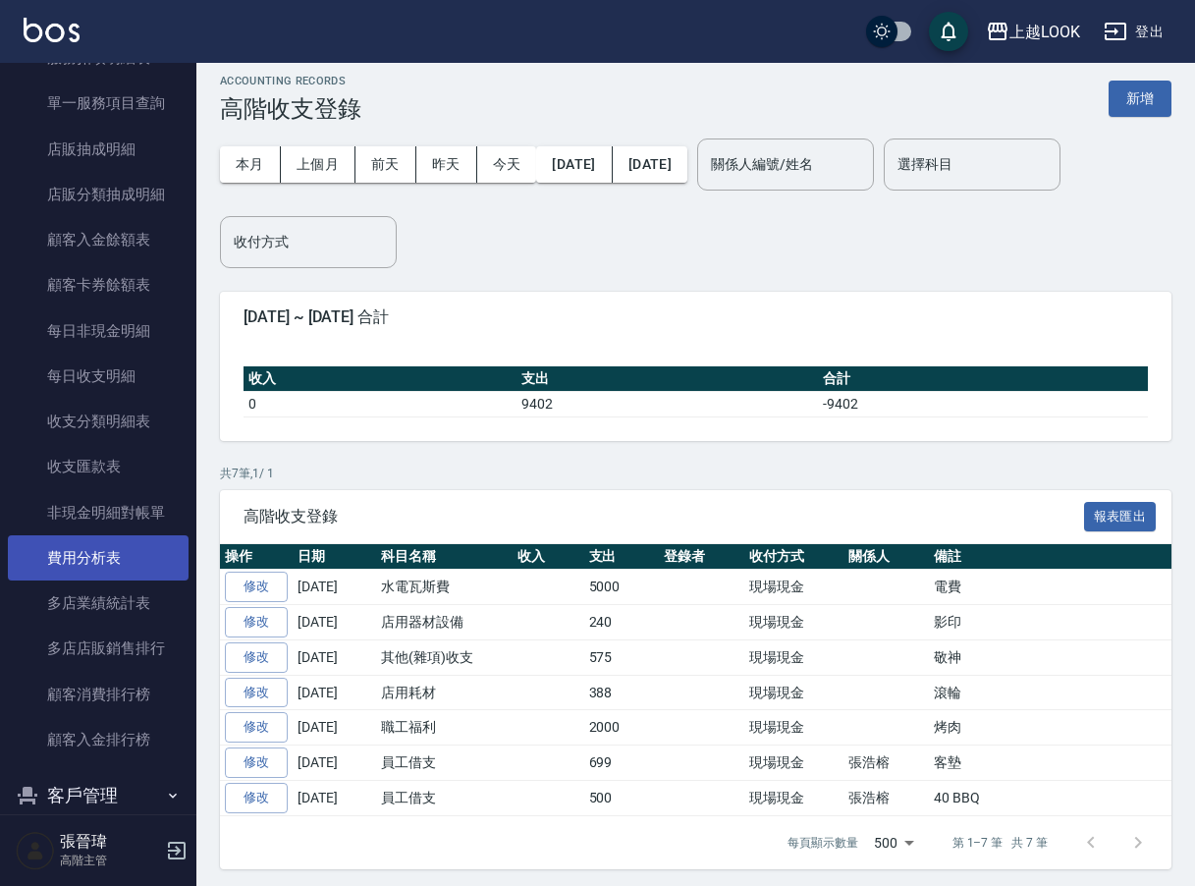
click at [108, 580] on link "多店業績統計表" at bounding box center [98, 602] width 181 height 45
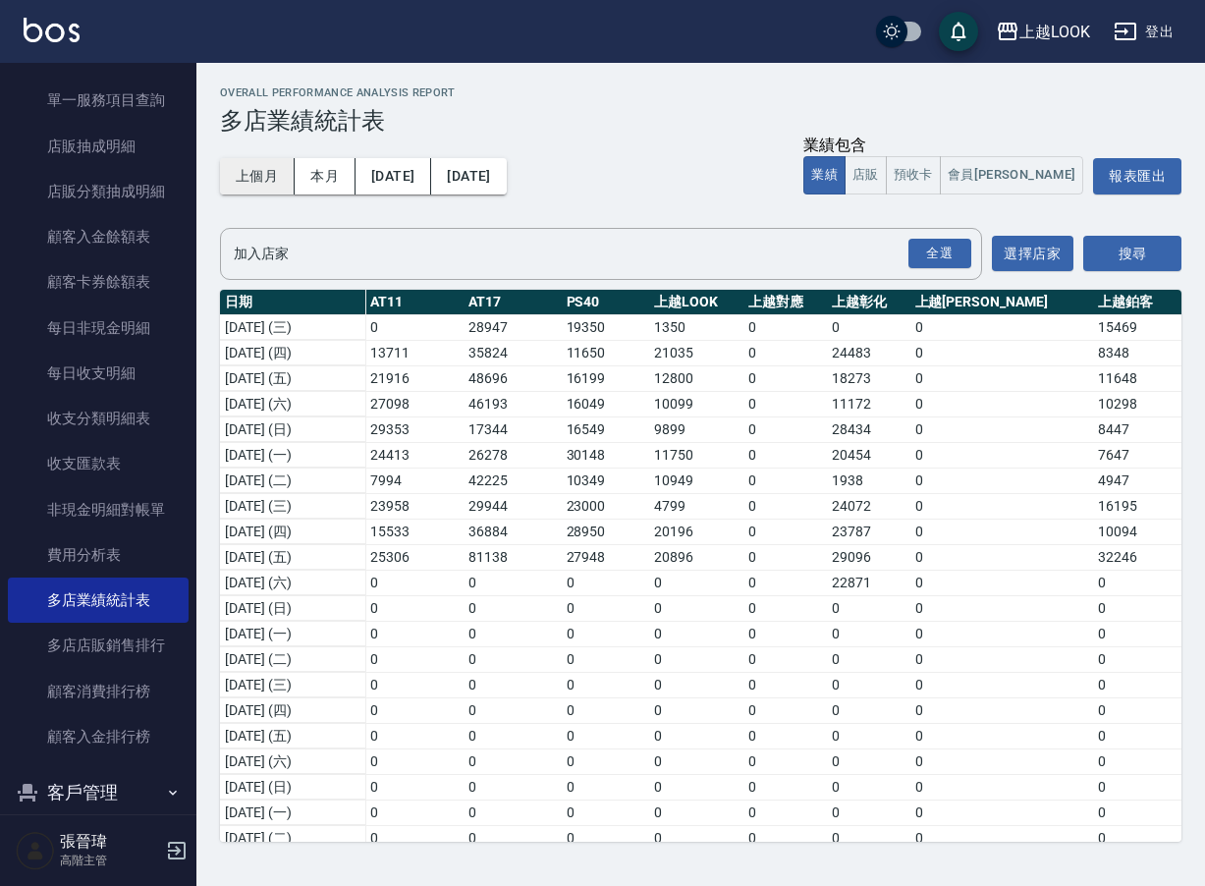
click at [279, 180] on button "上個月" at bounding box center [257, 176] width 75 height 36
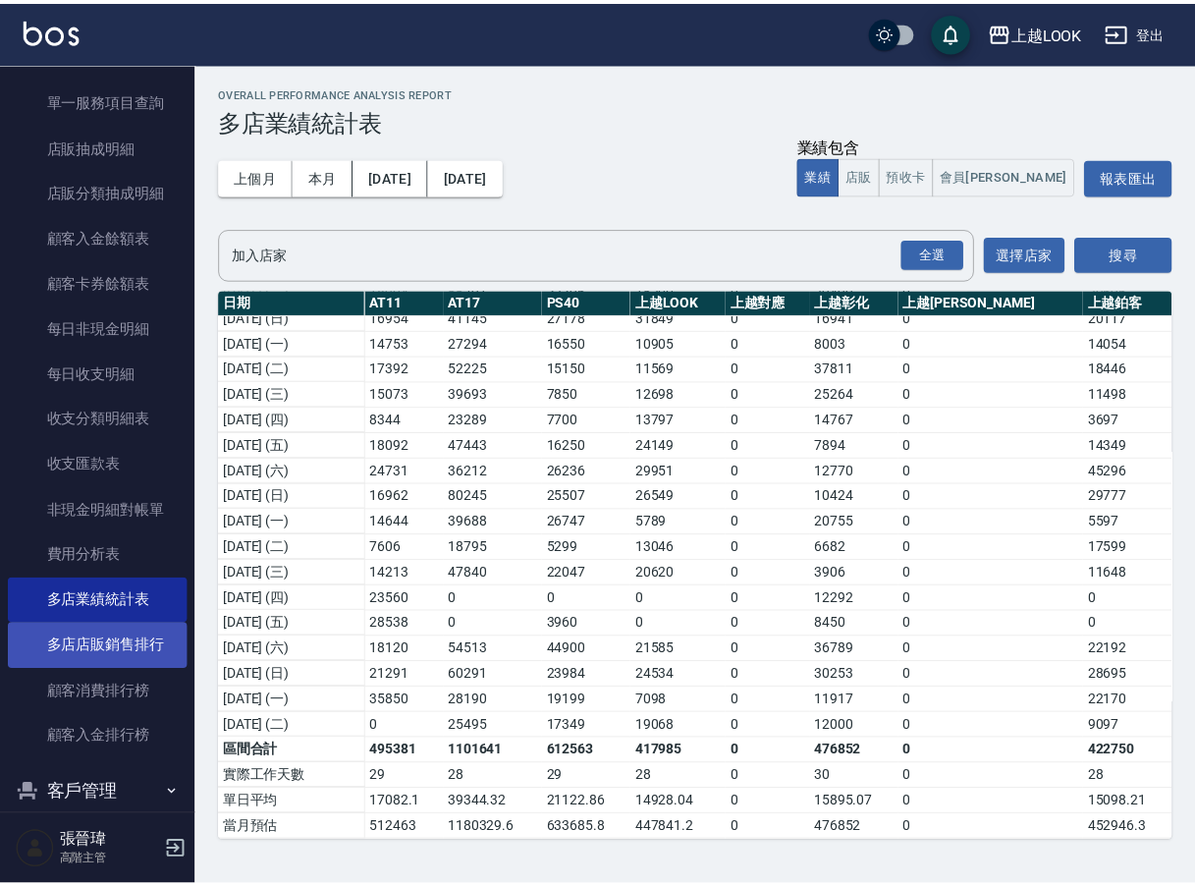
scroll to position [357, 0]
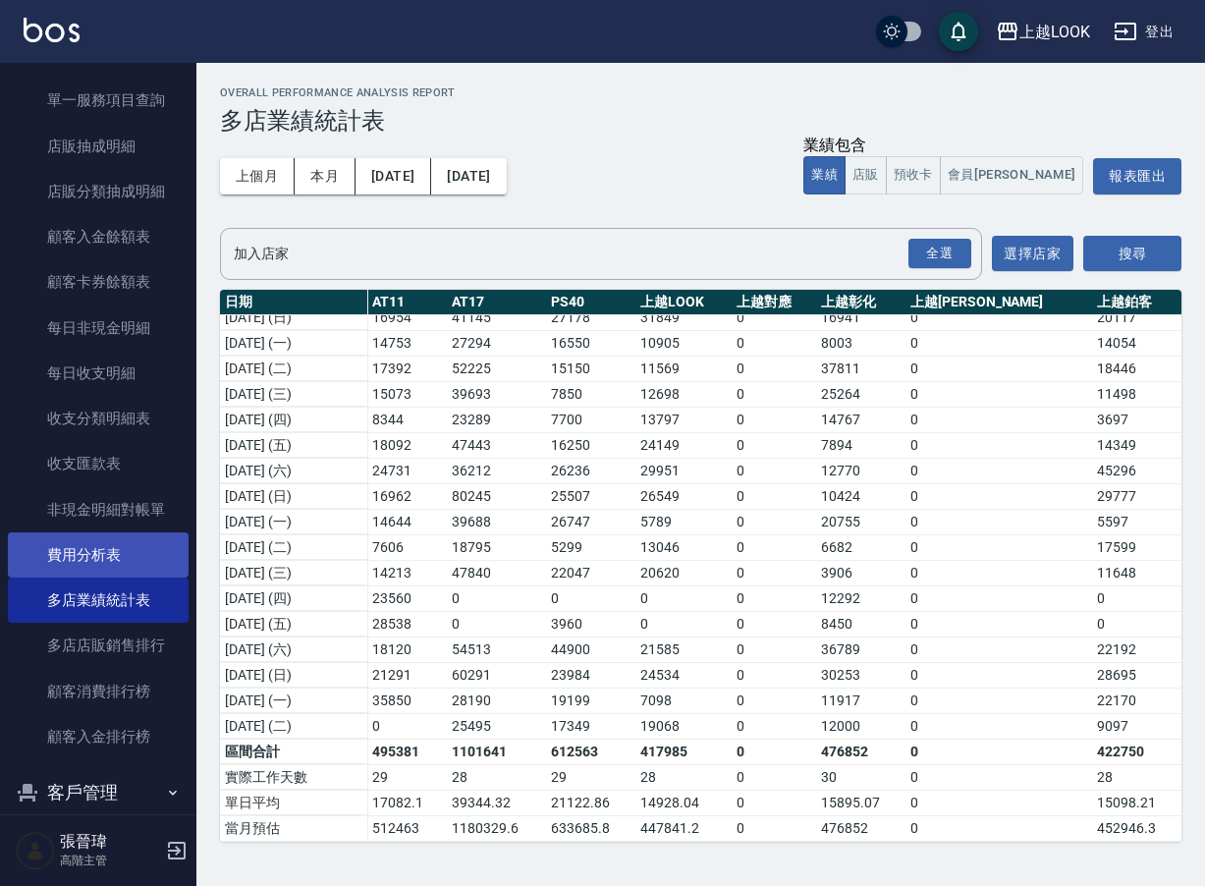
click at [86, 532] on link "費用分析表" at bounding box center [98, 554] width 181 height 45
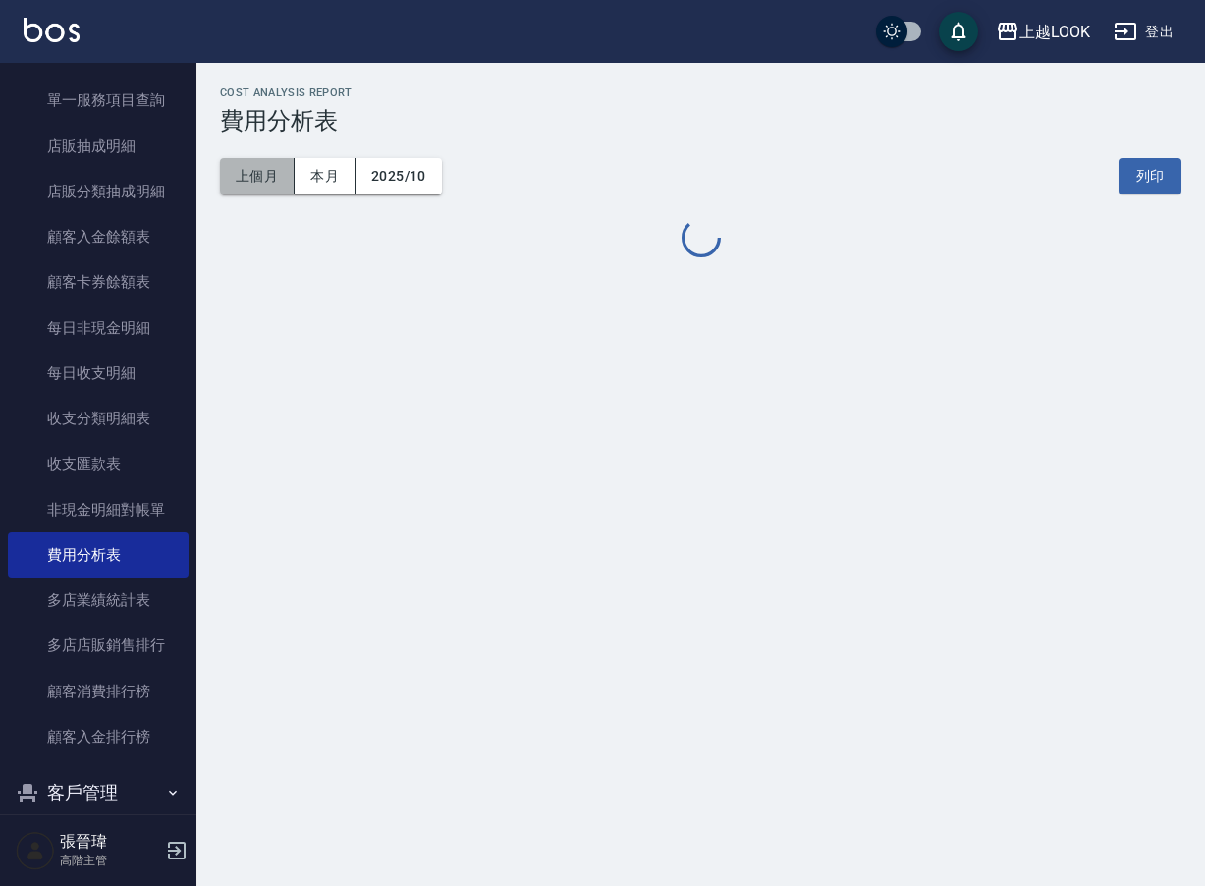
click at [250, 181] on button "上個月" at bounding box center [257, 176] width 75 height 36
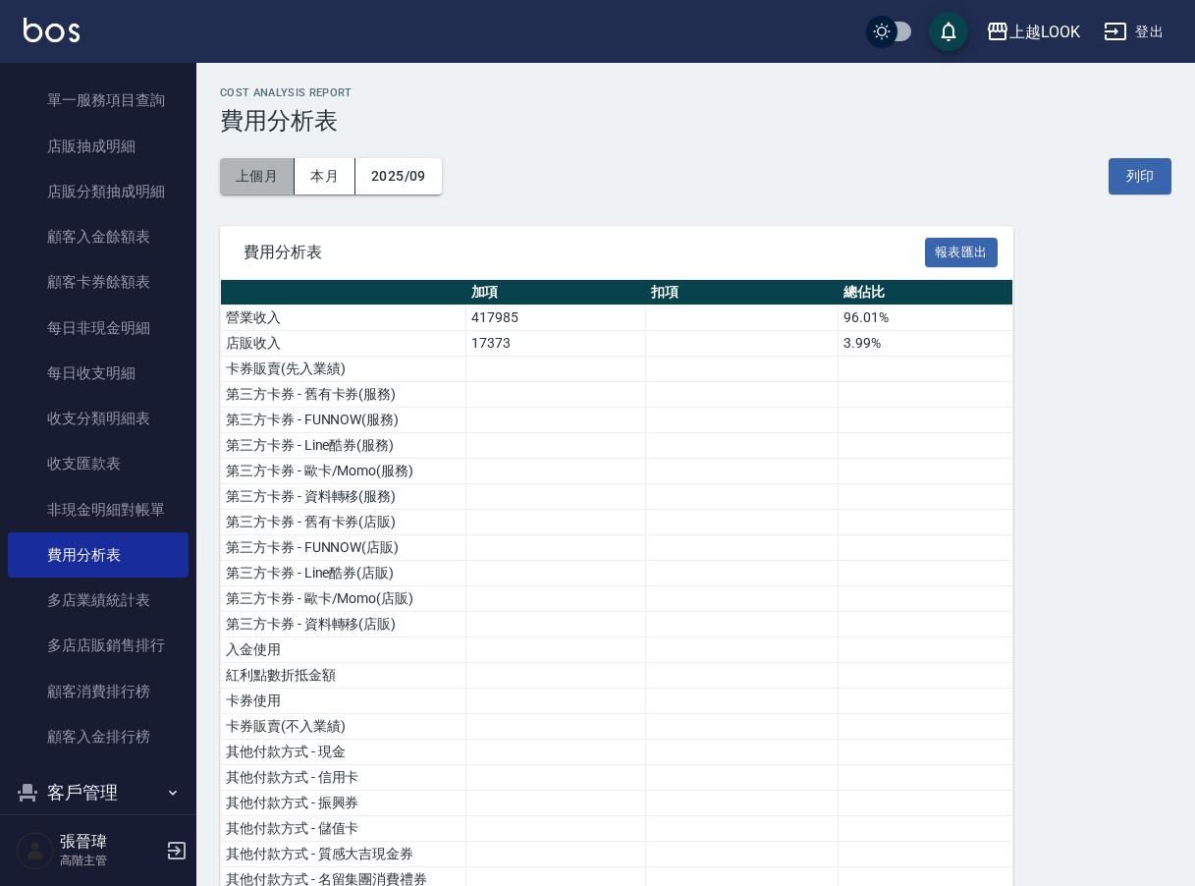
click at [250, 183] on button "上個月" at bounding box center [257, 176] width 75 height 36
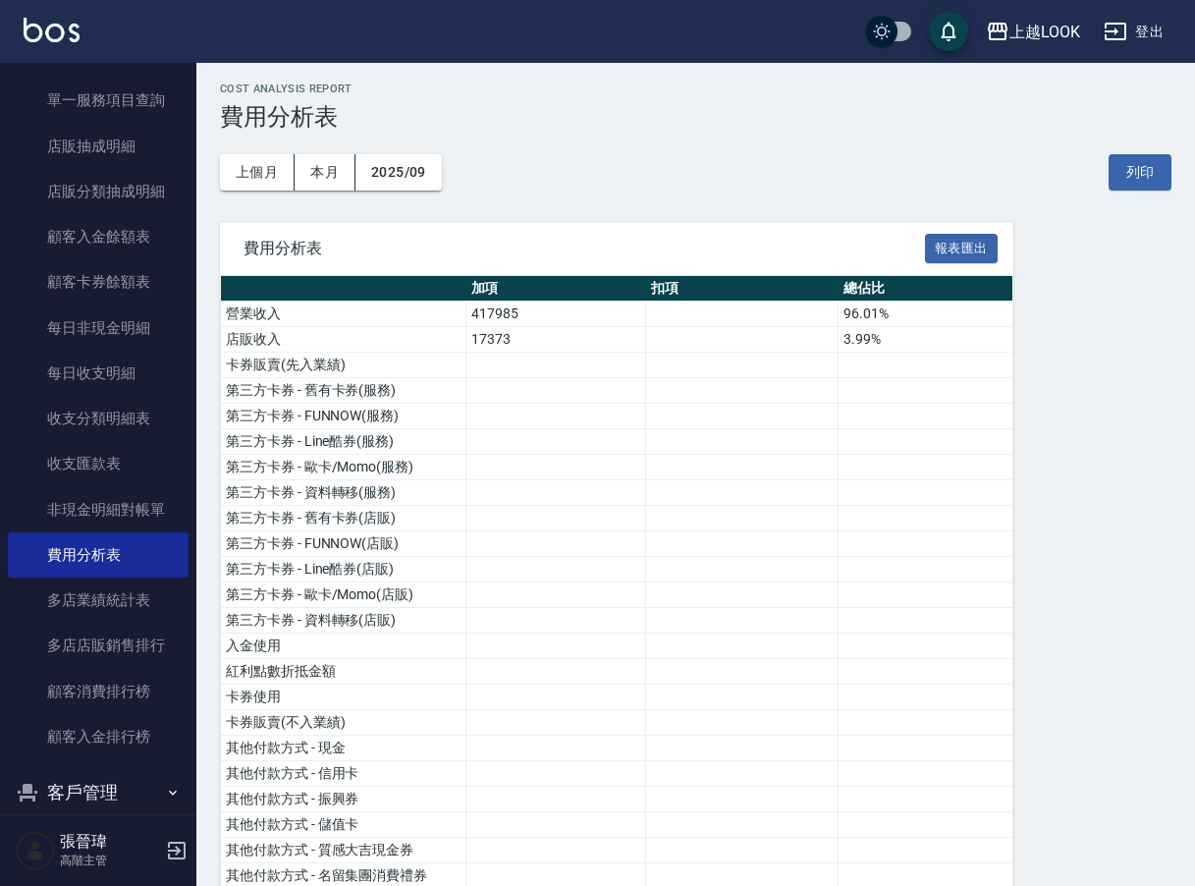
click at [1095, 43] on div "上越LOOK 登出" at bounding box center [597, 31] width 1195 height 63
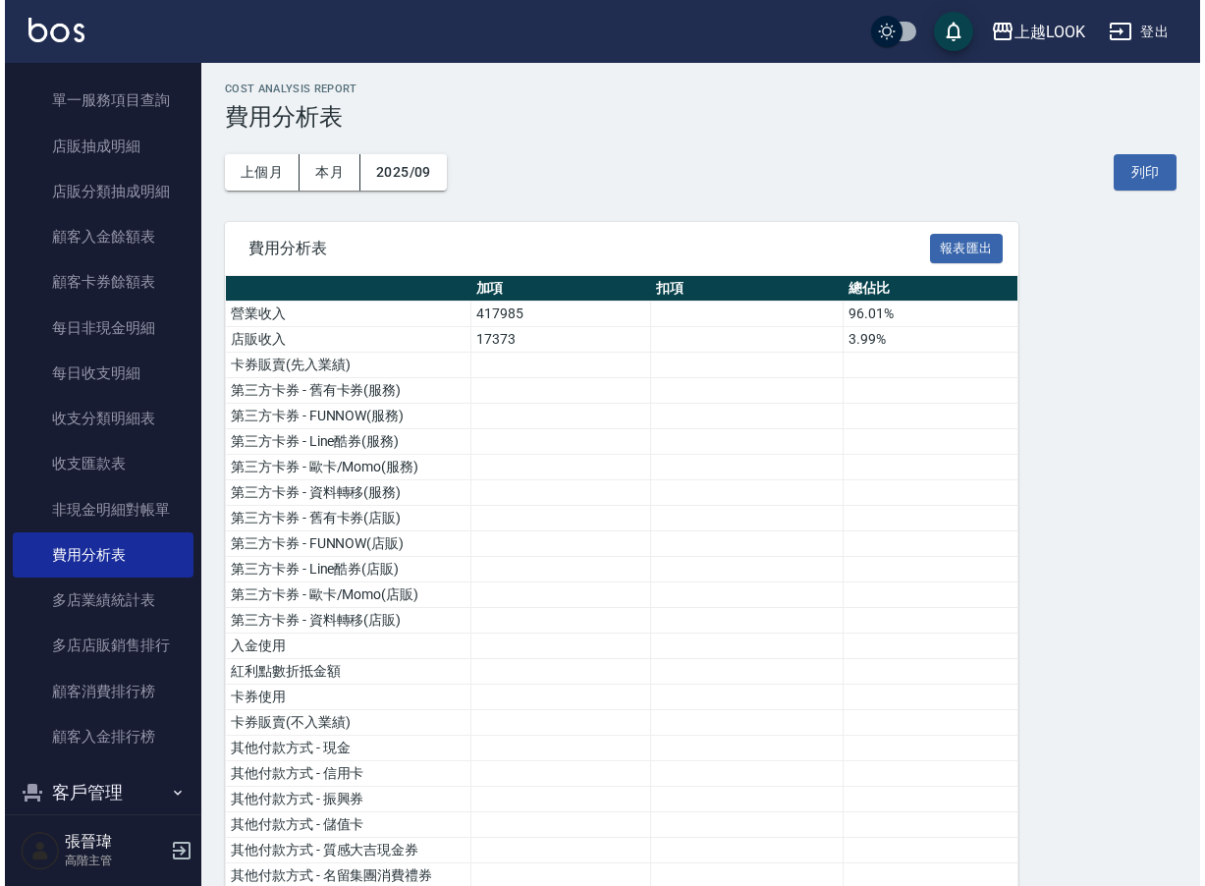
scroll to position [6, 0]
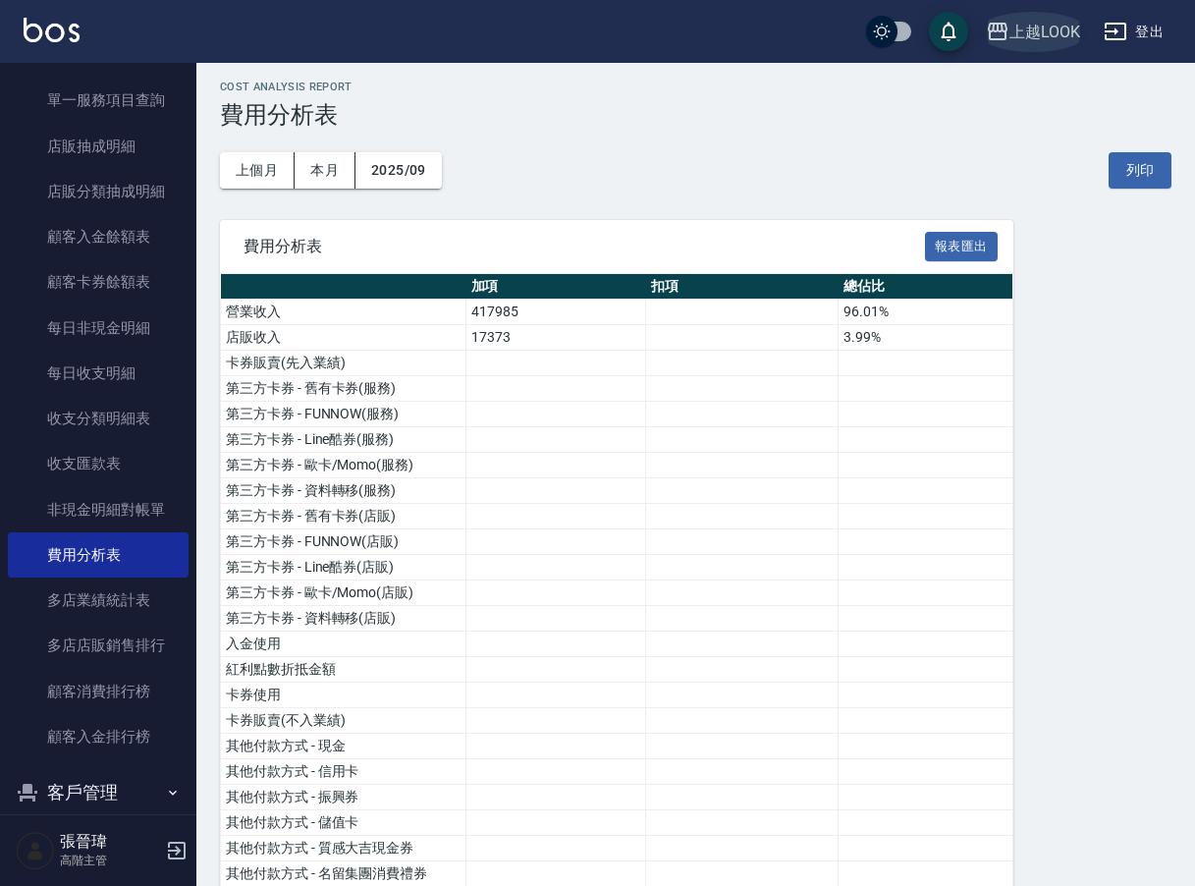
click at [1054, 37] on div "上越LOOK" at bounding box center [1044, 32] width 71 height 25
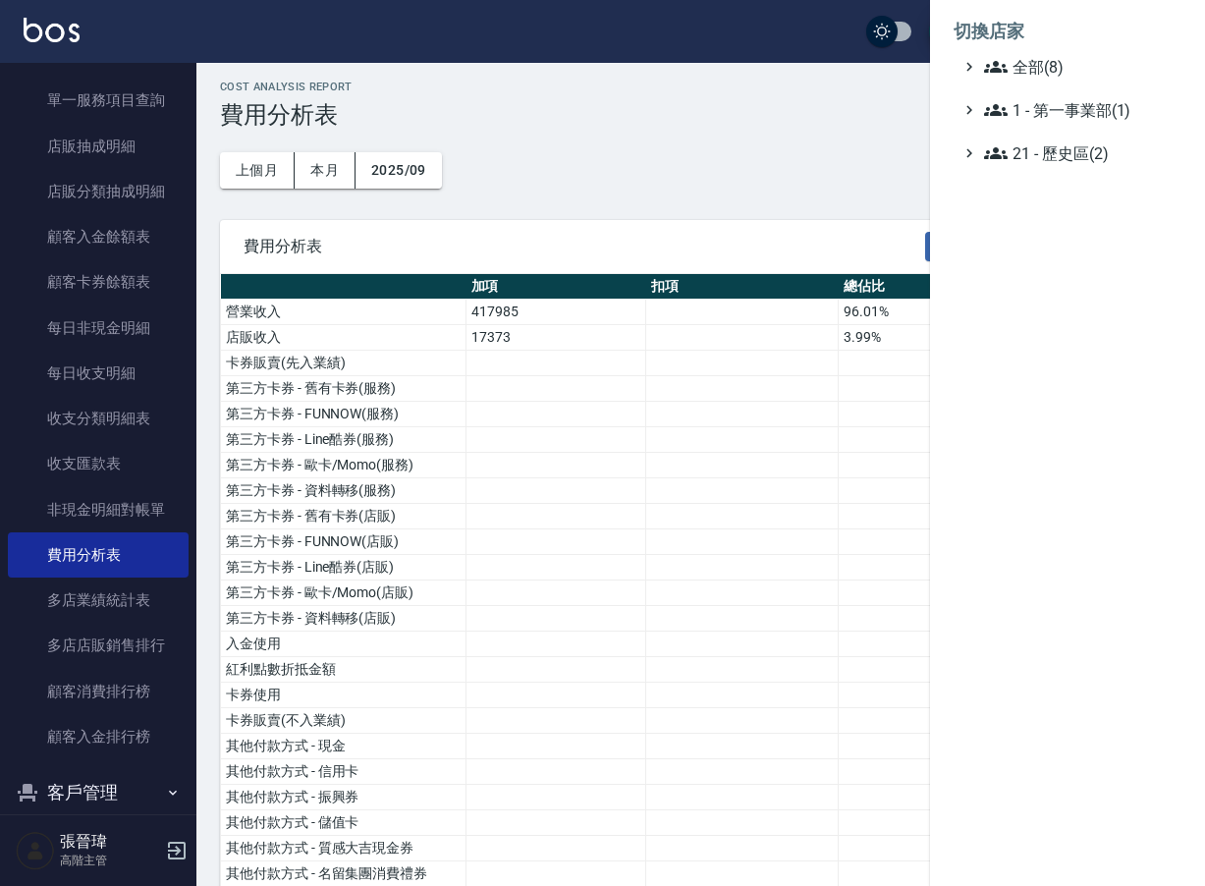
click at [818, 112] on div at bounding box center [602, 443] width 1205 height 886
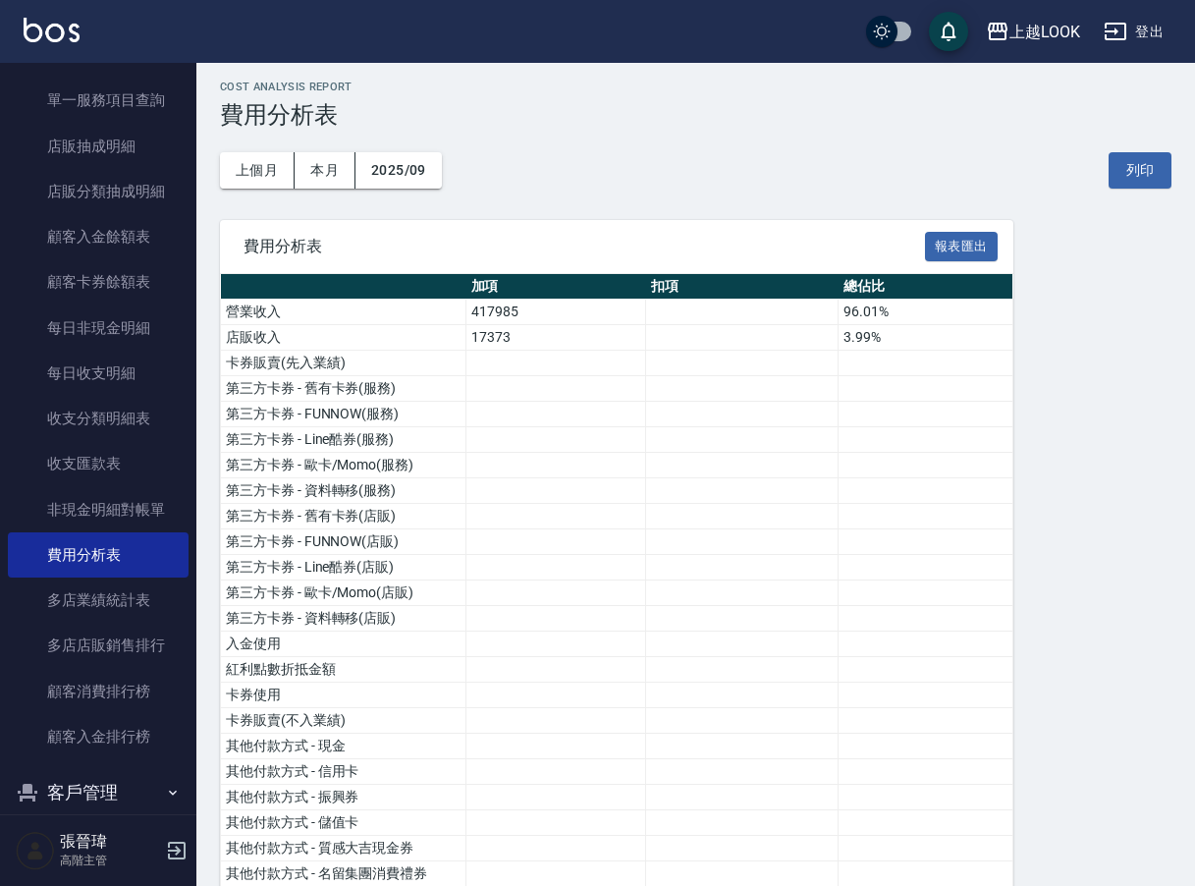
click at [975, 246] on button "報表匯出" at bounding box center [961, 247] width 73 height 30
click at [1027, 24] on div "上越LOOK" at bounding box center [1044, 32] width 71 height 25
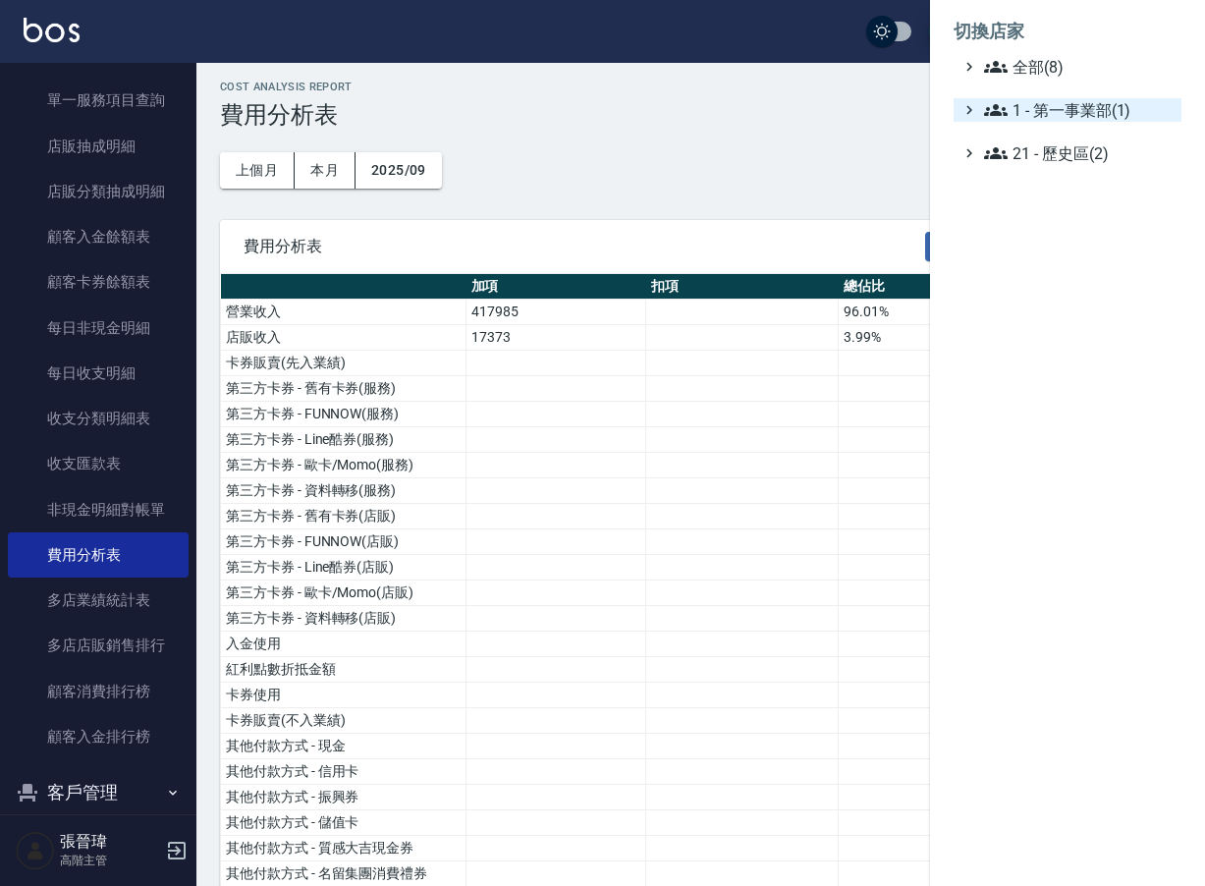
click at [1065, 110] on span "1 - 第一事業部(1)" at bounding box center [1078, 110] width 189 height 24
click at [1073, 131] on span "1.08 - 張晉瑋(6)" at bounding box center [1088, 134] width 170 height 24
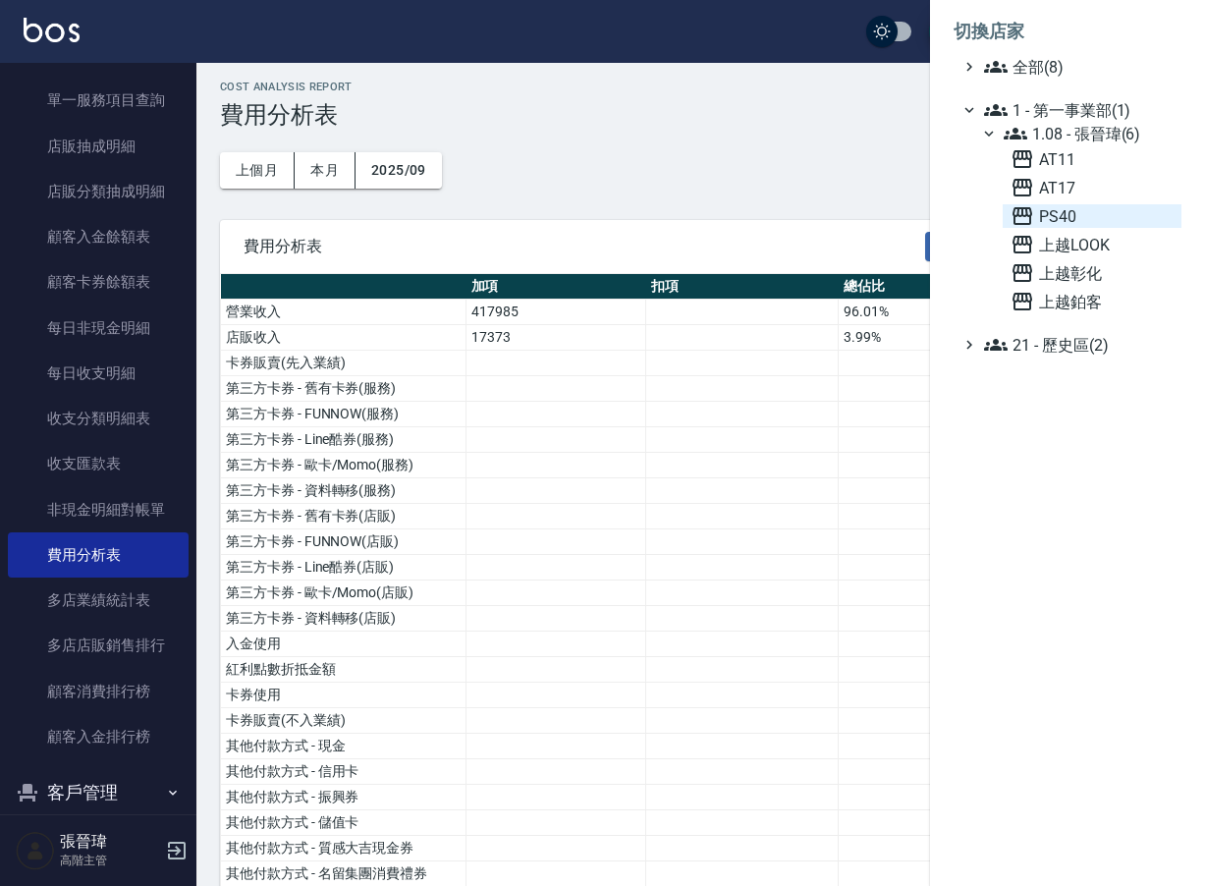
click at [1064, 217] on span "PS40" at bounding box center [1091, 216] width 163 height 24
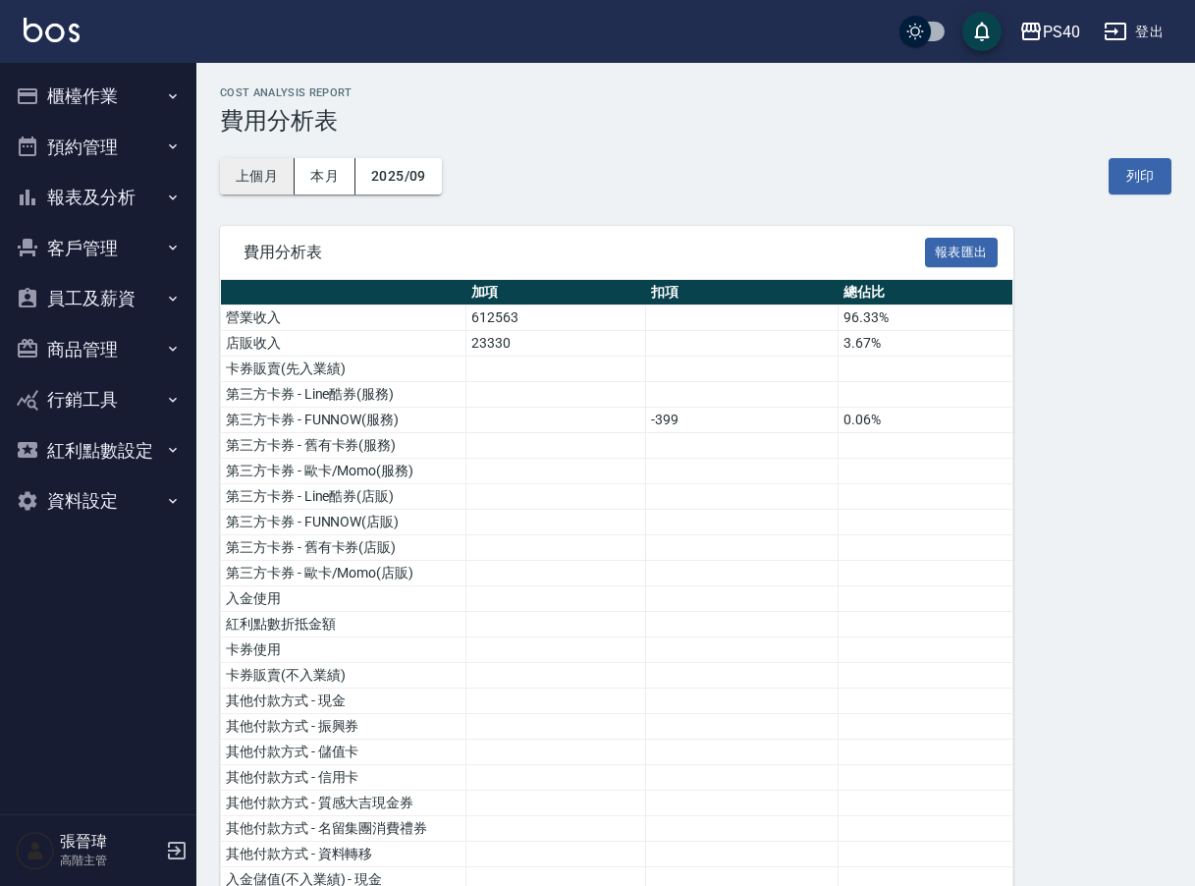
click at [239, 182] on button "上個月" at bounding box center [257, 176] width 75 height 36
click at [962, 249] on button "報表匯出" at bounding box center [961, 253] width 73 height 30
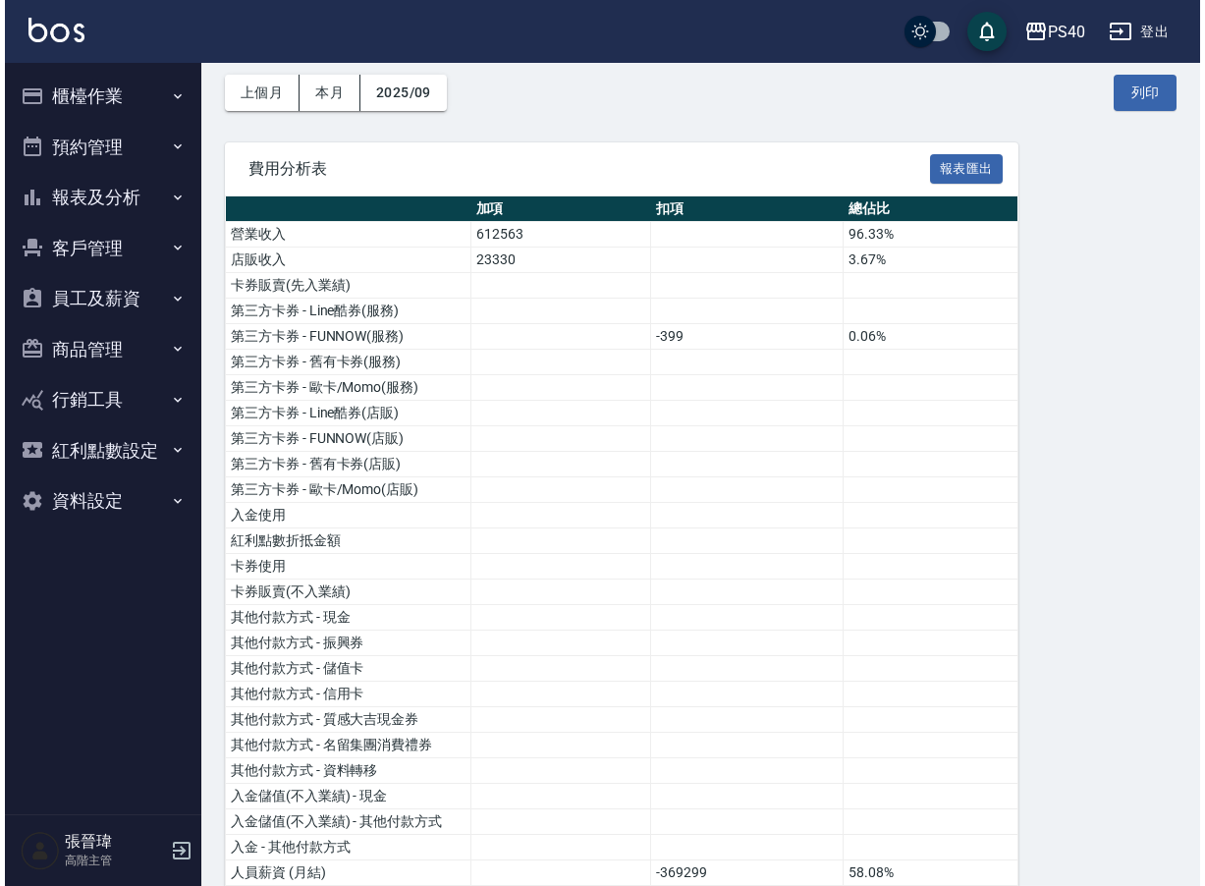
scroll to position [84, 0]
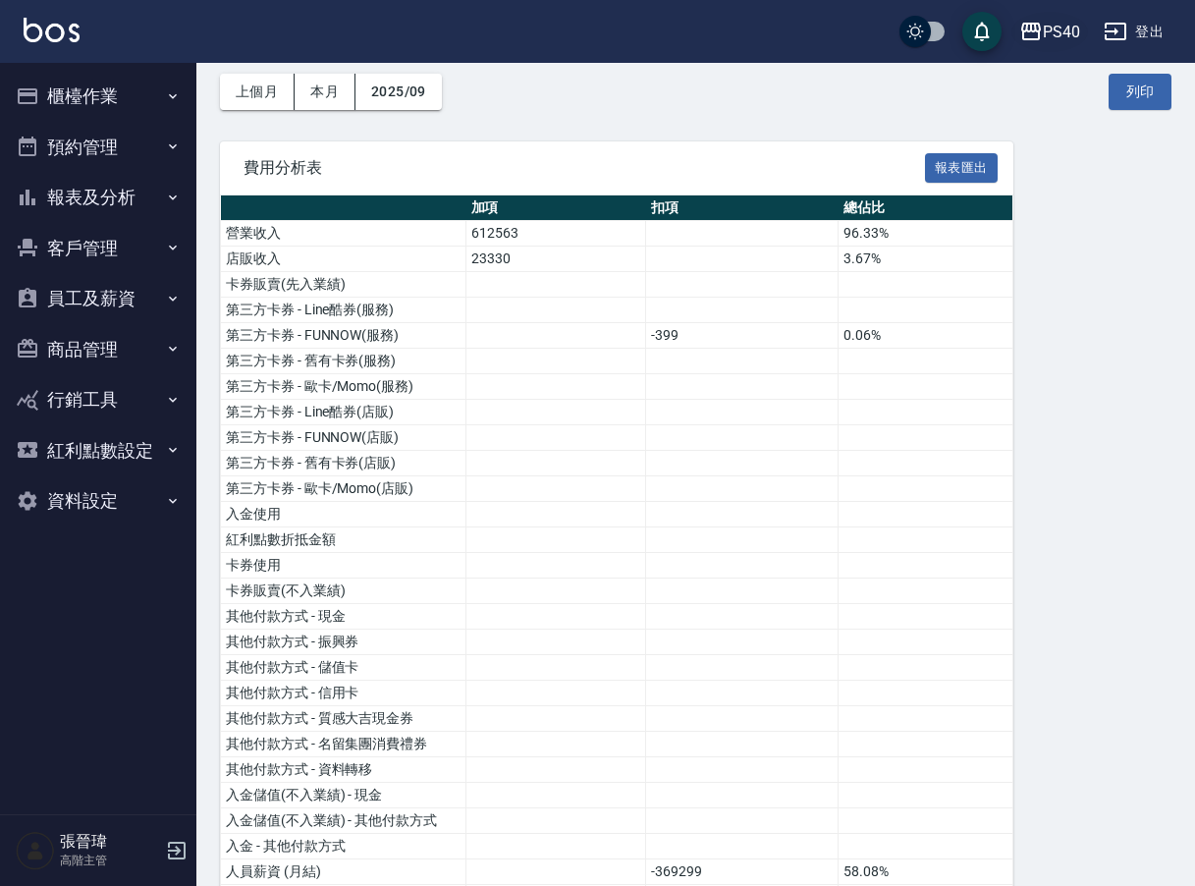
click at [1055, 28] on div "PS40" at bounding box center [1061, 32] width 37 height 25
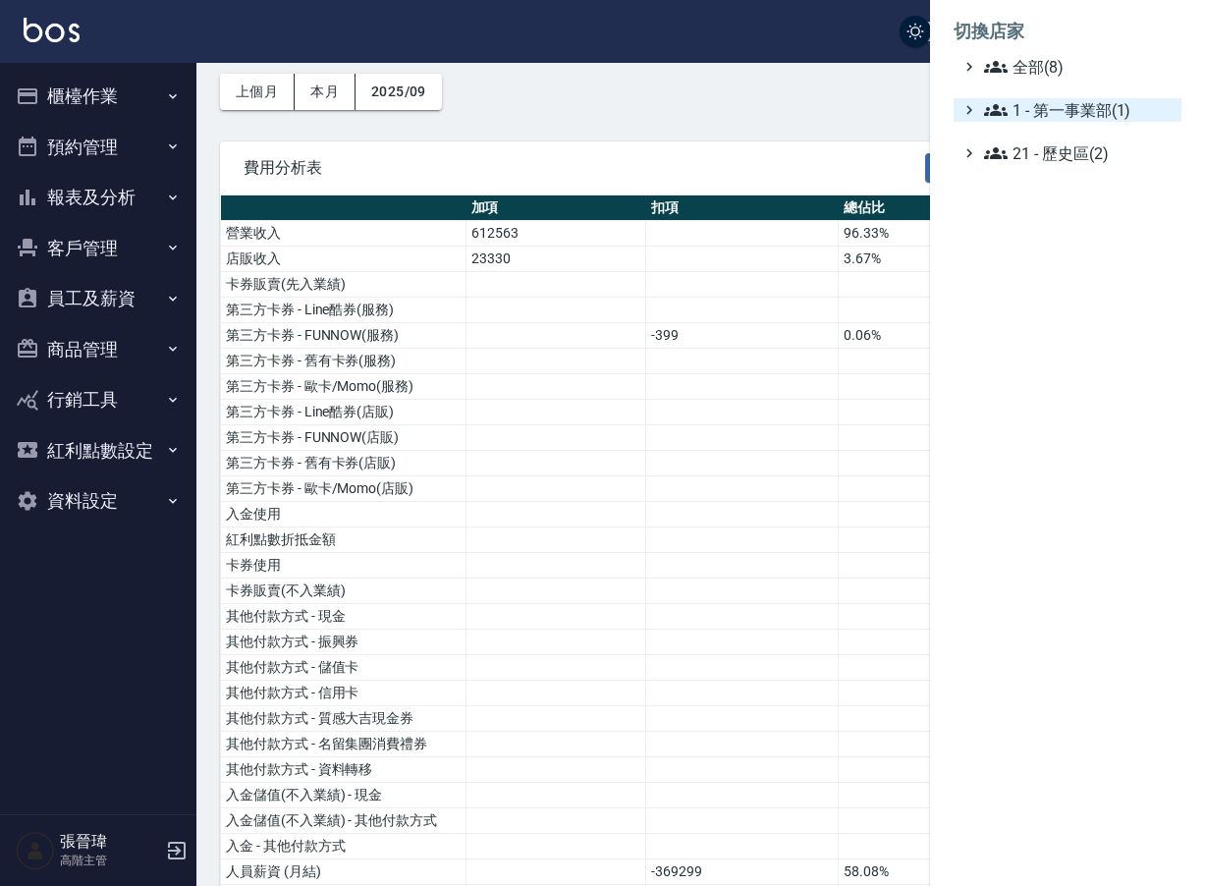
click at [1074, 106] on span "1 - 第一事業部(1)" at bounding box center [1078, 110] width 189 height 24
click at [1097, 135] on span "1.08 - 張晉瑋(6)" at bounding box center [1088, 134] width 170 height 24
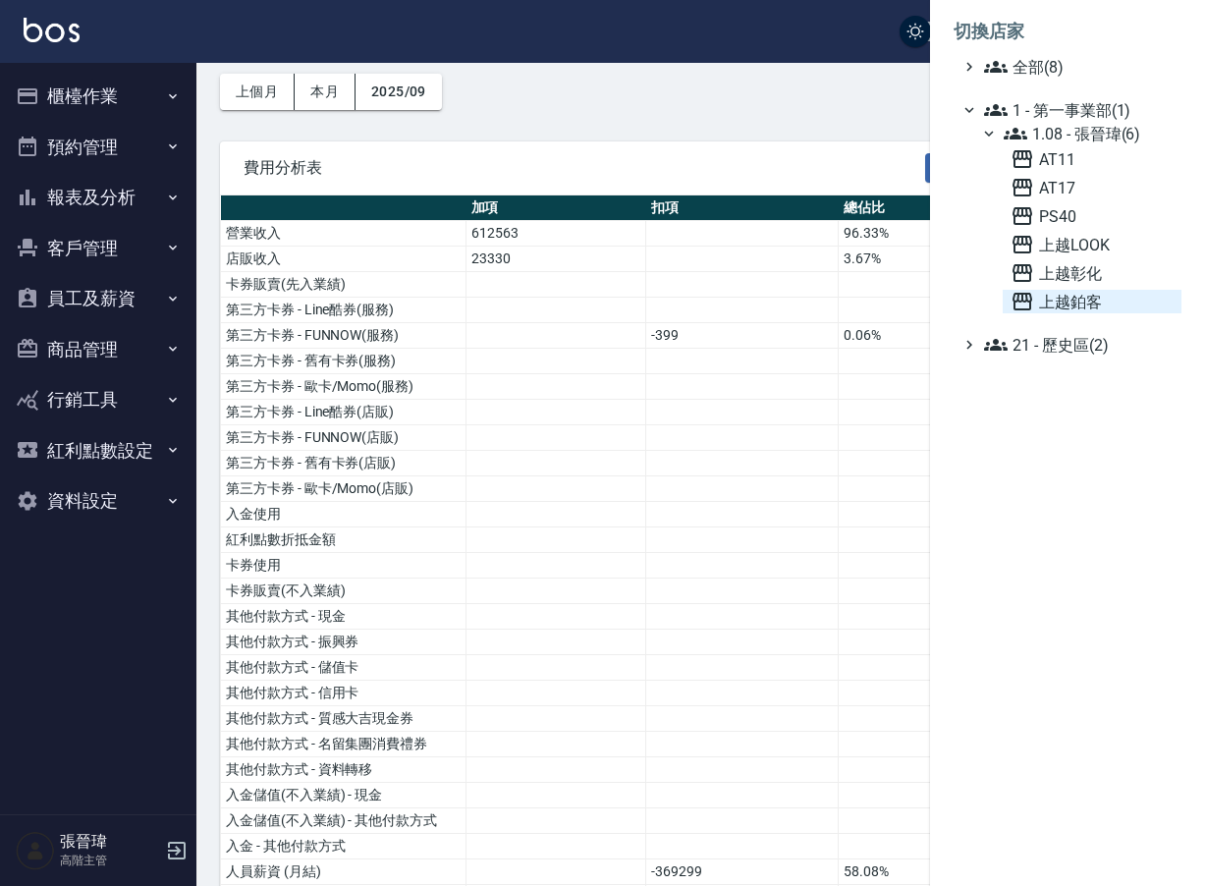
click at [1068, 306] on span "上越鉑客" at bounding box center [1091, 302] width 163 height 24
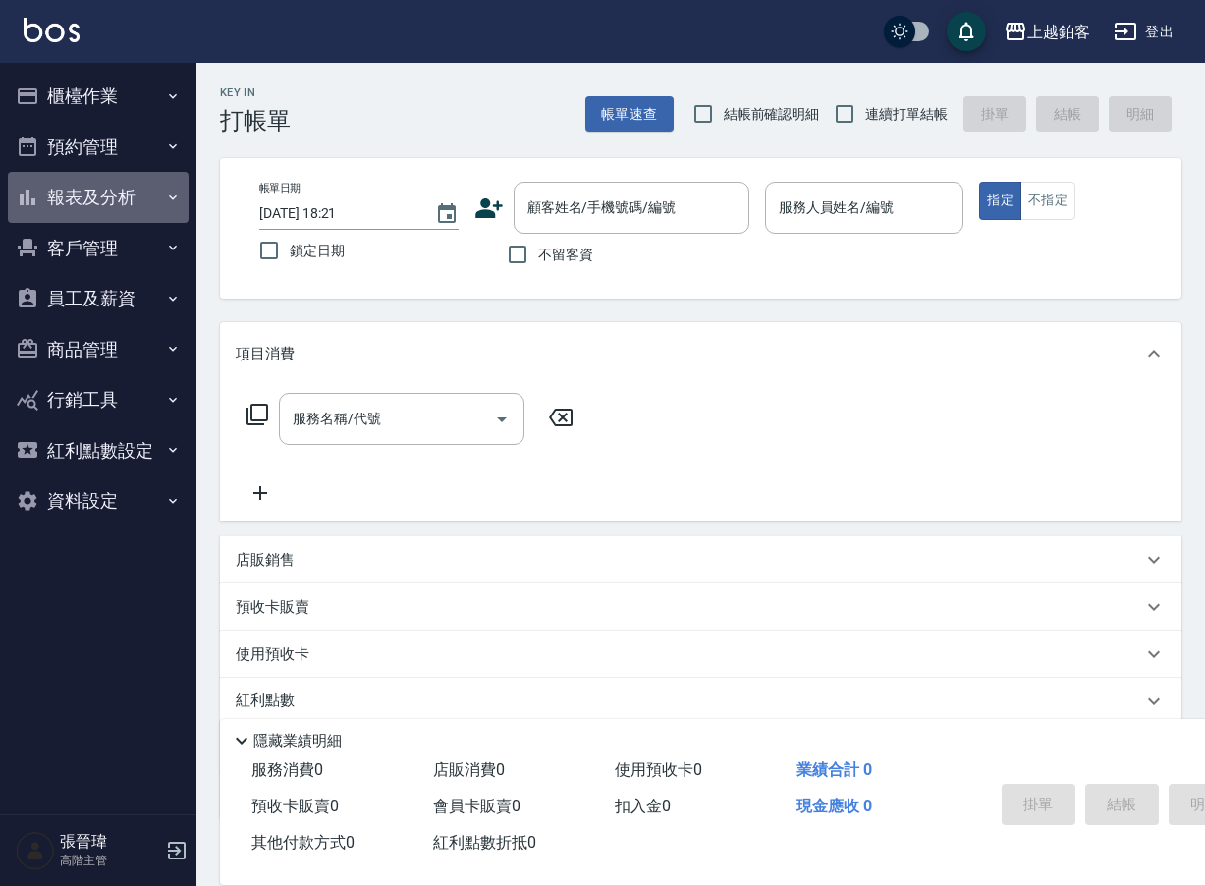
click at [146, 195] on button "報表及分析" at bounding box center [98, 197] width 181 height 51
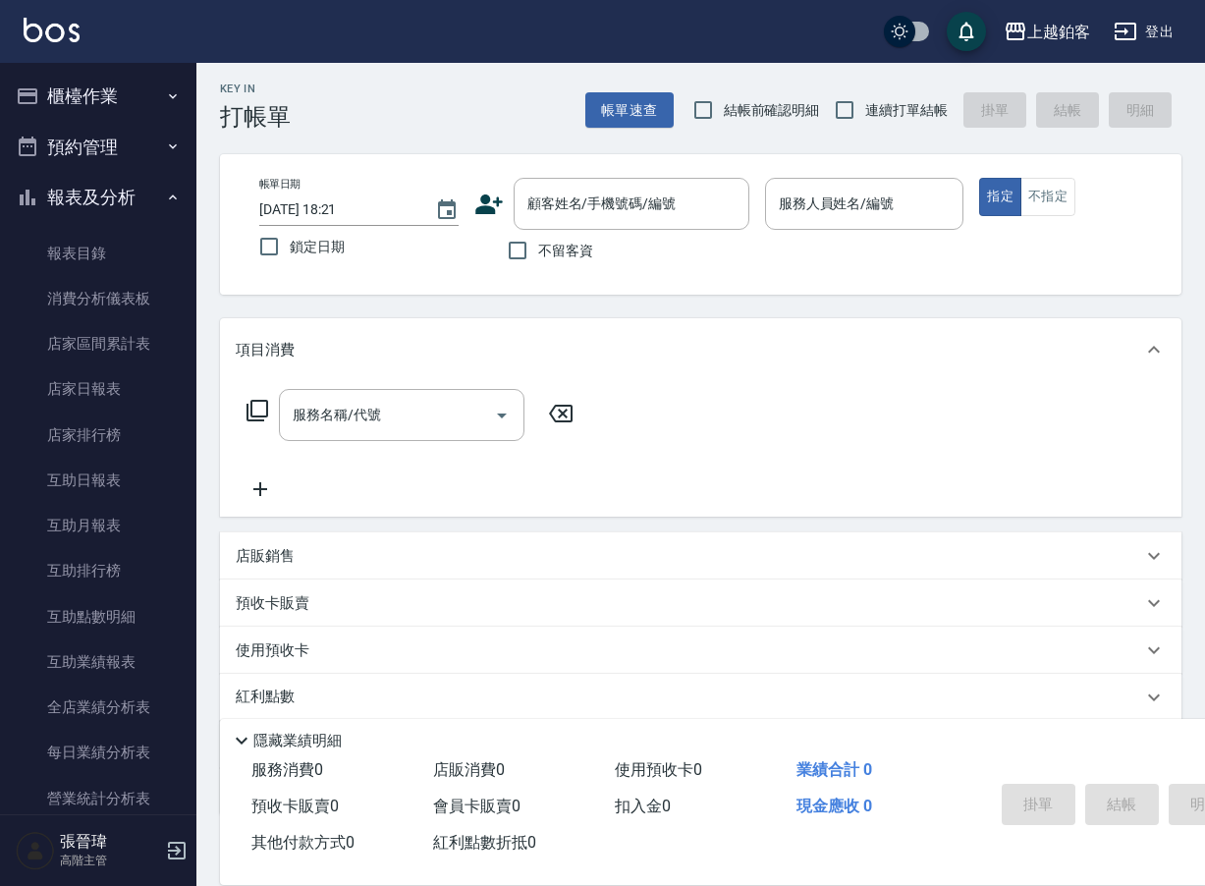
click at [125, 94] on button "櫃檯作業" at bounding box center [98, 96] width 181 height 51
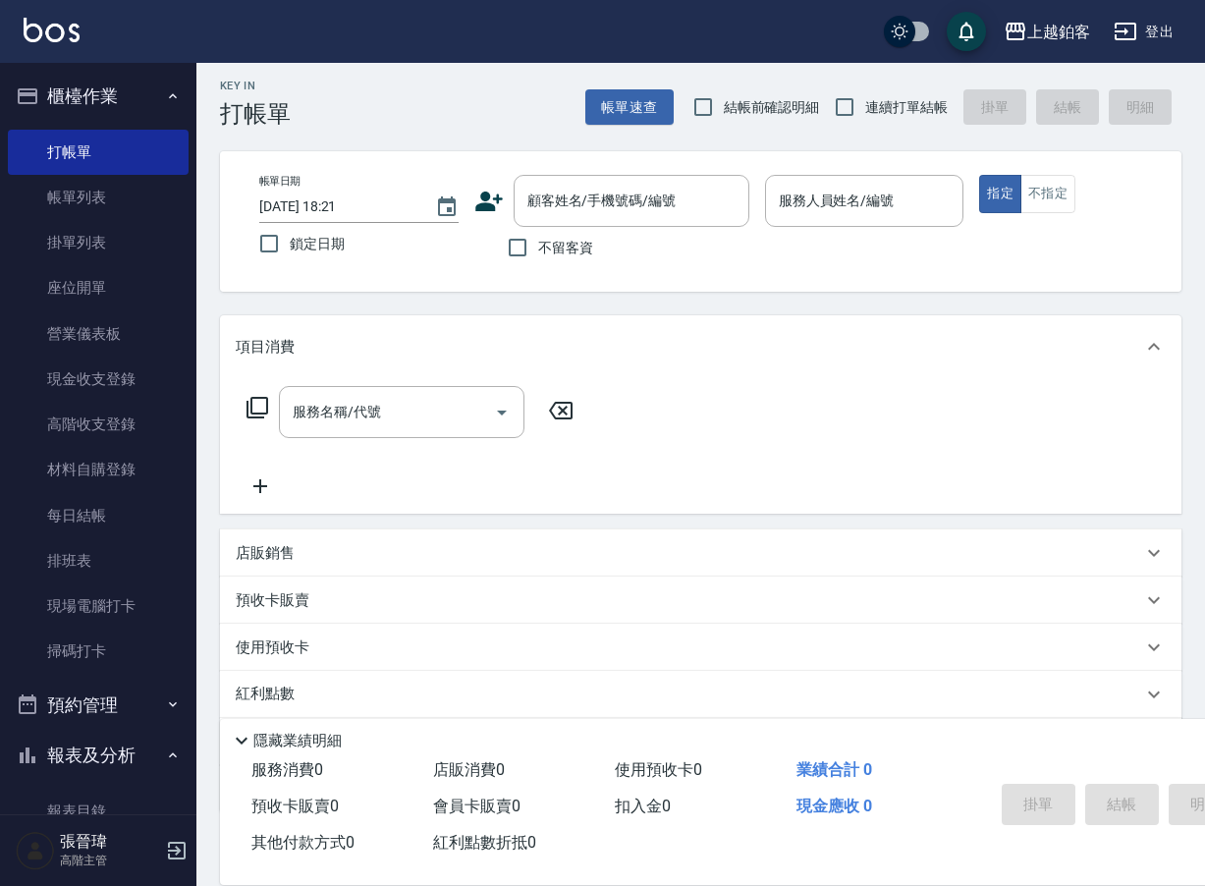
scroll to position [7, 0]
click at [130, 431] on link "高階收支登錄" at bounding box center [98, 424] width 181 height 45
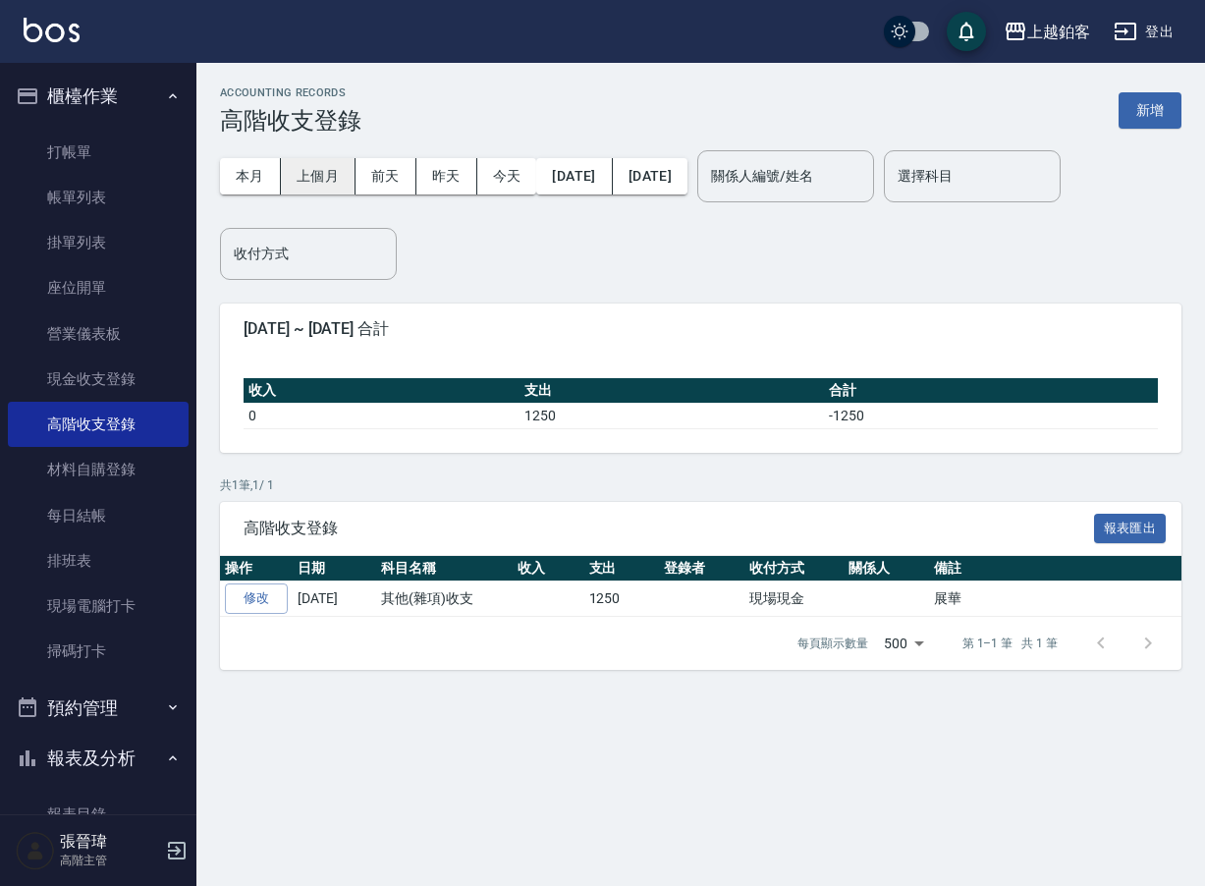
click at [326, 175] on button "上個月" at bounding box center [318, 176] width 75 height 36
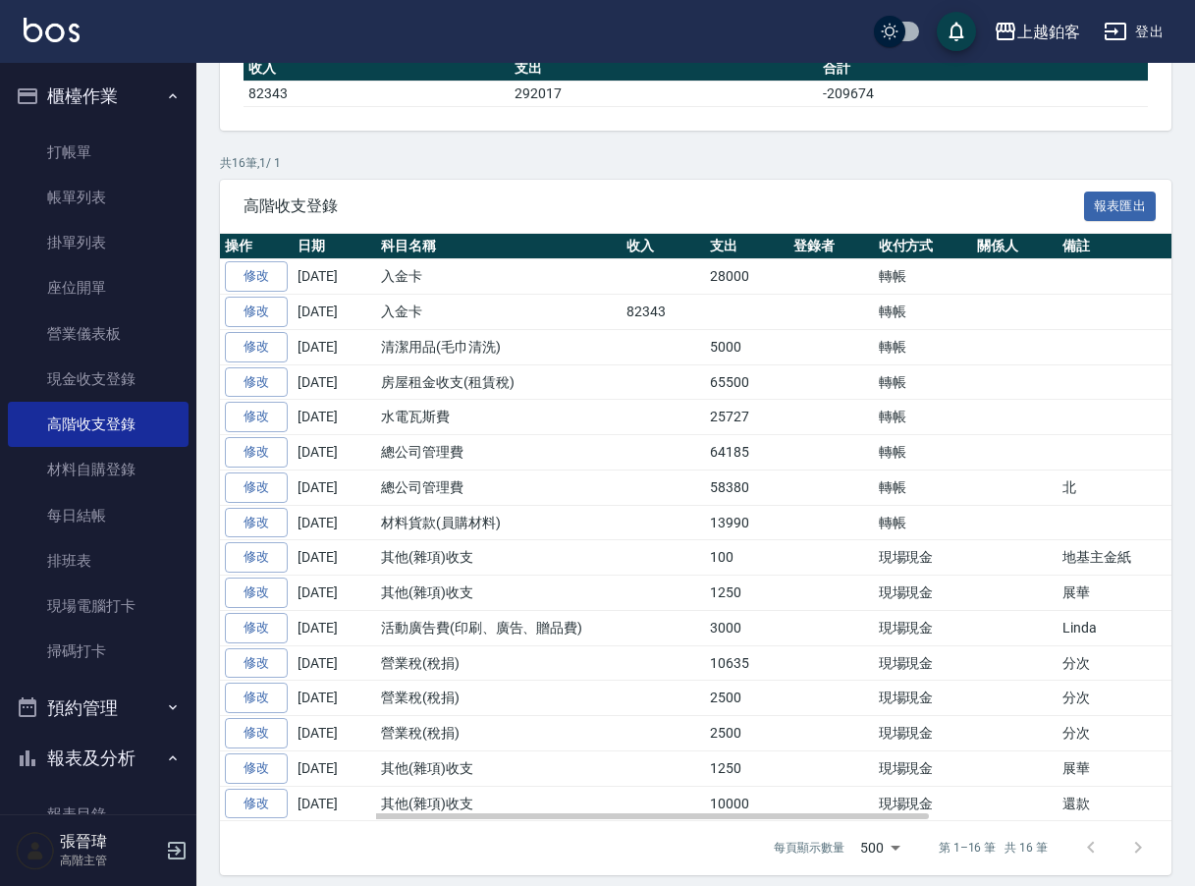
scroll to position [321, 0]
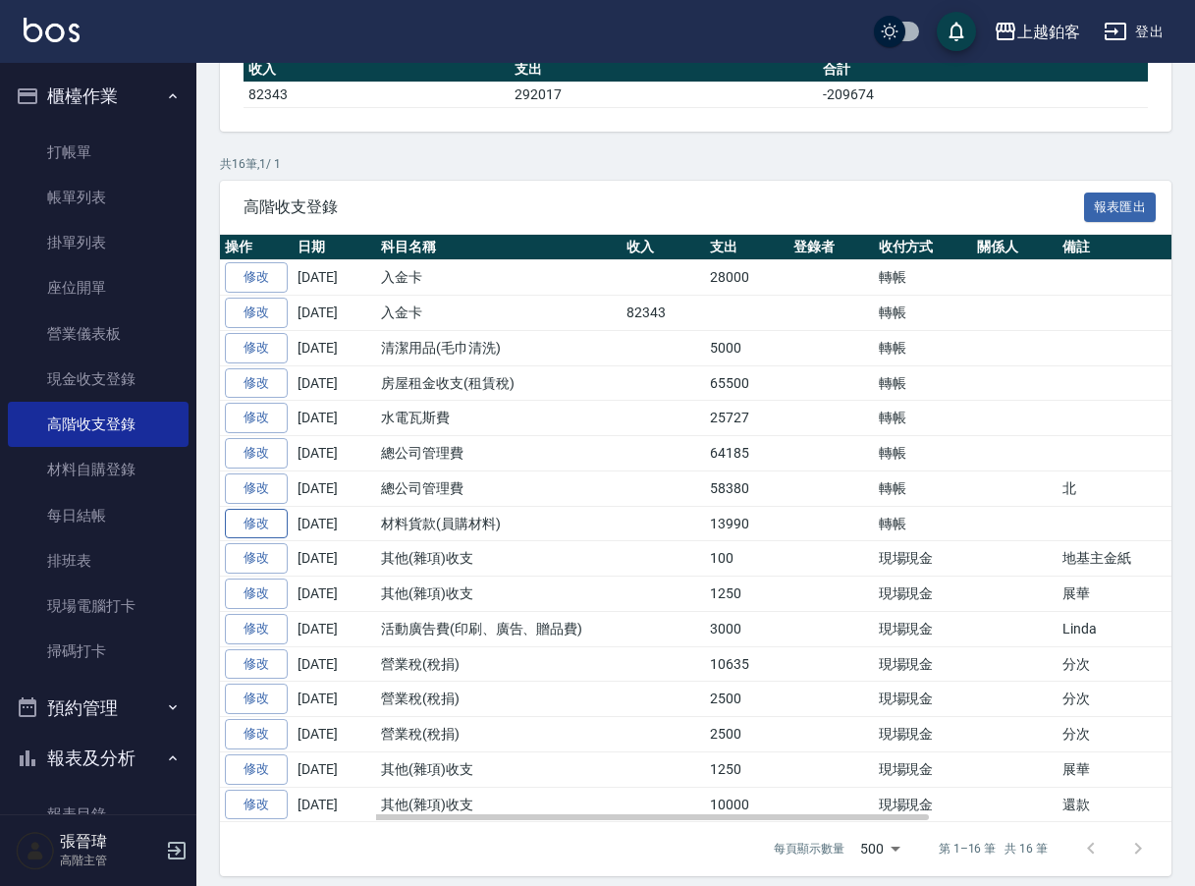
click at [274, 518] on link "修改" at bounding box center [256, 524] width 63 height 30
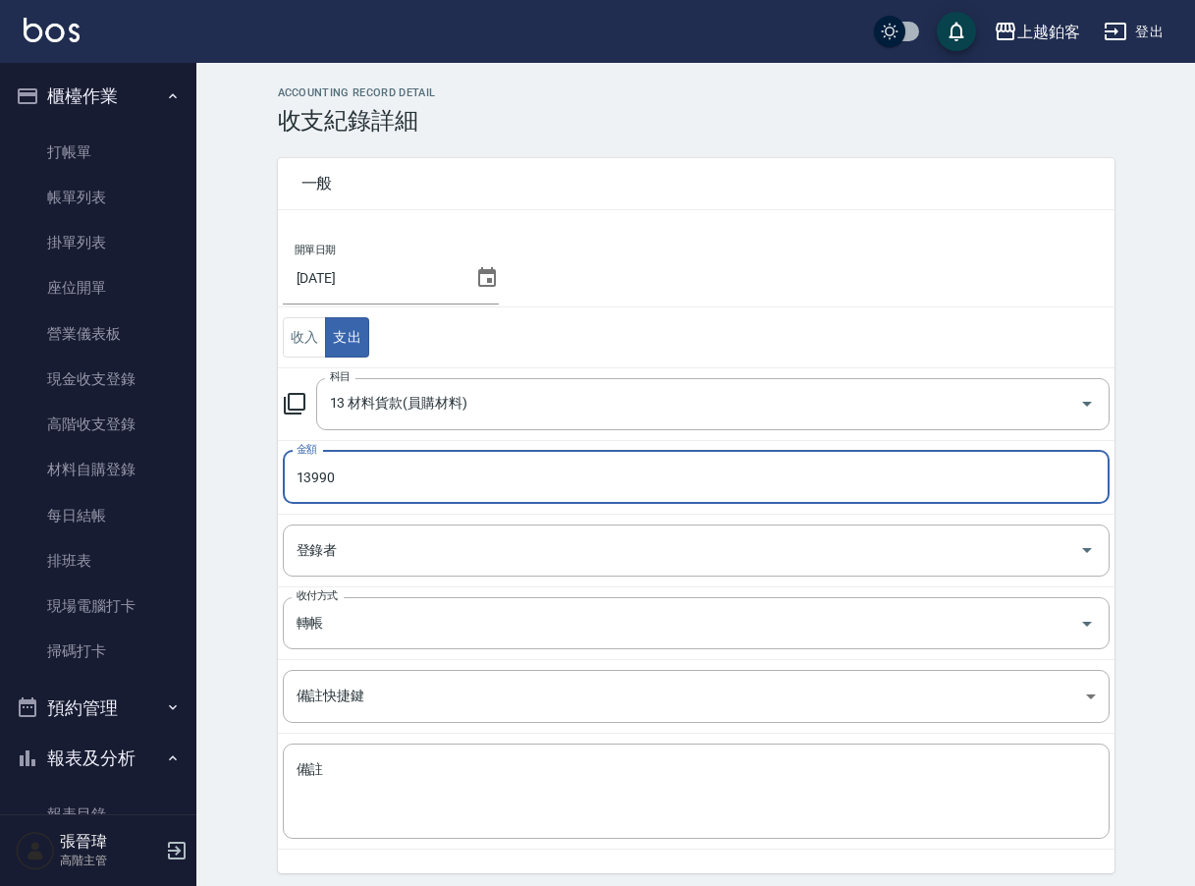
drag, startPoint x: 302, startPoint y: 473, endPoint x: 289, endPoint y: 473, distance: 13.7
click at [289, 473] on input "13990" at bounding box center [696, 477] width 827 height 53
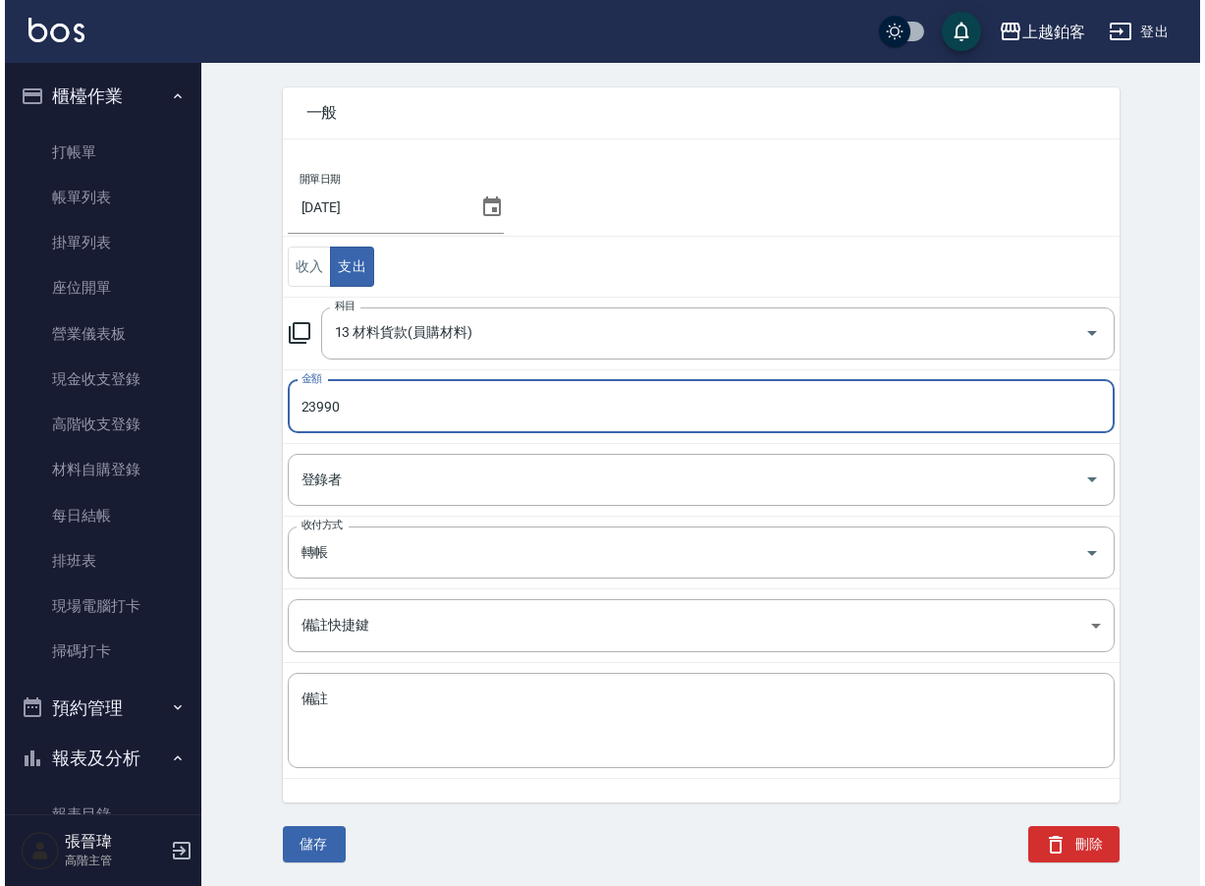
scroll to position [69, 0]
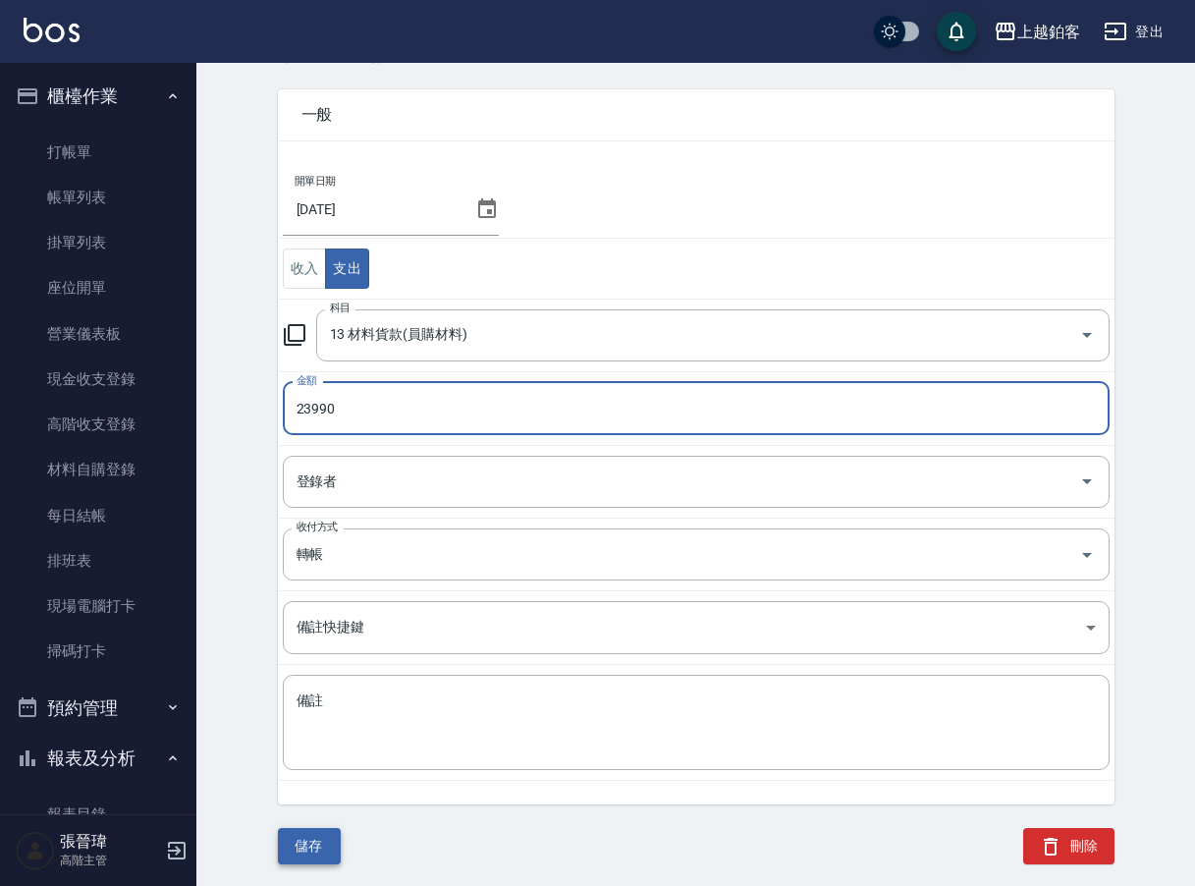
type input "23990"
click at [292, 844] on button "儲存" at bounding box center [309, 846] width 63 height 36
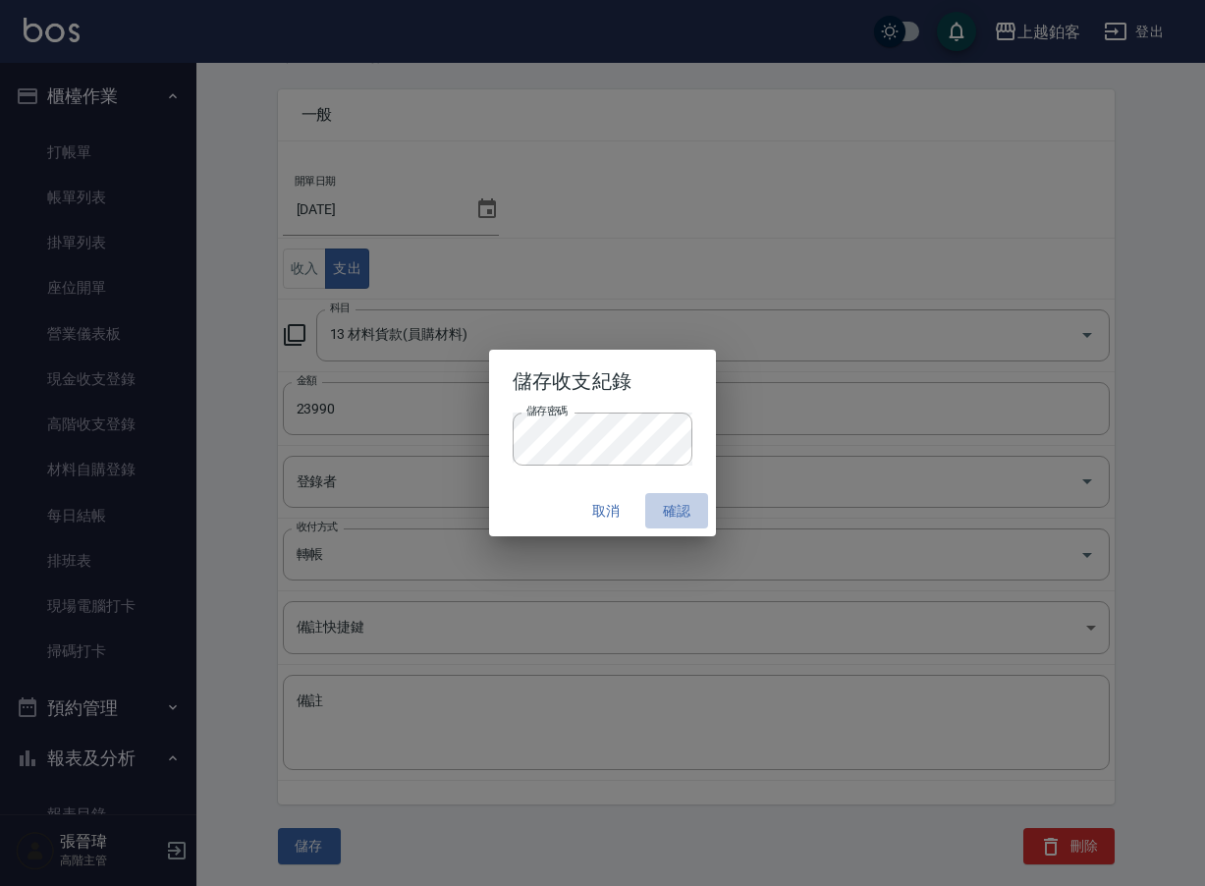
click at [691, 513] on button "確認" at bounding box center [676, 511] width 63 height 36
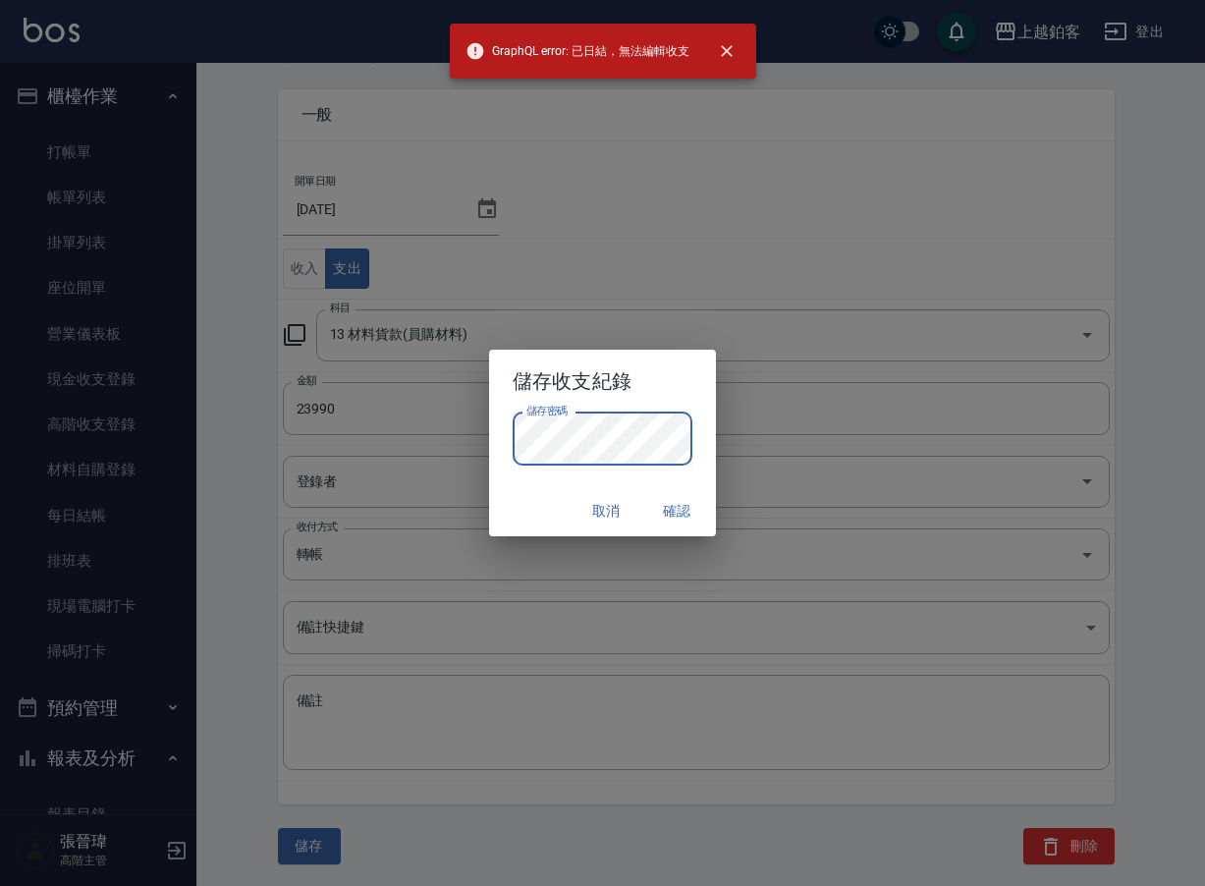
click at [467, 441] on div "儲存收支紀錄 儲存密碼 儲存密碼 取消 確認" at bounding box center [602, 443] width 1205 height 886
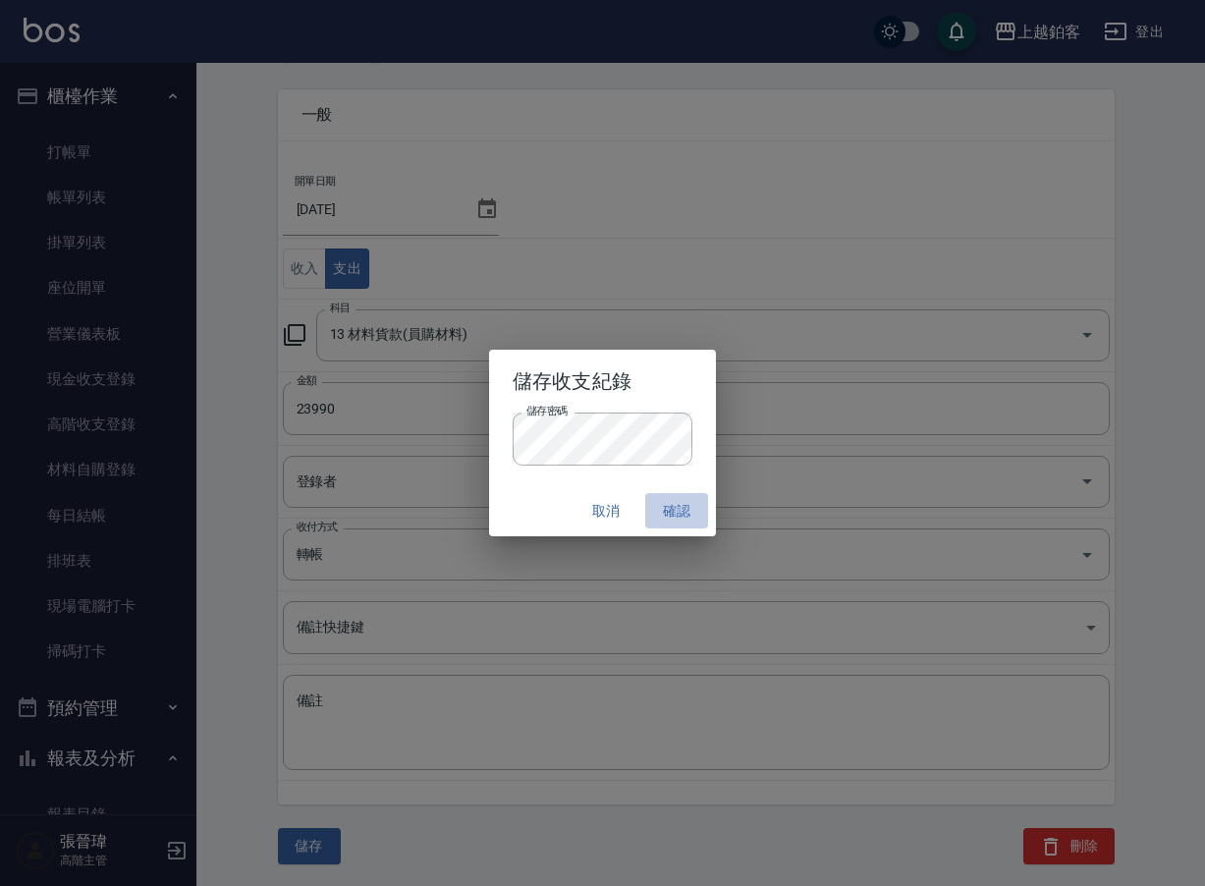
click at [664, 506] on button "確認" at bounding box center [676, 511] width 63 height 36
click at [673, 508] on button "確認" at bounding box center [676, 511] width 63 height 36
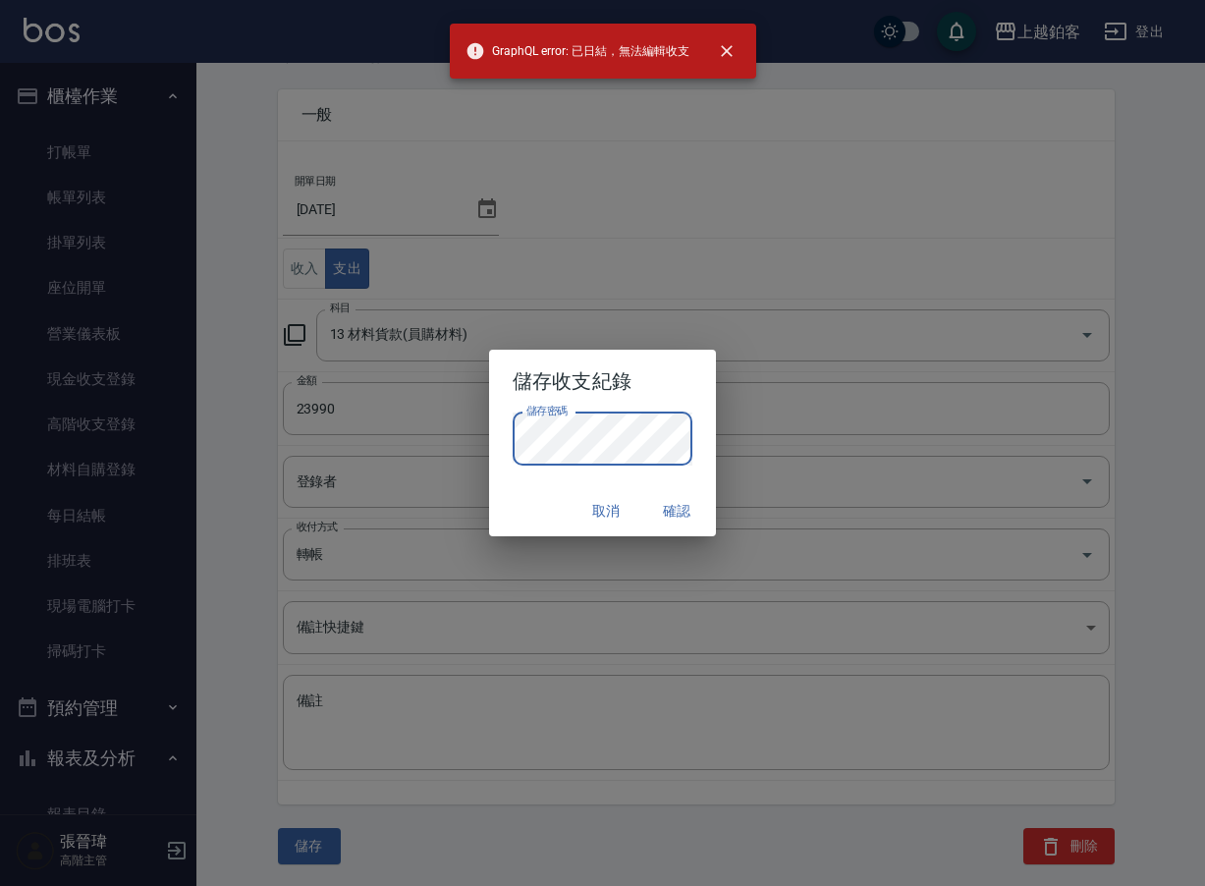
click at [459, 425] on div "儲存收支紀錄 儲存密碼 儲存密碼 取消 確認" at bounding box center [602, 443] width 1205 height 886
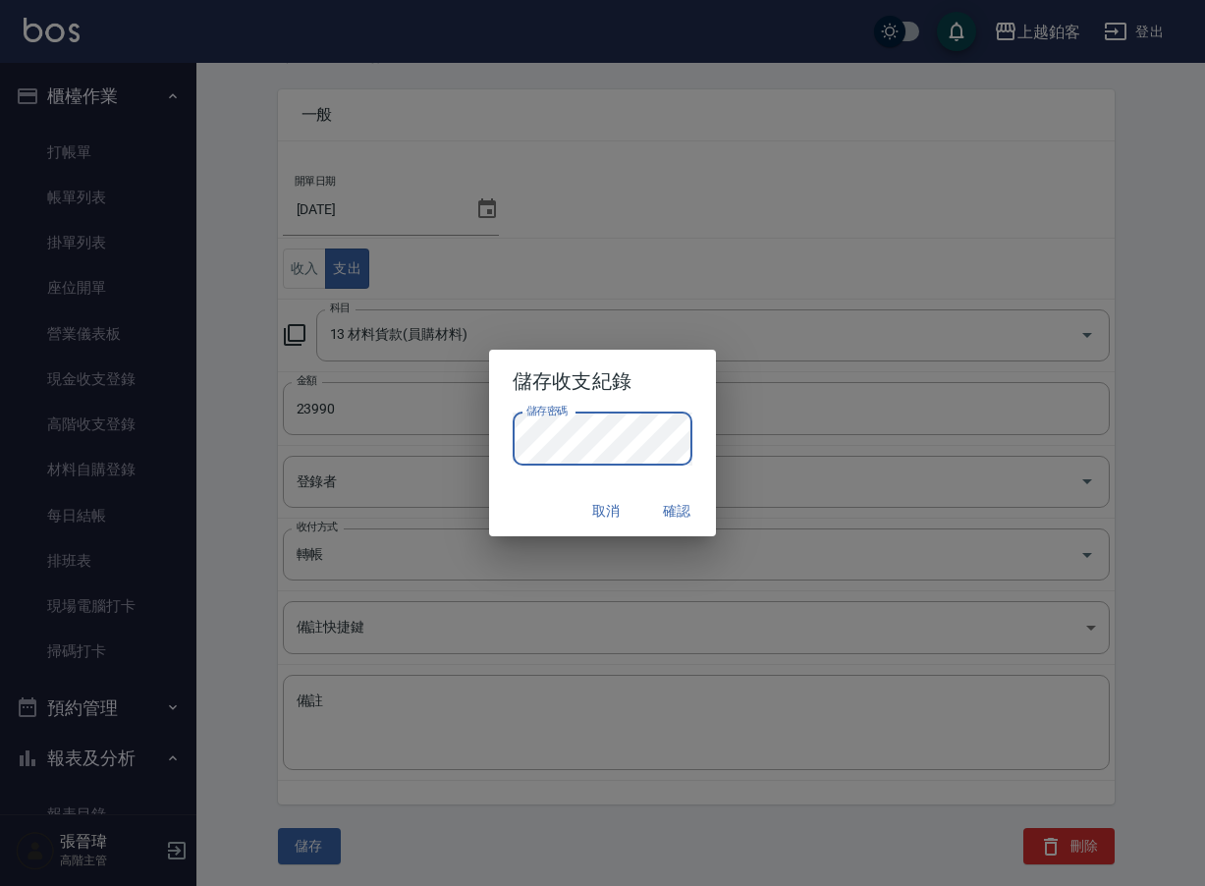
click at [672, 509] on button "確認" at bounding box center [676, 511] width 63 height 36
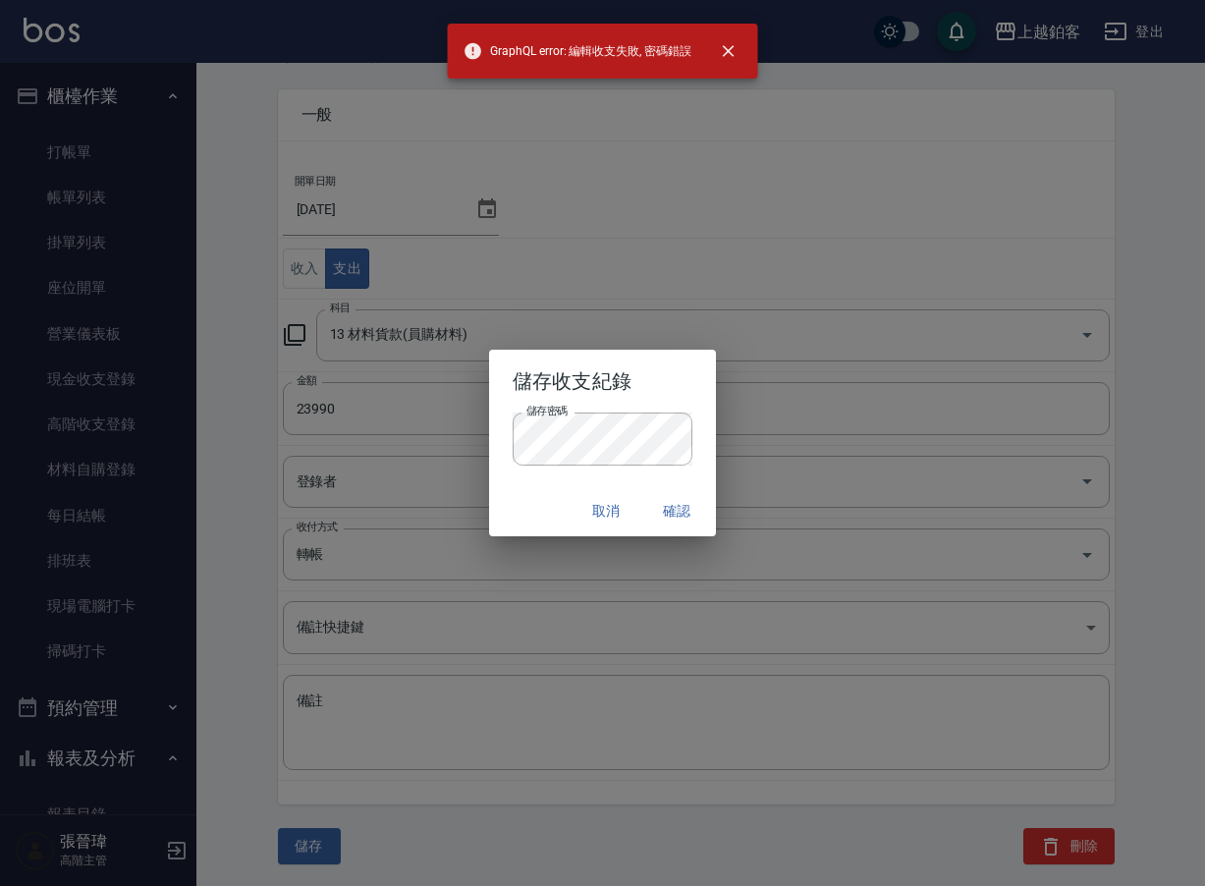
click at [608, 505] on button "取消" at bounding box center [605, 511] width 63 height 36
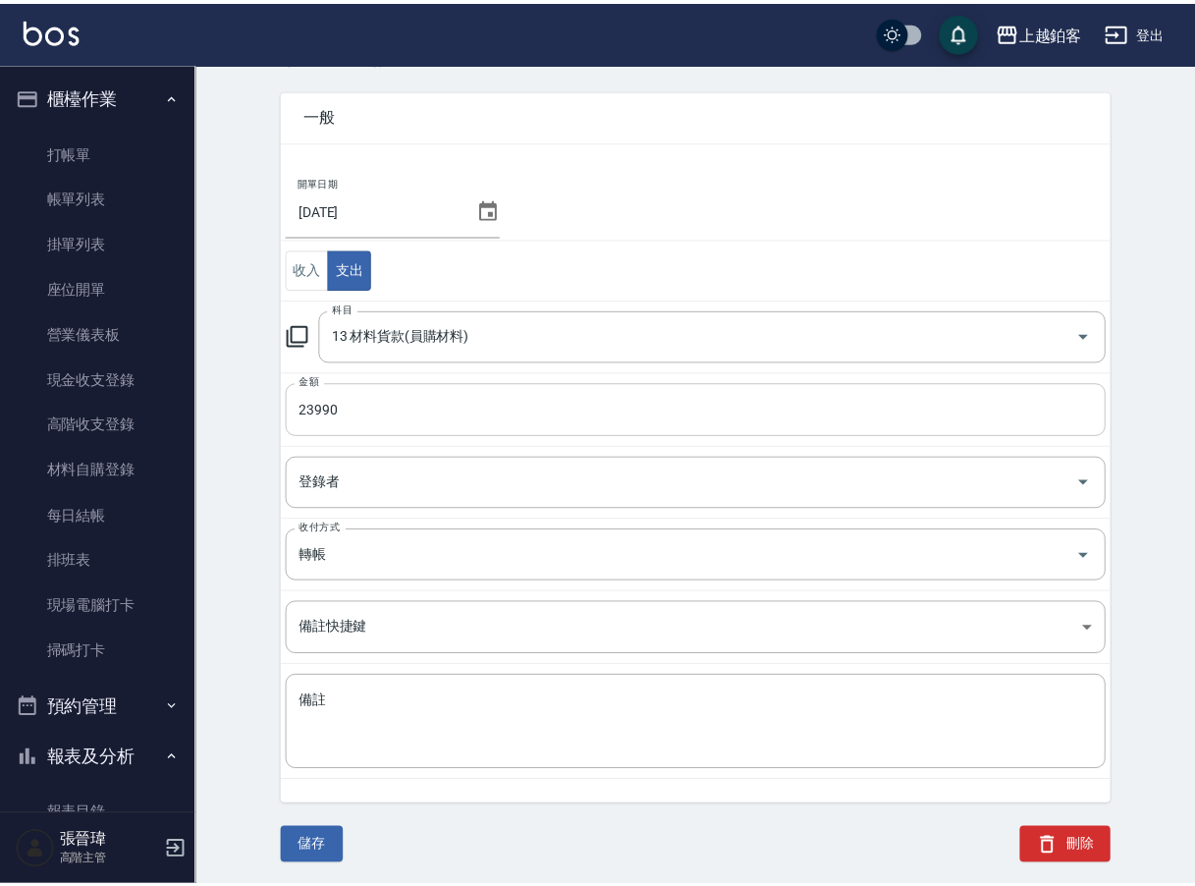
scroll to position [67, 0]
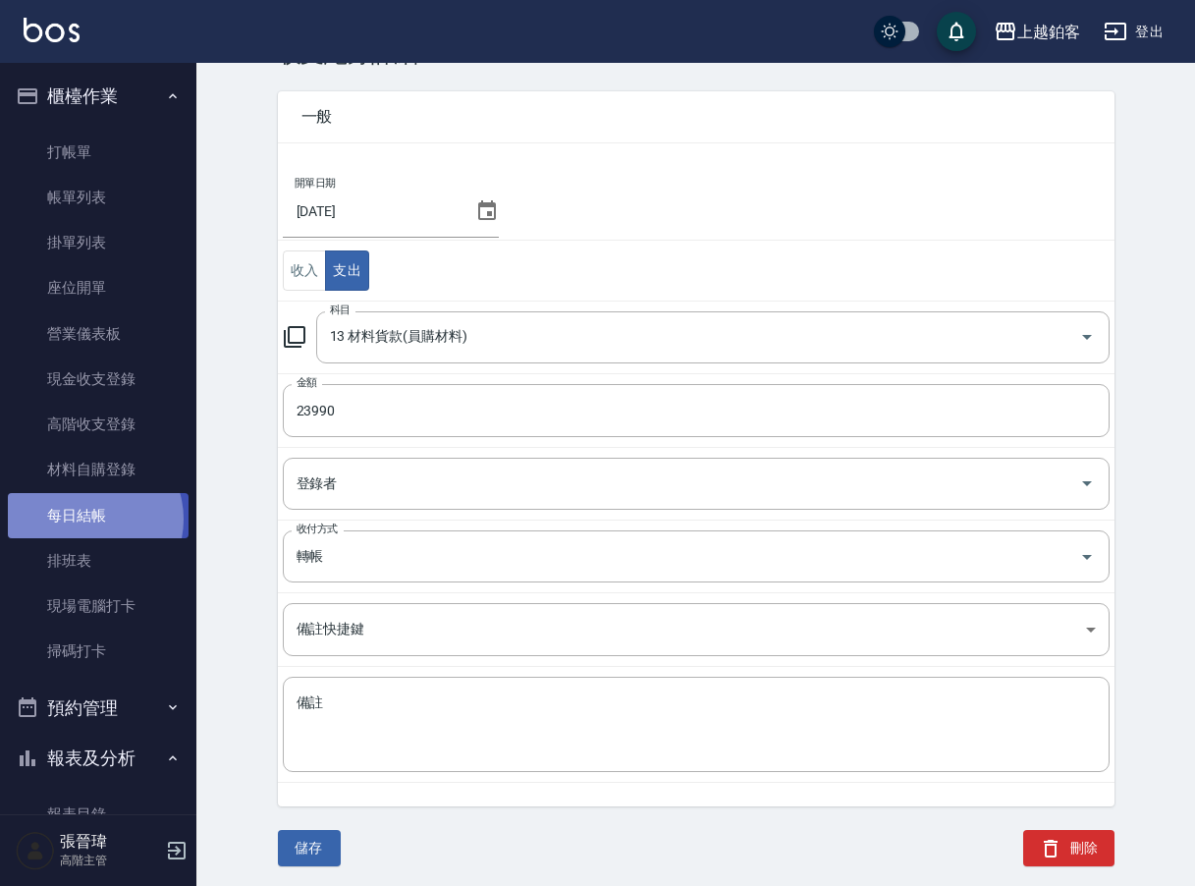
click at [91, 516] on link "每日結帳" at bounding box center [98, 515] width 181 height 45
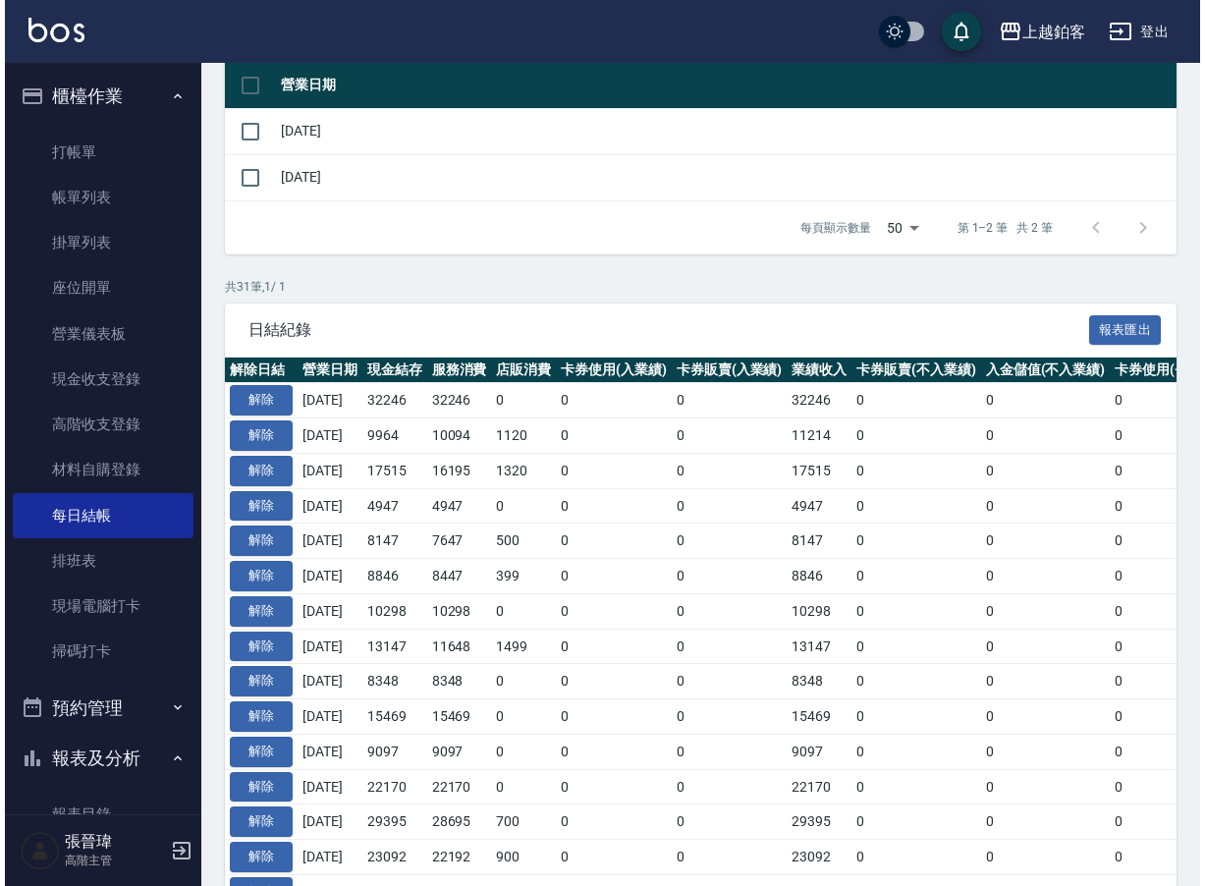
scroll to position [308, 0]
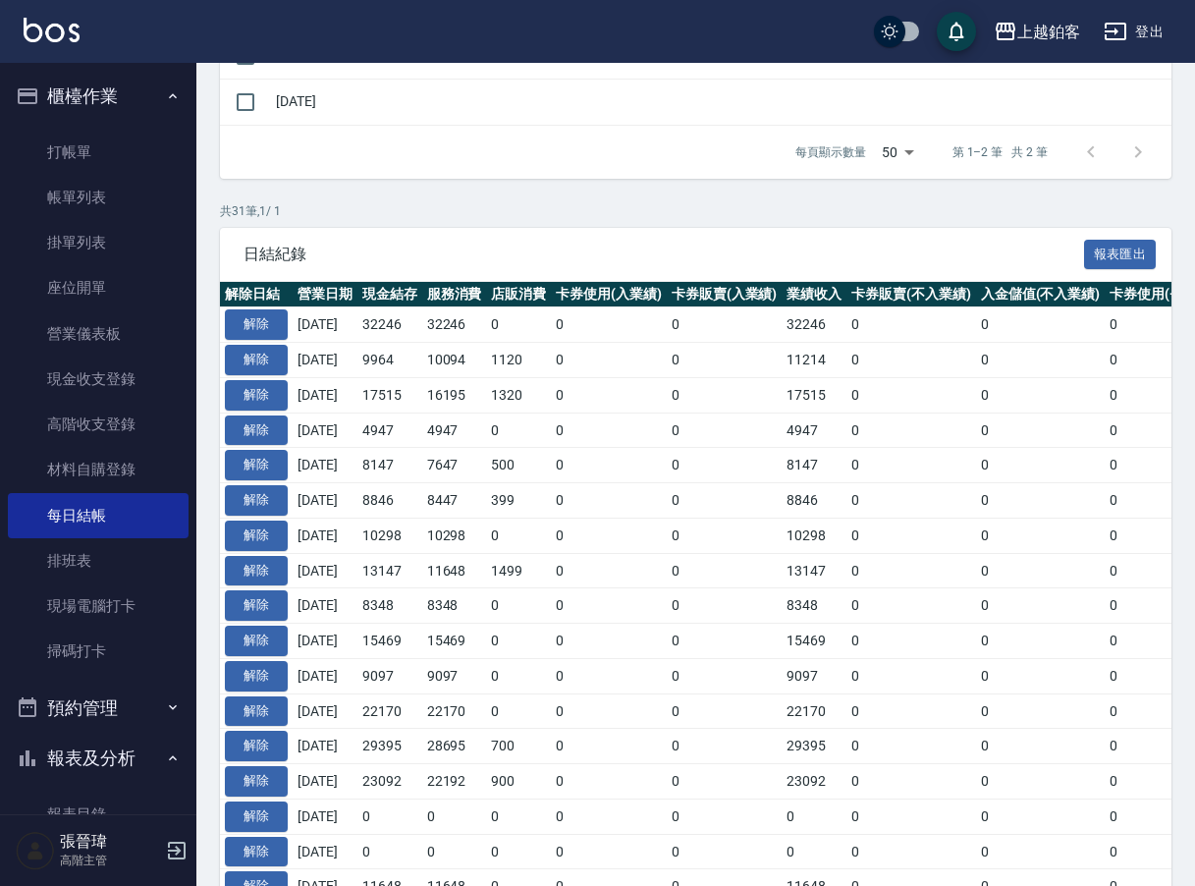
click at [294, 672] on td "[DATE]" at bounding box center [325, 675] width 65 height 35
click at [267, 666] on button "解除" at bounding box center [256, 676] width 63 height 30
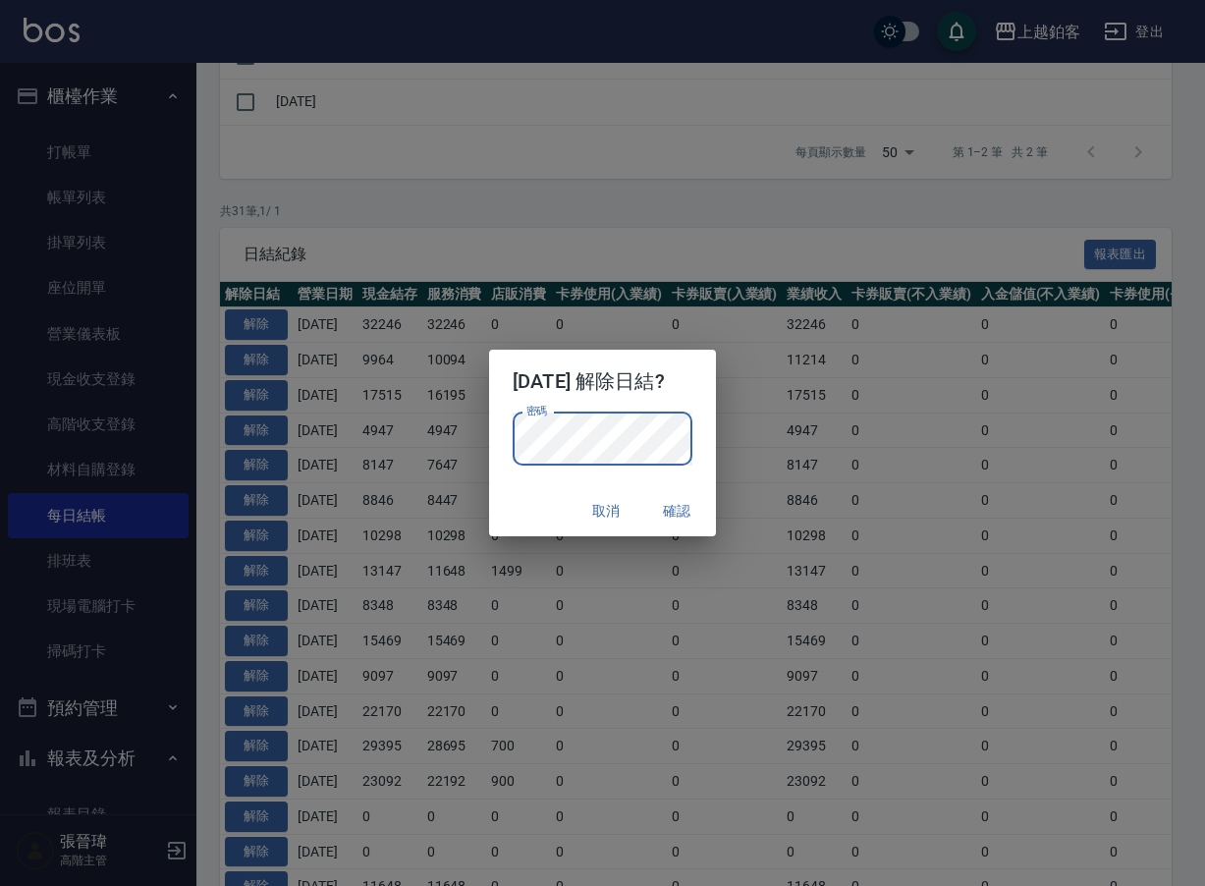
click at [684, 508] on button "確認" at bounding box center [676, 511] width 63 height 36
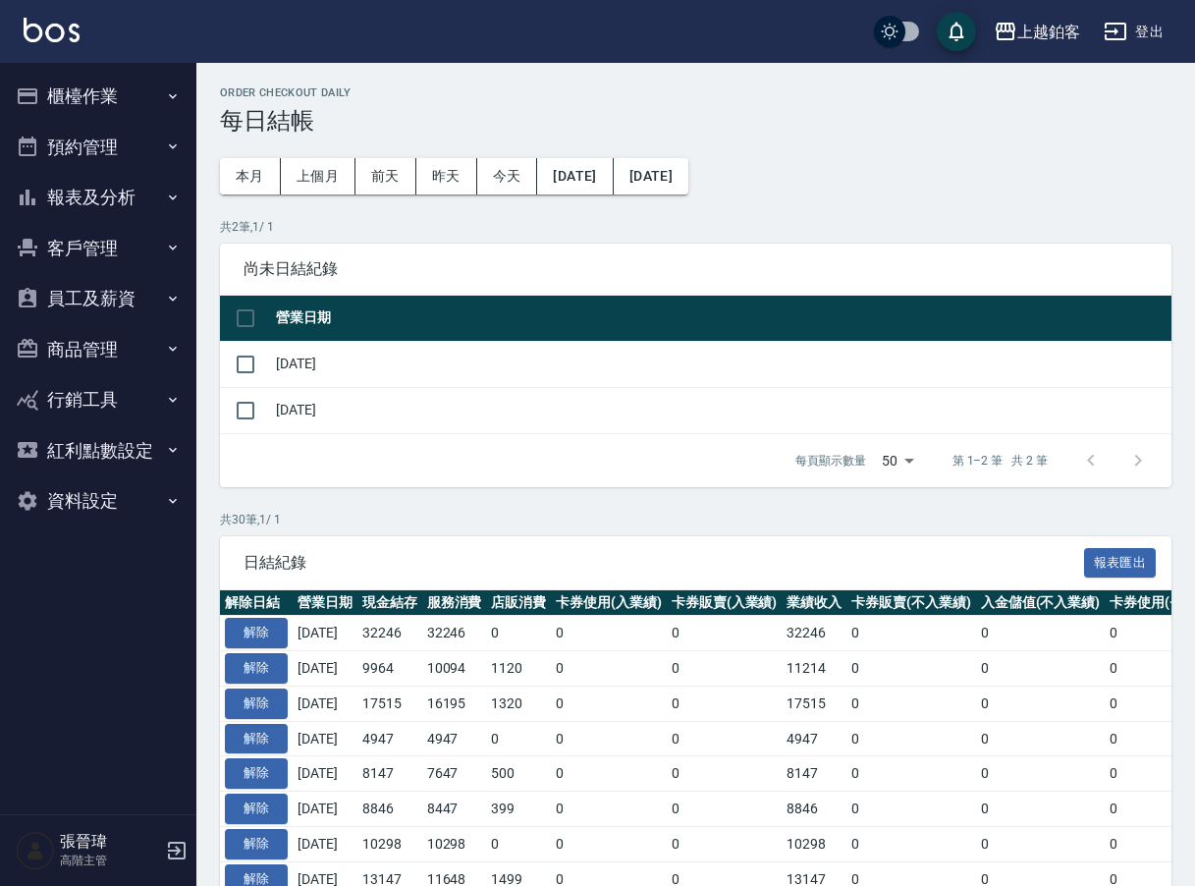
scroll to position [308, 0]
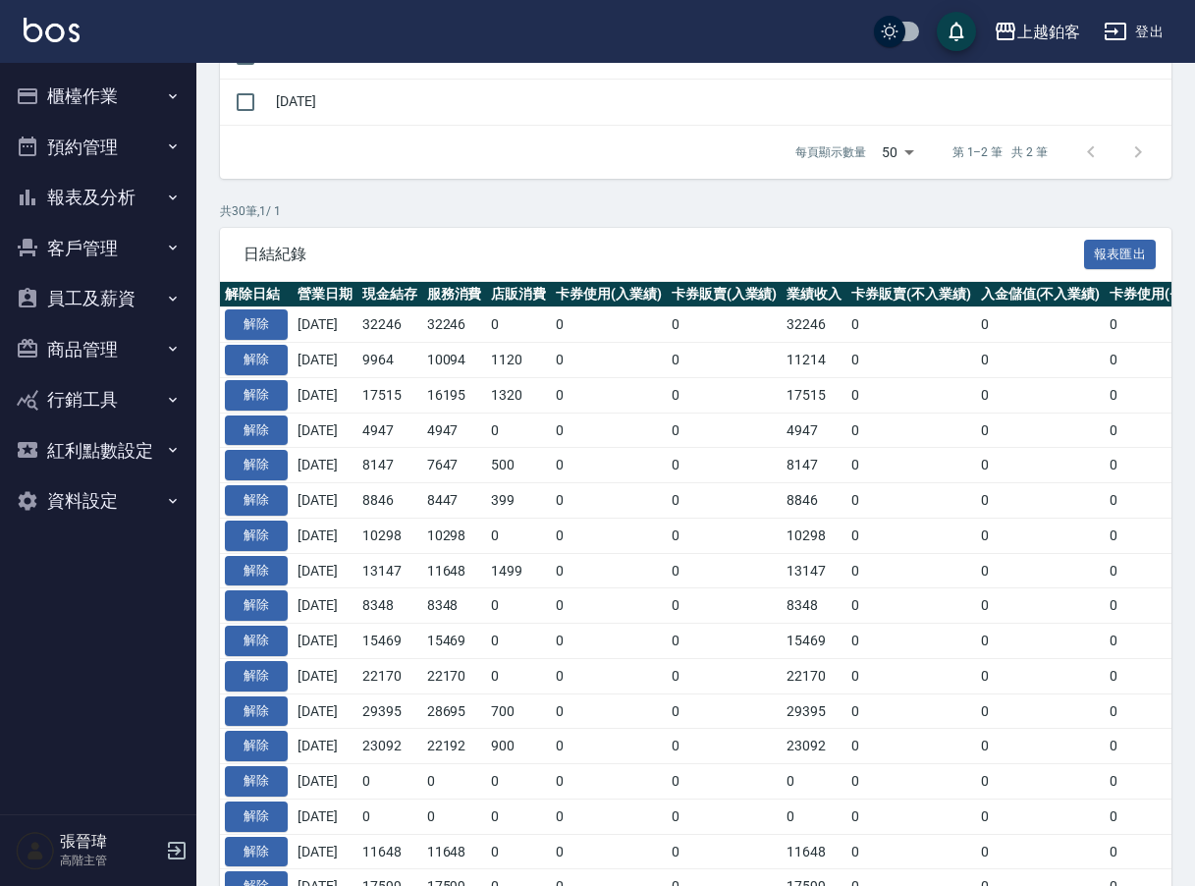
click at [129, 96] on button "櫃檯作業" at bounding box center [98, 96] width 181 height 51
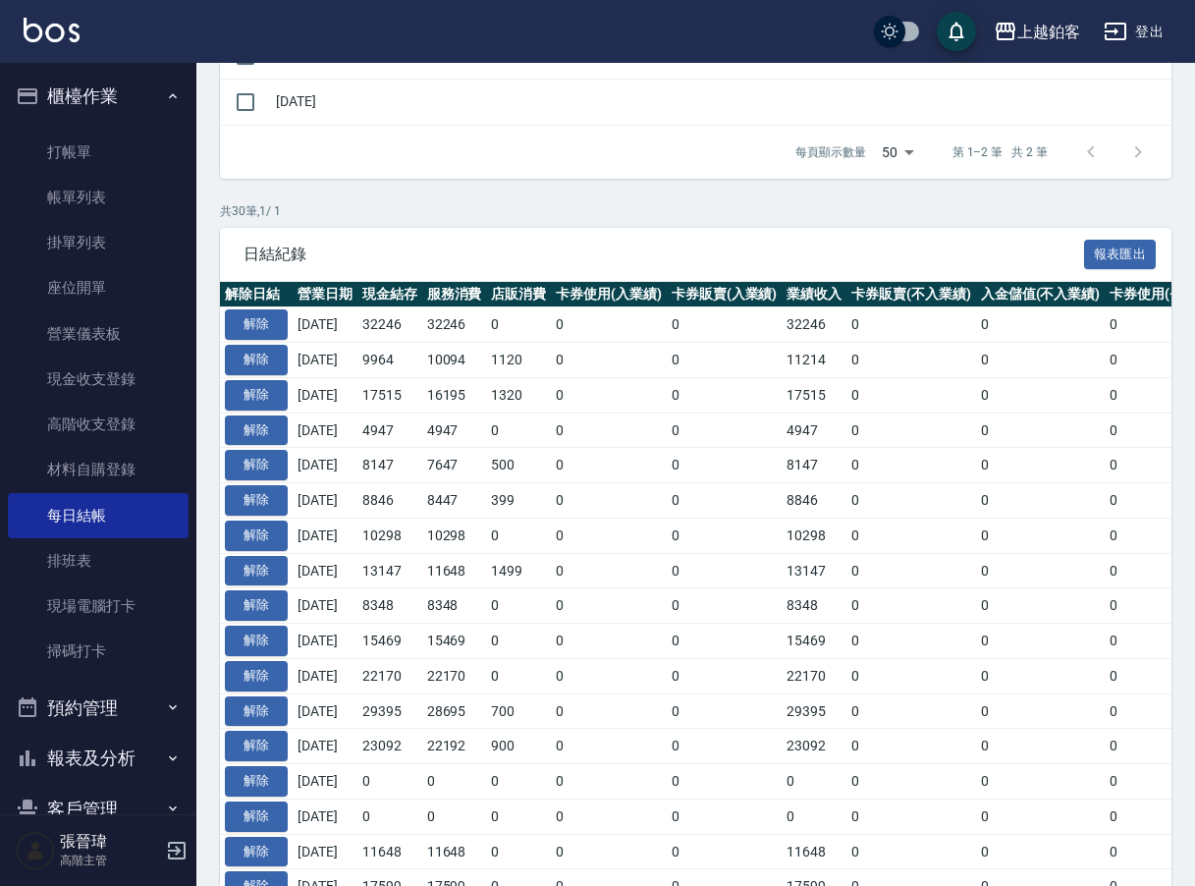
drag, startPoint x: 137, startPoint y: 428, endPoint x: 0, endPoint y: 315, distance: 177.9
click at [137, 427] on link "高階收支登錄" at bounding box center [98, 424] width 181 height 45
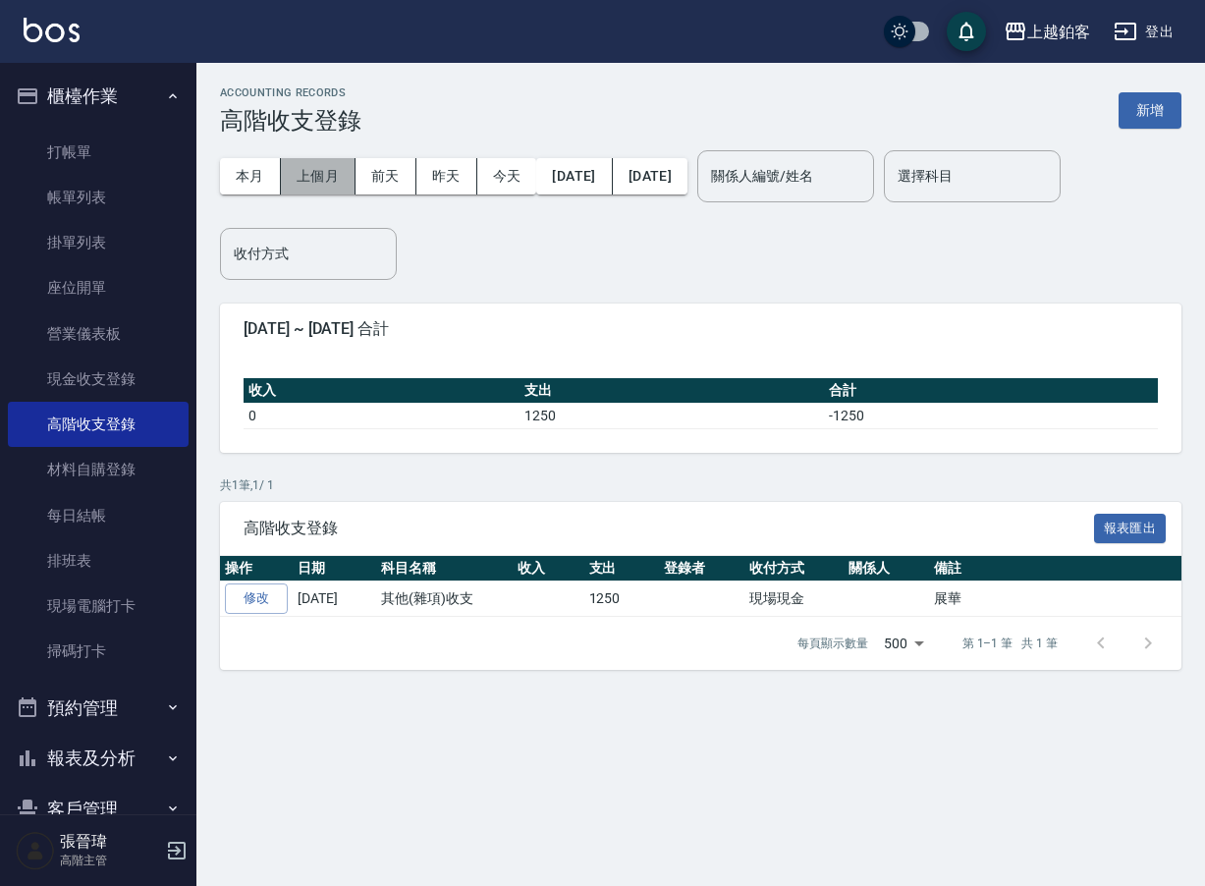
click at [321, 173] on button "上個月" at bounding box center [318, 176] width 75 height 36
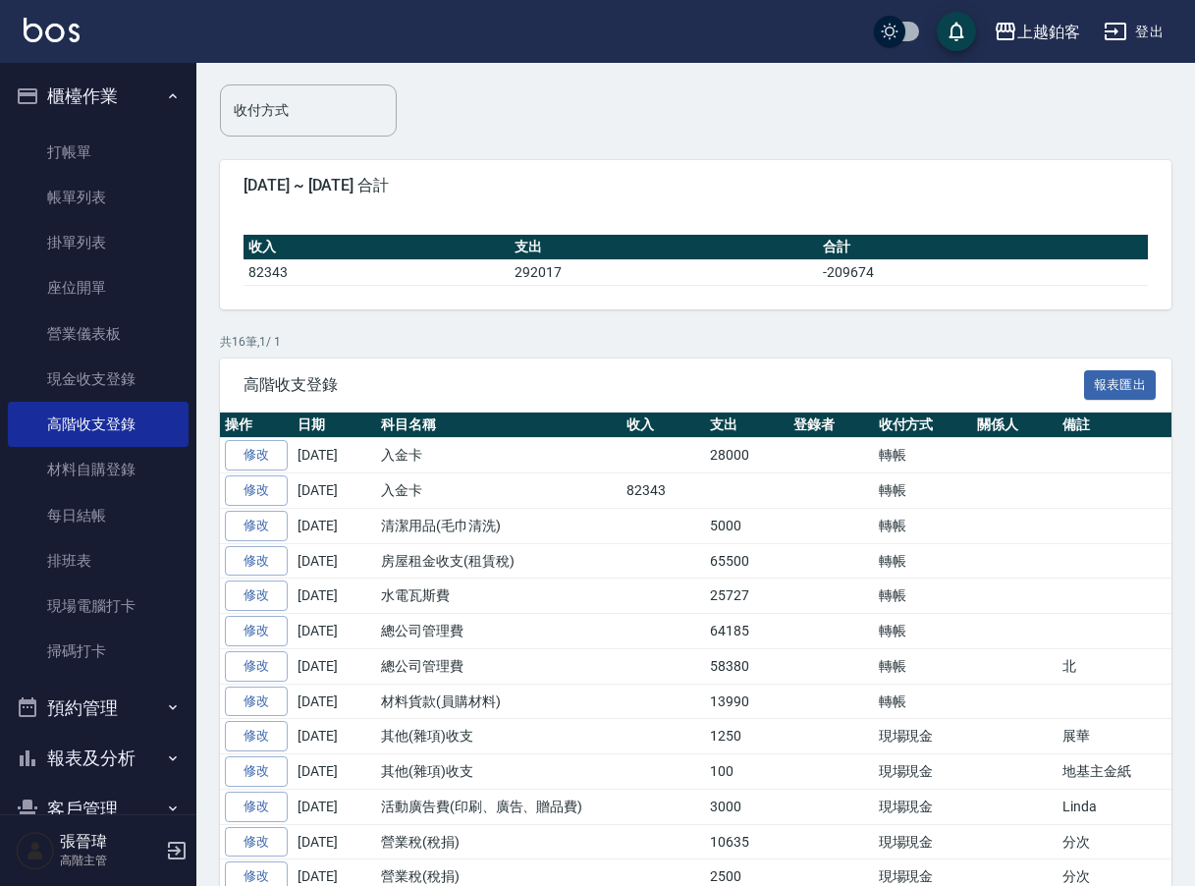
scroll to position [301, 0]
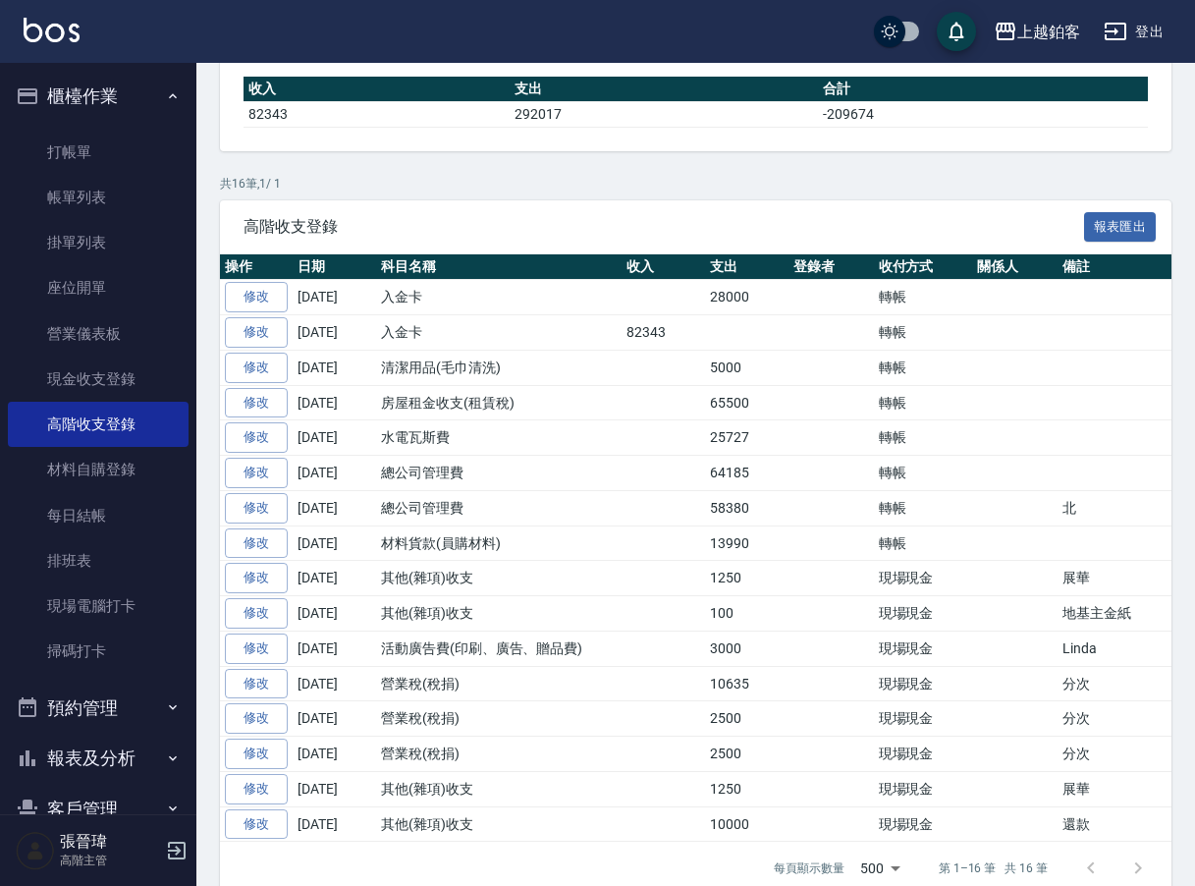
click at [266, 539] on link "修改" at bounding box center [256, 543] width 63 height 30
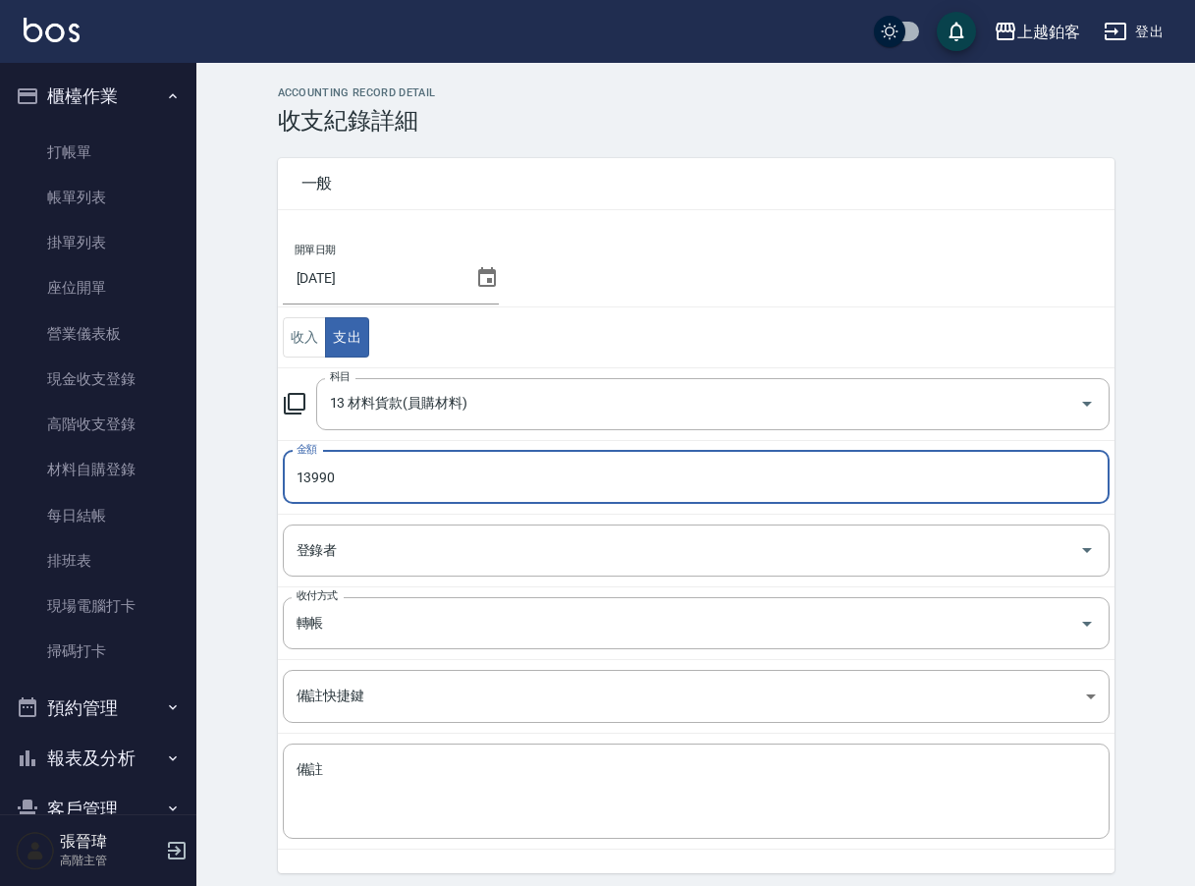
drag, startPoint x: 305, startPoint y: 475, endPoint x: 274, endPoint y: 475, distance: 31.4
click at [274, 475] on div "一般 開單日期 2025/09/30 收入 支出 科目 13 材料貨款(員購材料) 科目 金額 13990 金額 登錄者 登錄者 收付方式 轉帳 收付方式 備…" at bounding box center [684, 503] width 860 height 738
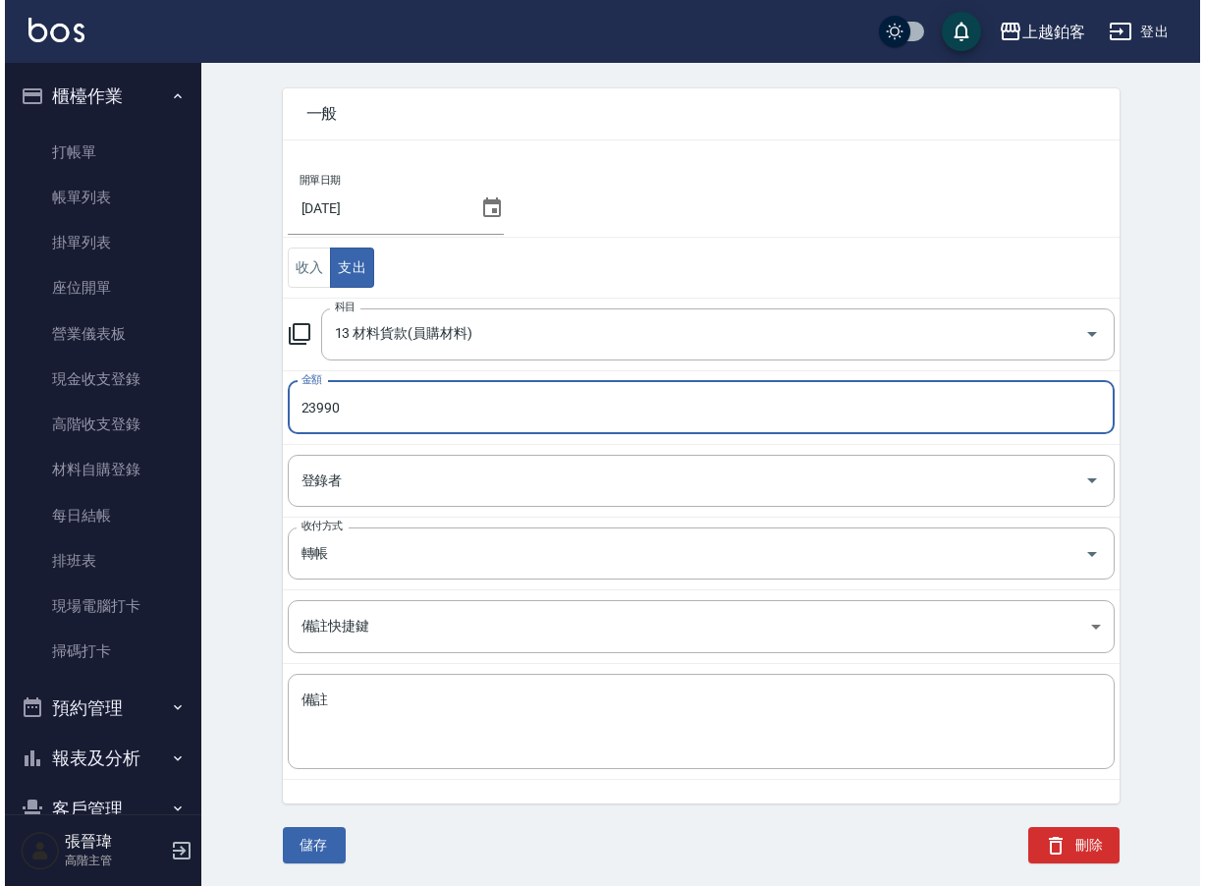
scroll to position [69, 0]
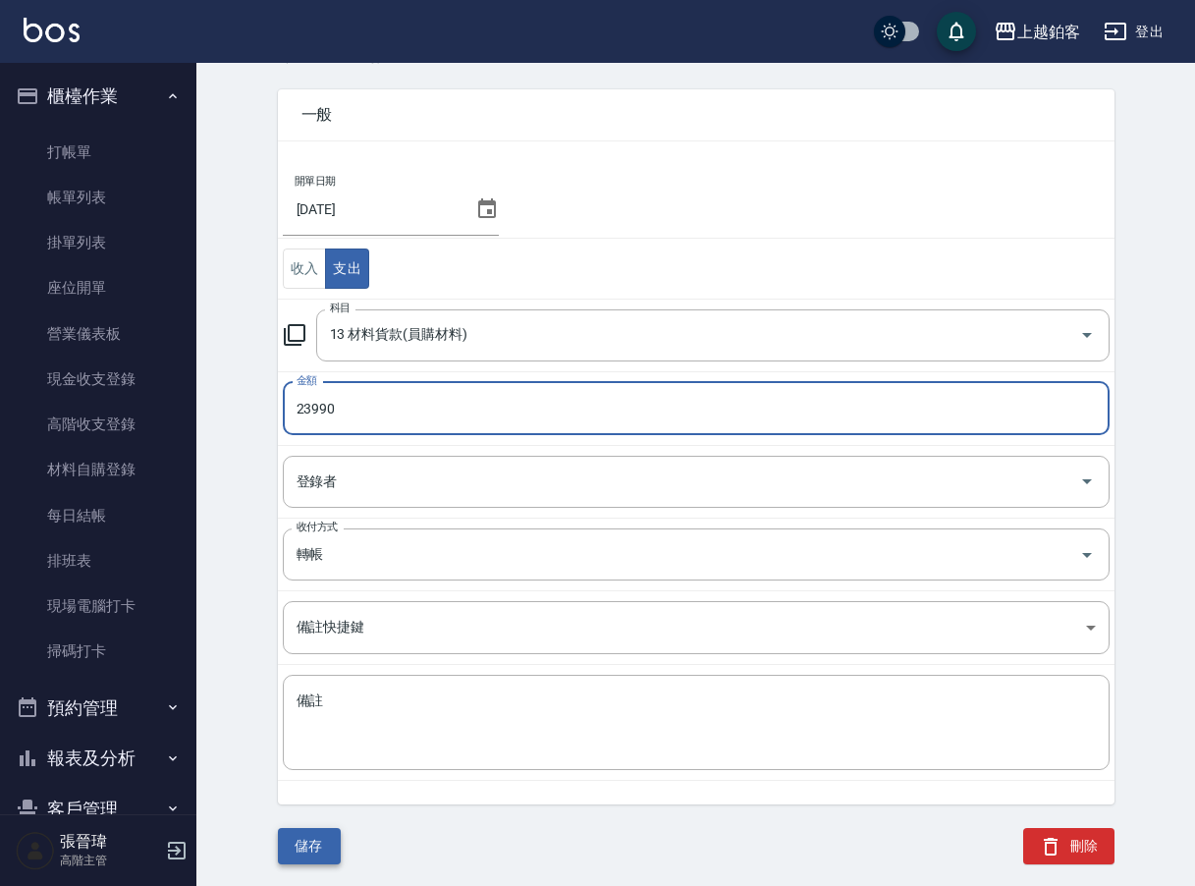
type input "23990"
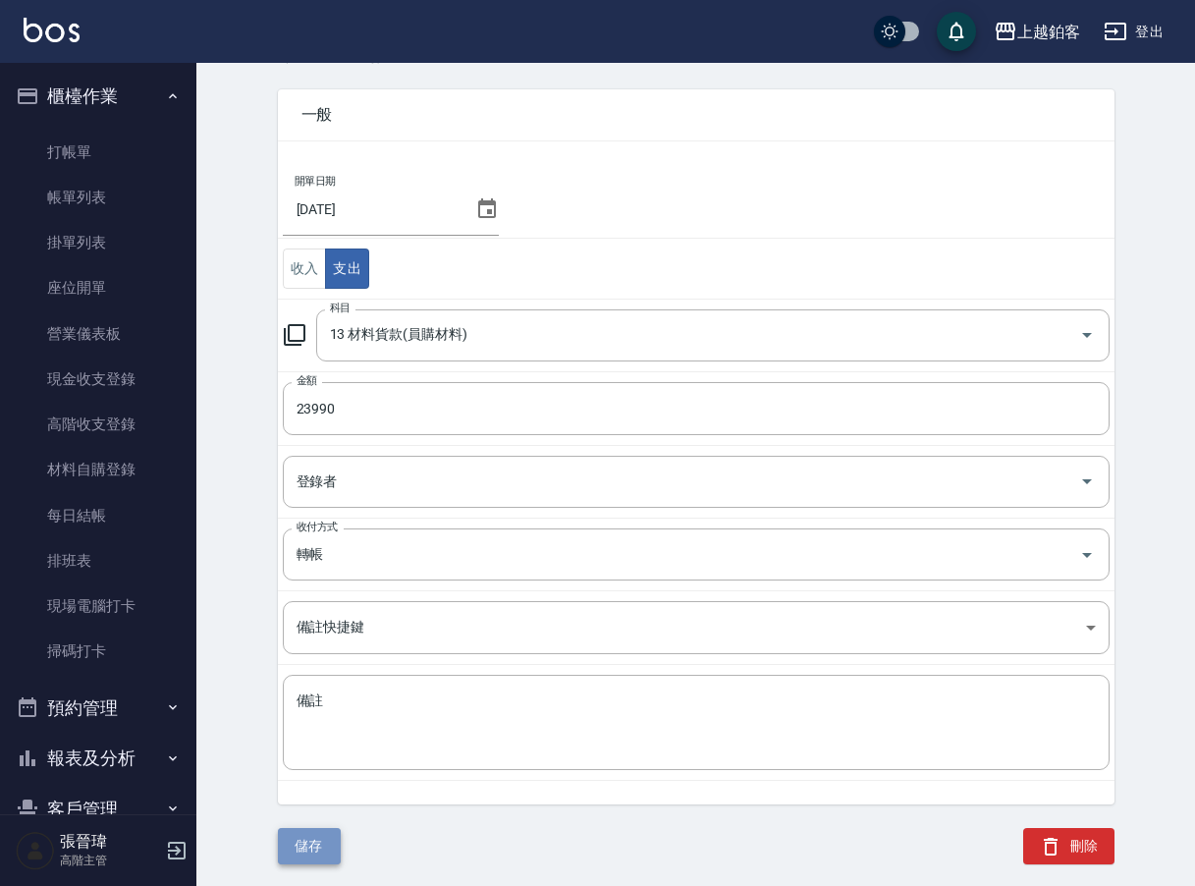
click at [309, 842] on button "儲存" at bounding box center [309, 846] width 63 height 36
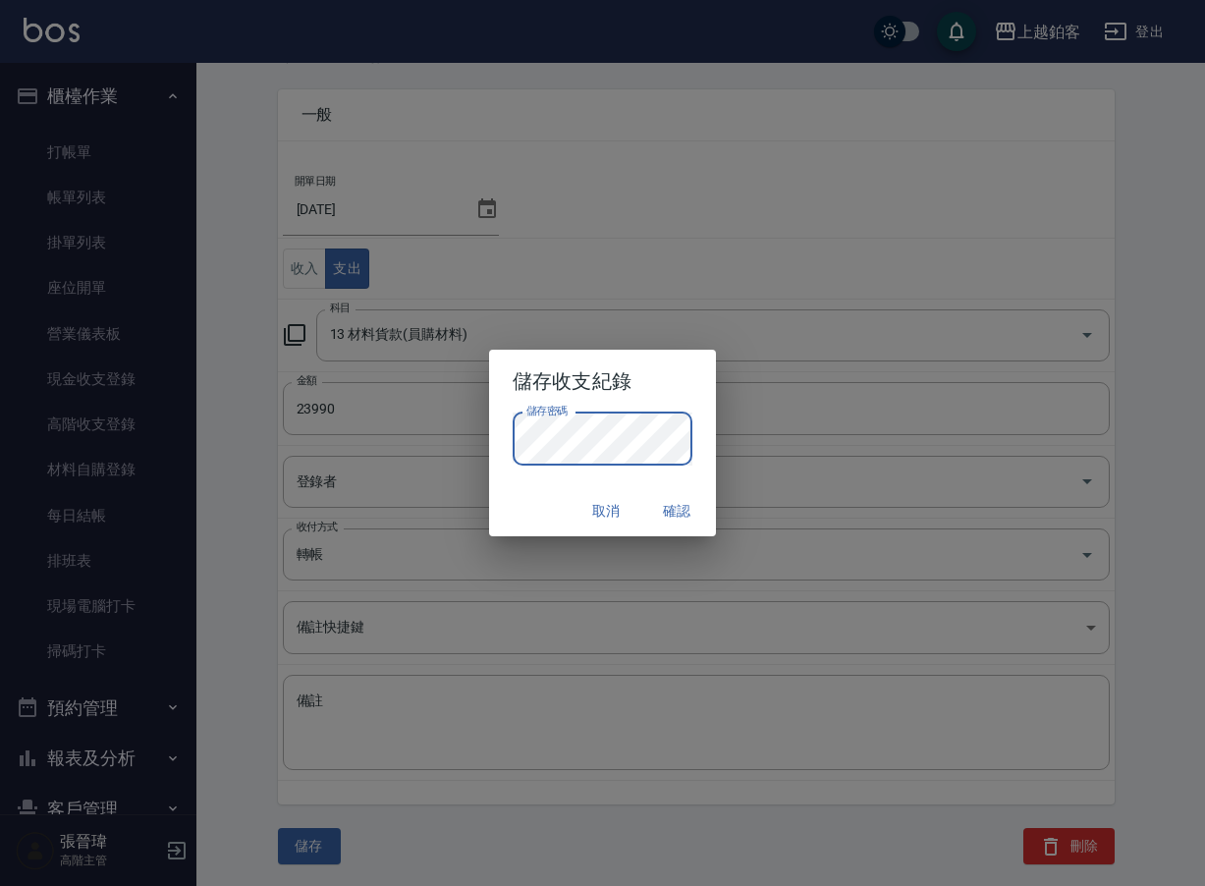
click at [670, 513] on button "確認" at bounding box center [676, 511] width 63 height 36
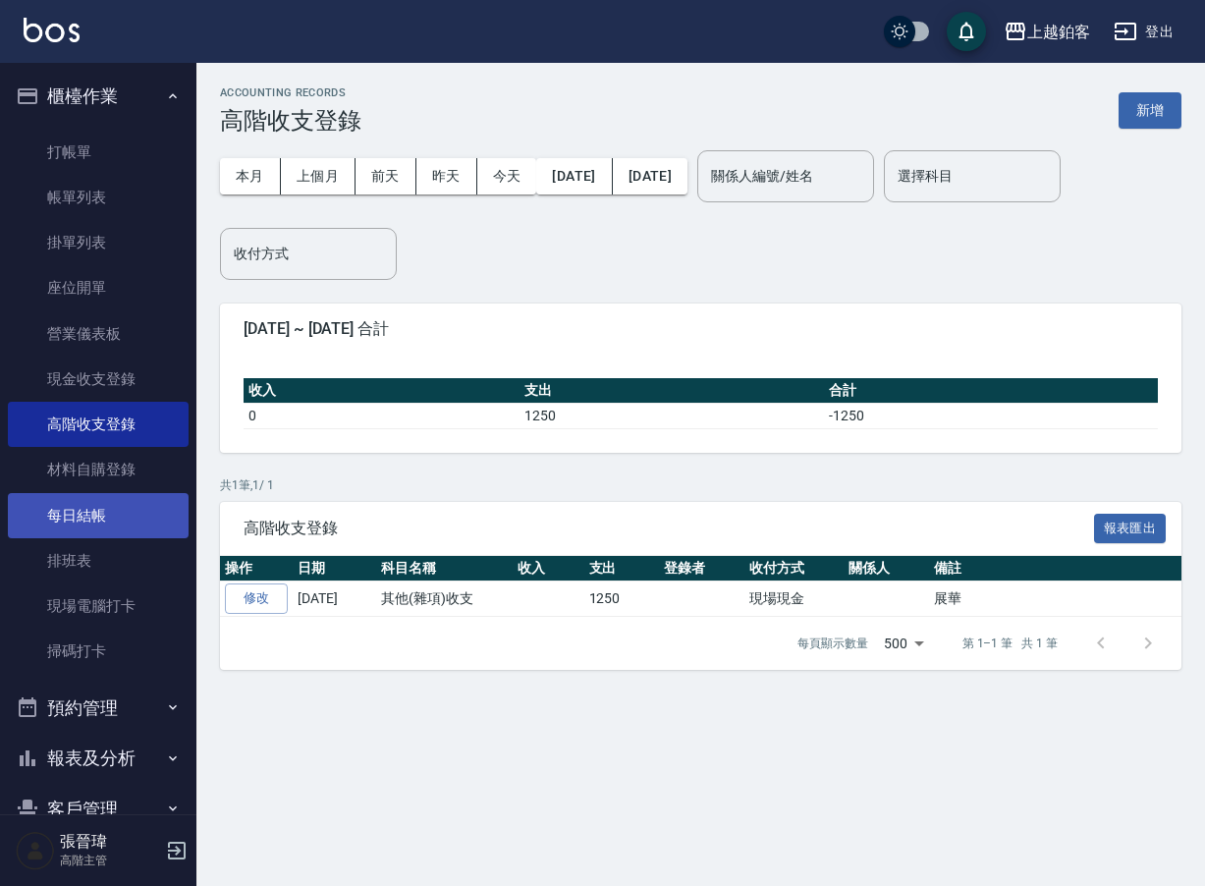
click at [77, 512] on link "每日結帳" at bounding box center [98, 515] width 181 height 45
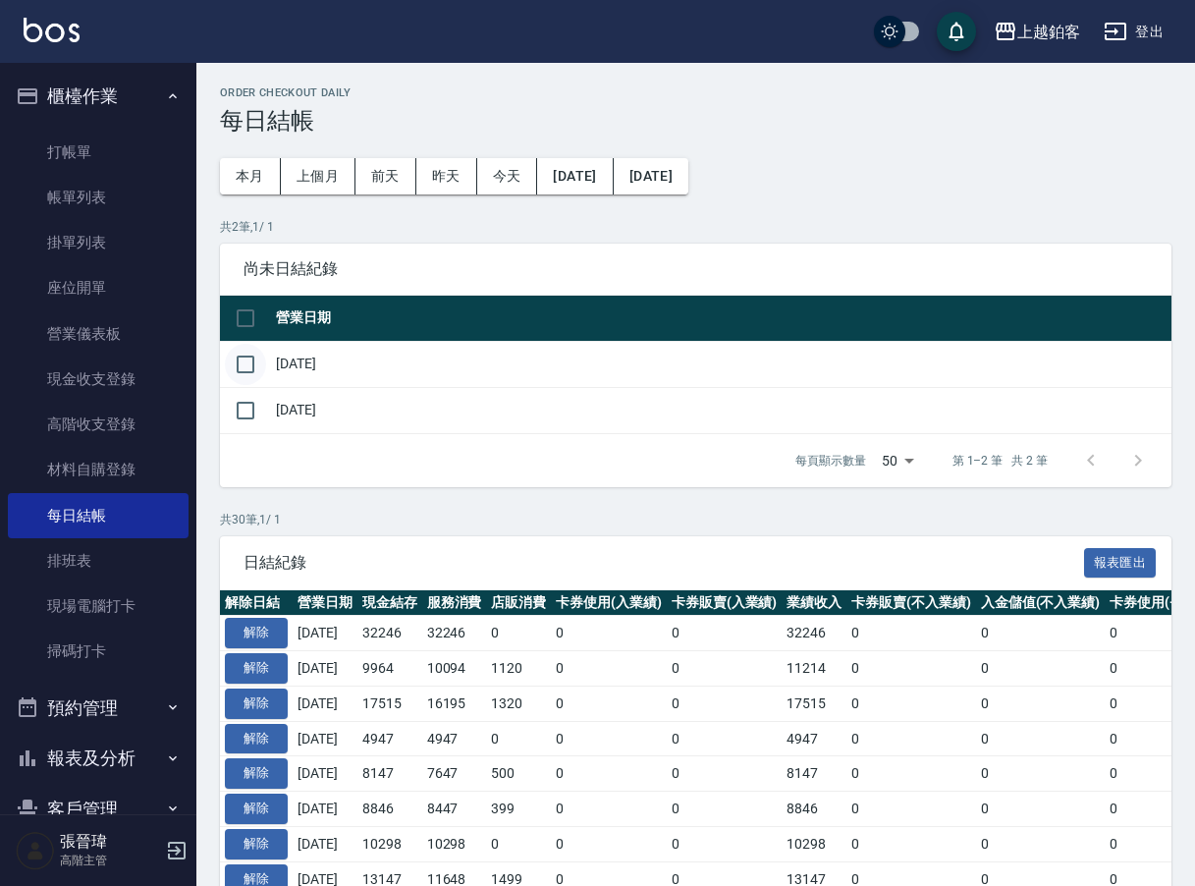
click at [256, 369] on input "checkbox" at bounding box center [245, 364] width 41 height 41
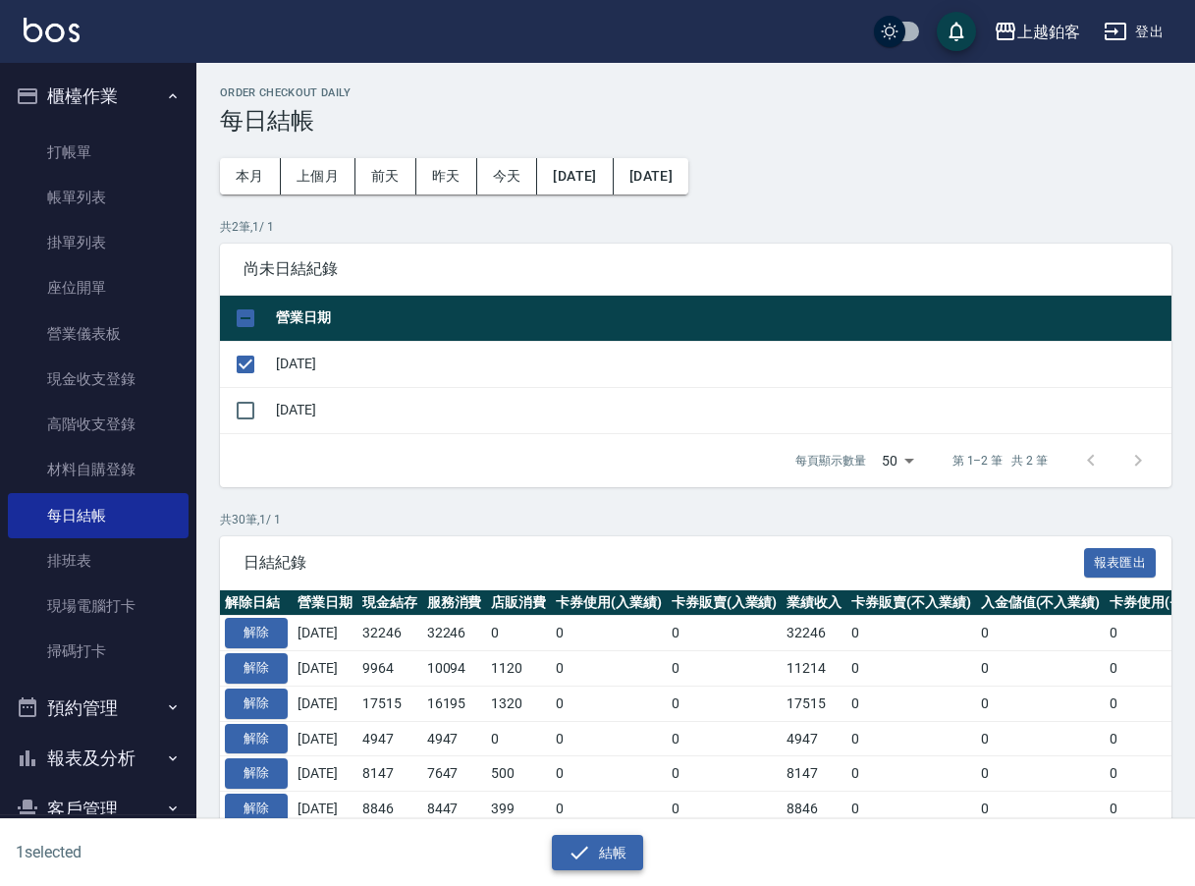
click at [617, 848] on button "結帳" at bounding box center [597, 852] width 91 height 36
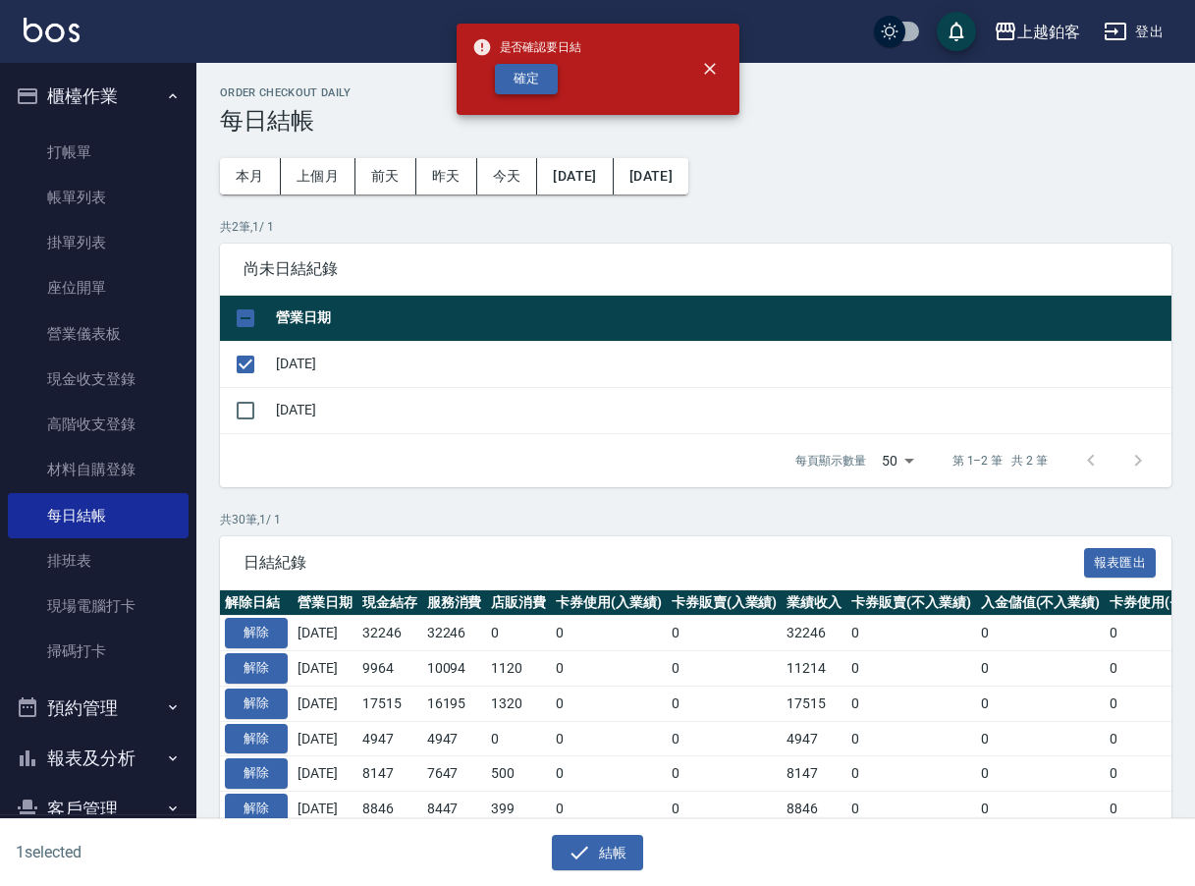
click at [500, 87] on button "確定" at bounding box center [526, 79] width 63 height 30
checkbox input "false"
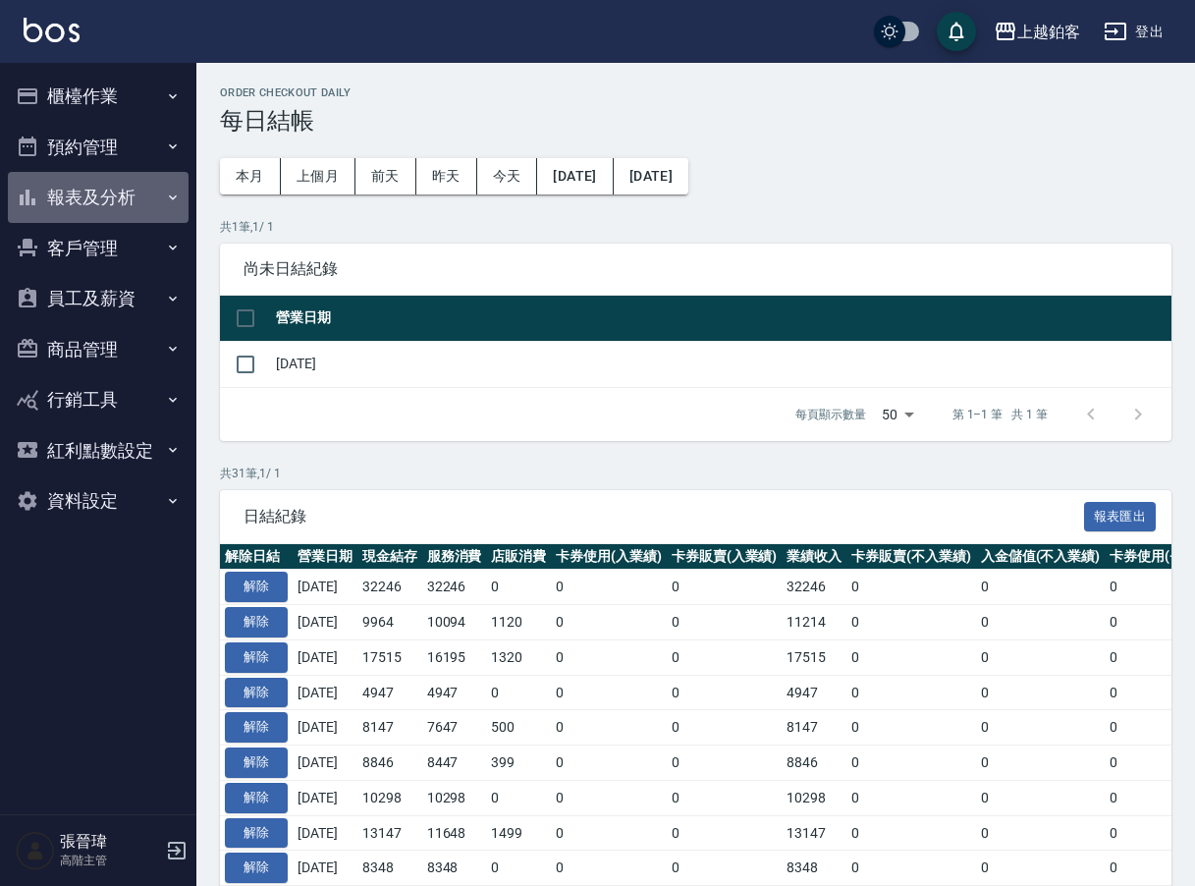
click at [160, 206] on button "報表及分析" at bounding box center [98, 197] width 181 height 51
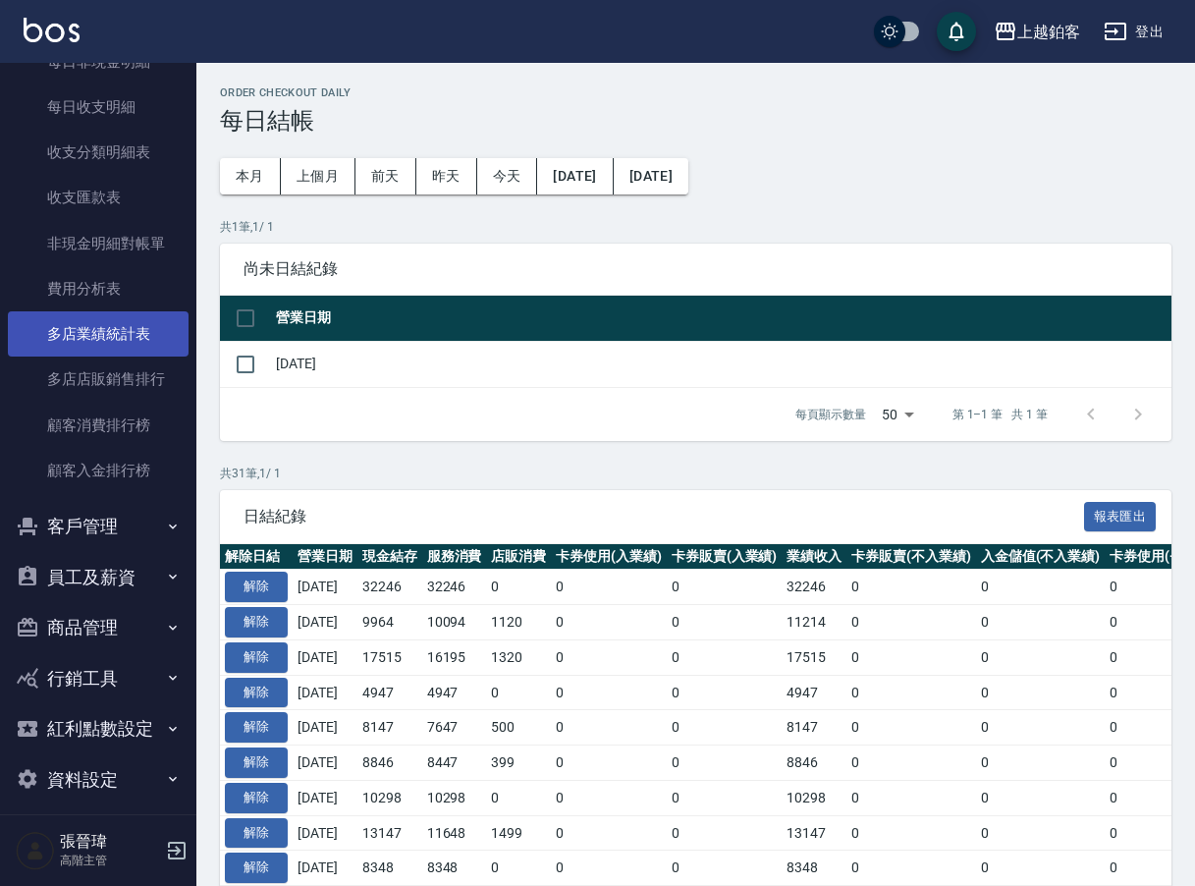
scroll to position [1643, 0]
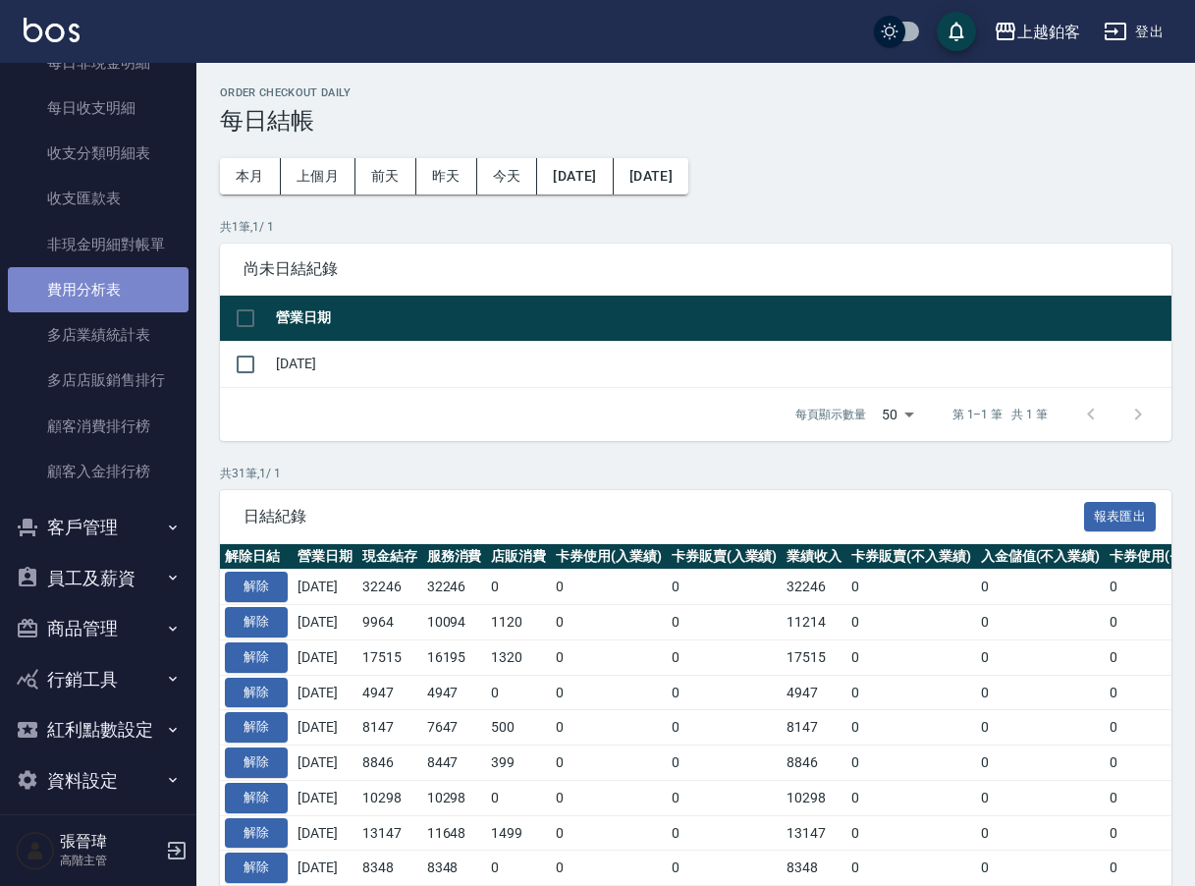
click at [132, 280] on link "費用分析表" at bounding box center [98, 289] width 181 height 45
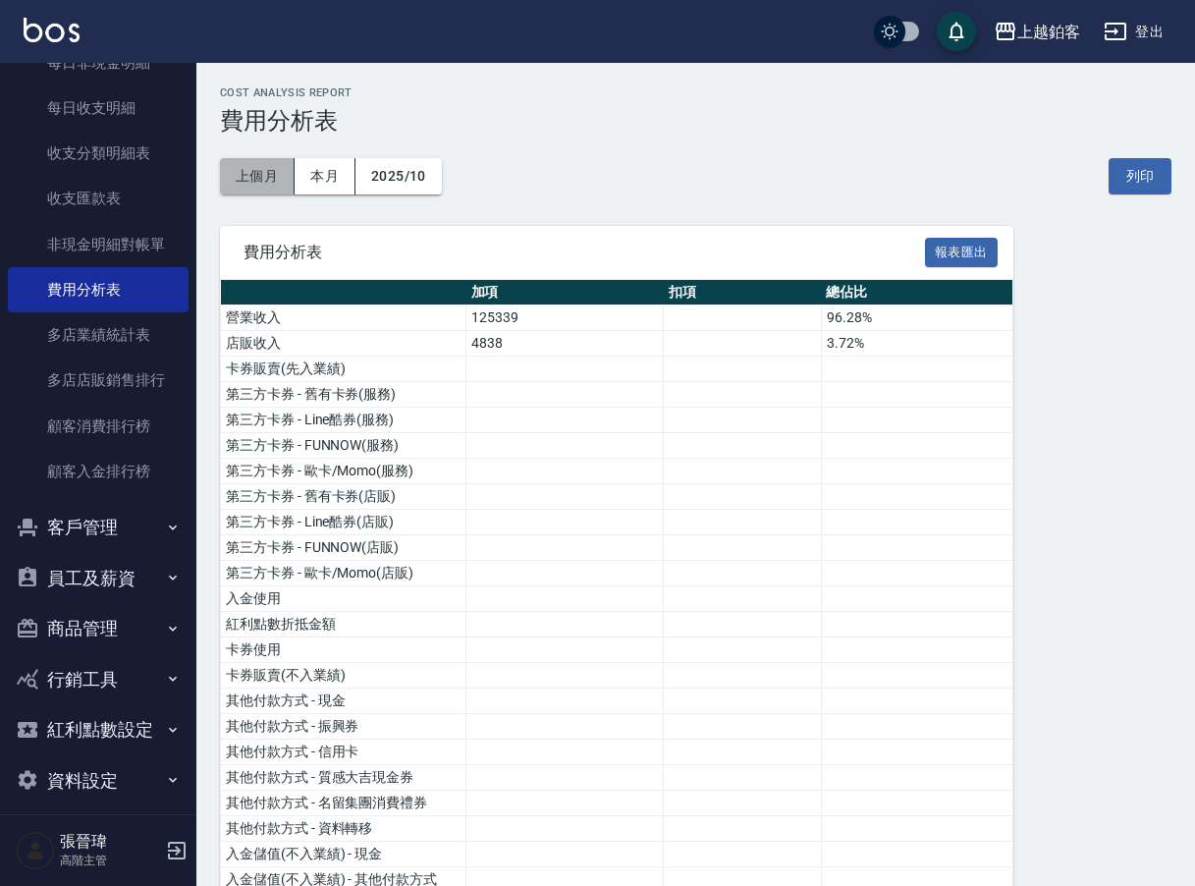
click at [260, 175] on button "上個月" at bounding box center [257, 176] width 75 height 36
click at [975, 250] on button "報表匯出" at bounding box center [961, 253] width 73 height 30
click at [1012, 28] on icon "button" at bounding box center [1006, 32] width 24 height 24
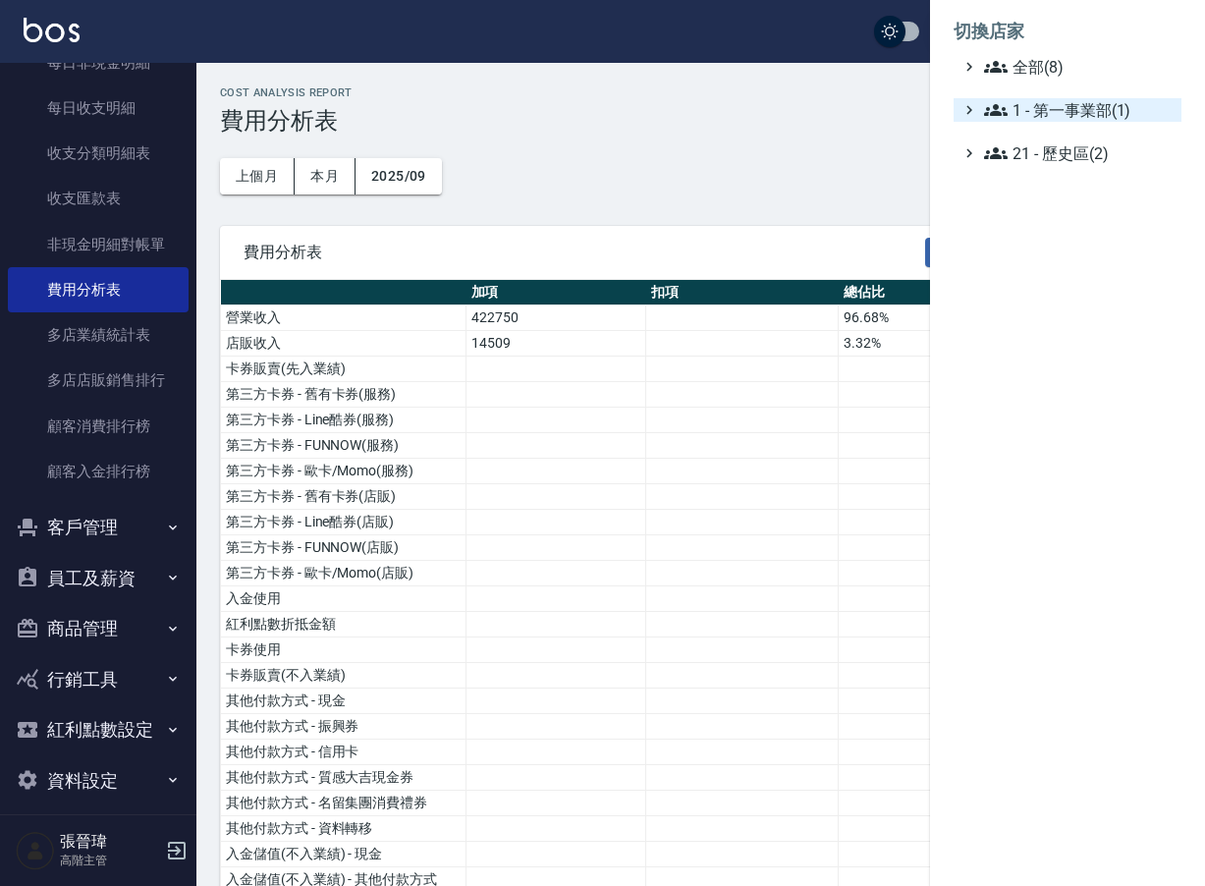
click at [1089, 110] on span "1 - 第一事業部(1)" at bounding box center [1078, 110] width 189 height 24
click at [1099, 134] on span "1.08 - 張晉瑋(6)" at bounding box center [1088, 134] width 170 height 24
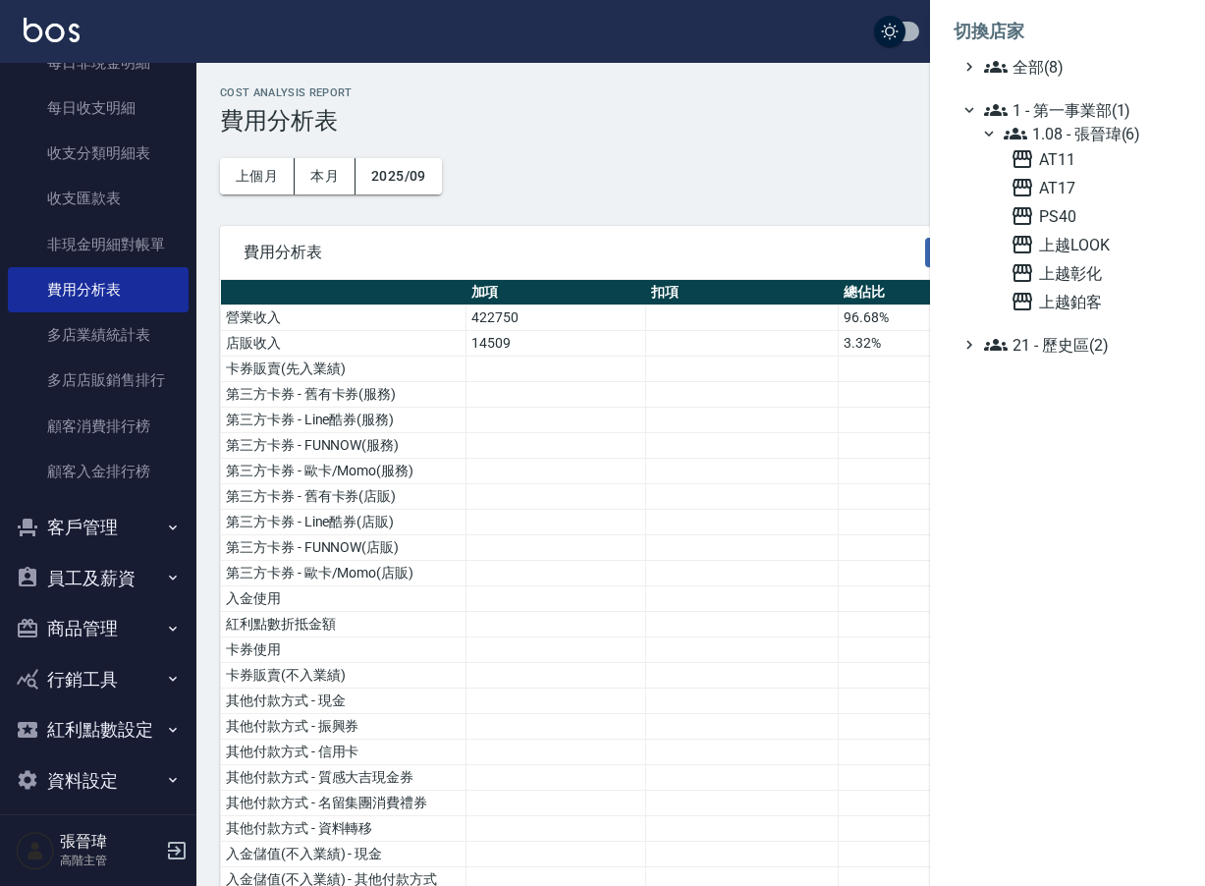
click at [1067, 175] on div "AT11 AT17 PS40 上越LOOK 上越彰化 上越鉑客" at bounding box center [1091, 230] width 179 height 166
click at [1066, 184] on span "AT17" at bounding box center [1091, 188] width 163 height 24
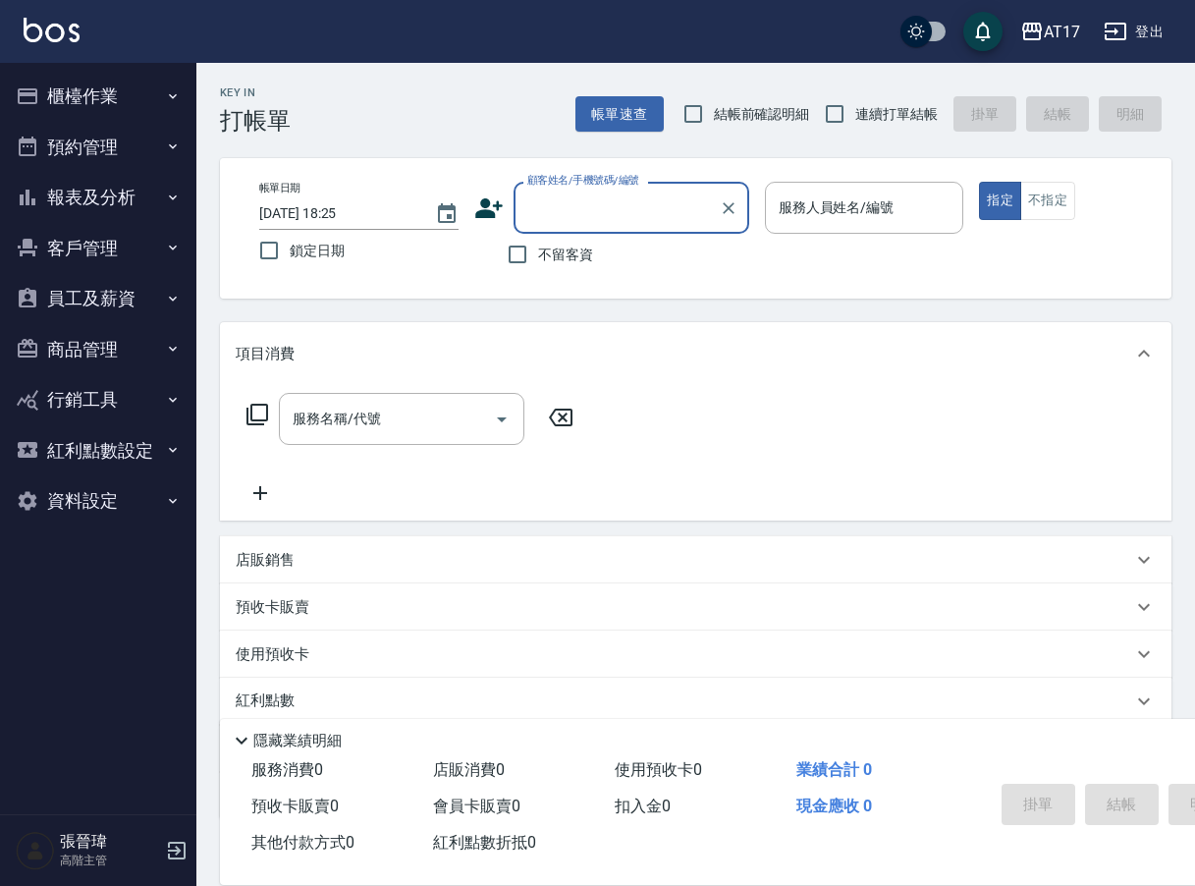
click at [170, 93] on icon "button" at bounding box center [173, 96] width 16 height 16
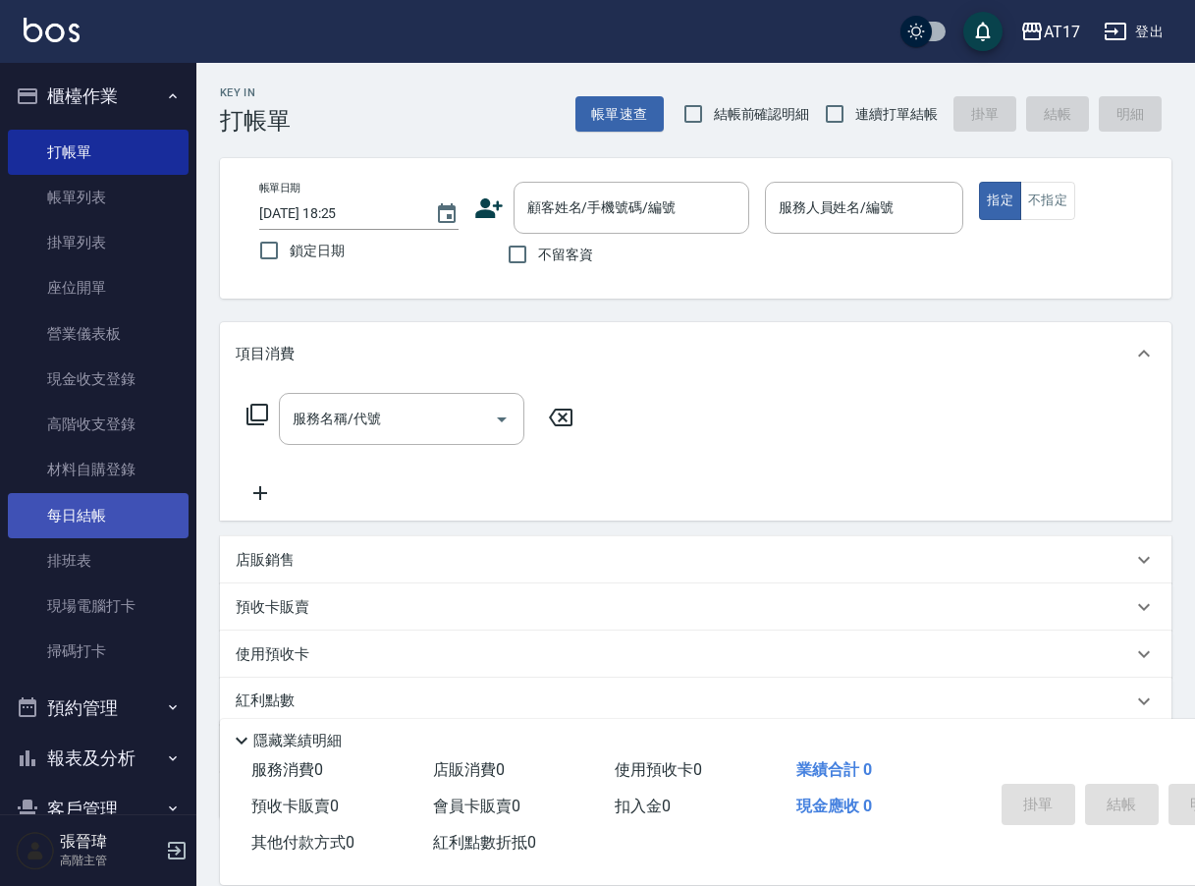
click at [101, 495] on link "每日結帳" at bounding box center [98, 515] width 181 height 45
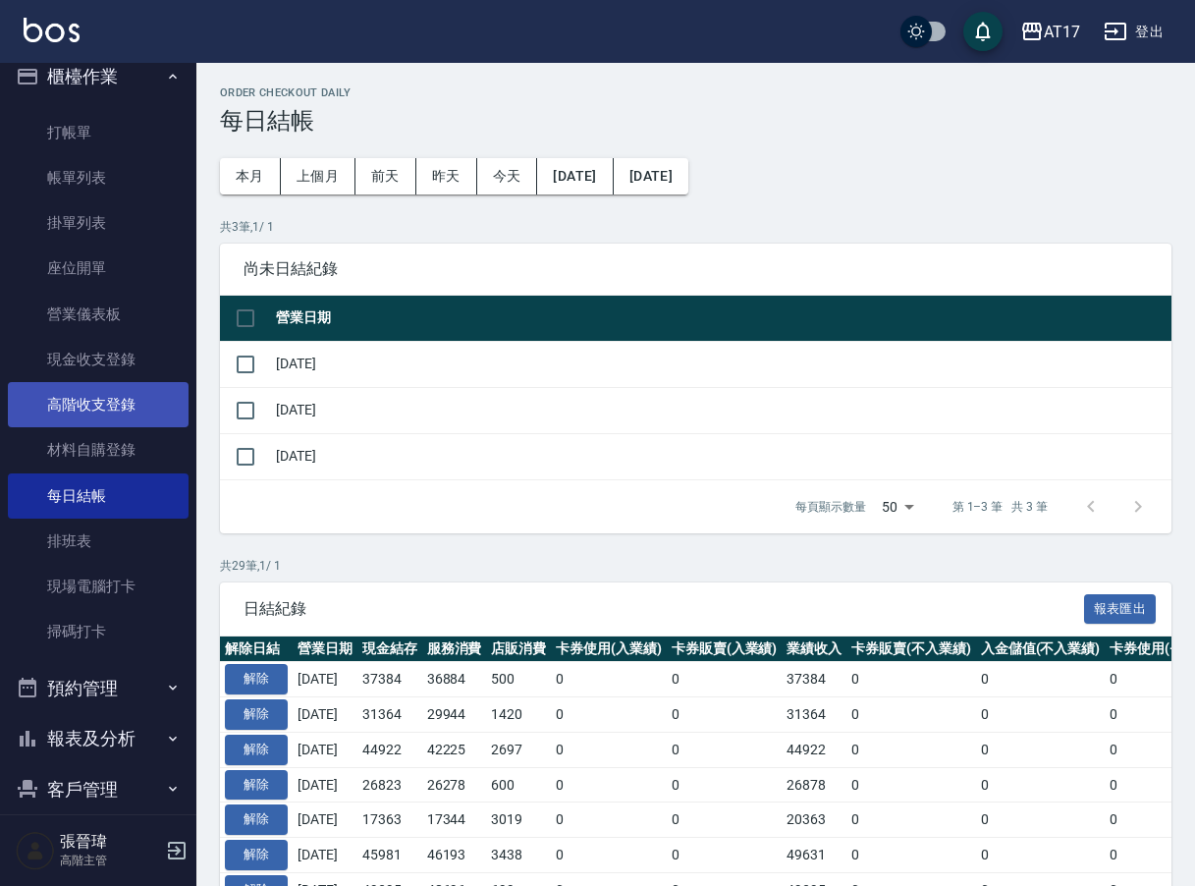
scroll to position [23, 0]
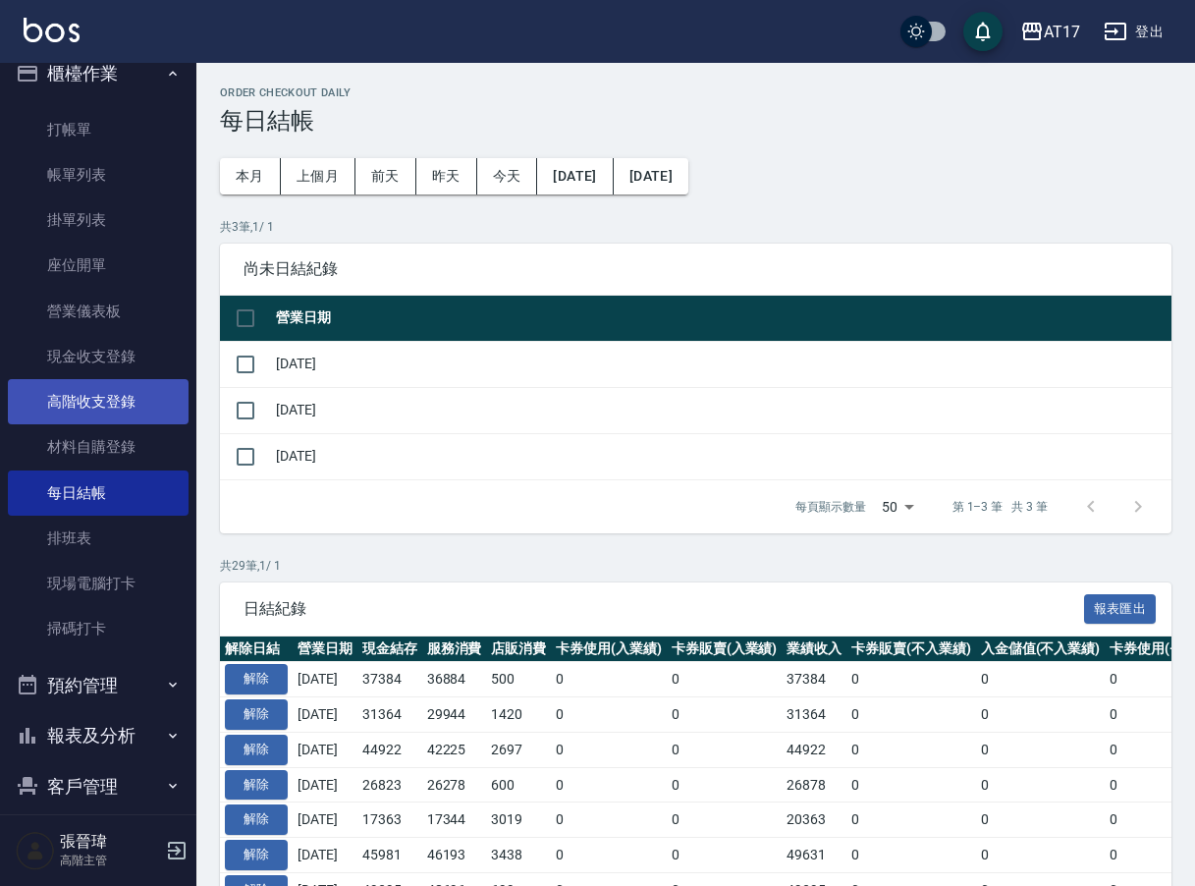
click at [107, 413] on link "高階收支登錄" at bounding box center [98, 401] width 181 height 45
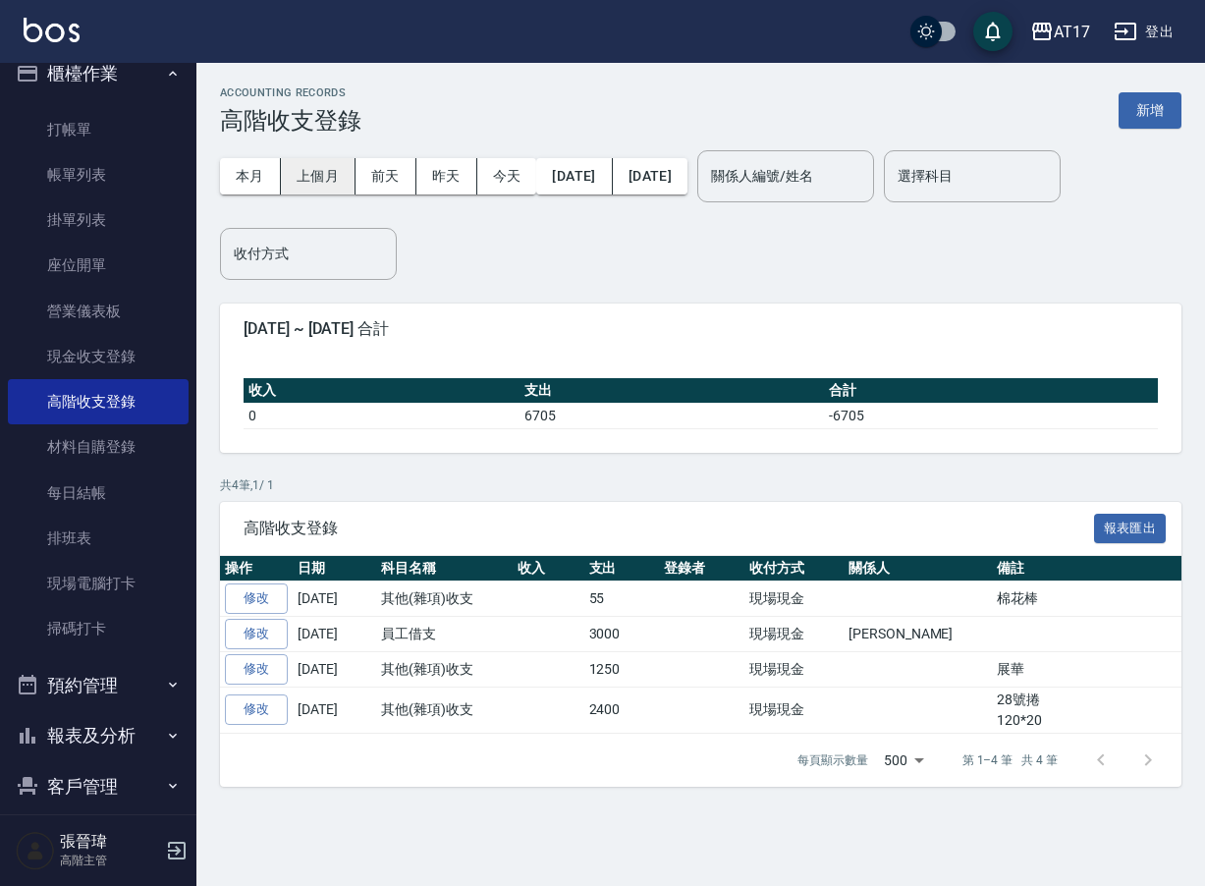
click at [312, 163] on button "上個月" at bounding box center [318, 176] width 75 height 36
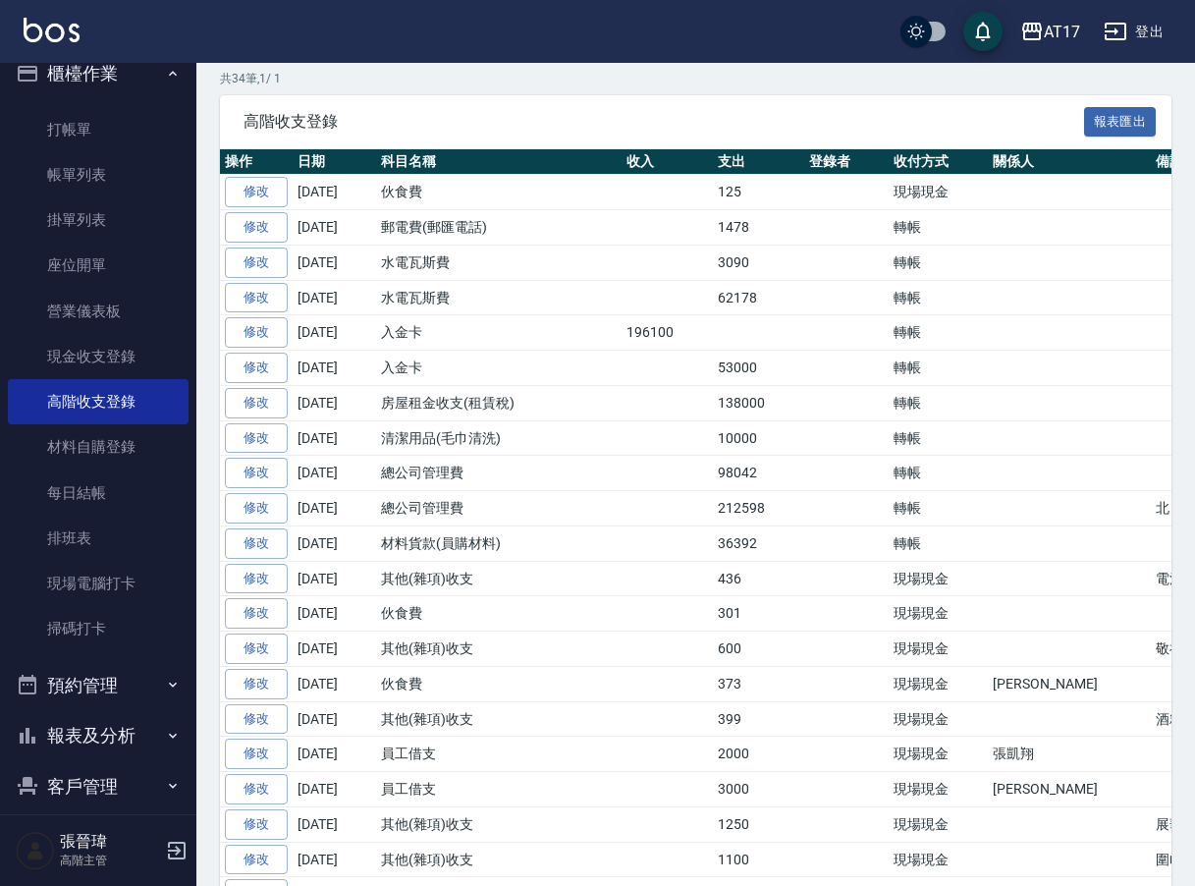
scroll to position [410, 0]
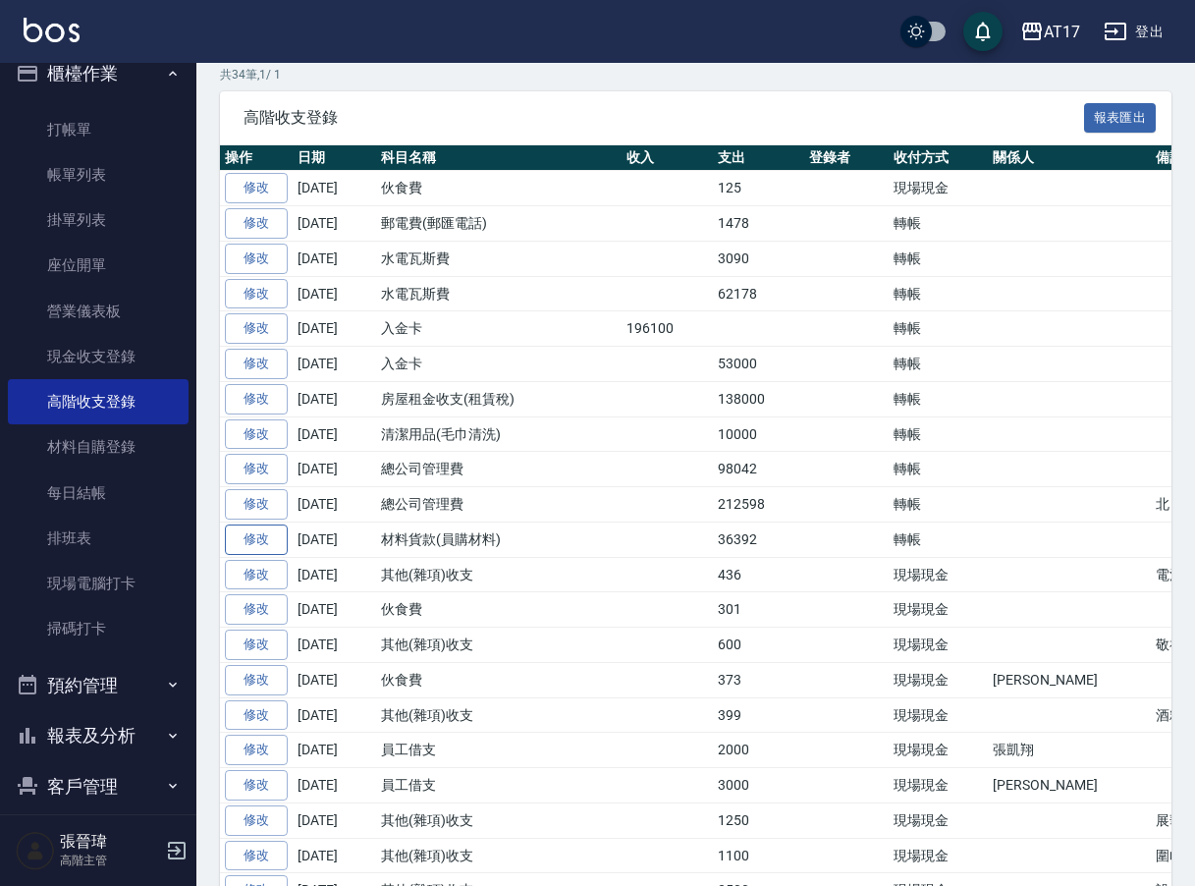
click at [267, 530] on link "修改" at bounding box center [256, 539] width 63 height 30
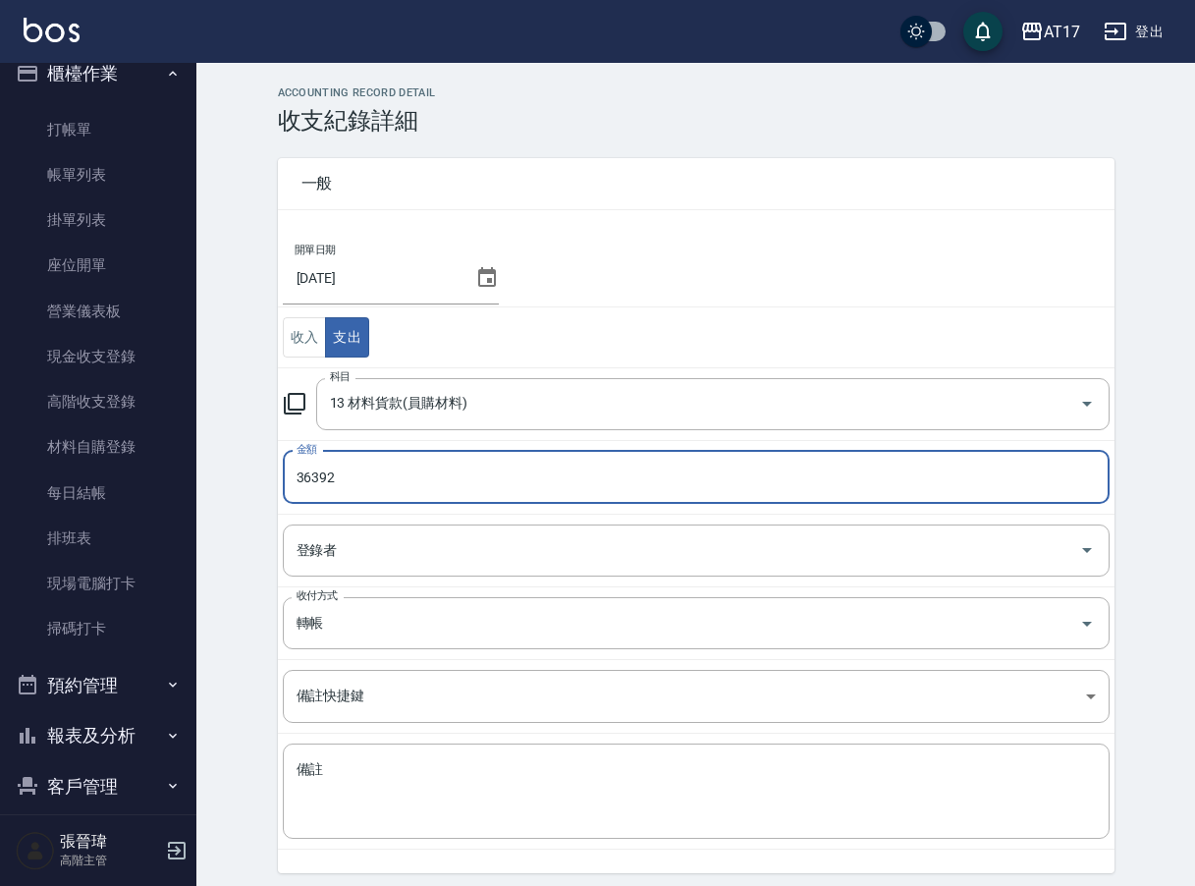
drag, startPoint x: 302, startPoint y: 474, endPoint x: 286, endPoint y: 474, distance: 16.7
click at [286, 474] on input "36392" at bounding box center [696, 477] width 827 height 53
type input "26392"
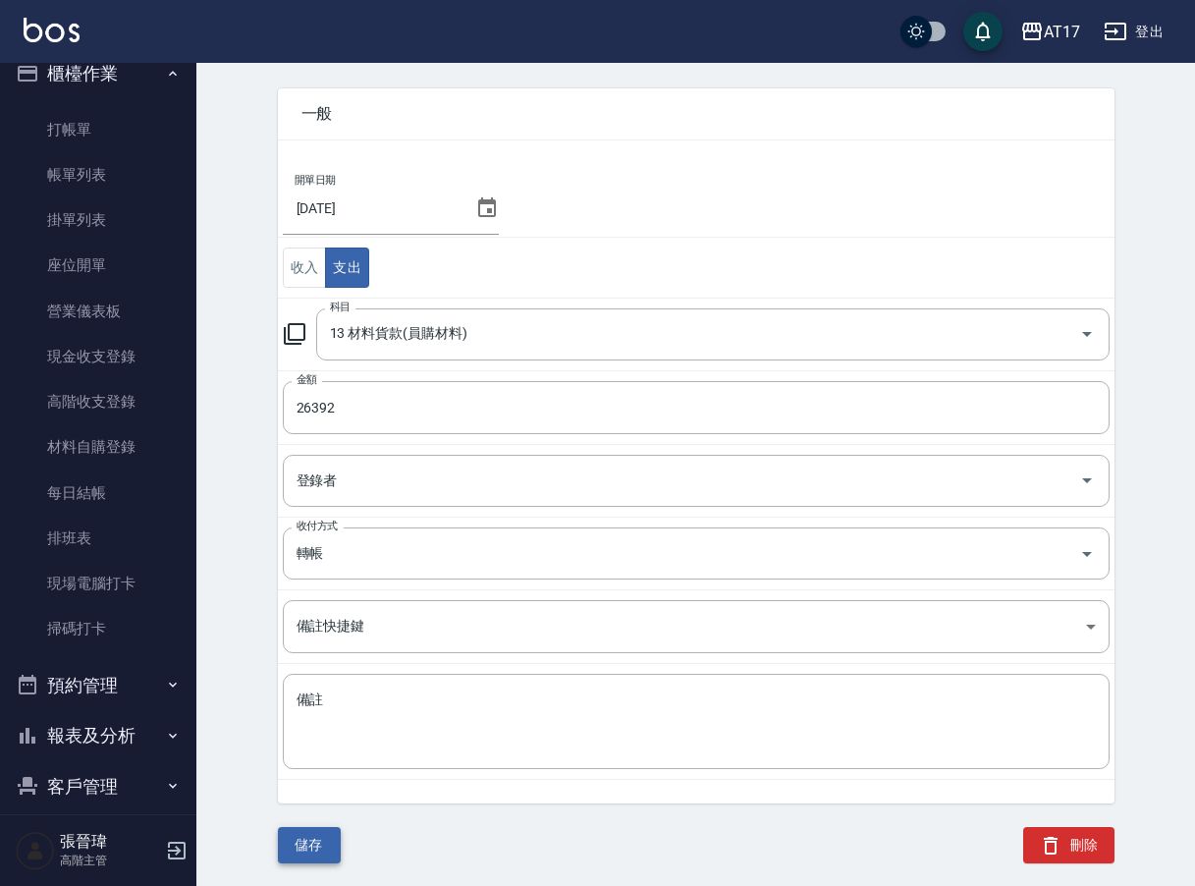
scroll to position [69, 0]
click at [302, 846] on button "儲存" at bounding box center [309, 846] width 63 height 36
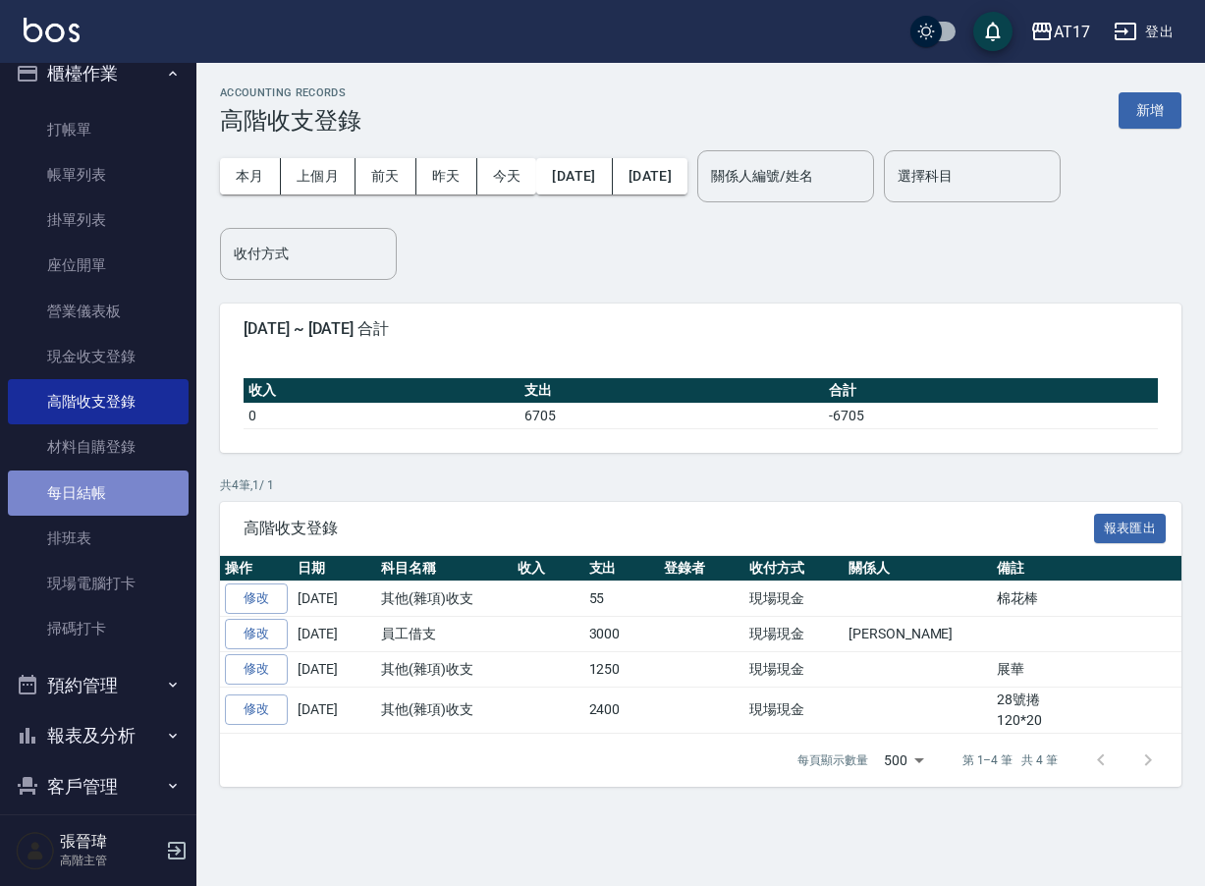
click at [97, 499] on link "每日結帳" at bounding box center [98, 492] width 181 height 45
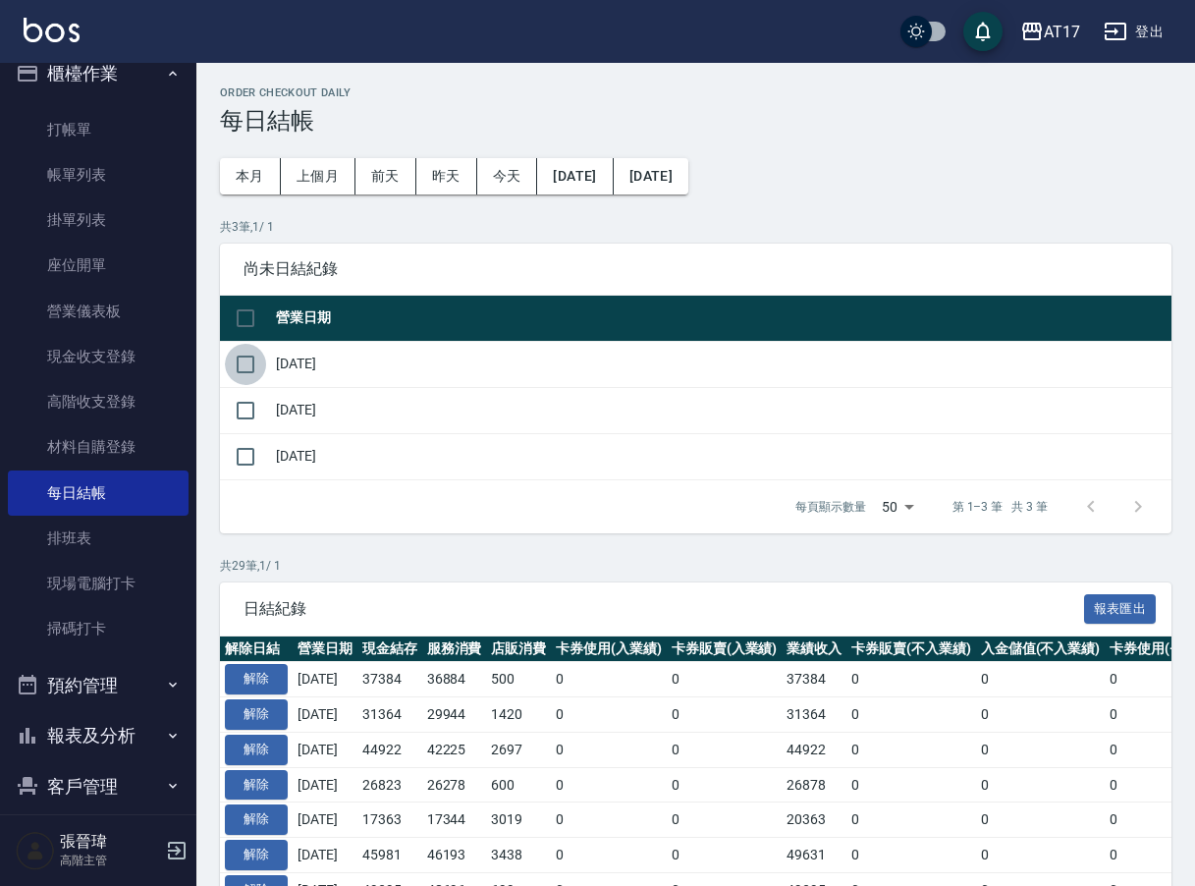
click at [241, 365] on input "checkbox" at bounding box center [245, 364] width 41 height 41
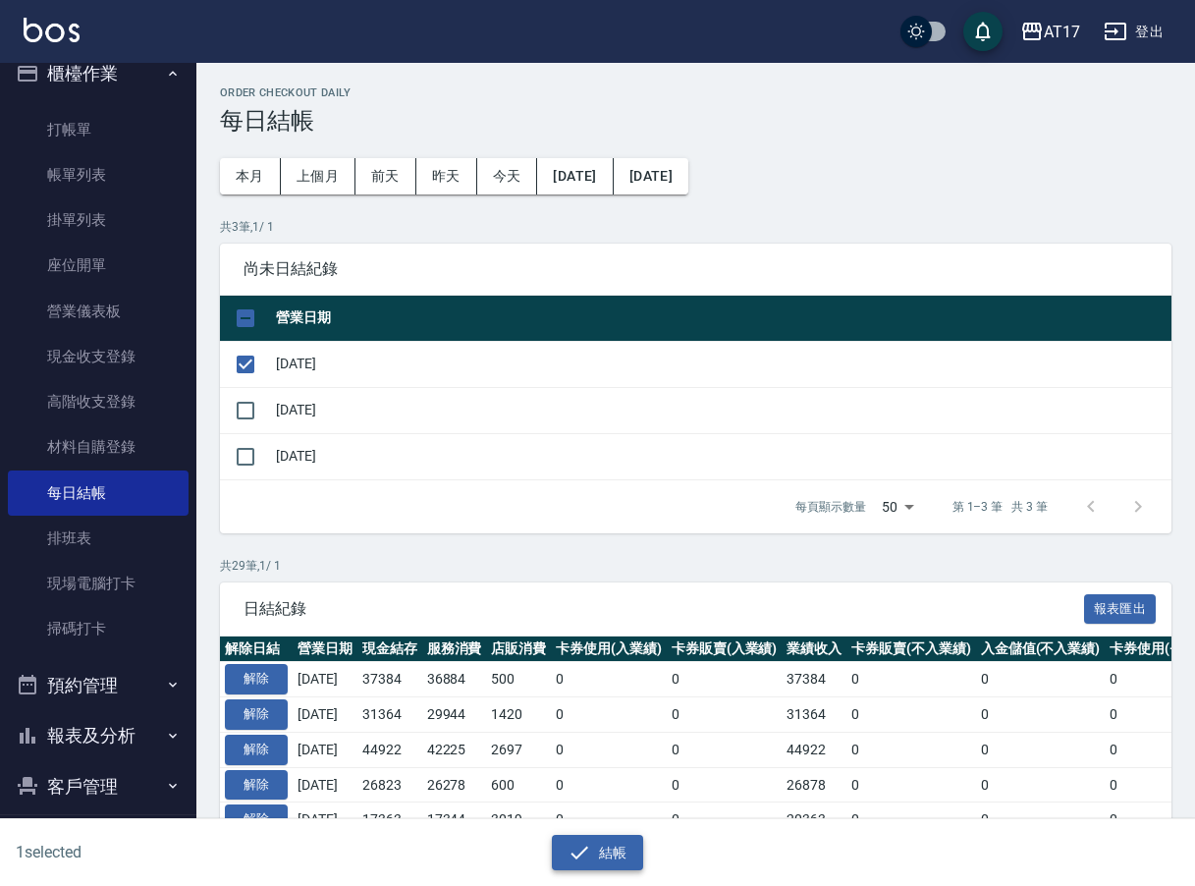
drag, startPoint x: 647, startPoint y: 844, endPoint x: 635, endPoint y: 847, distance: 12.1
click at [647, 844] on div "結帳" at bounding box center [597, 852] width 574 height 36
click at [635, 847] on button "結帳" at bounding box center [597, 852] width 91 height 36
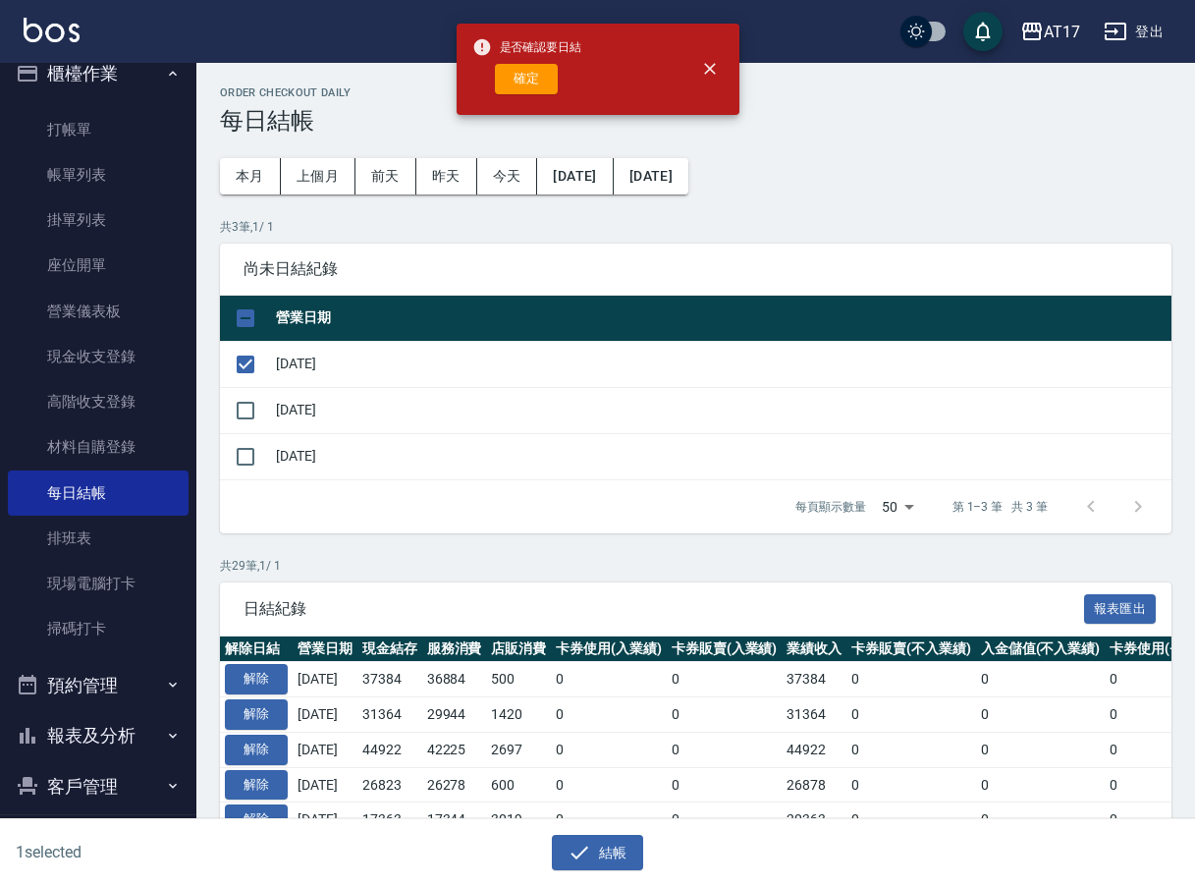
click at [483, 89] on div "確定" at bounding box center [527, 79] width 110 height 30
click at [530, 81] on button "確定" at bounding box center [526, 79] width 63 height 30
checkbox input "false"
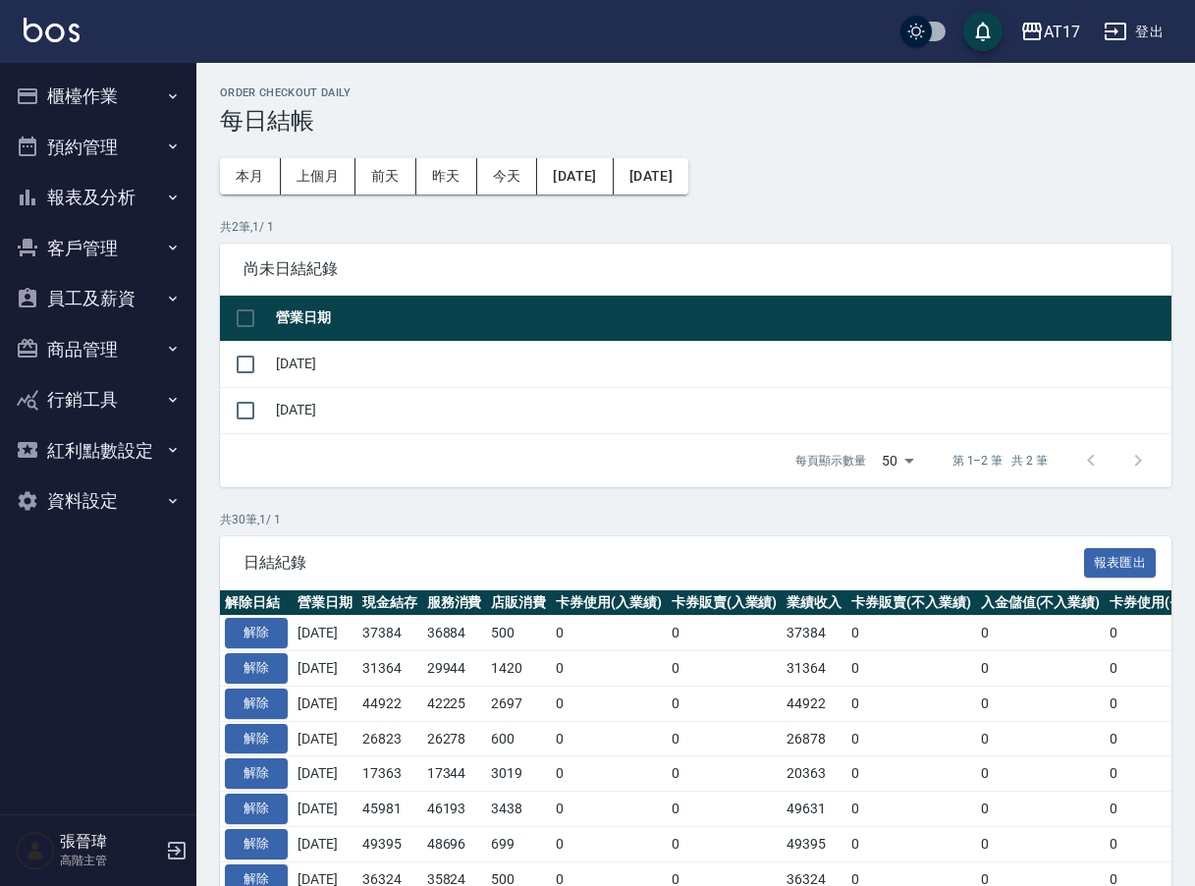
click at [119, 193] on button "報表及分析" at bounding box center [98, 197] width 181 height 51
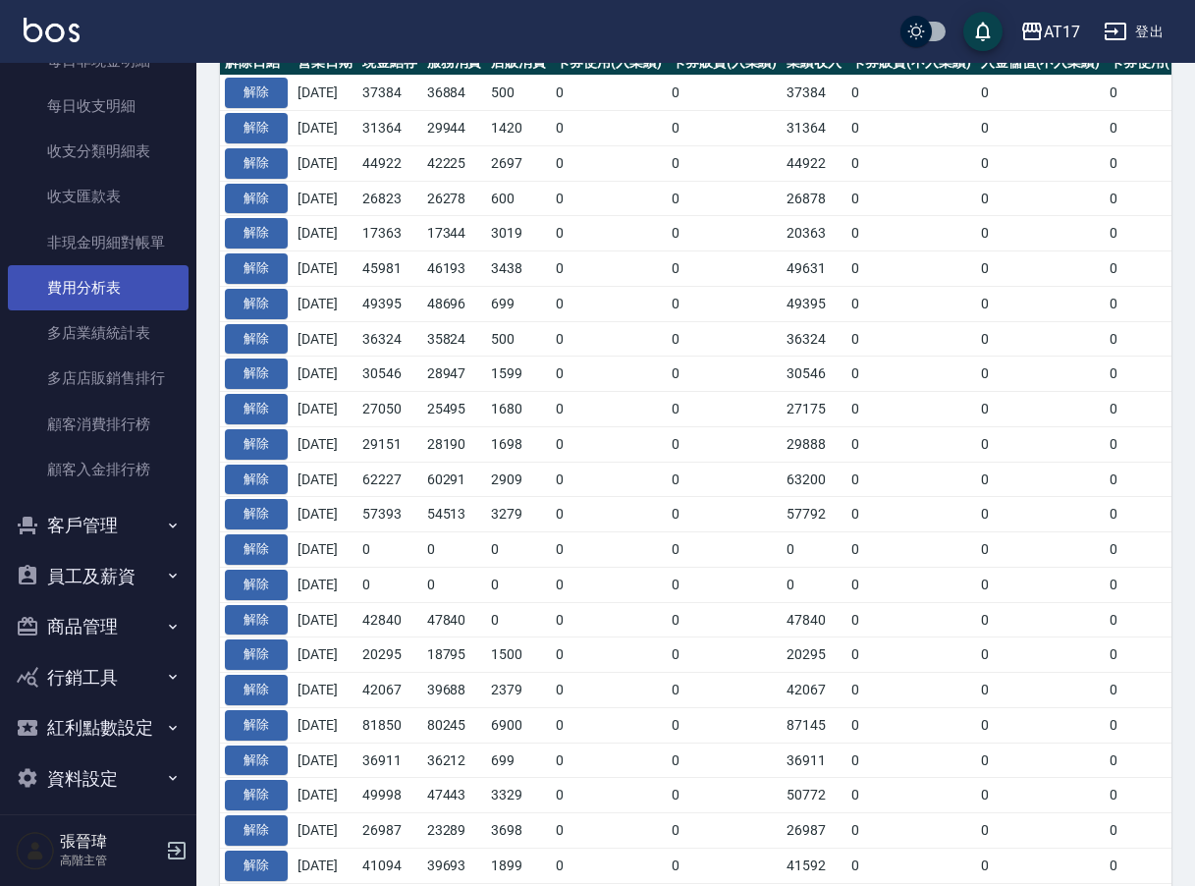
scroll to position [1643, 0]
click at [87, 275] on link "費用分析表" at bounding box center [98, 289] width 181 height 45
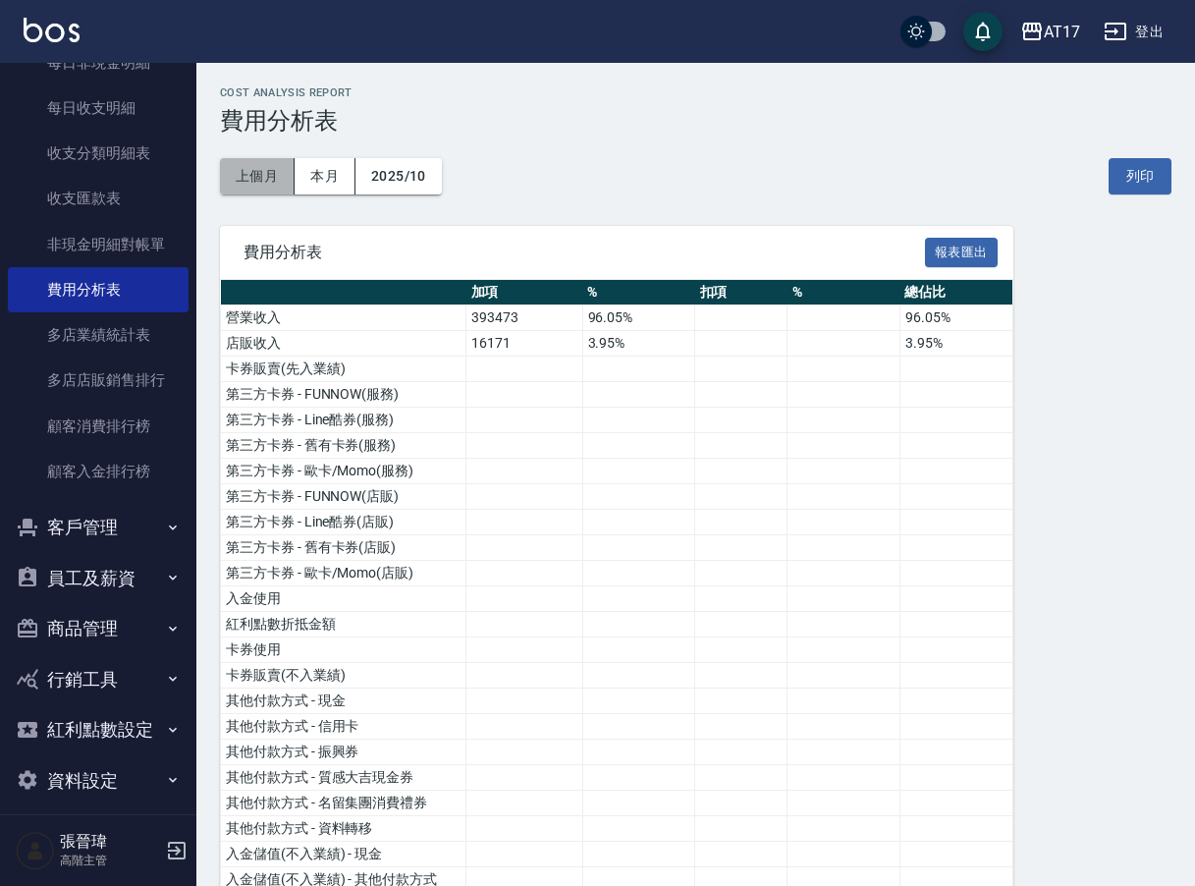
click at [275, 174] on button "上個月" at bounding box center [257, 176] width 75 height 36
click at [950, 246] on button "報表匯出" at bounding box center [961, 253] width 73 height 30
